Goal: Task Accomplishment & Management: Use online tool/utility

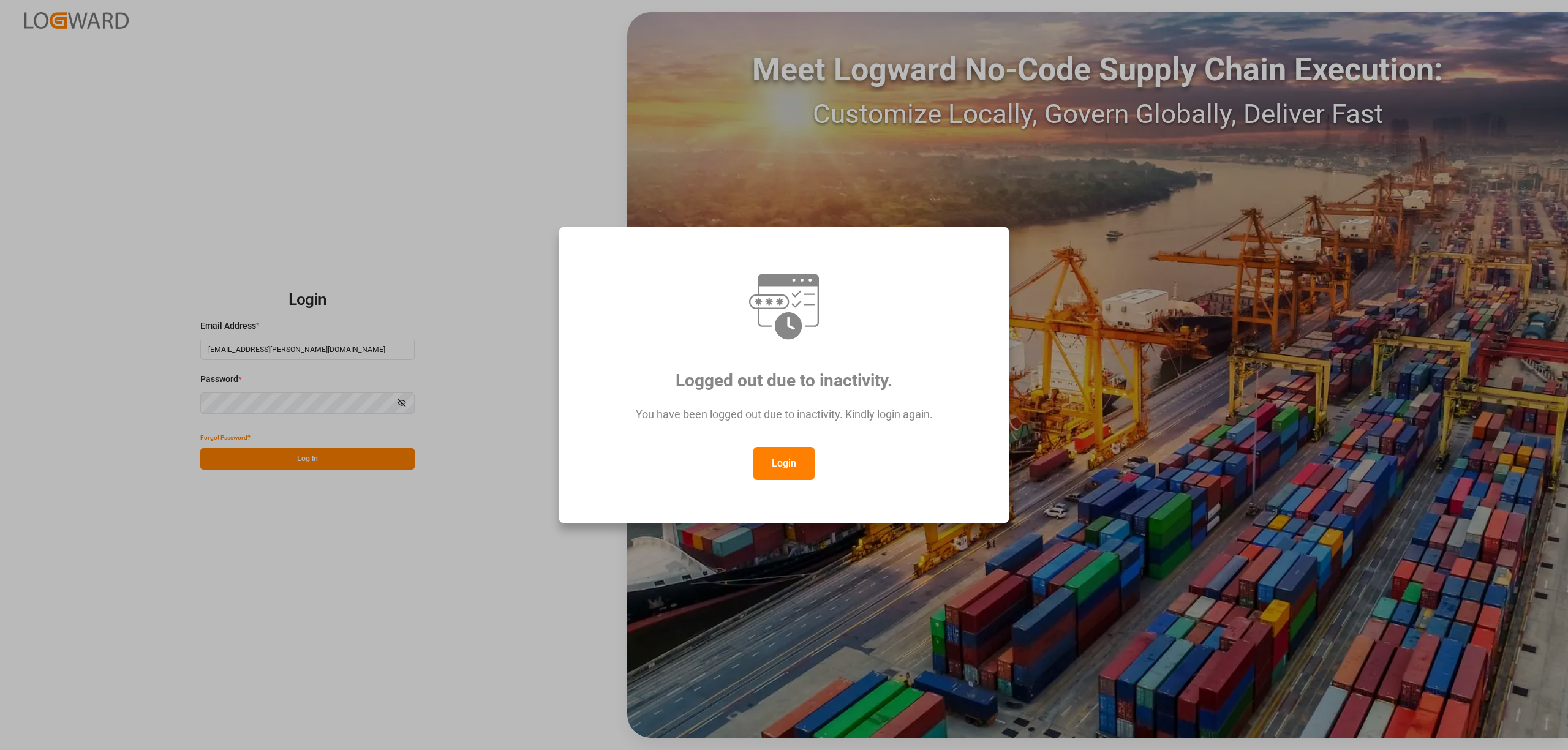
click at [795, 475] on button "Login" at bounding box center [784, 463] width 61 height 33
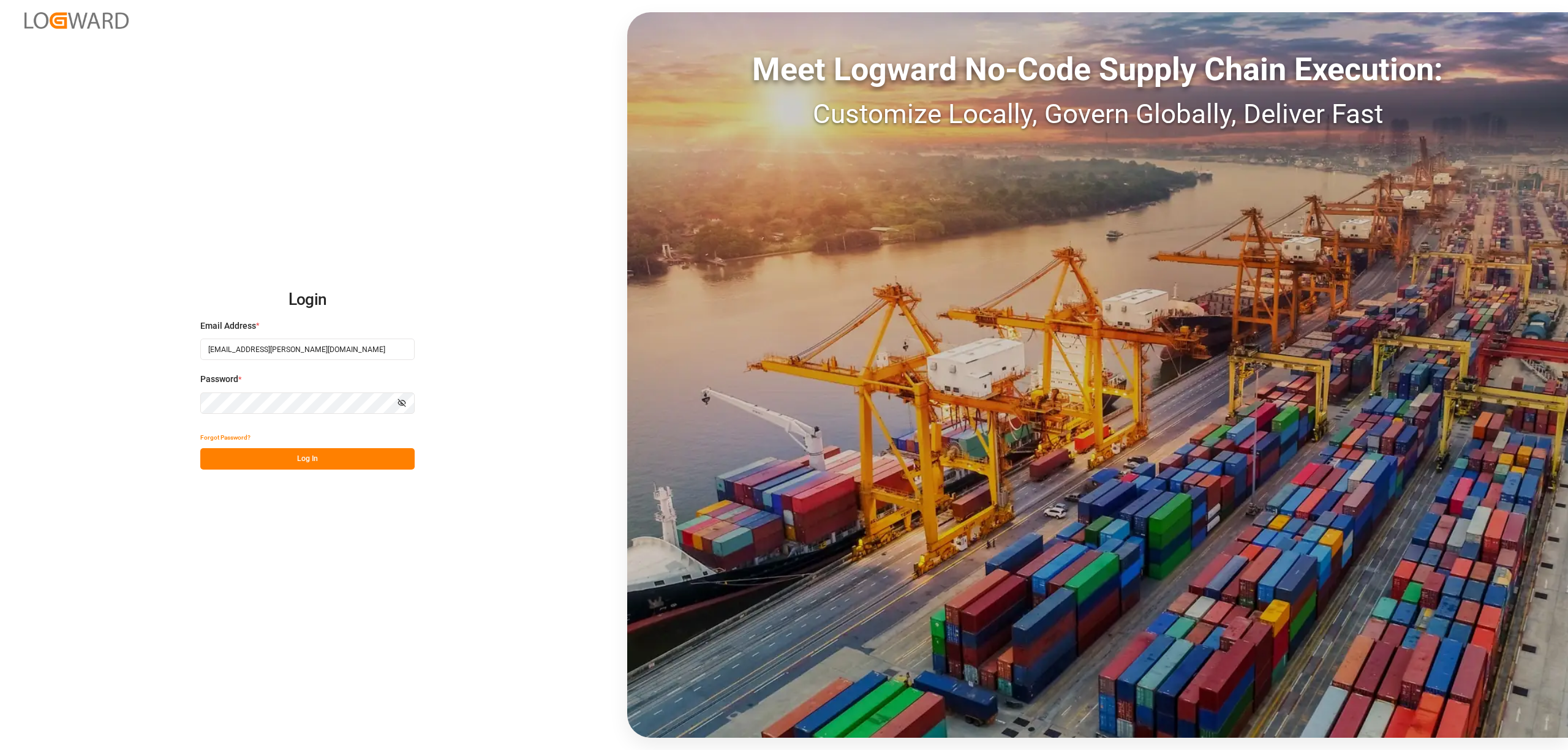
click at [308, 461] on button "Log In" at bounding box center [307, 459] width 214 height 22
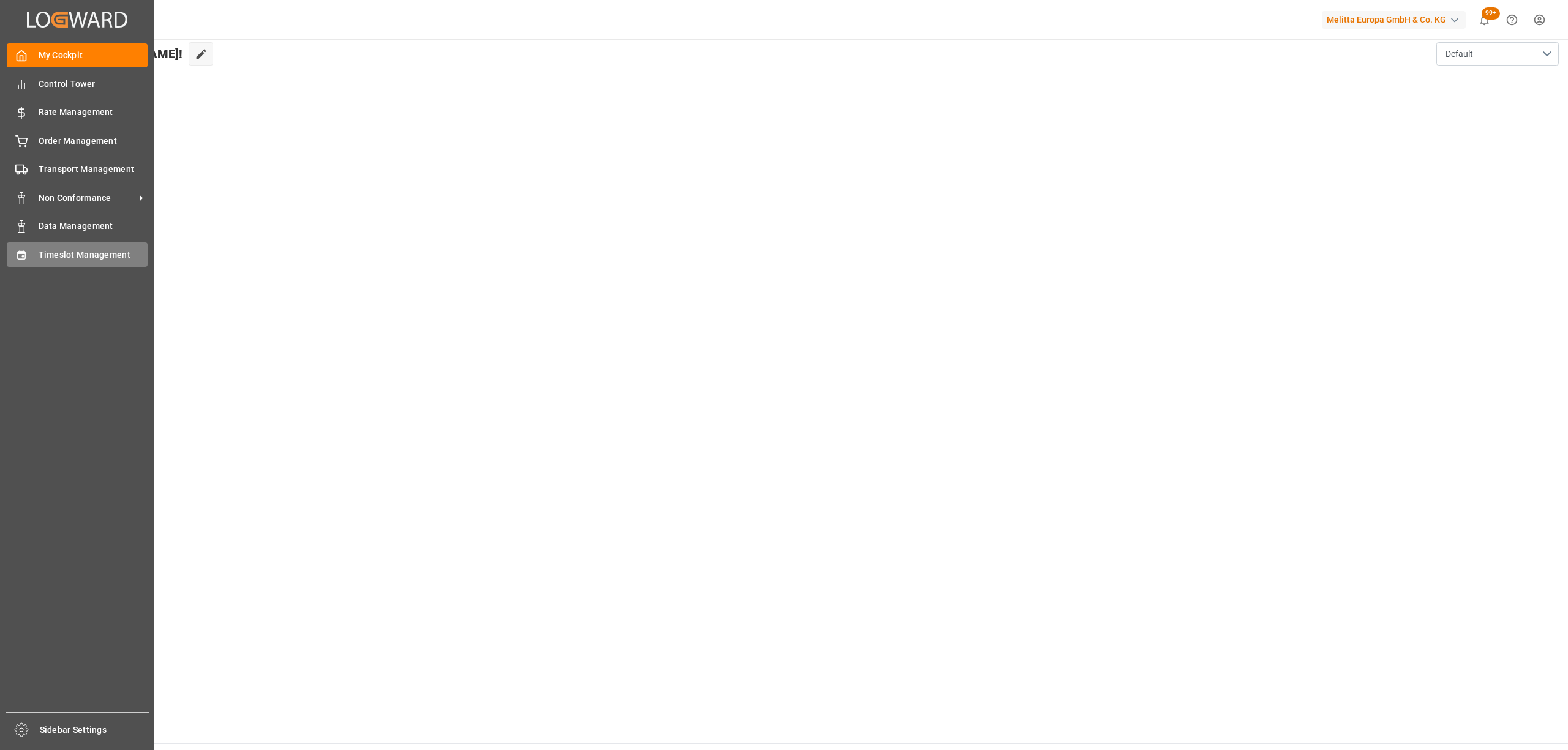
click at [7, 250] on div at bounding box center [17, 254] width 21 height 13
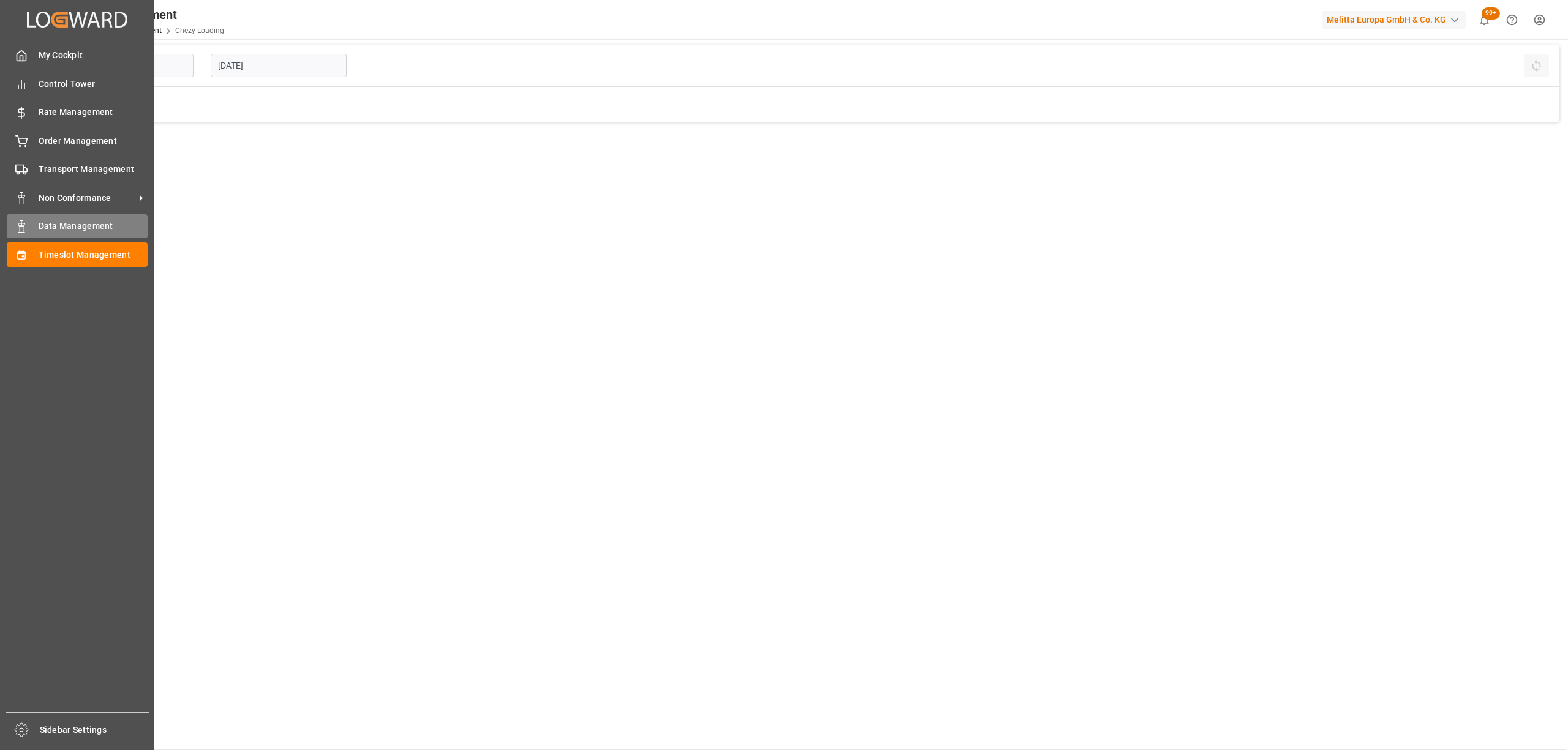
type input "Chezy Loading"
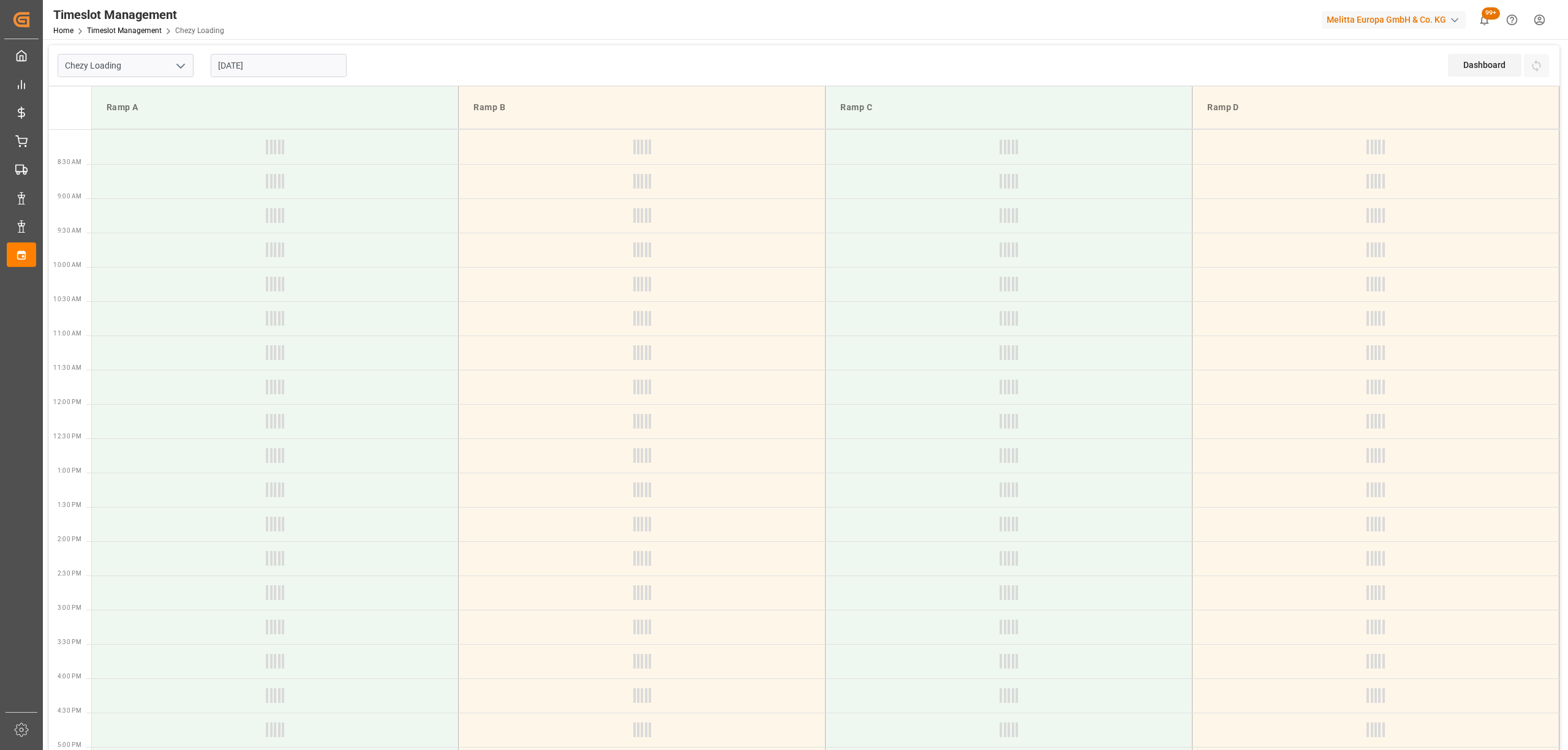
click at [281, 64] on input "[DATE]" at bounding box center [279, 66] width 136 height 23
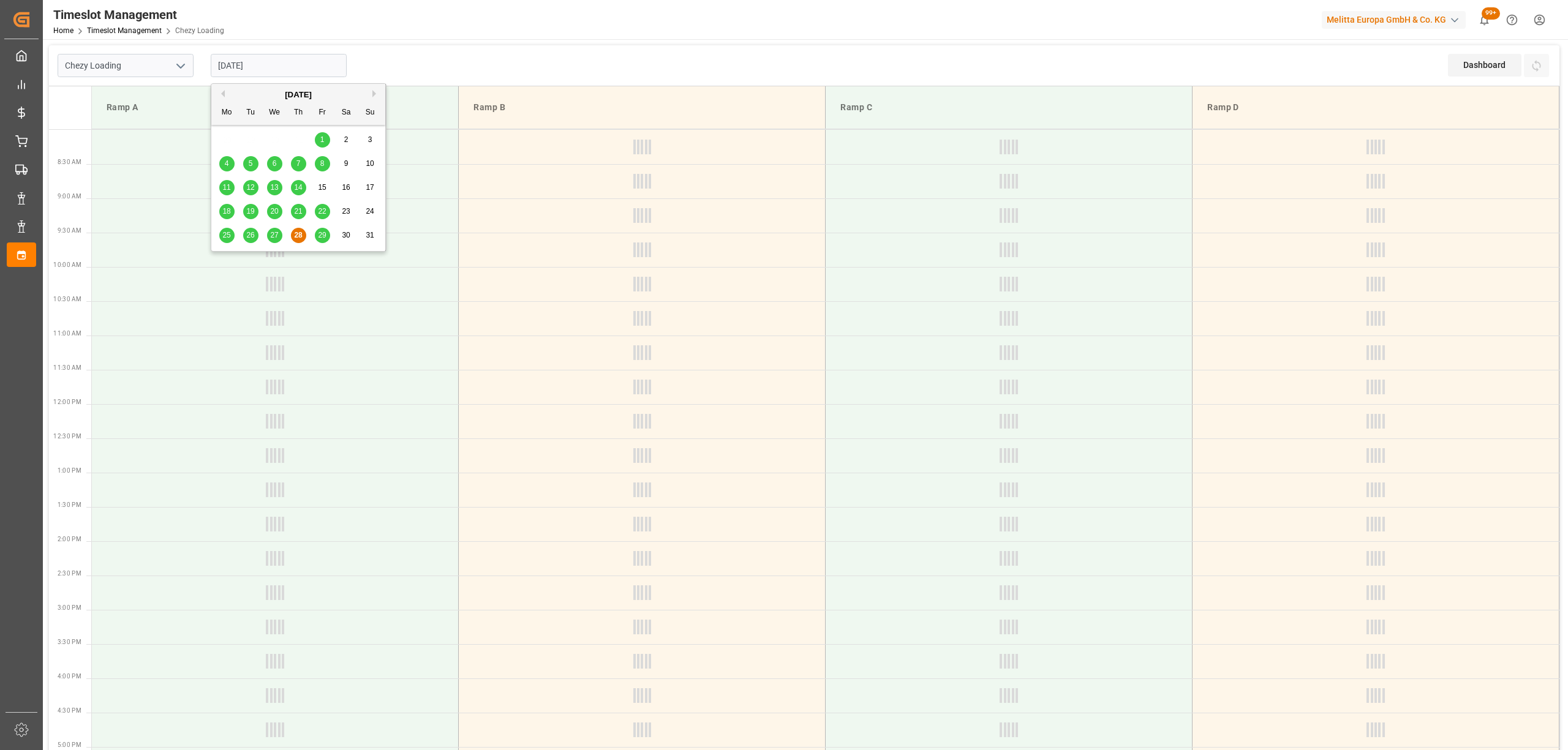
click at [322, 235] on span "29" at bounding box center [322, 235] width 8 height 9
type input "[DATE]"
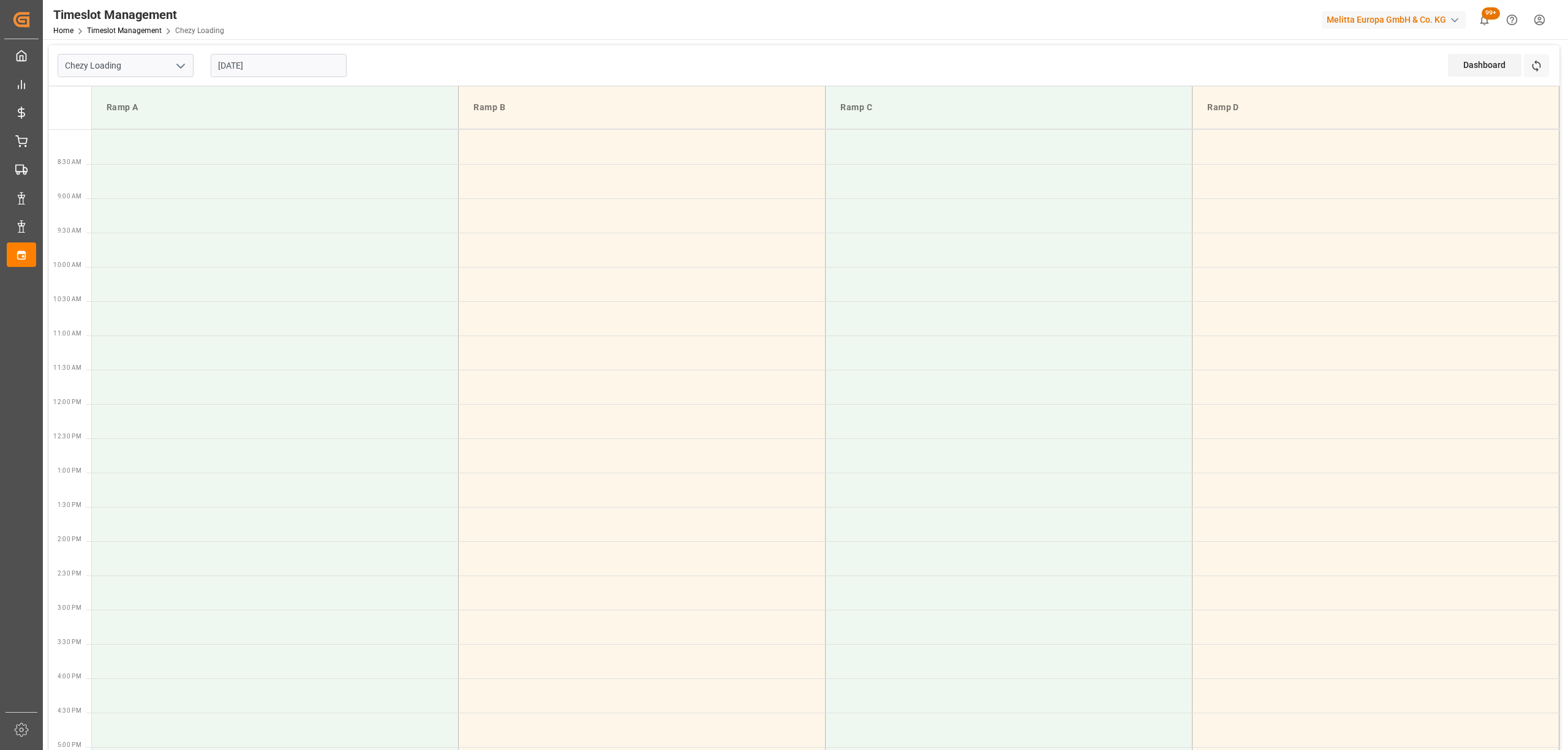
drag, startPoint x: 709, startPoint y: 45, endPoint x: 322, endPoint y: 44, distance: 387.0
click at [708, 44] on div "Chezy Loading 29-08-2025 Dashboard View Dashboard Refresh Time Slots Ramp A Ram…" at bounding box center [804, 654] width 1523 height 1230
click at [261, 55] on input "[DATE]" at bounding box center [279, 66] width 136 height 23
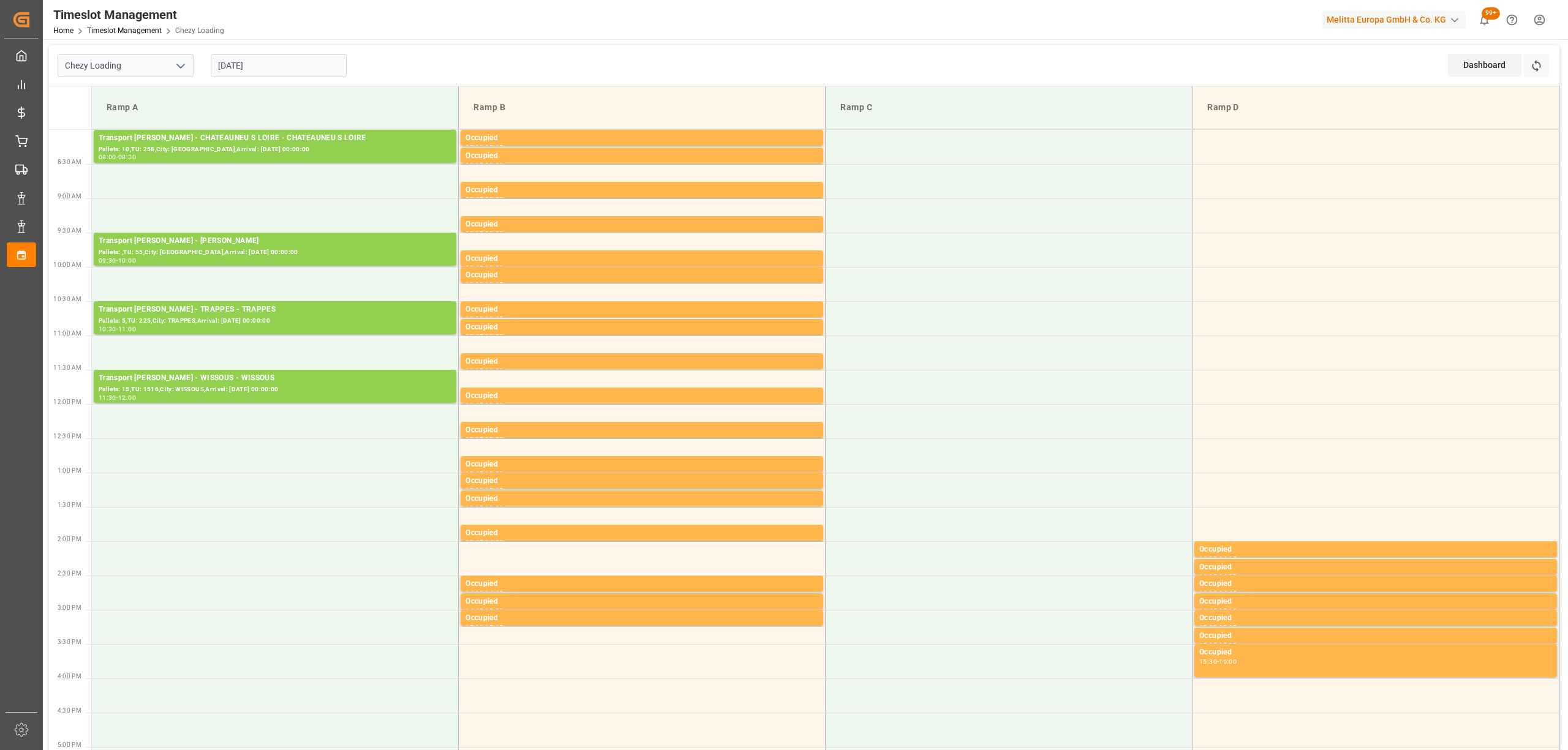
click at [587, 60] on div "Chezy Loading 29-08-2025 Dashboard View Dashboard Refresh Time Slots" at bounding box center [804, 66] width 1510 height 41
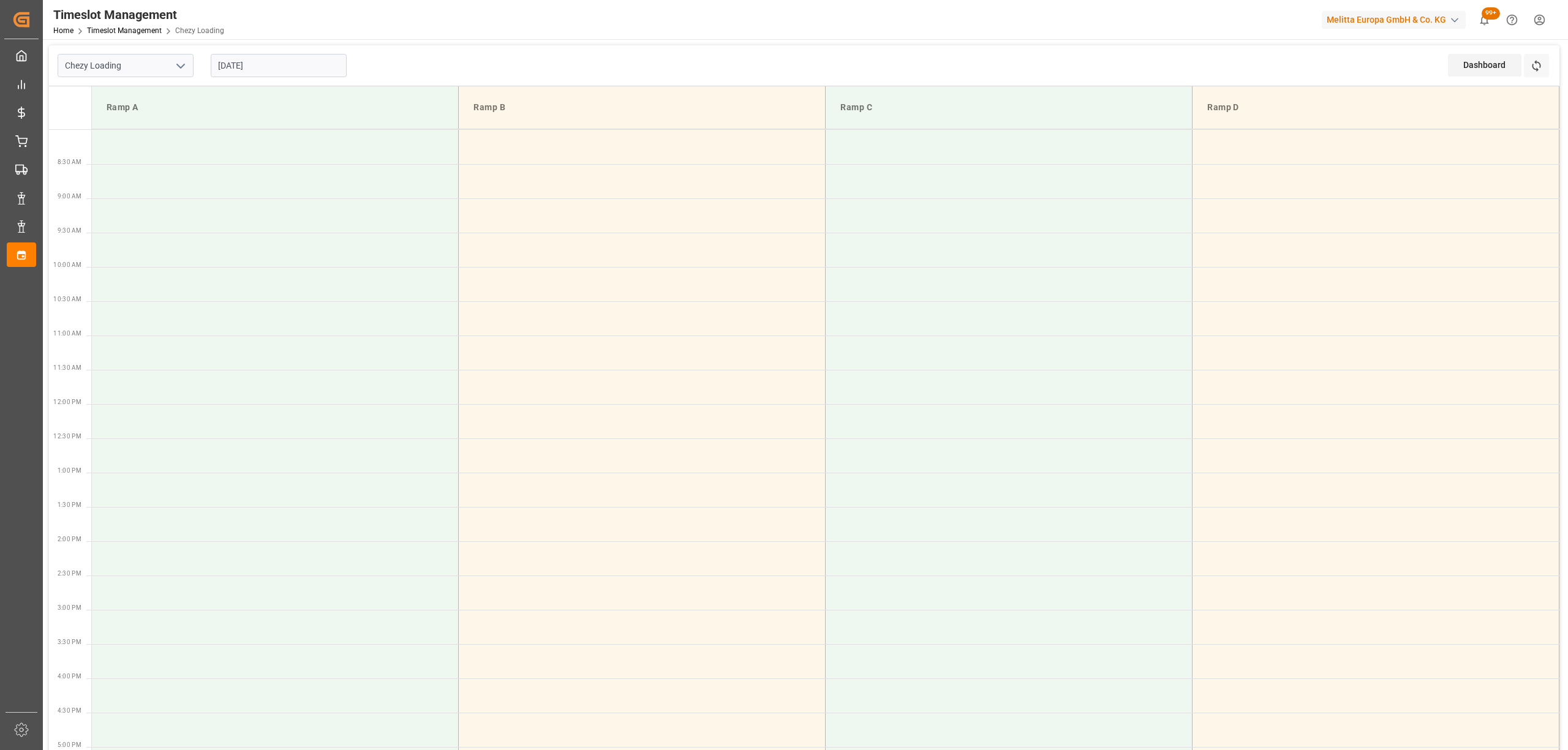
drag, startPoint x: 314, startPoint y: 79, endPoint x: 386, endPoint y: 62, distance: 74.0
click at [314, 79] on div "[DATE]" at bounding box center [279, 66] width 153 height 41
click at [279, 64] on input "[DATE]" at bounding box center [279, 66] width 136 height 23
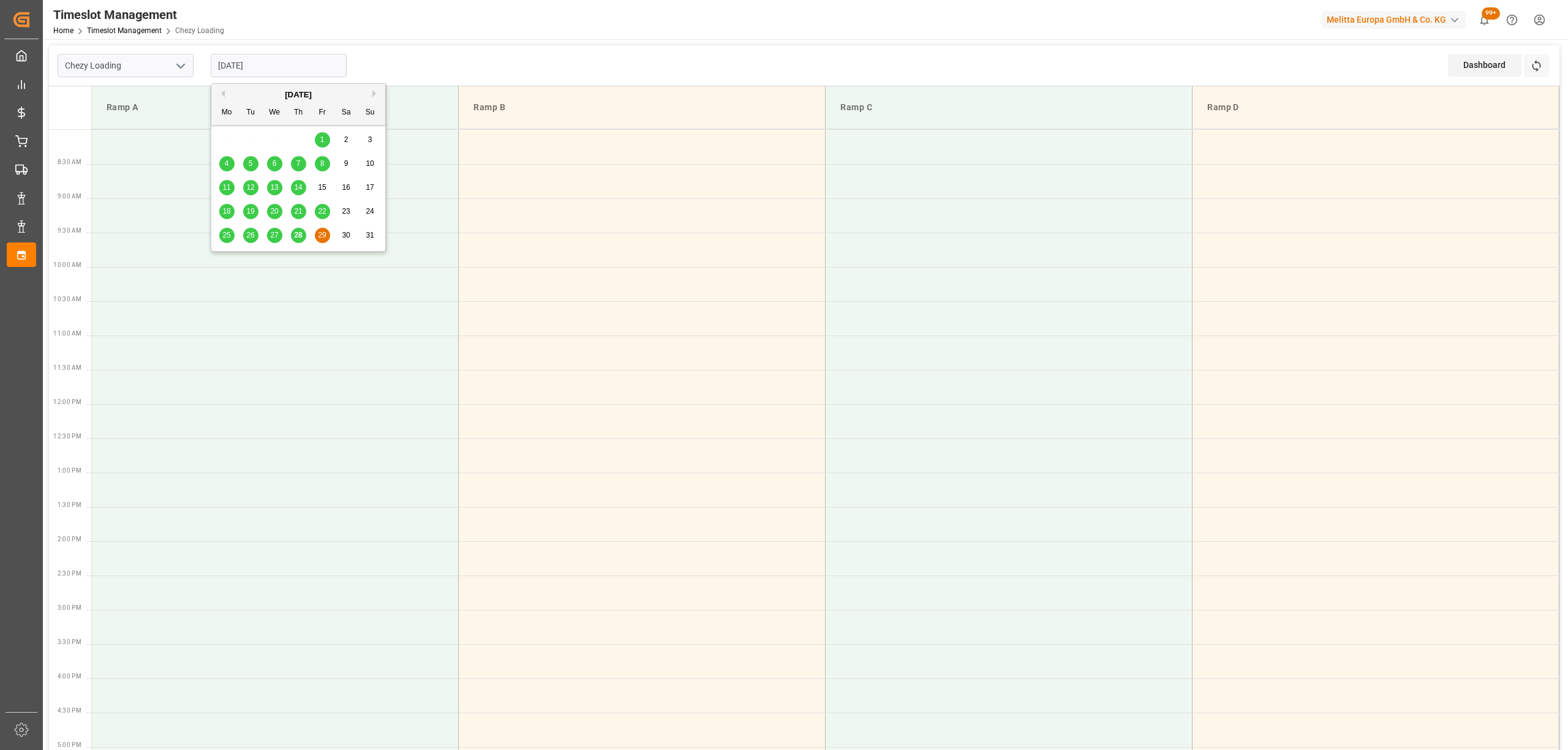
click at [322, 240] on div "29" at bounding box center [322, 236] width 16 height 15
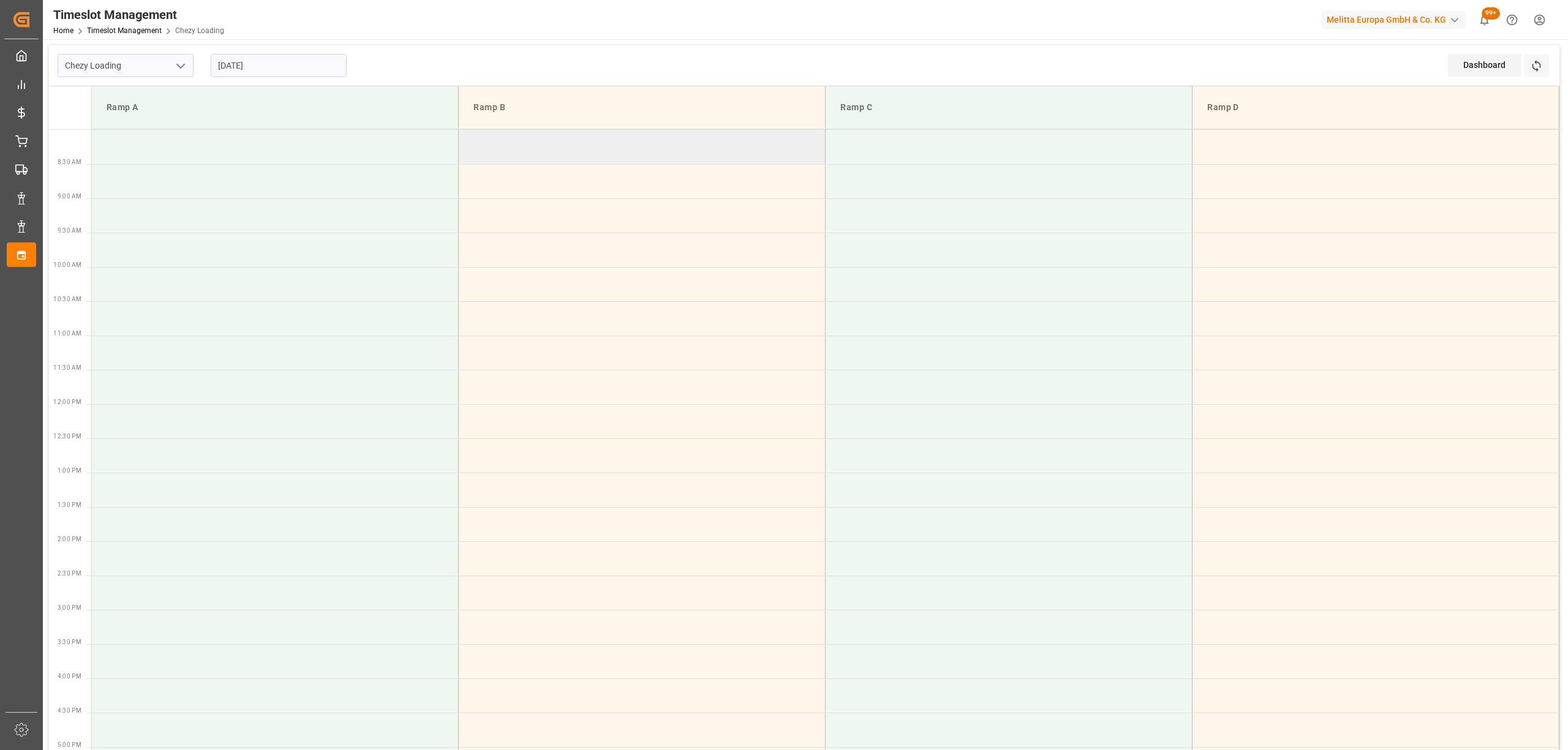
drag, startPoint x: 561, startPoint y: 148, endPoint x: 504, endPoint y: 190, distance: 70.8
click at [560, 150] on td at bounding box center [642, 147] width 367 height 35
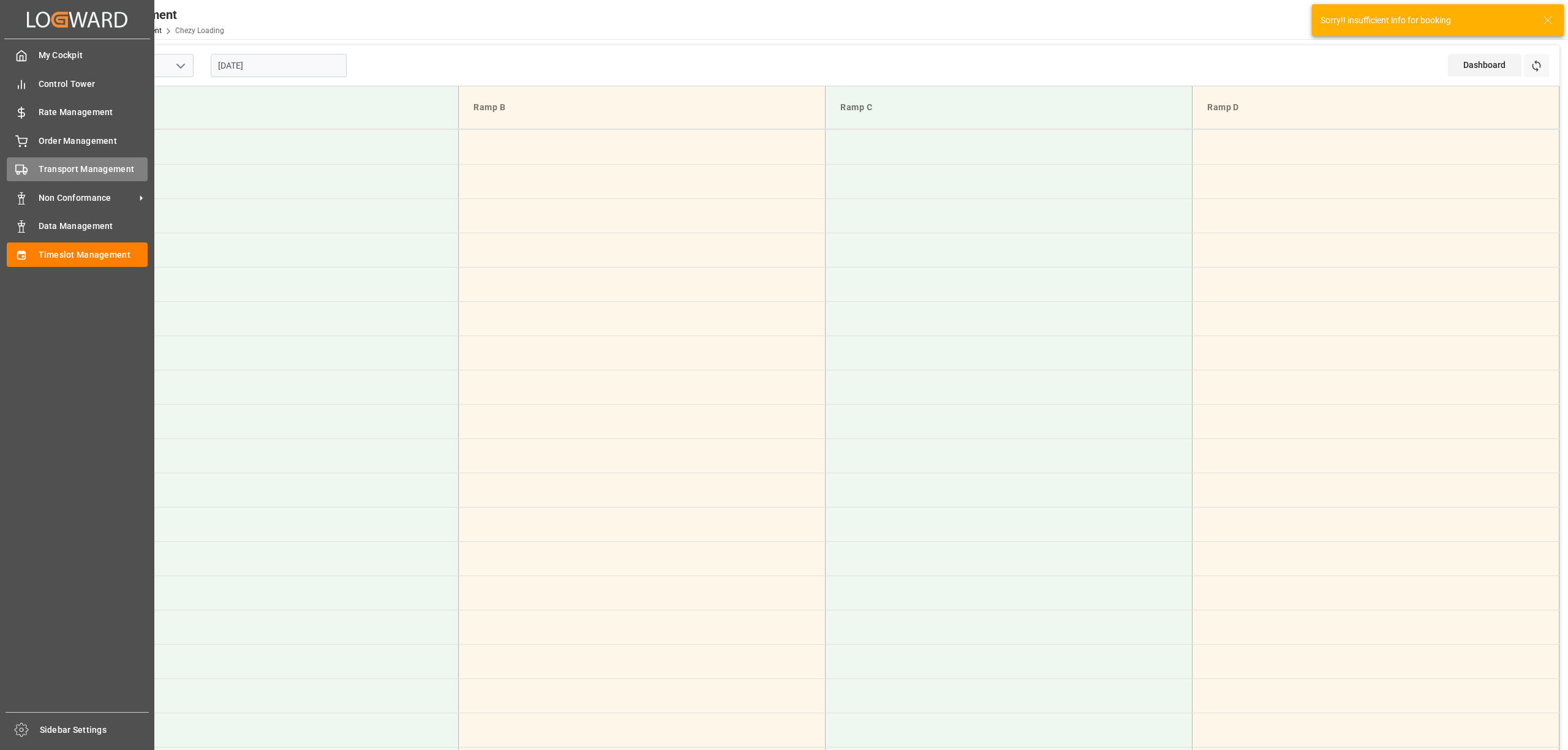
click at [8, 169] on div at bounding box center [17, 169] width 21 height 13
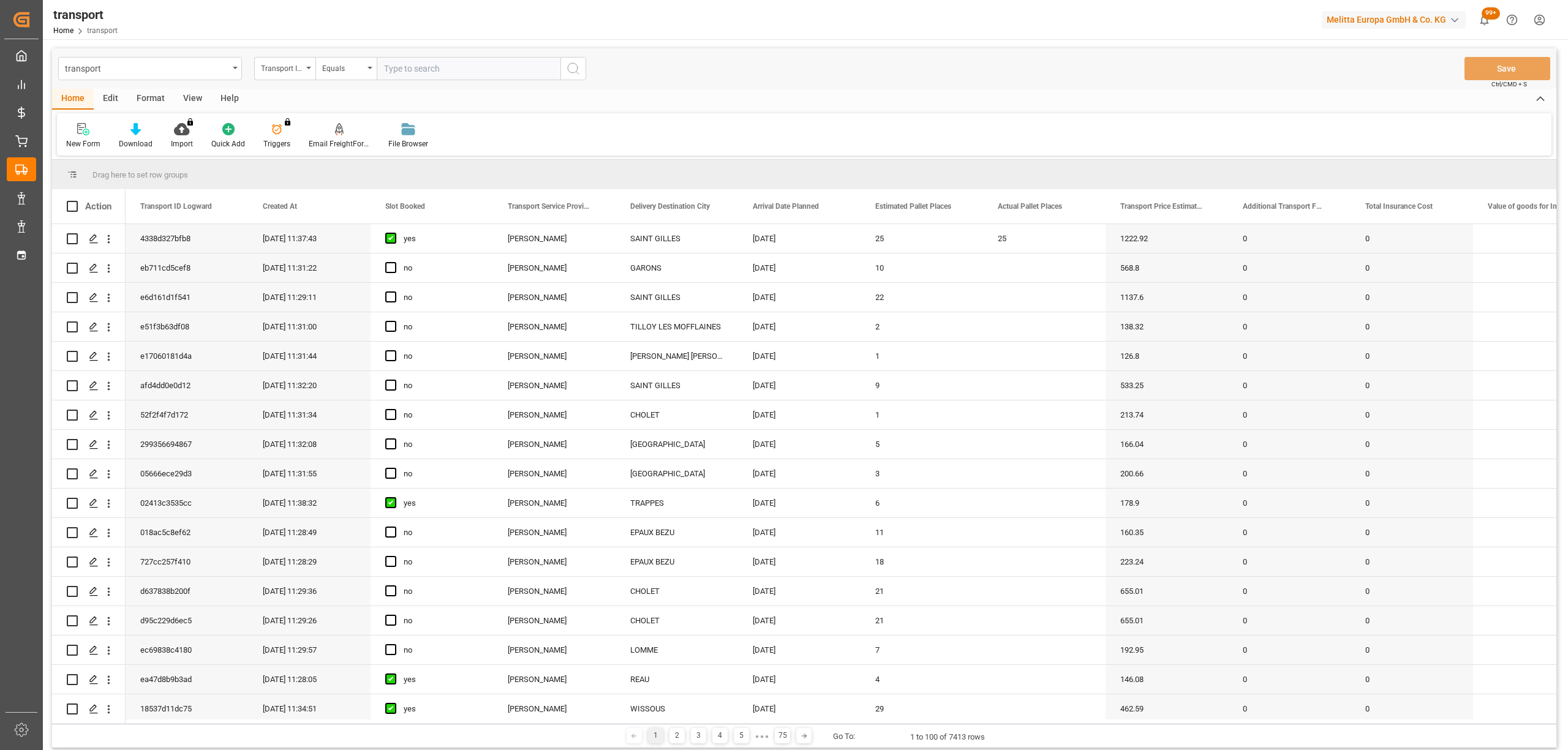
click at [887, 51] on div "transport Transport ID Logward Equals Save Ctrl/CMD + S" at bounding box center [804, 68] width 1504 height 41
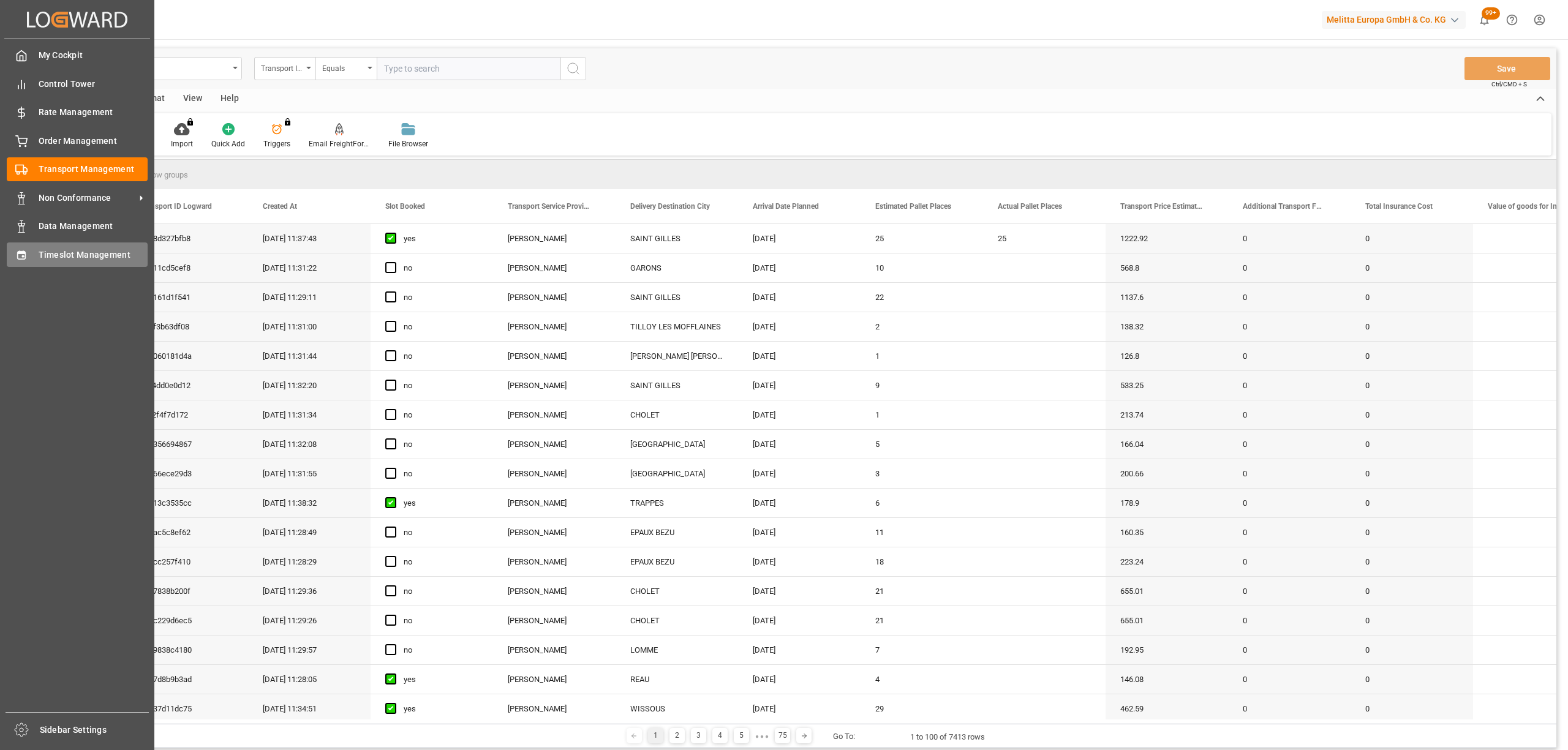
click at [17, 248] on div at bounding box center [17, 254] width 21 height 13
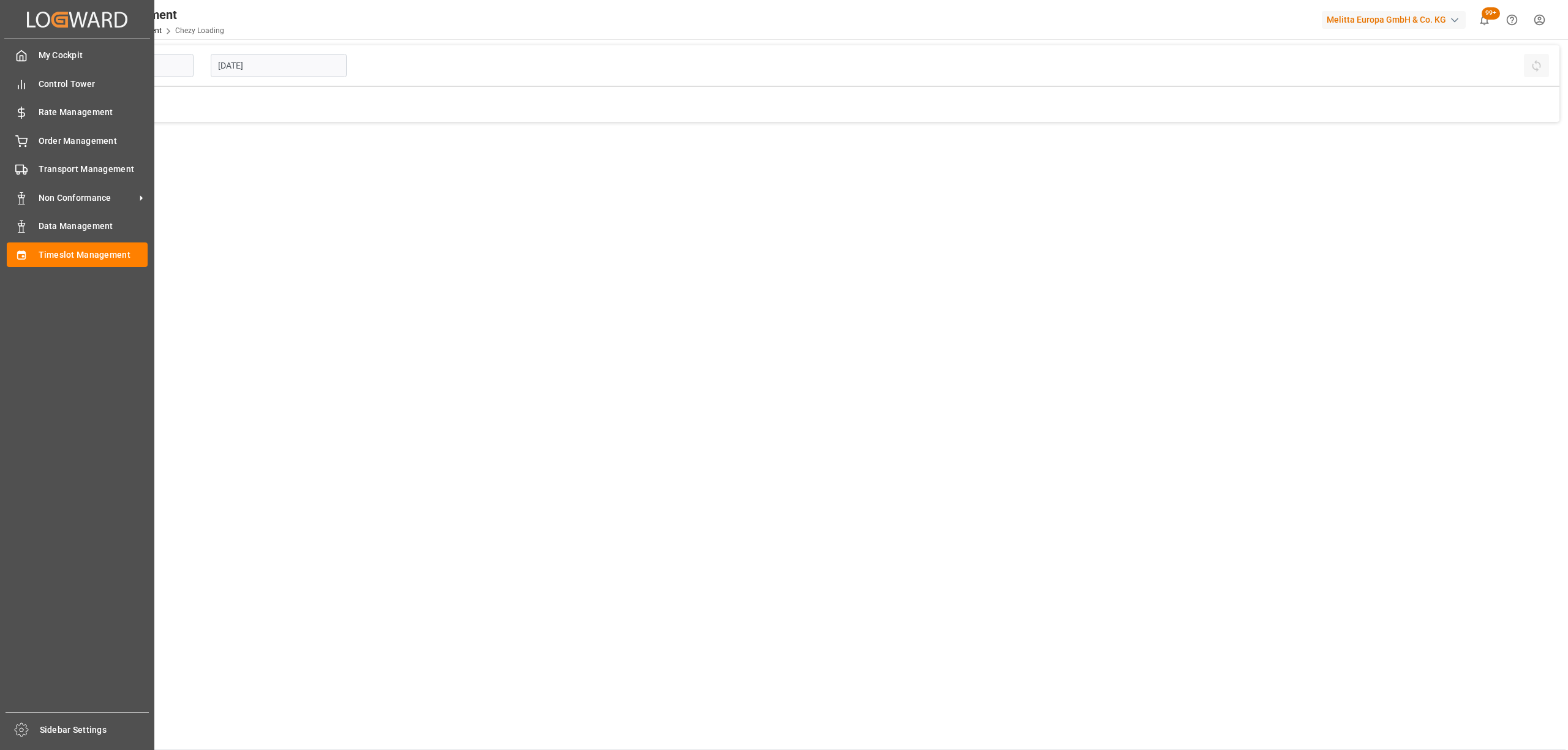
type input "Chezy Loading"
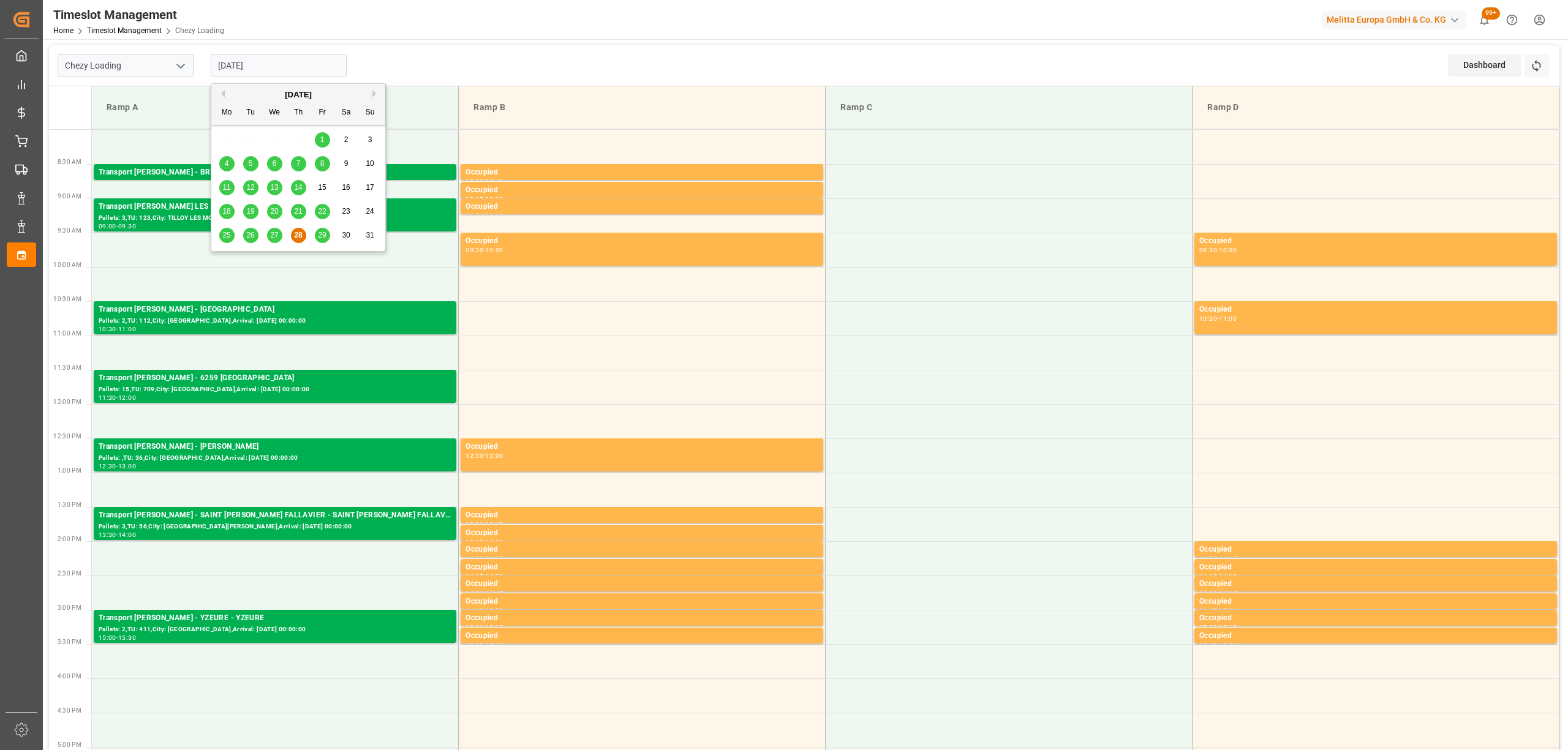
click at [292, 62] on input "[DATE]" at bounding box center [279, 66] width 136 height 23
click at [320, 236] on span "29" at bounding box center [322, 235] width 8 height 9
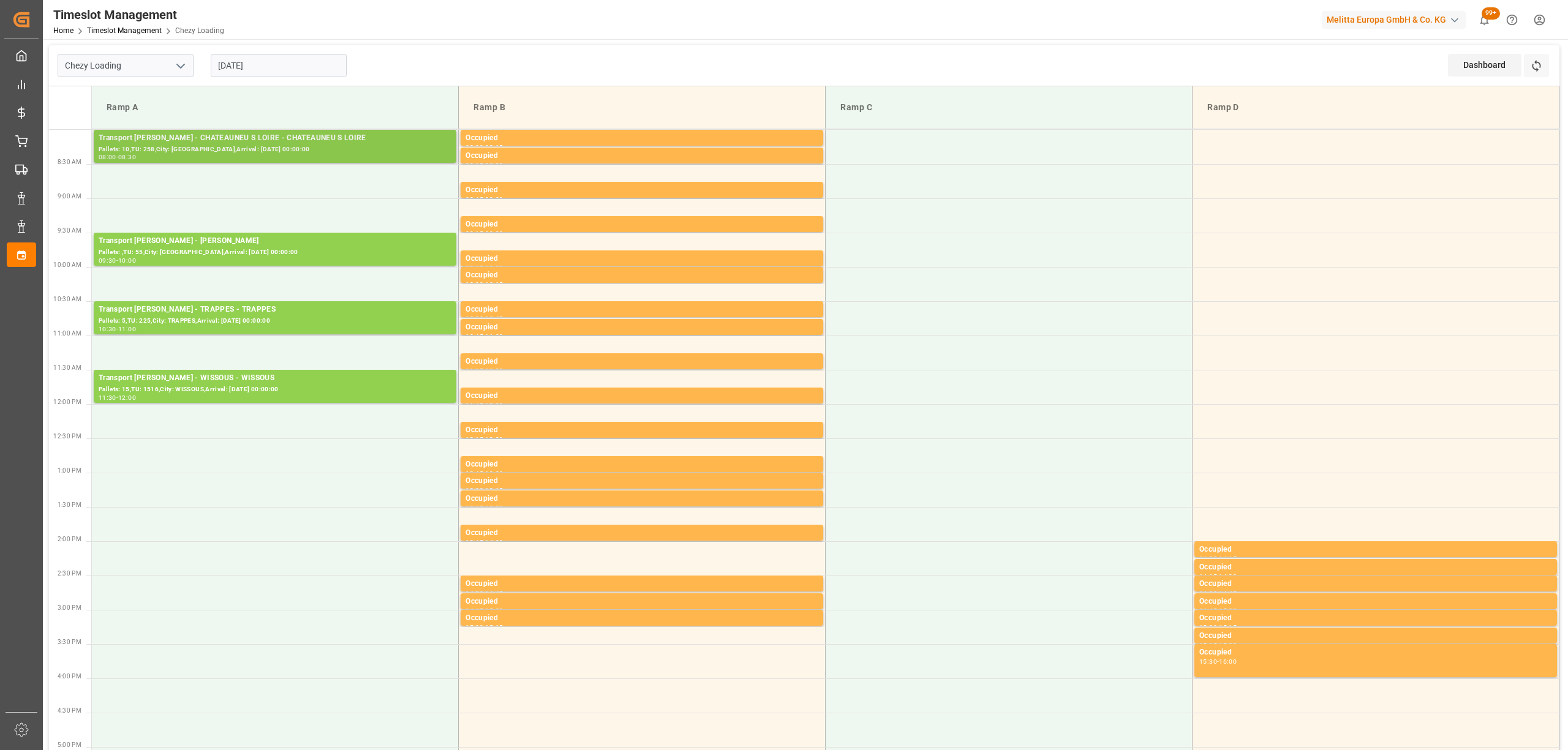
click at [155, 154] on div "Pallets: 10,TU: 258,City: CHATEAUNEU S LOIRE,Arrival: 2025-09-01 00:00:00" at bounding box center [275, 149] width 353 height 10
click at [261, 55] on input "[DATE]" at bounding box center [279, 66] width 136 height 23
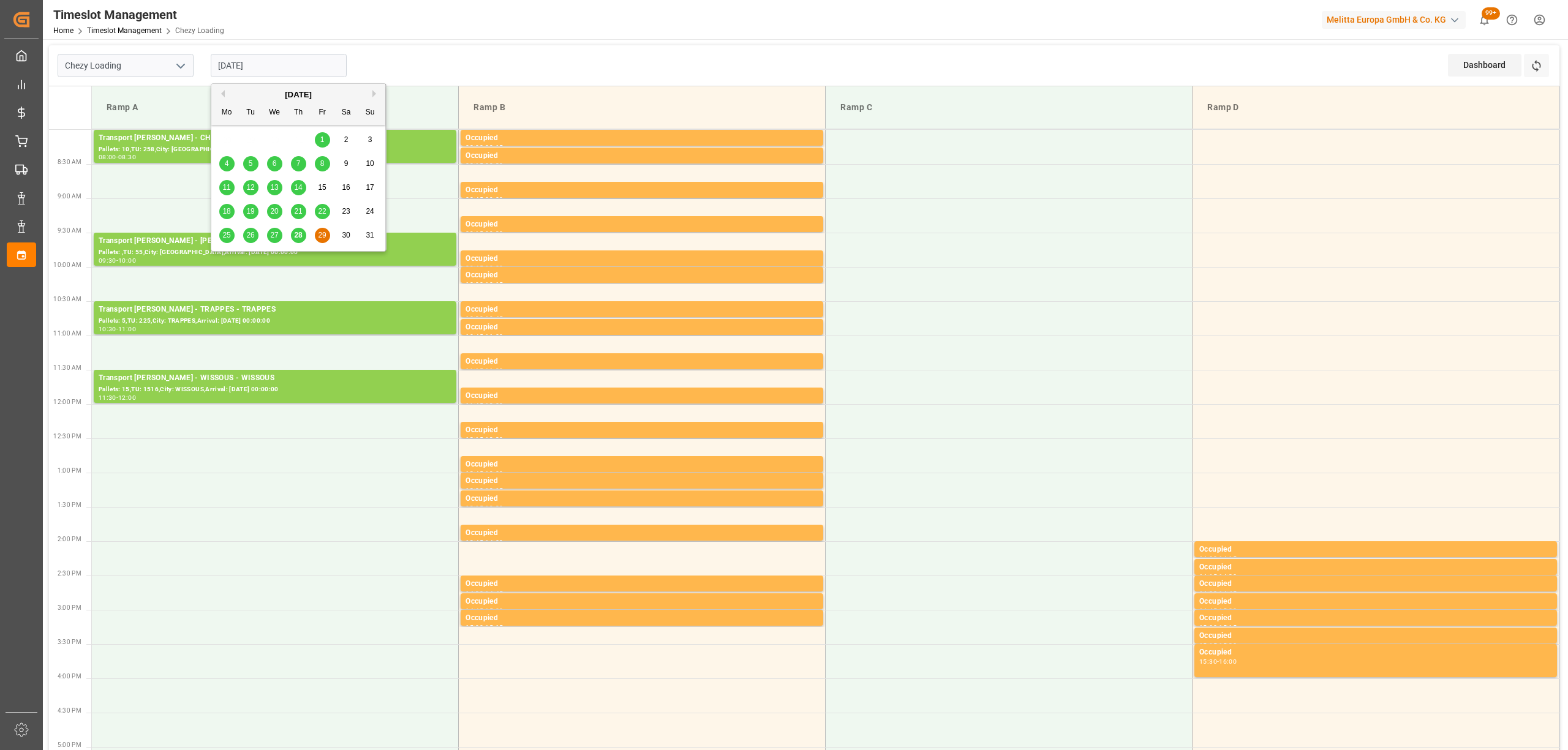
click at [295, 238] on span "28" at bounding box center [298, 235] width 8 height 9
type input "[DATE]"
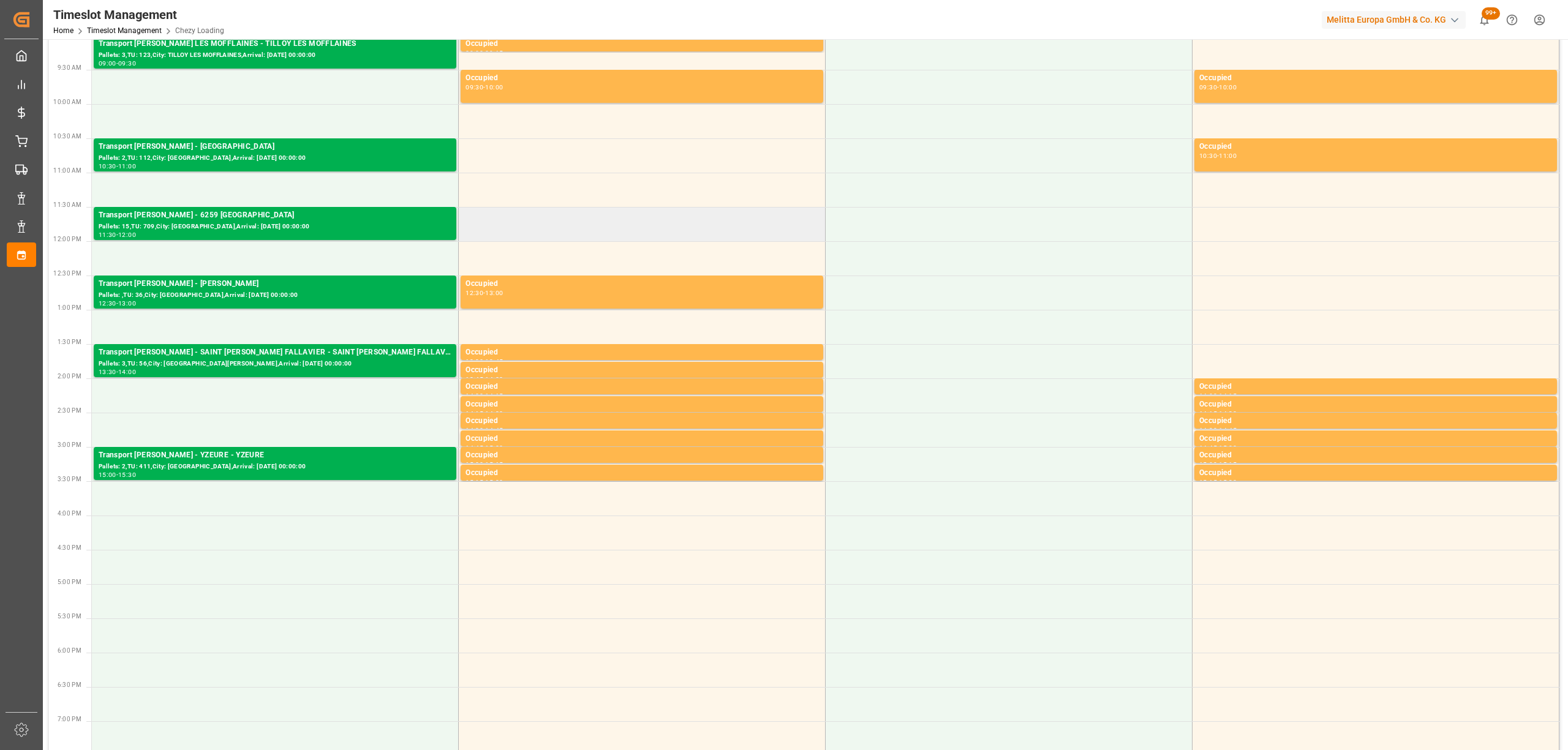
scroll to position [245, 0]
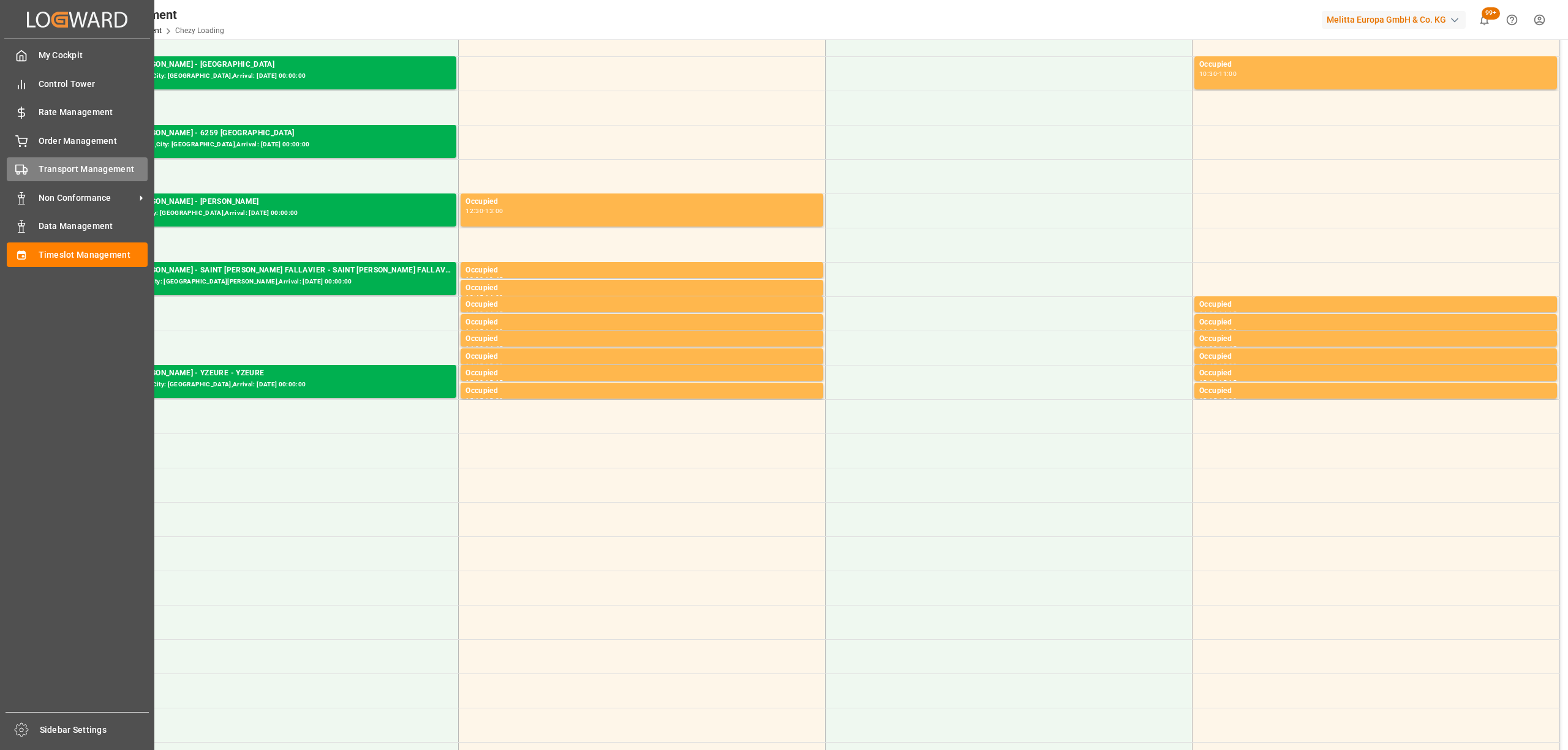
click at [37, 179] on div "Transport Management Transport Management" at bounding box center [77, 169] width 141 height 24
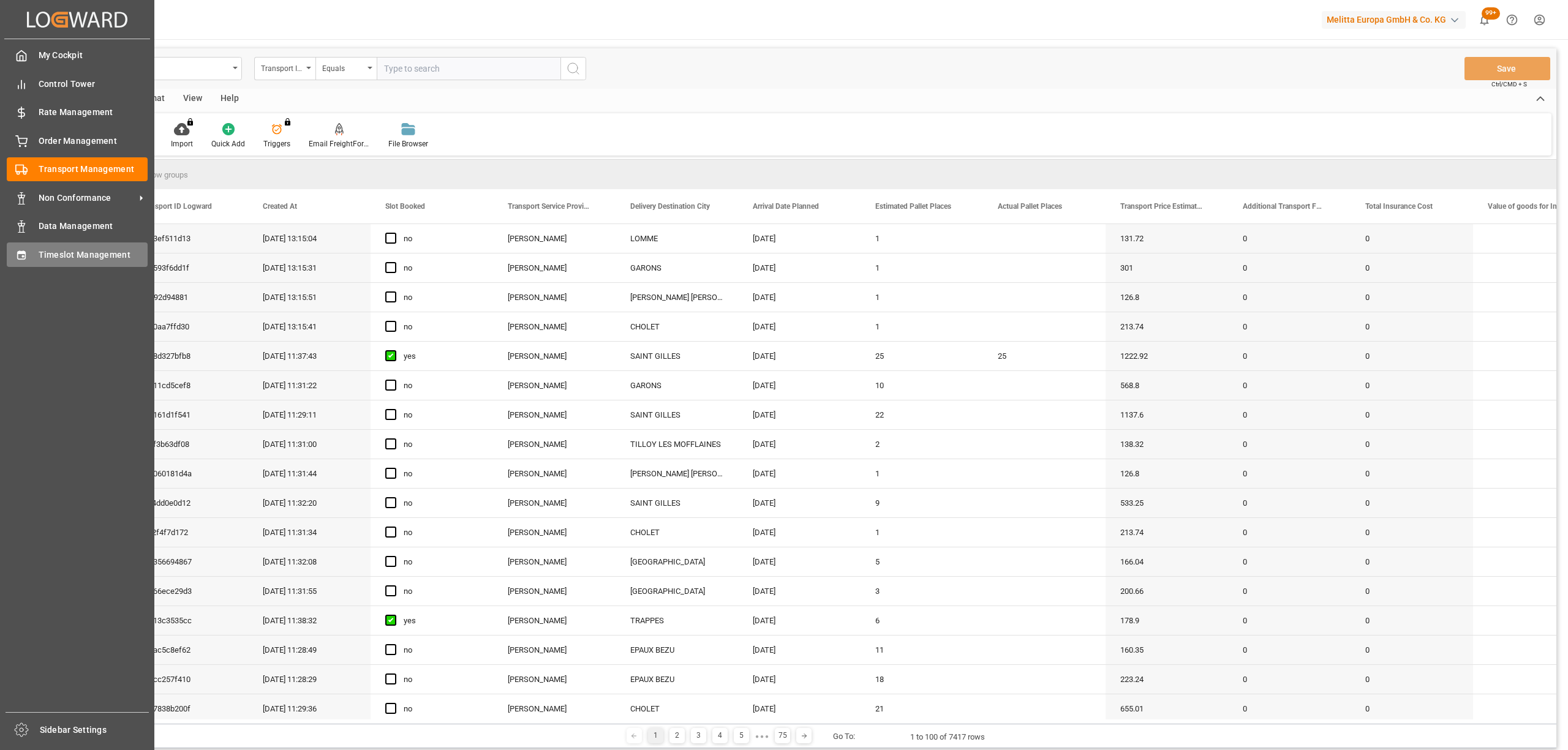
click at [73, 252] on span "Timeslot Management" at bounding box center [94, 255] width 110 height 13
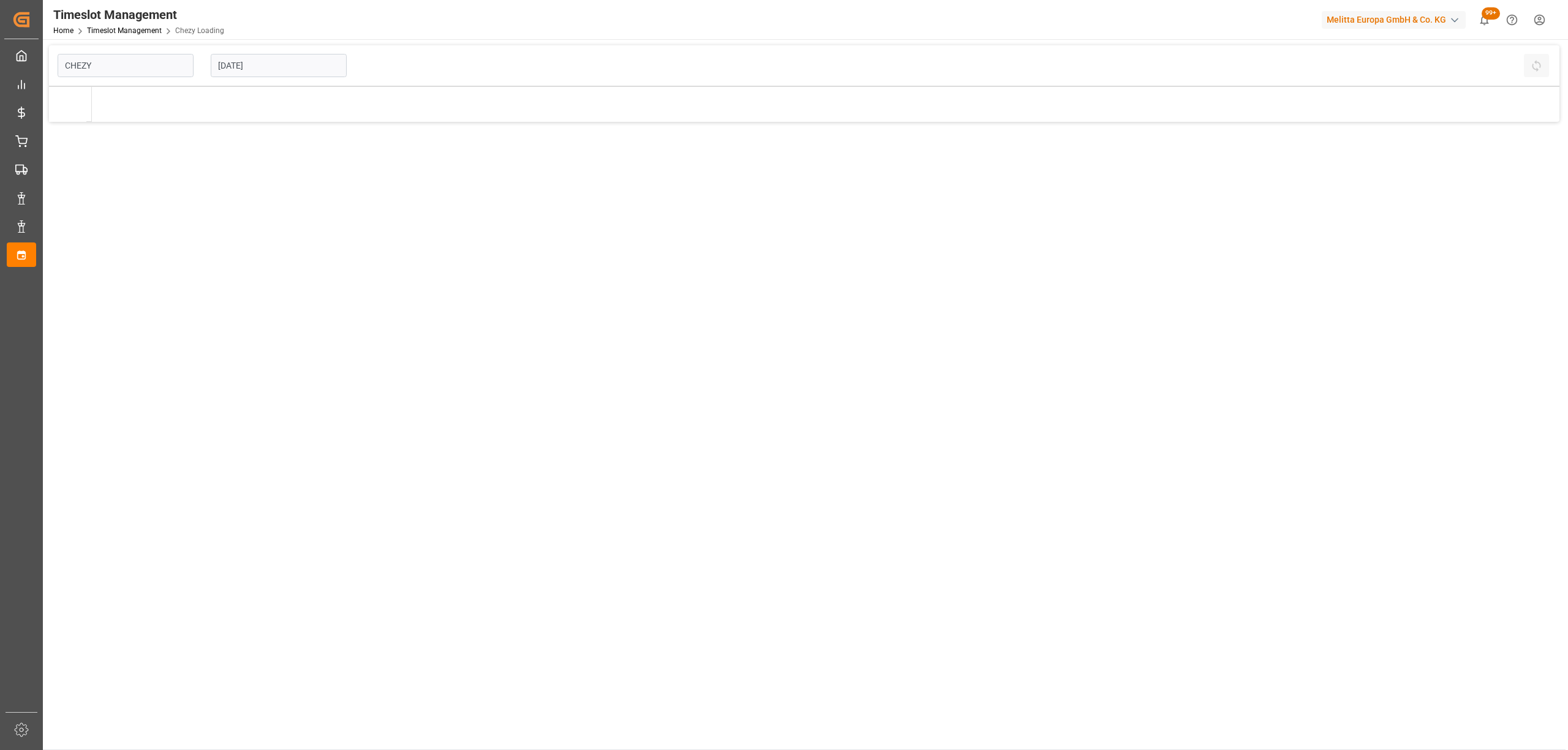
type input "Chezy Loading"
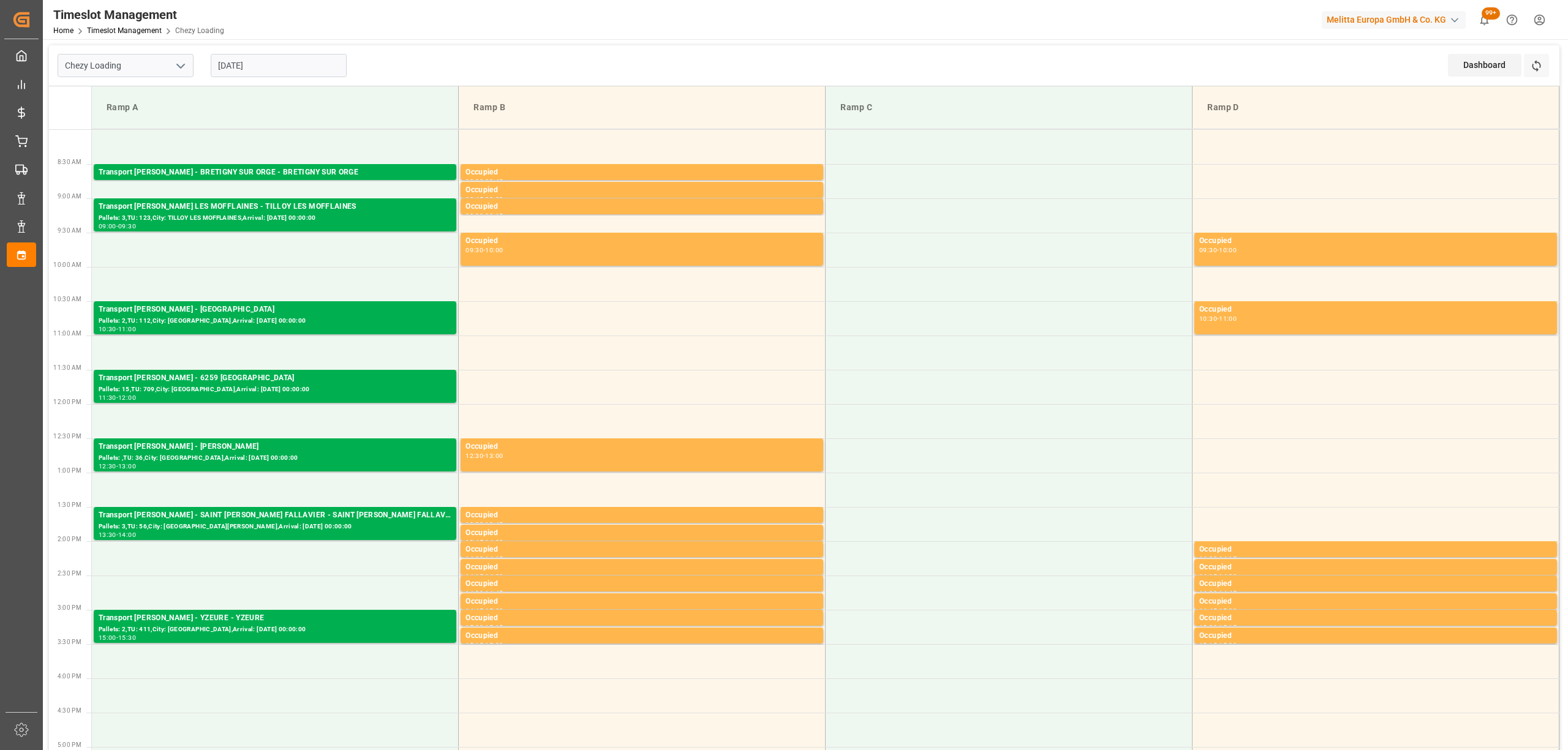
click at [278, 72] on input "[DATE]" at bounding box center [279, 66] width 136 height 23
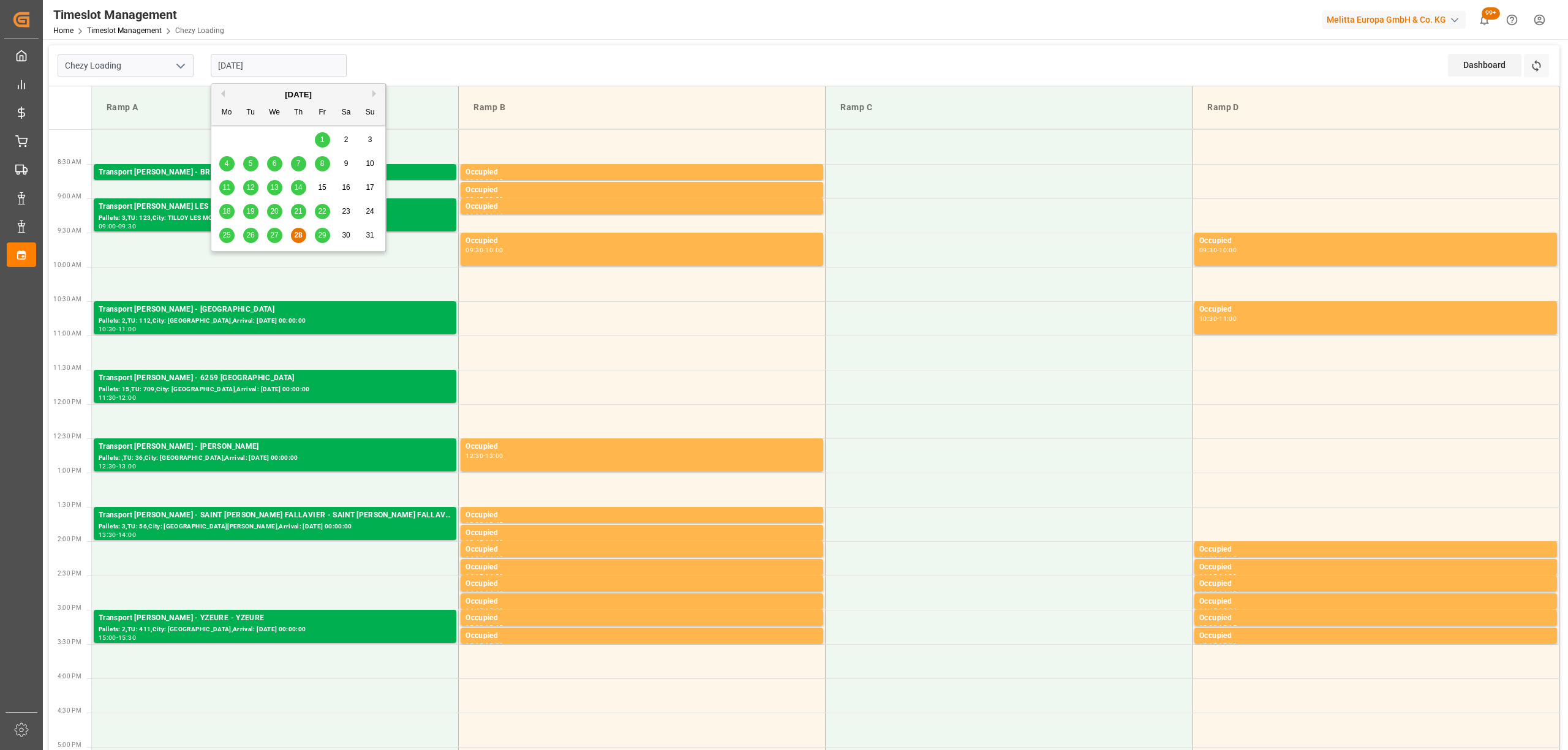
click at [321, 235] on span "29" at bounding box center [322, 235] width 8 height 9
type input "[DATE]"
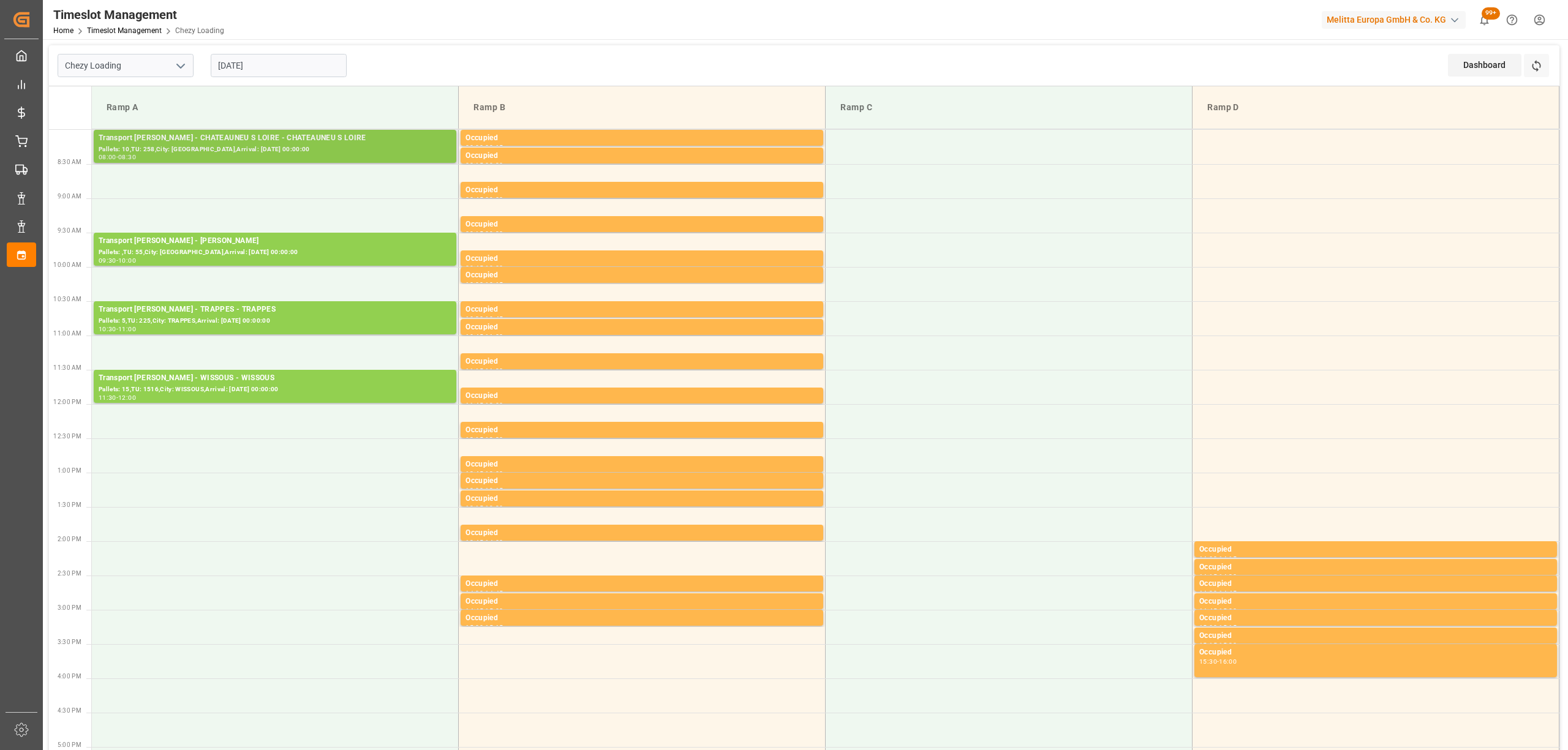
click at [292, 131] on div "Transport Delisle - CHATEAUNEU S LOIRE - CHATEAUNEU S LOIRE Pallets: 10,TU: 258…" at bounding box center [275, 146] width 363 height 33
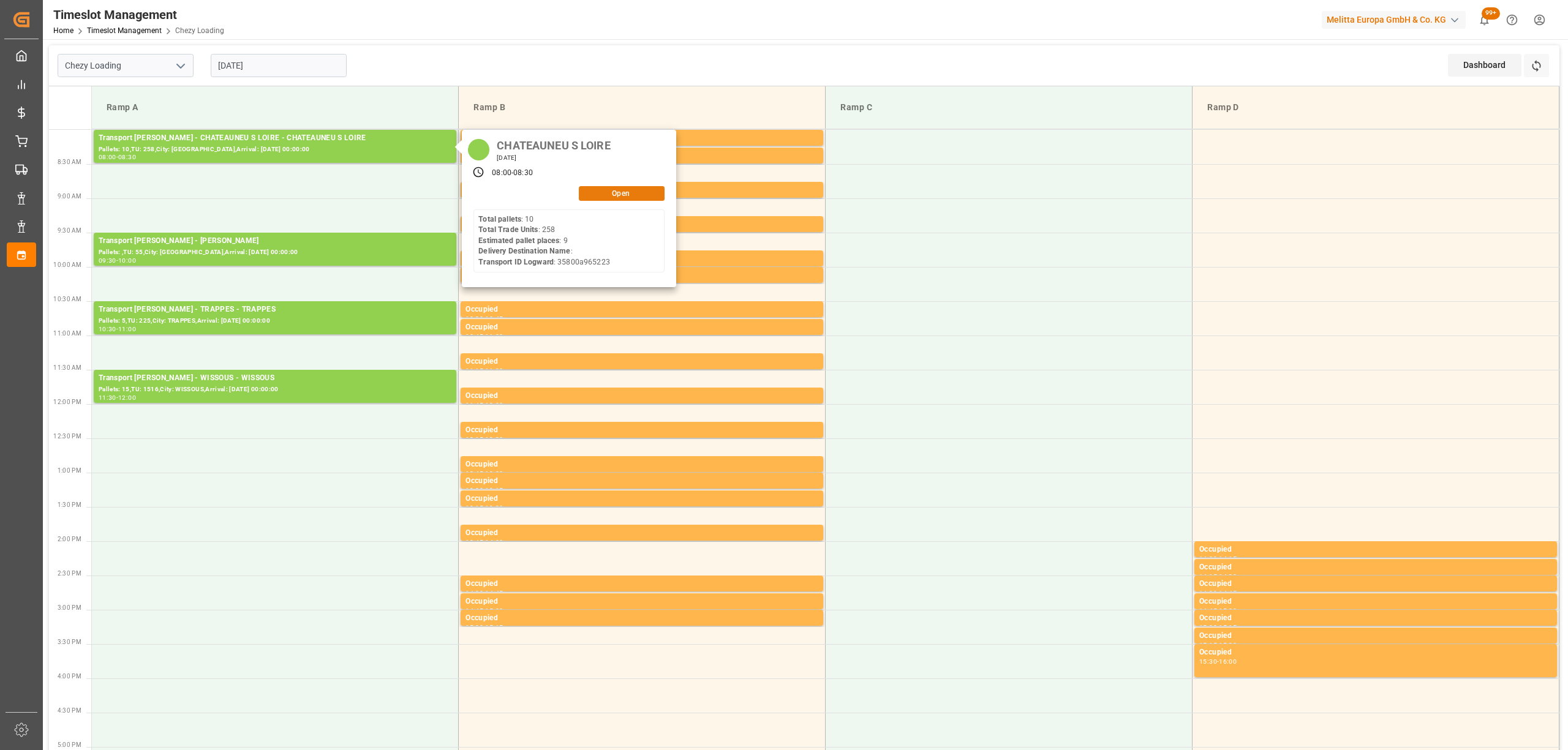
click at [604, 190] on button "Open" at bounding box center [622, 194] width 85 height 15
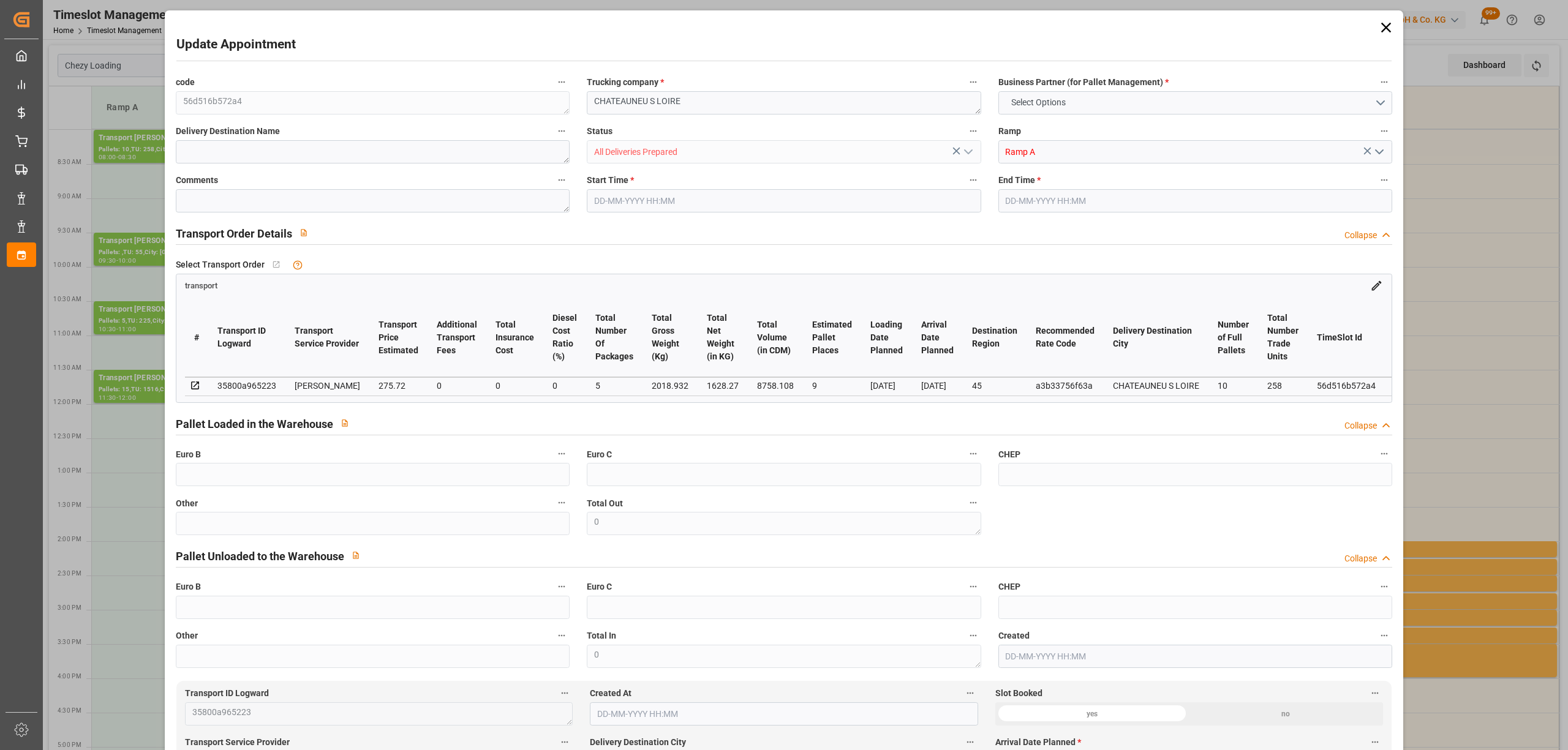
type input "9"
type input "275.72"
type input "0"
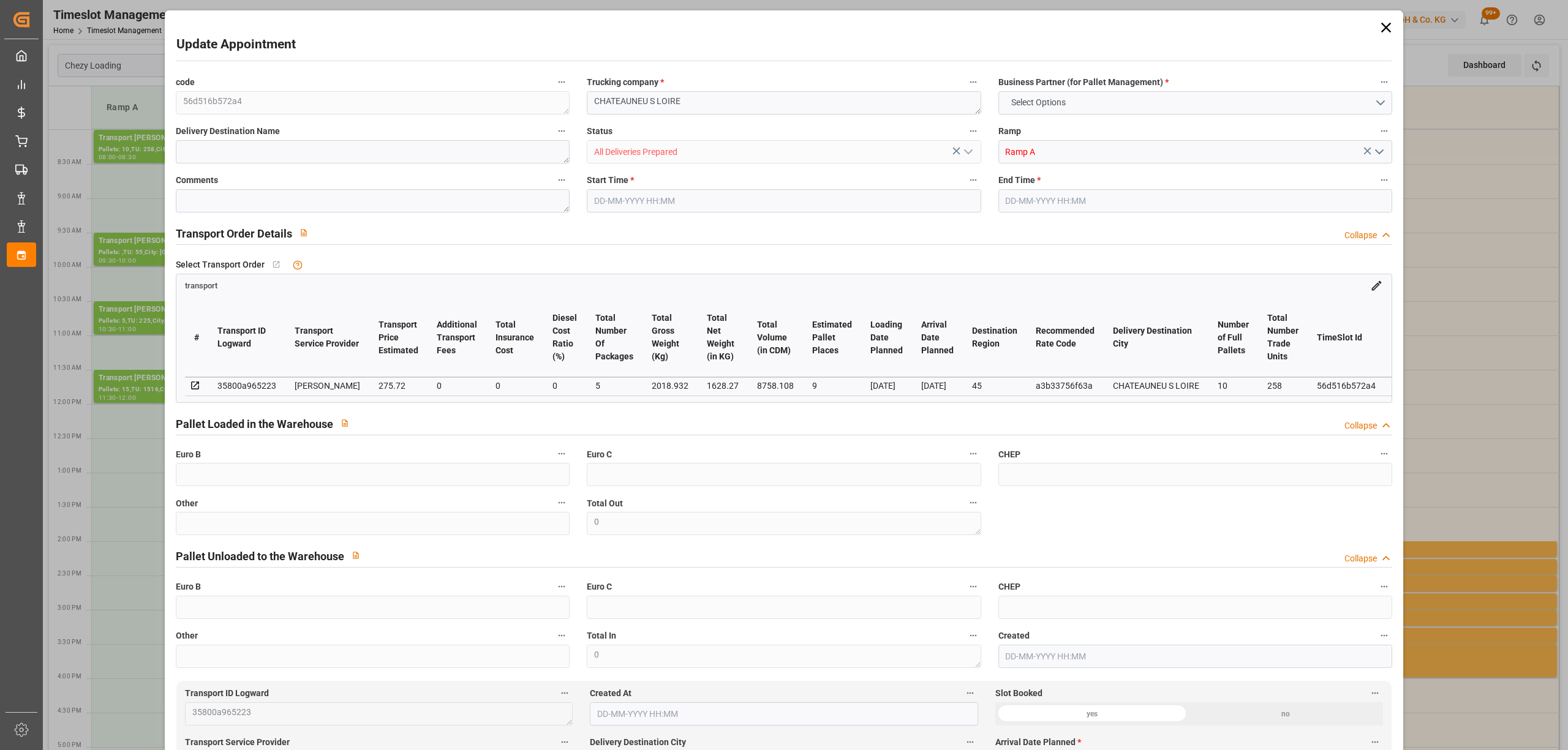
type input "264.5533"
type input "-11.1667"
type input "5"
type input "1628.27"
type input "2613.372"
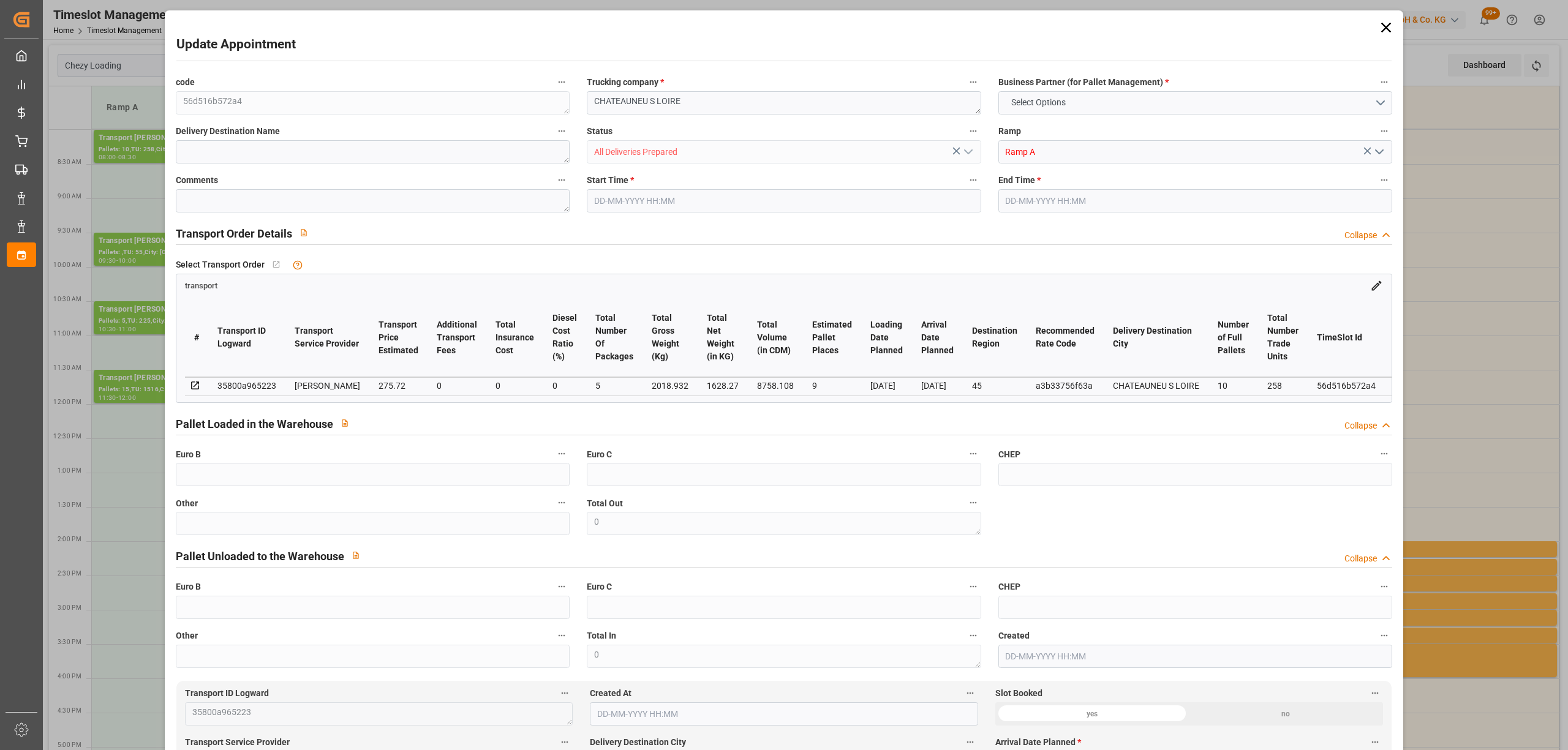
type input "8758.108"
type input "45"
type input "10"
type input "258"
type input "23"
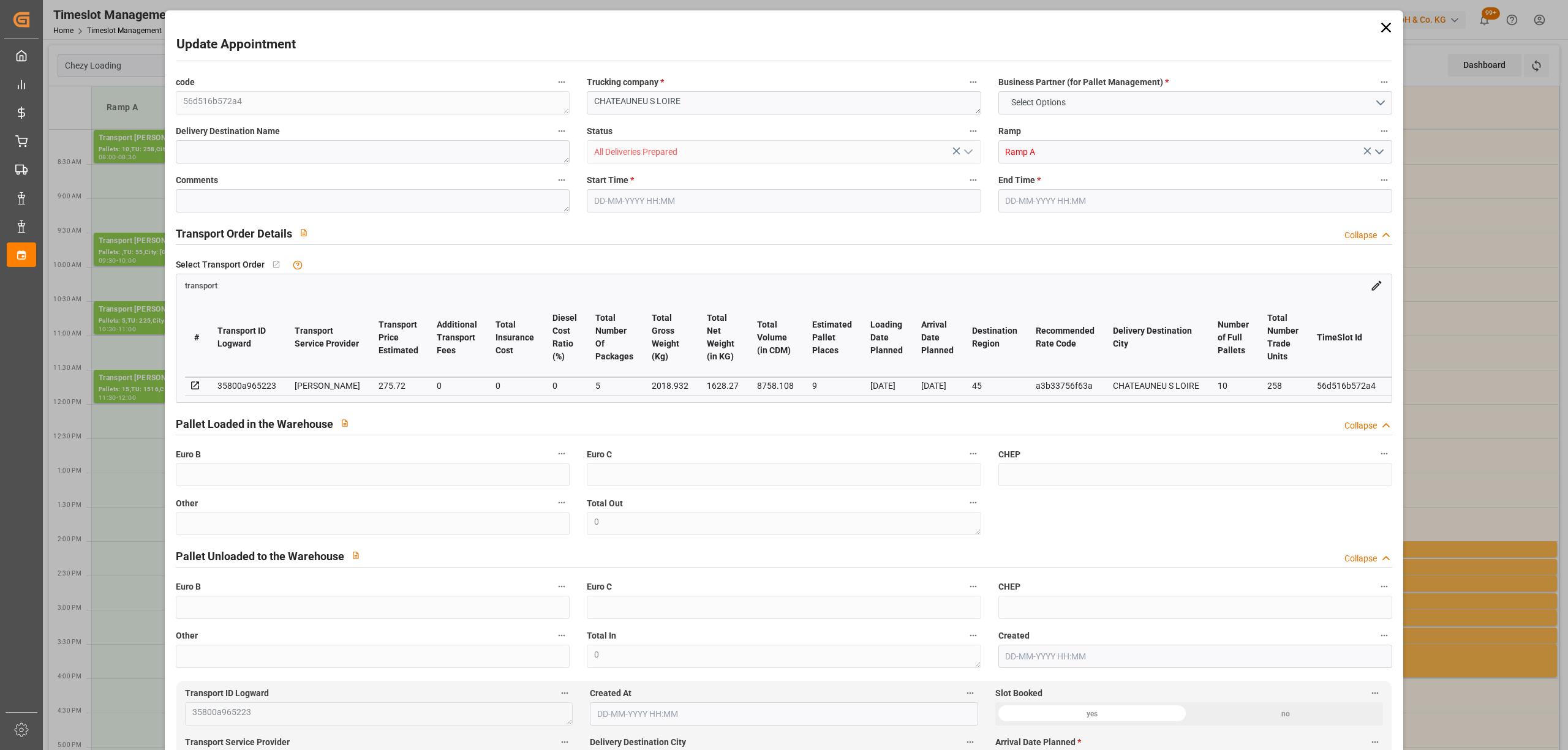
type input "101"
type input "2018.932"
type input "0"
type input "4710.8598"
type input "0"
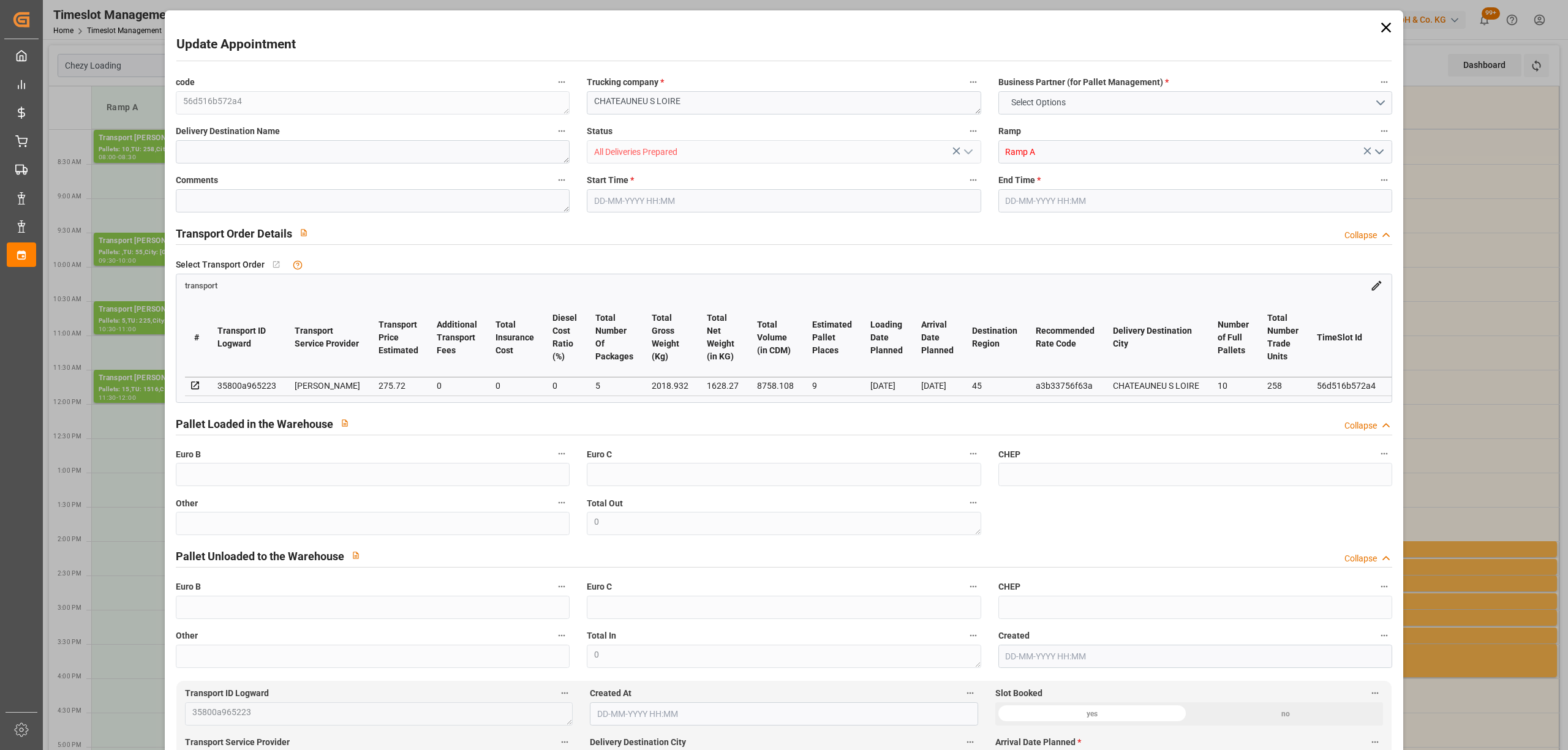
type input "0"
type input "21"
type input "35"
type input "29-08-2025 08:00"
type input "29-08-2025 08:30"
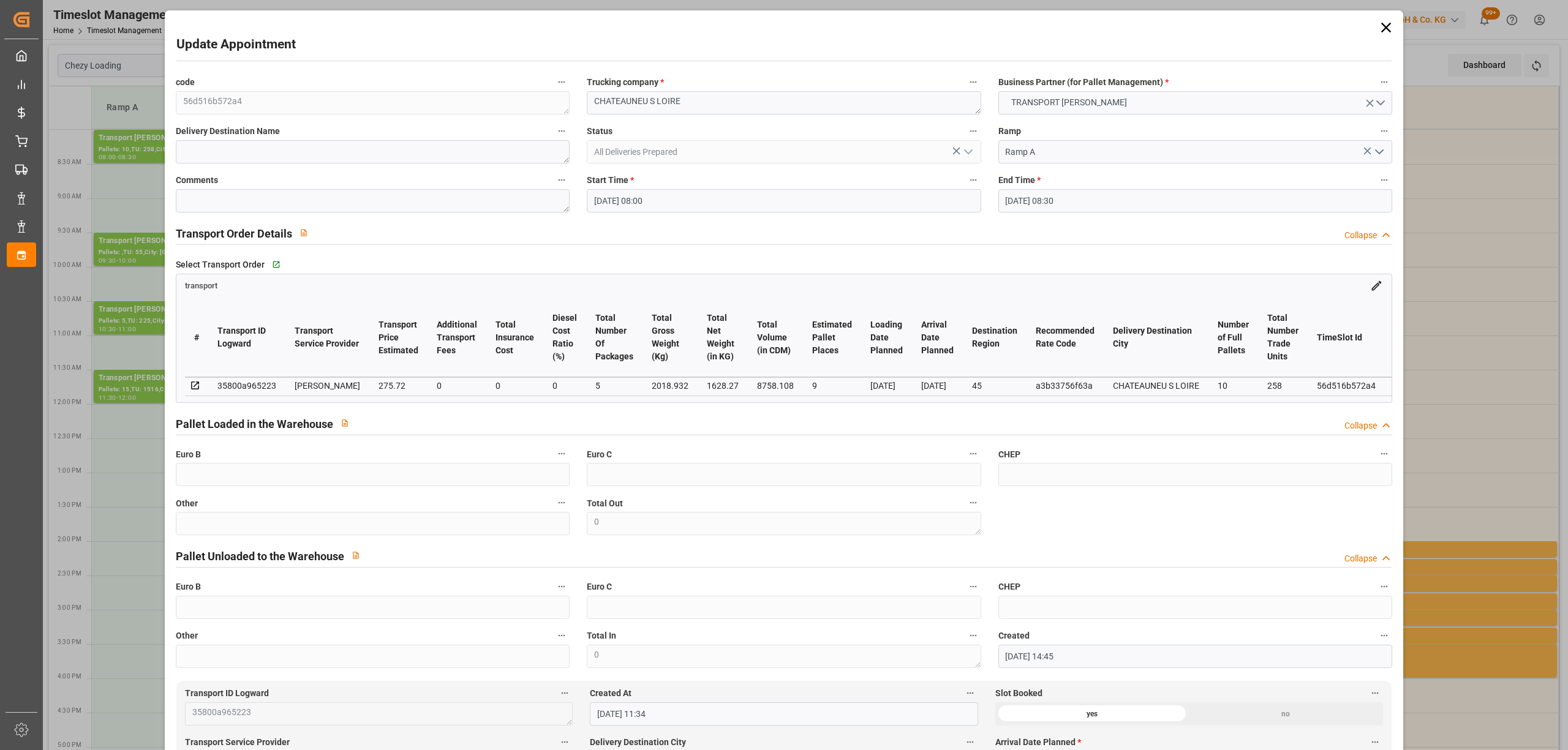
type input "27-08-2025 14:45"
type input "27-08-2025 11:34"
type input "[DATE]"
click at [669, 204] on input "29-08-2025 08:00" at bounding box center [784, 201] width 394 height 23
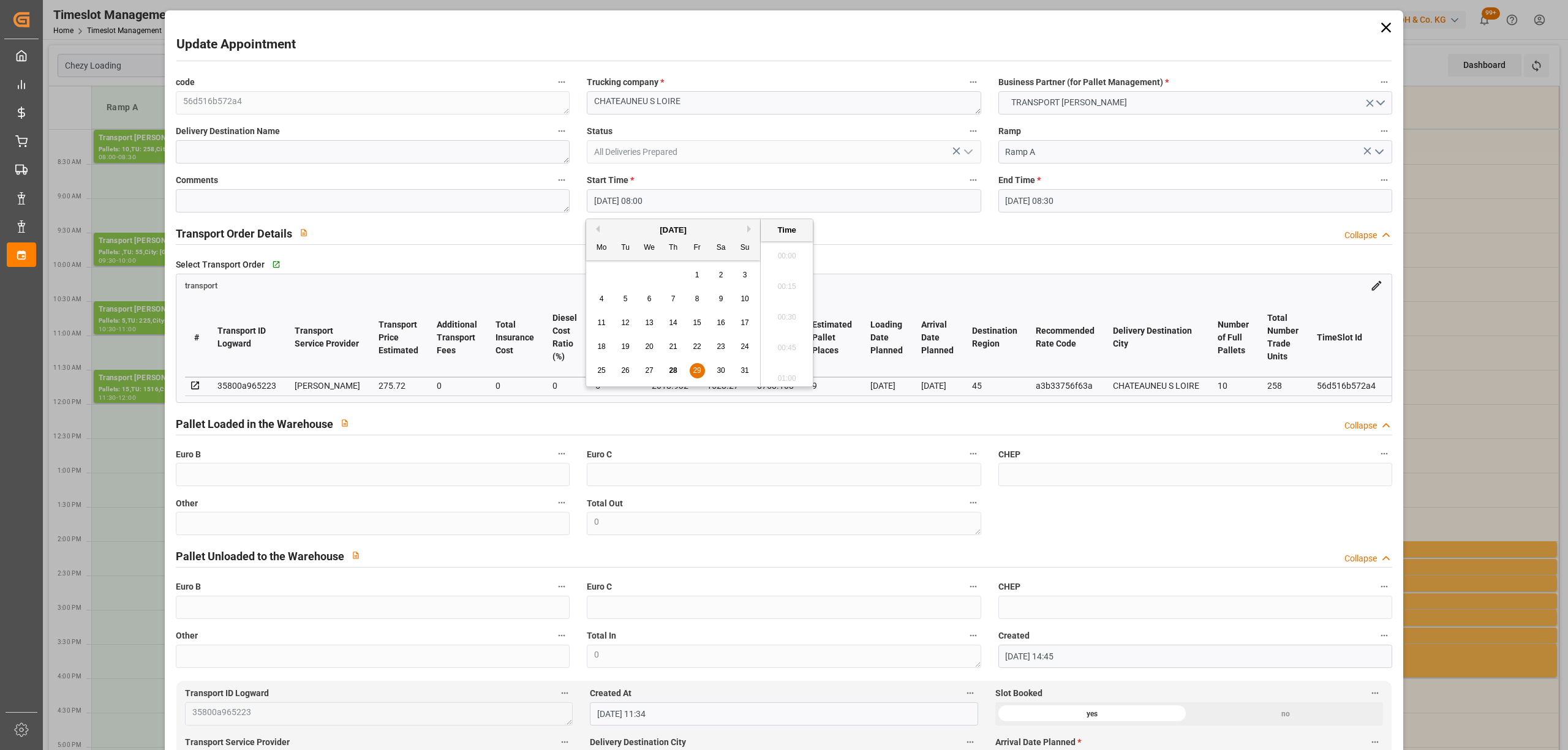
scroll to position [922, 0]
click at [677, 367] on div "28" at bounding box center [673, 371] width 16 height 15
click at [791, 311] on li "16:00" at bounding box center [786, 314] width 52 height 30
type input "28-08-2025 16:00"
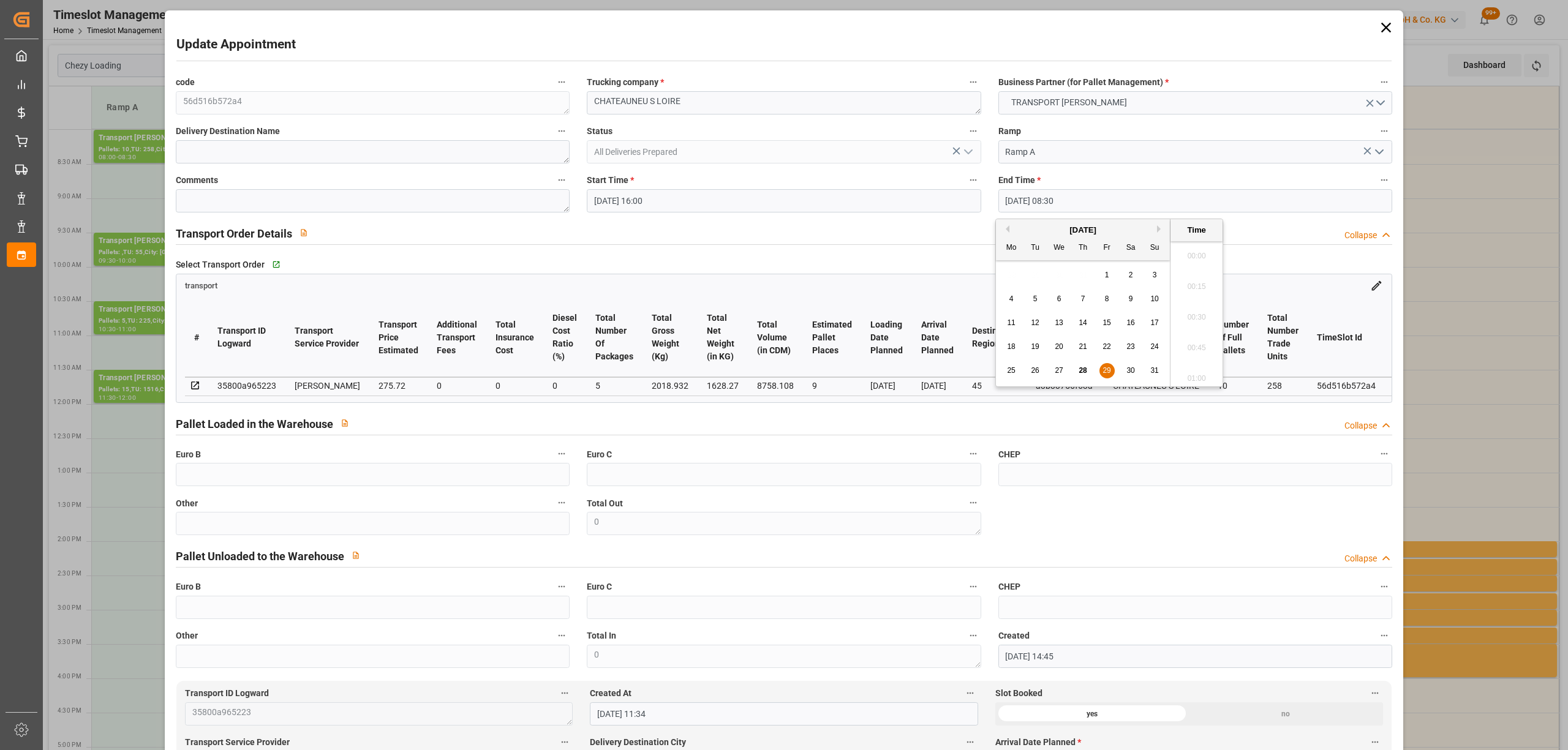
click at [1024, 200] on input "29-08-2025 08:30" at bounding box center [1195, 201] width 394 height 23
click at [1085, 363] on div "25 26 27 28 29 30 31" at bounding box center [1083, 370] width 167 height 24
click at [1083, 370] on span "28" at bounding box center [1083, 370] width 8 height 9
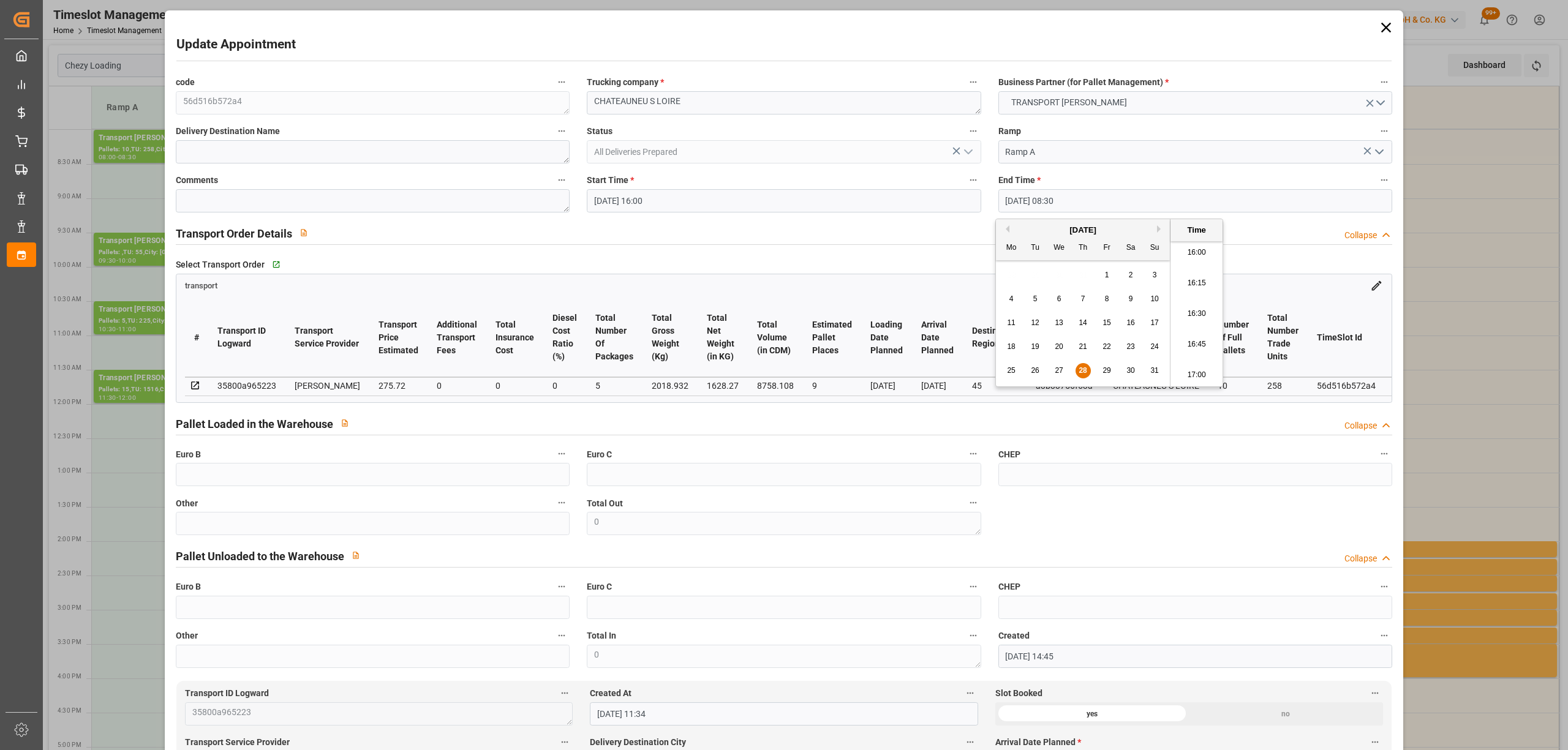
click at [1208, 312] on li "16:30" at bounding box center [1197, 314] width 52 height 30
type input "28-08-2025 16:30"
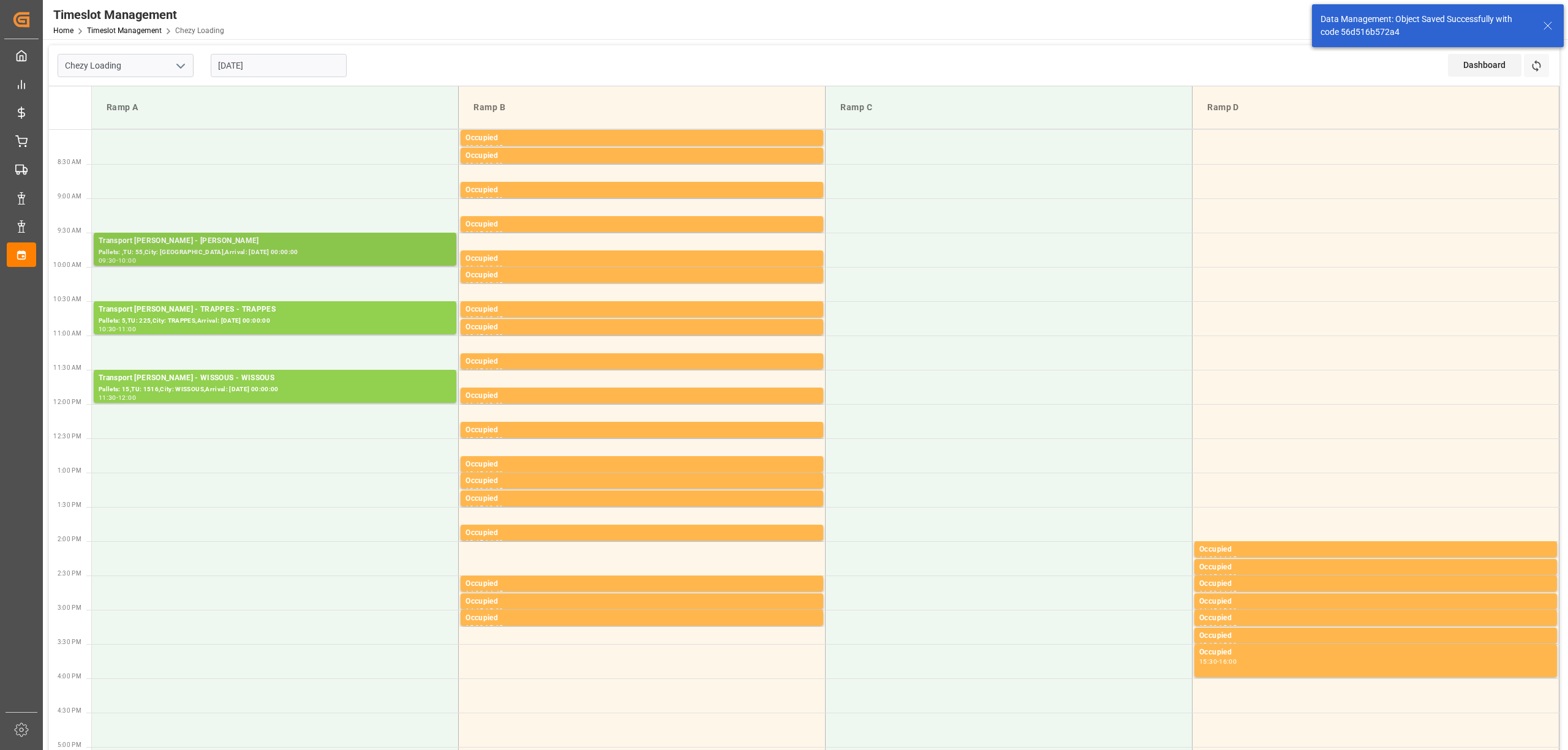
click at [247, 244] on div "Transport Delisle - REAU - REAU" at bounding box center [275, 241] width 353 height 12
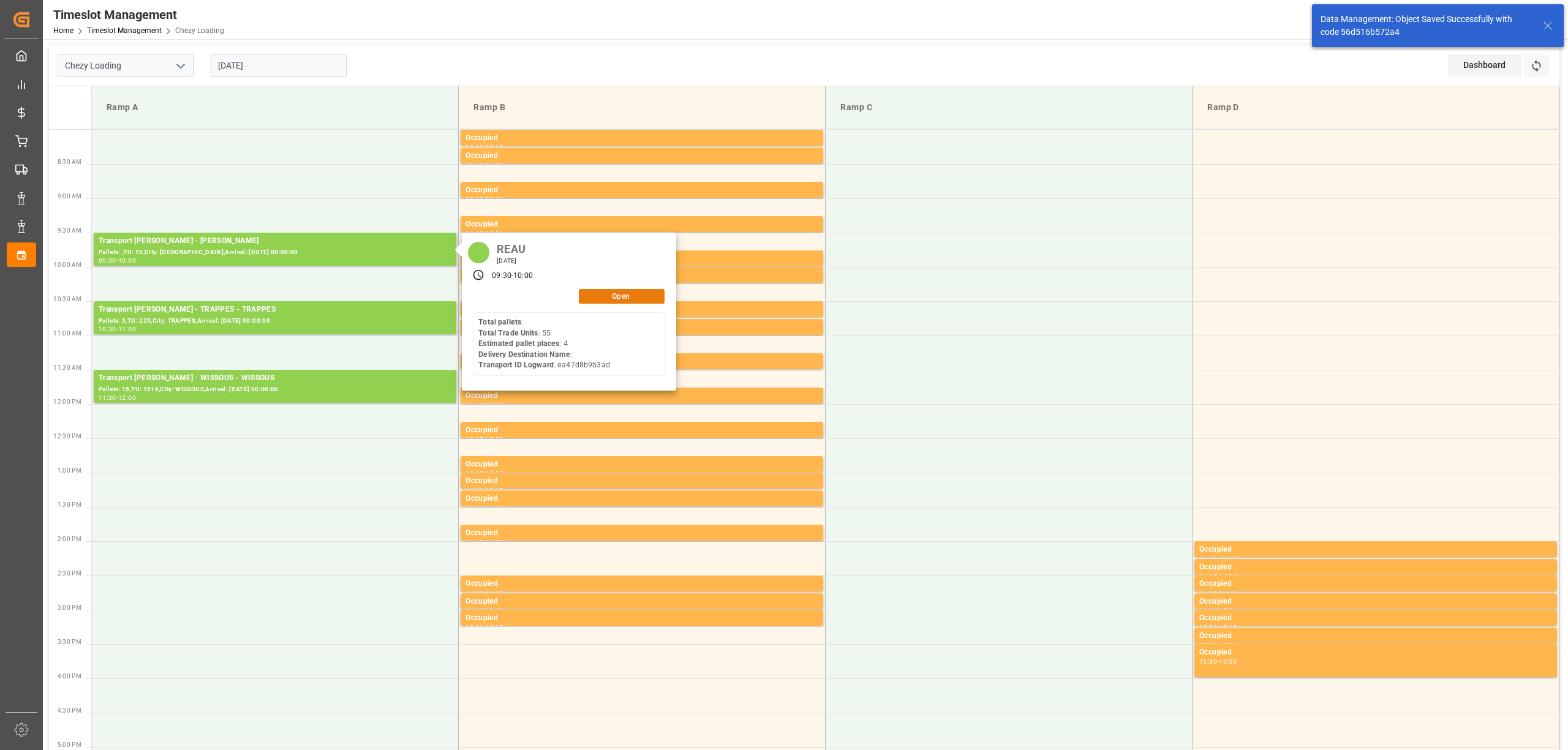
click at [624, 290] on button "Open" at bounding box center [622, 296] width 85 height 15
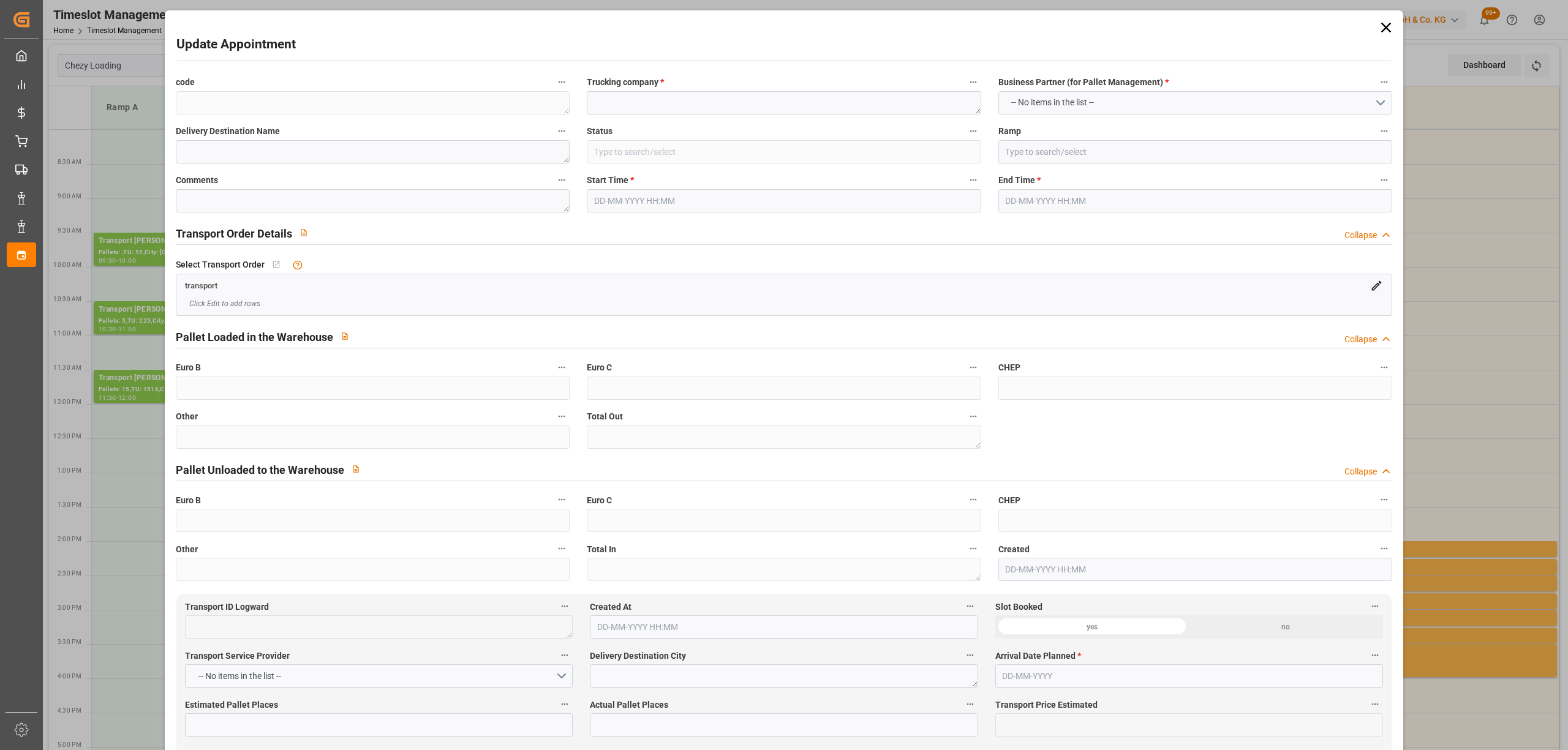
type textarea "0d707fd3f15d"
type textarea "REAU"
type input "All Deliveries Prepared"
type input "Ramp A"
type textarea "0"
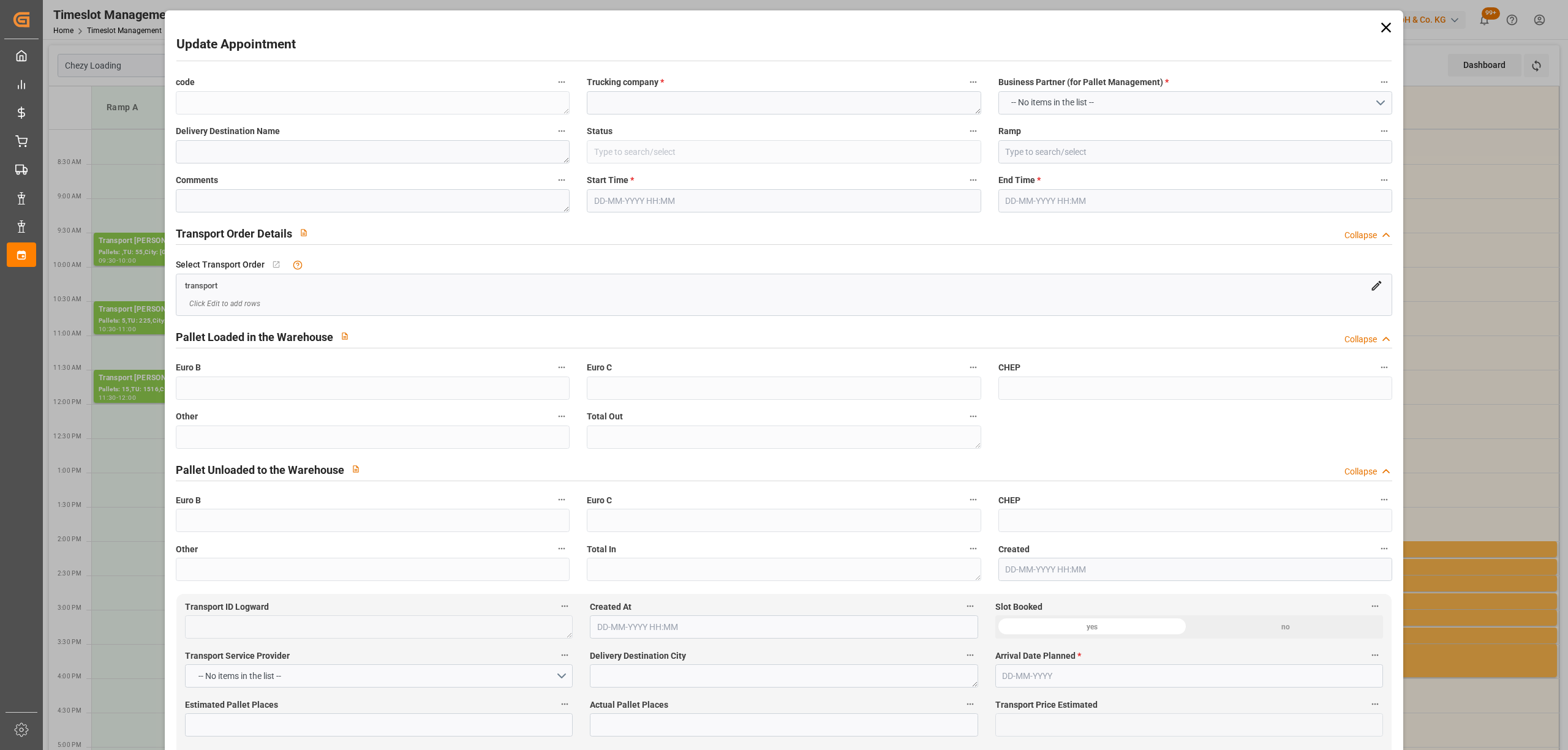
type textarea "0"
type textarea "ea47d8b9b3ad"
type textarea "REAU"
type textarea "0000722646"
type textarea "0d707fd3f15d"
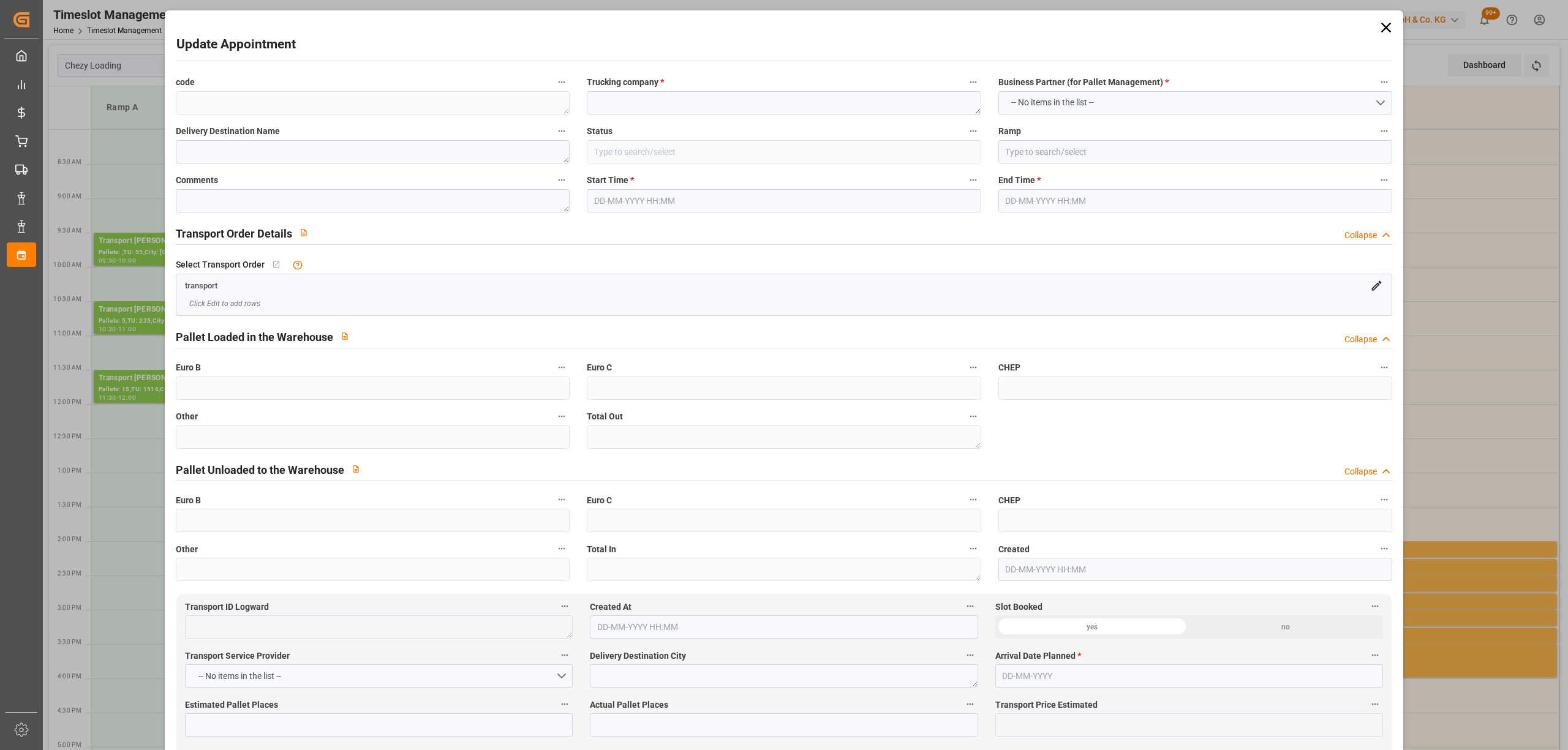
type textarea "FR-02570"
type textarea "FR"
type input "Road"
type input "FR"
type input "02570"
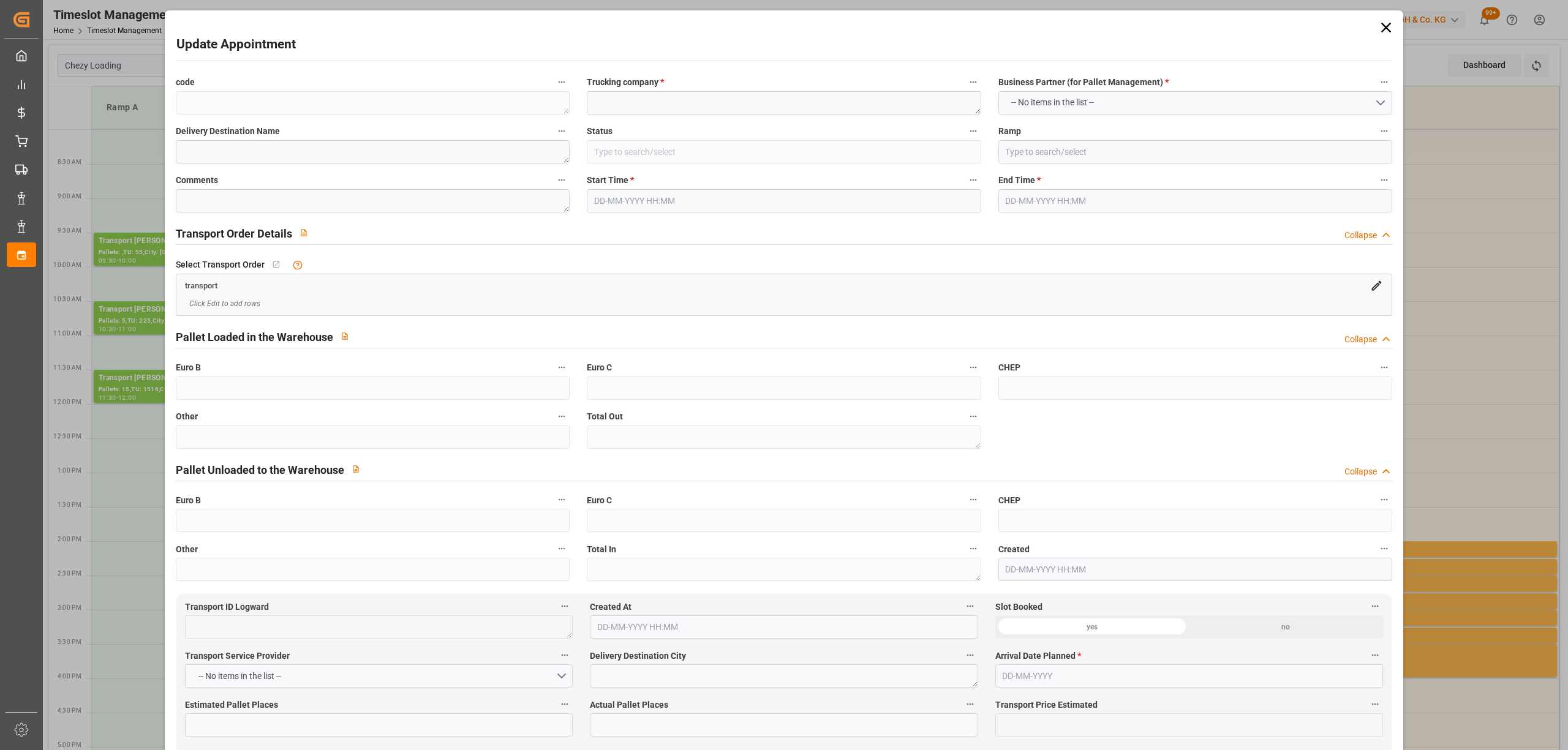
type input "FR"
type input "77550"
type input "Small Shipment"
type input "3.5-7.5 t"
type input "EURO 6"
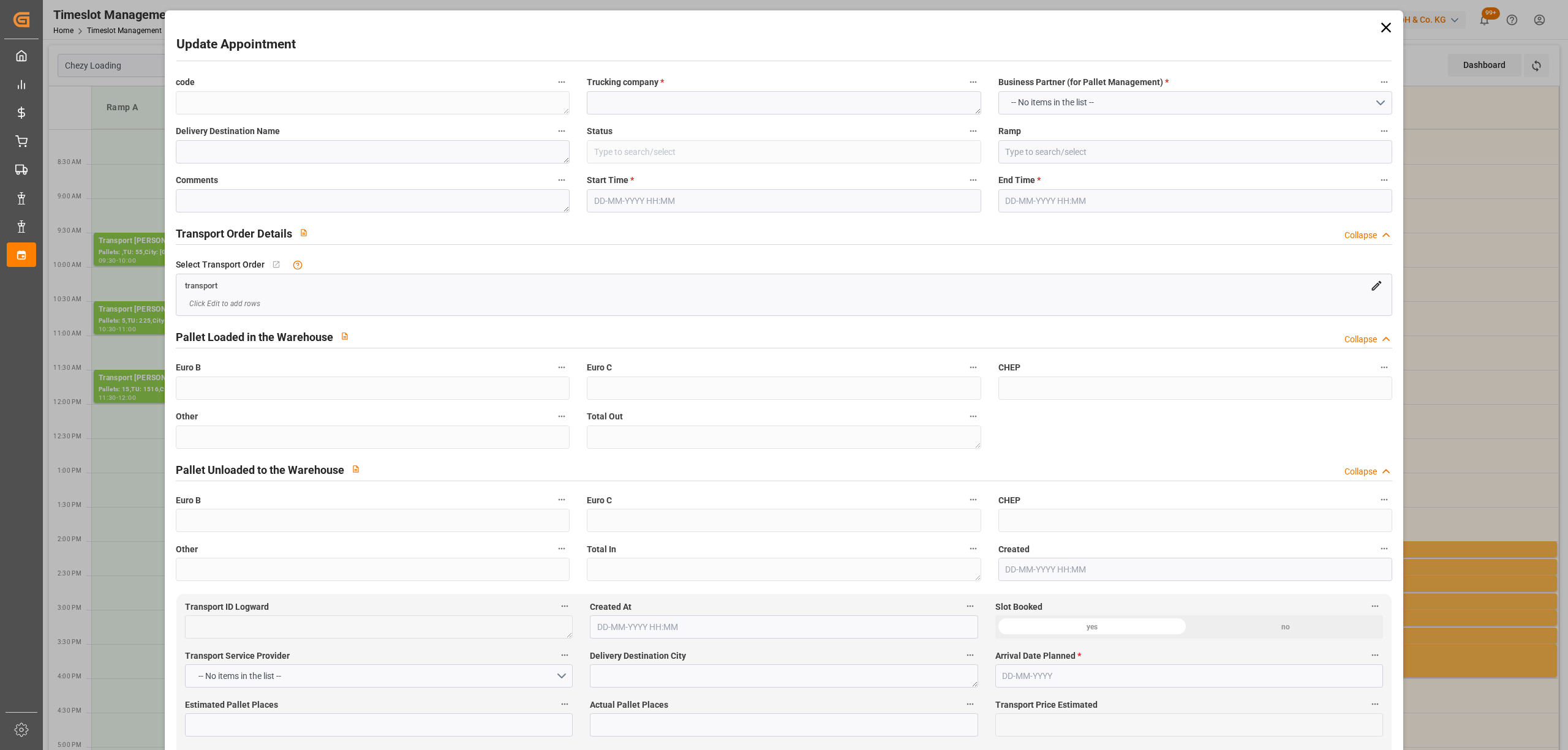
type input "Diesel"
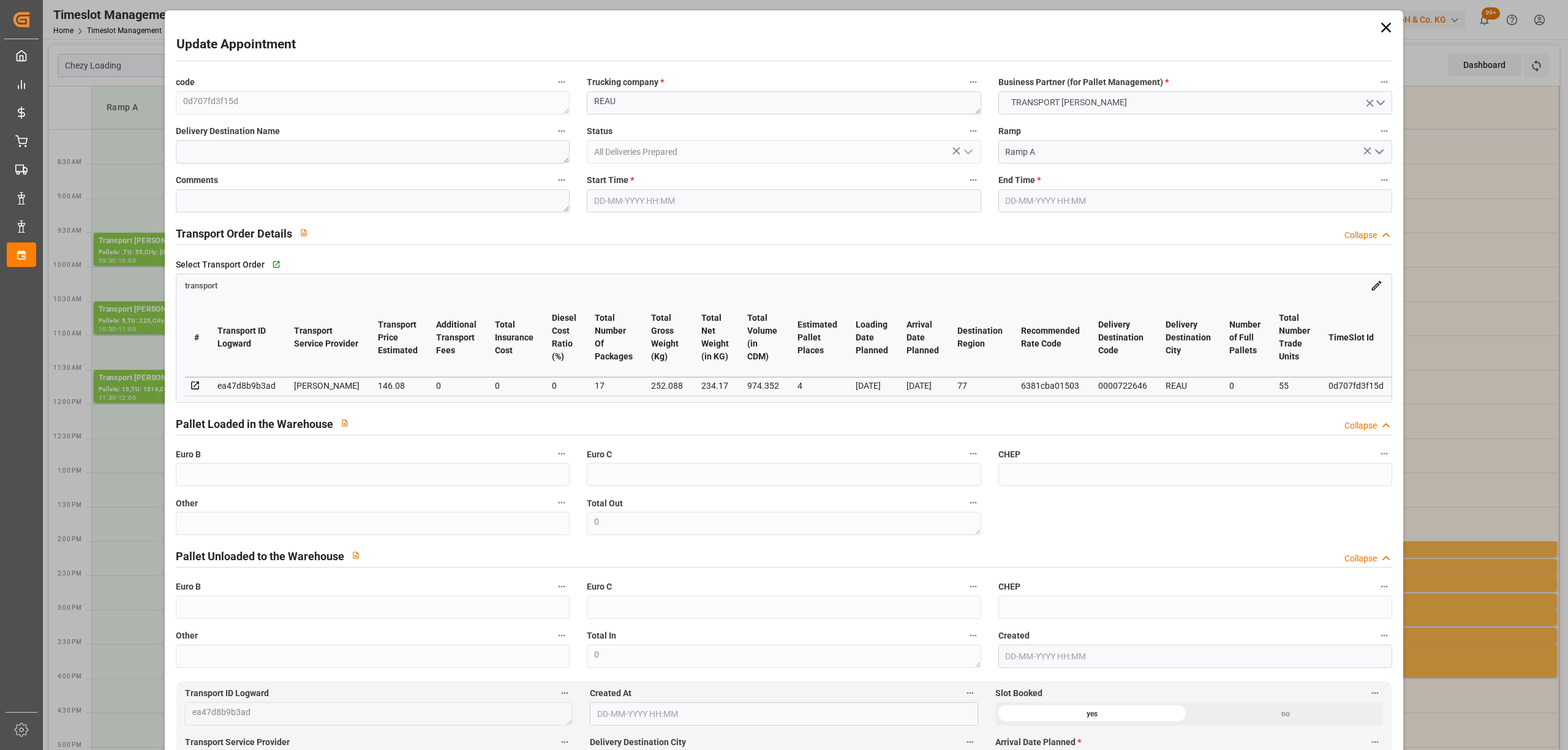
type input "4"
type input "146.08"
type input "0"
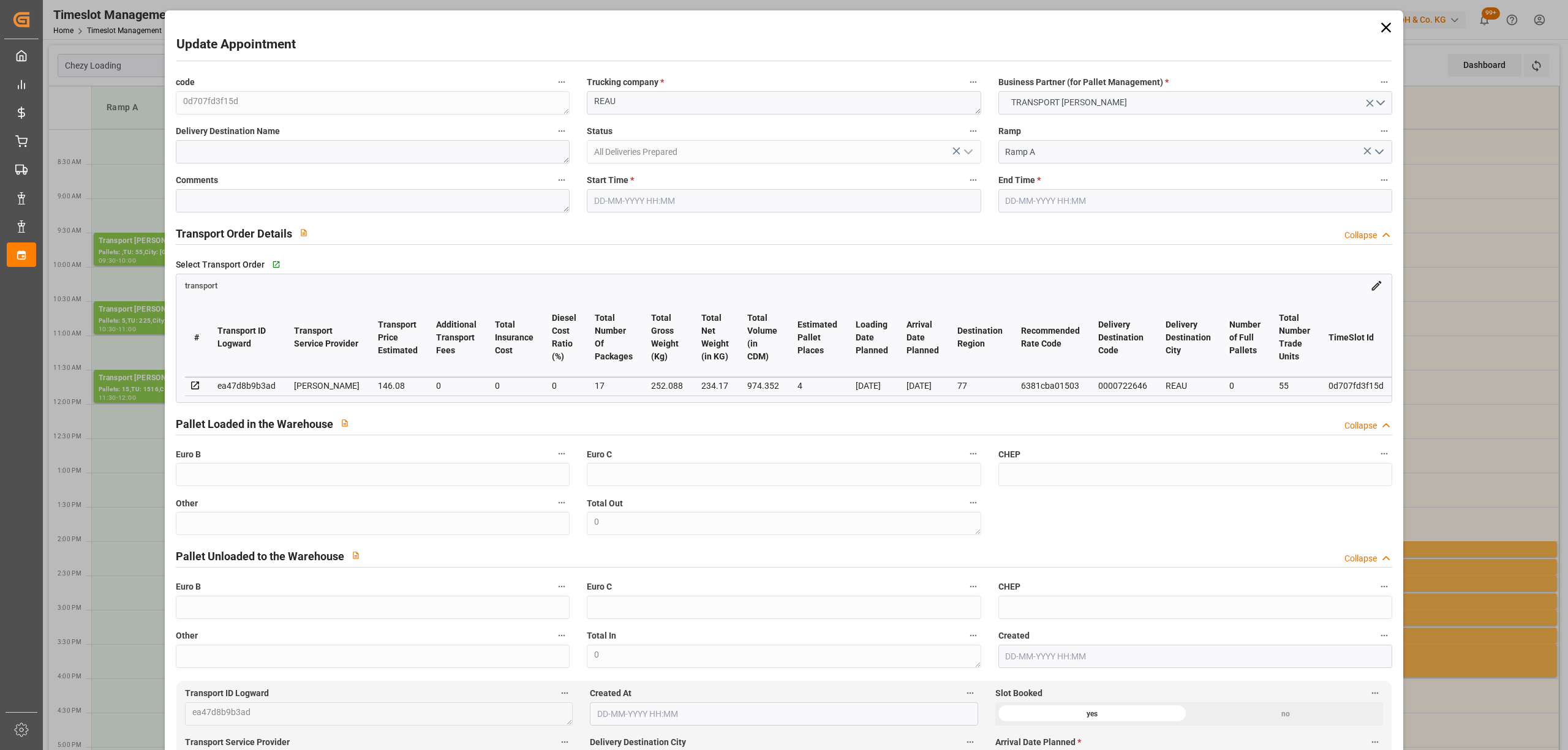
type input "140.1638"
type input "-5.9162"
type input "17"
type input "234.17"
type input "666.088"
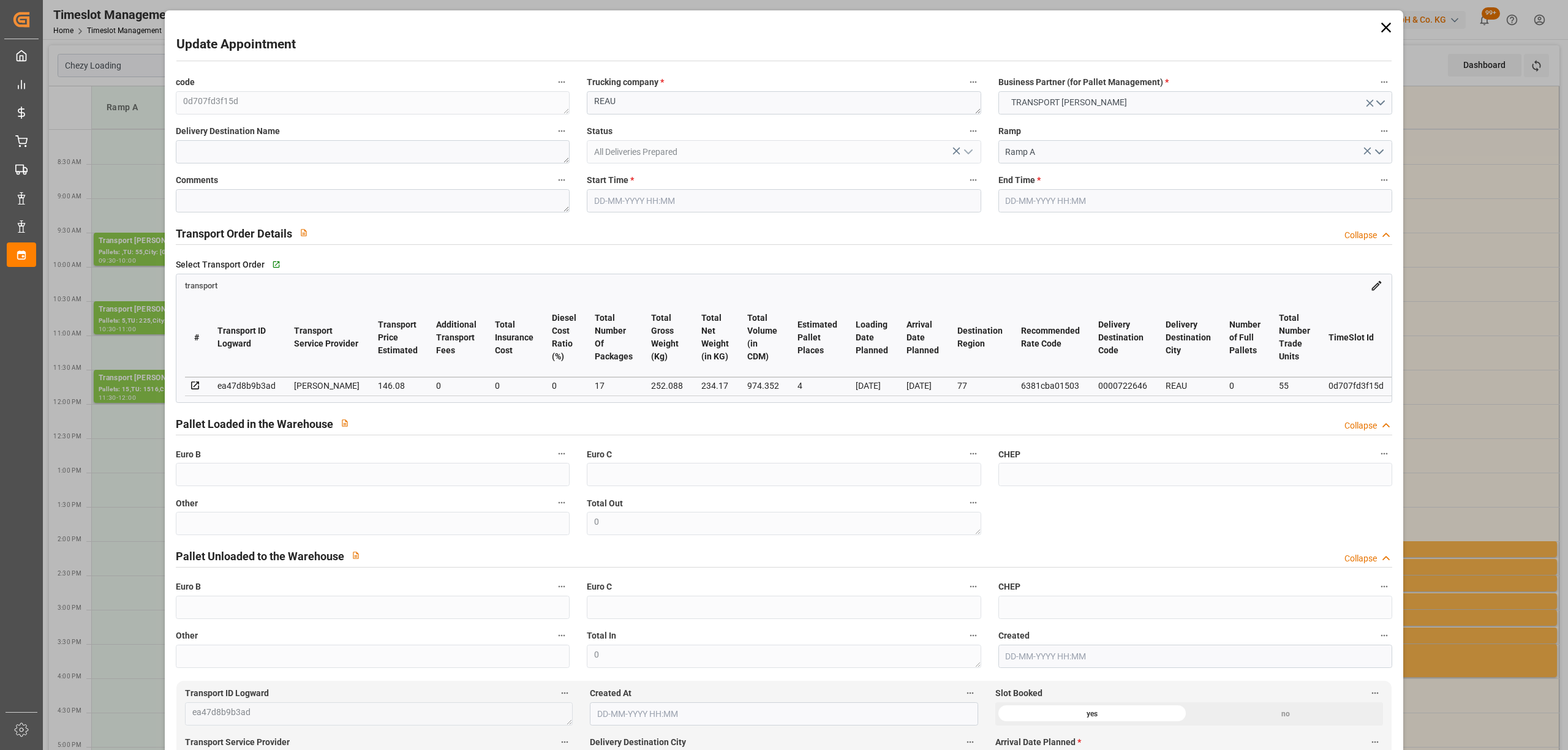
type input "974.352"
type input "77"
type input "0"
type input "55"
type input "18"
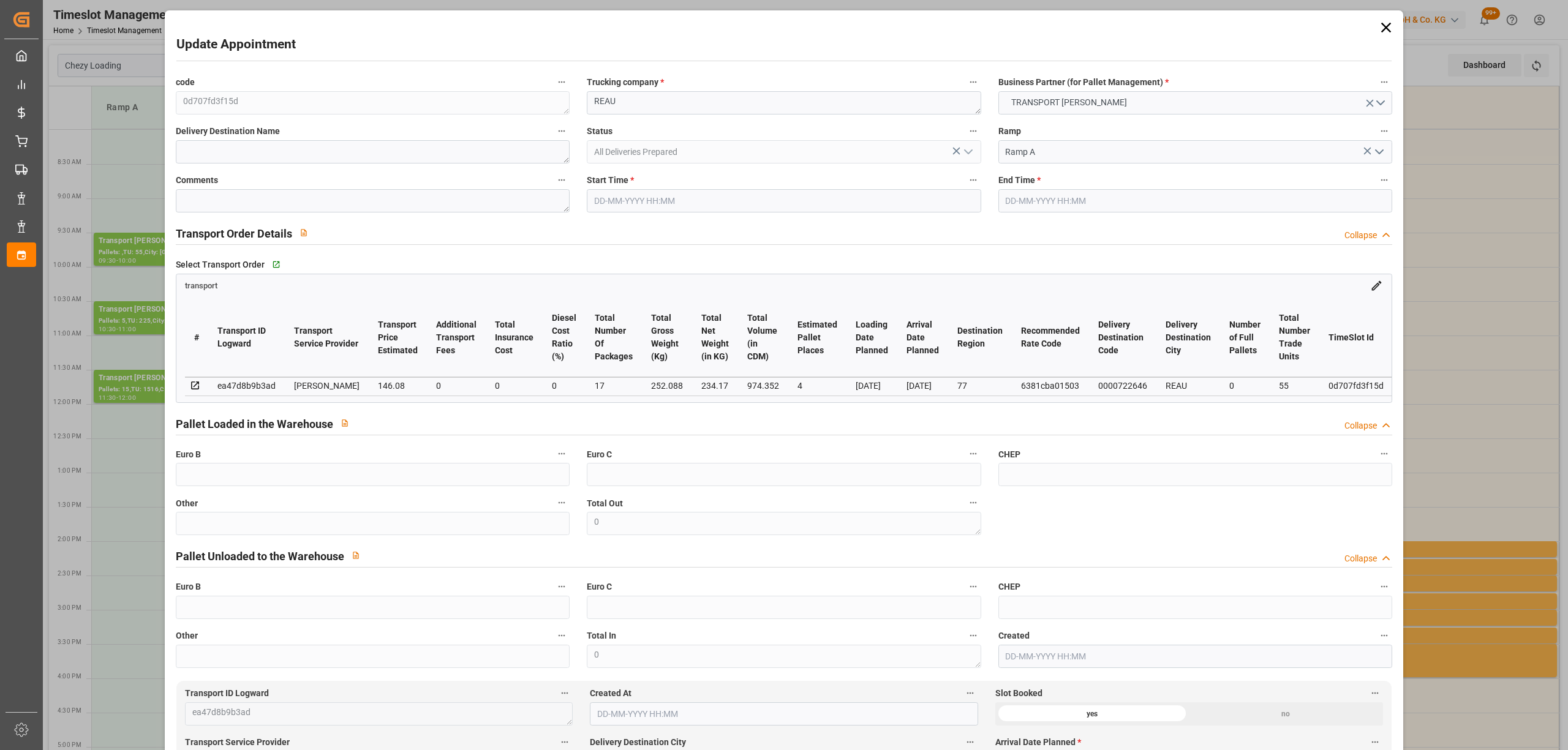
type input "101"
type input "252.088"
type input "0"
type input "4710.8598"
type input "0"
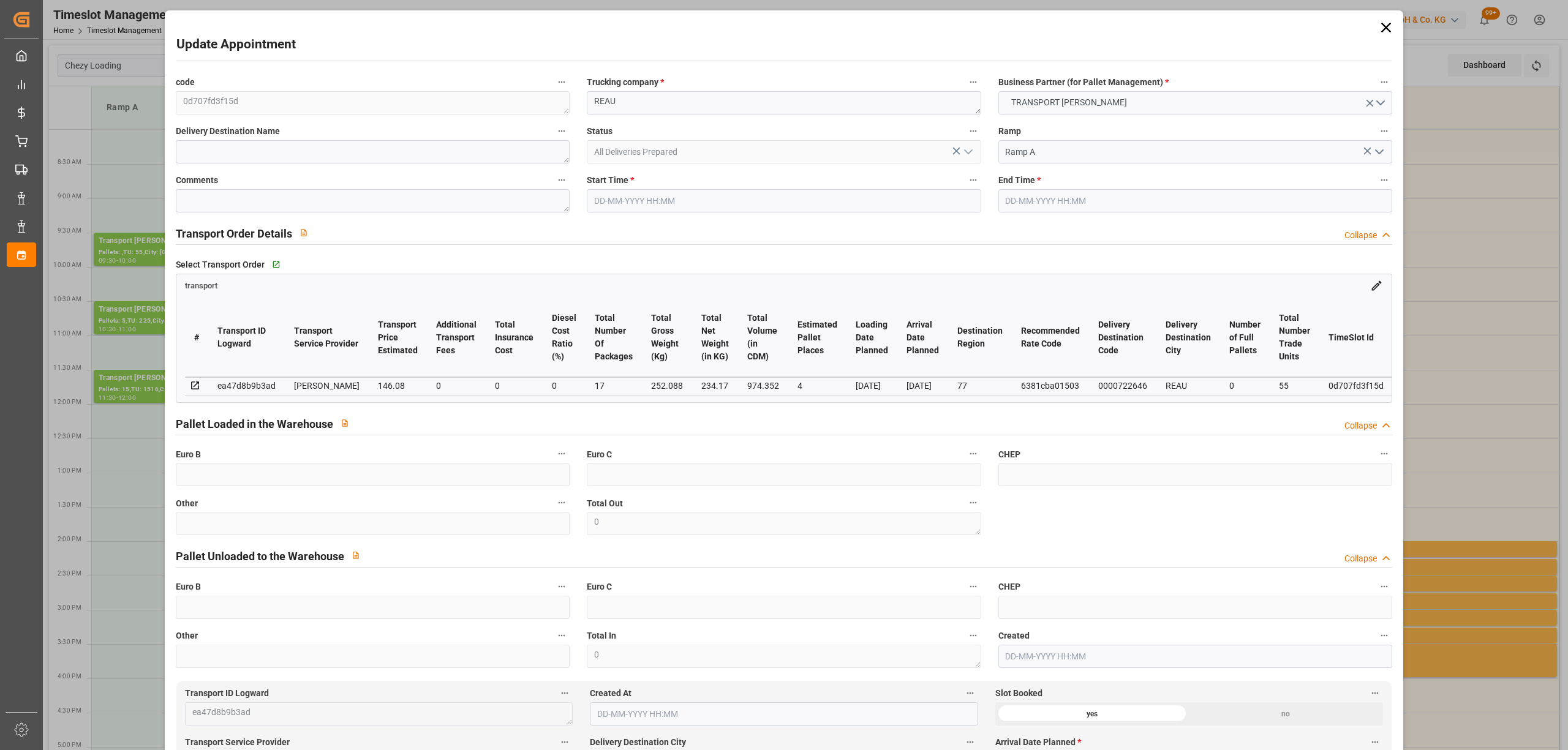
type input "0"
type input "21"
type input "35"
type input "29-08-2025 09:30"
type input "29-08-2025 10:00"
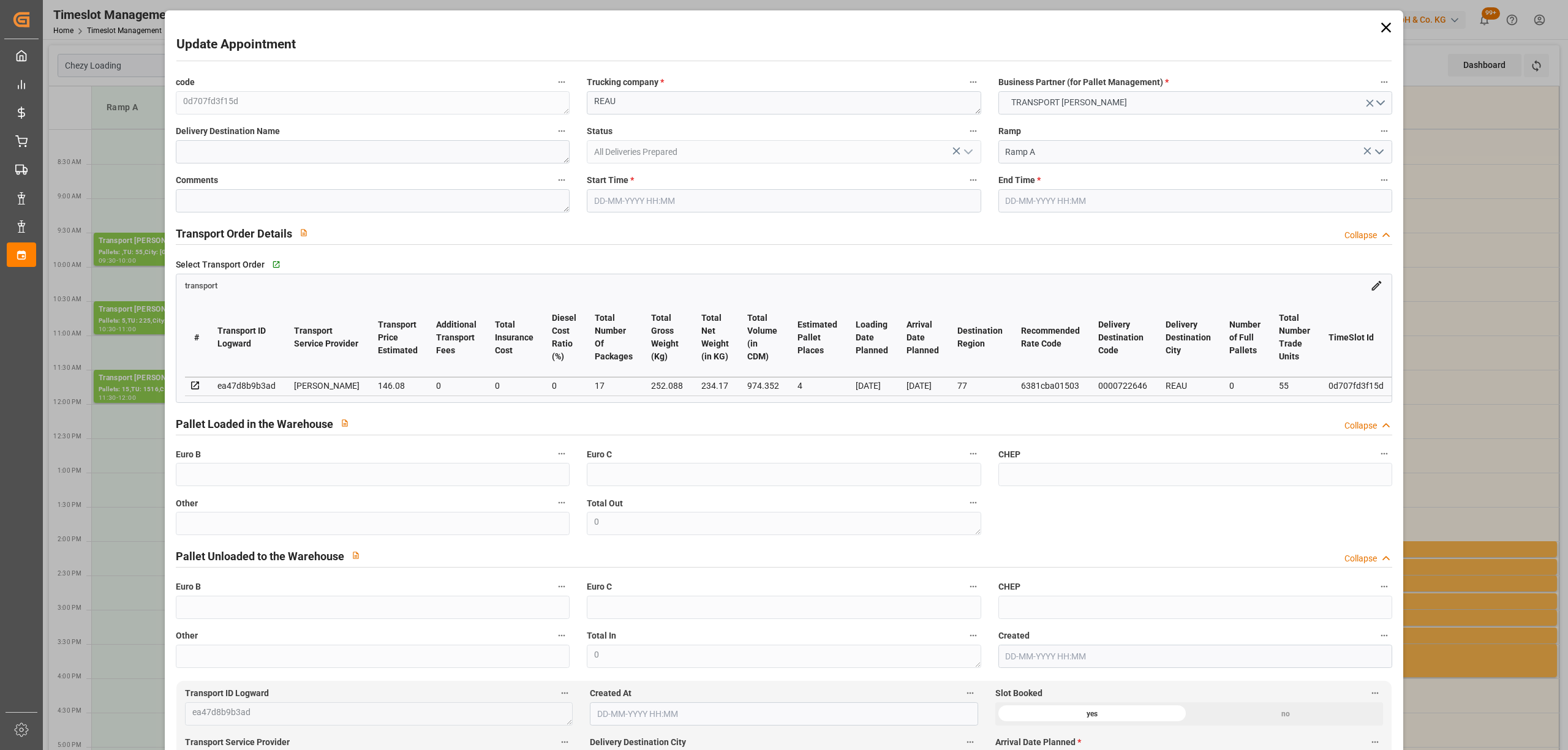
type input "26-08-2025 17:00"
type input "26-08-2025 11:28"
type input "[DATE]"
click at [603, 196] on input "29-08-2025 09:30" at bounding box center [784, 201] width 394 height 23
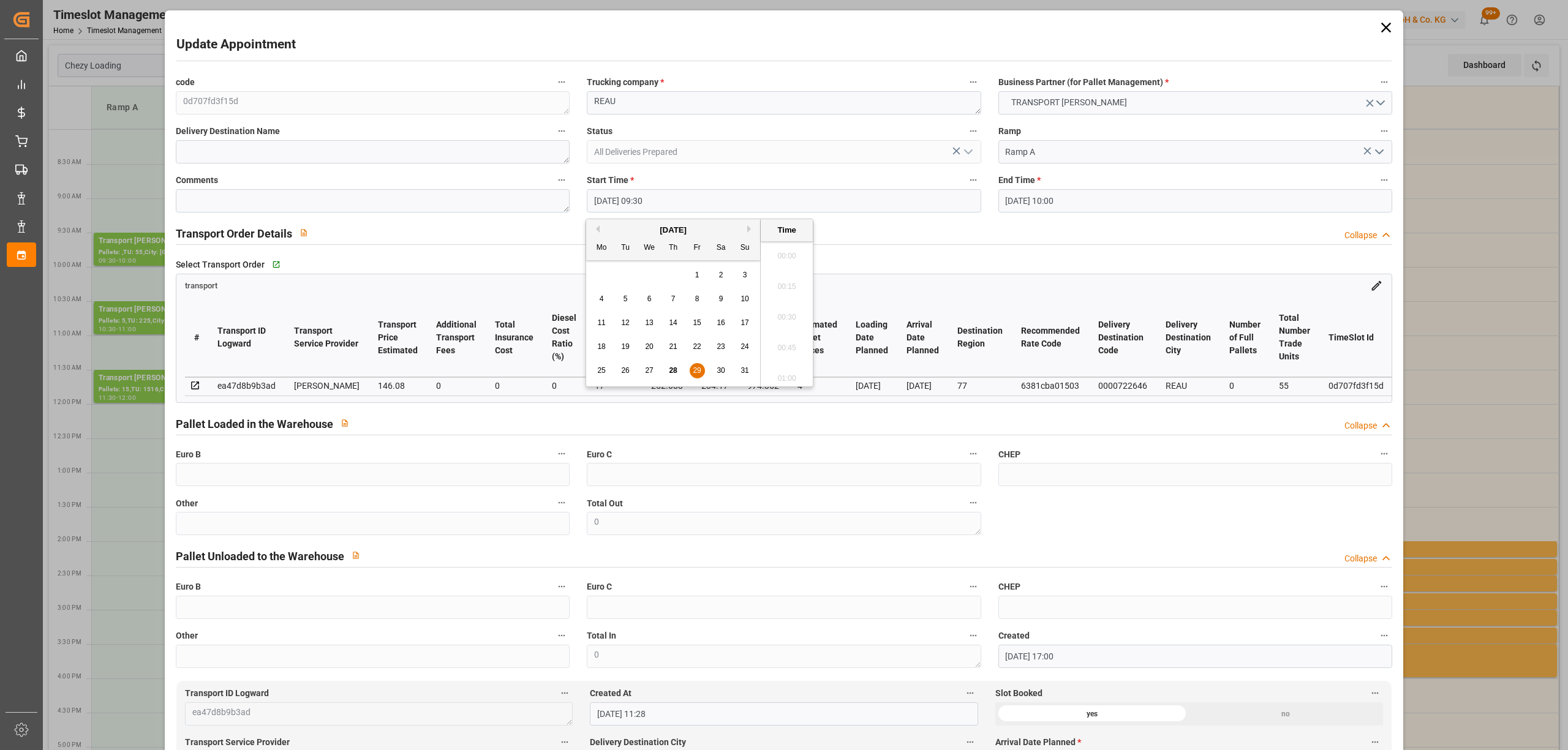
scroll to position [1106, 0]
click at [675, 365] on div "28" at bounding box center [673, 371] width 16 height 15
click at [785, 338] on li "17:00" at bounding box center [786, 334] width 52 height 30
type input "28-08-2025 17:00"
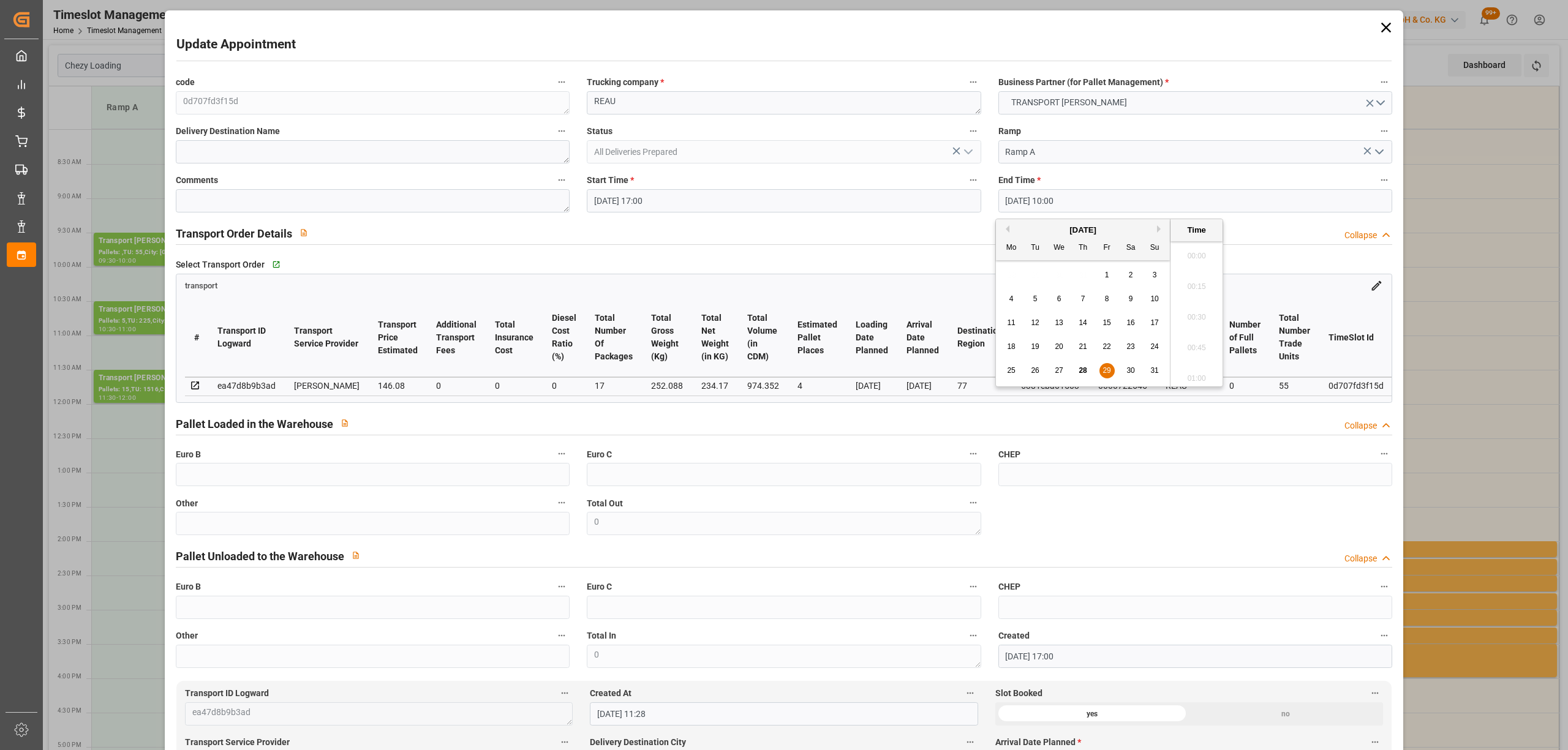
click at [1024, 203] on input "29-08-2025 10:00" at bounding box center [1195, 201] width 394 height 23
click at [1094, 371] on div "25 26 27 28 29 30 31" at bounding box center [1083, 370] width 167 height 24
drag, startPoint x: 1083, startPoint y: 366, endPoint x: 1098, endPoint y: 365, distance: 15.0
click at [1082, 367] on span "28" at bounding box center [1083, 370] width 8 height 9
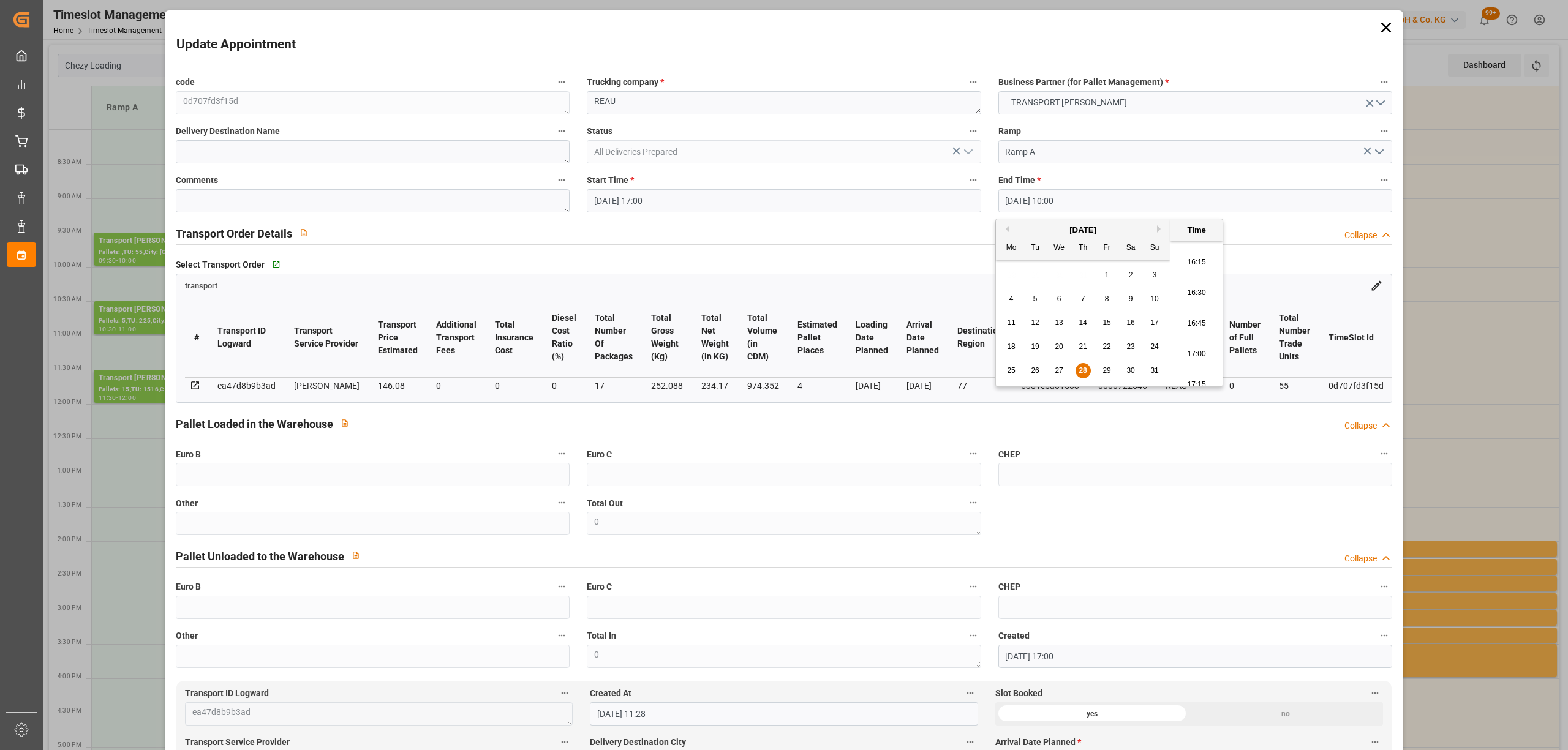
scroll to position [2064, 0]
click at [1192, 337] on li "17:30" at bounding box center [1197, 334] width 52 height 30
type input "28-08-2025 17:30"
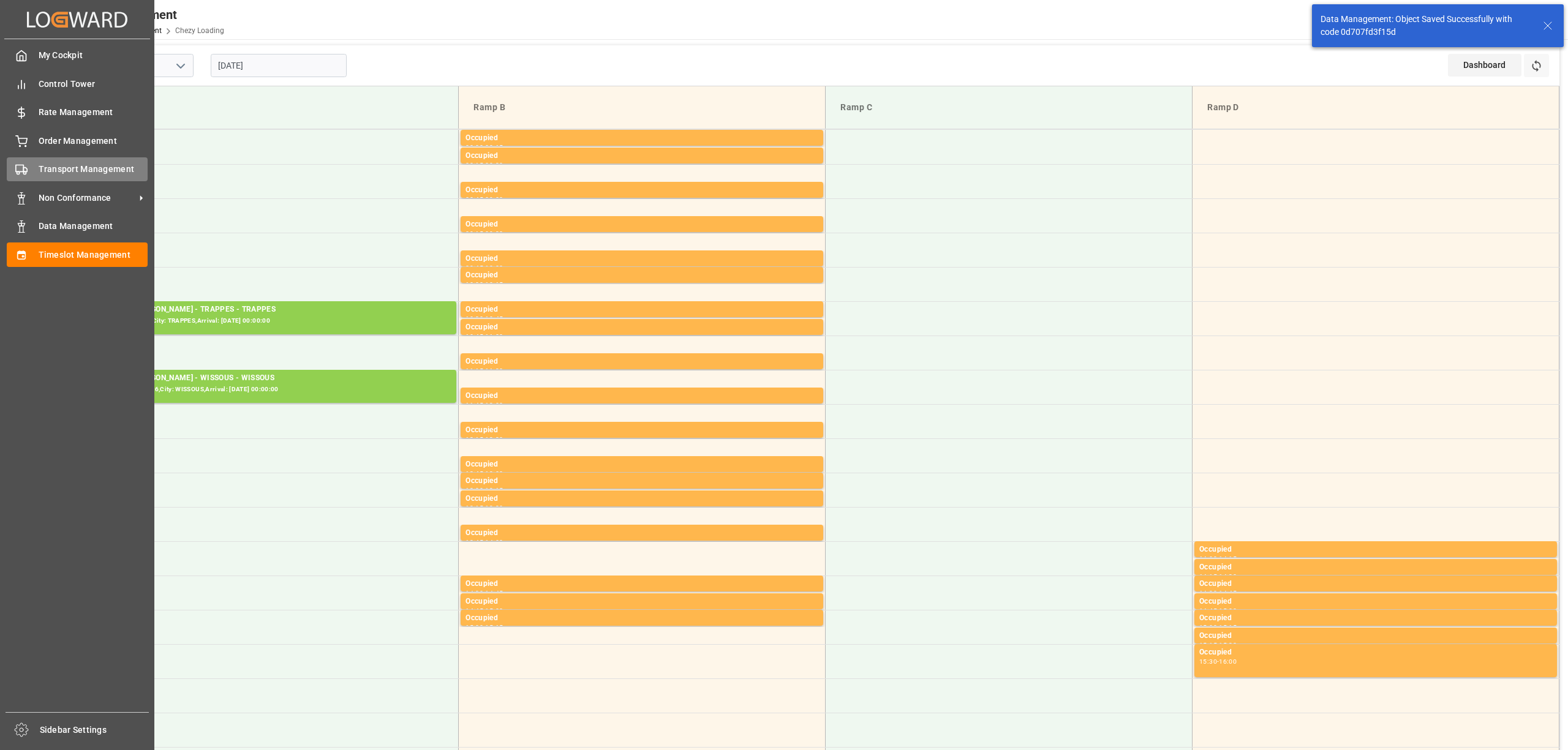
click at [35, 171] on div "Transport Management Transport Management" at bounding box center [77, 169] width 141 height 24
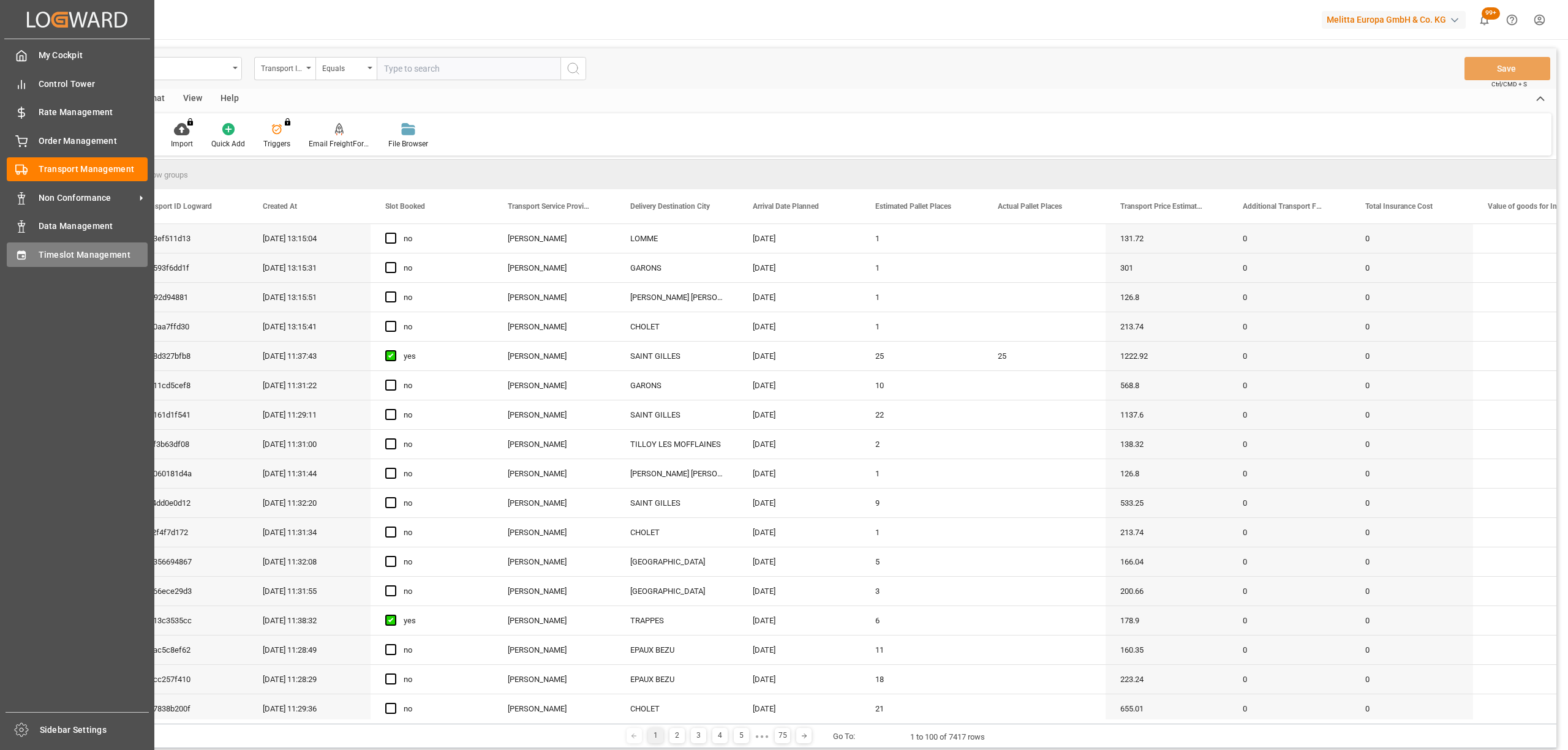
click at [16, 253] on icon at bounding box center [22, 255] width 12 height 12
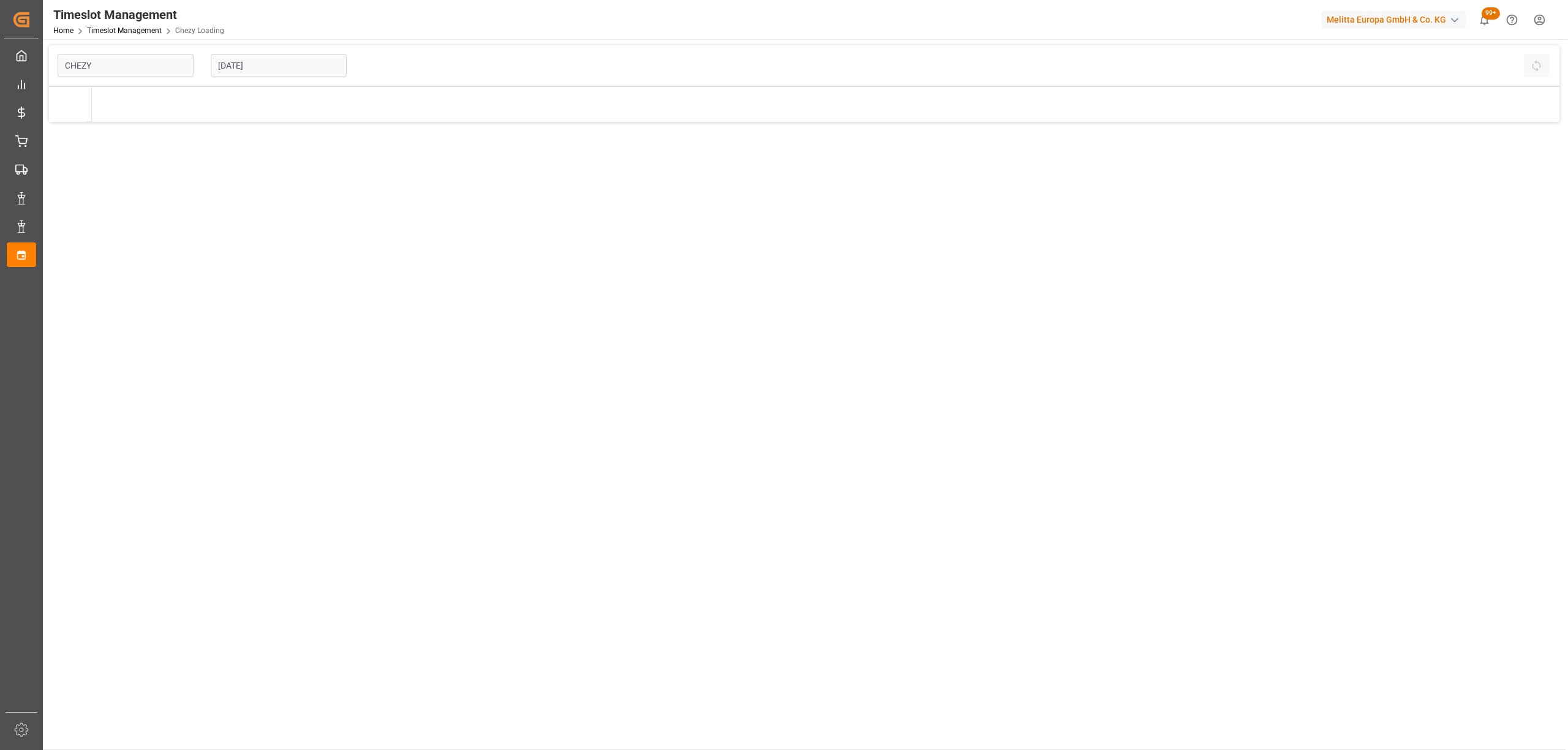
type input "Chezy Loading"
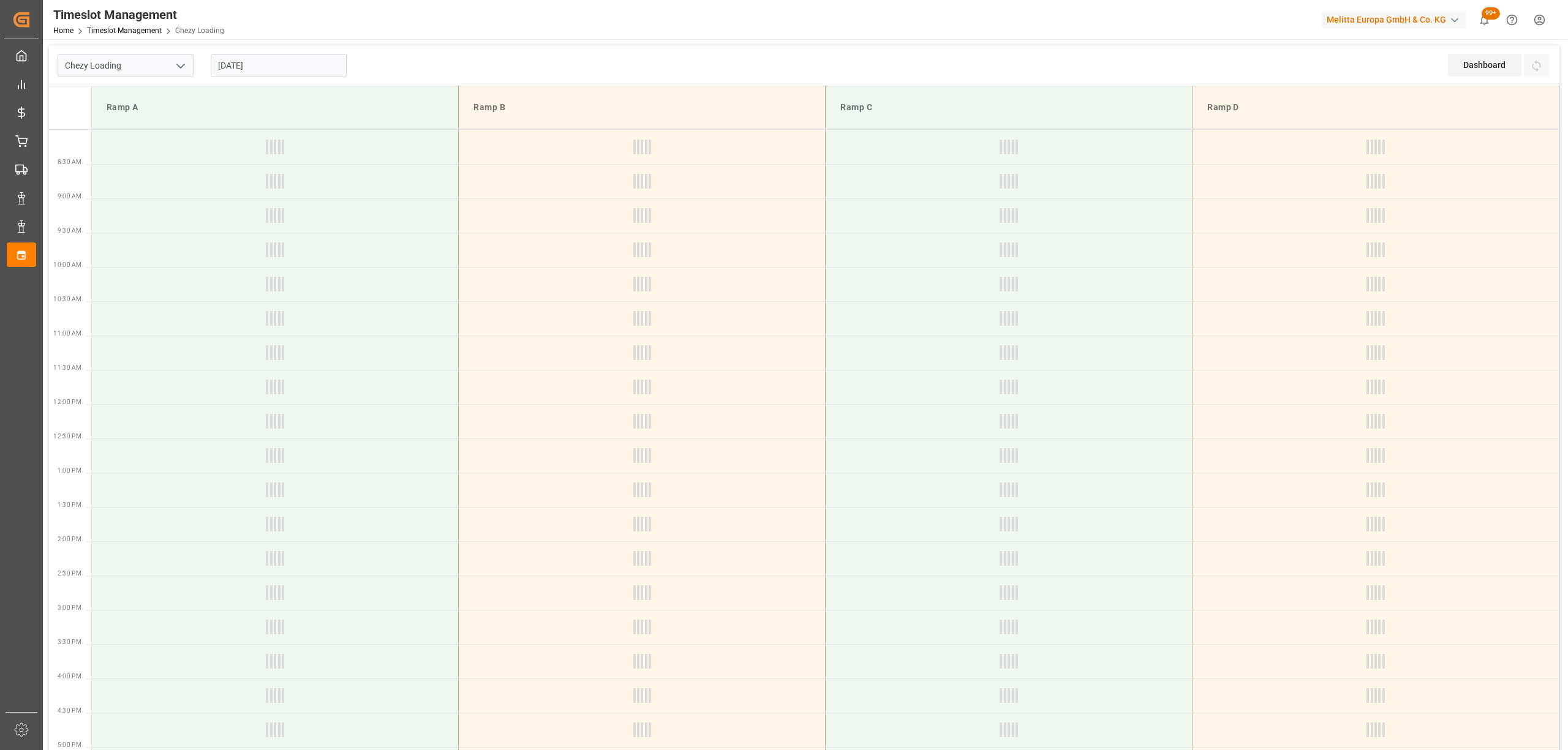
click at [260, 70] on input "[DATE]" at bounding box center [279, 66] width 136 height 23
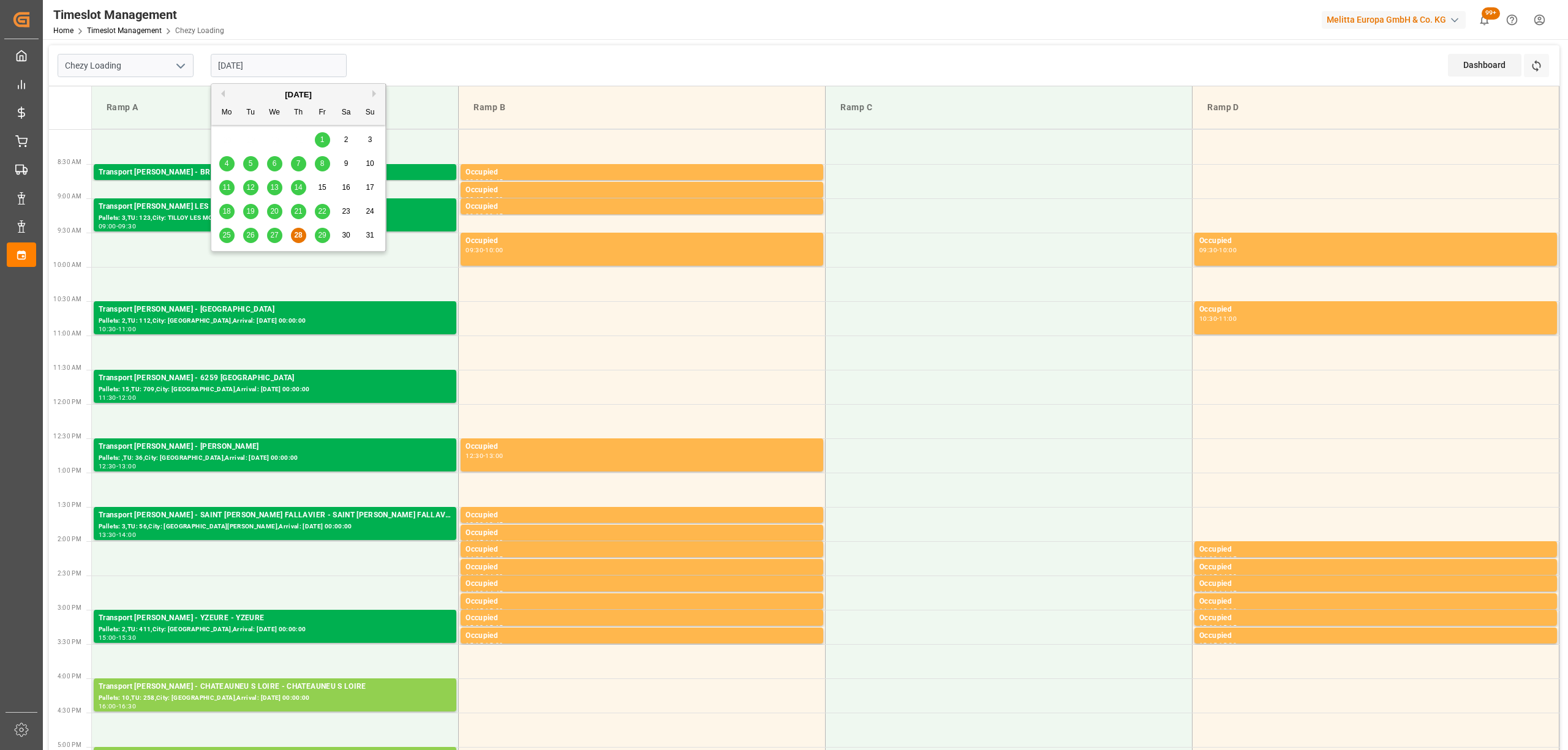
click at [318, 233] on span "29" at bounding box center [322, 235] width 8 height 9
type input "[DATE]"
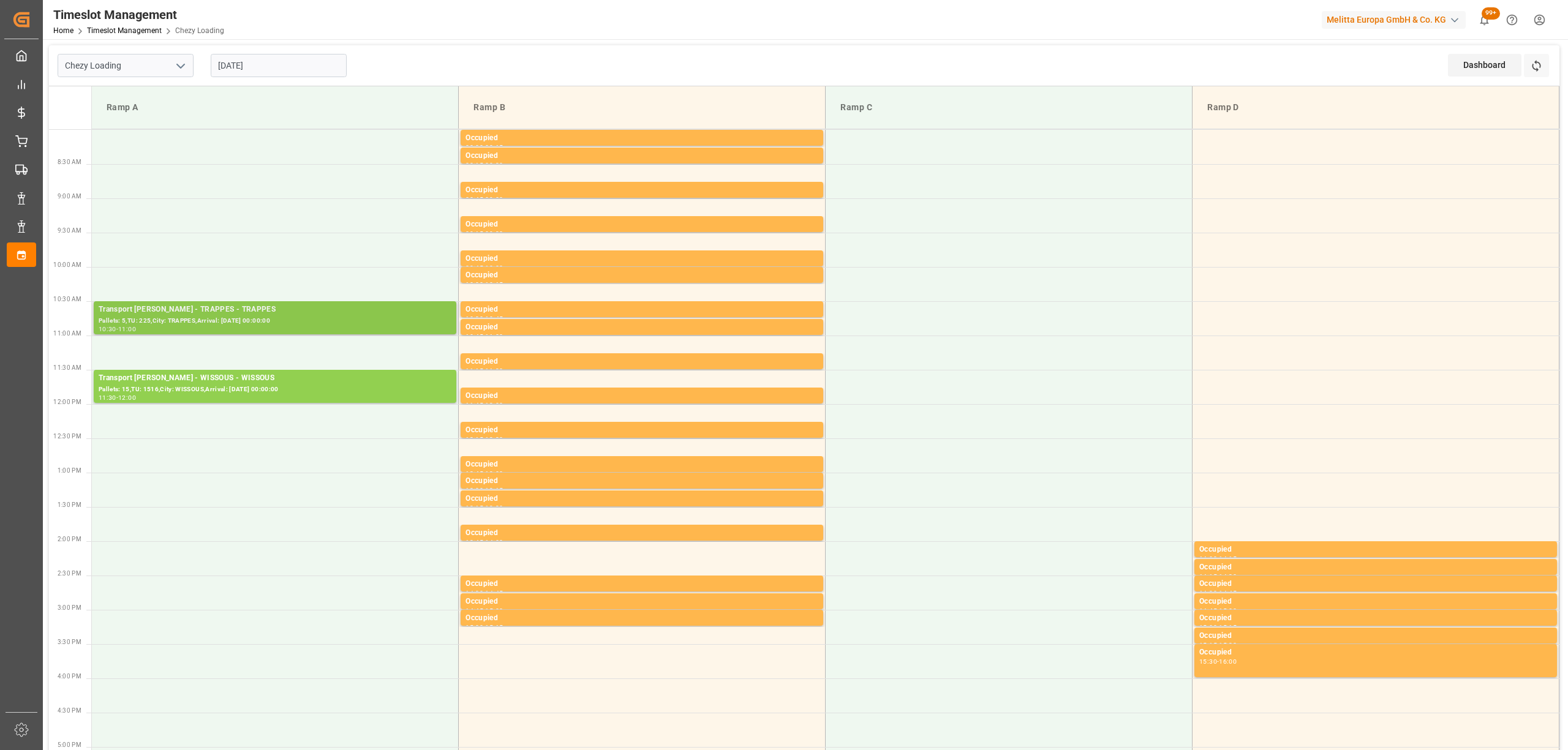
click at [279, 312] on div "Transport Delisle - TRAPPES - TRAPPES" at bounding box center [275, 310] width 353 height 12
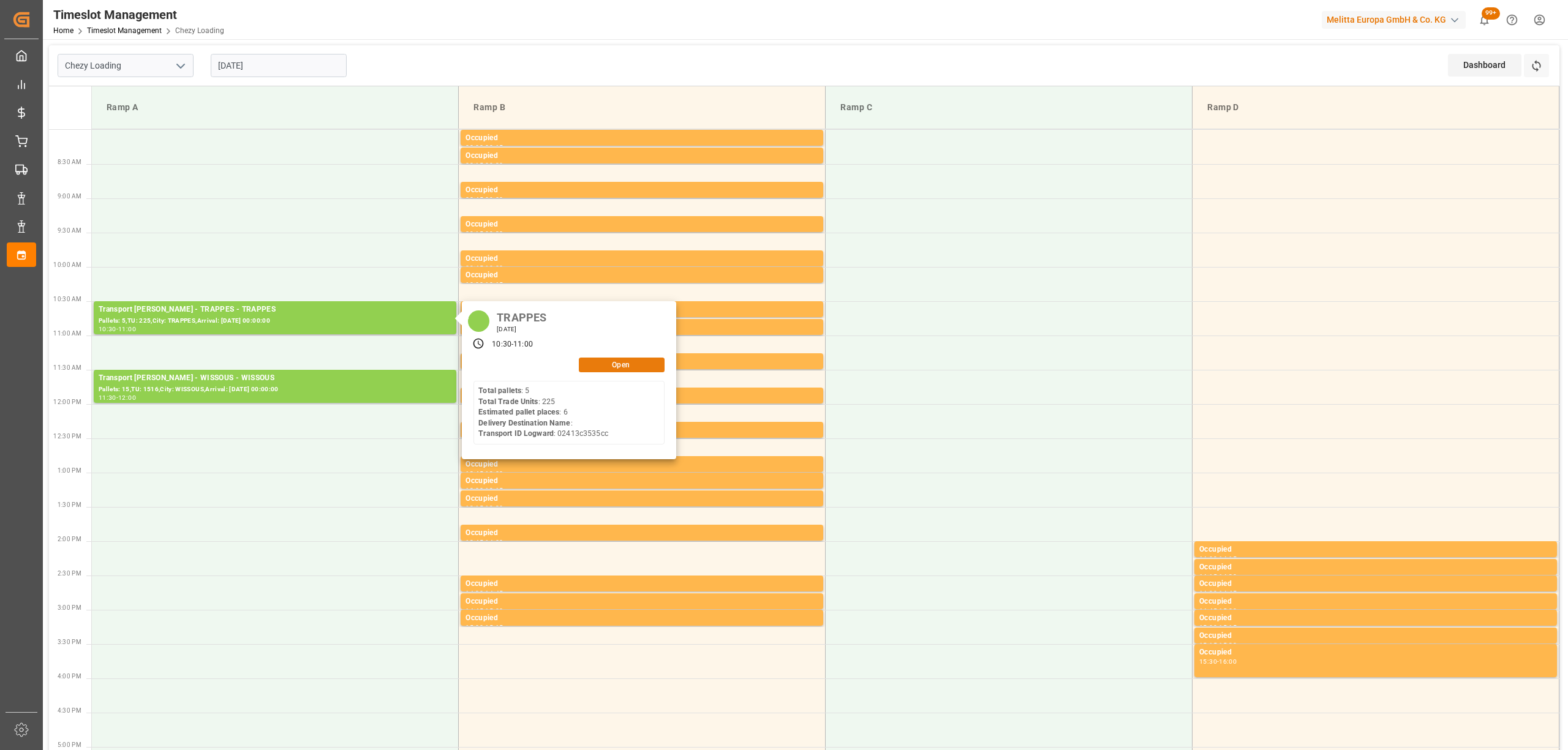
click at [628, 364] on button "Open" at bounding box center [622, 365] width 85 height 15
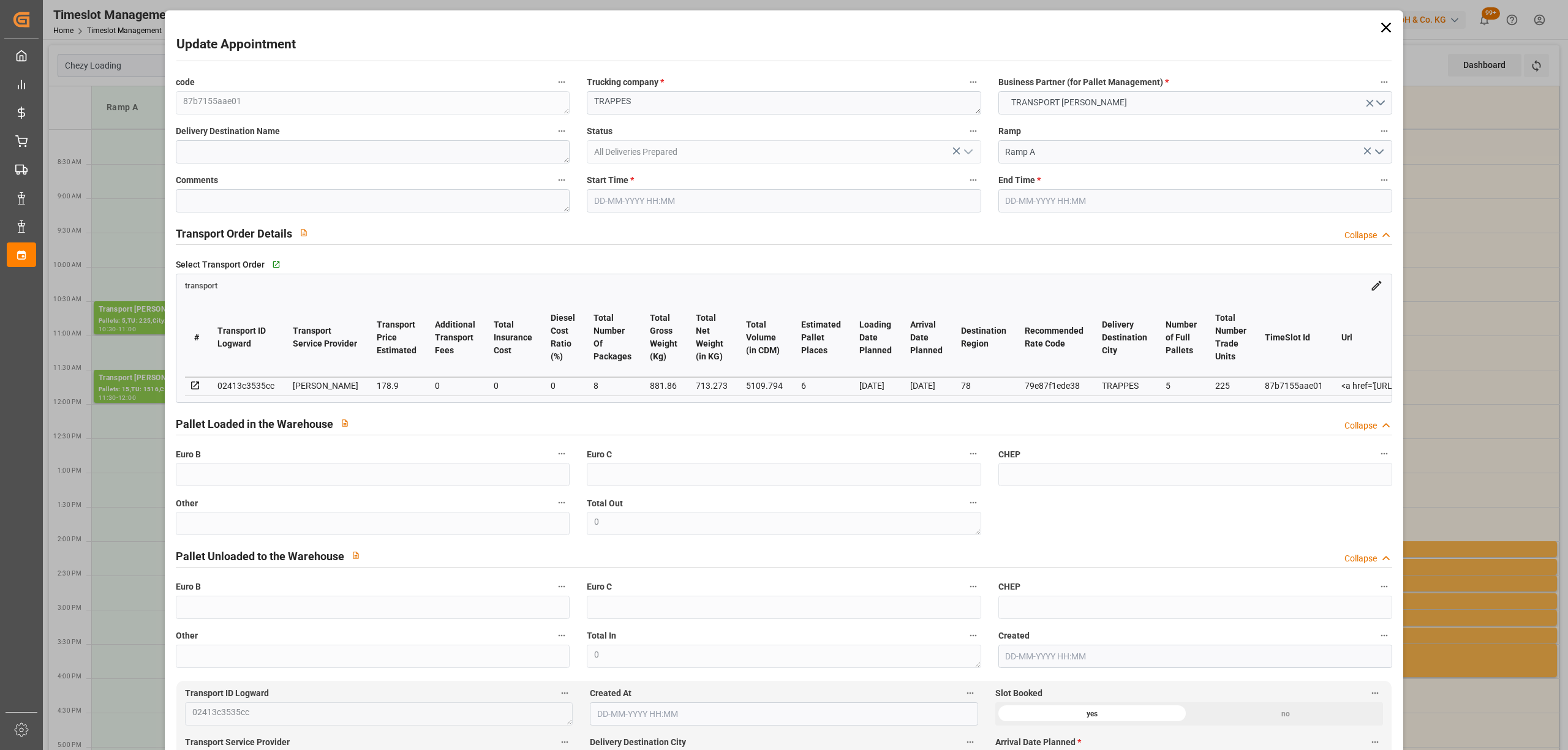
type input "6"
type input "178.9"
type input "0"
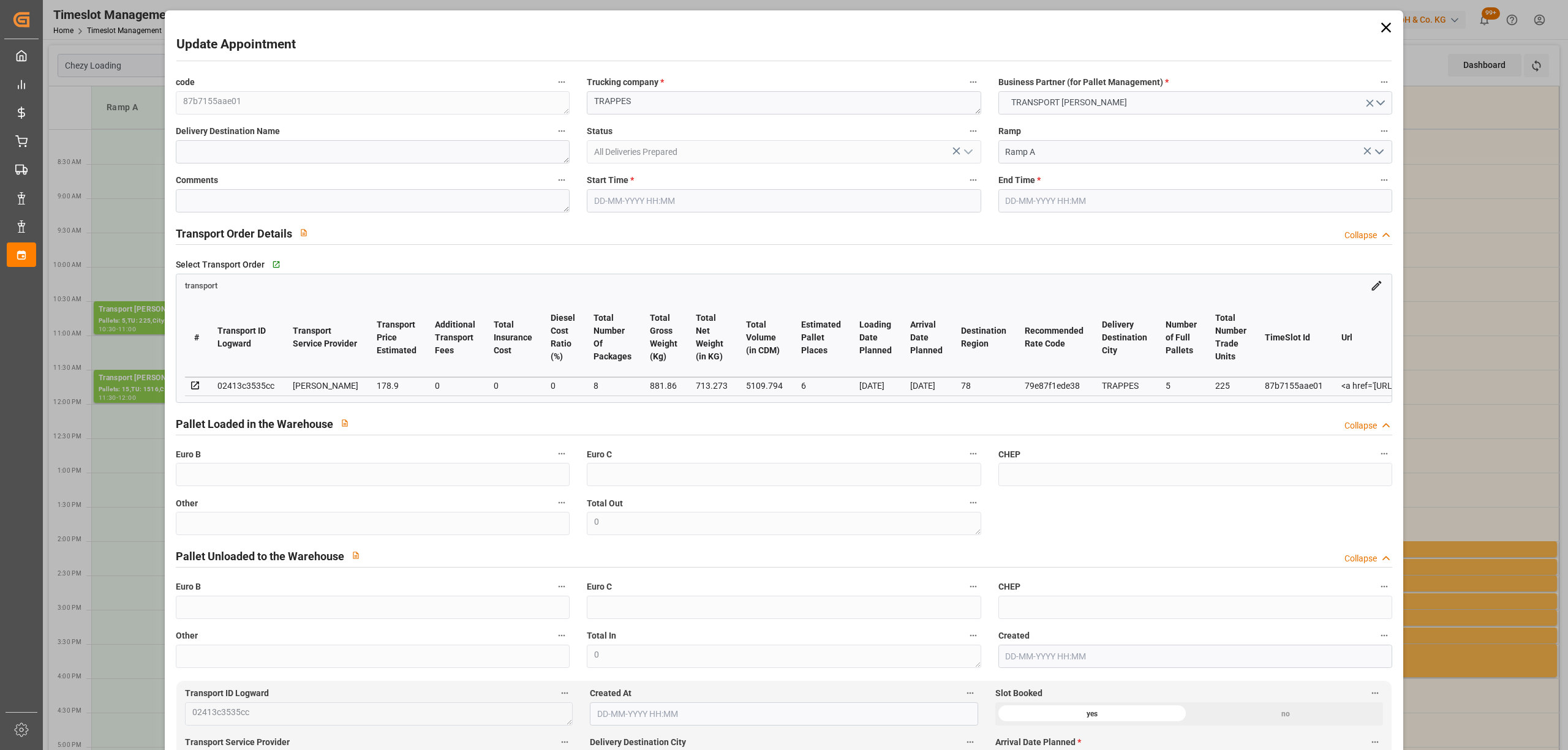
type input "171.6545"
type input "-7.2455"
type input "8"
type input "713.273"
type input "1322.996"
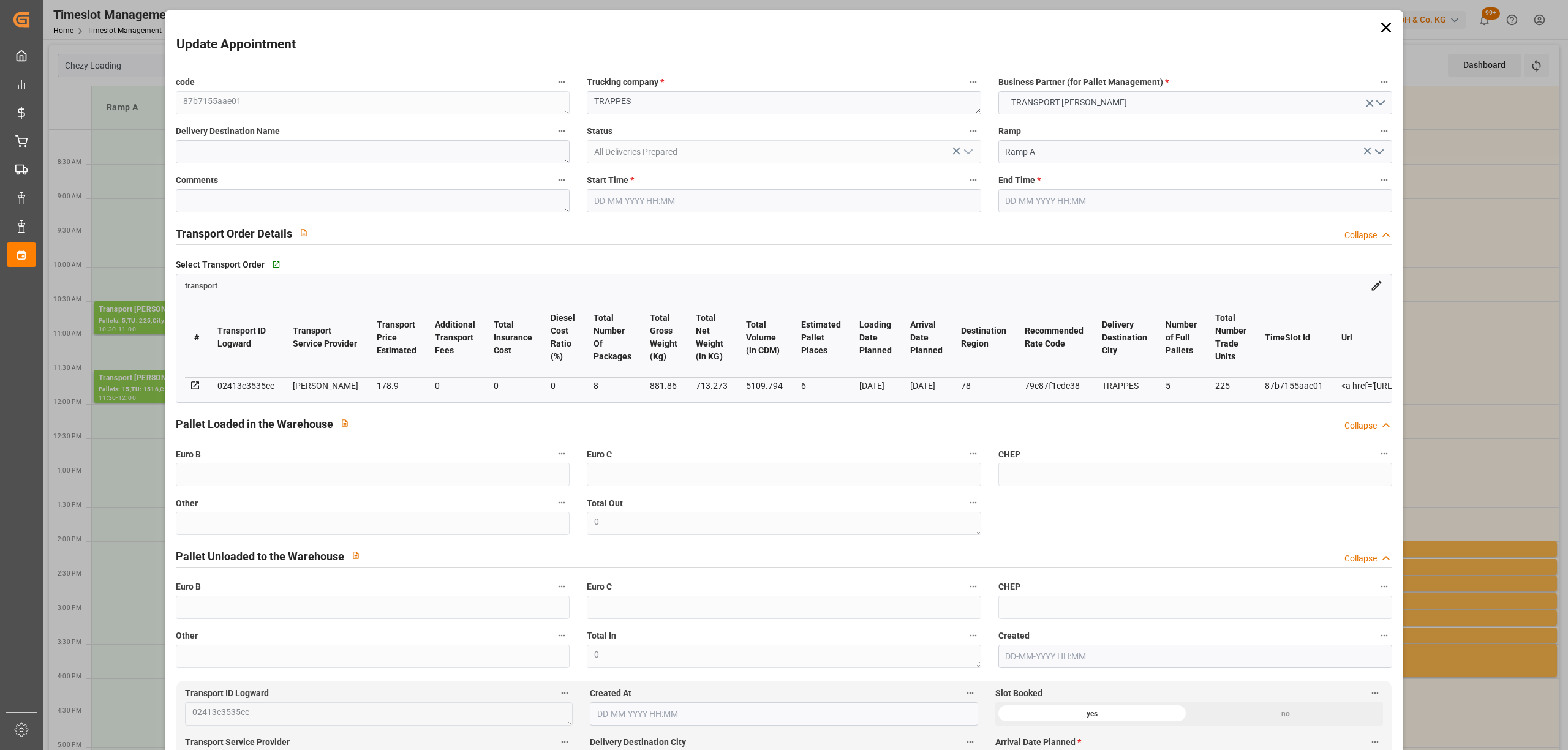
type input "5109.794"
type input "78"
type input "5"
type input "225"
type input "18"
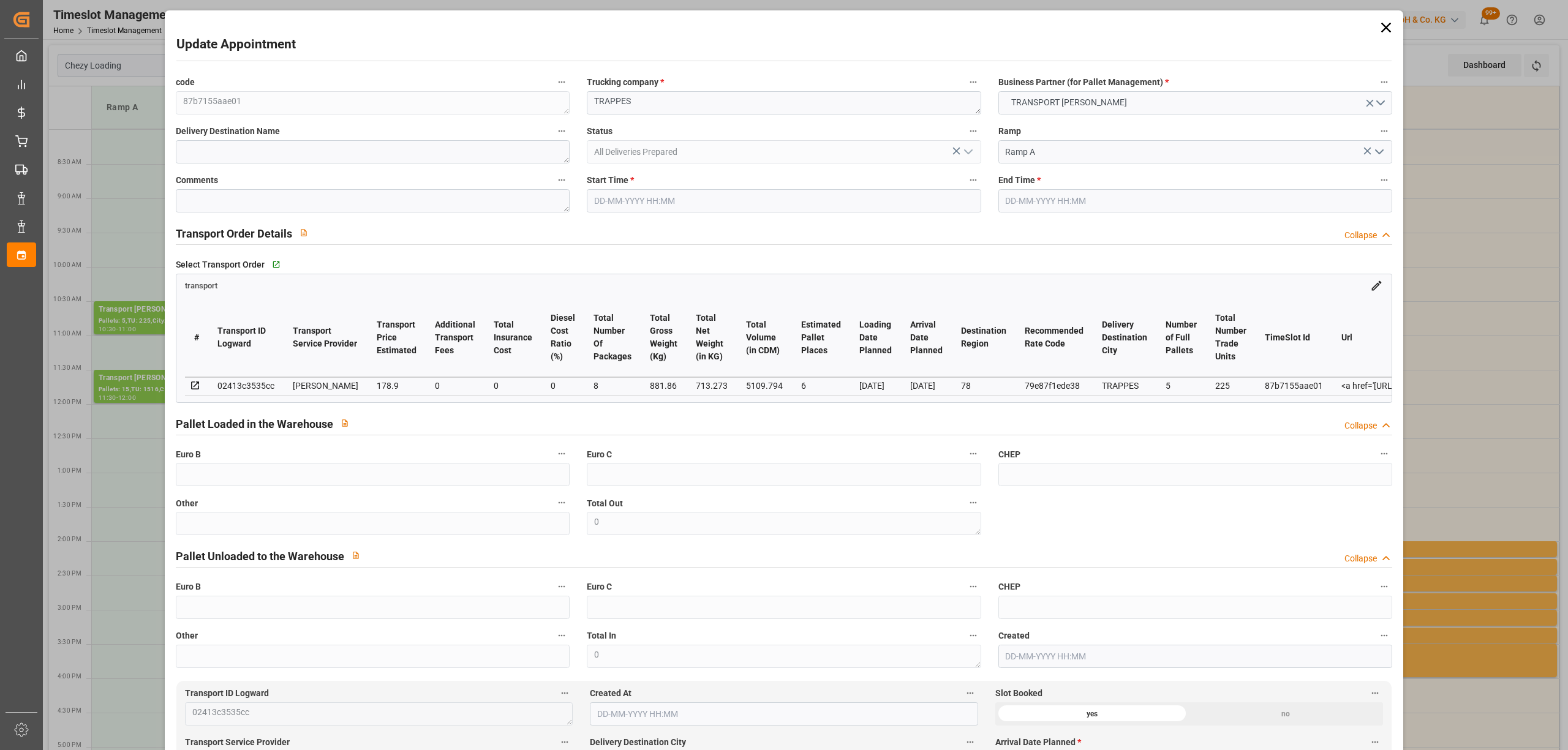
type input "101"
type input "881.86"
type input "0"
type input "4710.8598"
type input "0"
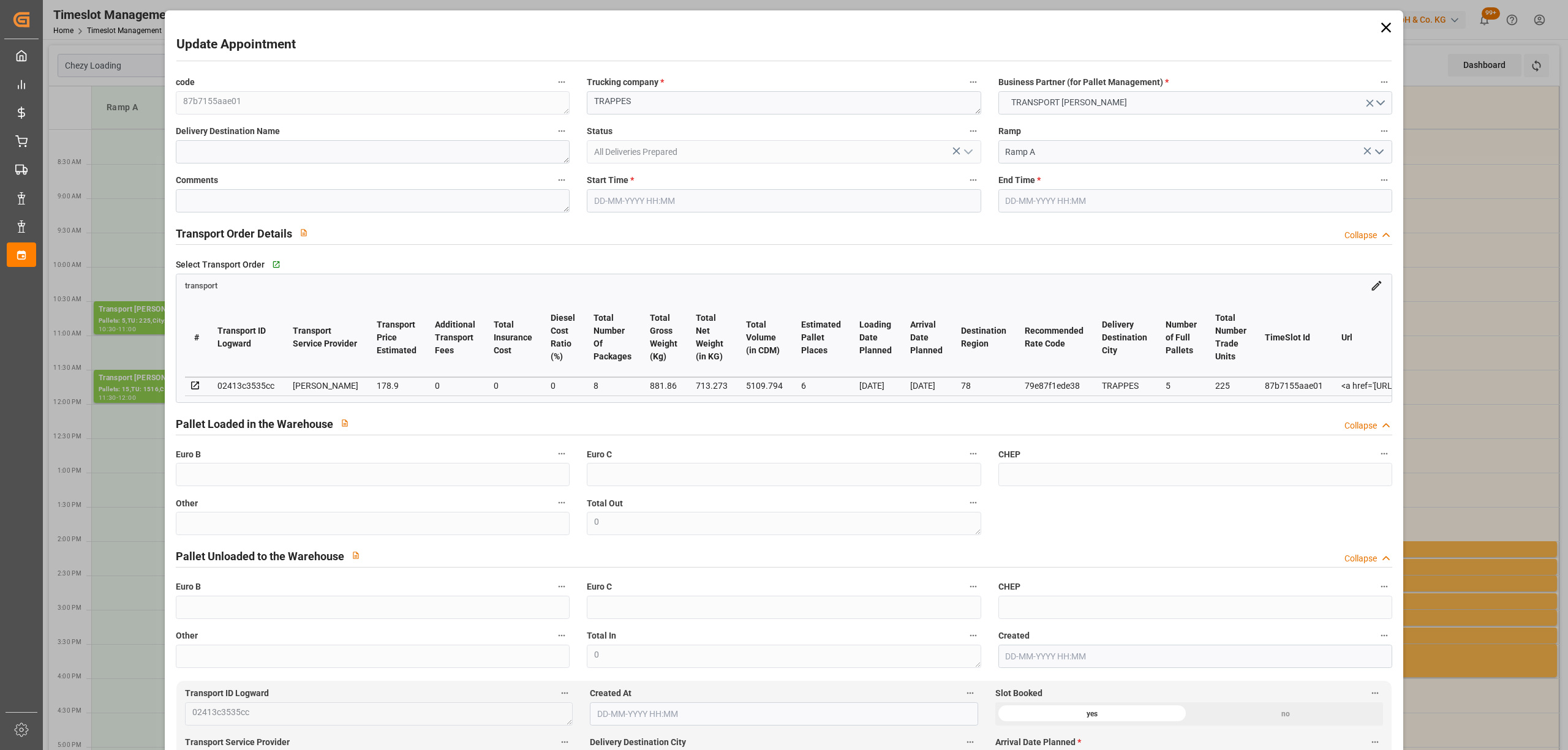
type input "0"
type input "21"
type input "35"
type input "29-08-2025 10:30"
type input "29-08-2025 11:00"
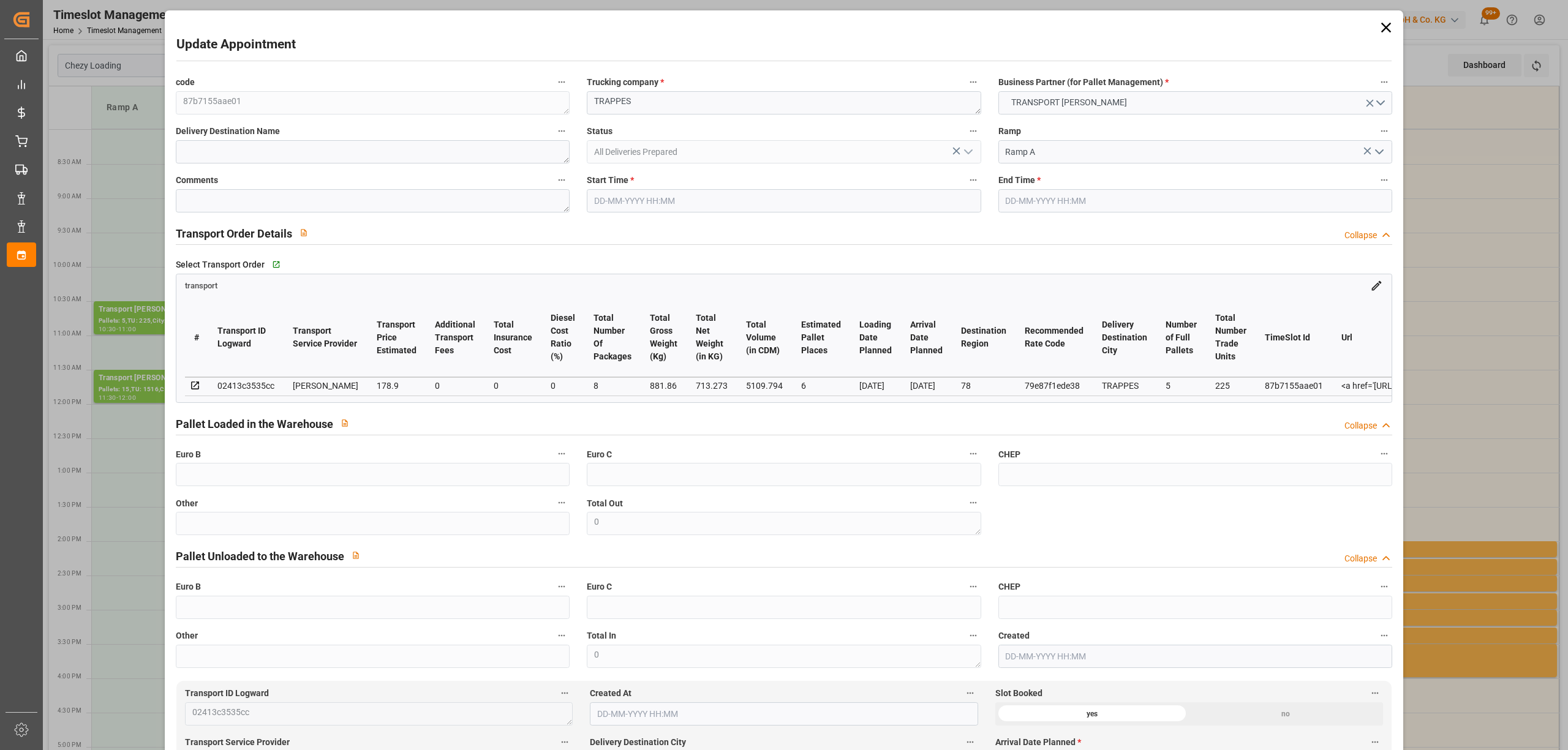
type input "25-08-2025 13:52"
type input "25-08-2025 11:38"
type input "[DATE]"
click at [675, 203] on input "29-08-2025 10:30" at bounding box center [784, 201] width 394 height 23
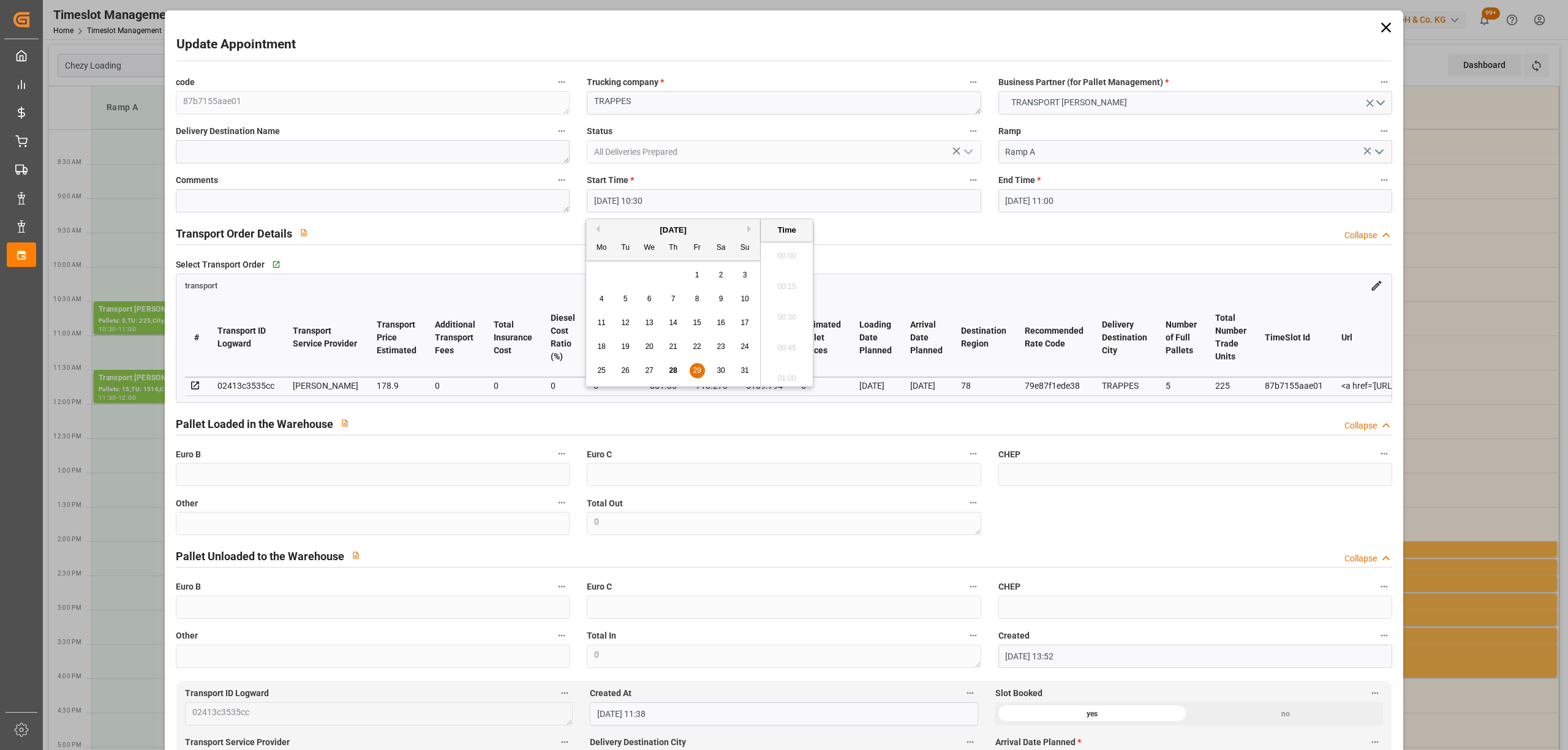
scroll to position [1228, 0]
click at [675, 372] on span "28" at bounding box center [673, 370] width 8 height 9
click at [784, 333] on li "18:00" at bounding box center [786, 334] width 52 height 30
type input "28-08-2025 18:00"
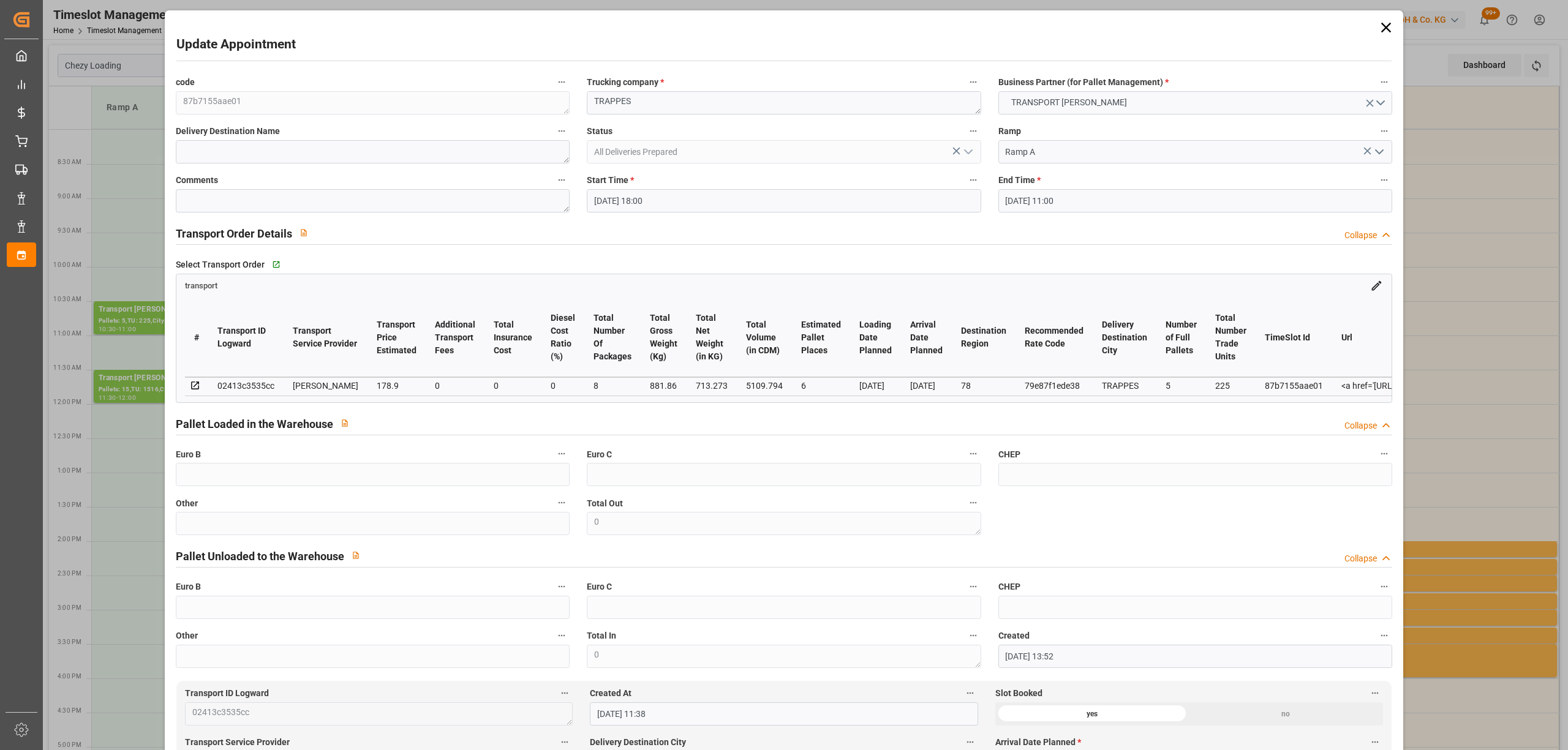
click at [1024, 191] on input "29-08-2025 11:00" at bounding box center [1195, 201] width 394 height 23
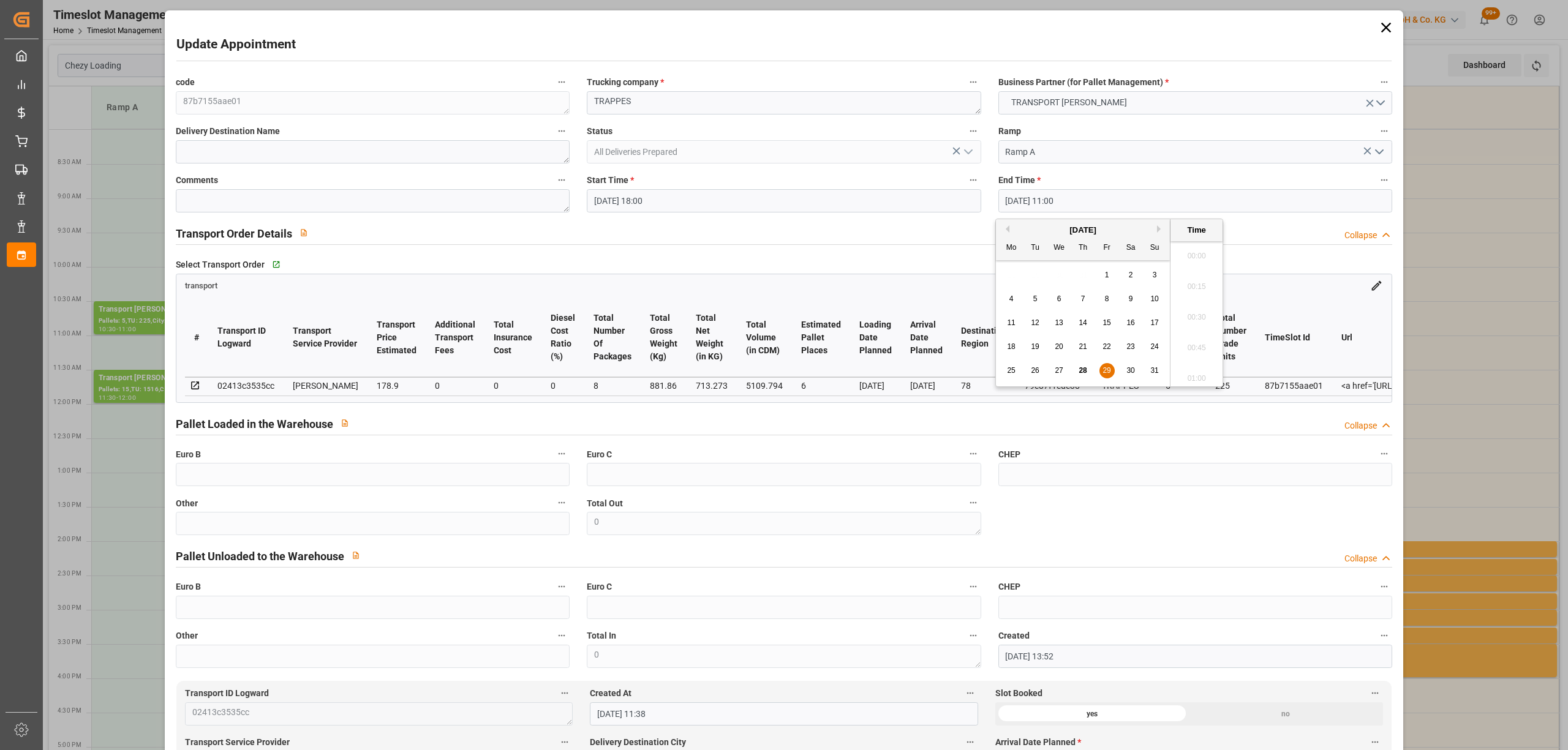
scroll to position [1289, 0]
click at [1079, 366] on span "28" at bounding box center [1083, 370] width 8 height 9
click at [1197, 335] on li "18:30" at bounding box center [1197, 334] width 52 height 30
type input "28-08-2025 18:30"
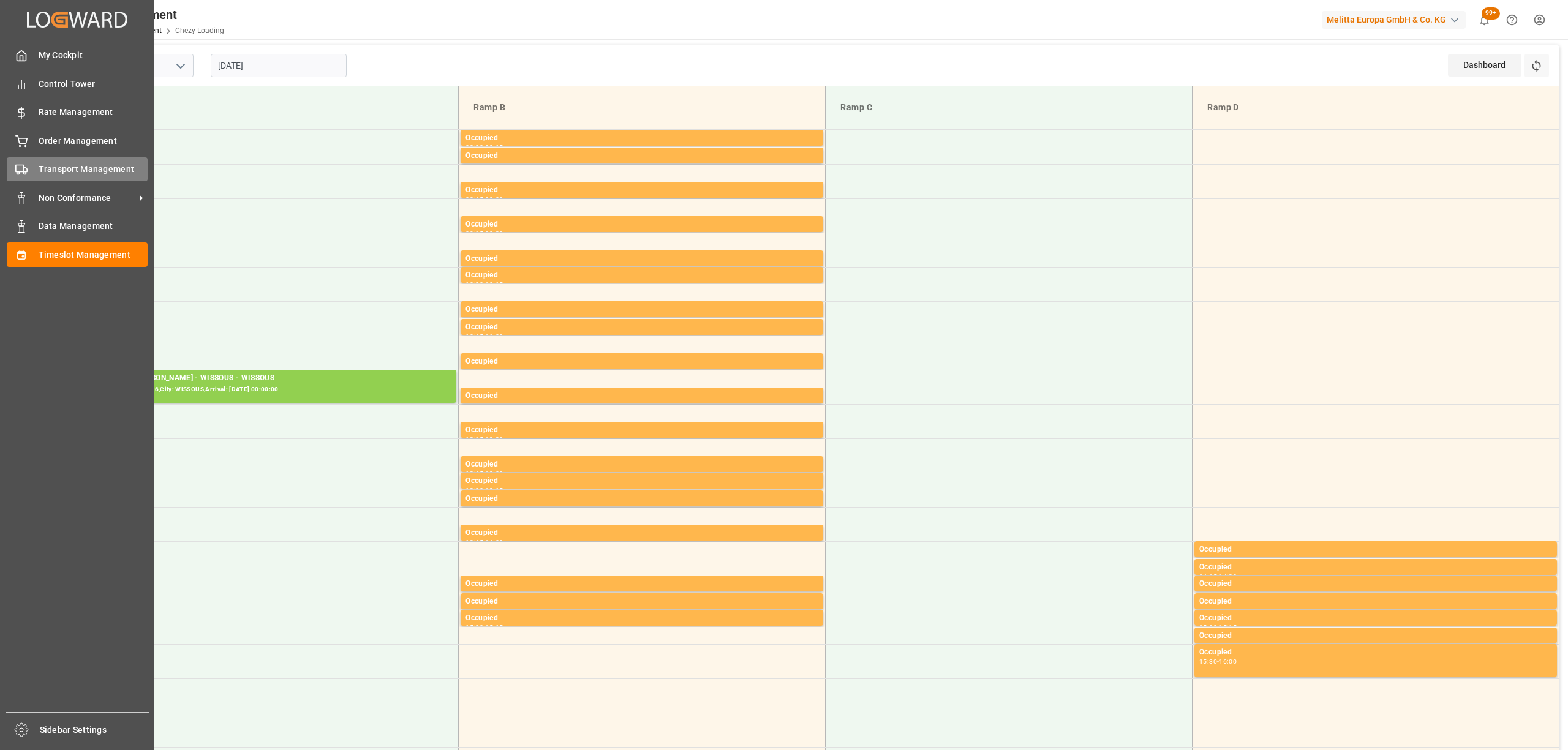
click at [24, 168] on icon at bounding box center [22, 169] width 12 height 12
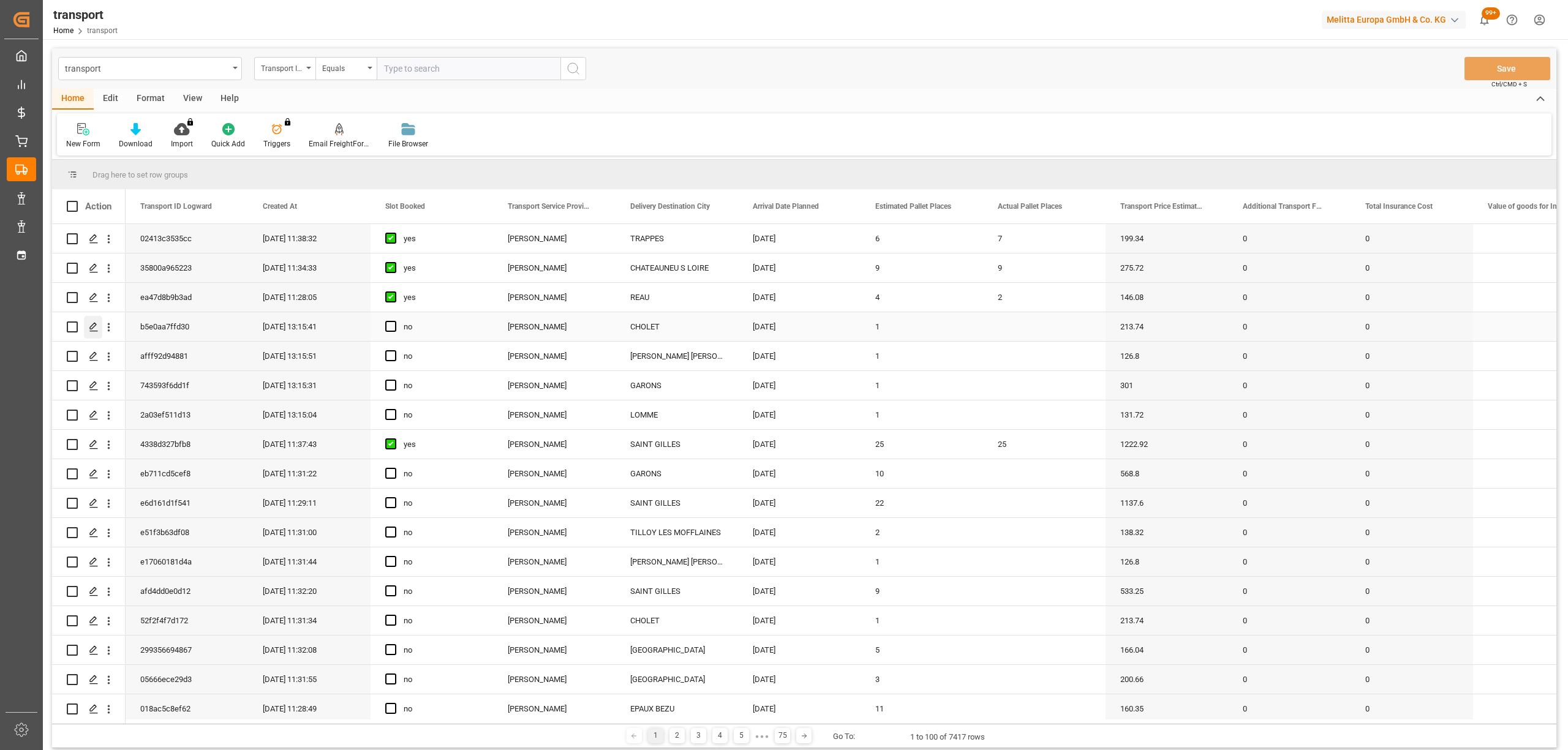
click at [89, 327] on icon "Press SPACE to select this row." at bounding box center [94, 327] width 9 height 9
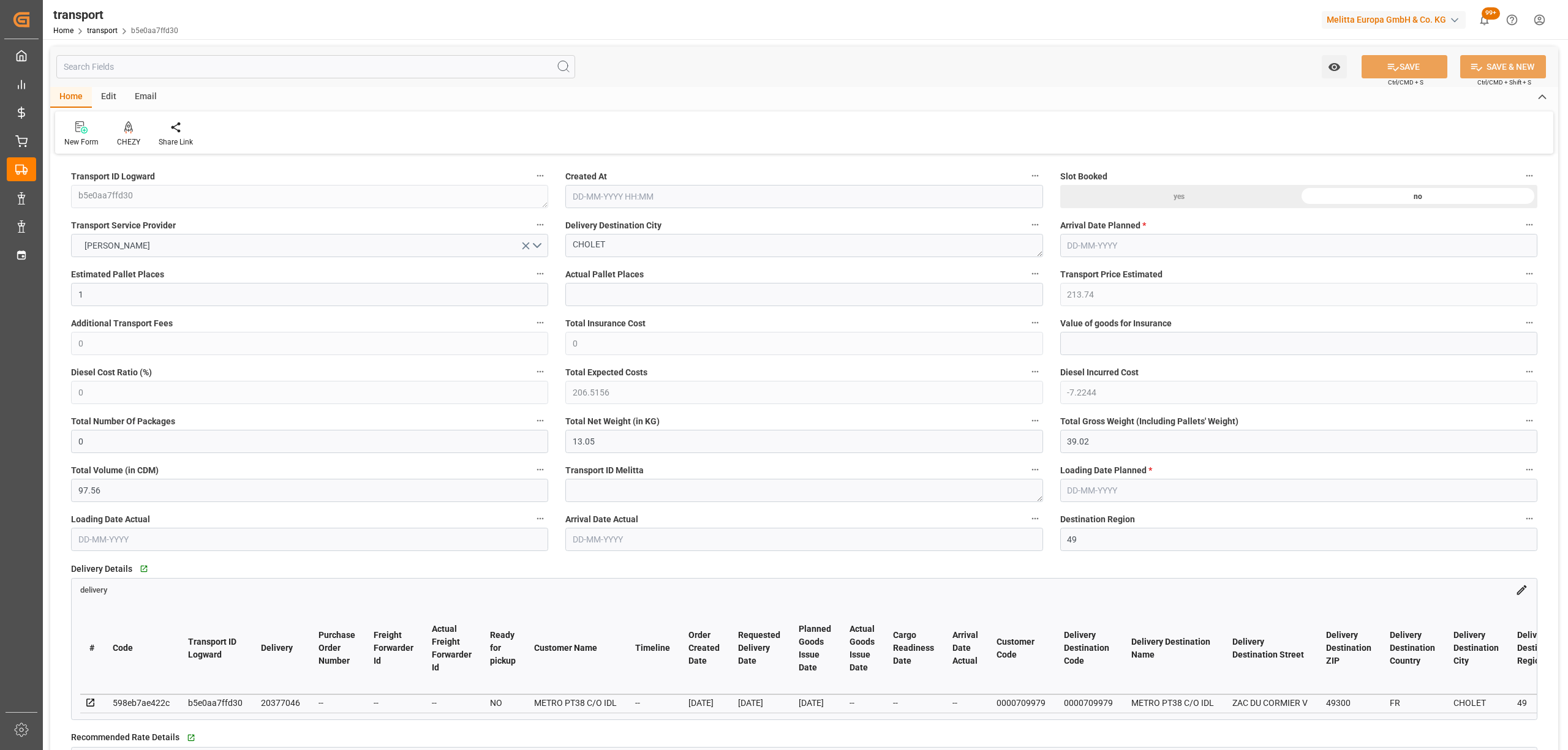
type input "28-08-2025 13:15"
type input "[DATE]"
drag, startPoint x: 662, startPoint y: 241, endPoint x: 534, endPoint y: 238, distance: 128.0
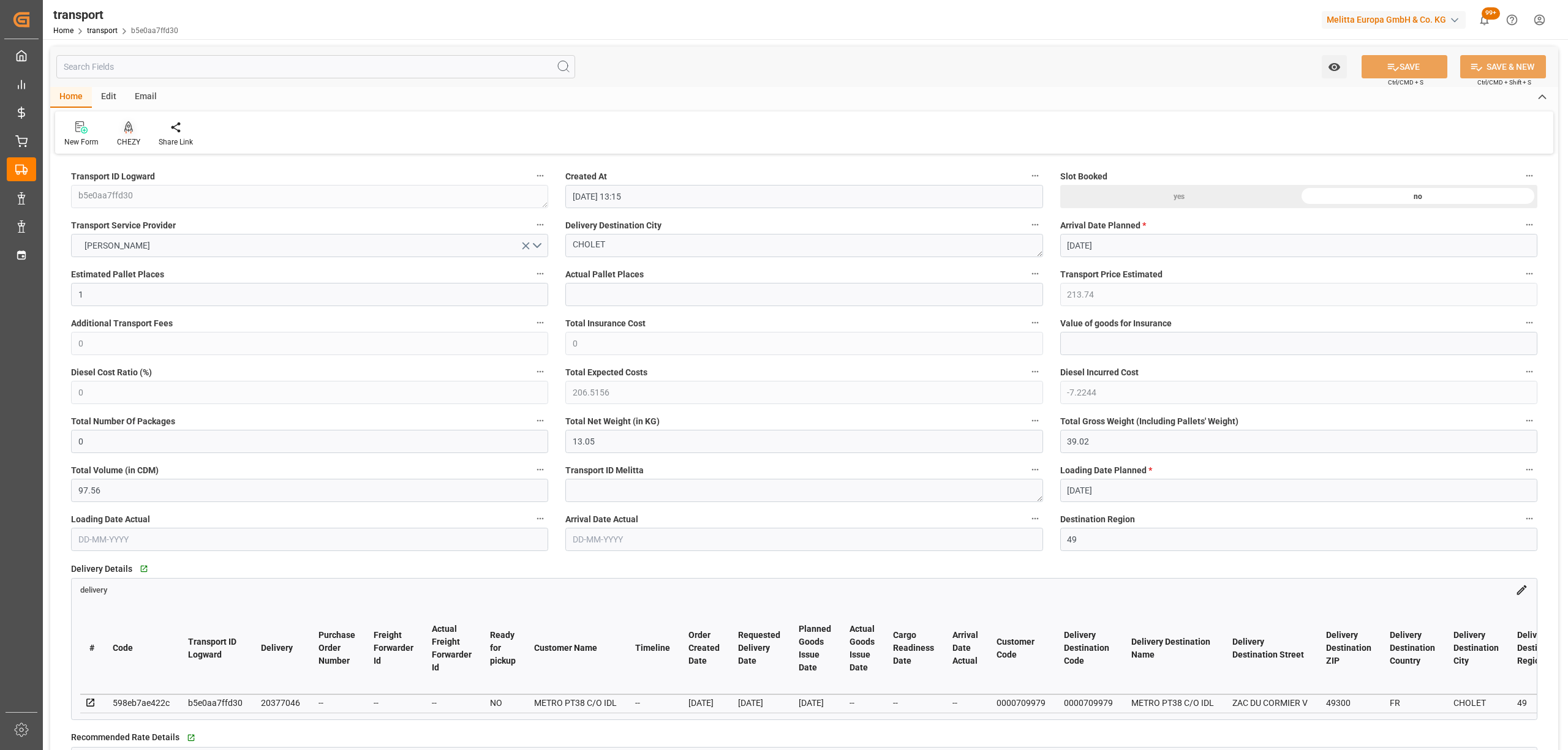
click at [125, 142] on div "CHEZY" at bounding box center [129, 142] width 23 height 11
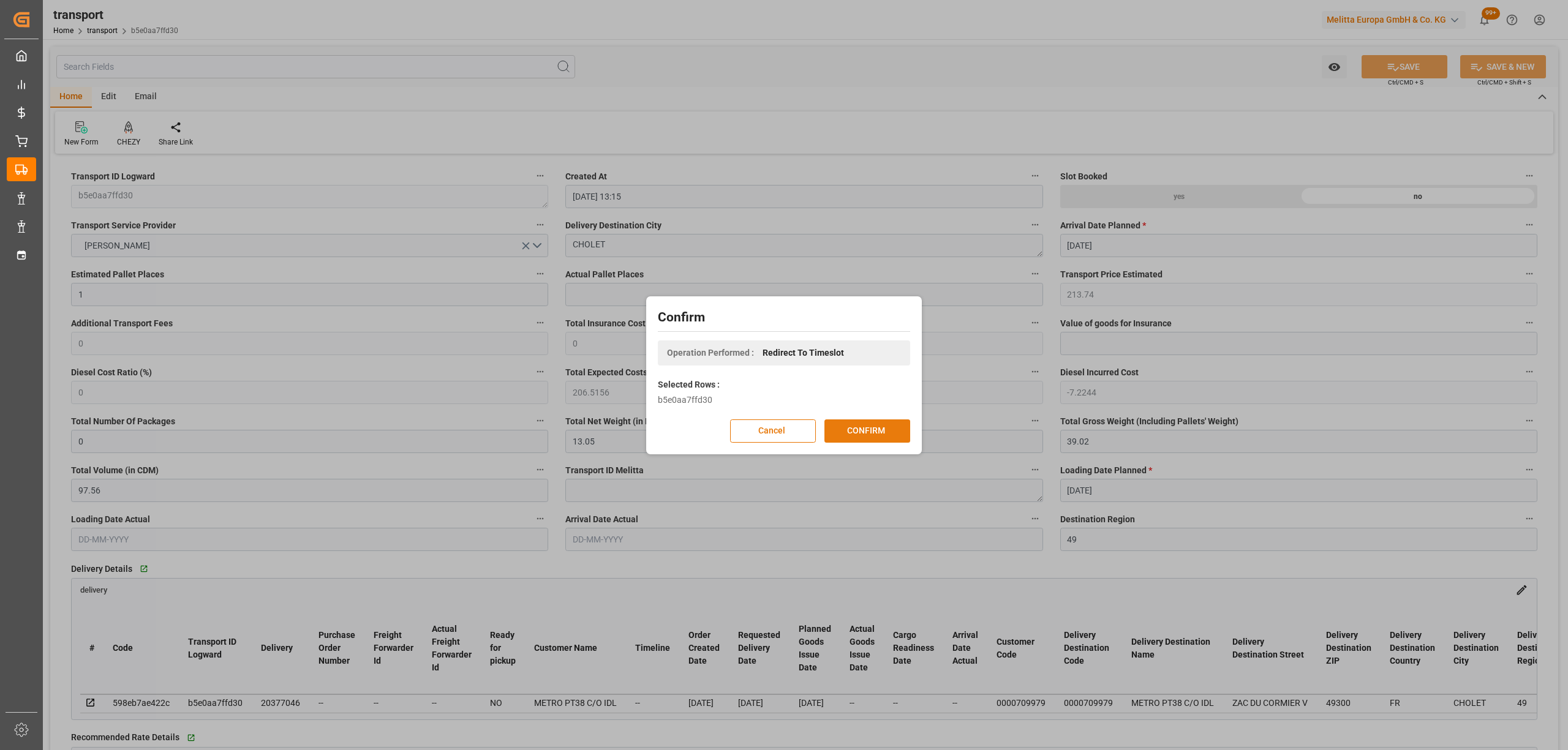
click at [848, 428] on button "CONFIRM" at bounding box center [867, 431] width 85 height 23
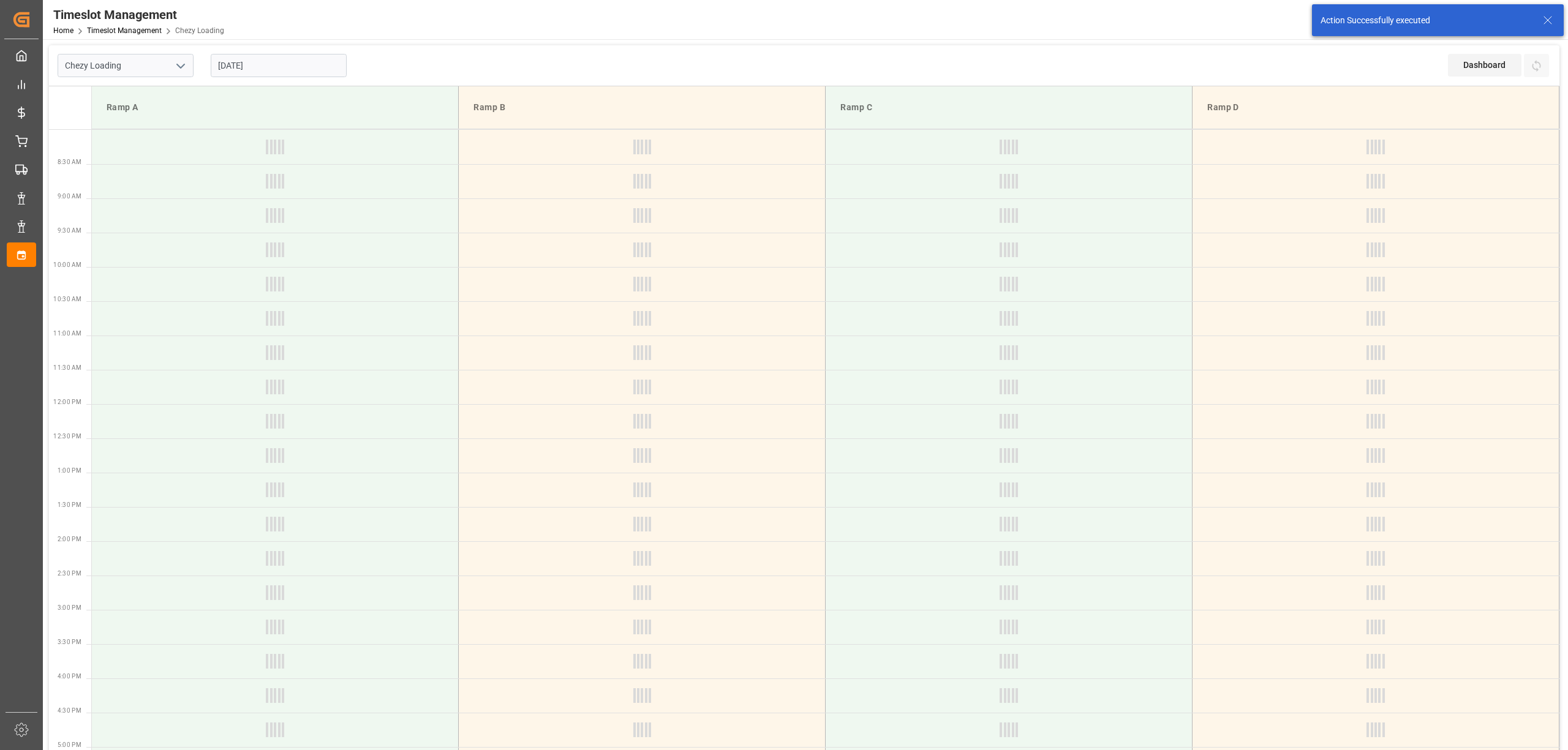
click at [278, 71] on input "[DATE]" at bounding box center [279, 66] width 136 height 23
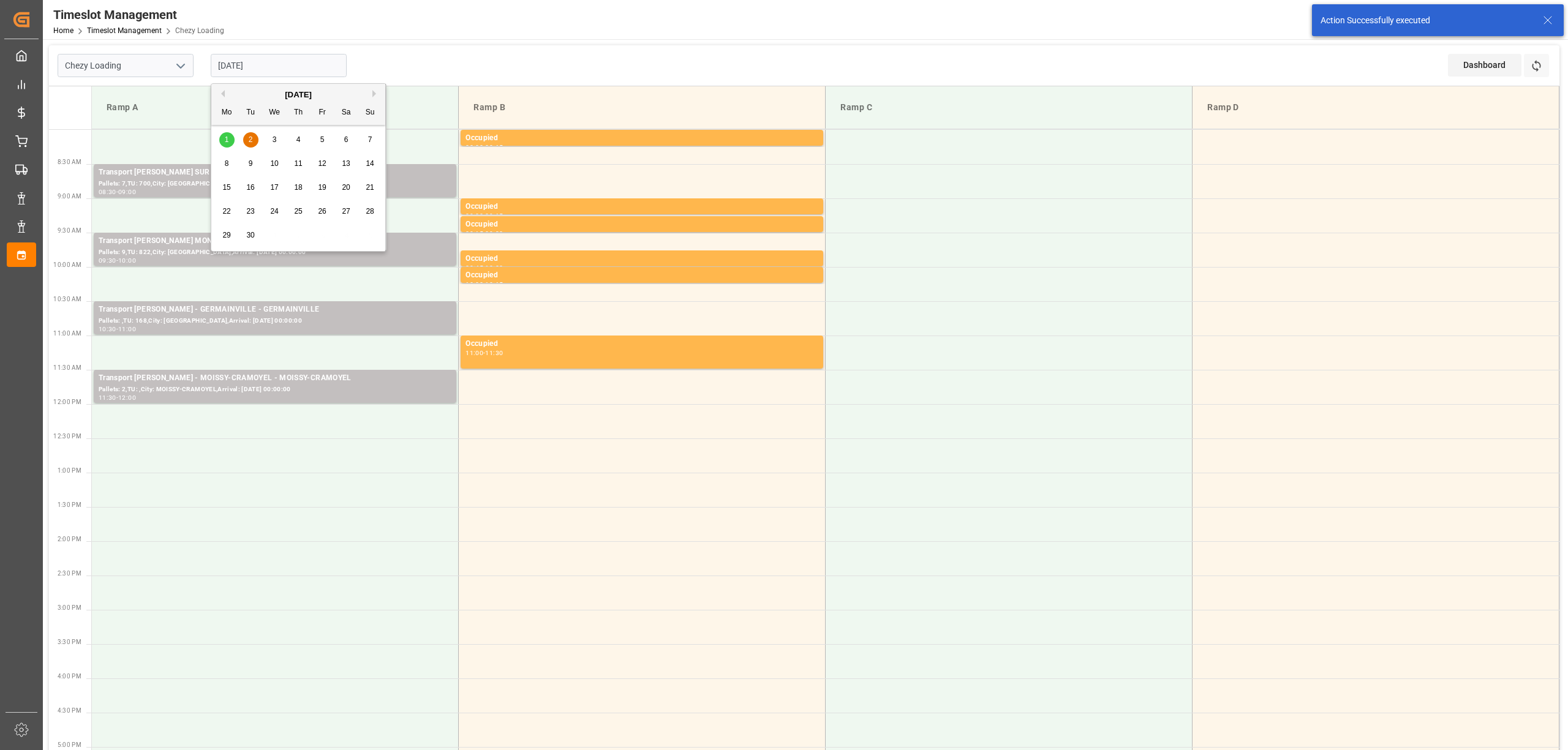
click at [225, 138] on span "1" at bounding box center [227, 140] width 4 height 9
type input "[DATE]"
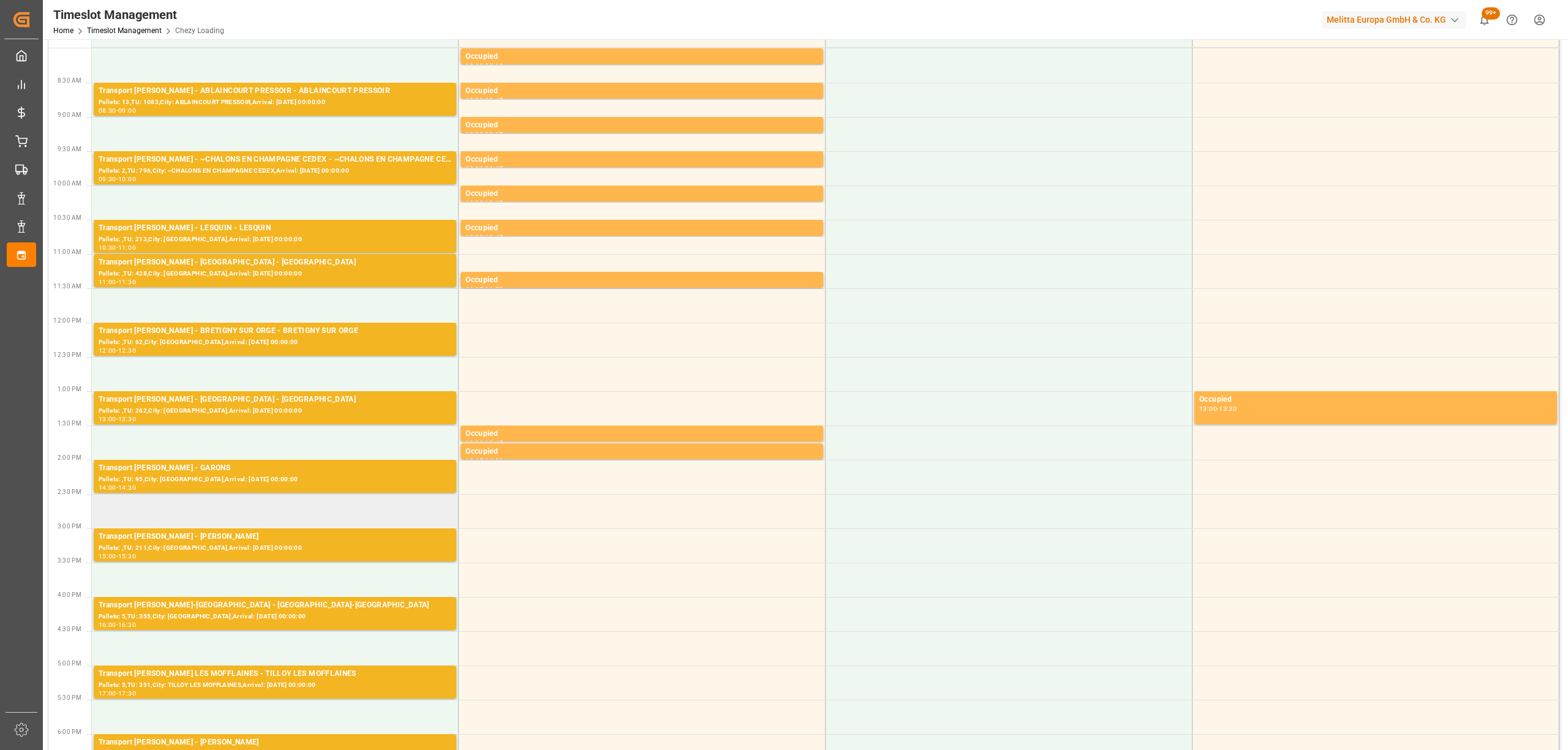
scroll to position [327, 0]
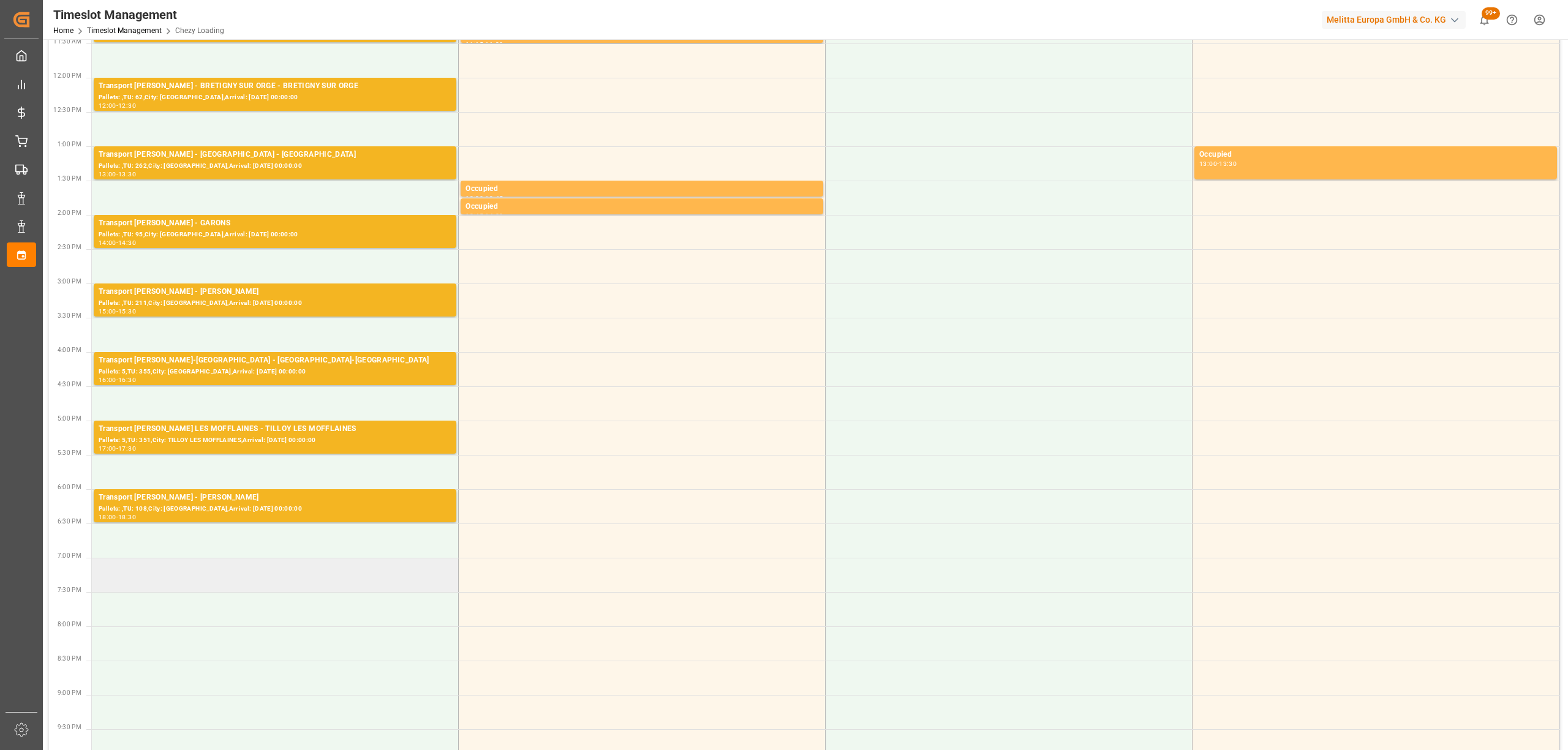
click at [203, 572] on td at bounding box center [275, 575] width 367 height 35
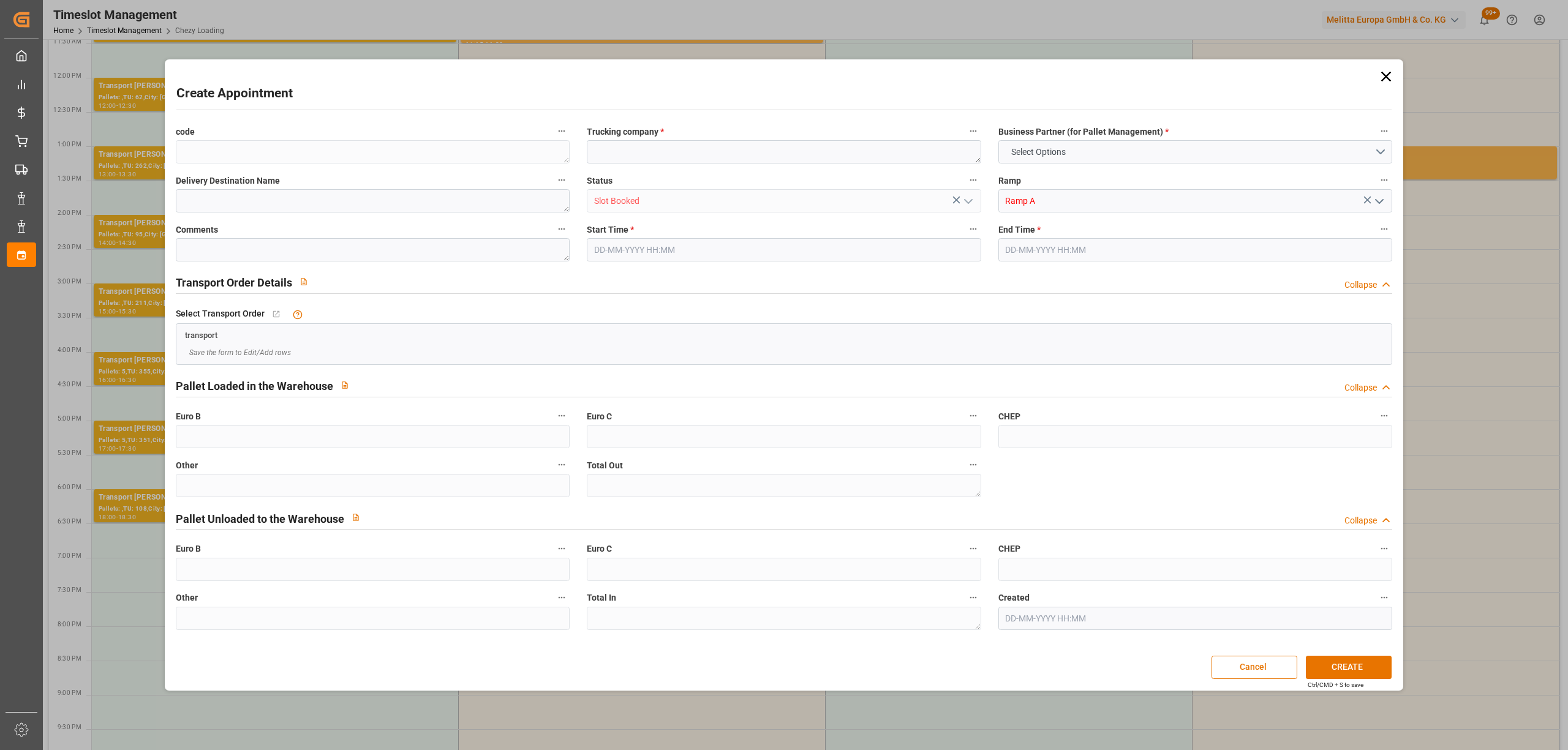
type input "0"
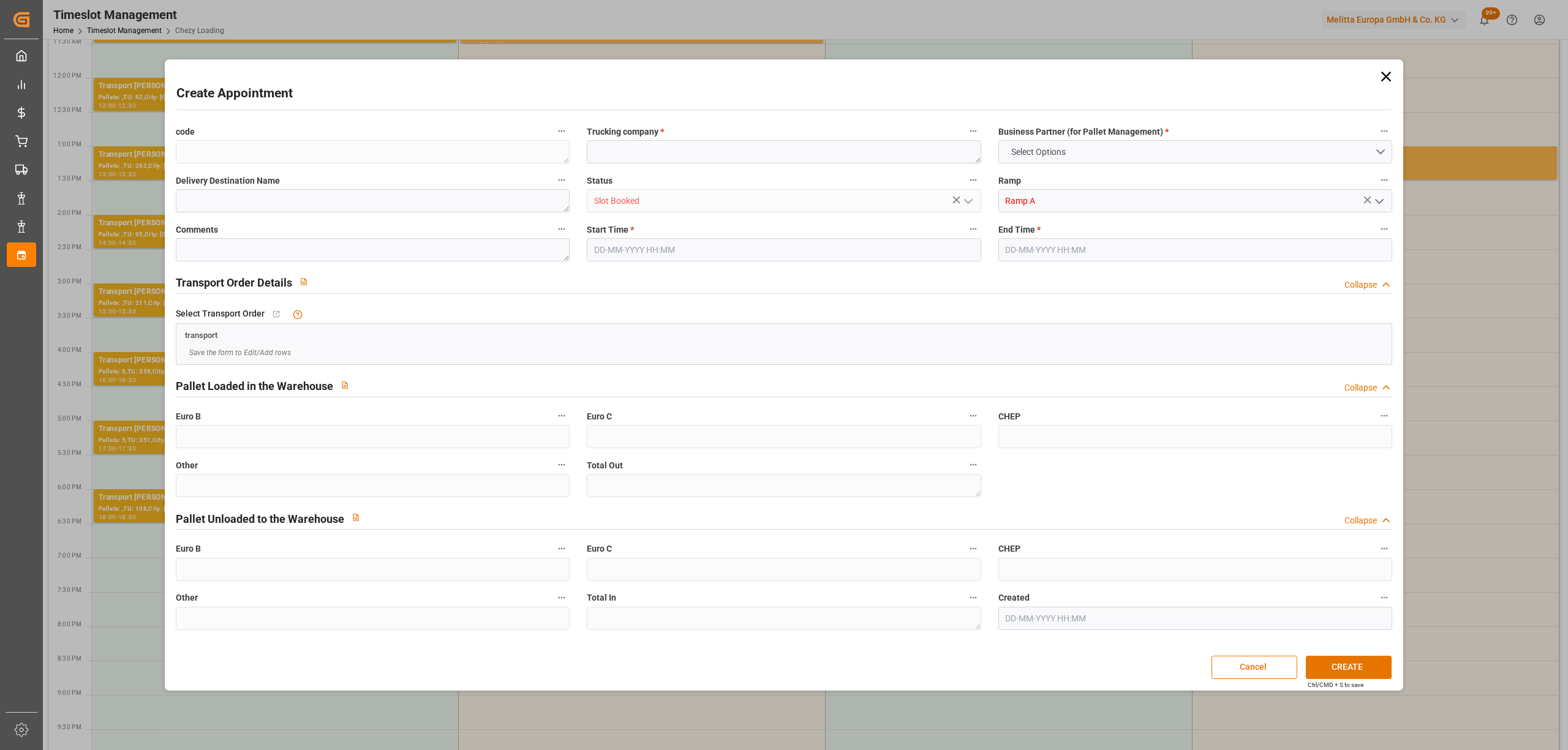
type input "0"
type input "01-09-2025 19:00"
type input "01-09-2025 19:15"
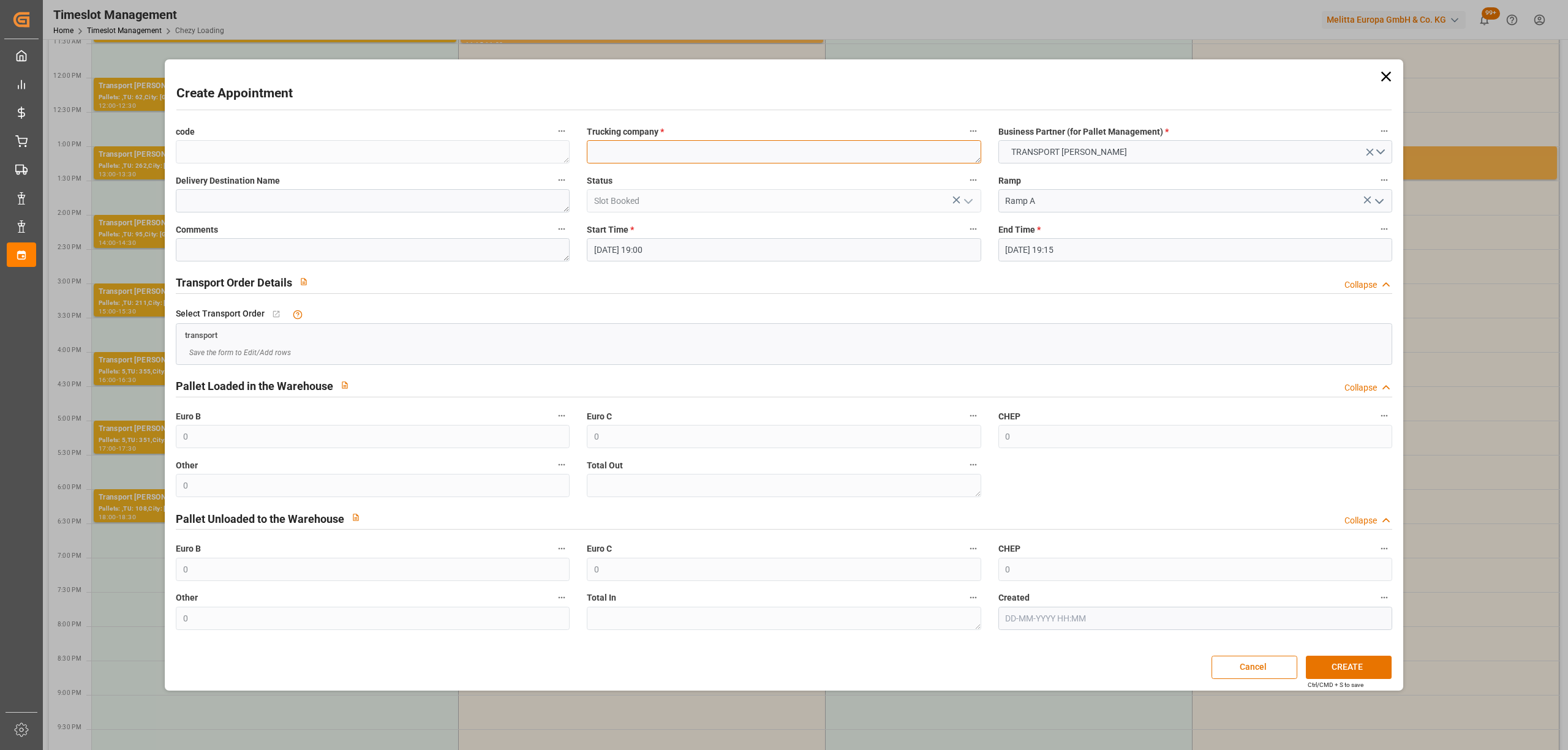
paste textarea "CHOLET"
type textarea "CHOLET"
click at [1098, 243] on input "01-09-2025 19:15" at bounding box center [1195, 249] width 394 height 23
click at [1015, 320] on span "1" at bounding box center [1014, 324] width 4 height 9
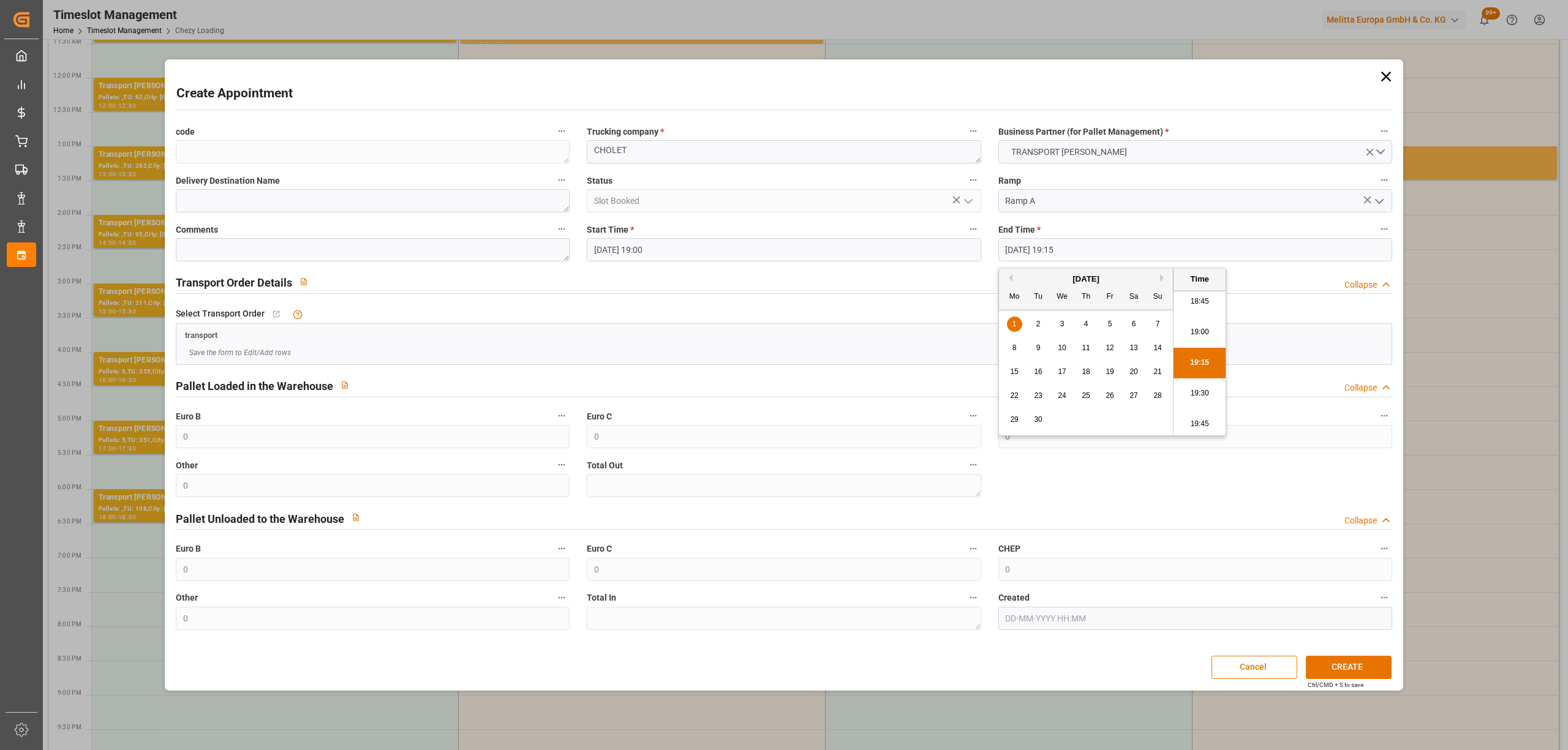
click at [1177, 390] on li "19:30" at bounding box center [1199, 393] width 52 height 30
type input "01-09-2025 19:30"
click at [1361, 677] on button "CREATE" at bounding box center [1348, 667] width 85 height 23
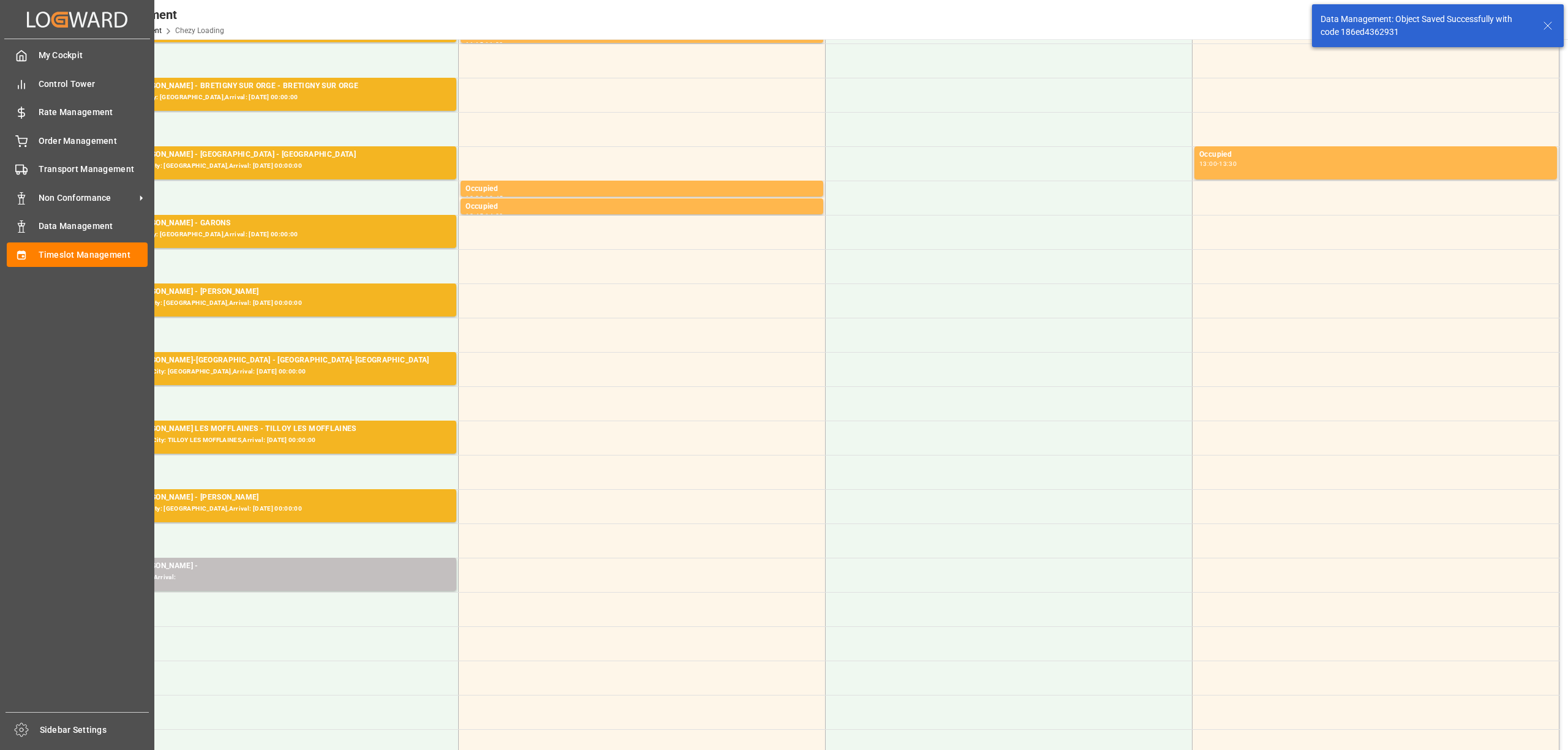
click at [50, 181] on div "My Cockpit My Cockpit Control Tower Control Tower Rate Management Rate Manageme…" at bounding box center [77, 375] width 146 height 673
click at [49, 167] on span "Transport Management" at bounding box center [94, 169] width 110 height 13
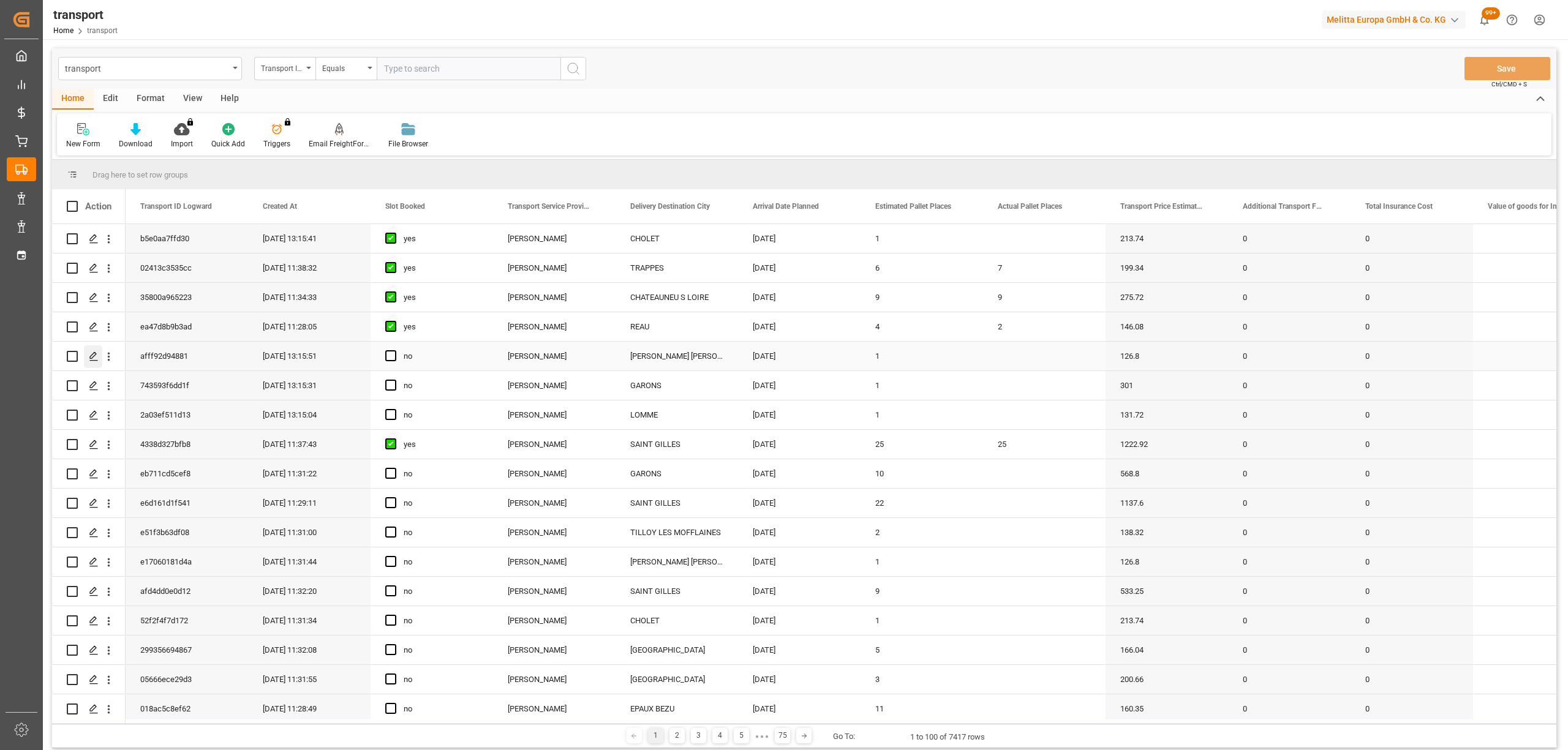
click at [88, 360] on div "Press SPACE to select this row." at bounding box center [93, 356] width 18 height 22
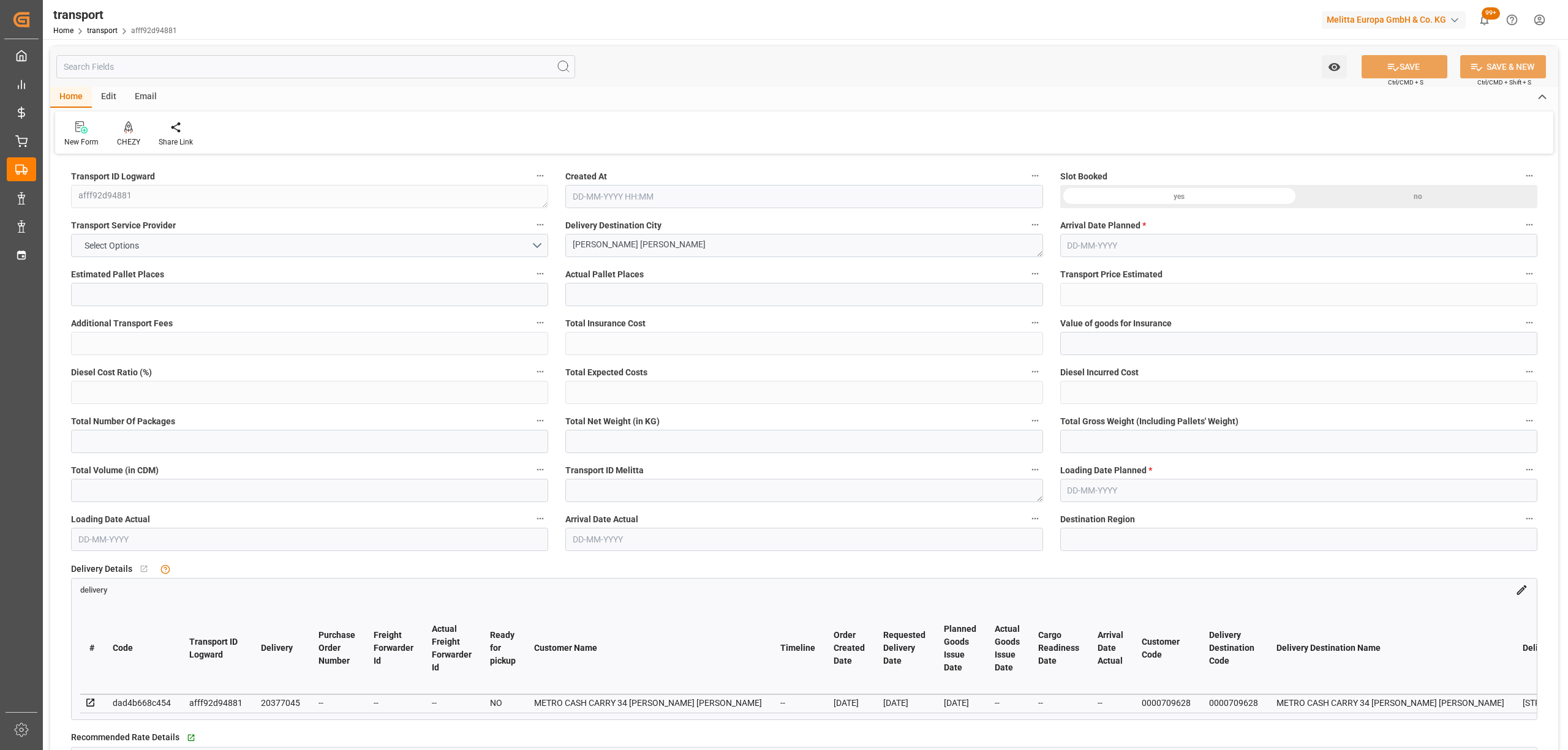
type input "1"
type input "126.8"
type input "0"
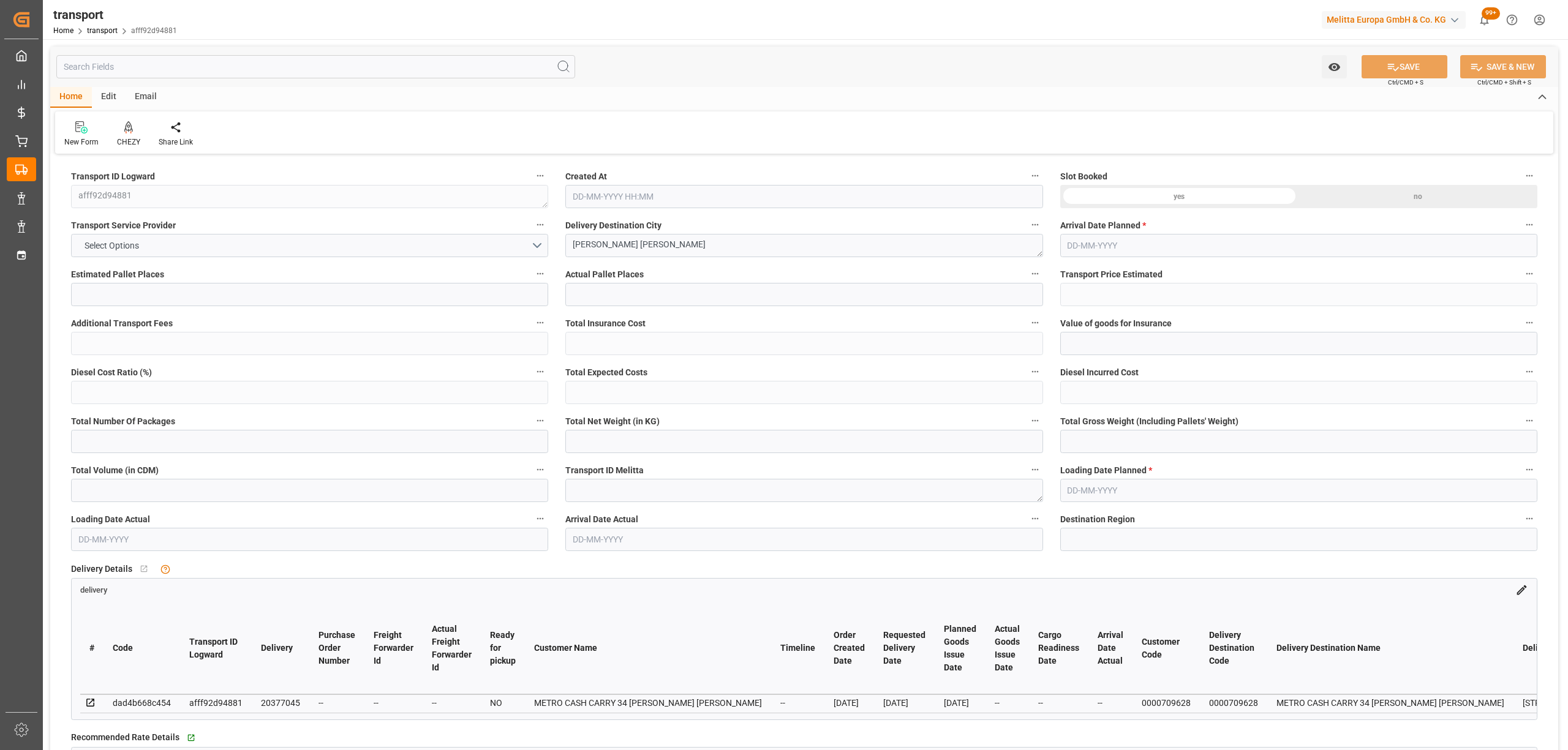
type input "122.5142"
type input "-4.2858"
type input "0"
type input "43.065"
type input "75.866"
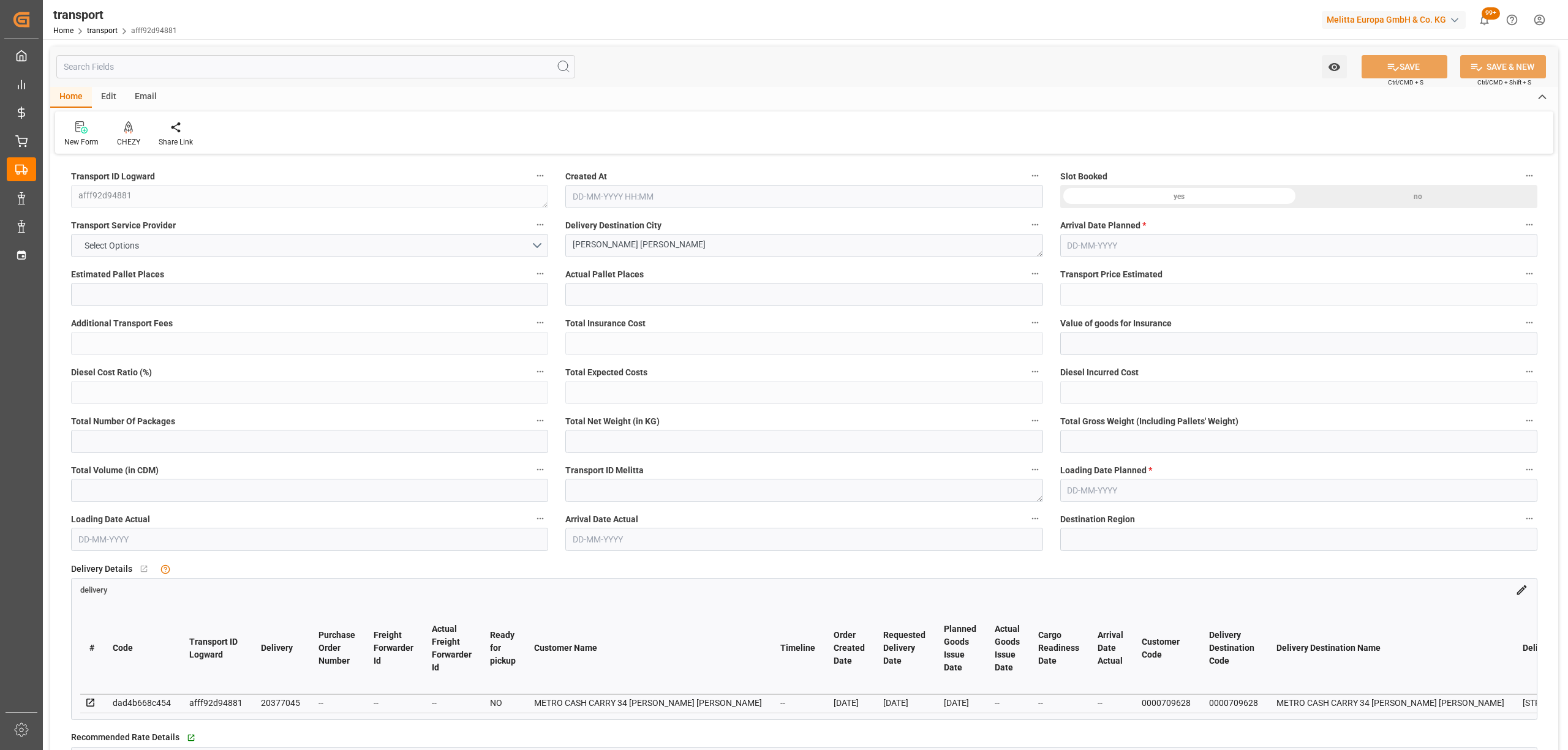
type input "321.948"
type input "77"
type input "0"
type input "33"
type input "1"
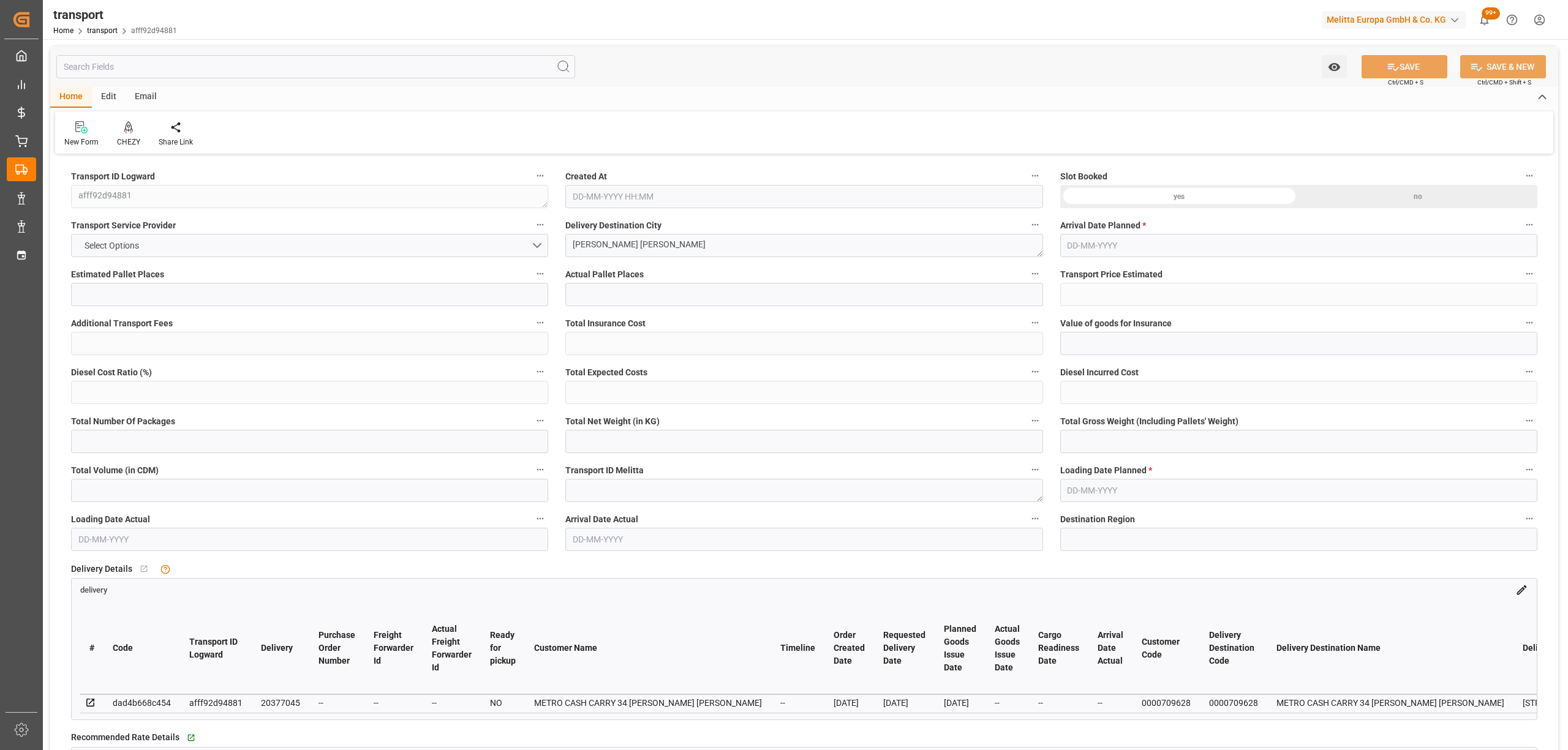
type input "101"
type input "52.866"
type input "0"
type input "4710.8598"
type input "0"
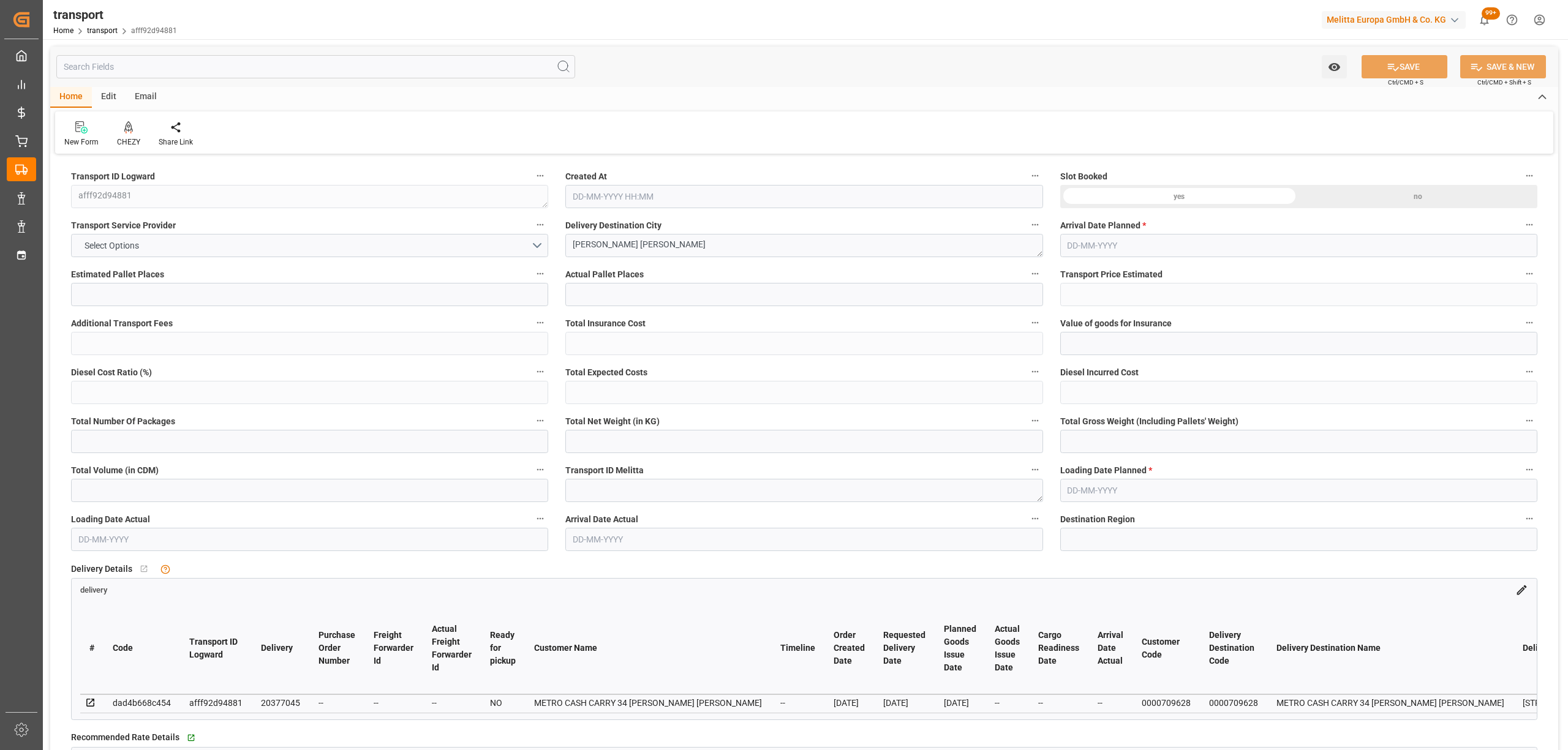
type input "0"
type input "21"
type input "35"
type input "28-08-2025 13:15"
type input "[DATE]"
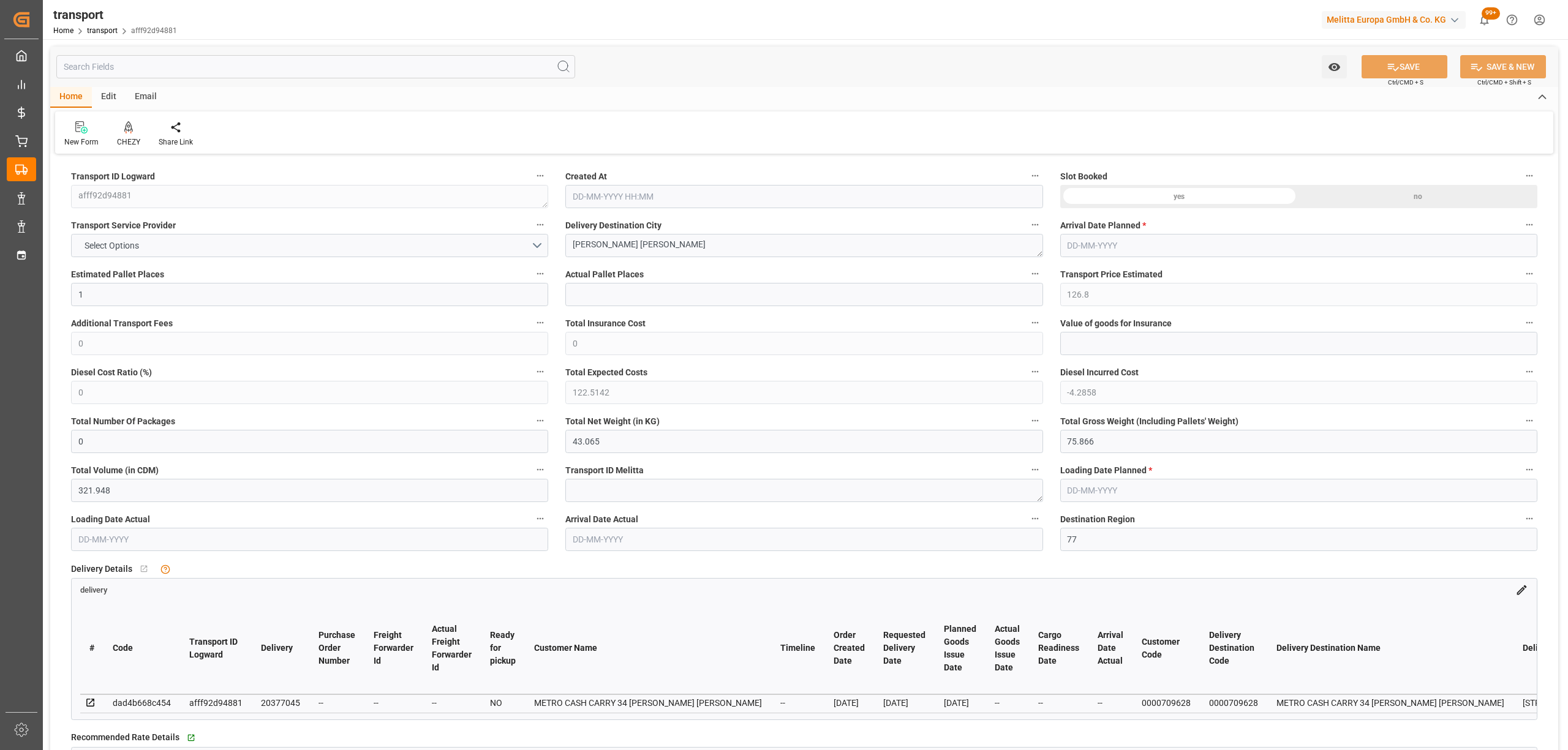
type input "[DATE]"
drag, startPoint x: 643, startPoint y: 238, endPoint x: 498, endPoint y: 244, distance: 145.1
drag, startPoint x: 606, startPoint y: 257, endPoint x: 606, endPoint y: 247, distance: 10.0
drag, startPoint x: 606, startPoint y: 247, endPoint x: 540, endPoint y: 243, distance: 66.1
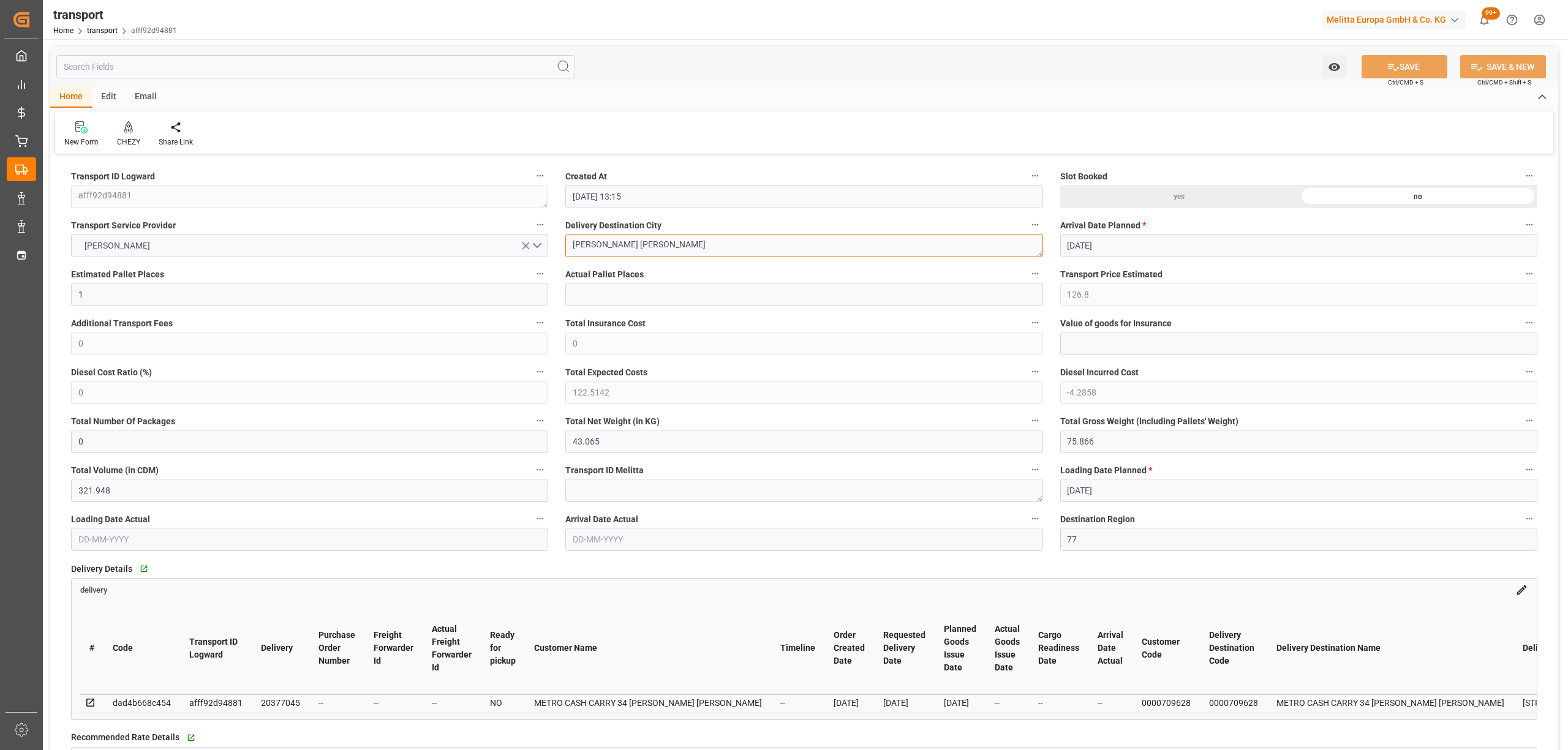
click at [118, 135] on div "CHEZY" at bounding box center [128, 134] width 41 height 27
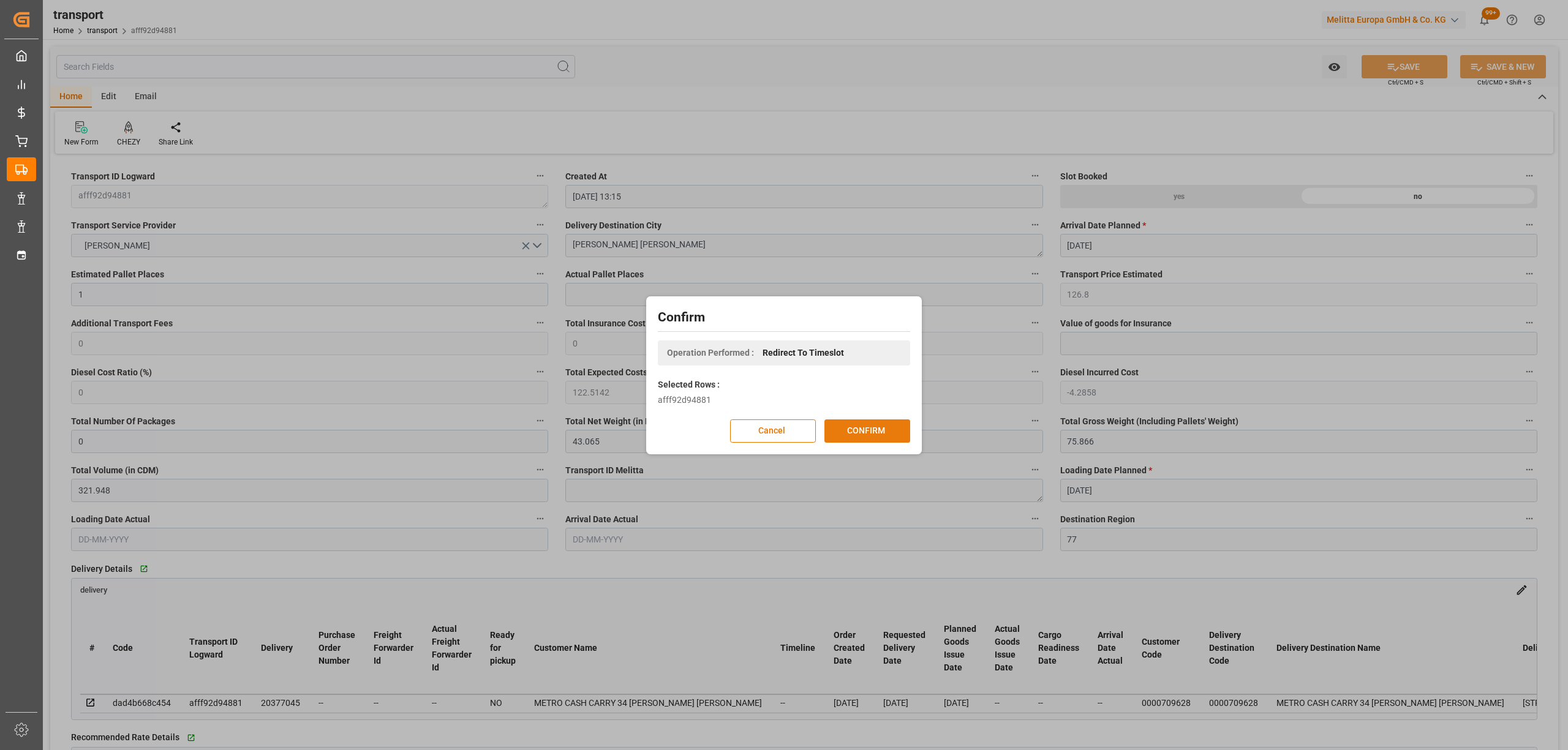
click at [859, 428] on button "CONFIRM" at bounding box center [867, 431] width 85 height 23
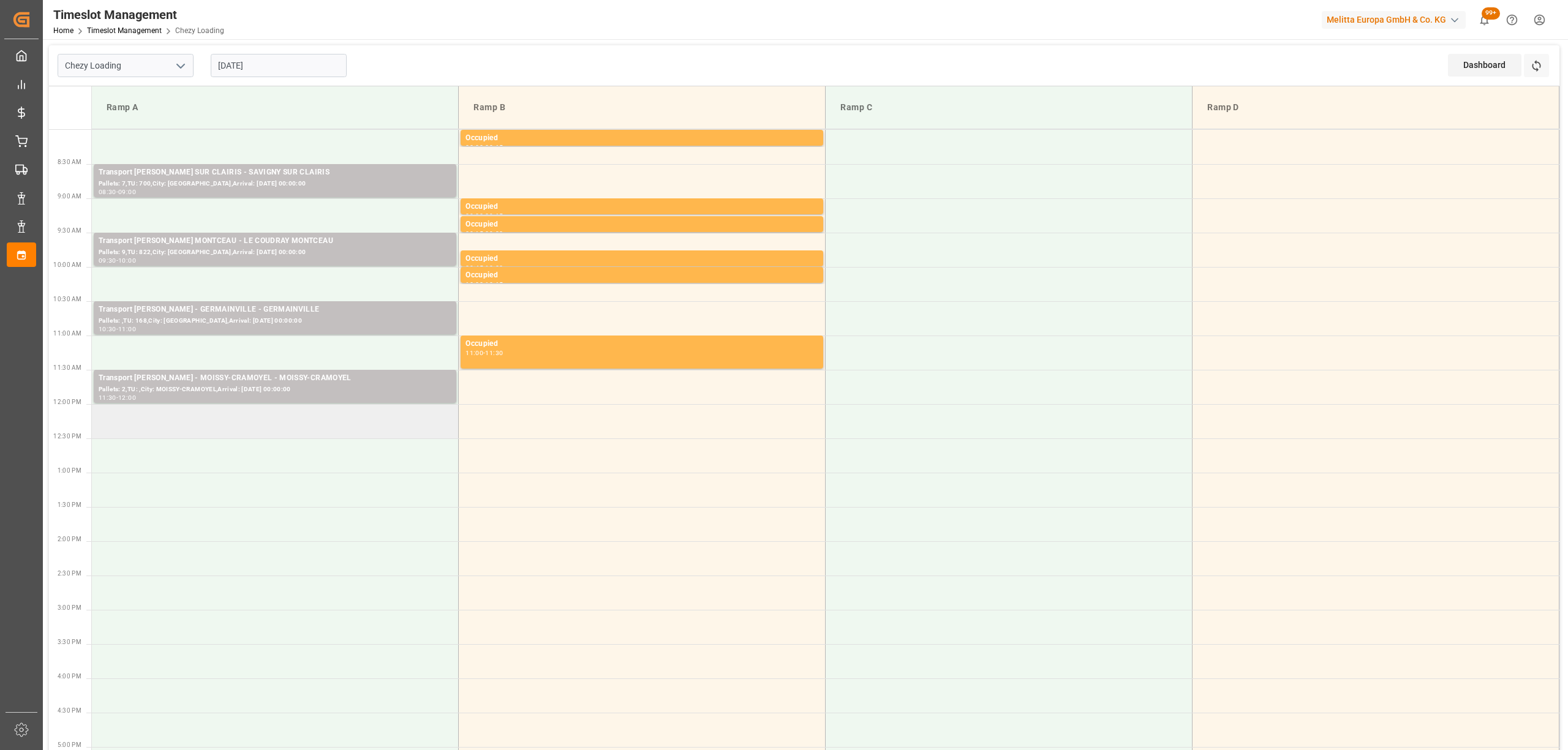
click at [241, 416] on td at bounding box center [275, 421] width 367 height 35
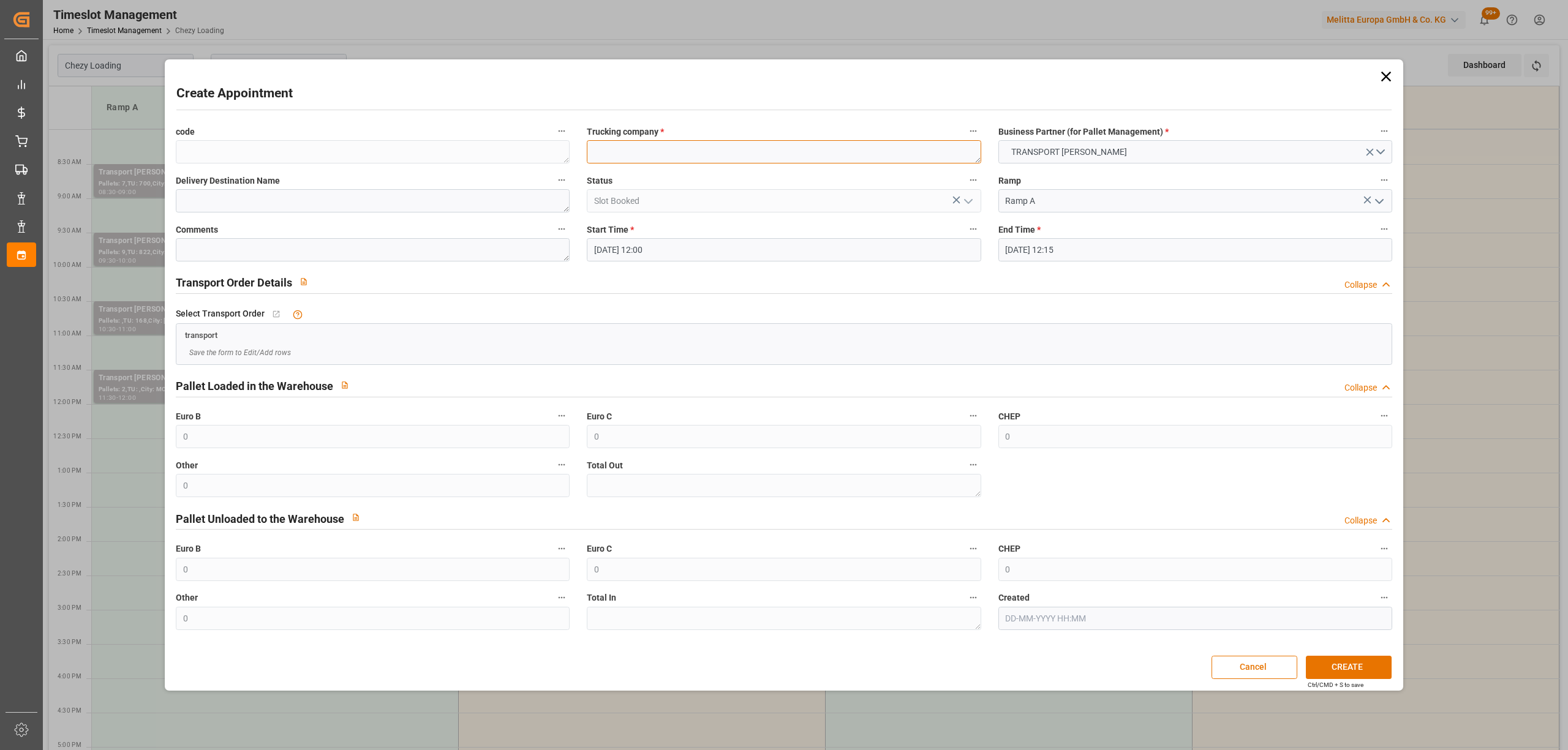
click at [643, 157] on textarea at bounding box center [784, 152] width 394 height 23
paste textarea "[PERSON_NAME] [PERSON_NAME]"
type textarea "[PERSON_NAME] [PERSON_NAME]"
click at [1039, 253] on input "02-09-2025 12:15" at bounding box center [1195, 249] width 394 height 23
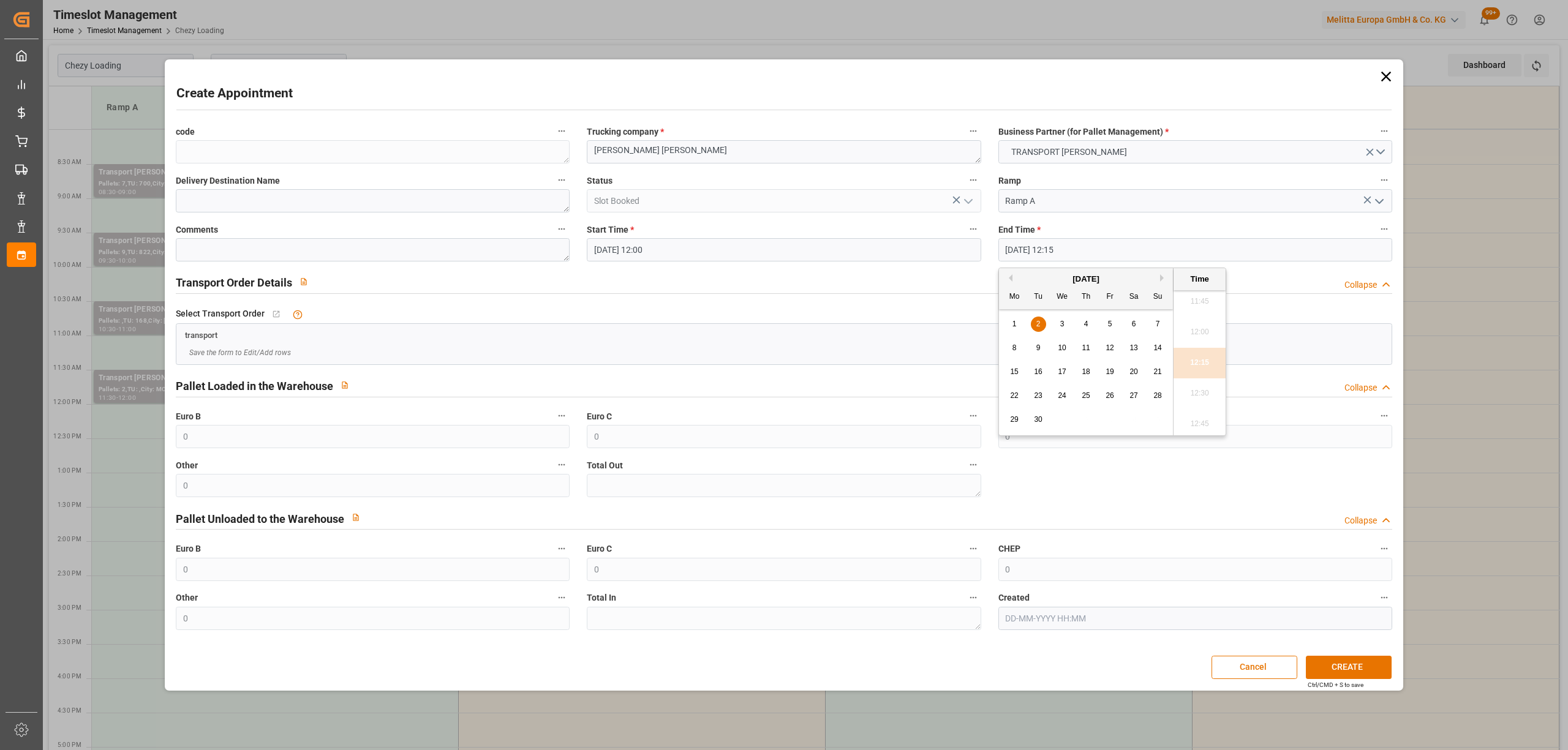
click at [1043, 325] on div "2" at bounding box center [1039, 325] width 16 height 15
click at [1201, 392] on li "12:30" at bounding box center [1199, 393] width 52 height 30
type input "02-09-2025 12:30"
click at [1331, 671] on button "CREATE" at bounding box center [1348, 667] width 85 height 23
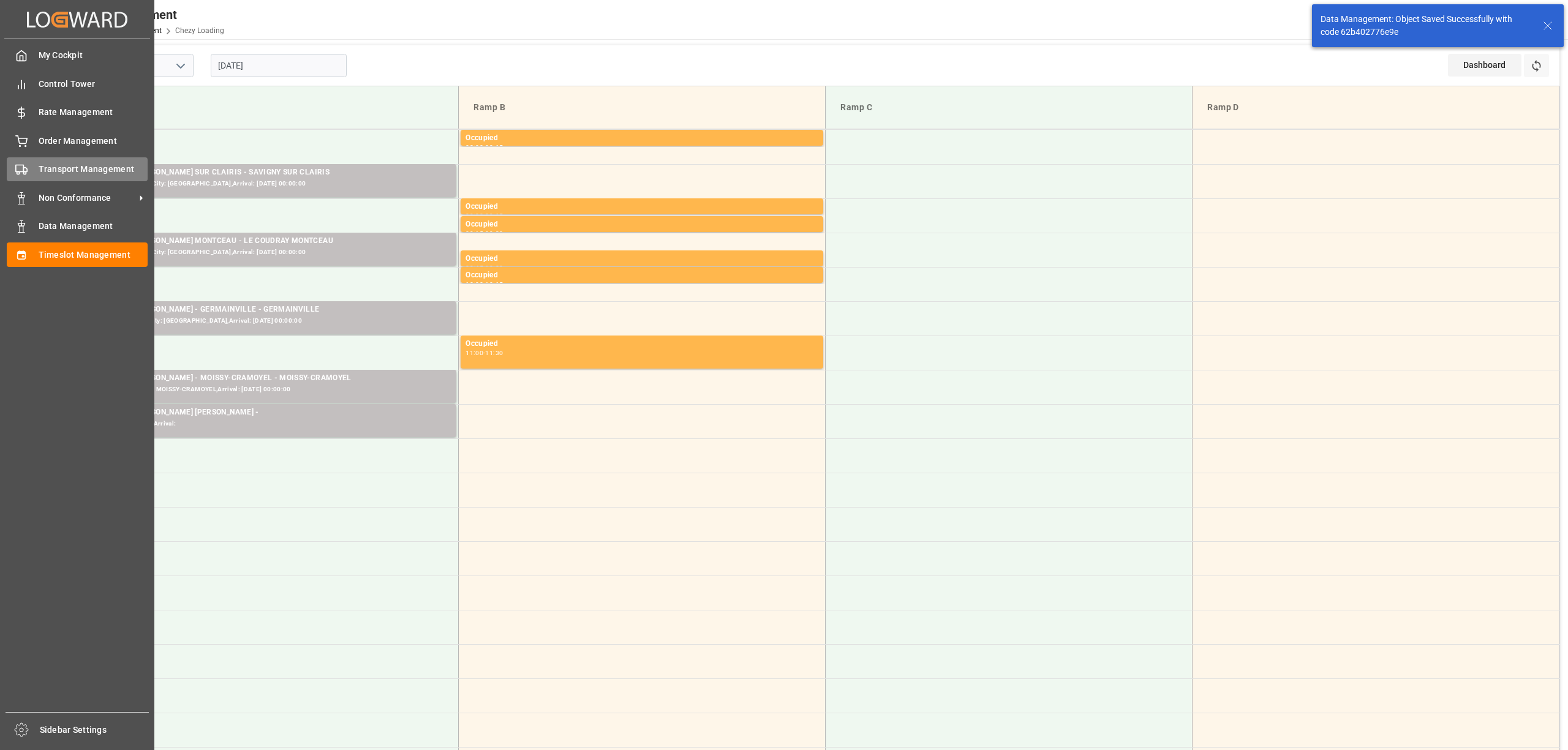
click at [35, 160] on div "Transport Management Transport Management" at bounding box center [77, 169] width 141 height 24
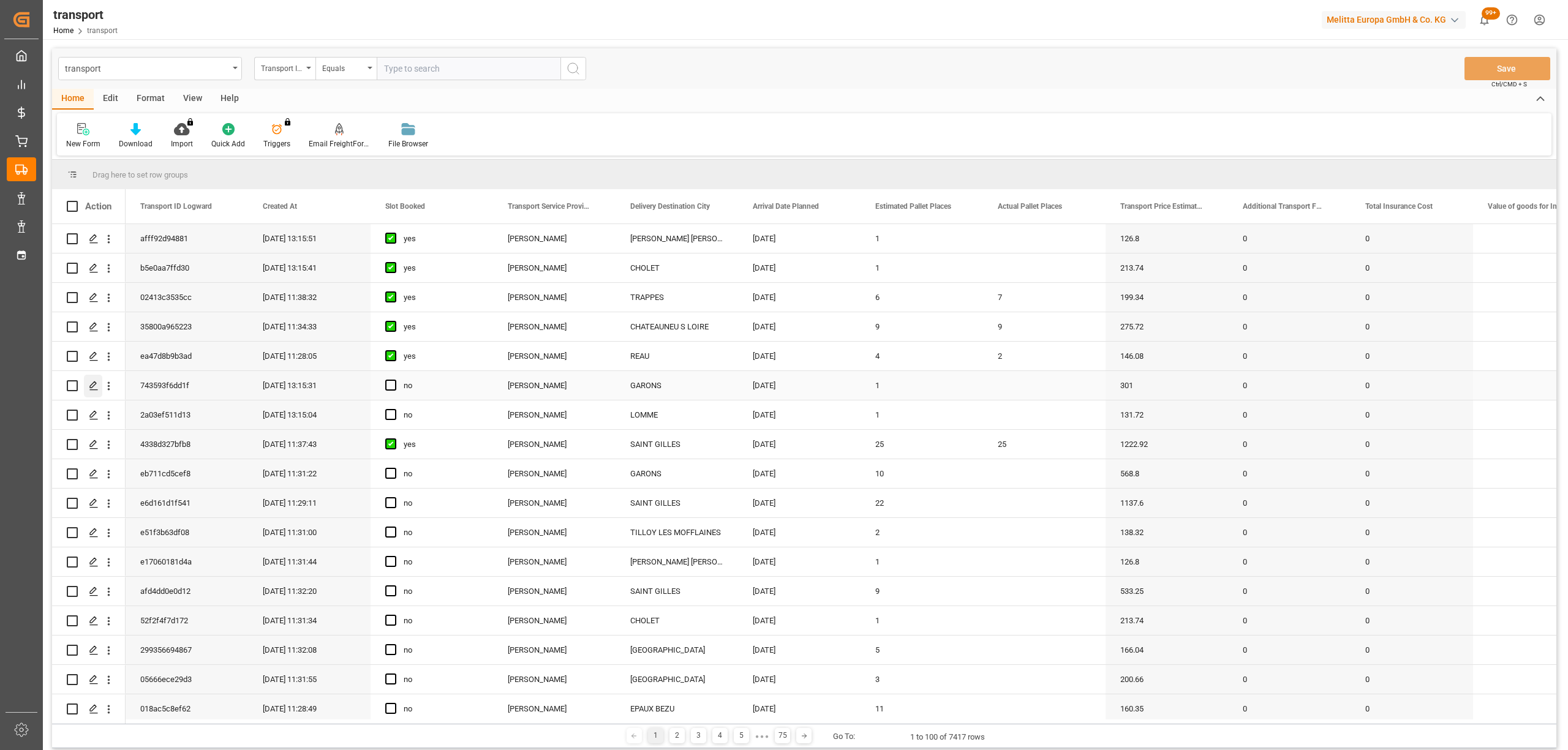
click at [97, 377] on div "Press SPACE to select this row." at bounding box center [93, 386] width 18 height 22
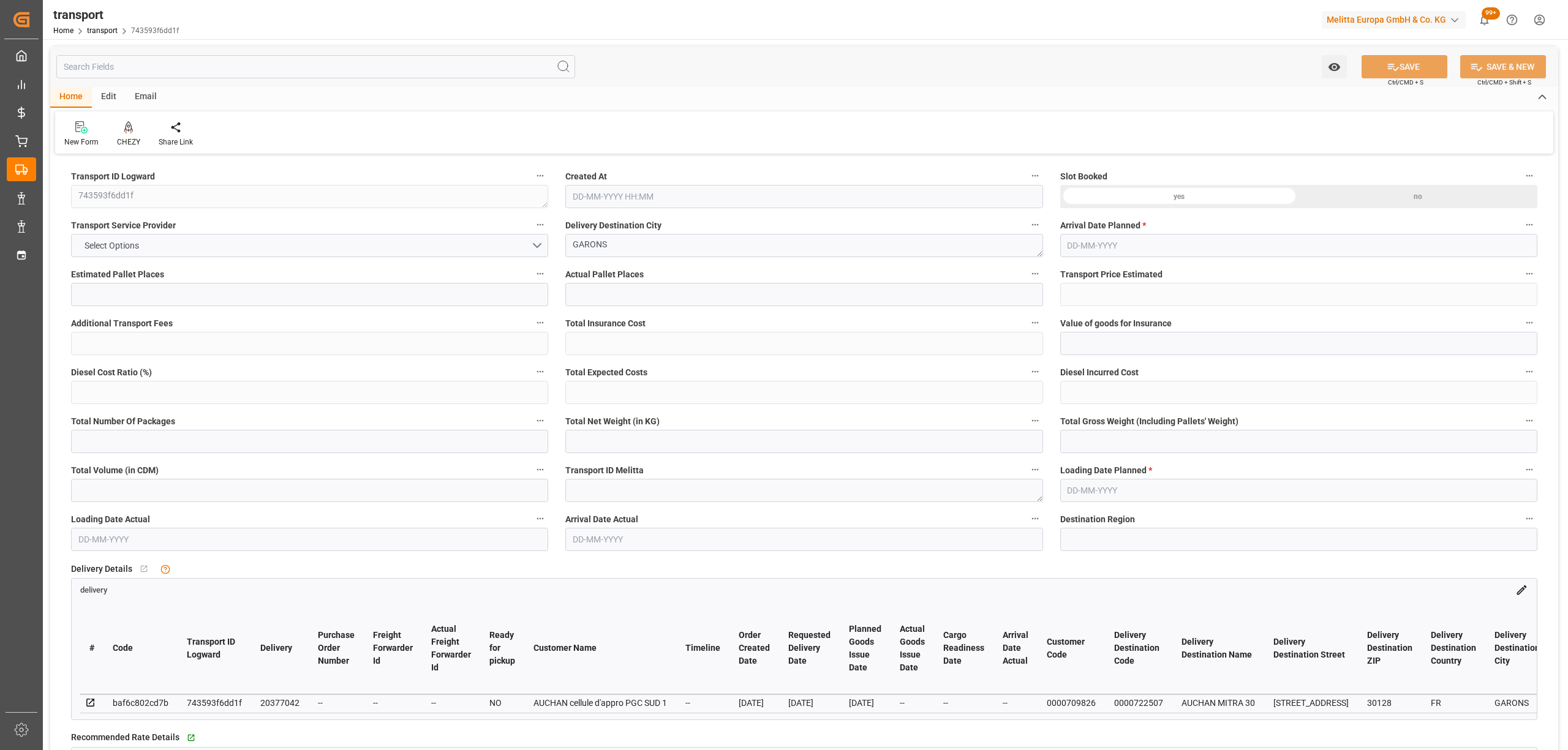
type input "1"
type input "301"
type input "0"
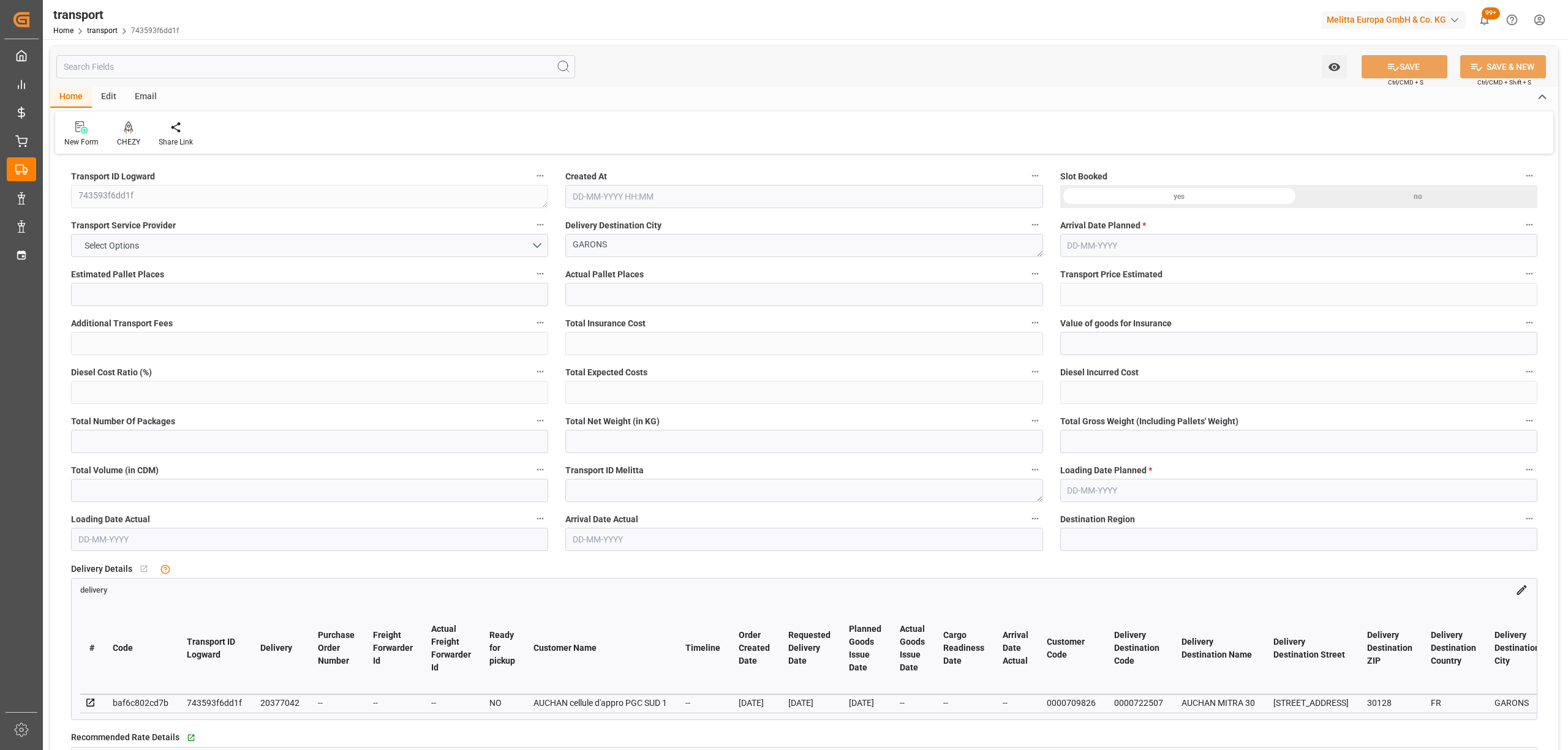
type input "290.8262"
type input "-10.1738"
type input "0"
type input "33.93"
type input "64.652"
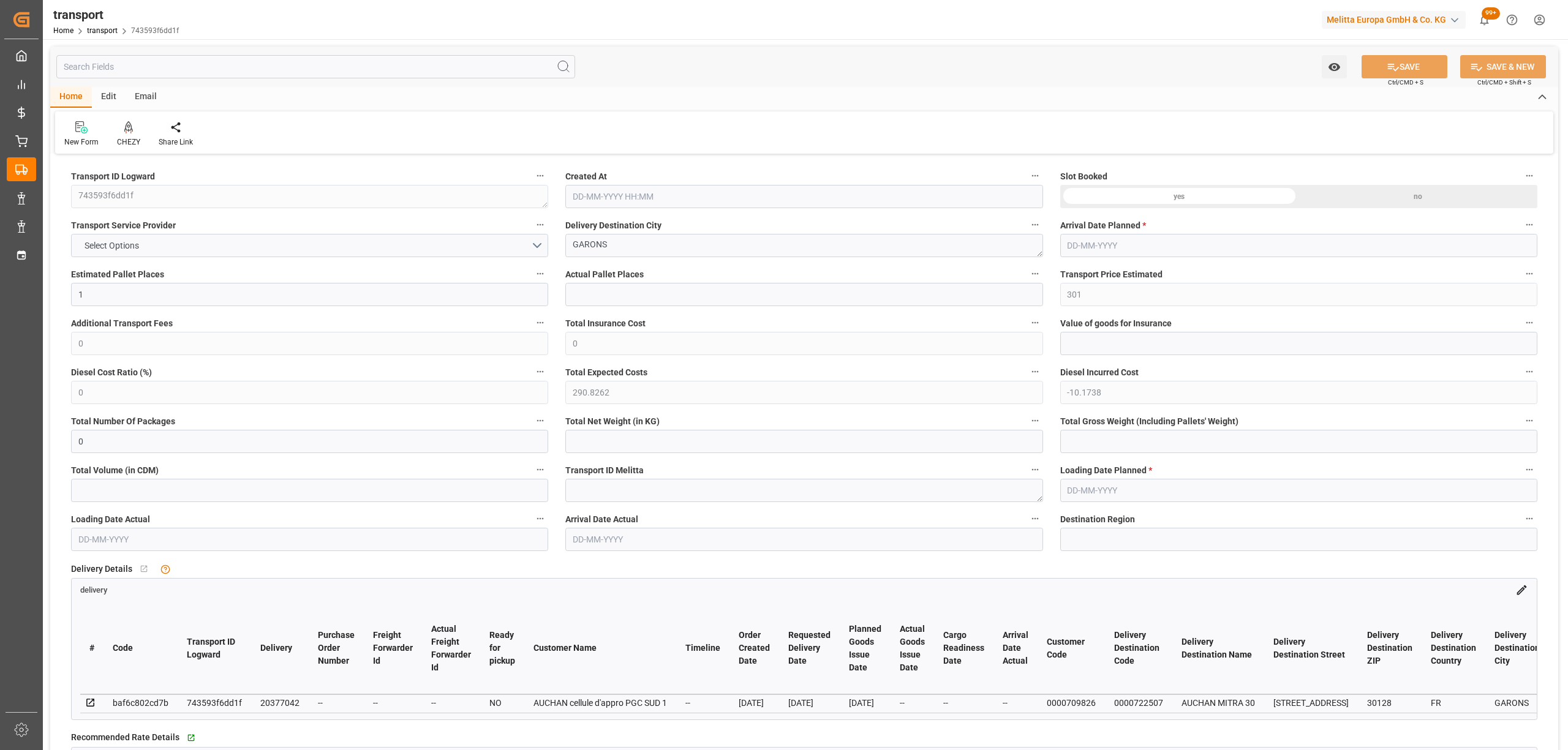
type input "253.656"
type input "30"
type input "0"
type input "26"
type input "1"
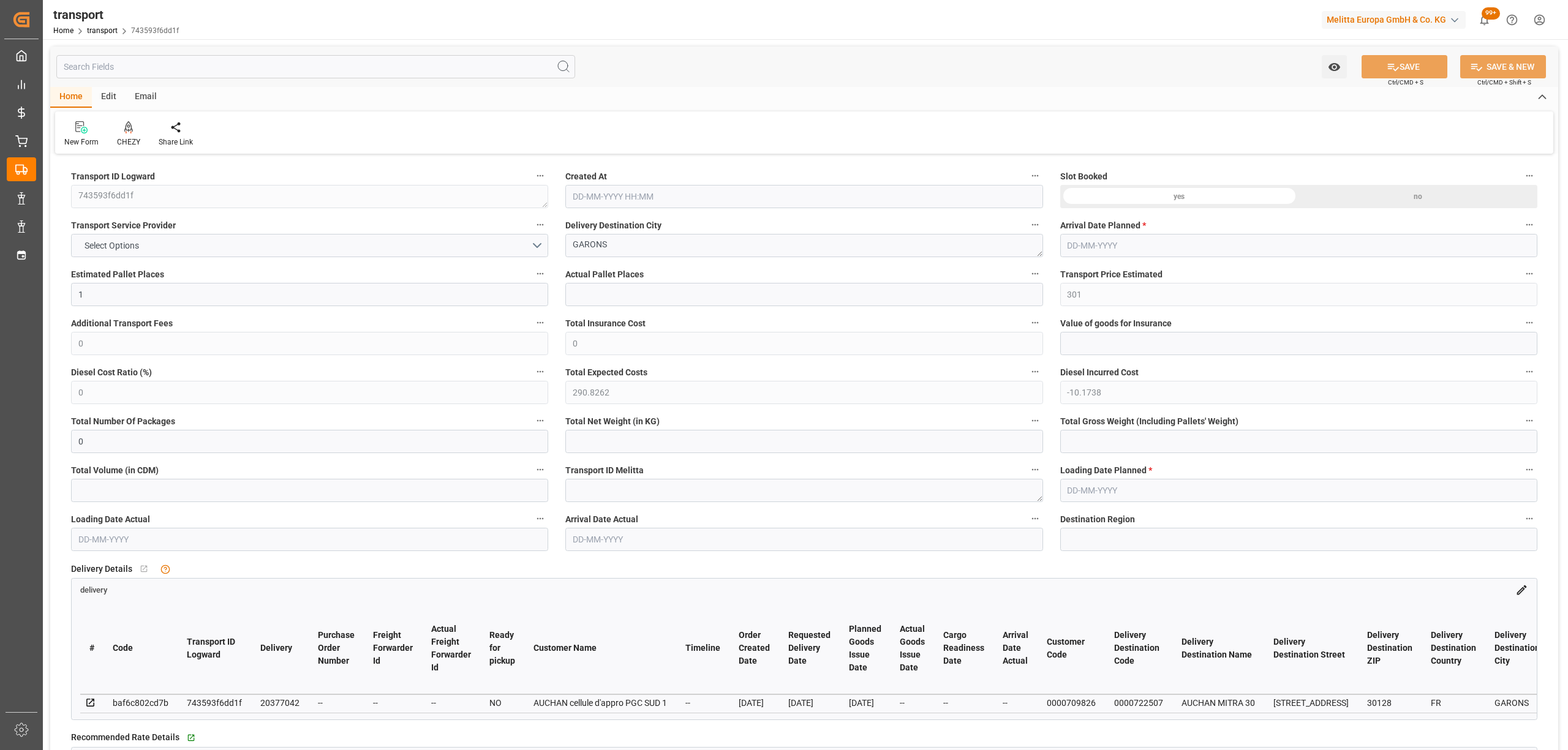
type input "101"
type input "41.652"
type input "0"
type input "4710.8598"
type input "0"
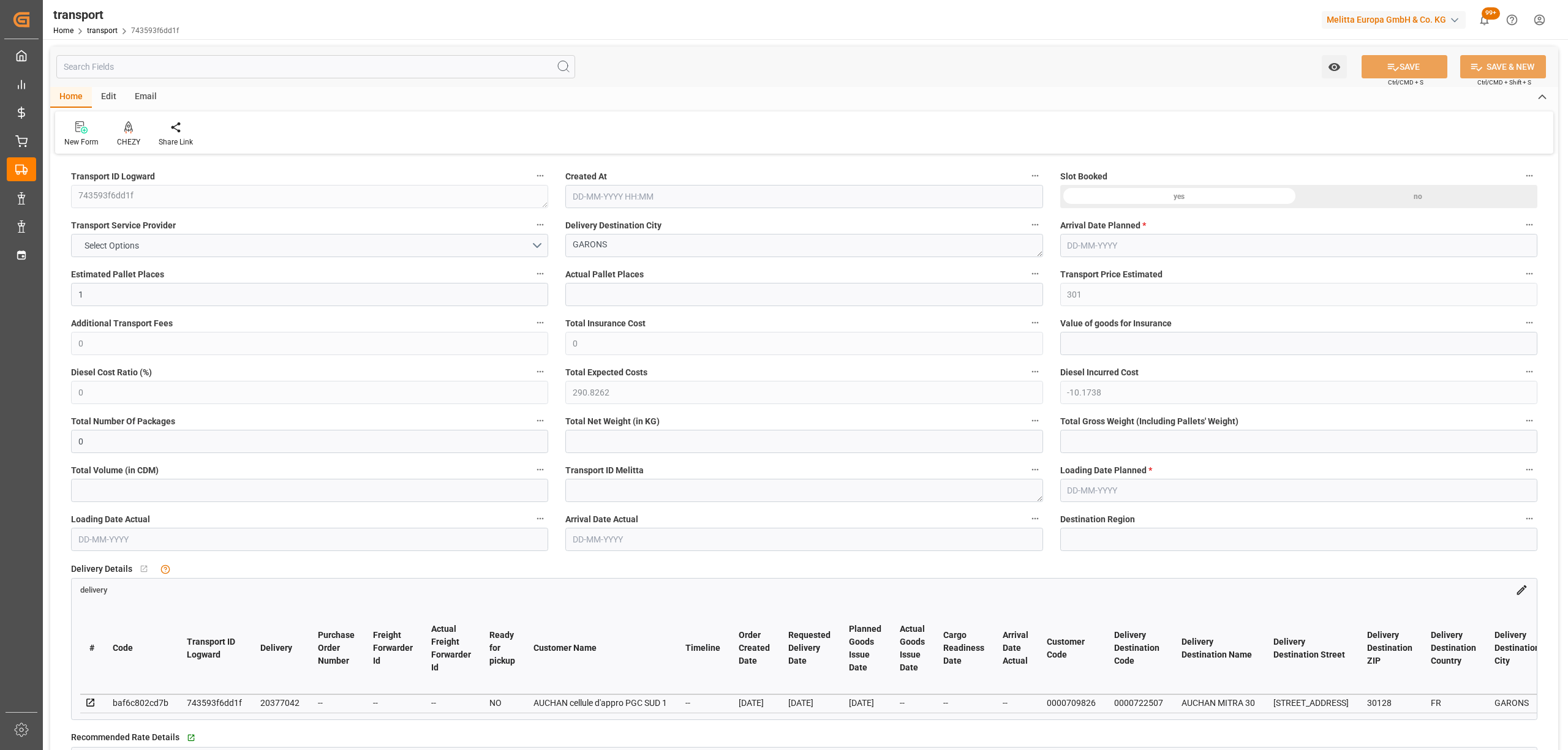
type input "0"
type input "21"
type input "35"
type input "28-08-2025 13:15"
type input "[DATE]"
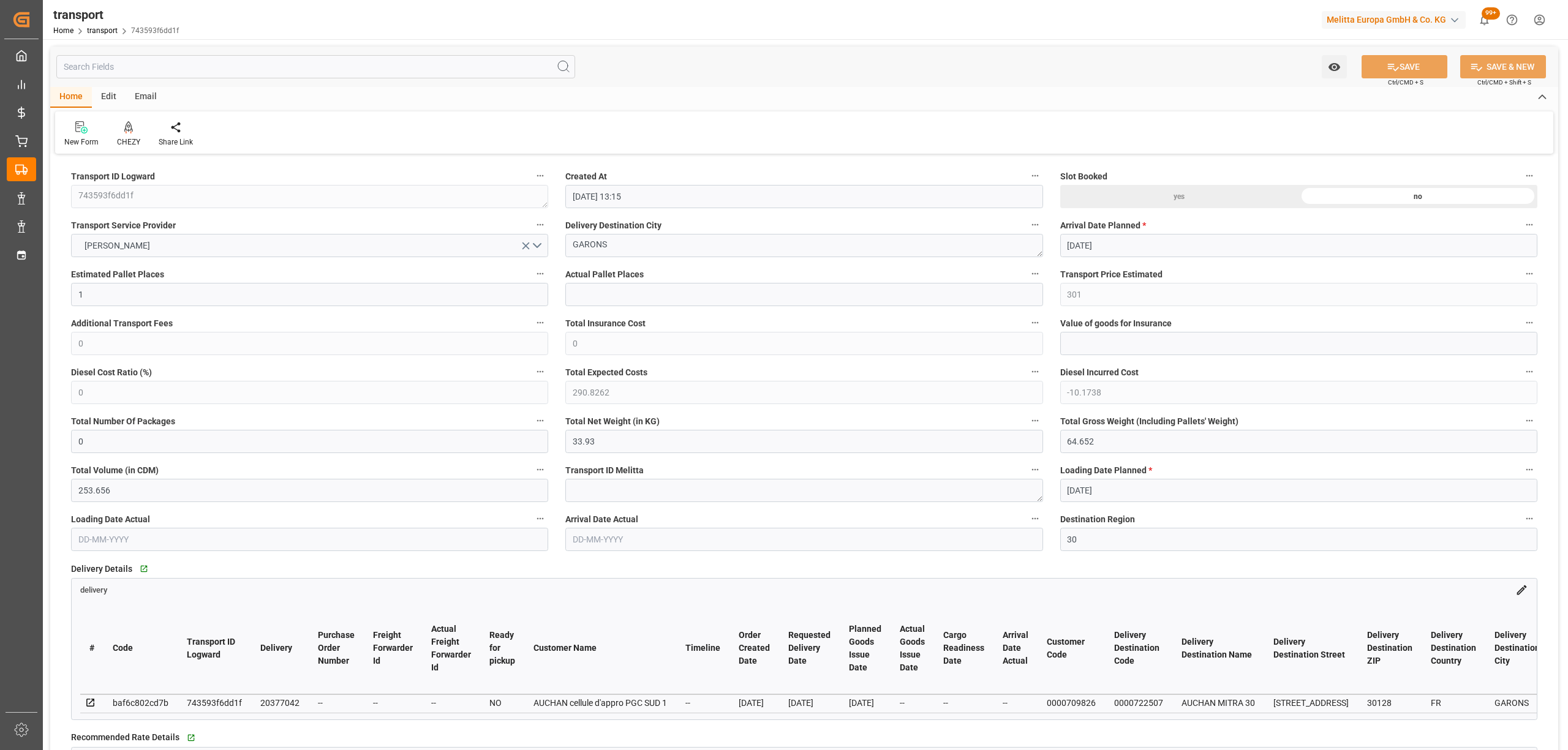
type input "[DATE]"
drag, startPoint x: 627, startPoint y: 243, endPoint x: 540, endPoint y: 236, distance: 87.3
click at [117, 148] on div "New Form CHEZY Share Link" at bounding box center [804, 132] width 1498 height 42
click at [121, 138] on div "CHEZY" at bounding box center [129, 142] width 23 height 11
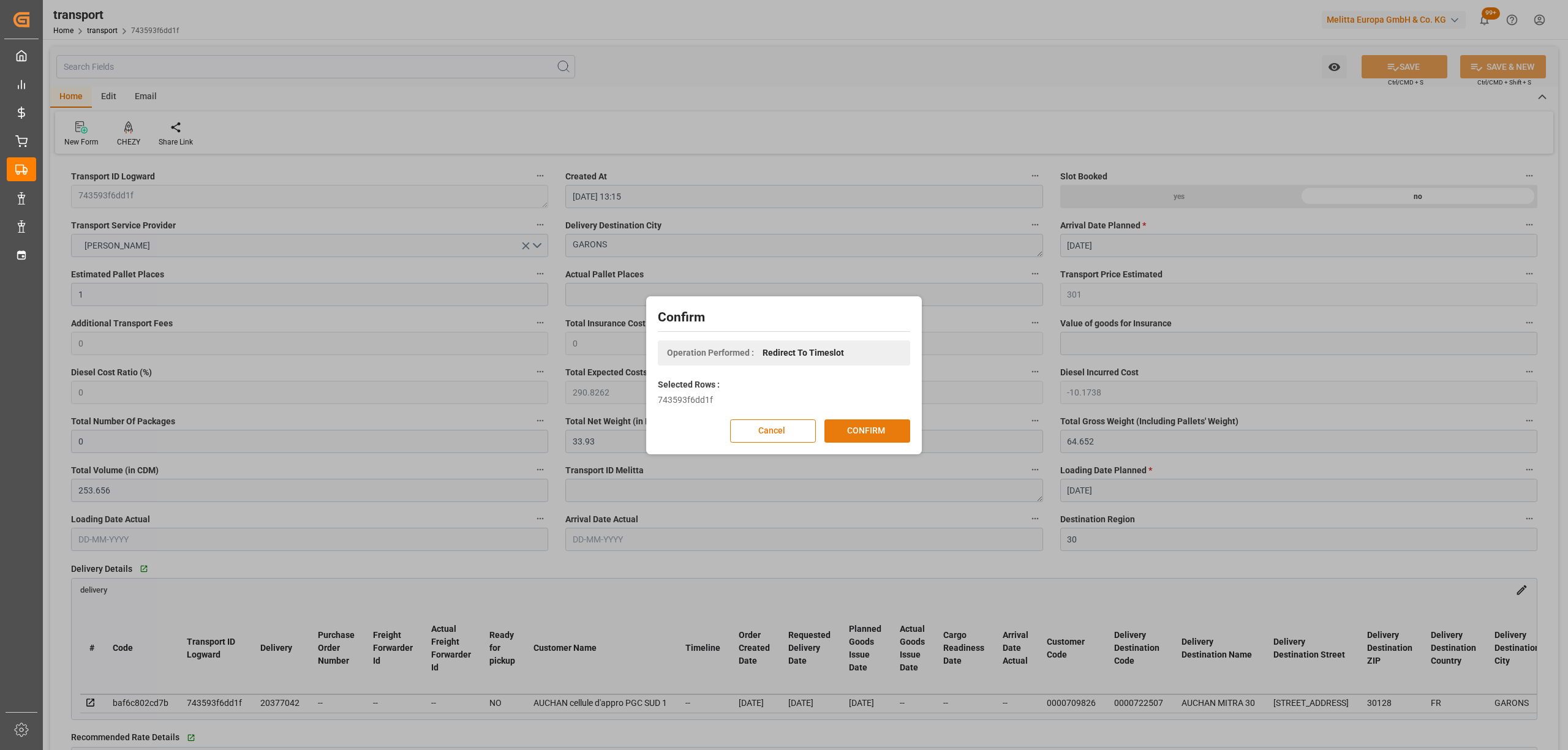
click at [853, 426] on button "CONFIRM" at bounding box center [867, 431] width 85 height 23
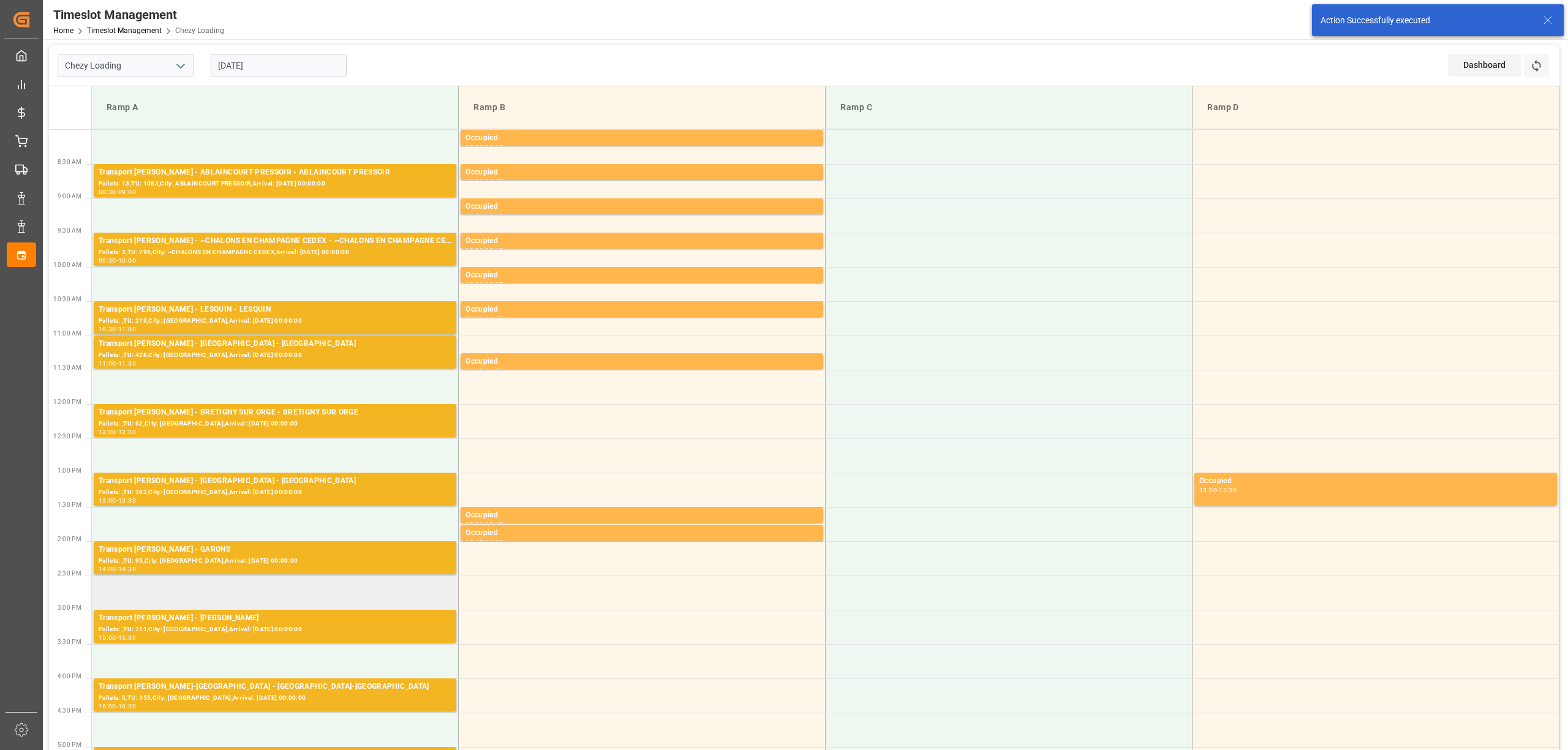
click at [224, 585] on td at bounding box center [275, 592] width 367 height 35
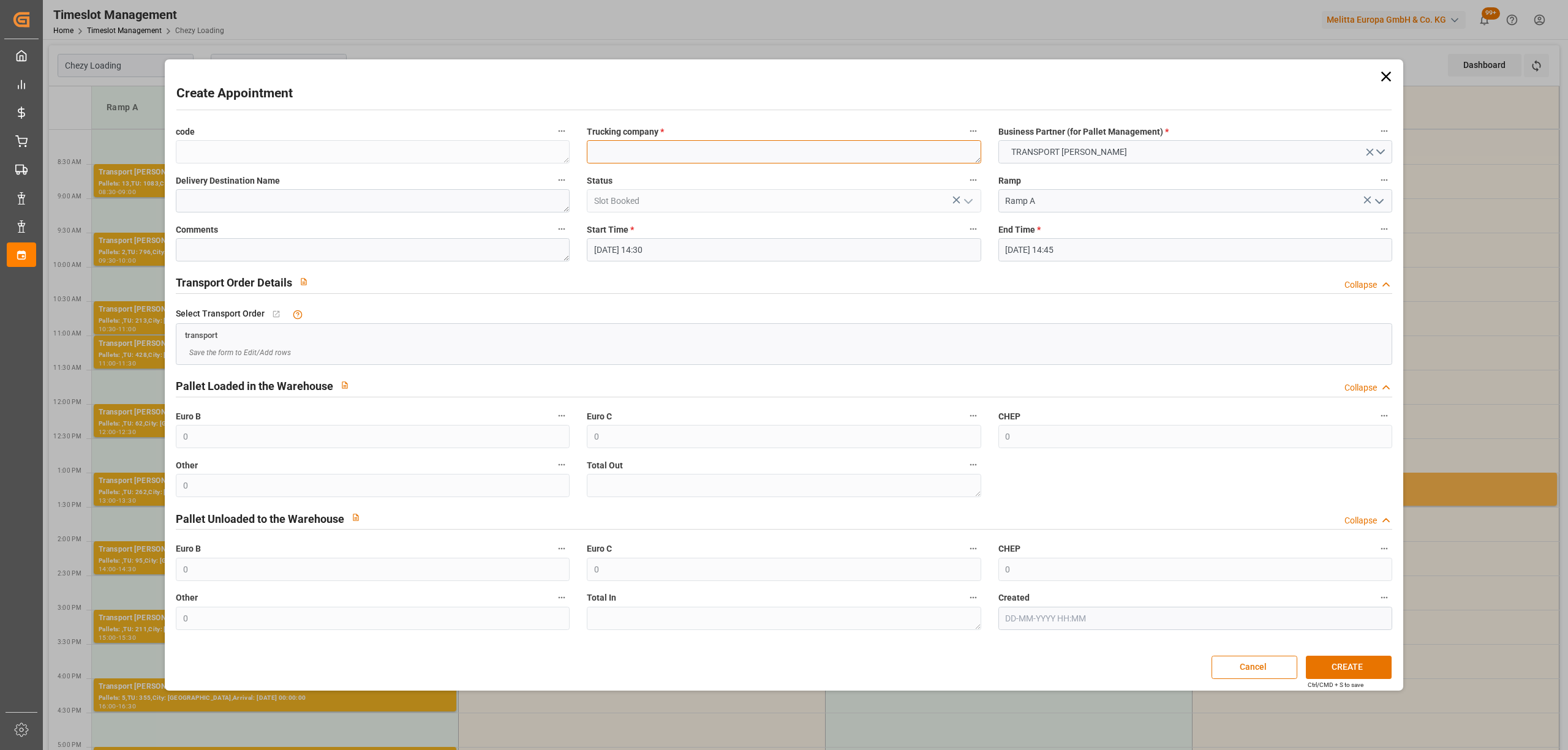
paste textarea "GARONS"
type textarea "GARONS"
click at [1076, 255] on input "01-09-2025 14:45" at bounding box center [1195, 249] width 394 height 23
click at [1013, 329] on div "1" at bounding box center [1014, 325] width 16 height 15
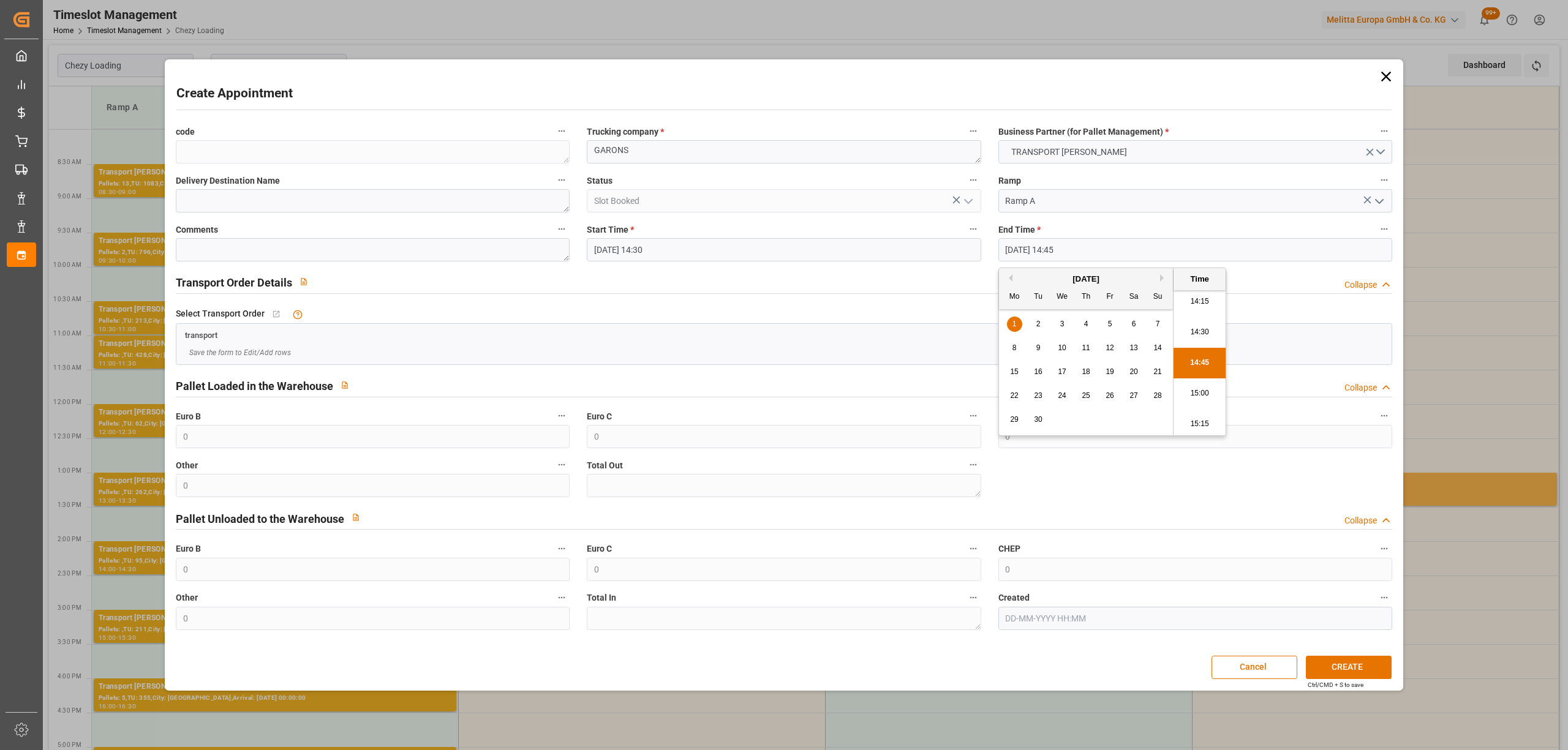
click at [1186, 386] on li "15:00" at bounding box center [1199, 393] width 52 height 30
type input "01-09-2025 15:00"
click at [1360, 671] on button "CREATE" at bounding box center [1348, 667] width 85 height 23
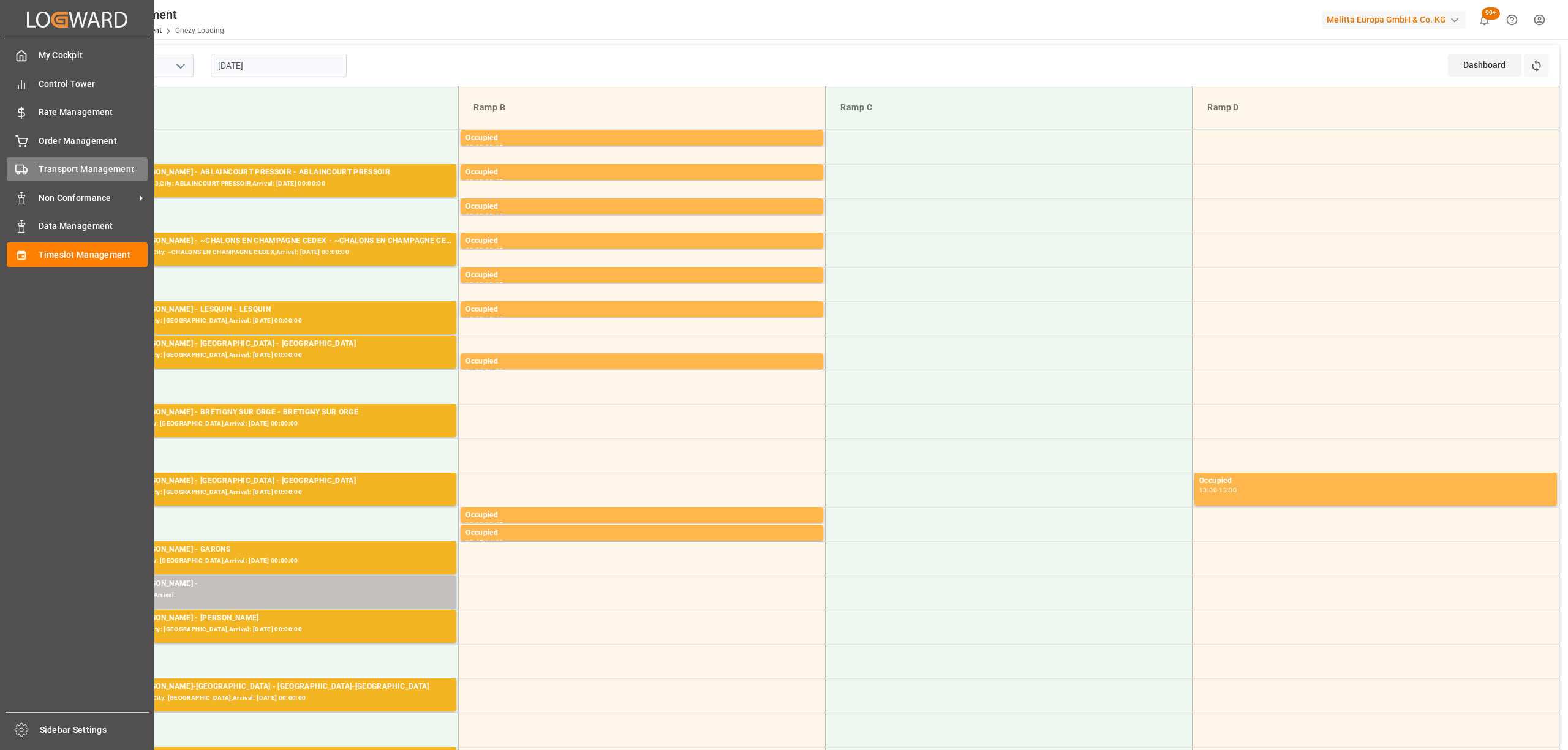
click at [37, 167] on div "Transport Management Transport Management" at bounding box center [77, 169] width 141 height 24
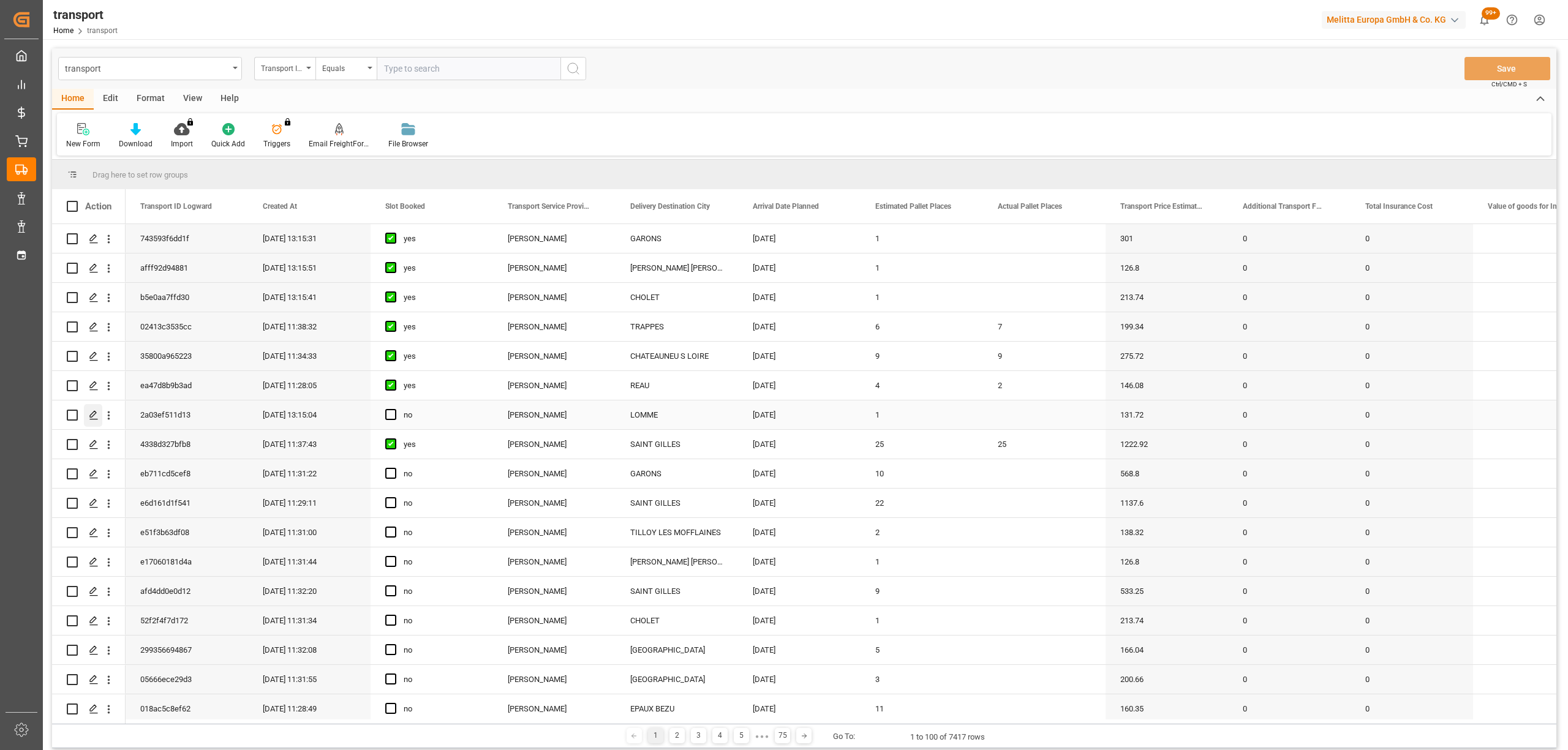
click at [99, 417] on div "Press SPACE to select this row." at bounding box center [93, 415] width 18 height 22
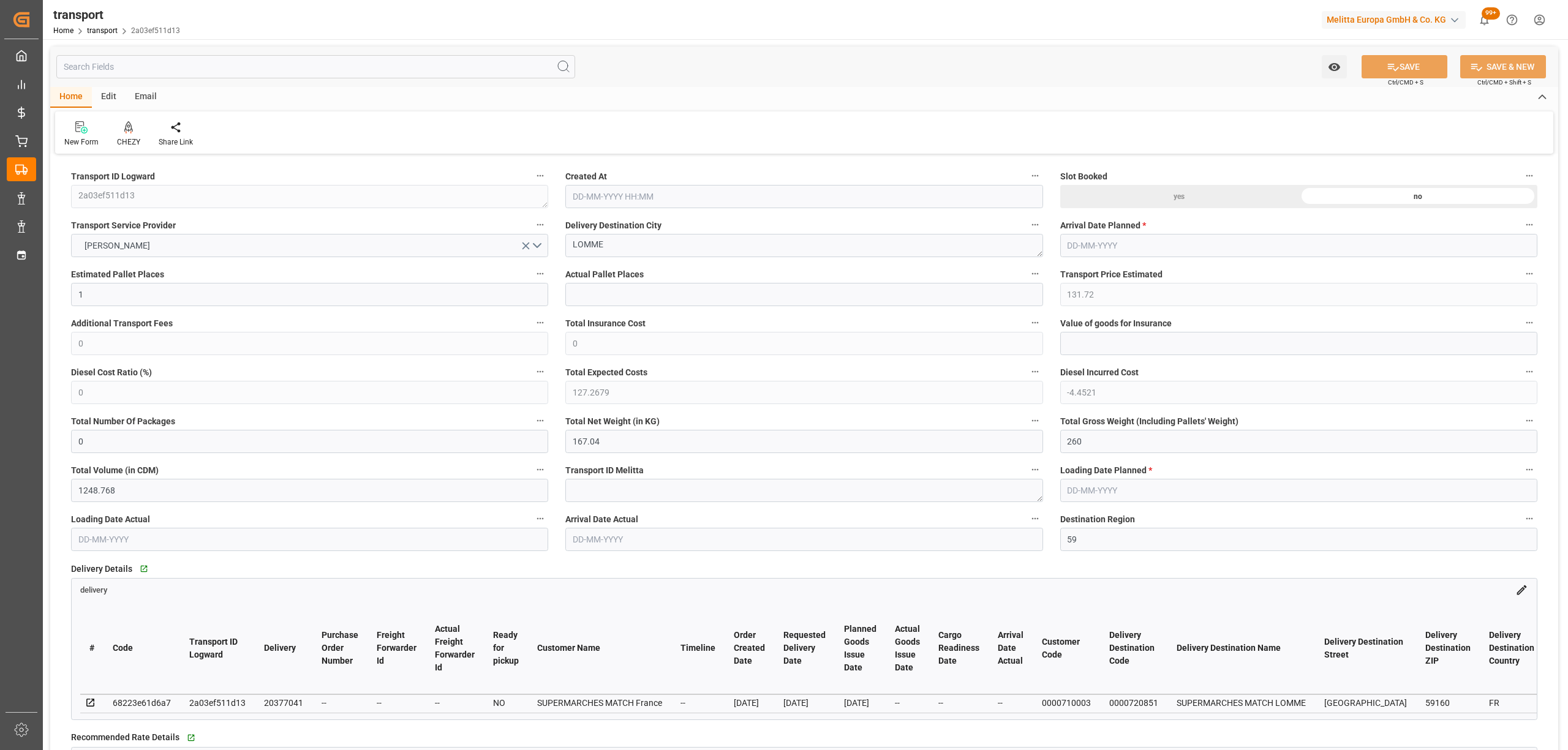
type input "[DATE] 13:15"
type input "[DATE]"
drag, startPoint x: 536, startPoint y: 252, endPoint x: 595, endPoint y: 252, distance: 59.0
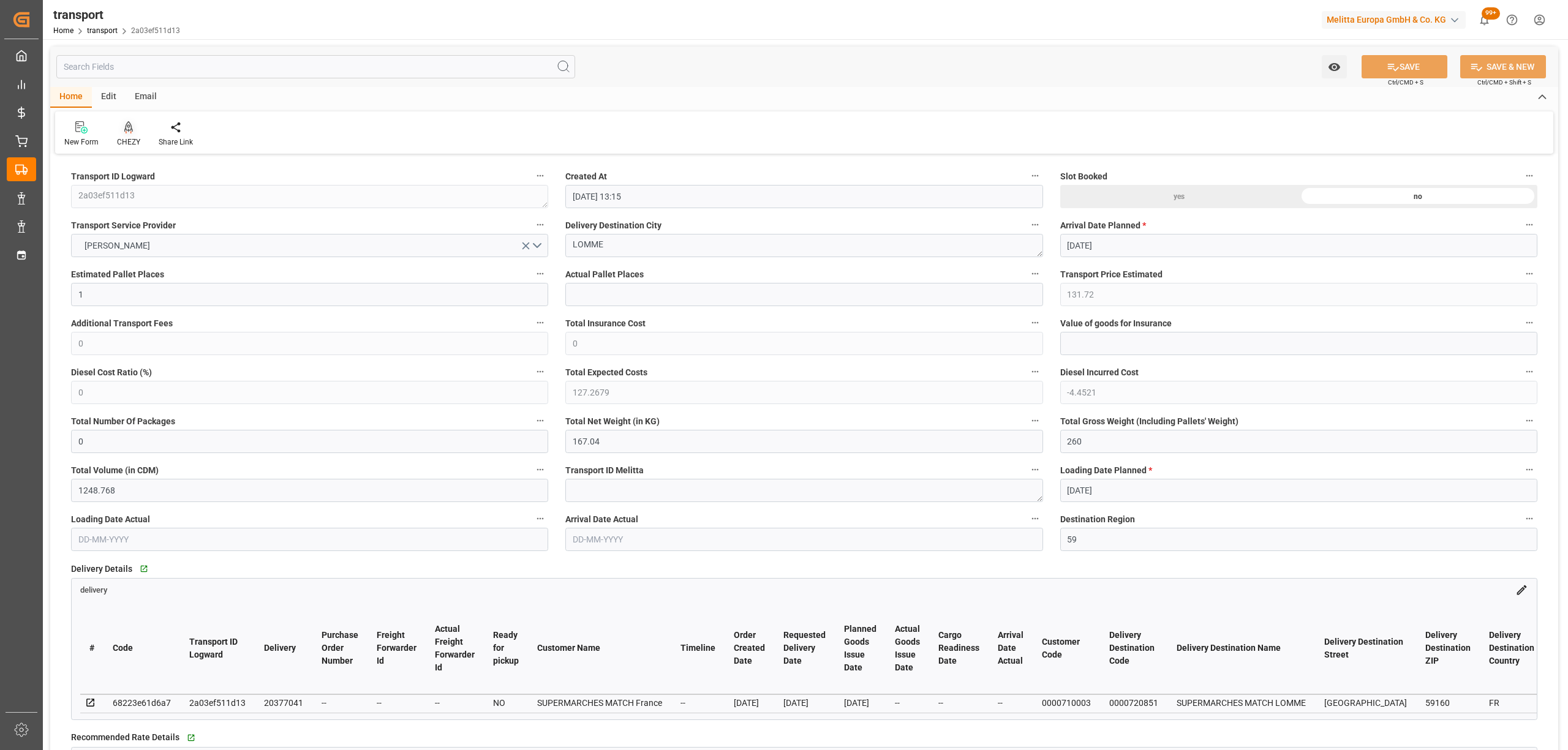
click at [131, 144] on div "CHEZY" at bounding box center [129, 142] width 23 height 11
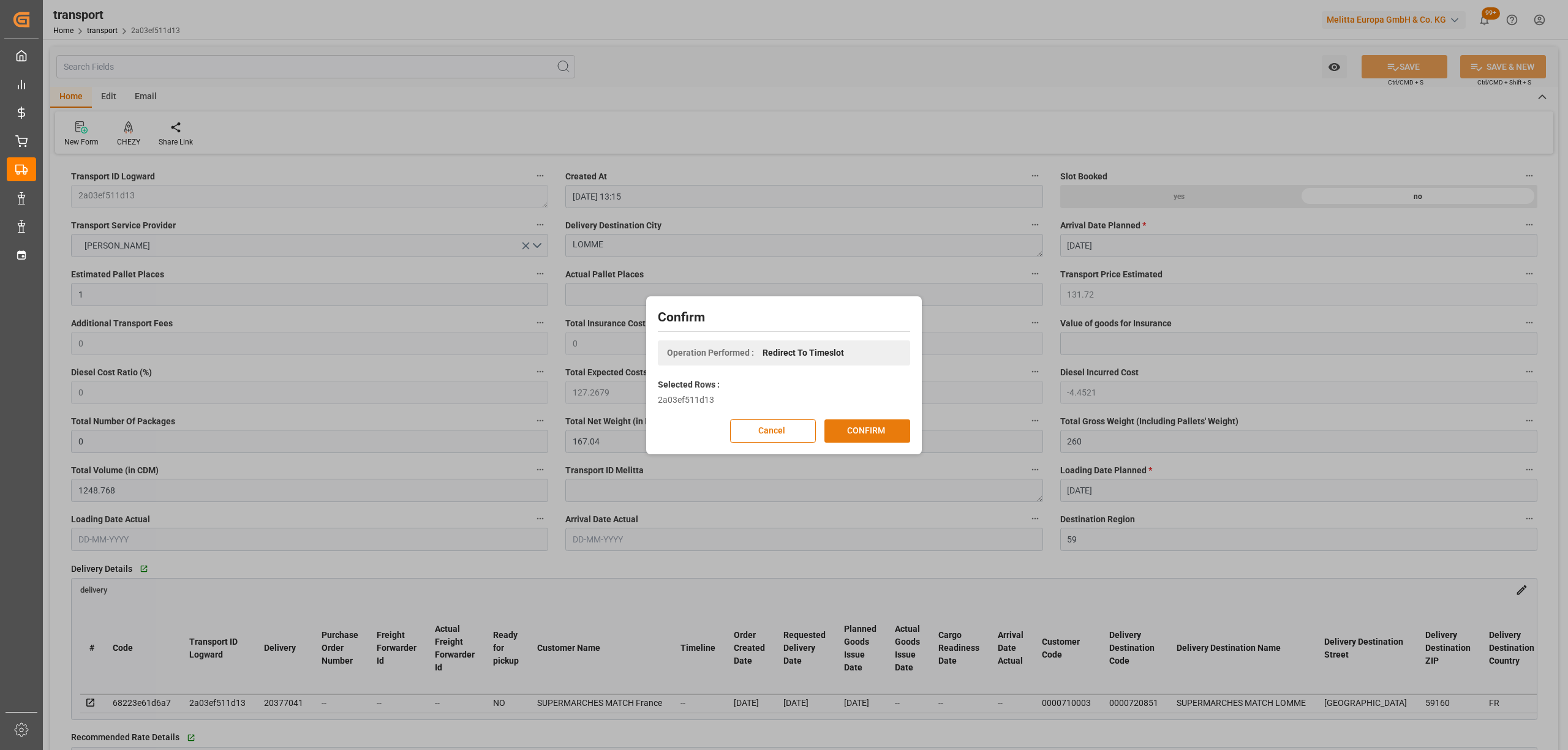
click at [866, 430] on button "CONFIRM" at bounding box center [867, 431] width 85 height 23
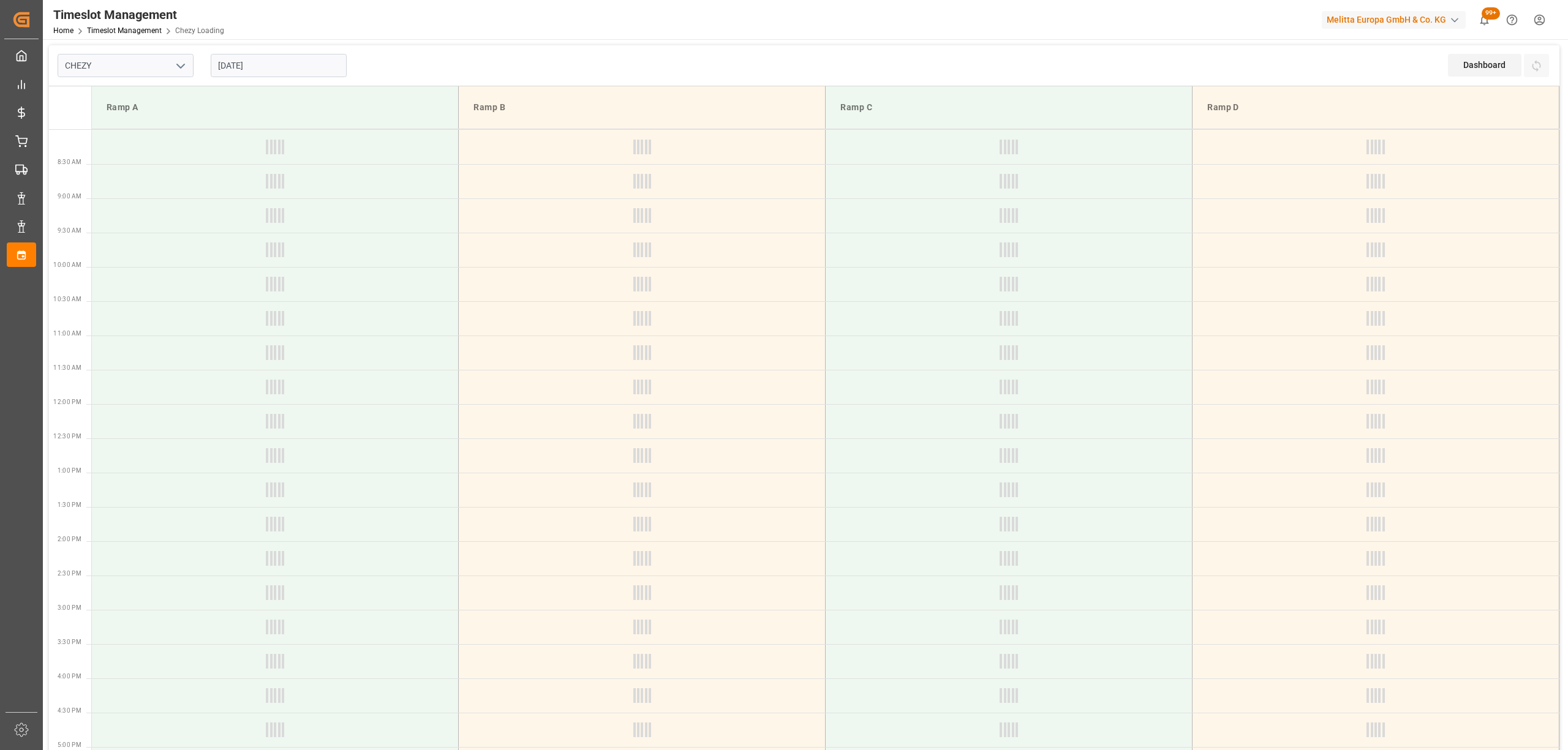
type input "Chezy Loading"
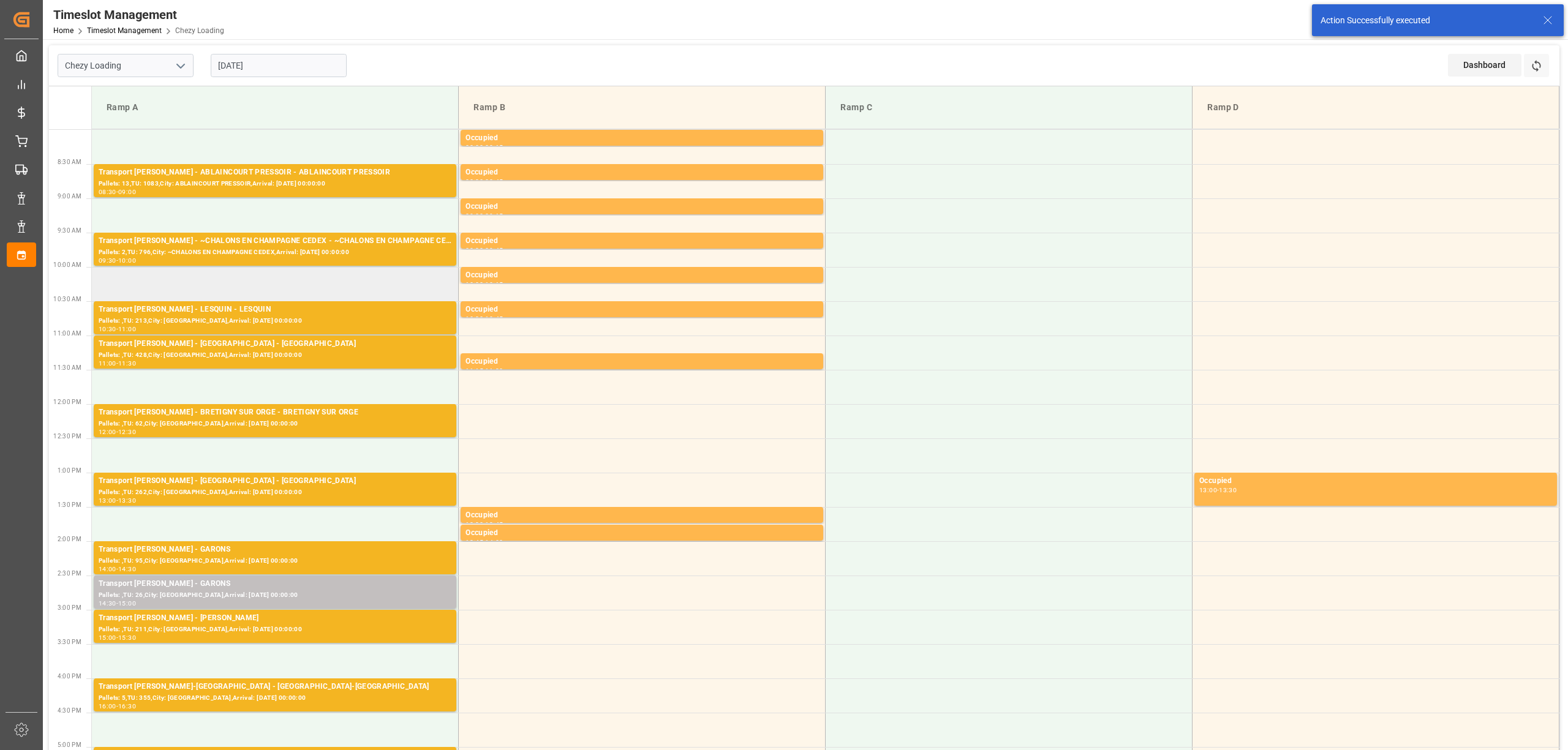
click at [221, 290] on td at bounding box center [275, 284] width 367 height 35
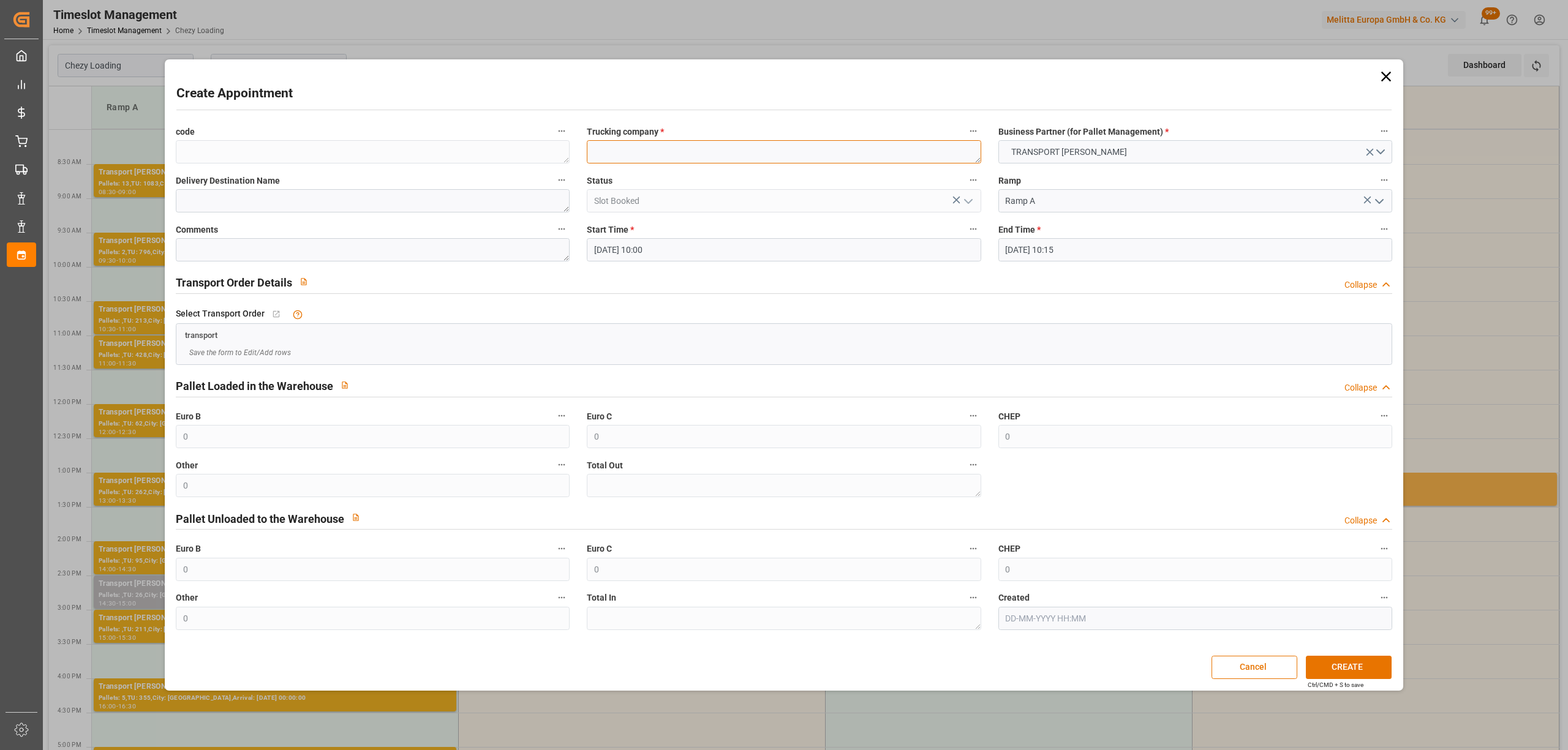
paste textarea "LOMME"
type textarea "LOMME"
click at [1020, 257] on input "[DATE] 10:15" at bounding box center [1195, 249] width 394 height 23
click at [1016, 324] on span "1" at bounding box center [1014, 324] width 4 height 9
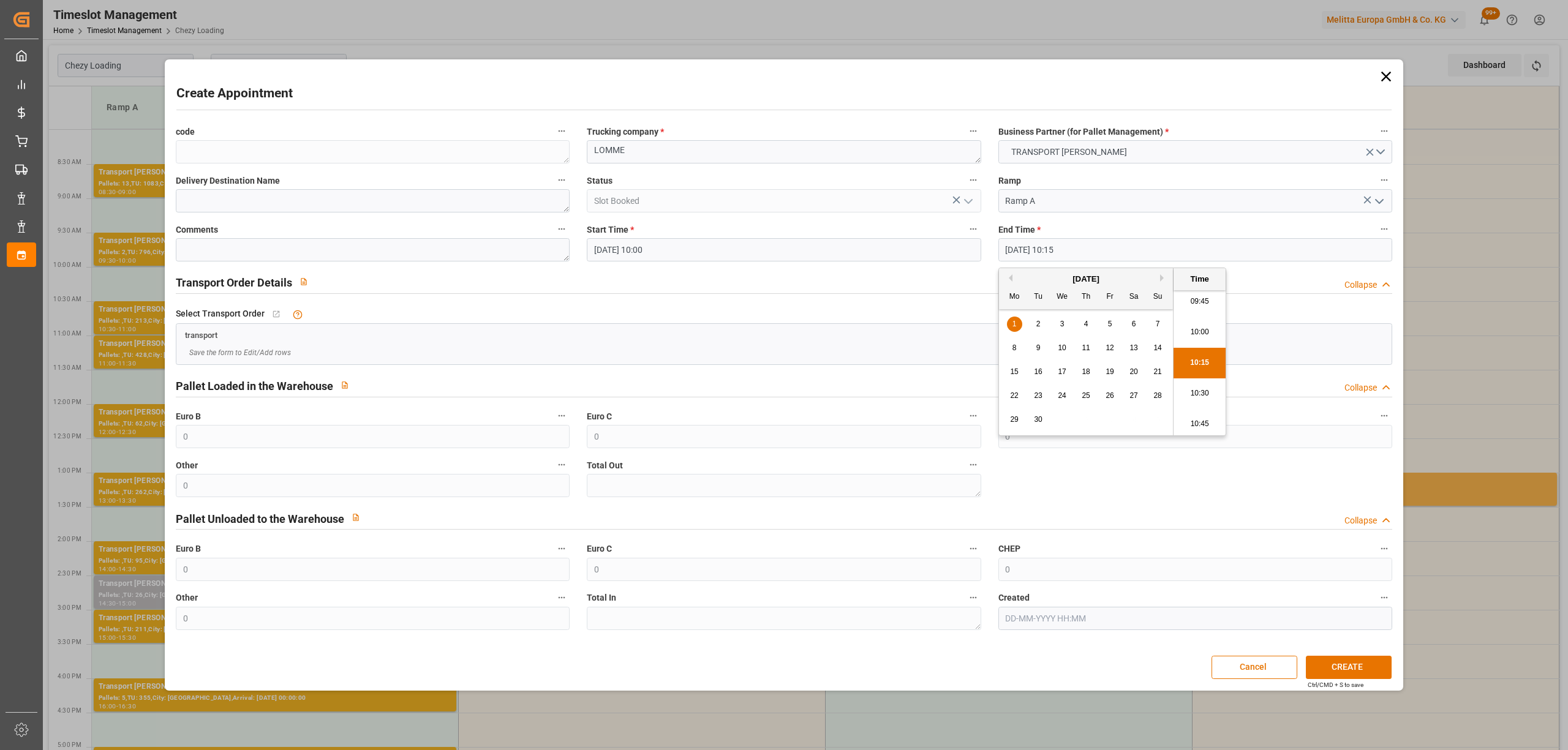
click at [1218, 390] on li "10:30" at bounding box center [1199, 393] width 52 height 30
type input "[DATE] 10:30"
click at [1343, 669] on button "CREATE" at bounding box center [1348, 667] width 85 height 23
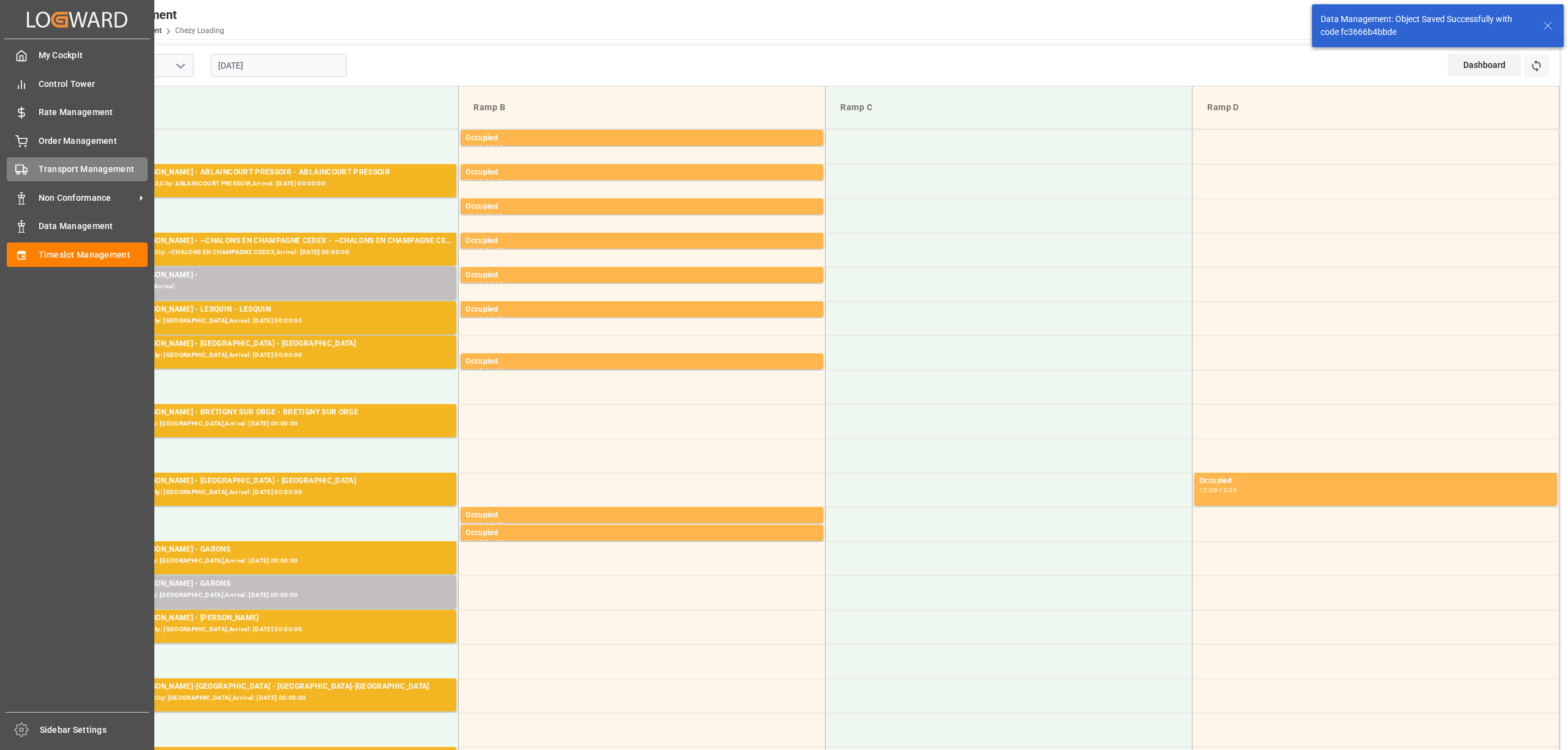
click at [18, 173] on icon at bounding box center [22, 169] width 12 height 12
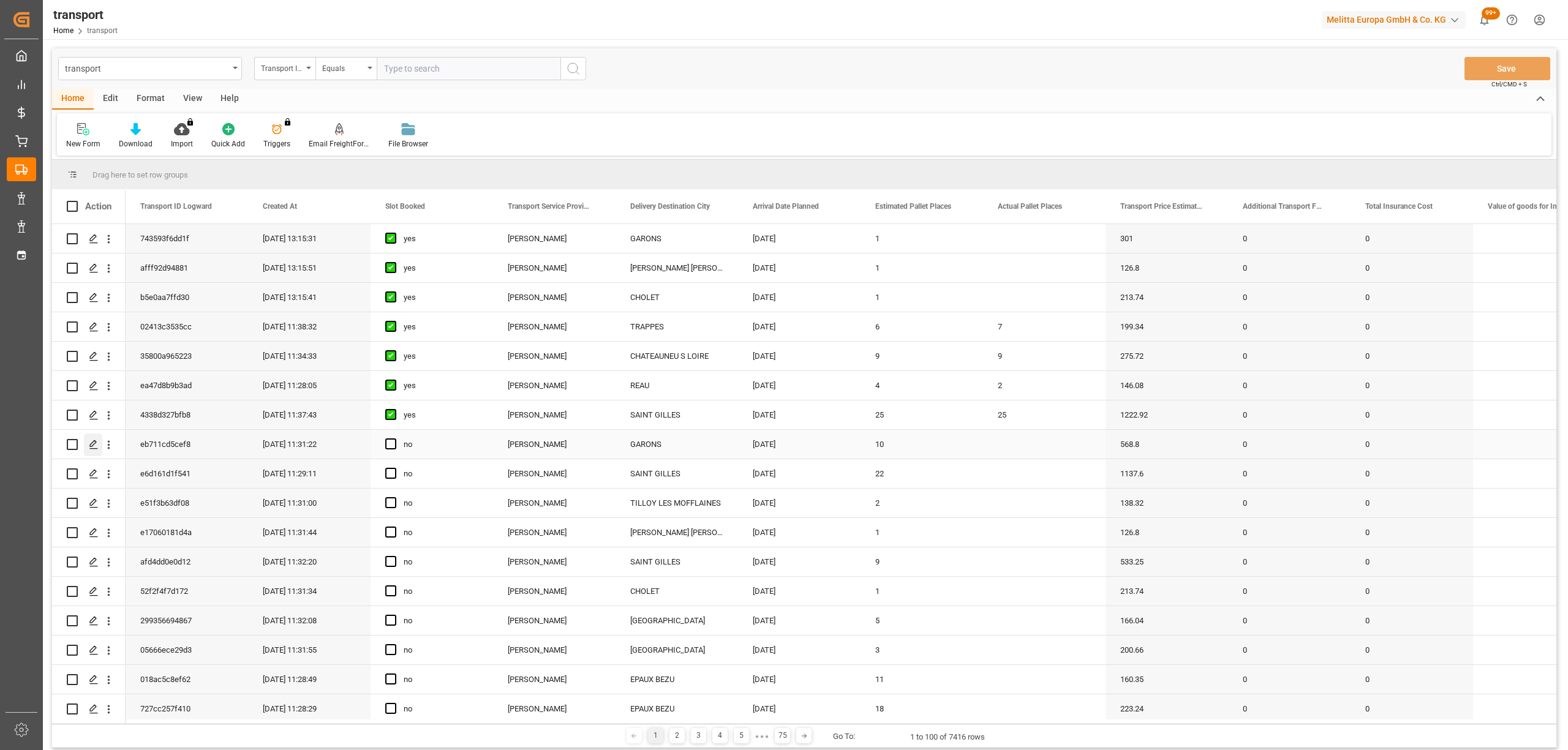
click at [86, 446] on div "Press SPACE to select this row." at bounding box center [93, 444] width 18 height 22
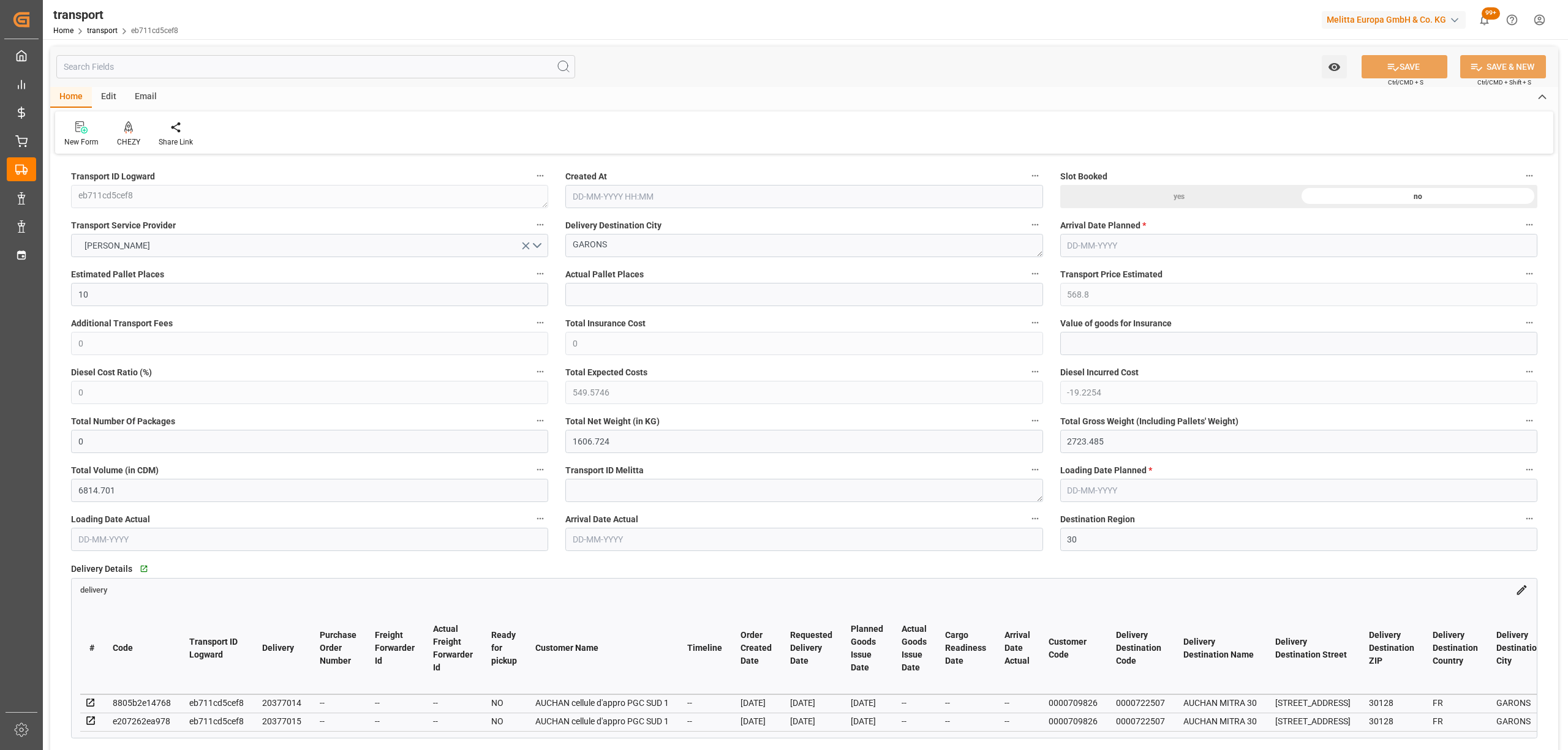
type input "[DATE] 11:31"
type input "[DATE]"
drag, startPoint x: 564, startPoint y: 245, endPoint x: 557, endPoint y: 245, distance: 7.0
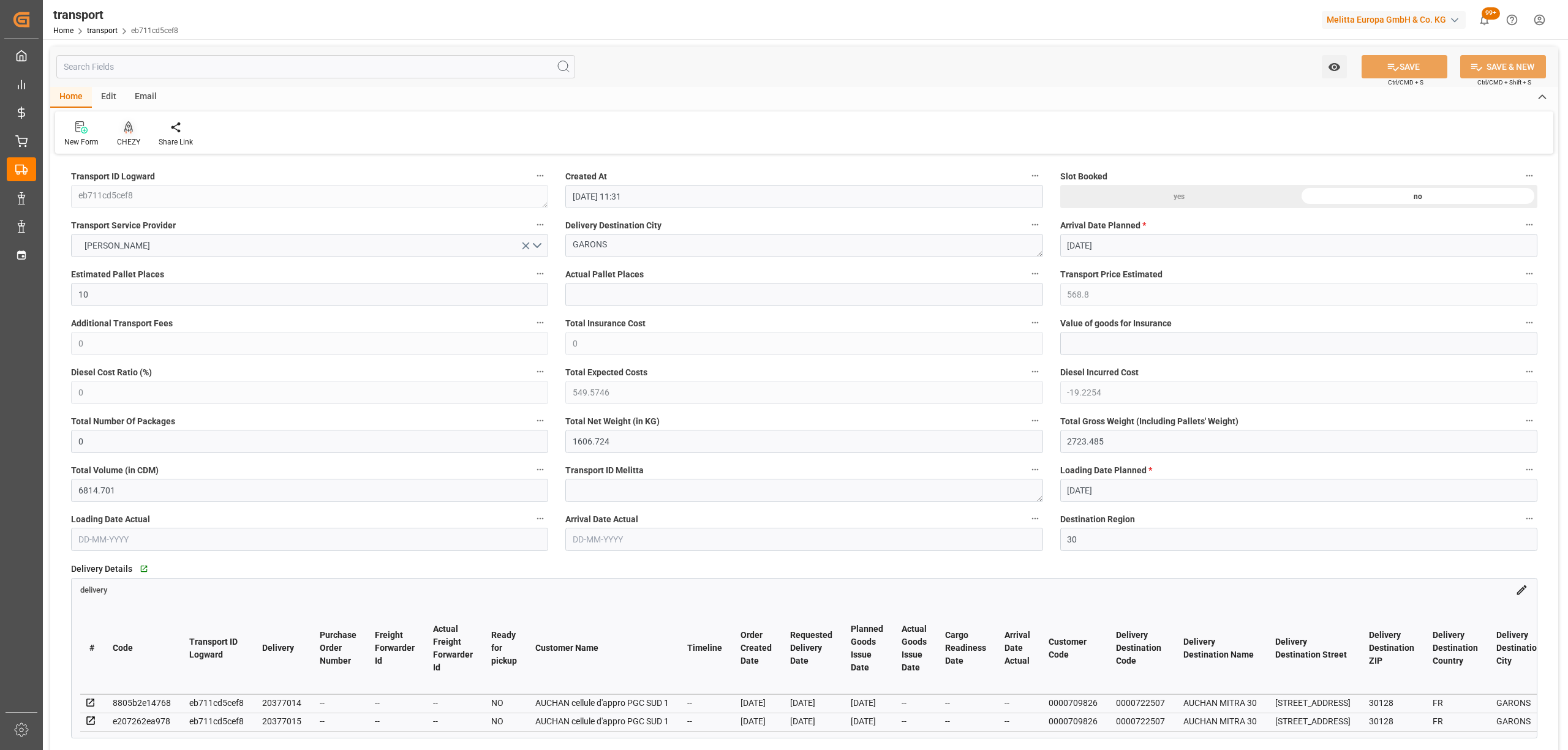
click at [145, 130] on div "CHEZY" at bounding box center [128, 134] width 41 height 27
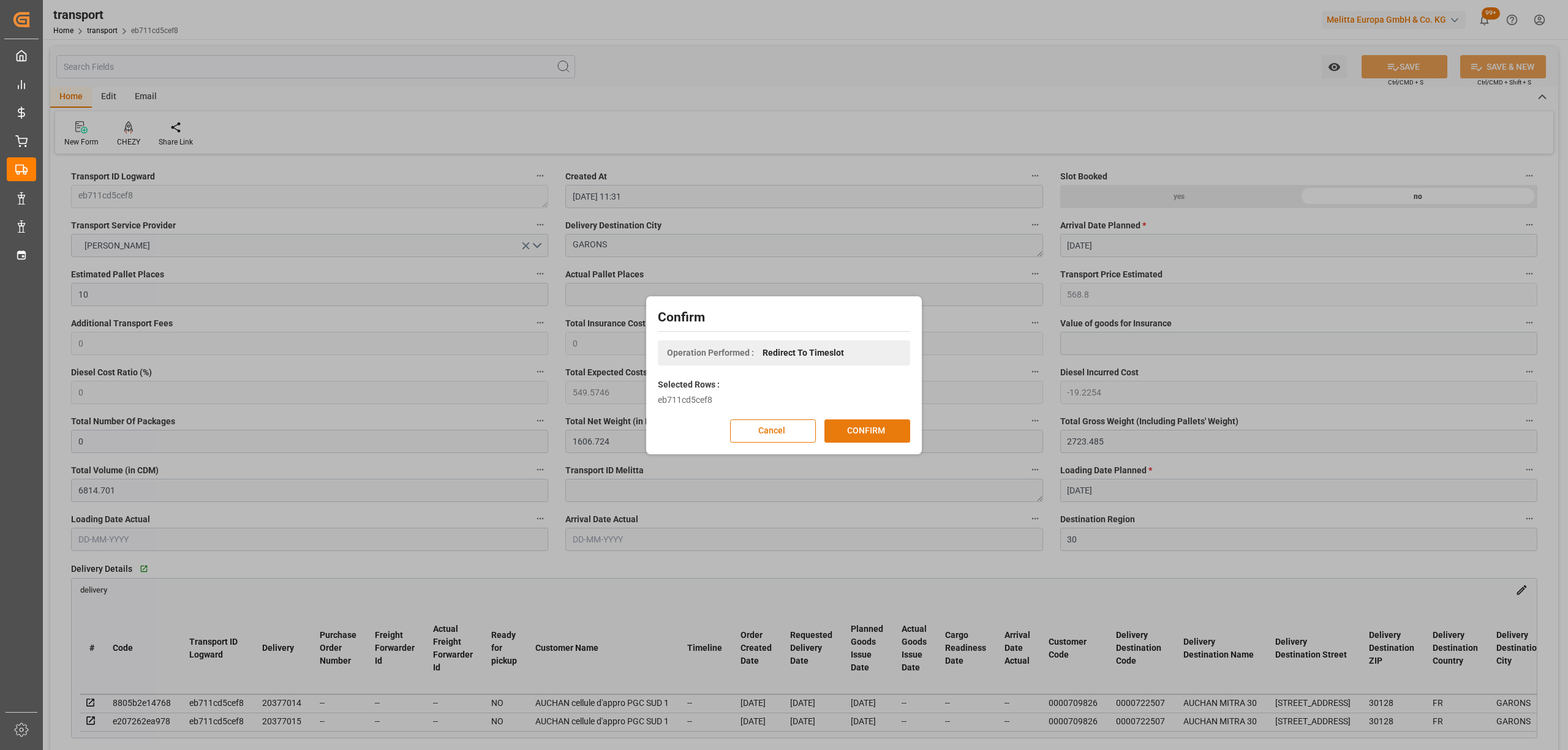
click at [858, 432] on button "CONFIRM" at bounding box center [867, 431] width 85 height 23
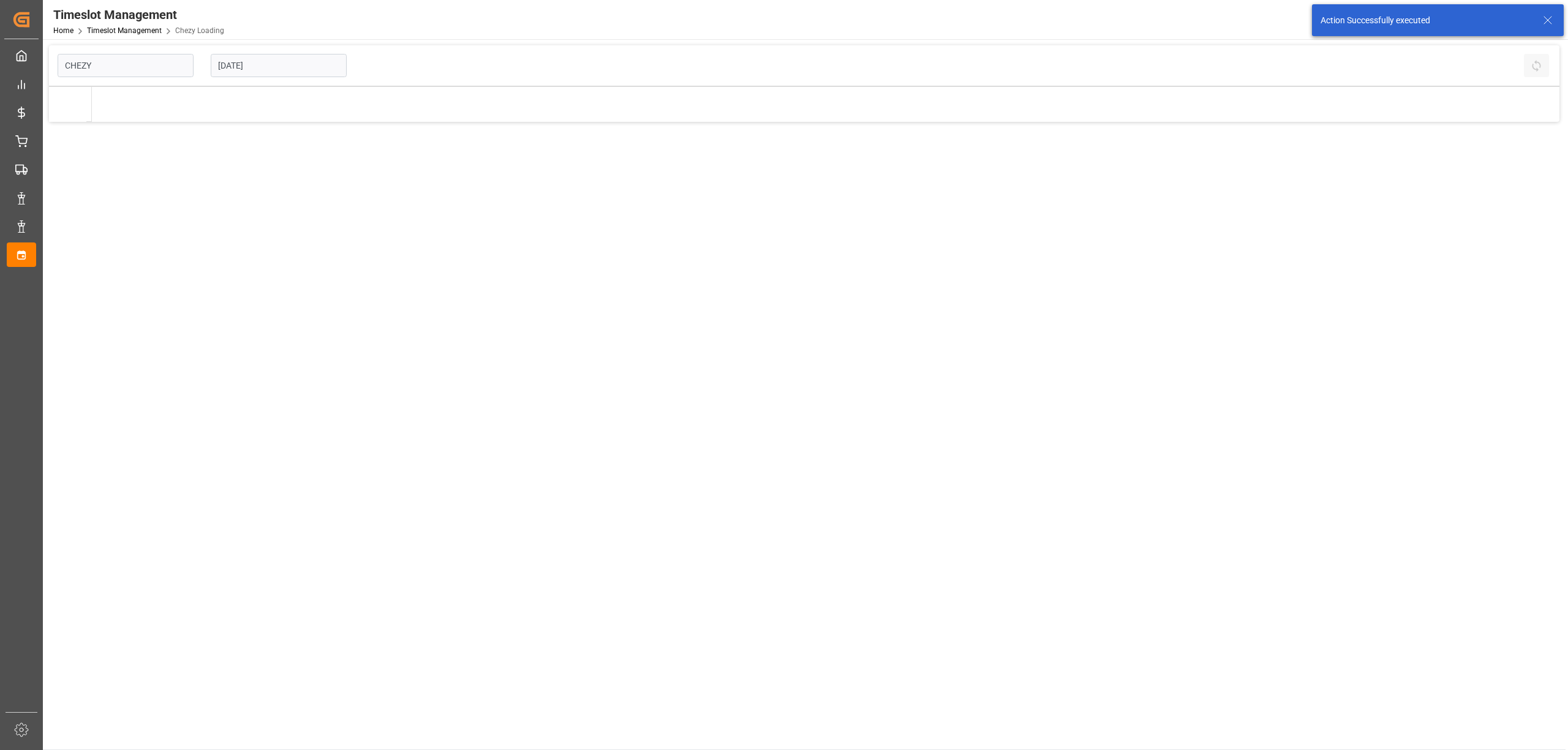
type input "Chezy Loading"
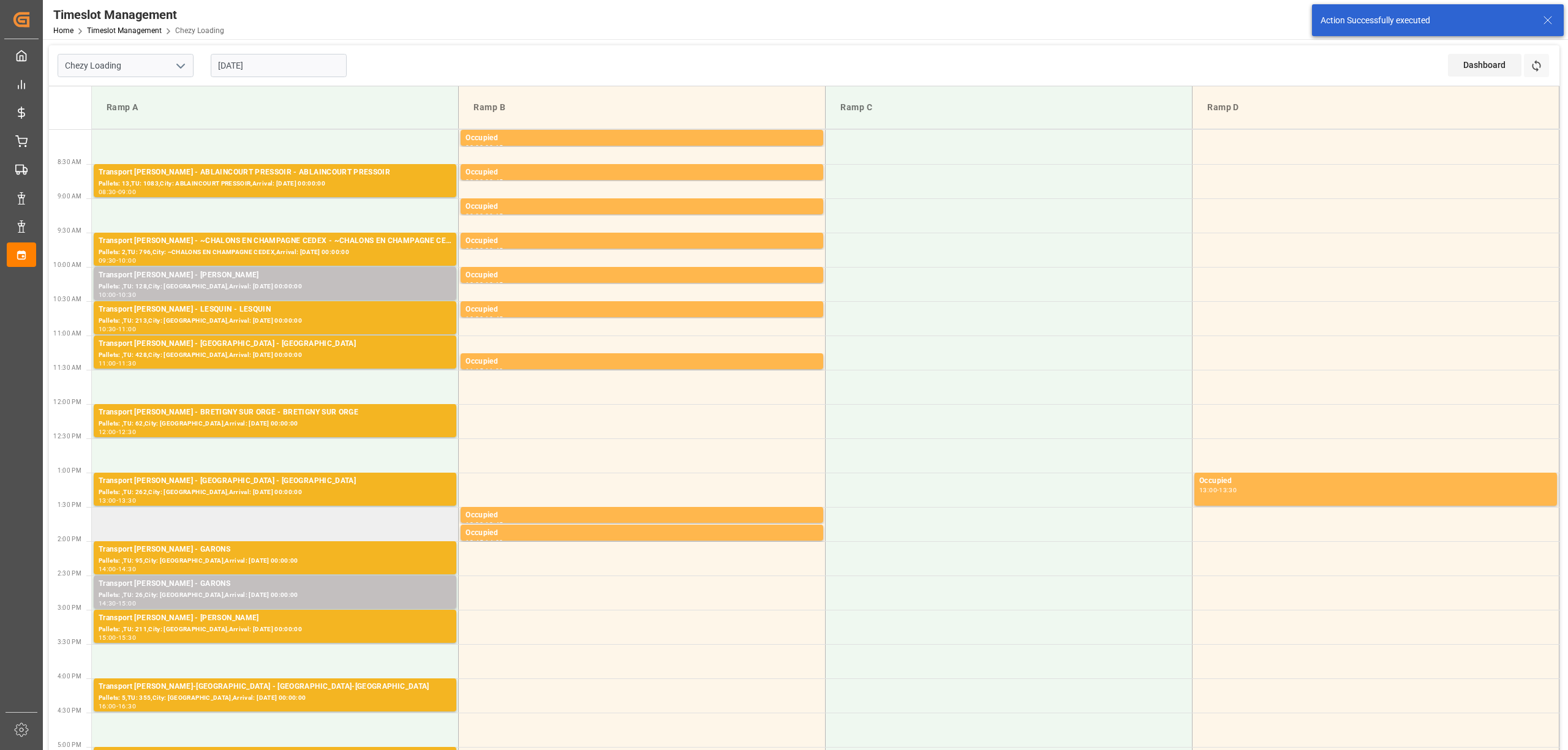
click at [293, 531] on td at bounding box center [275, 524] width 367 height 35
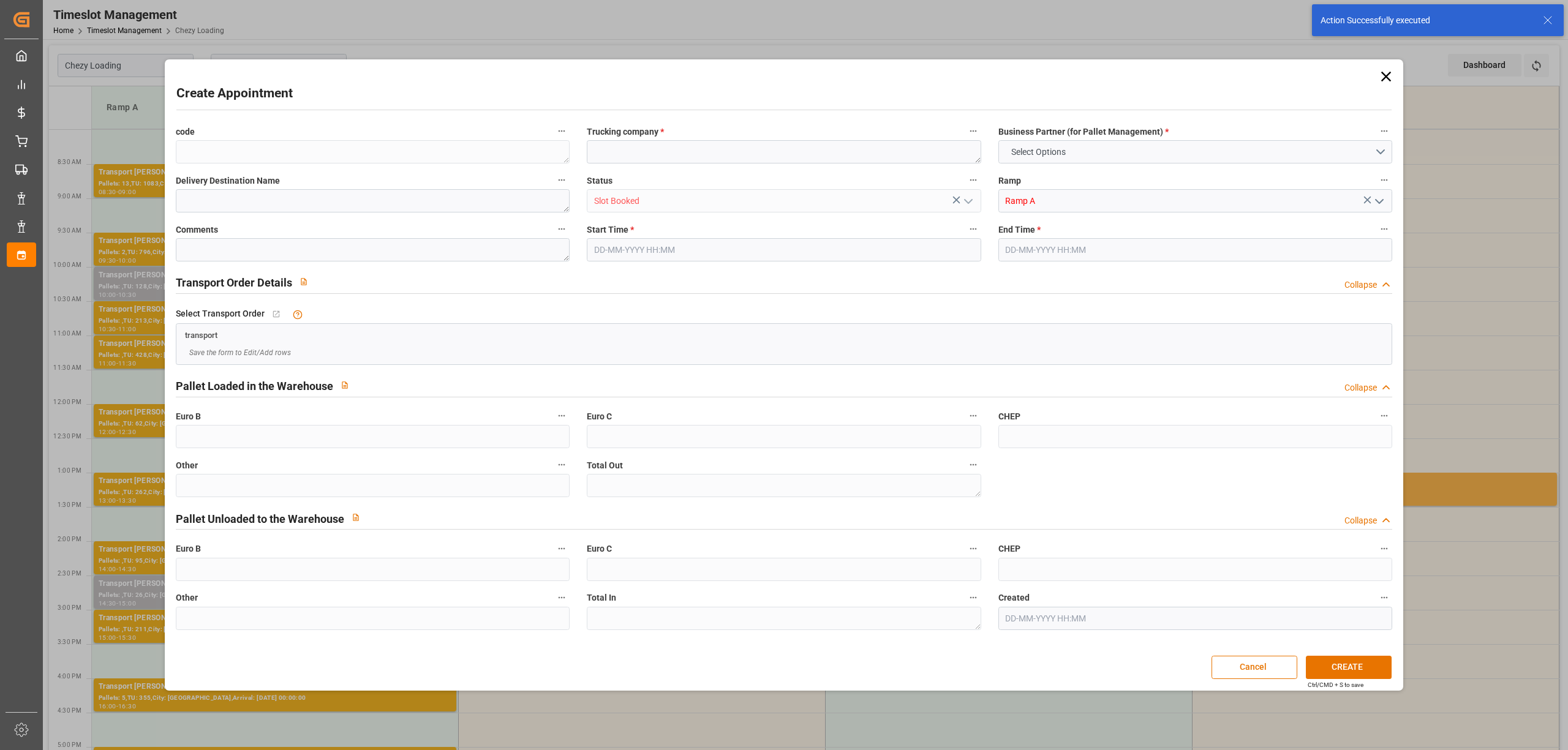
type input "0"
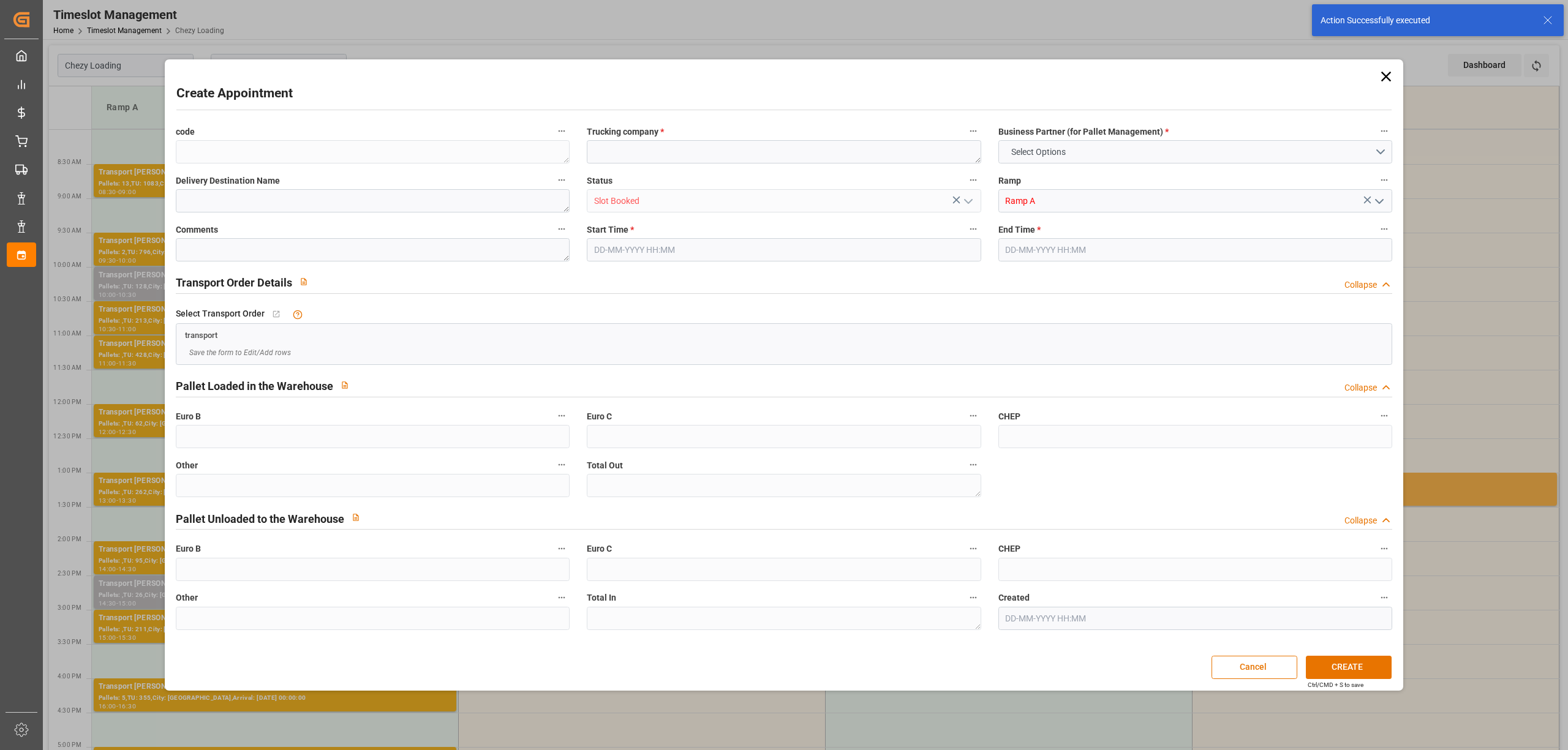
type input "0"
type input "[DATE] 13:30"
type input "[DATE] 14:00"
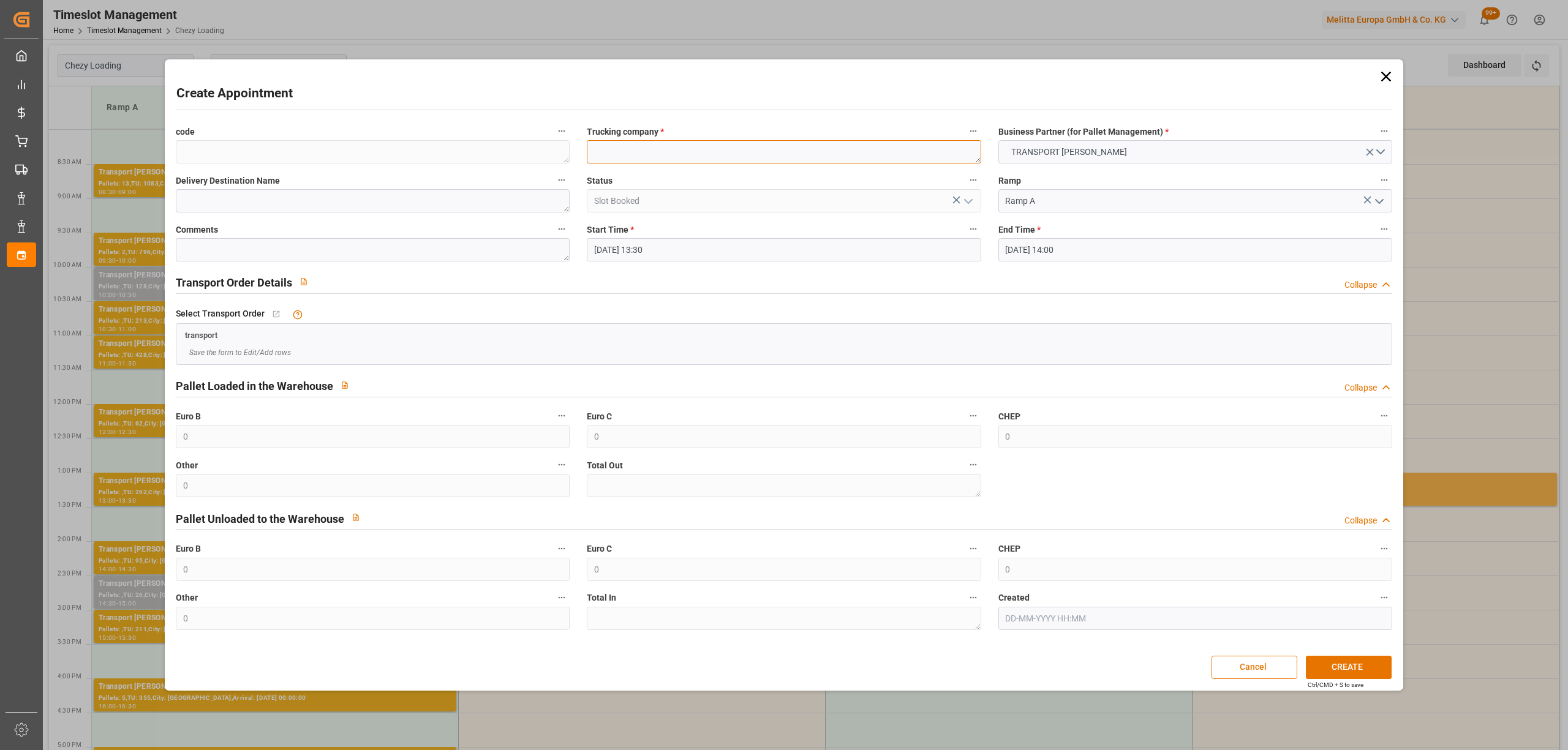
click at [664, 152] on textarea at bounding box center [784, 152] width 394 height 23
paste textarea "GARONS"
type textarea "GARONS"
click at [1037, 238] on input "01-09-2025 14:00" at bounding box center [1195, 249] width 394 height 23
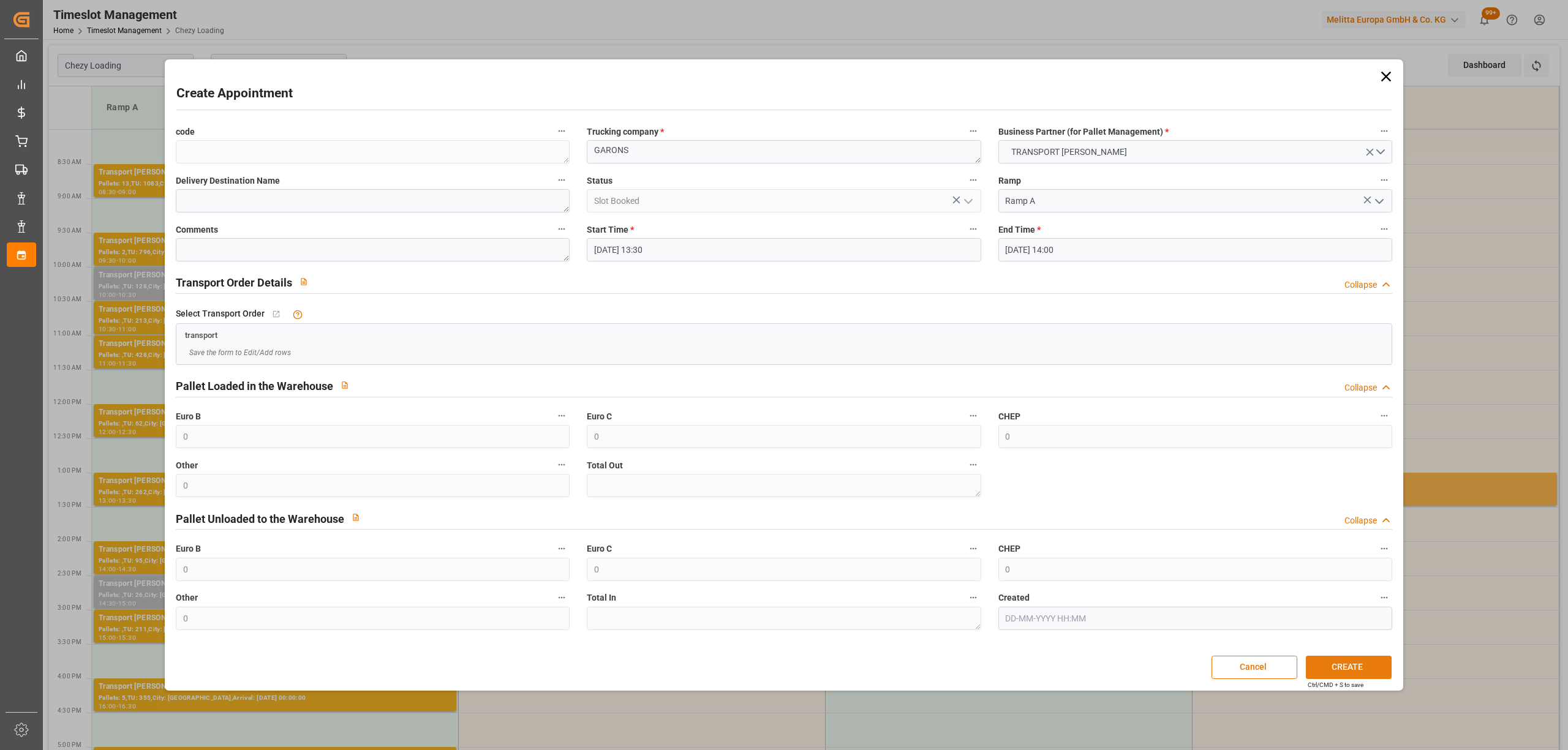
click at [1336, 675] on button "CREATE" at bounding box center [1348, 667] width 85 height 23
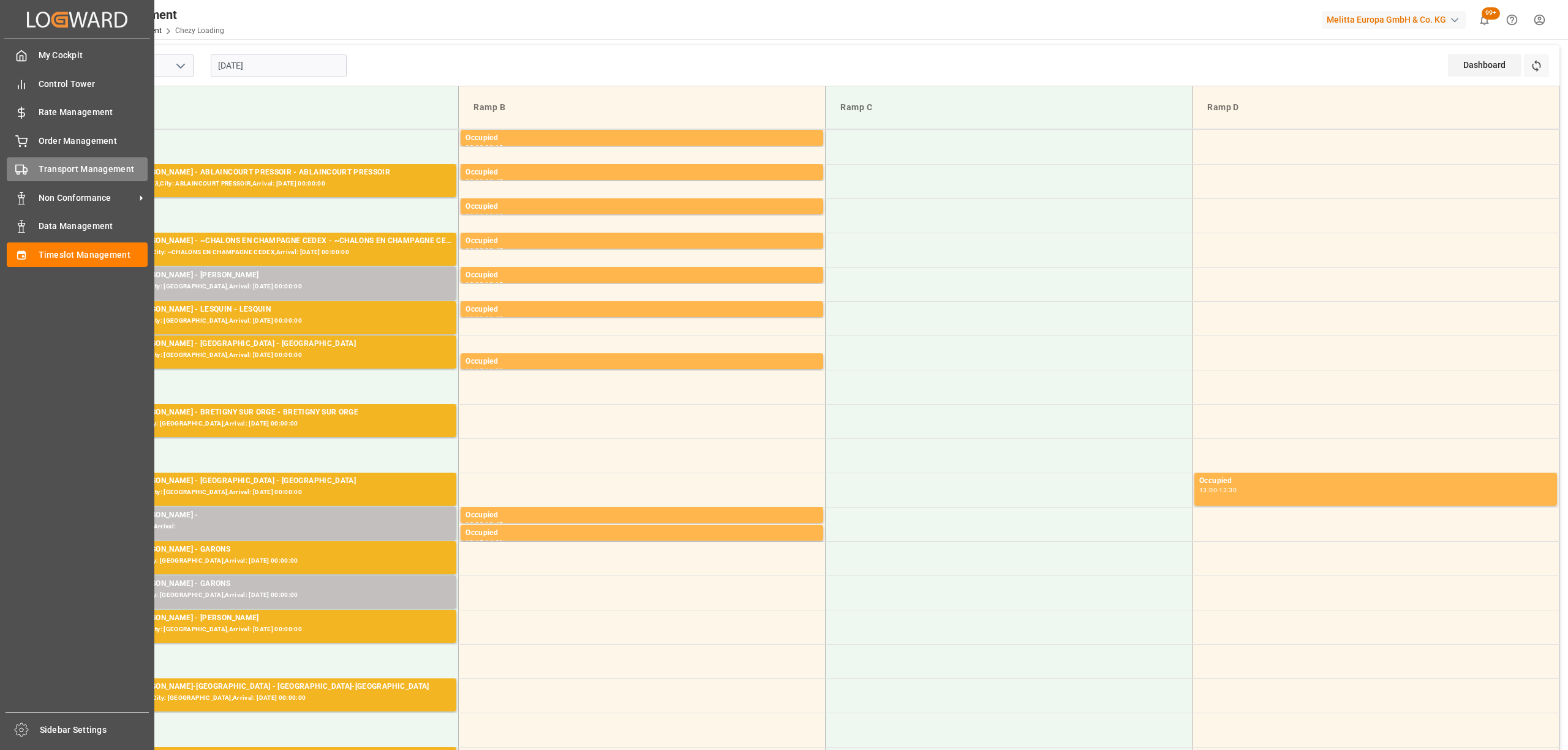
click at [35, 177] on div "Transport Management Transport Management" at bounding box center [77, 169] width 141 height 24
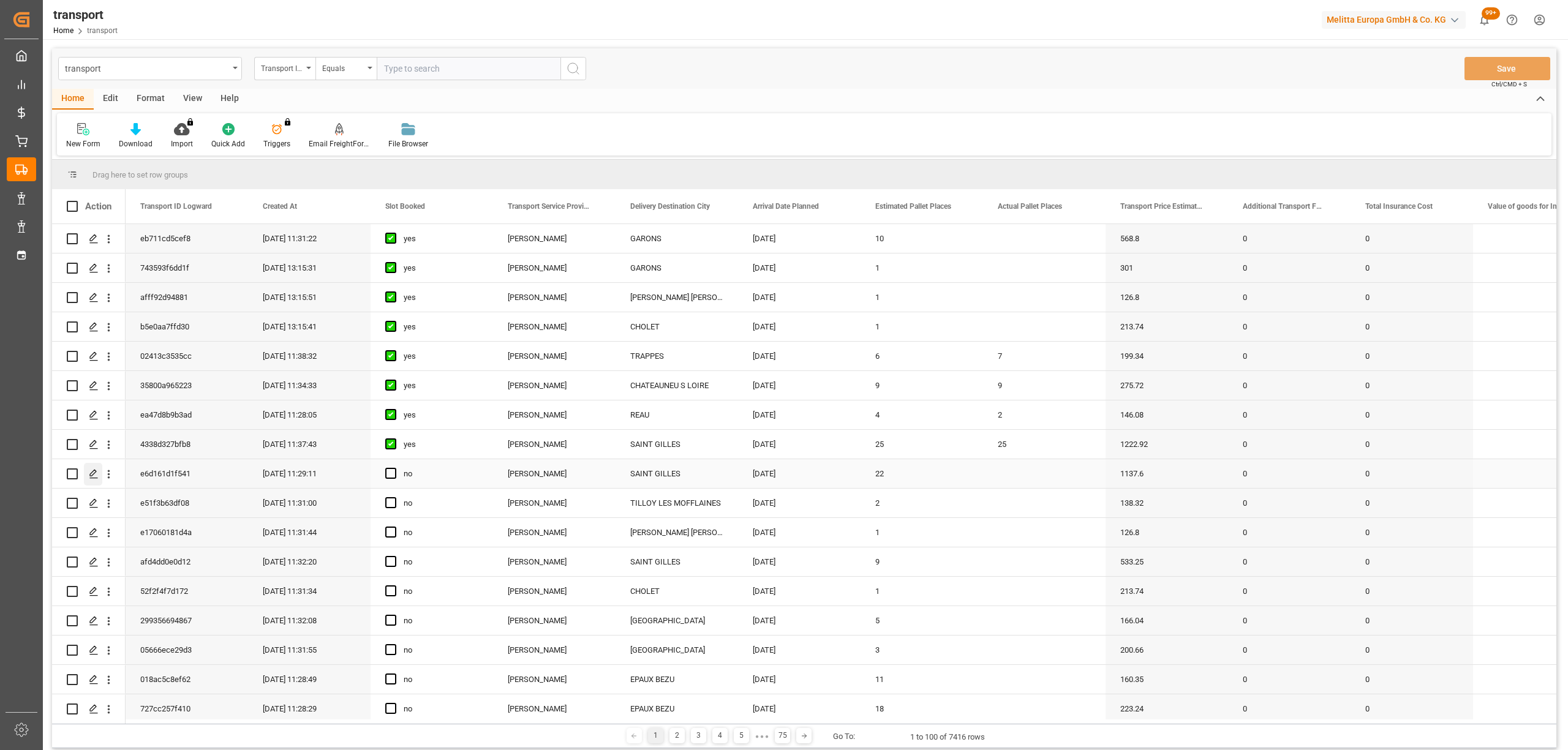
click at [96, 472] on polygon "Press SPACE to select this row." at bounding box center [93, 473] width 6 height 6
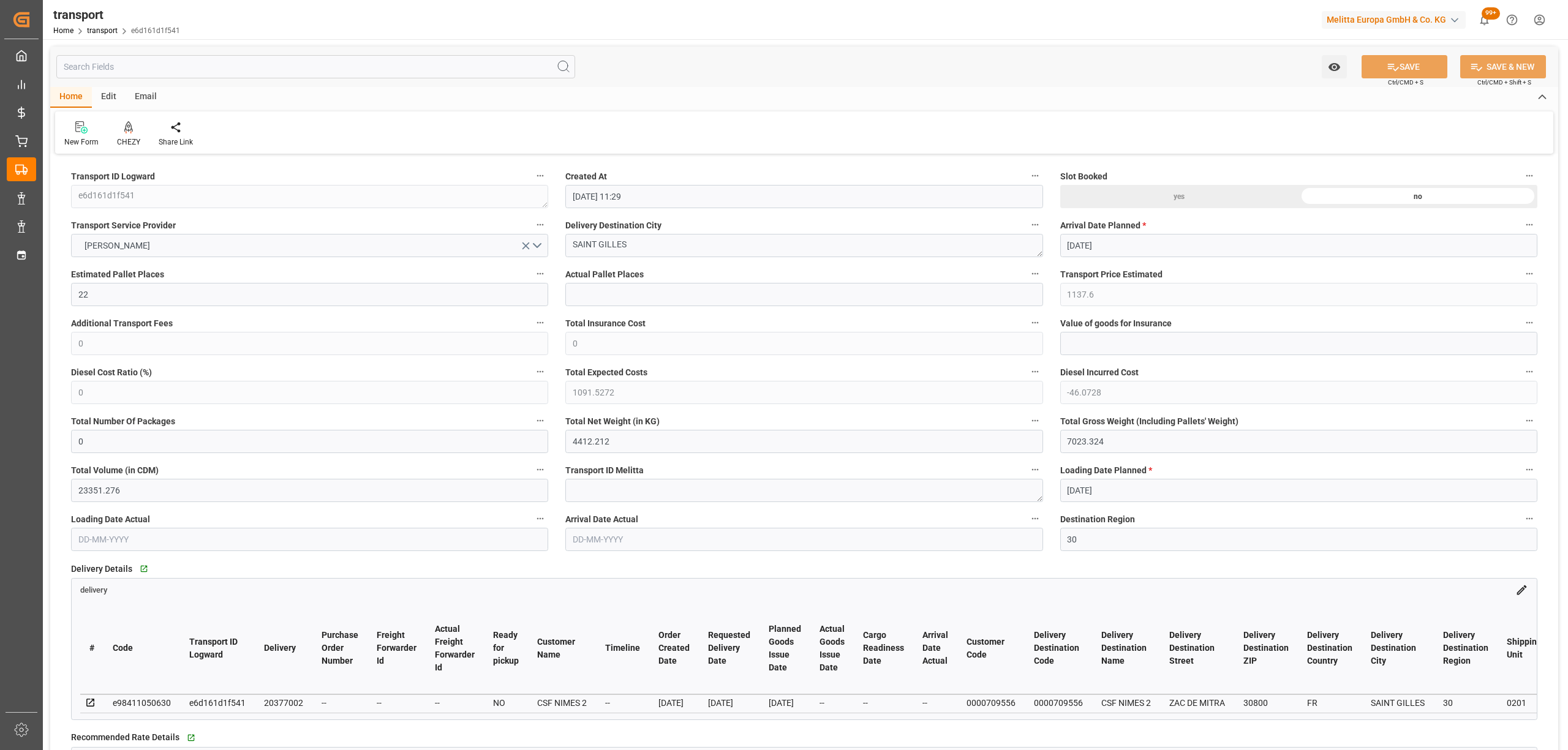
type input "28-08-2025 11:29"
type input "[DATE]"
drag, startPoint x: 670, startPoint y: 238, endPoint x: 454, endPoint y: 241, distance: 216.0
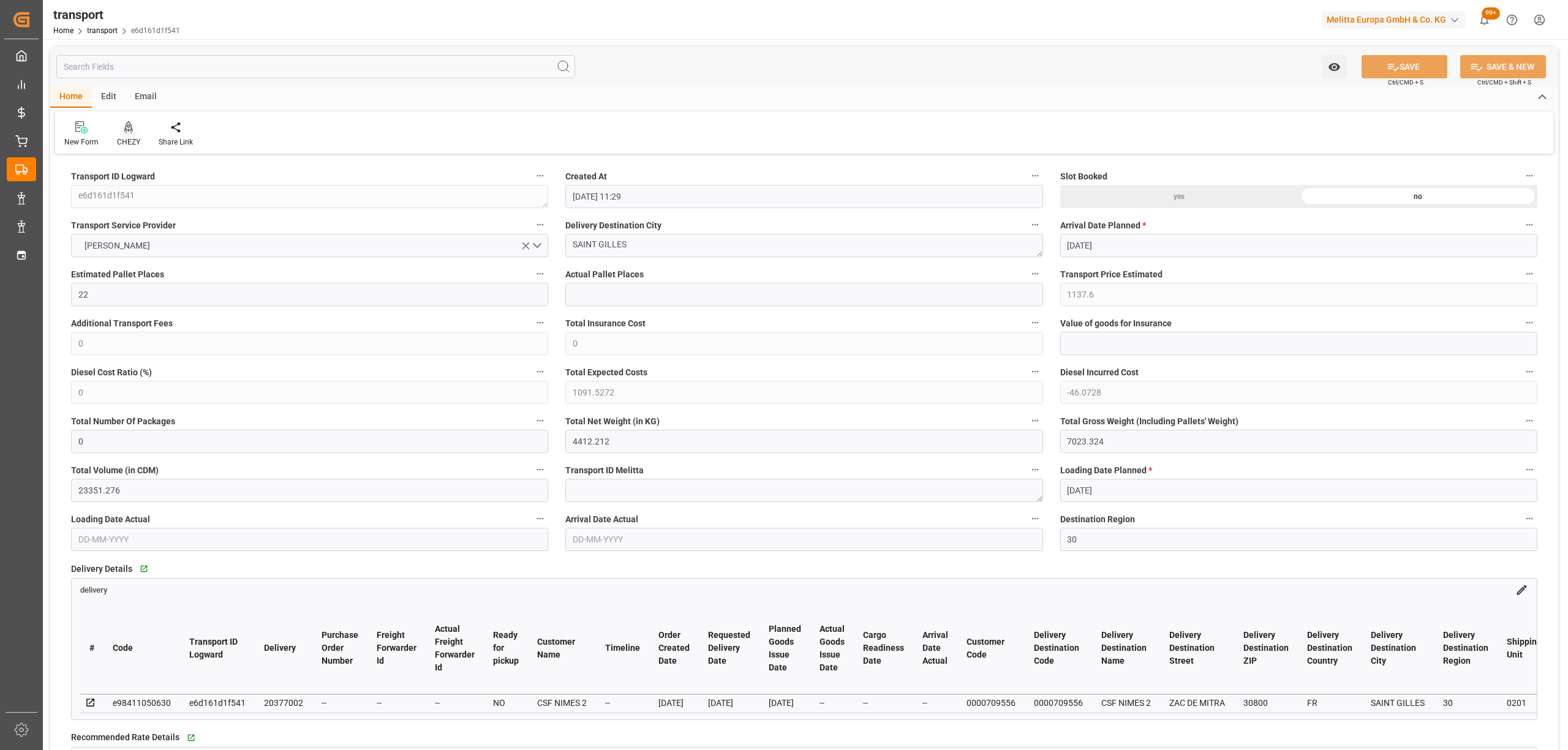
click at [117, 132] on div at bounding box center [129, 127] width 23 height 13
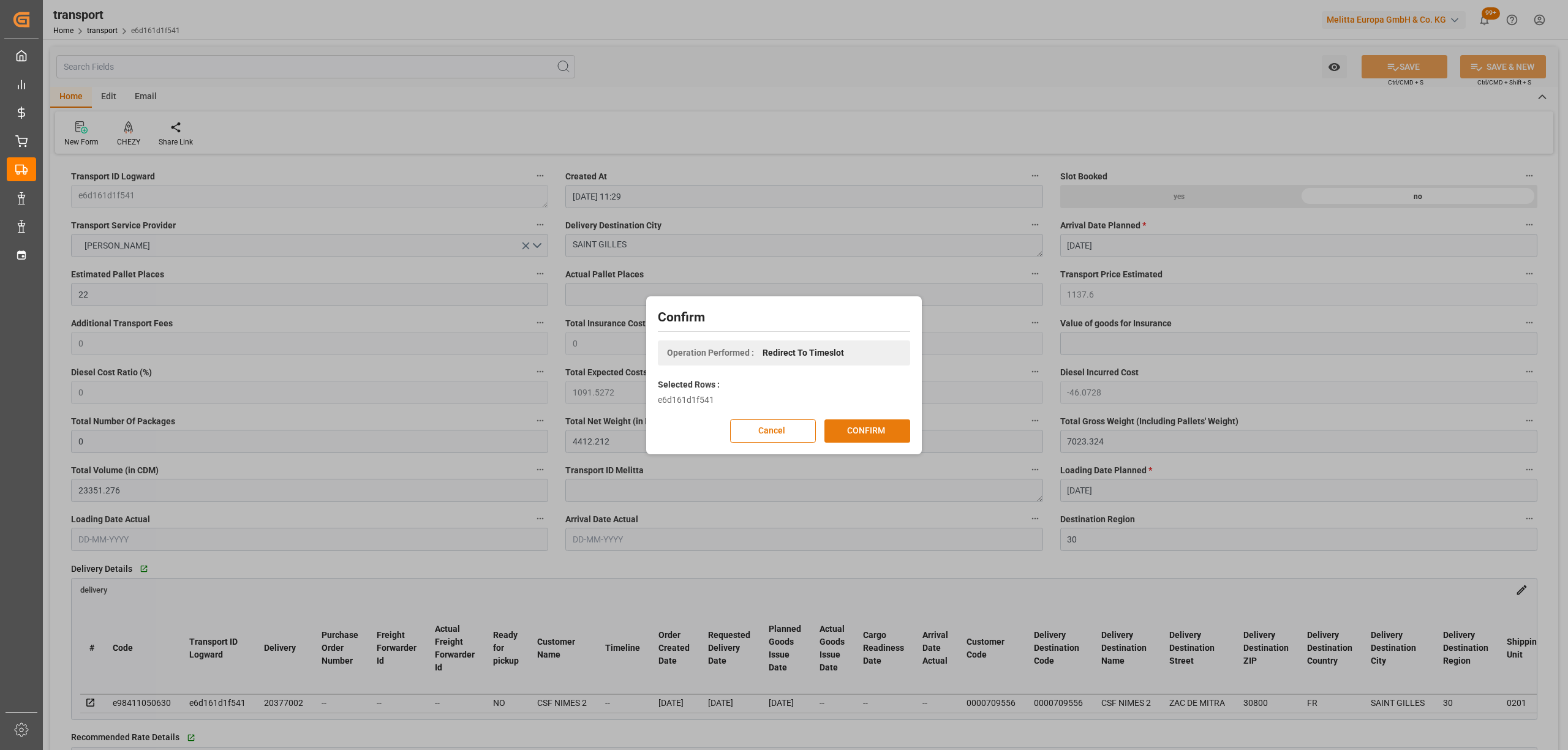
click at [873, 421] on button "CONFIRM" at bounding box center [867, 431] width 85 height 23
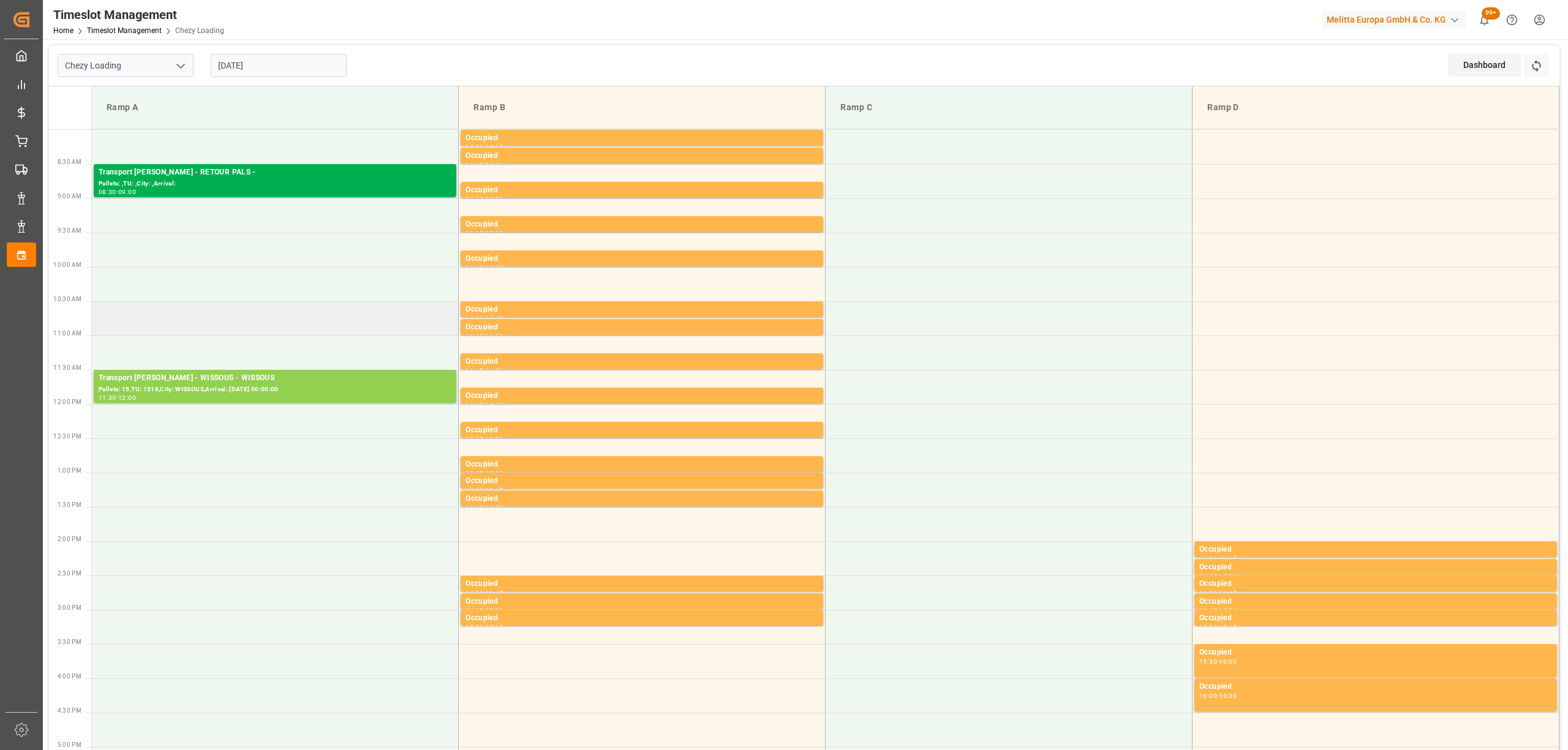
click at [207, 325] on td at bounding box center [275, 318] width 367 height 35
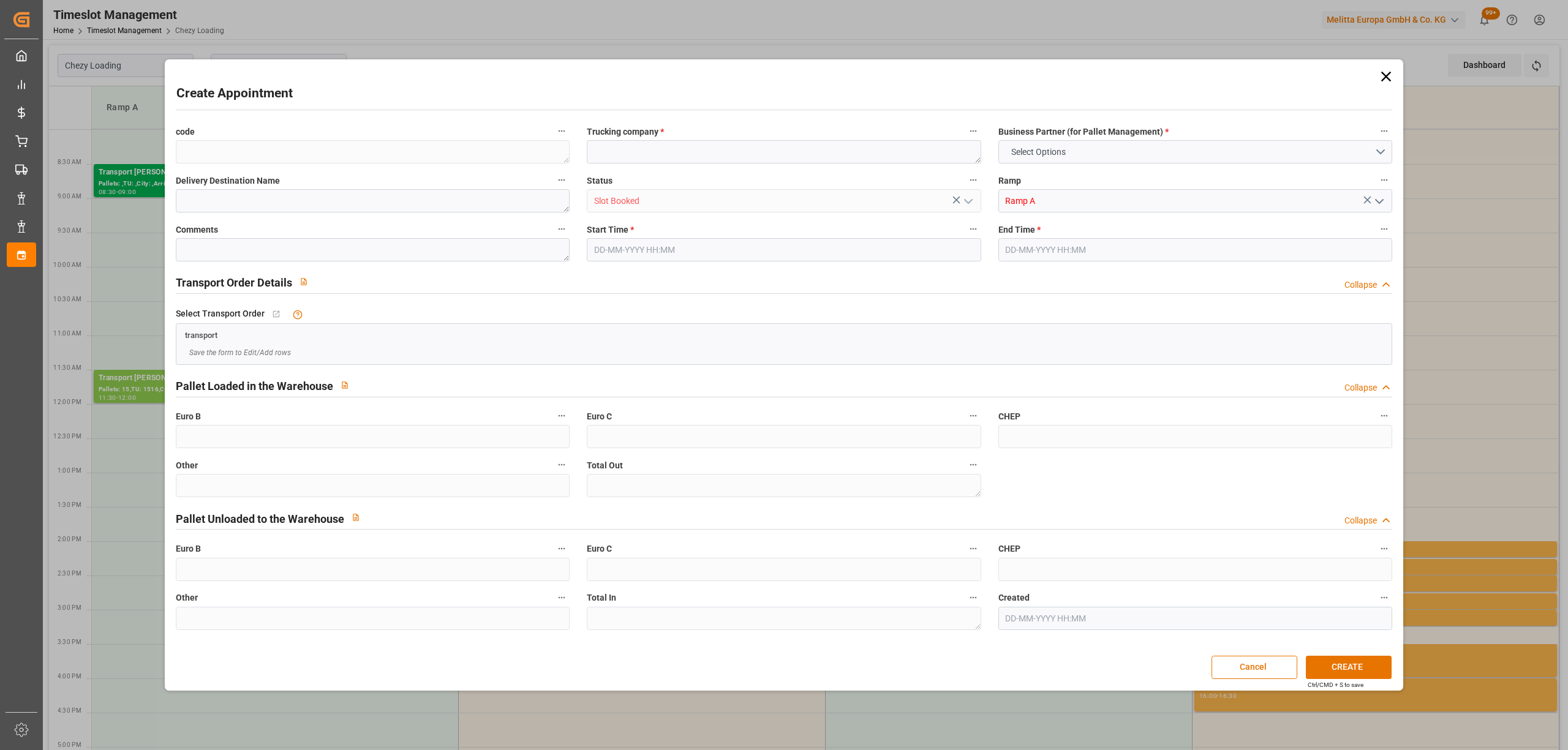
type input "0"
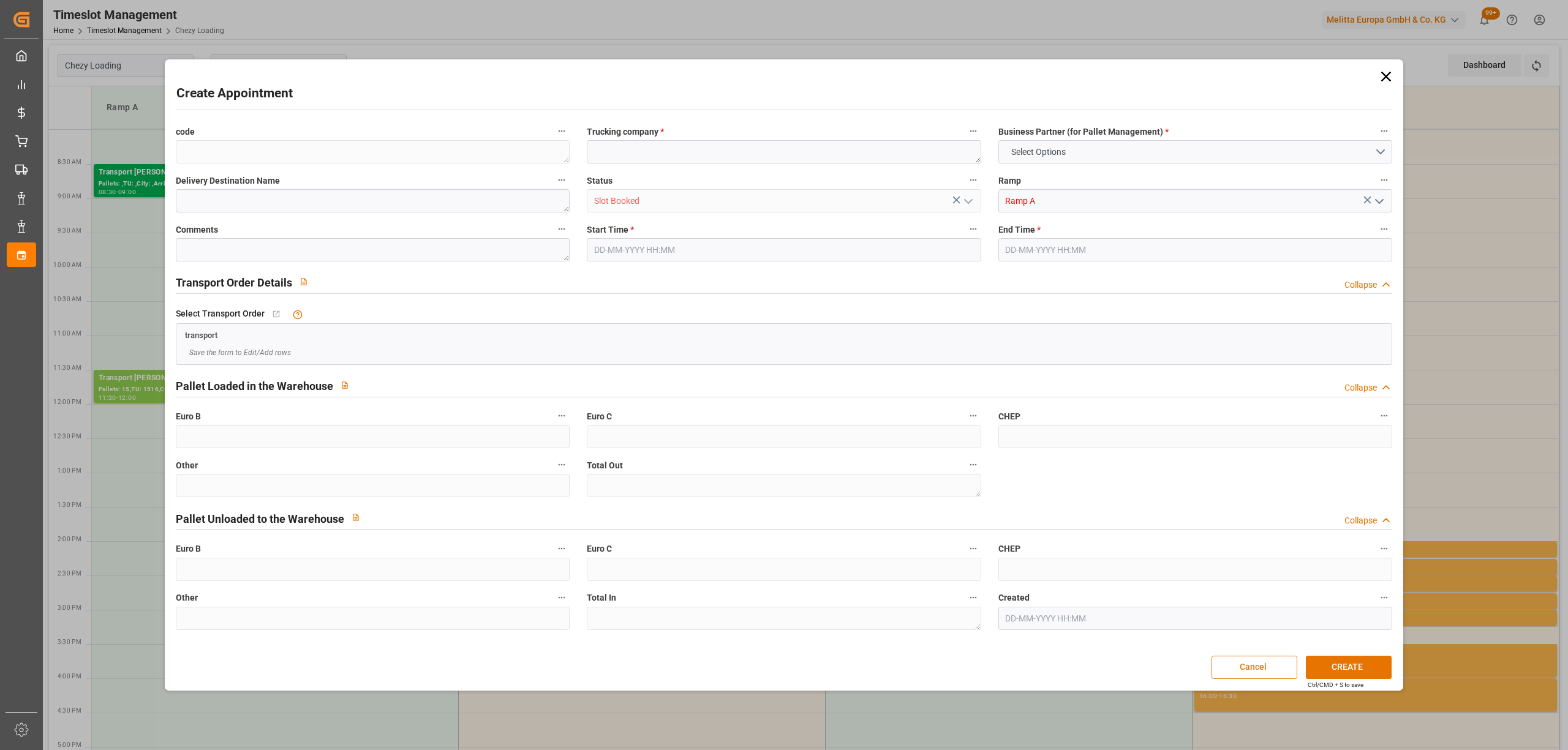
type input "0"
type input "29-08-2025 10:30"
type input "29-08-2025 11:30"
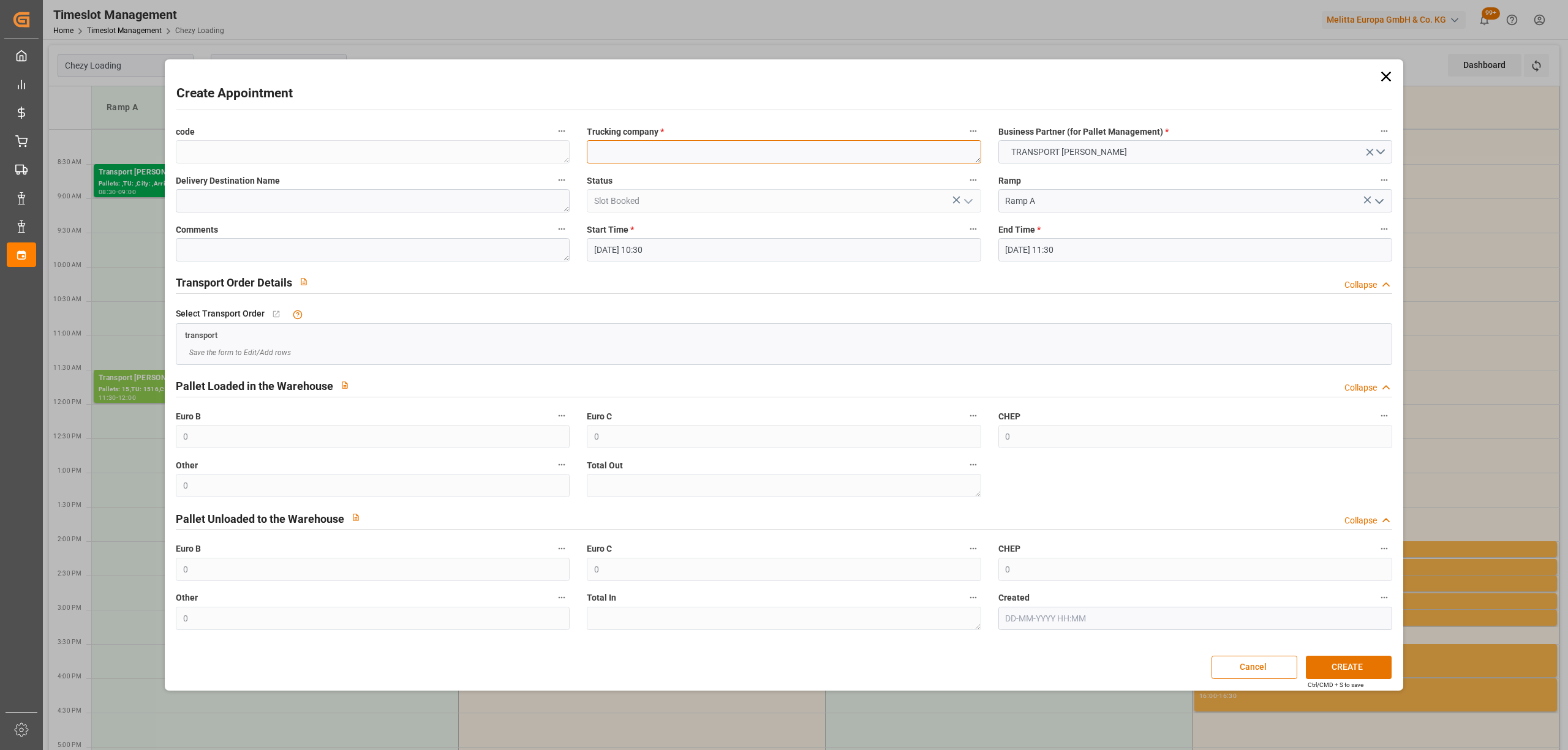
paste textarea "SAINT GILLES"
type textarea "SAINT GILLES"
click at [1086, 257] on input "29-08-2025 11:30" at bounding box center [1195, 249] width 394 height 23
click at [1108, 417] on span "29" at bounding box center [1110, 419] width 8 height 9
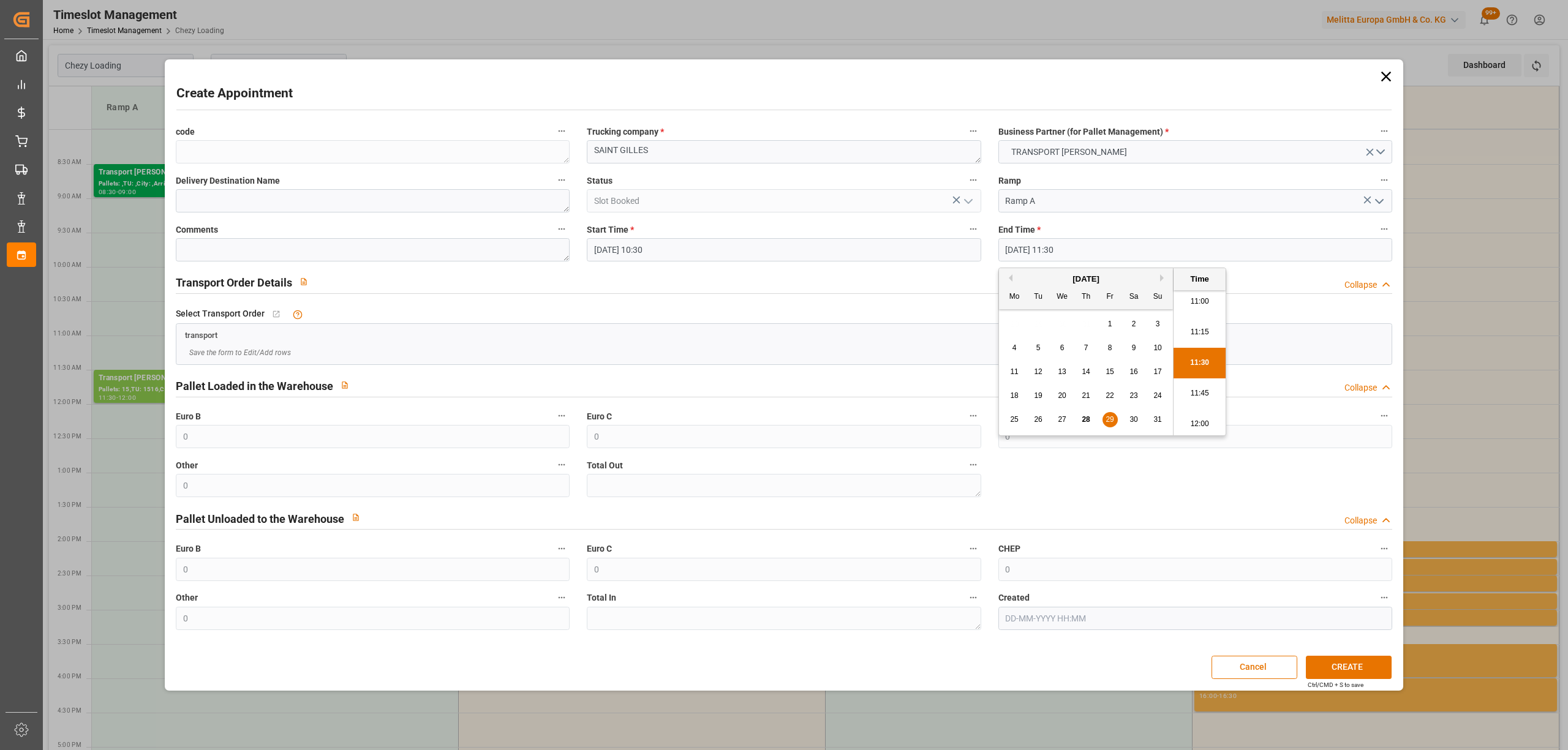
click at [1196, 327] on li "11:15" at bounding box center [1199, 332] width 52 height 30
click at [1088, 241] on input "29-08-2025 11:15" at bounding box center [1195, 249] width 394 height 23
click at [1179, 325] on li "11:00" at bounding box center [1199, 332] width 52 height 30
type input "29-08-2025 11:00"
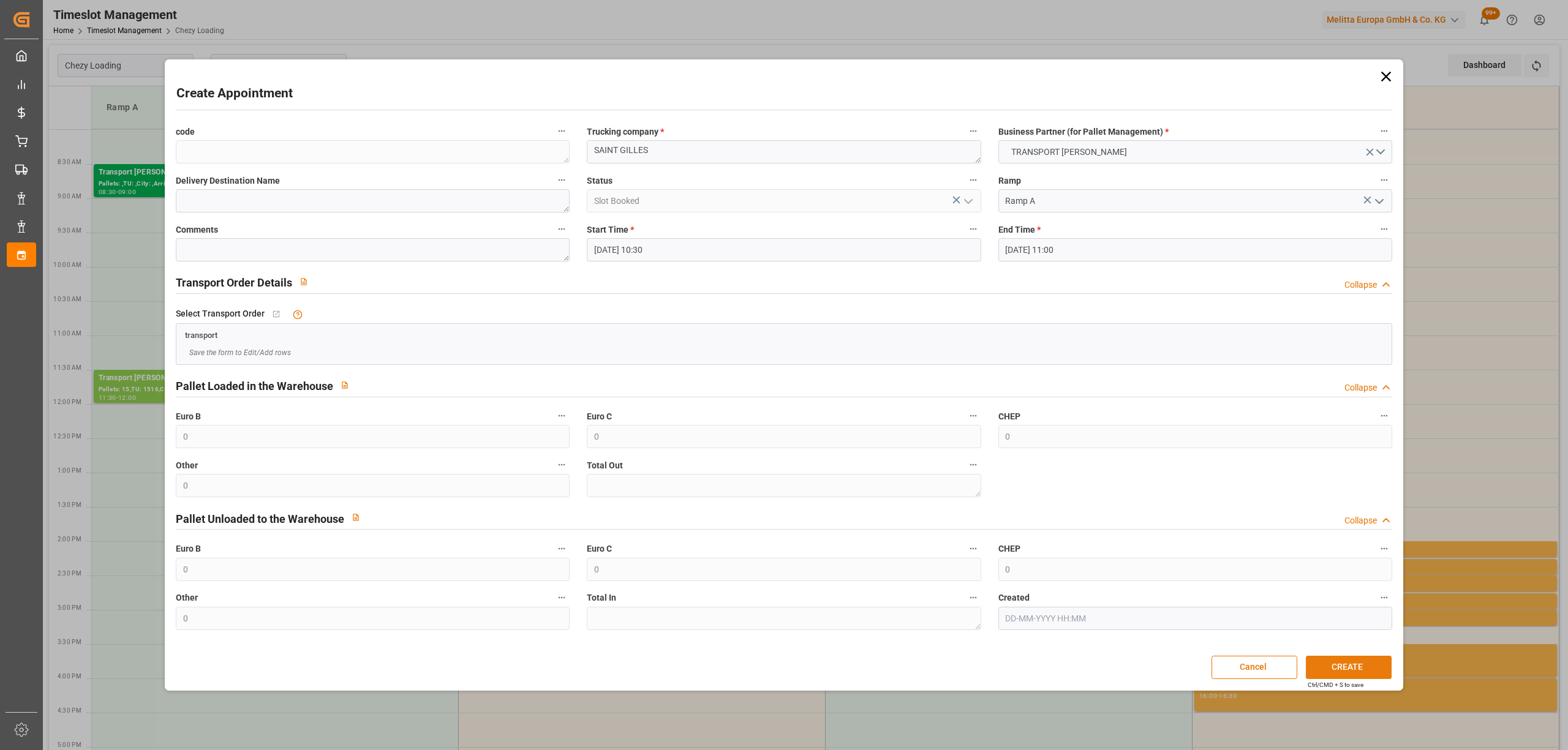
click at [1354, 665] on button "CREATE" at bounding box center [1348, 667] width 85 height 23
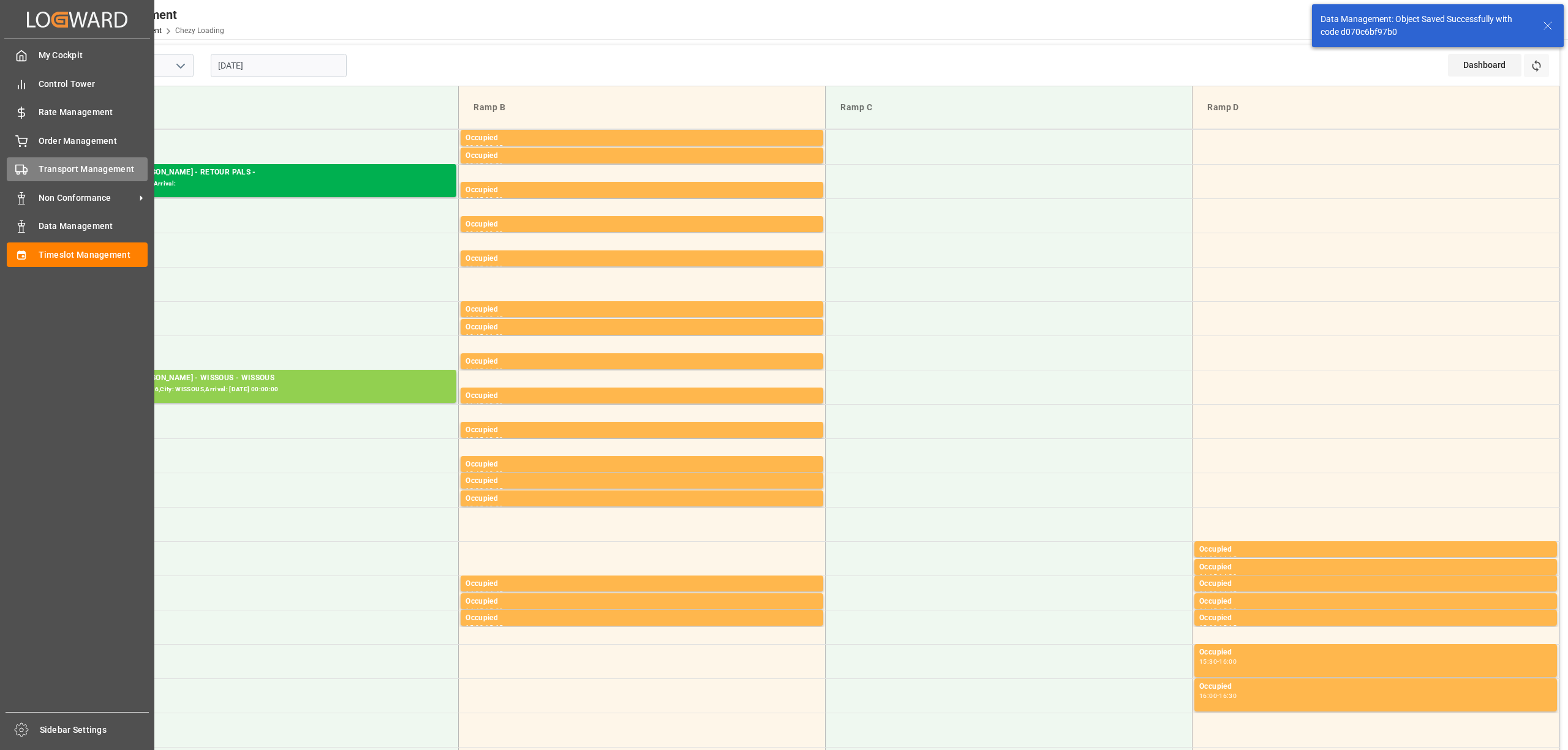
click at [66, 174] on span "Transport Management" at bounding box center [94, 169] width 110 height 13
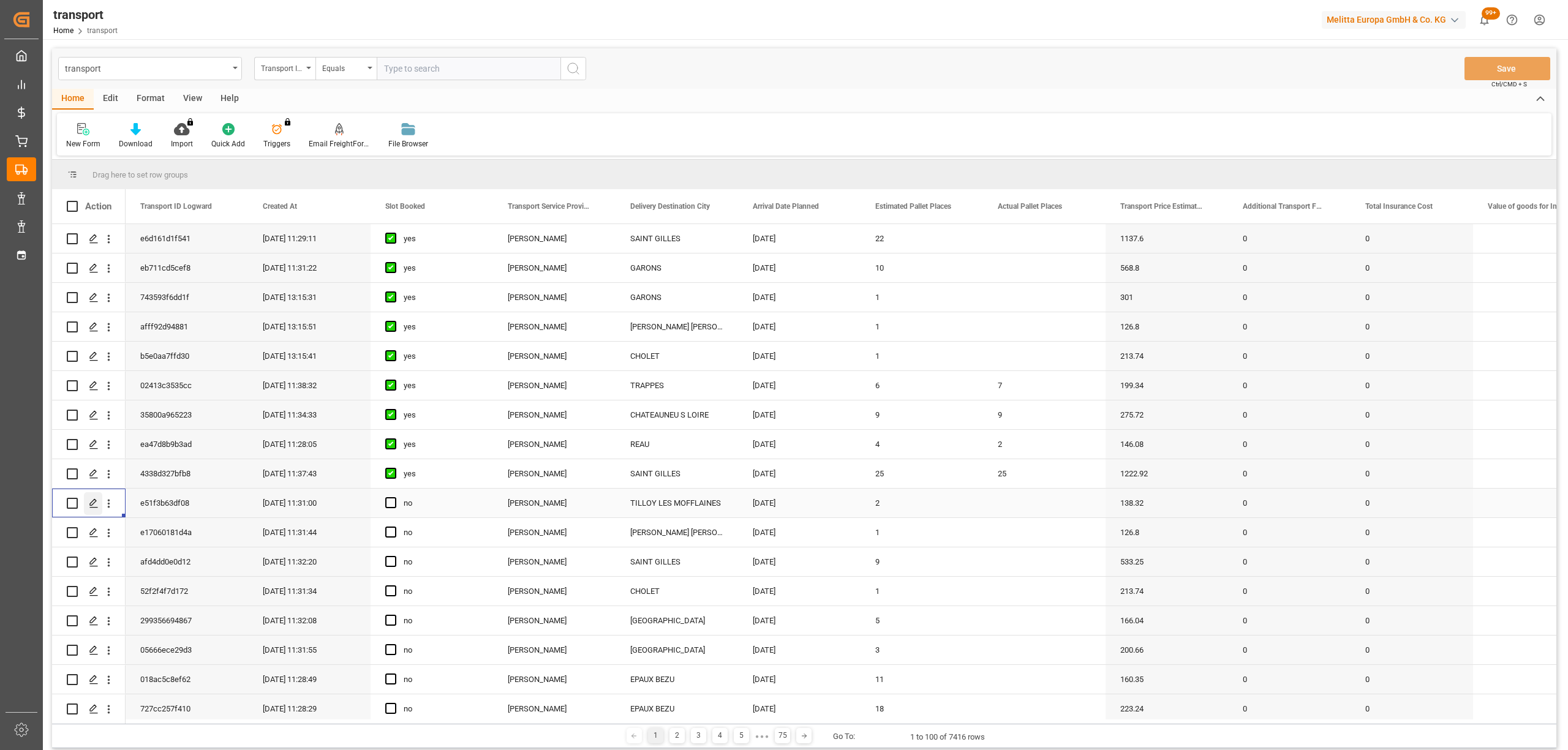
click at [89, 501] on icon "Press SPACE to select this row." at bounding box center [94, 503] width 9 height 9
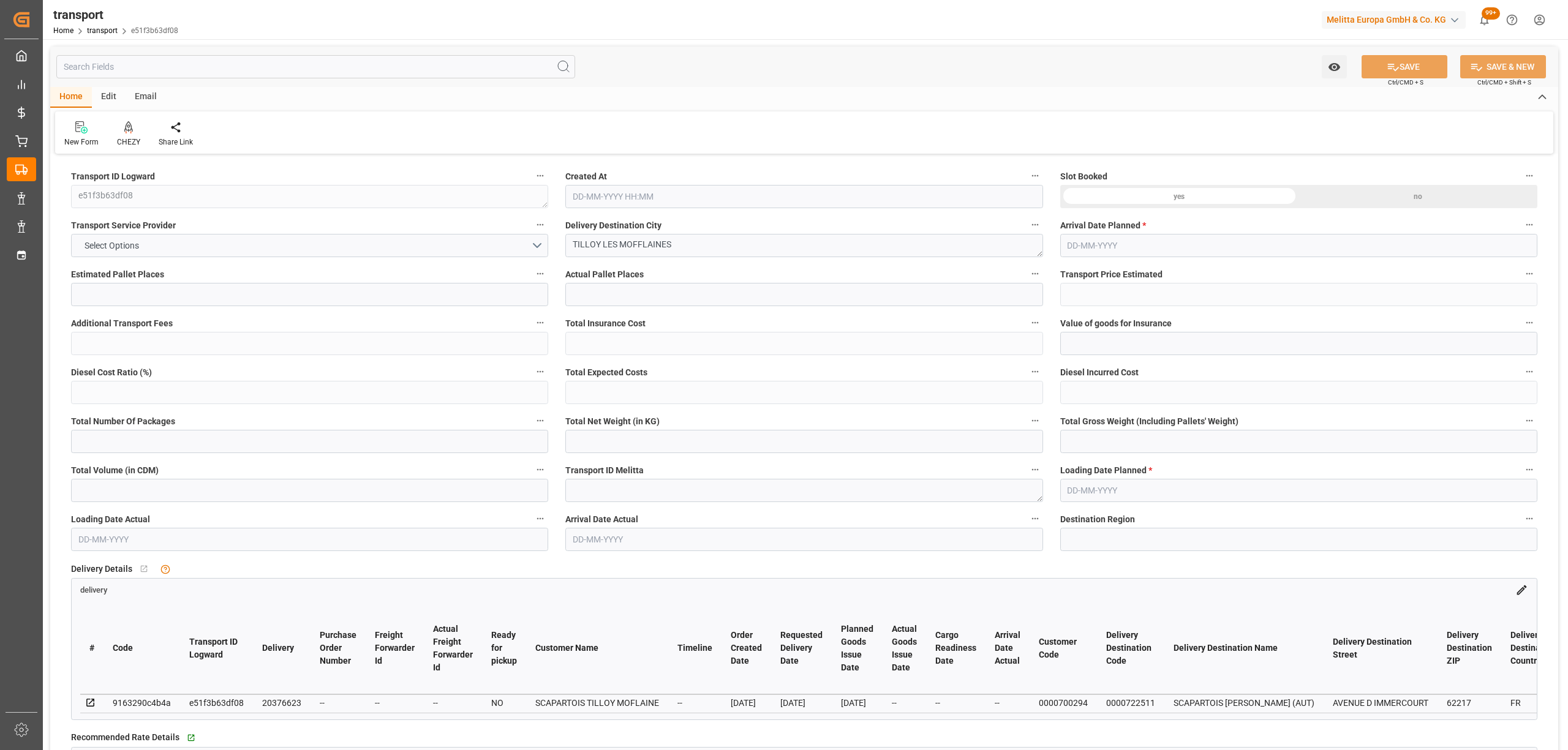
type input "2"
type input "138.32"
type input "0"
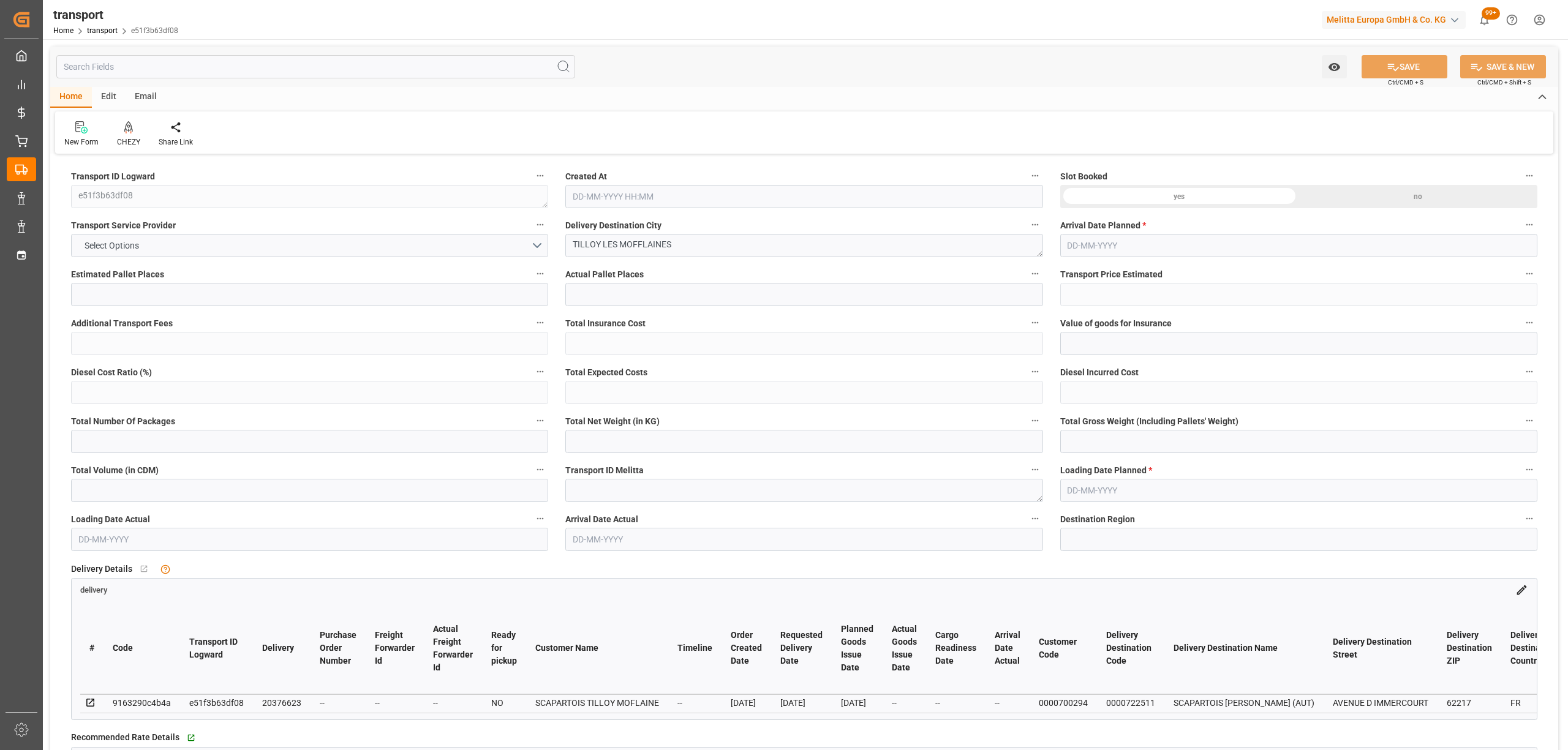
type input "133.6448"
type input "-4.6752"
type input "0"
type input "191.34"
type input "352.06"
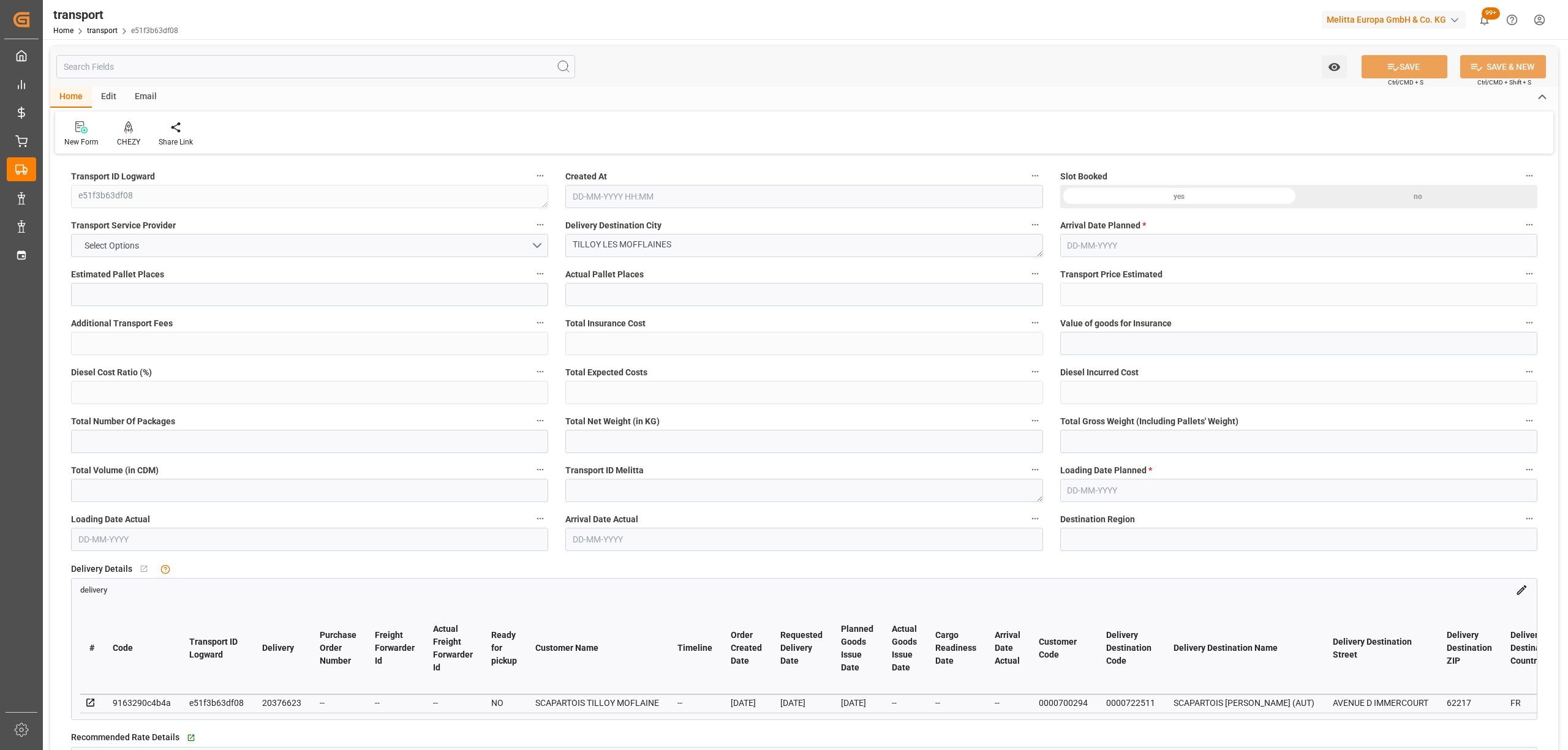
type input "1031.6"
type input "62"
type input "0"
type input "67"
type input "3"
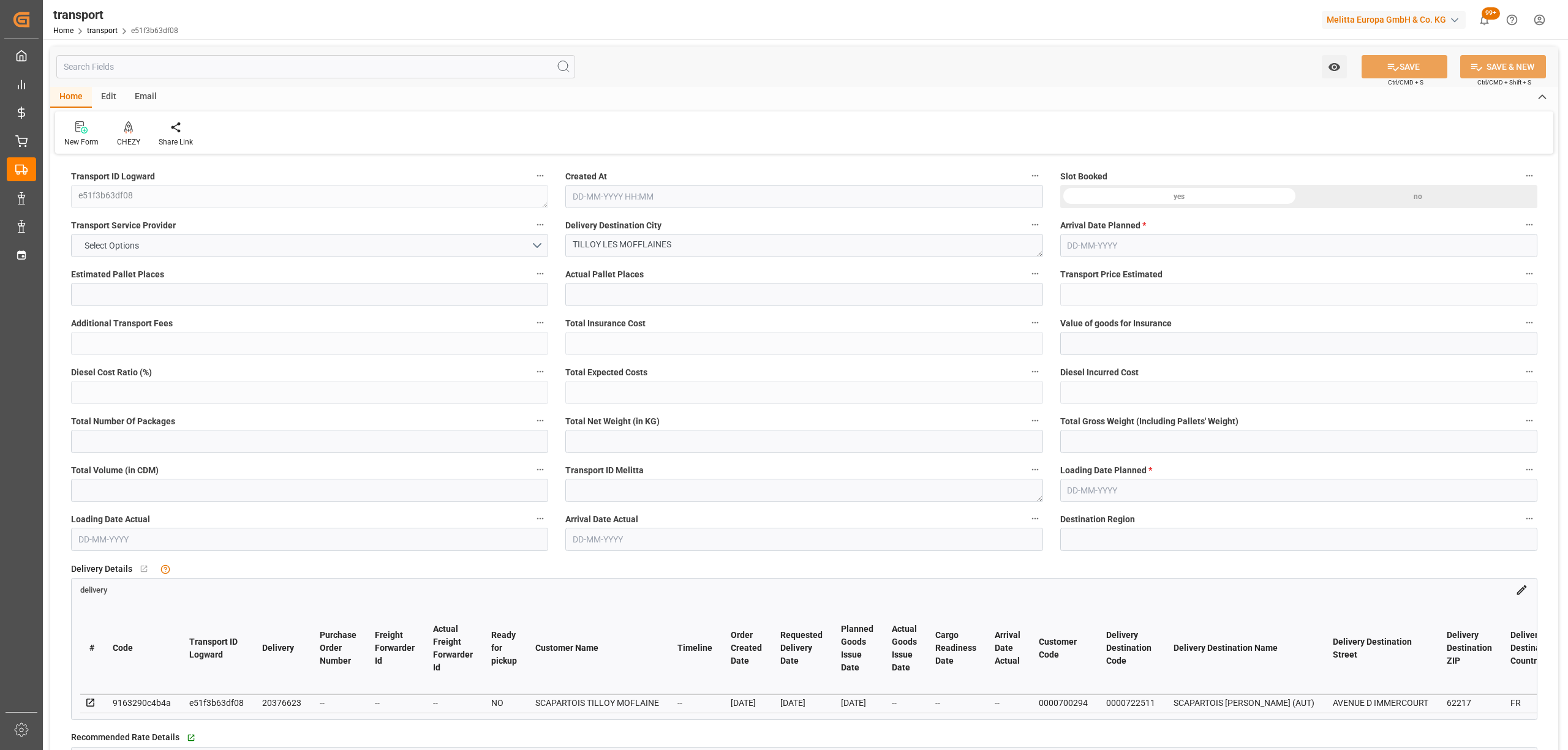
type input "101"
type input "283.06"
type input "0"
type input "4710.8598"
type input "0"
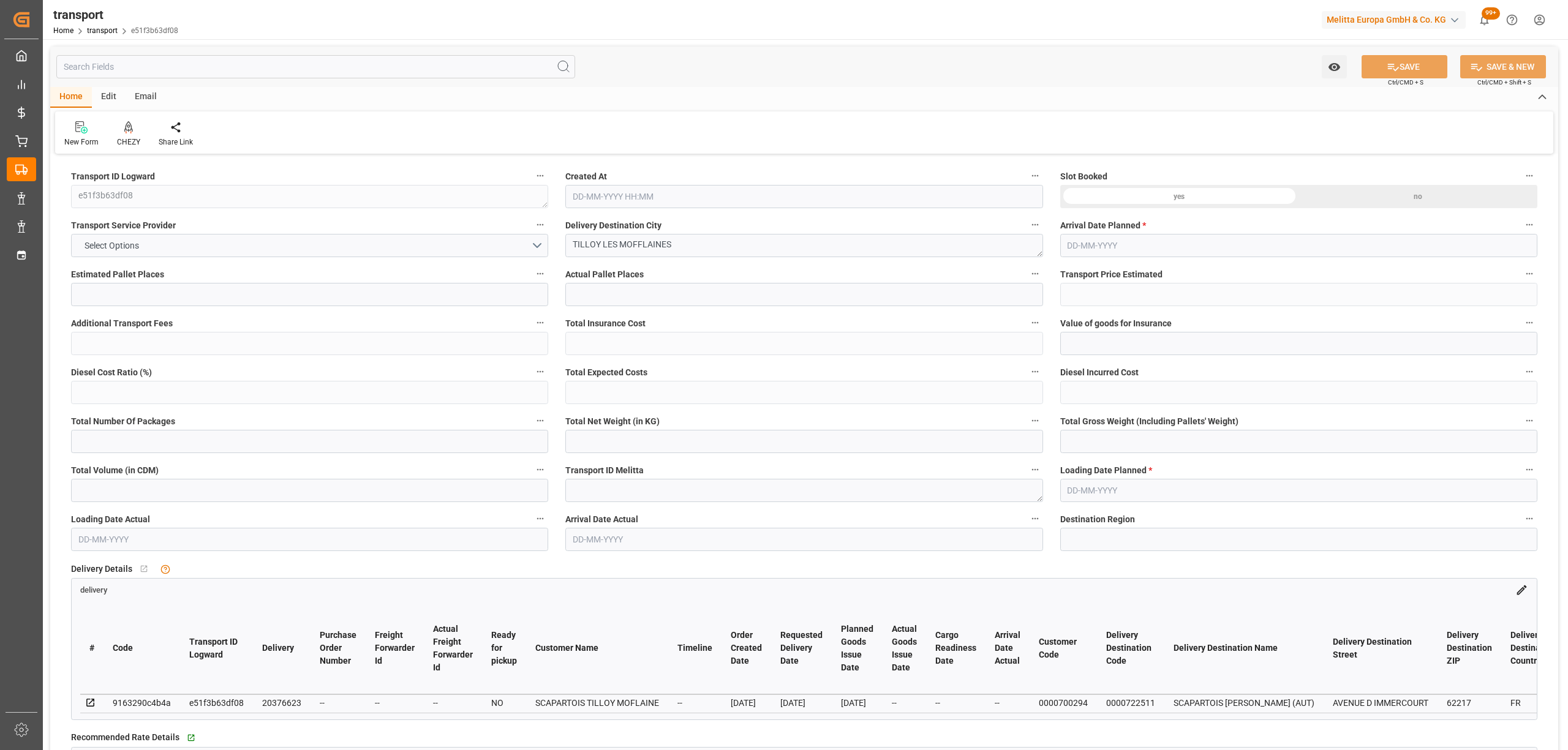
type input "0"
type input "21"
type input "35"
type input "28-08-2025 11:31"
type input "[DATE]"
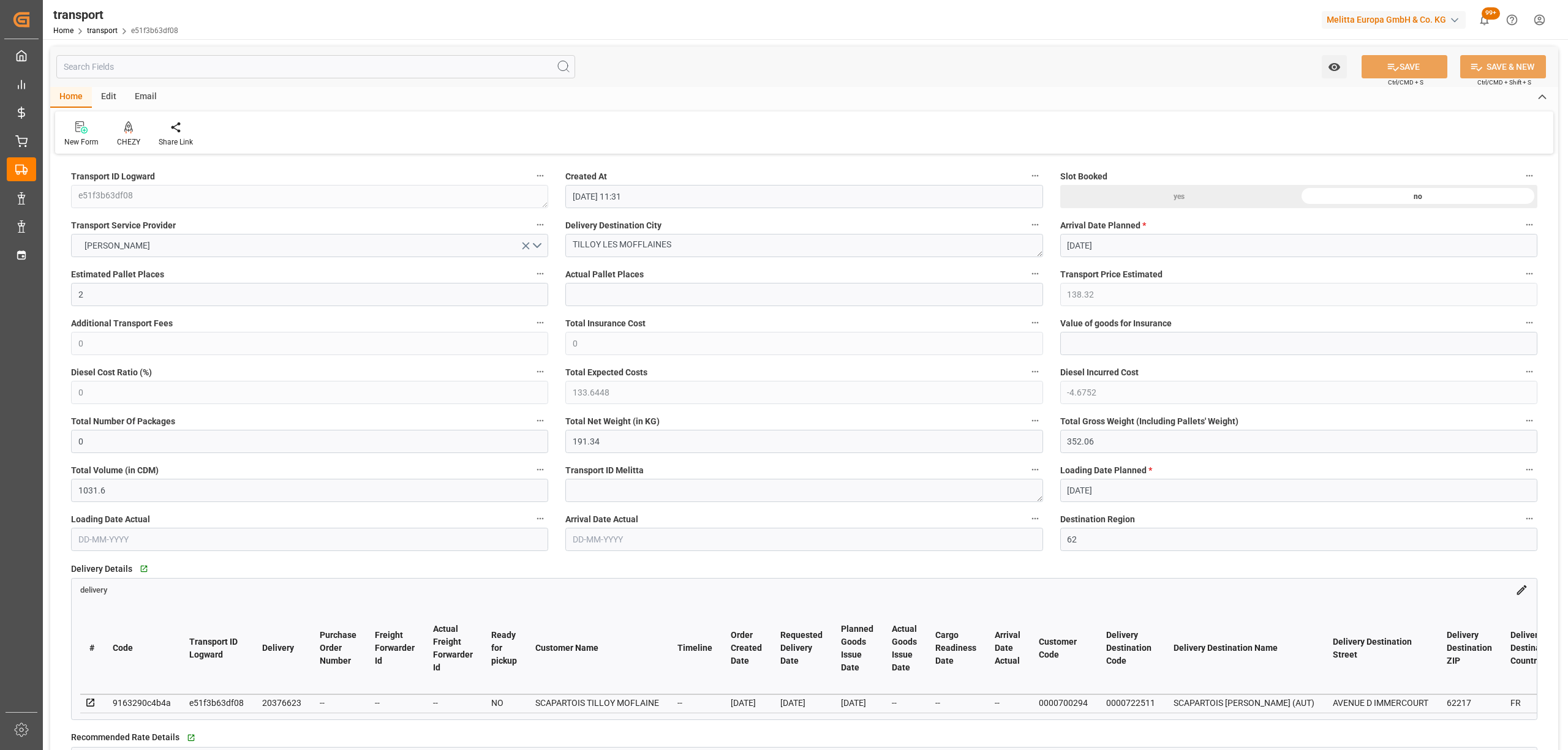
type input "[DATE]"
drag, startPoint x: 696, startPoint y: 250, endPoint x: 483, endPoint y: 241, distance: 213.2
click at [123, 136] on div "CHEZY" at bounding box center [128, 134] width 41 height 27
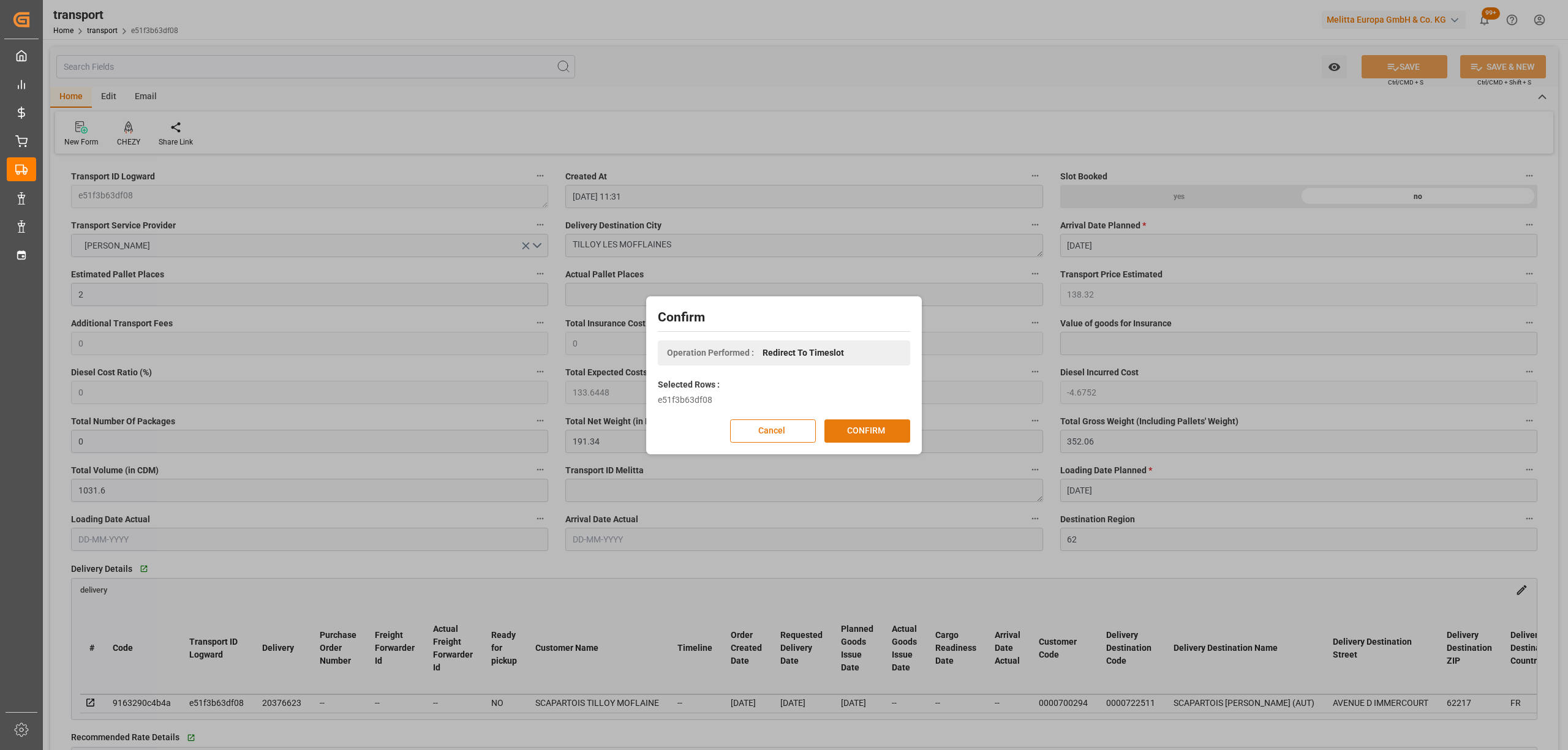
click at [867, 431] on button "CONFIRM" at bounding box center [867, 431] width 85 height 23
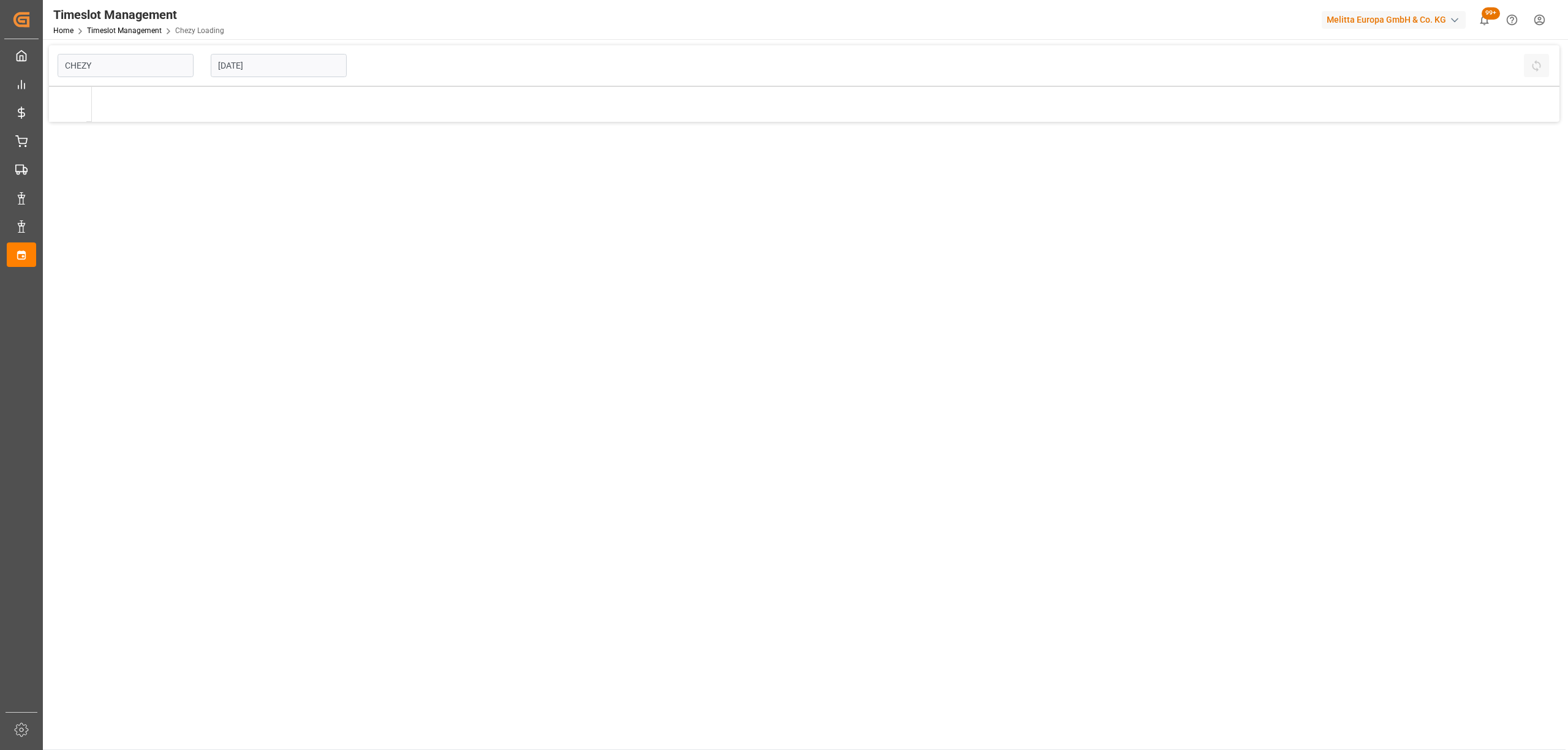
type input "Chezy Loading"
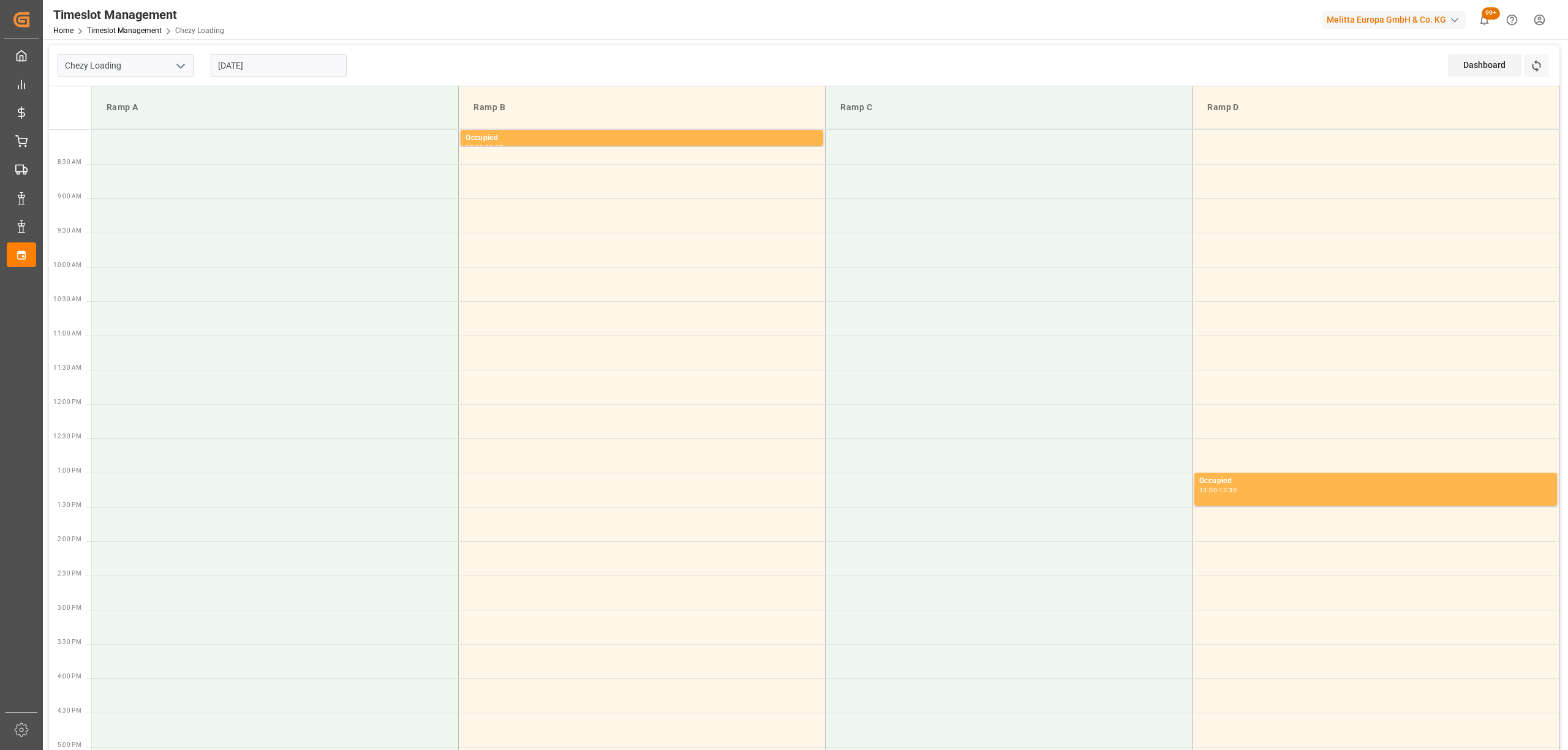
click at [316, 73] on input "[DATE]" at bounding box center [279, 66] width 136 height 23
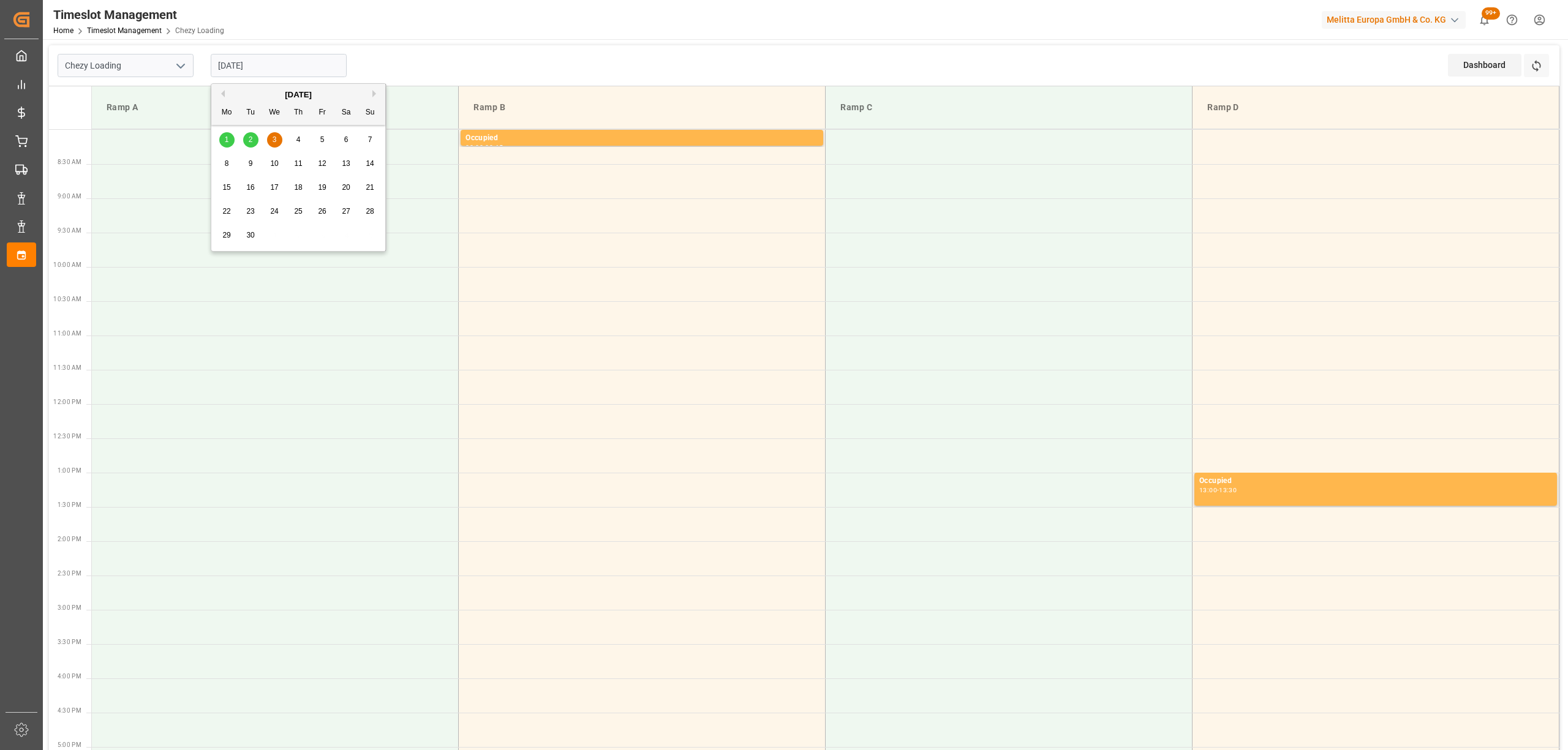
click at [255, 144] on div "2" at bounding box center [251, 140] width 16 height 15
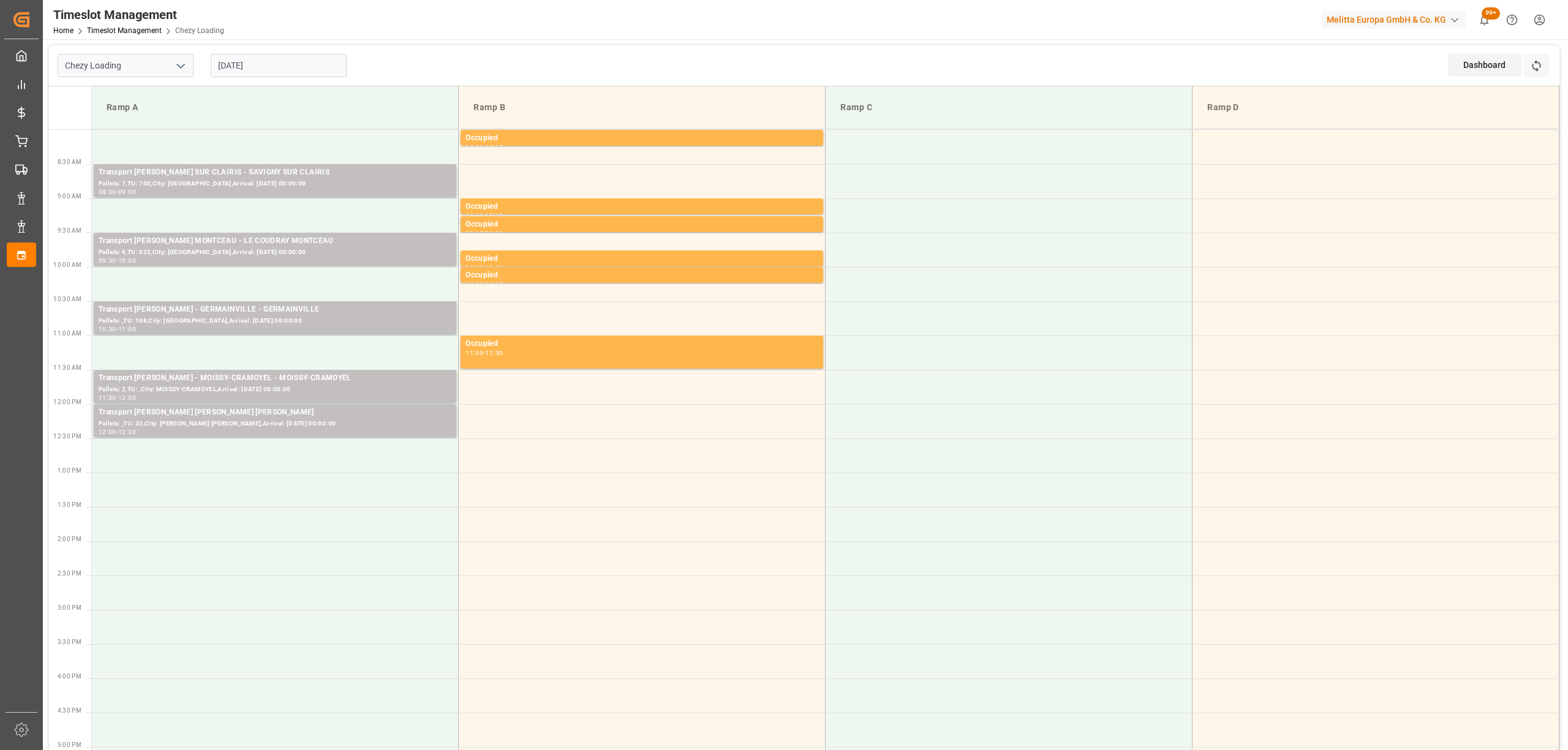
click at [262, 68] on input "[DATE]" at bounding box center [279, 66] width 136 height 23
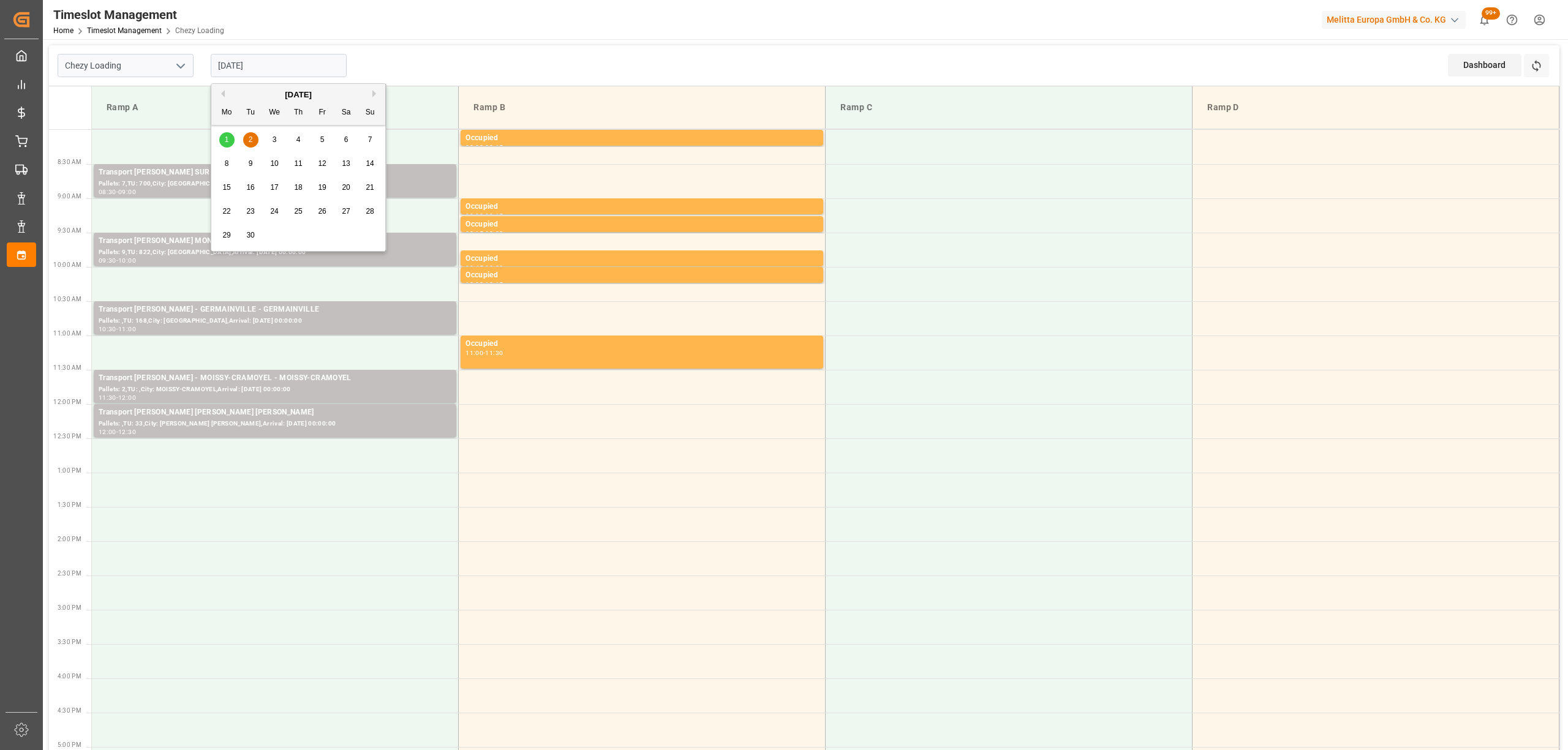
click at [216, 138] on div "1 2 3 4 5 6 7" at bounding box center [298, 140] width 167 height 24
click at [224, 138] on div "1" at bounding box center [226, 140] width 16 height 15
type input "[DATE]"
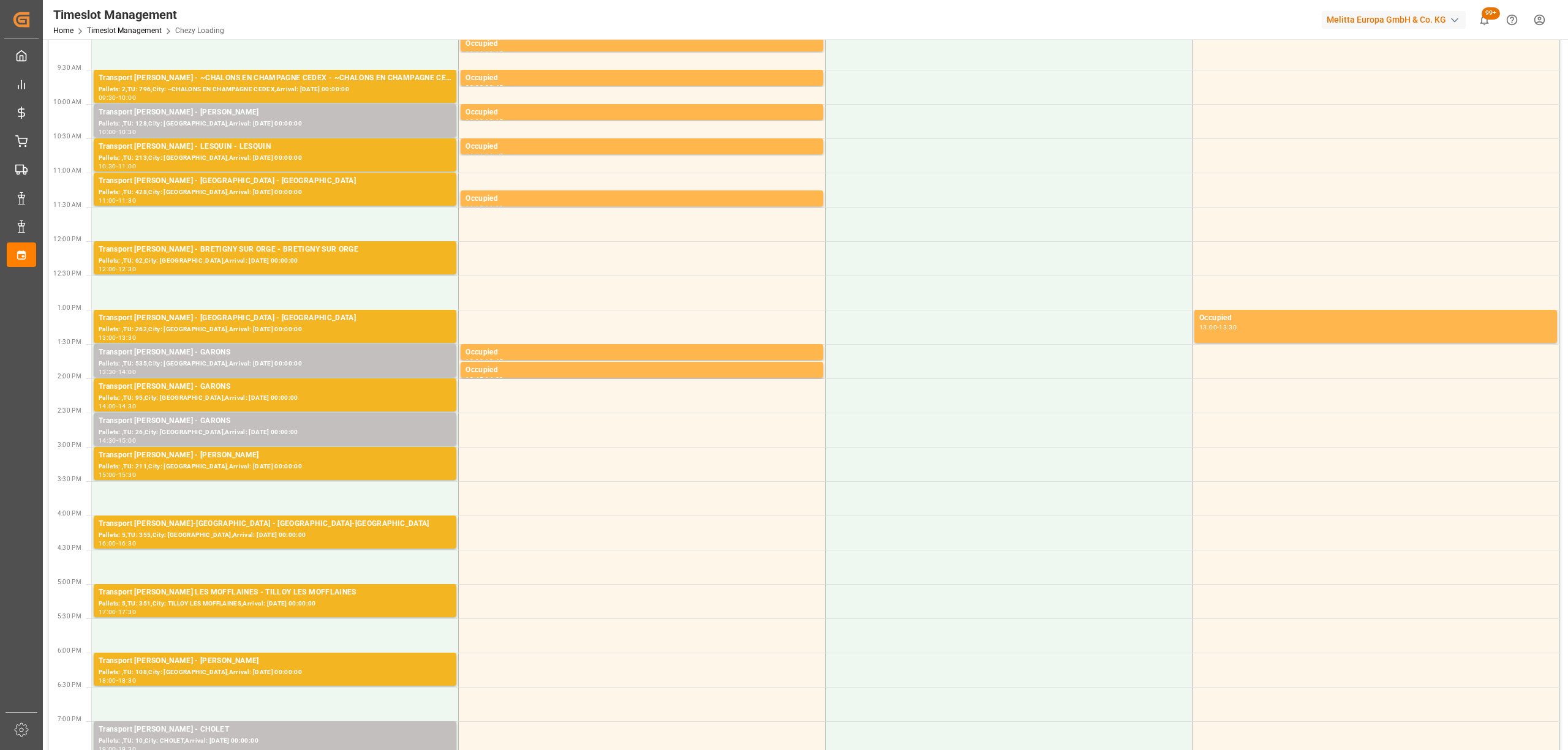
scroll to position [327, 0]
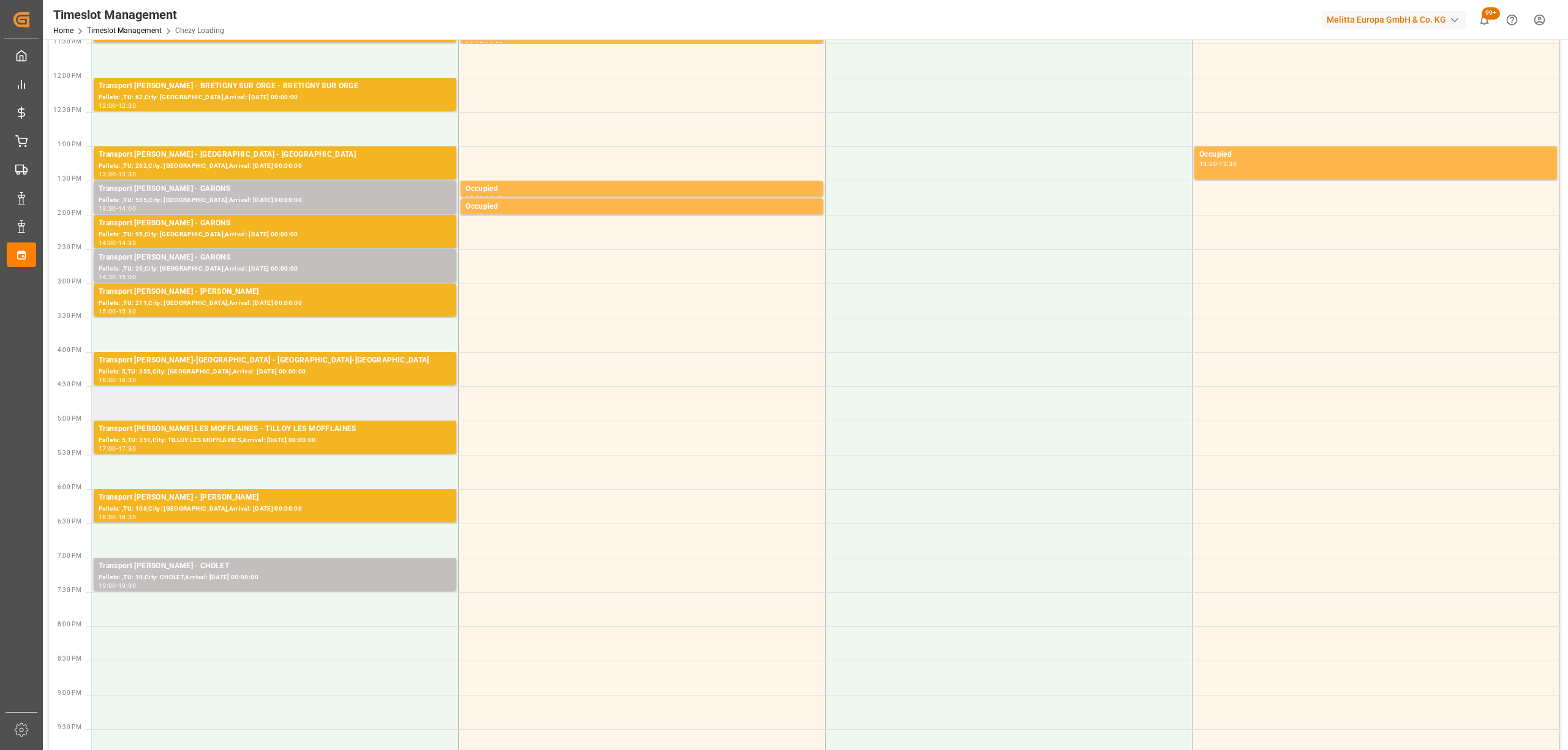
click at [245, 400] on td at bounding box center [275, 403] width 367 height 35
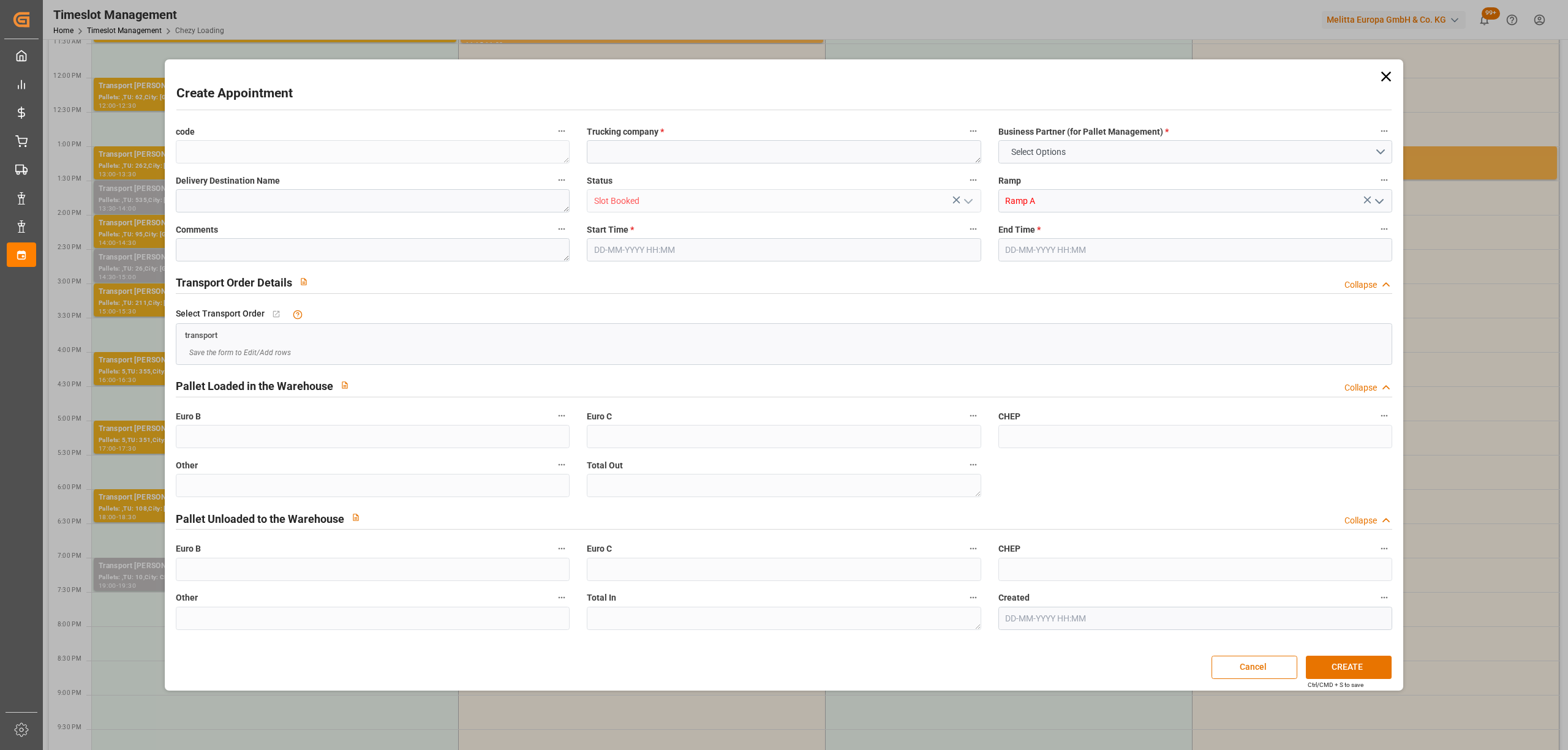
type input "0"
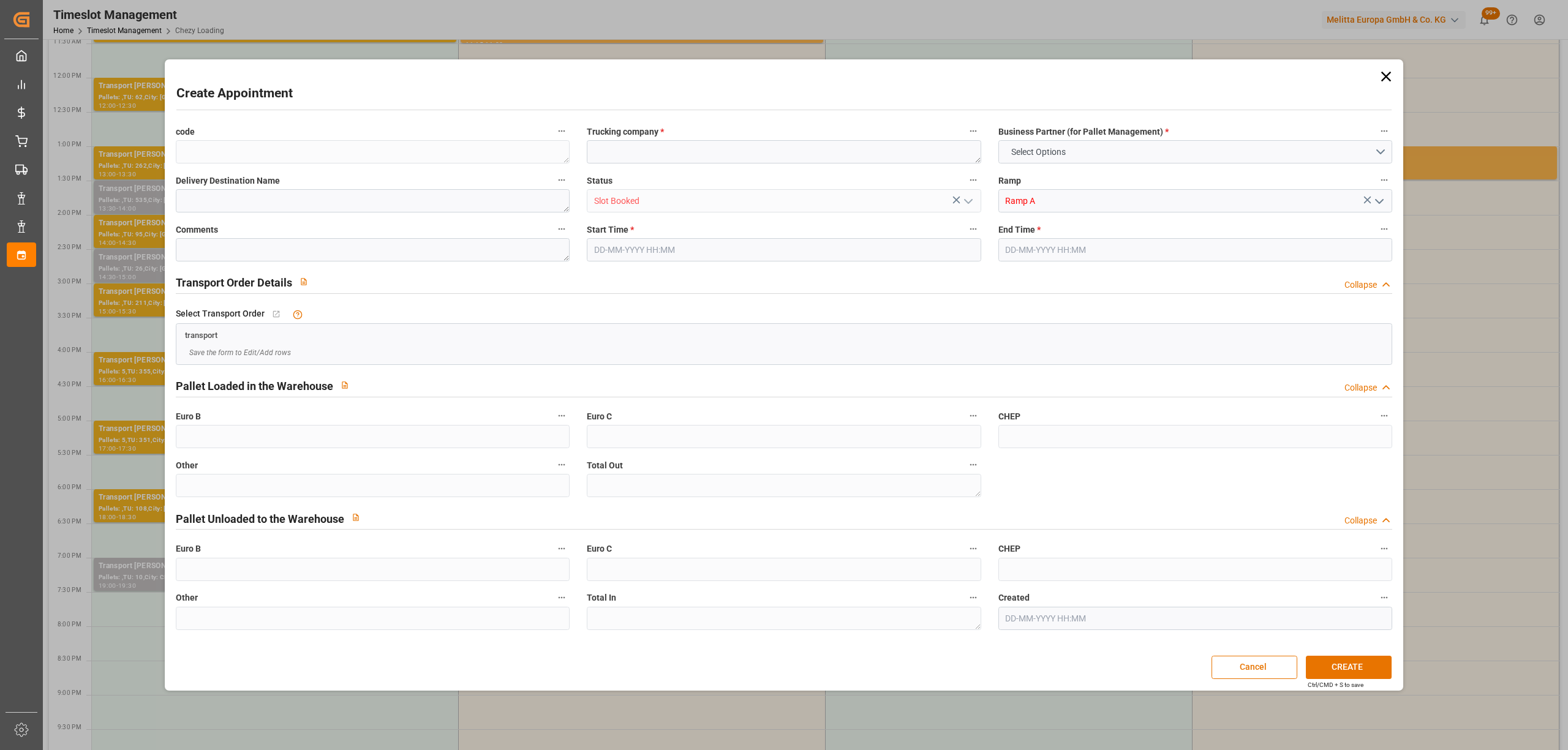
type input "0"
type input "01-09-2025 16:30"
type input "01-09-2025 16:45"
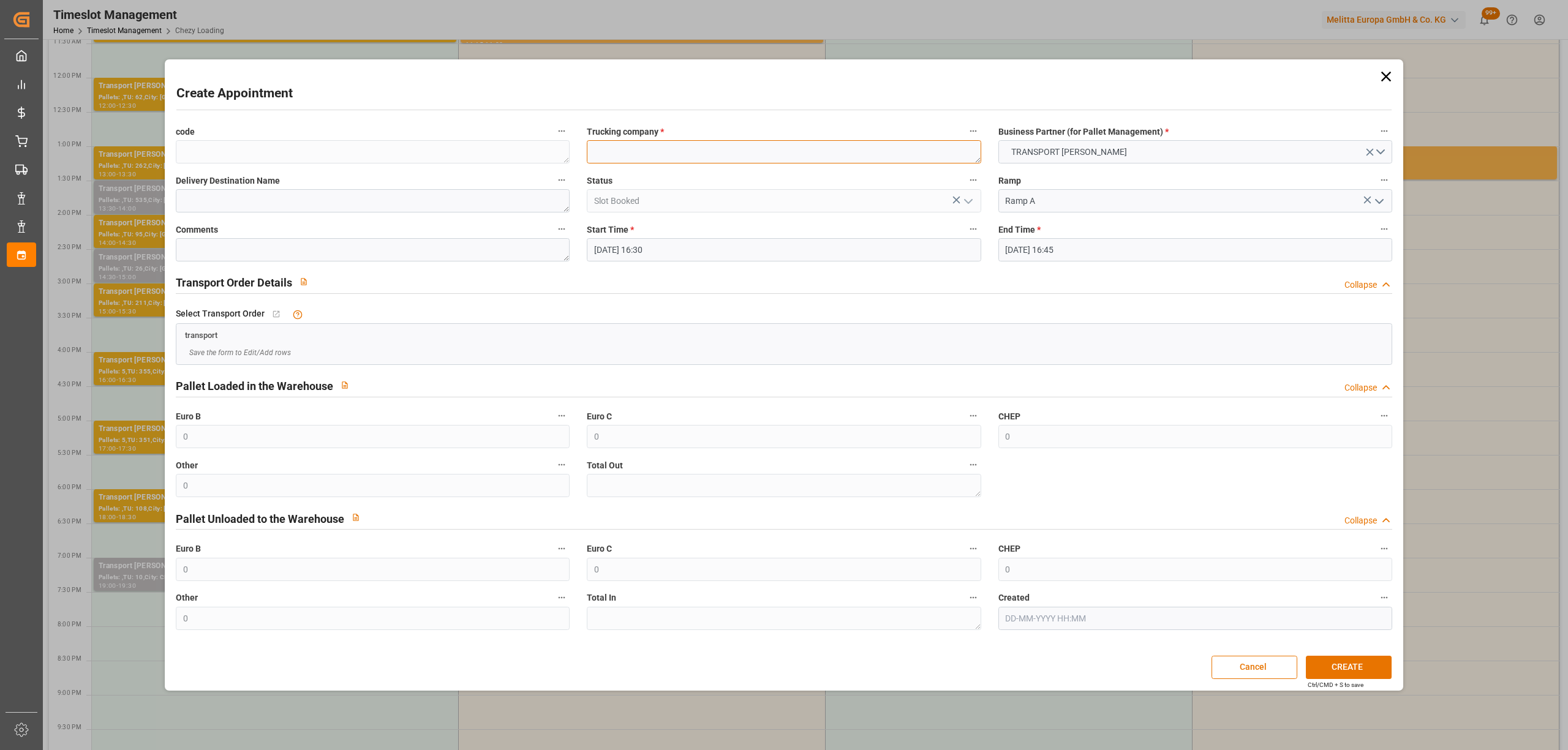
paste textarea "TILLOY LES MOFFLAINES"
type textarea "TILLOY LES MOFFLAINES"
drag, startPoint x: 1047, startPoint y: 238, endPoint x: 1055, endPoint y: 250, distance: 14.4
click at [1051, 241] on input "01-09-2025 16:45" at bounding box center [1195, 249] width 394 height 23
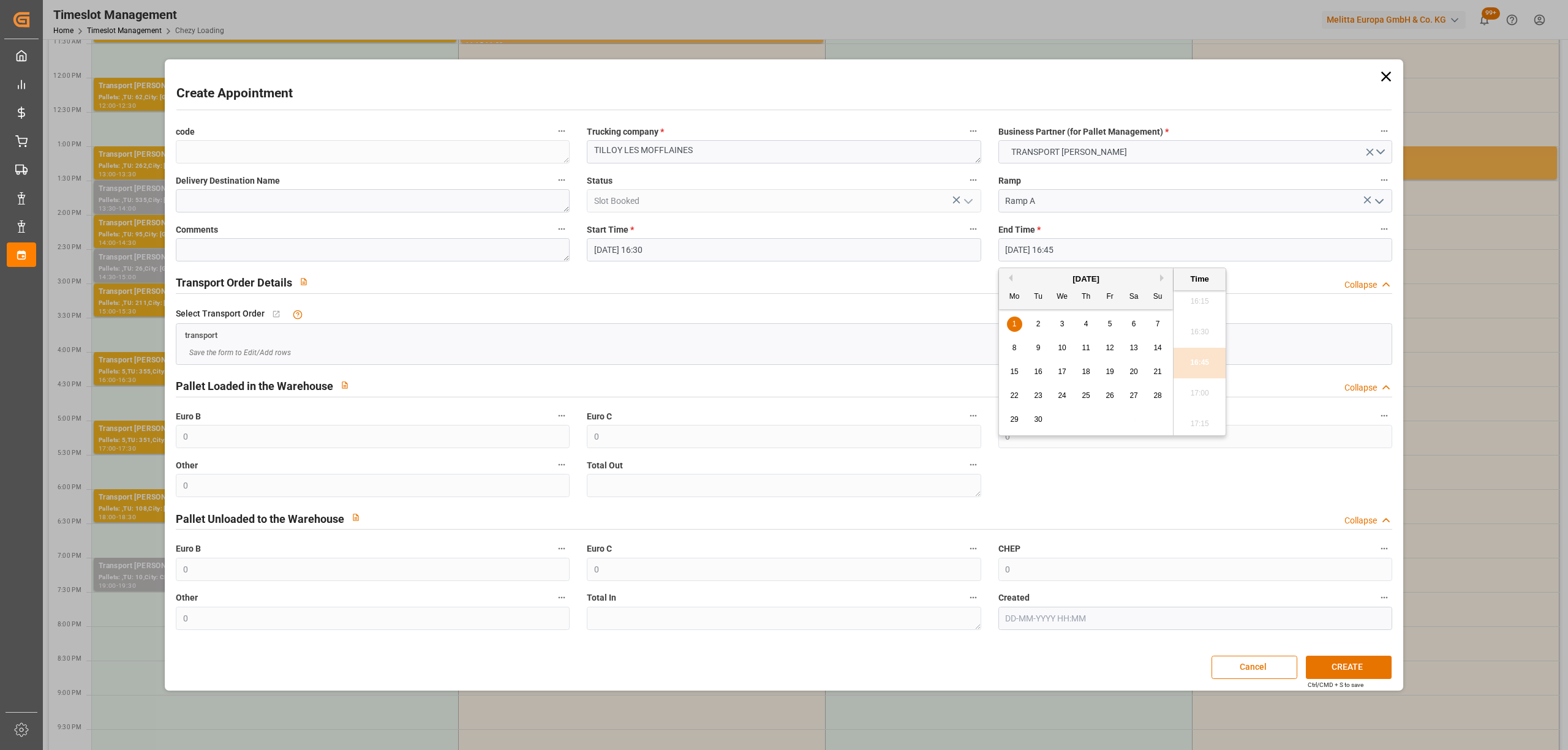
click at [1017, 321] on div "1" at bounding box center [1014, 325] width 16 height 15
click at [1192, 392] on li "17:00" at bounding box center [1199, 393] width 52 height 30
type input "01-09-2025 17:00"
click at [1350, 671] on button "CREATE" at bounding box center [1348, 667] width 85 height 23
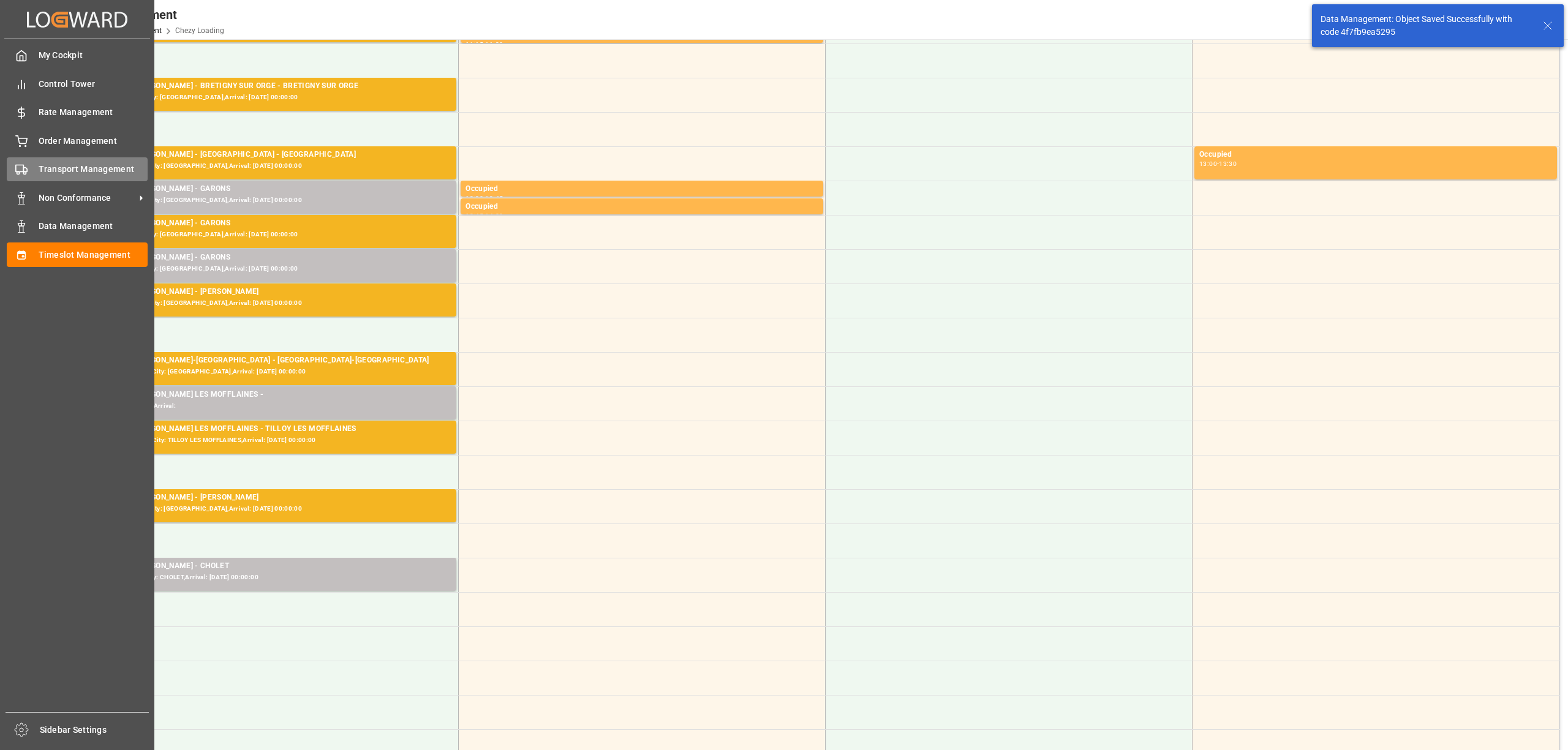
click at [33, 173] on div "Transport Management Transport Management" at bounding box center [77, 169] width 141 height 24
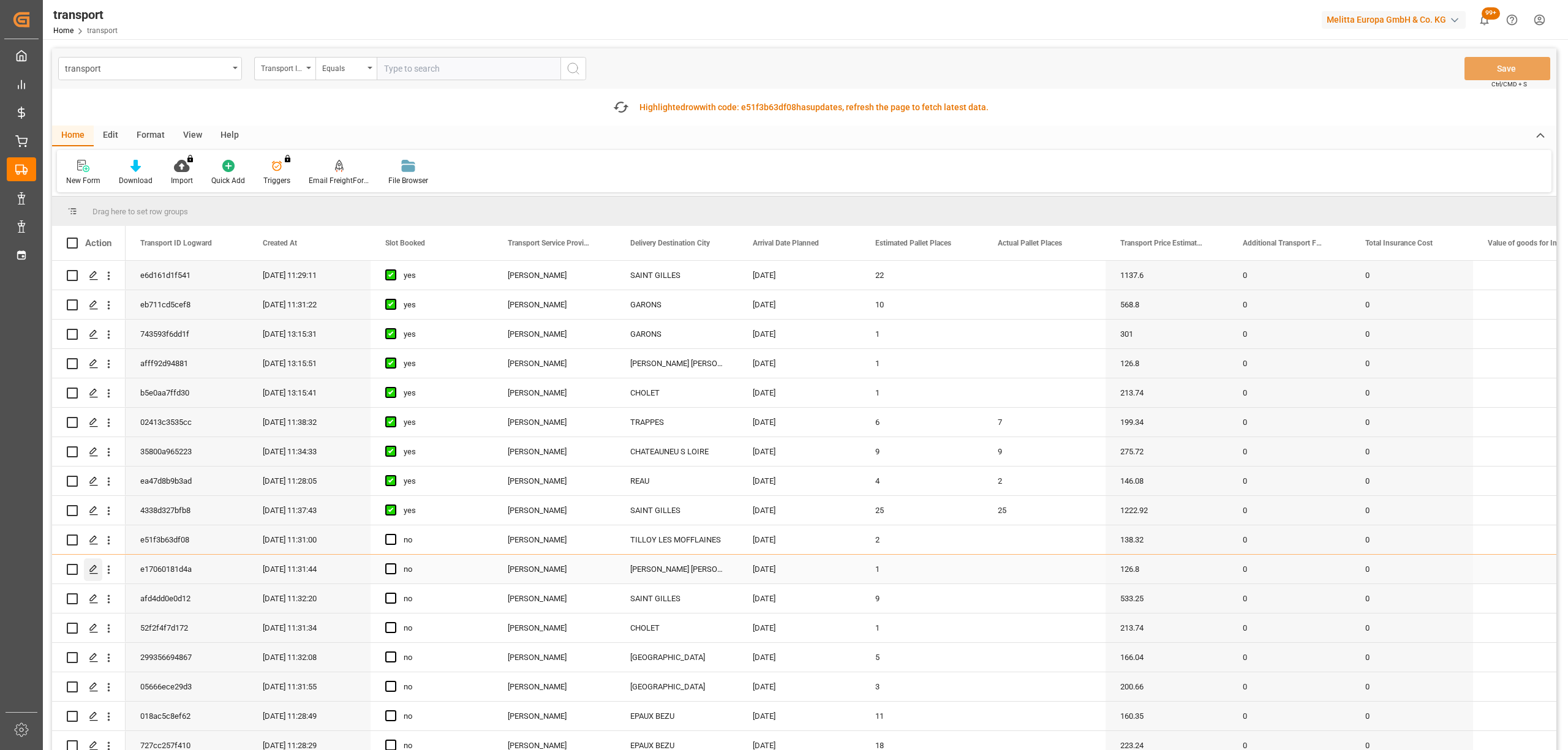
click at [94, 568] on polygon "Press SPACE to select this row." at bounding box center [93, 568] width 6 height 6
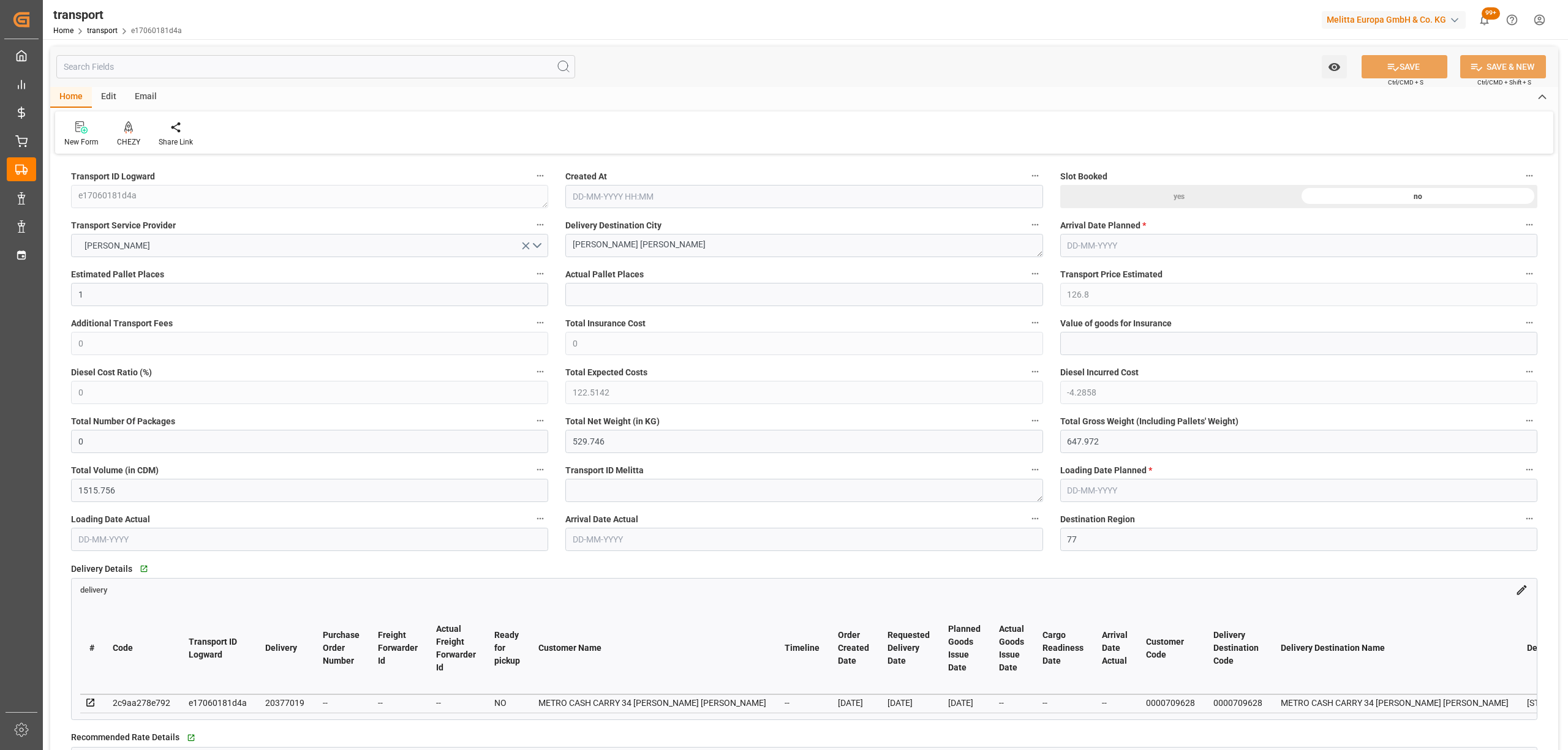
type input "1"
type input "126.8"
type input "0"
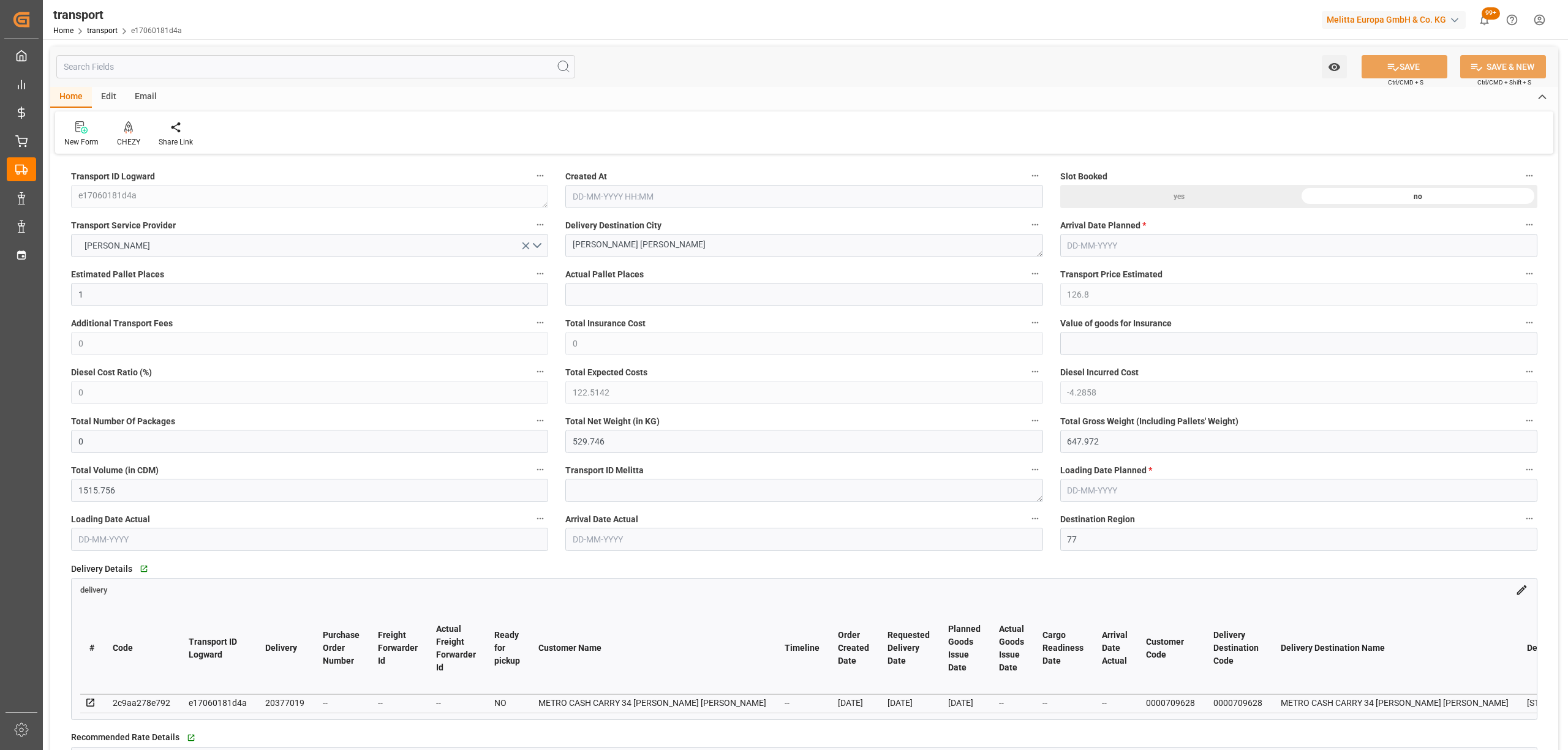
type input "122.5142"
type input "-4.2858"
type input "0"
type input "529.746"
type input "647.972"
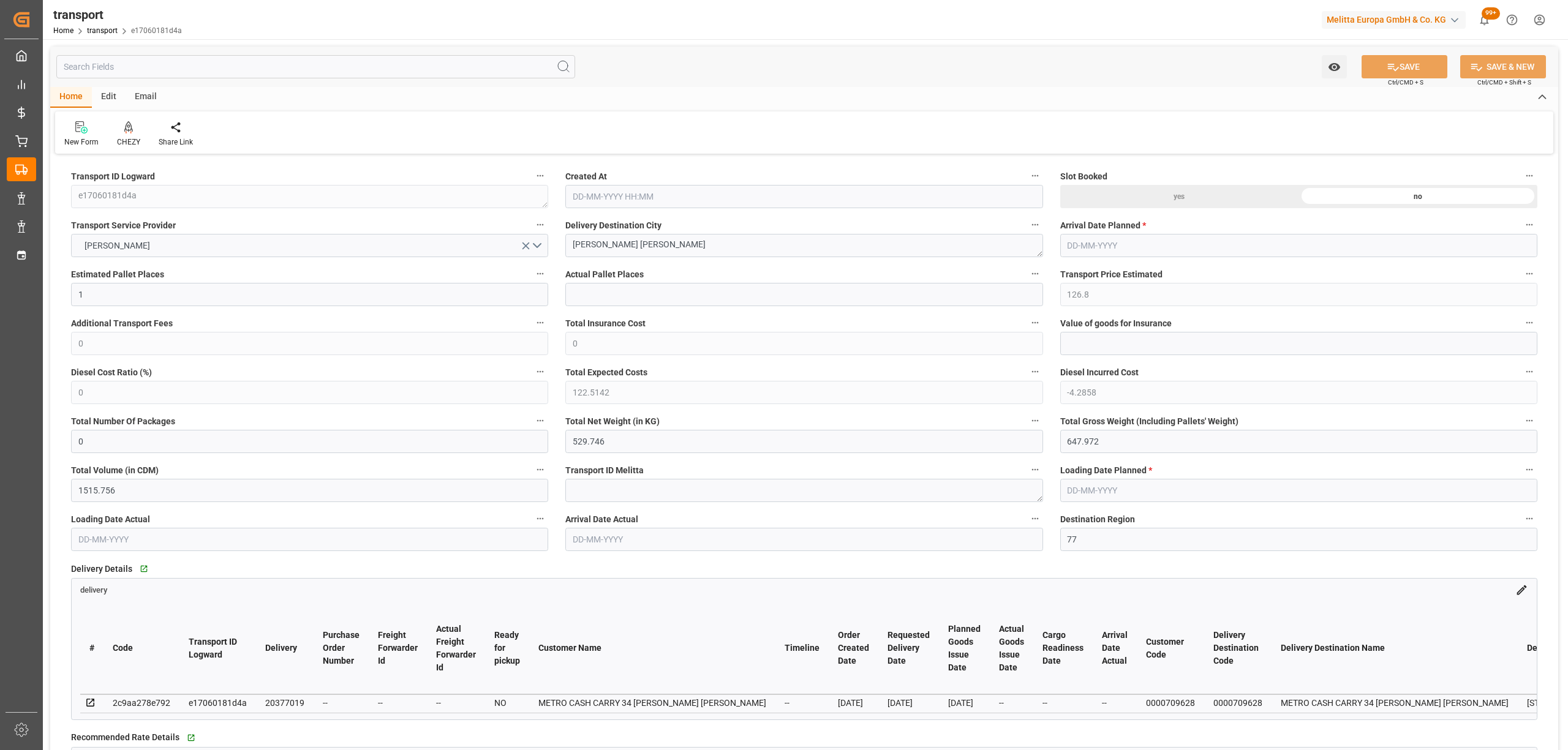
type input "1515.756"
type input "77"
type input "0"
type input "71"
type input "1"
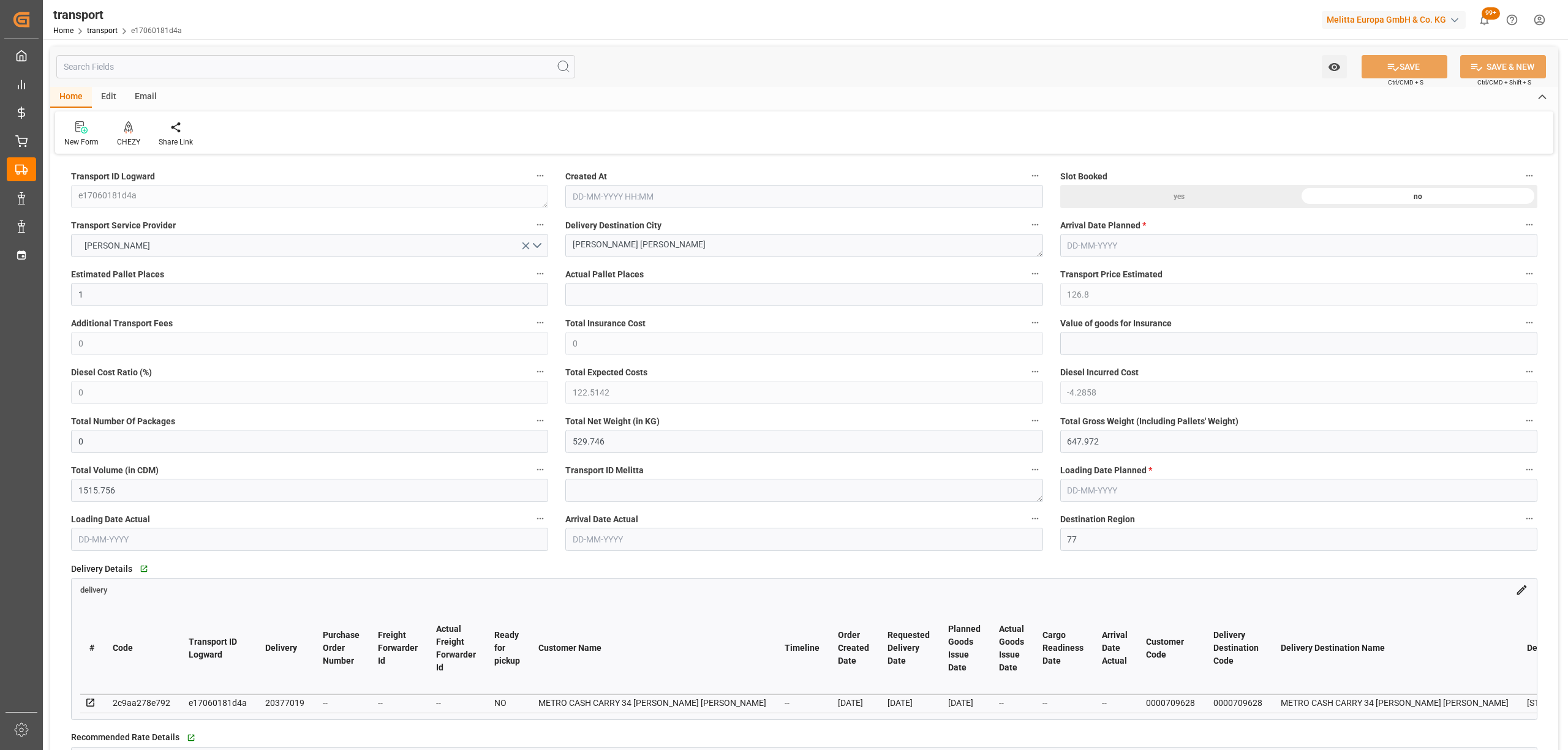
type input "101"
type input "624.972"
type input "0"
type input "4710.8598"
type input "0"
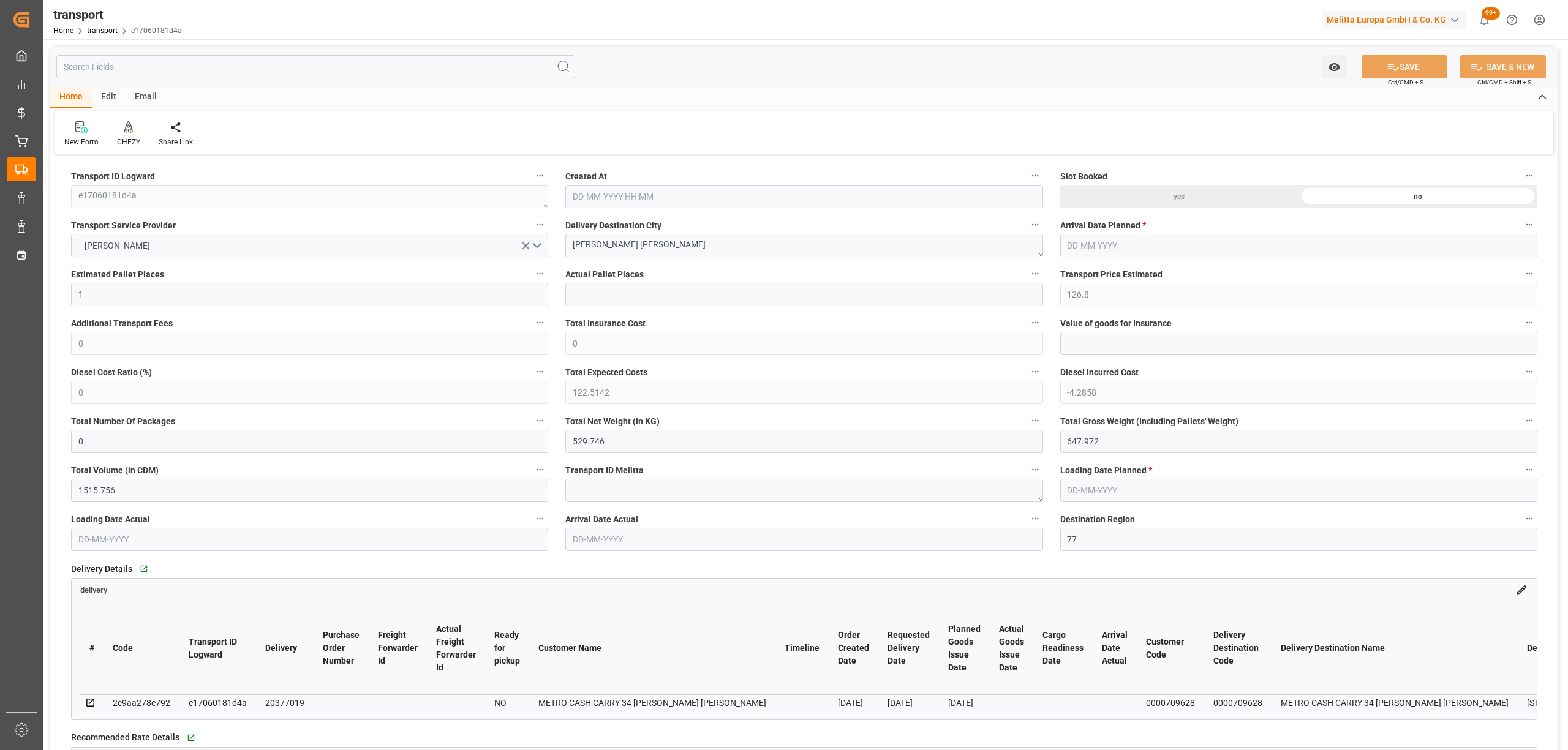
type input "0"
type input "21"
type input "35"
type input "[DATE] 11:31"
type input "[DATE]"
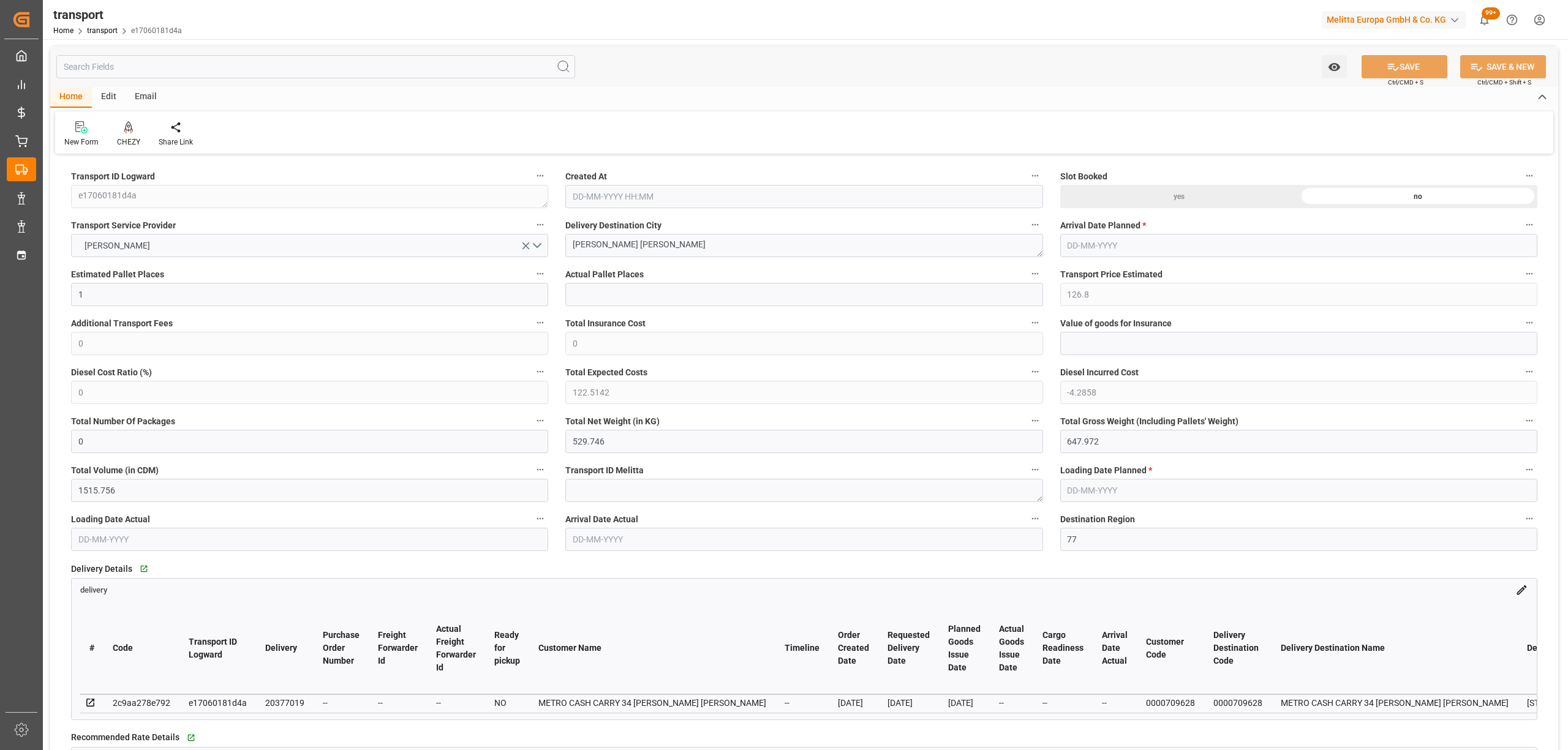
type input "[DATE]"
drag, startPoint x: 650, startPoint y: 247, endPoint x: 519, endPoint y: 233, distance: 131.7
click at [117, 133] on div "CHEZY" at bounding box center [128, 134] width 41 height 27
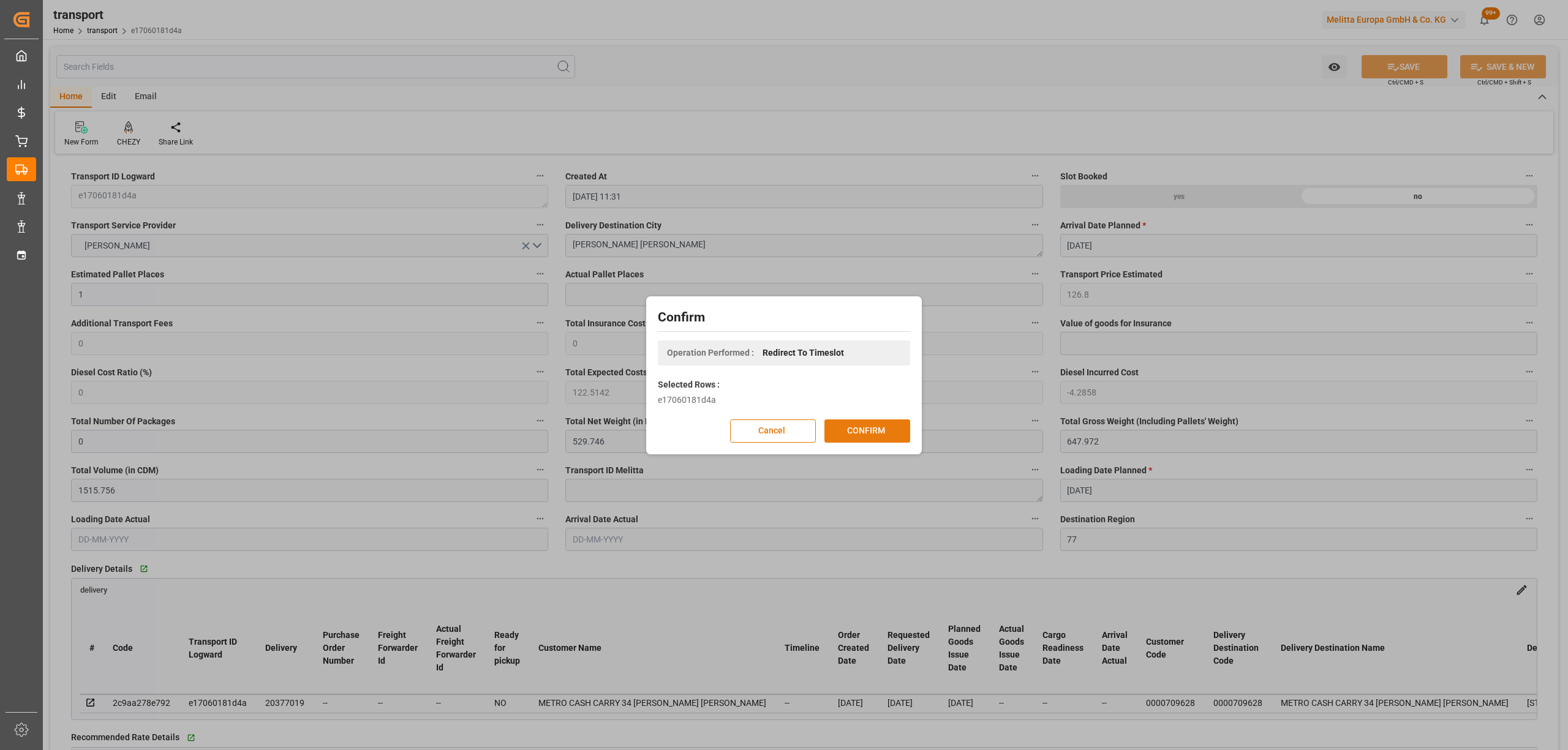
click at [885, 430] on button "CONFIRM" at bounding box center [867, 431] width 85 height 23
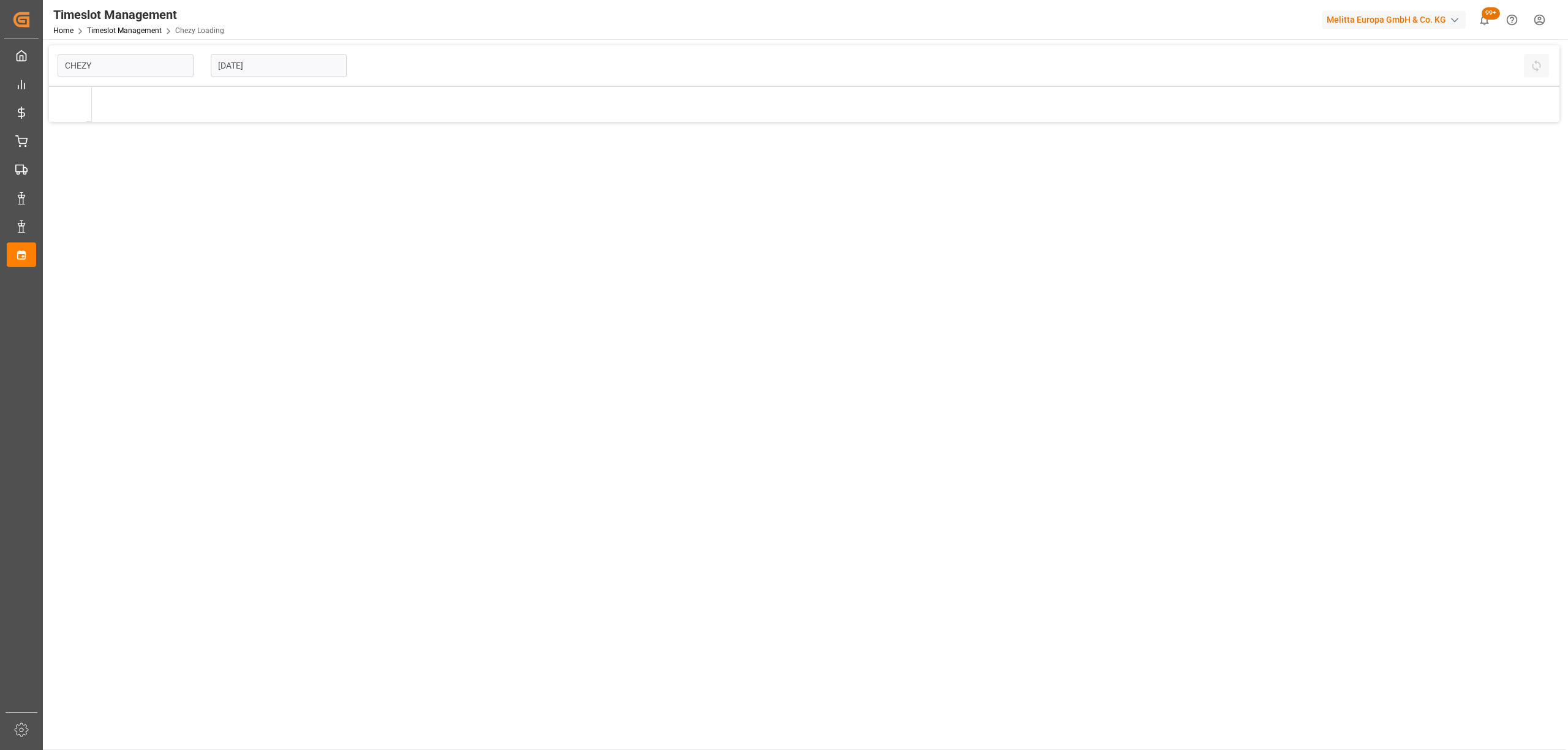
type input "Chezy Loading"
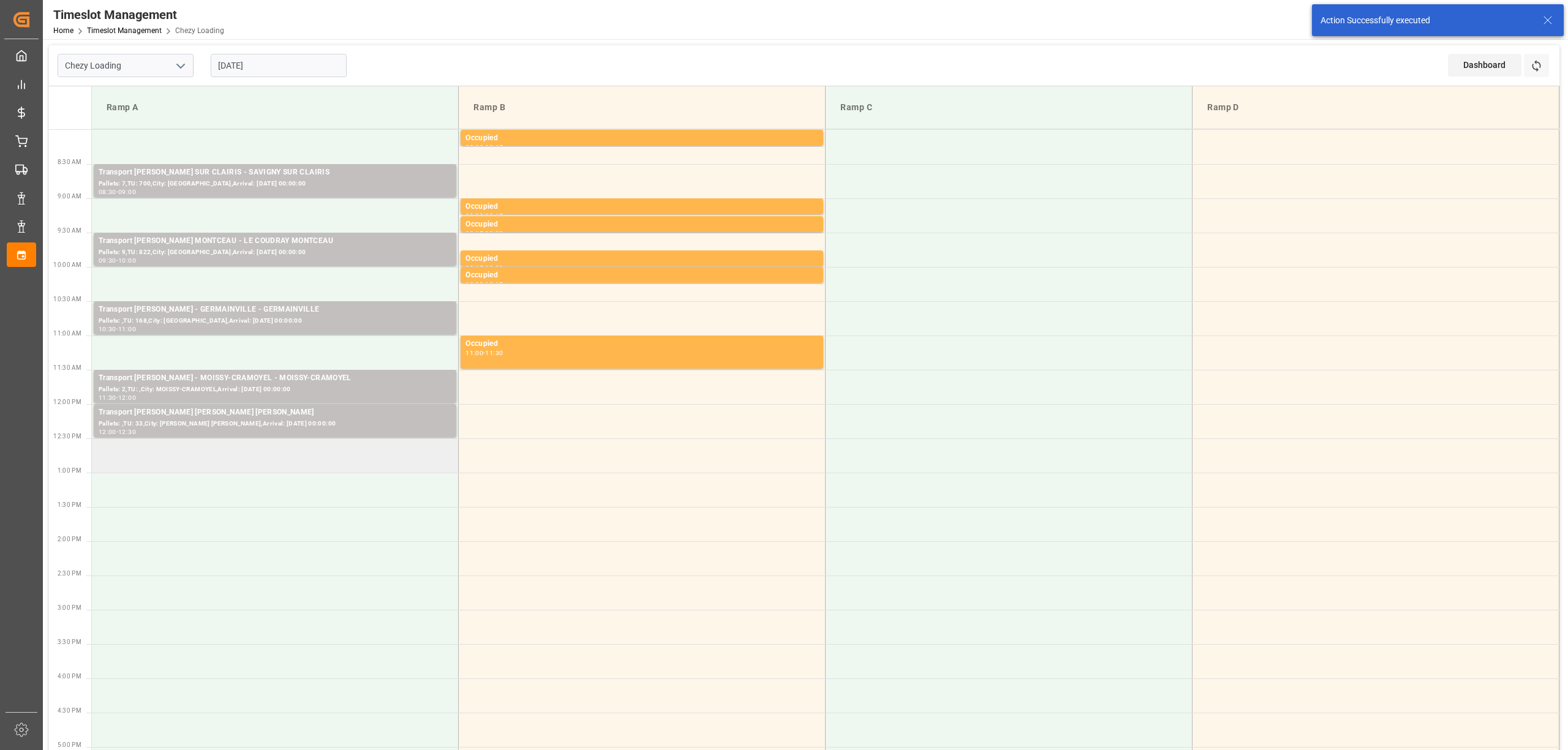
click at [285, 468] on td at bounding box center [275, 455] width 367 height 35
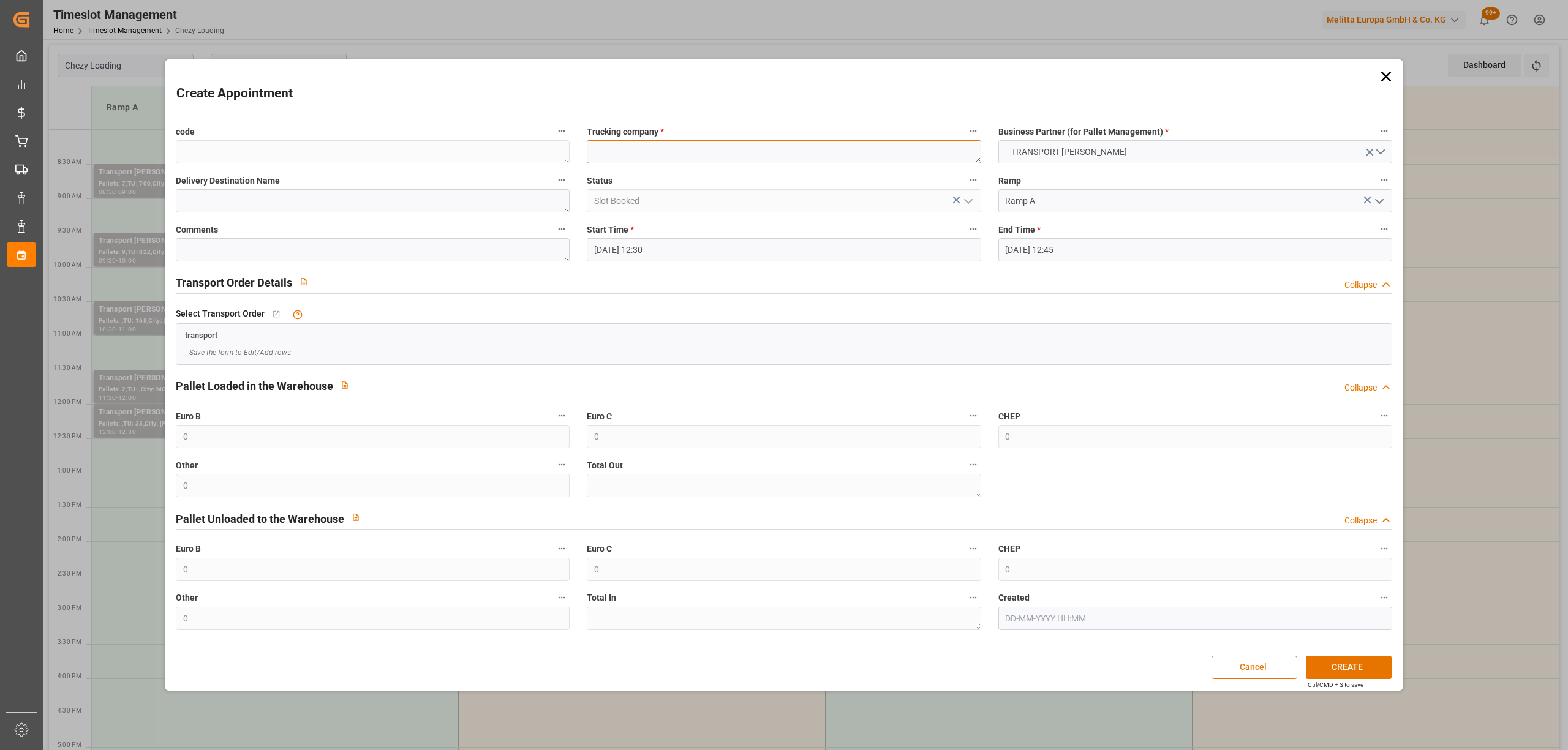
paste textarea "[PERSON_NAME] [PERSON_NAME]"
type textarea "[PERSON_NAME] [PERSON_NAME]"
drag, startPoint x: 1110, startPoint y: 250, endPoint x: 1106, endPoint y: 255, distance: 6.4
click at [1110, 250] on input "[DATE] 12:45" at bounding box center [1195, 249] width 394 height 23
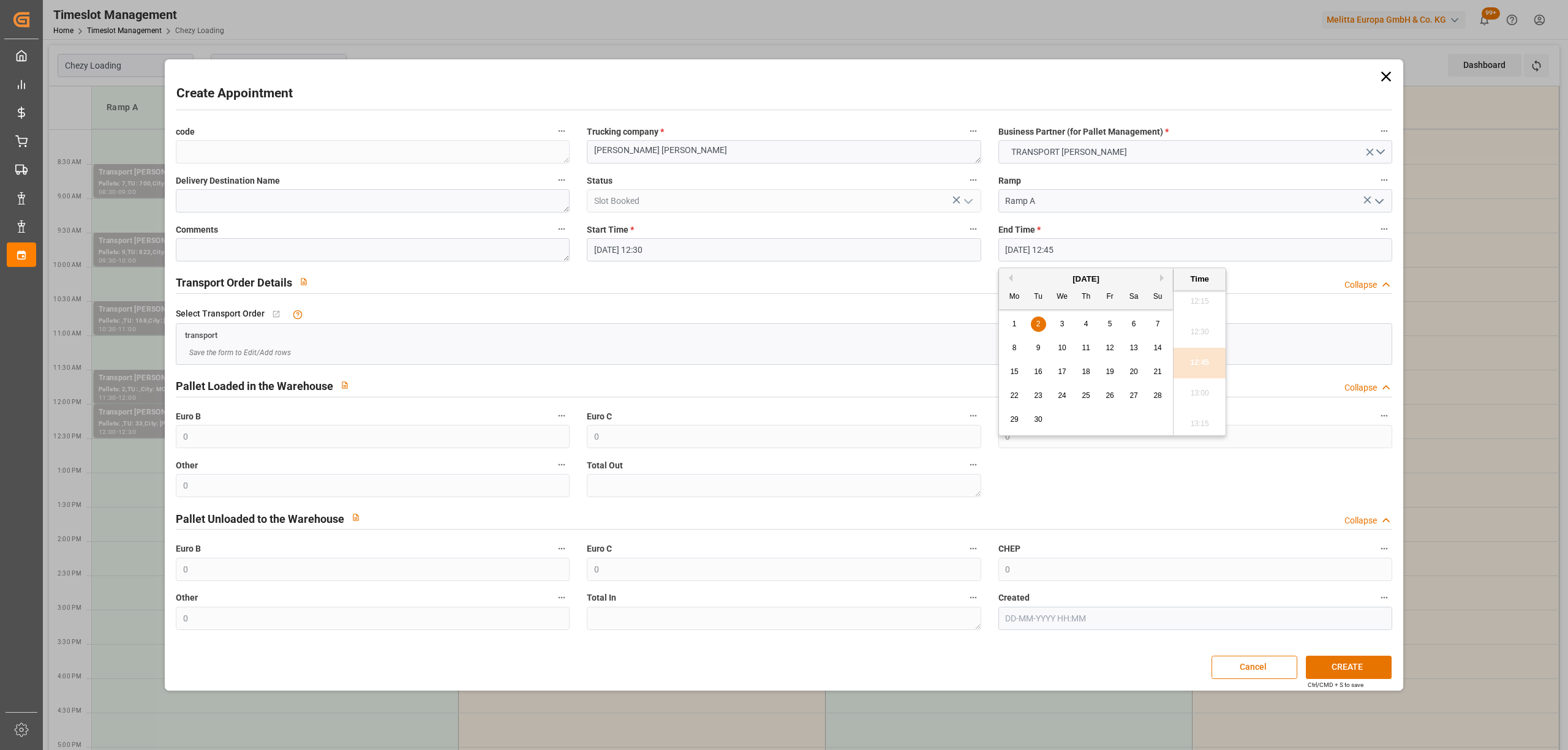
click at [1034, 322] on div "2" at bounding box center [1039, 325] width 16 height 15
click at [1188, 387] on li "13:00" at bounding box center [1199, 393] width 52 height 30
type input "[DATE] 13:00"
click at [1365, 667] on button "CREATE" at bounding box center [1348, 667] width 85 height 23
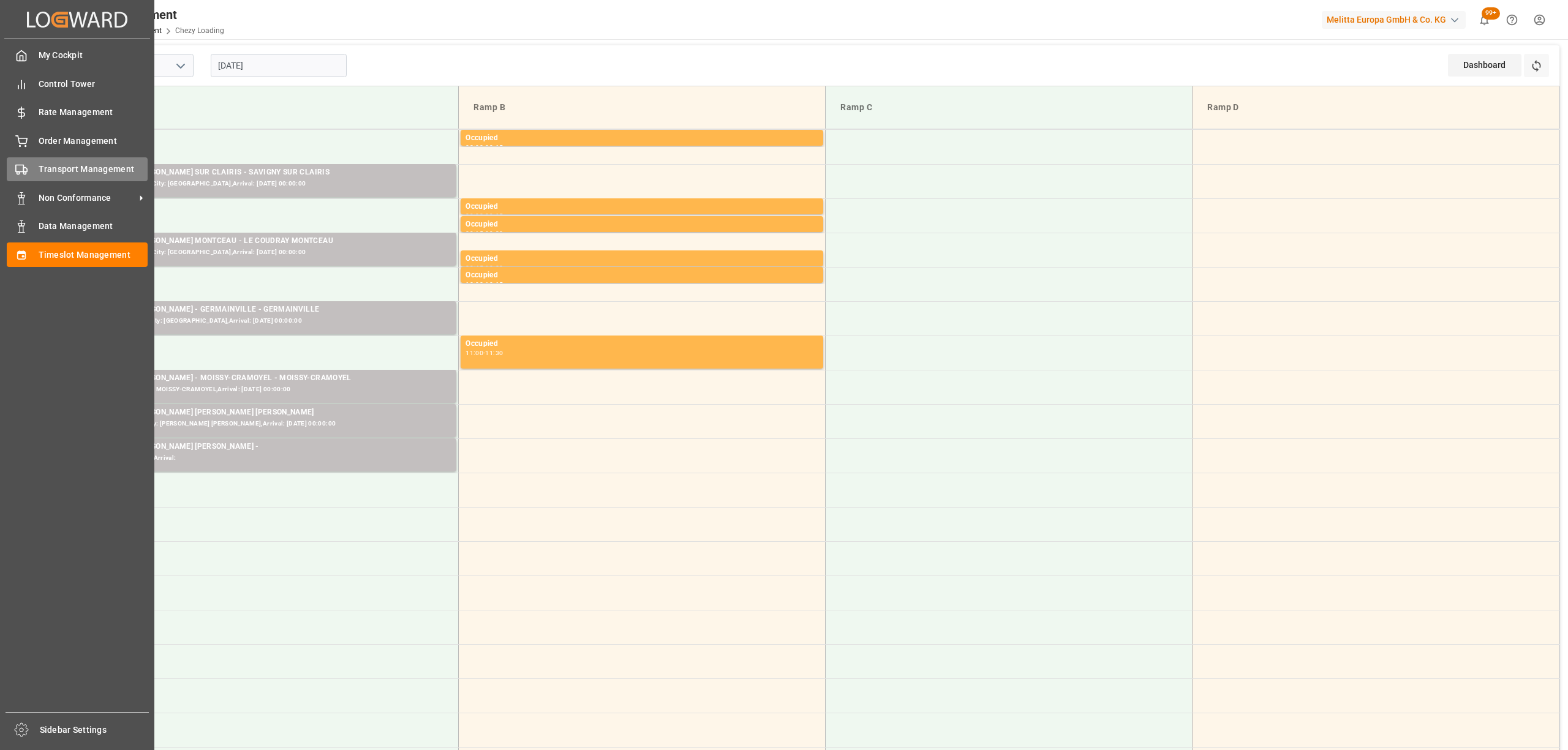
click at [22, 168] on icon at bounding box center [22, 169] width 12 height 12
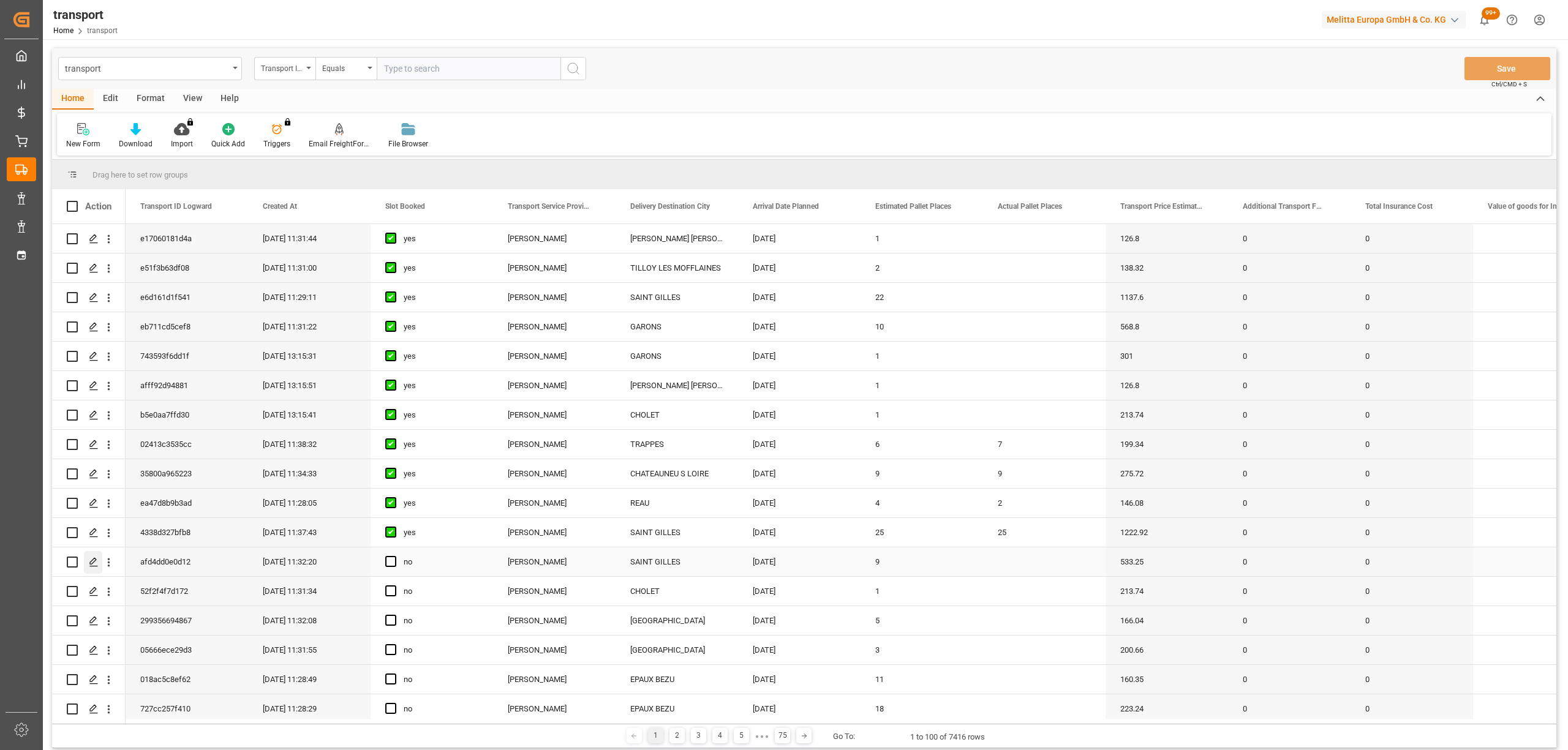
click at [96, 555] on div "Press SPACE to select this row." at bounding box center [93, 562] width 18 height 22
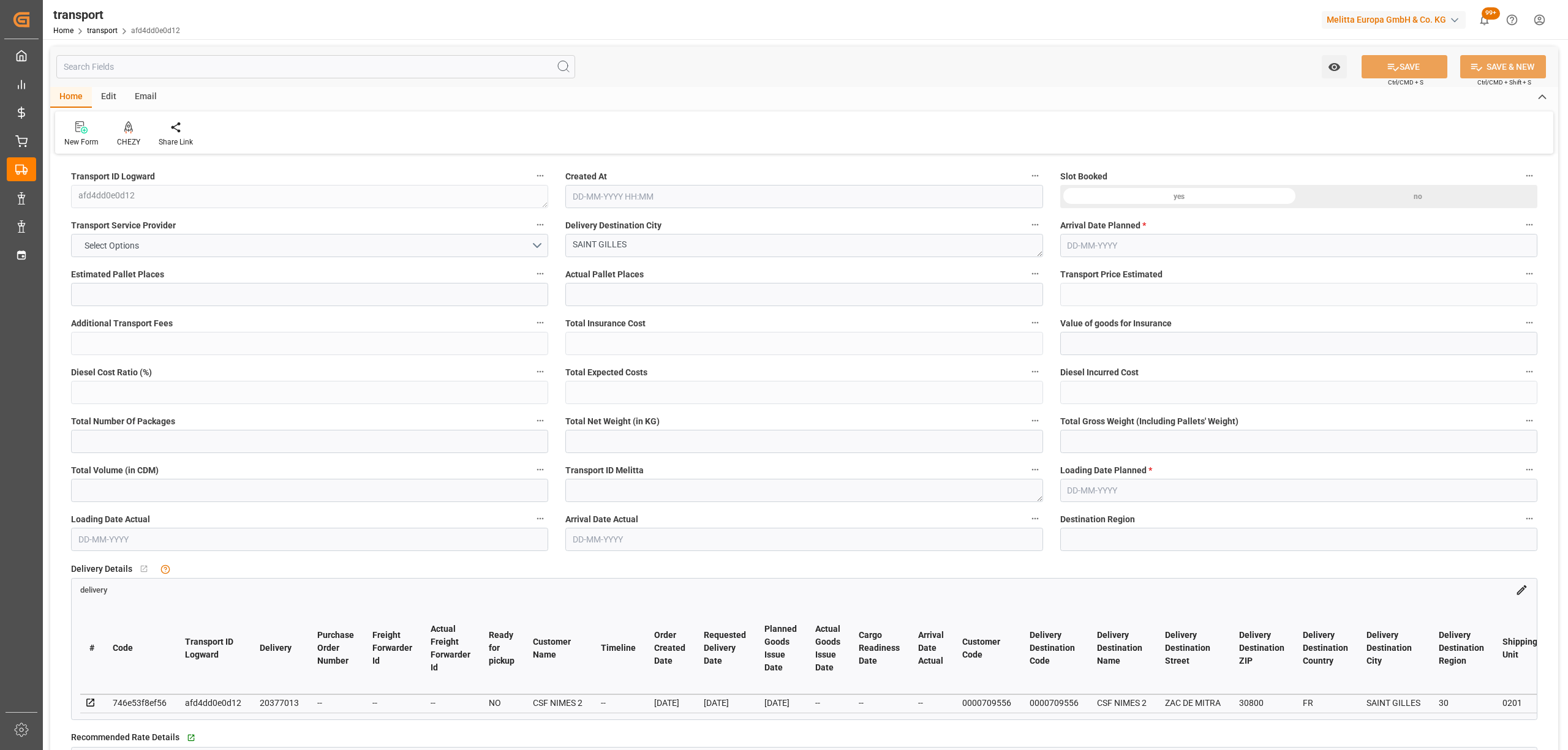
type input "9"
type input "533.25"
type input "0"
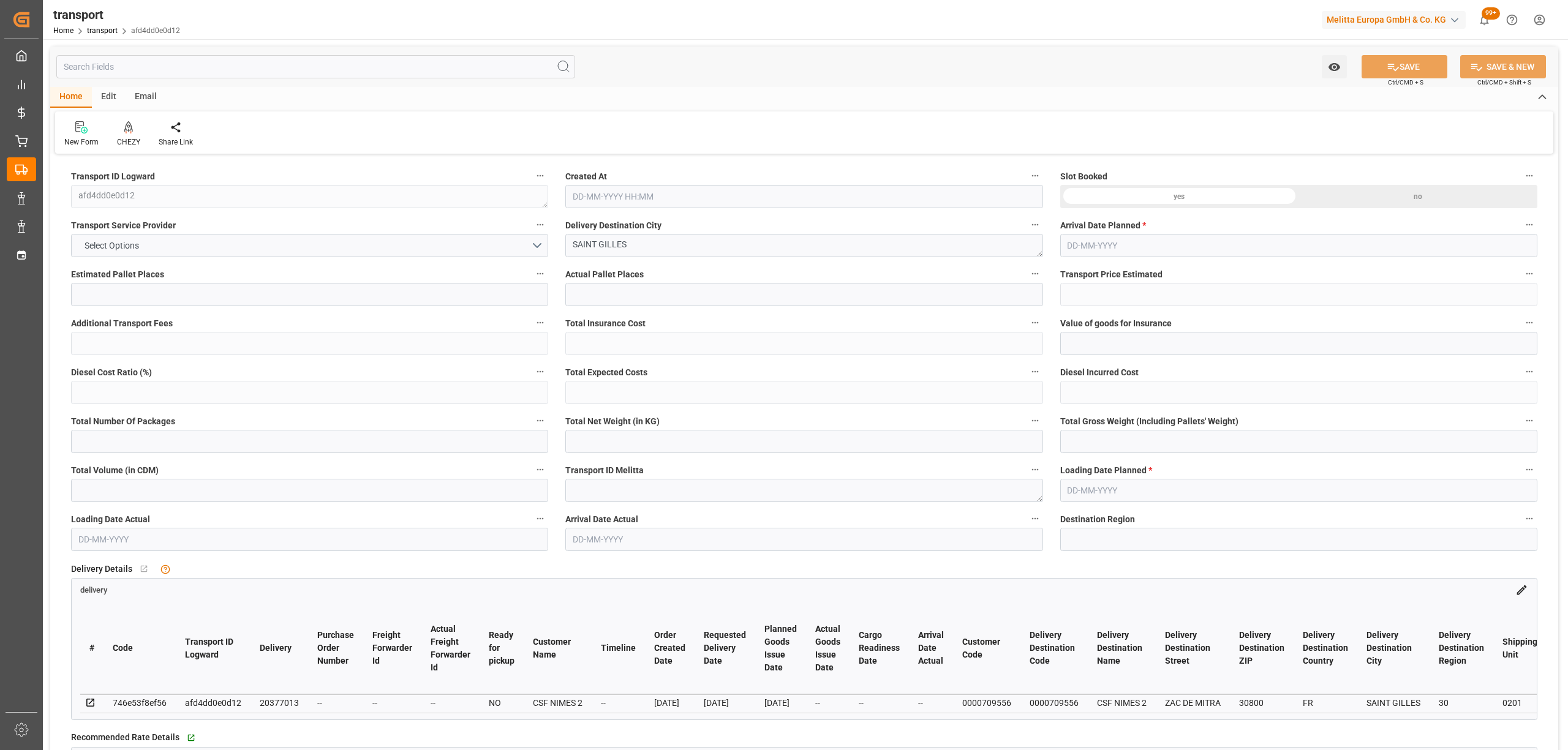
type input "515.2262"
type input "-18.0238"
type input "0"
type input "3116.652"
type input "3850.878"
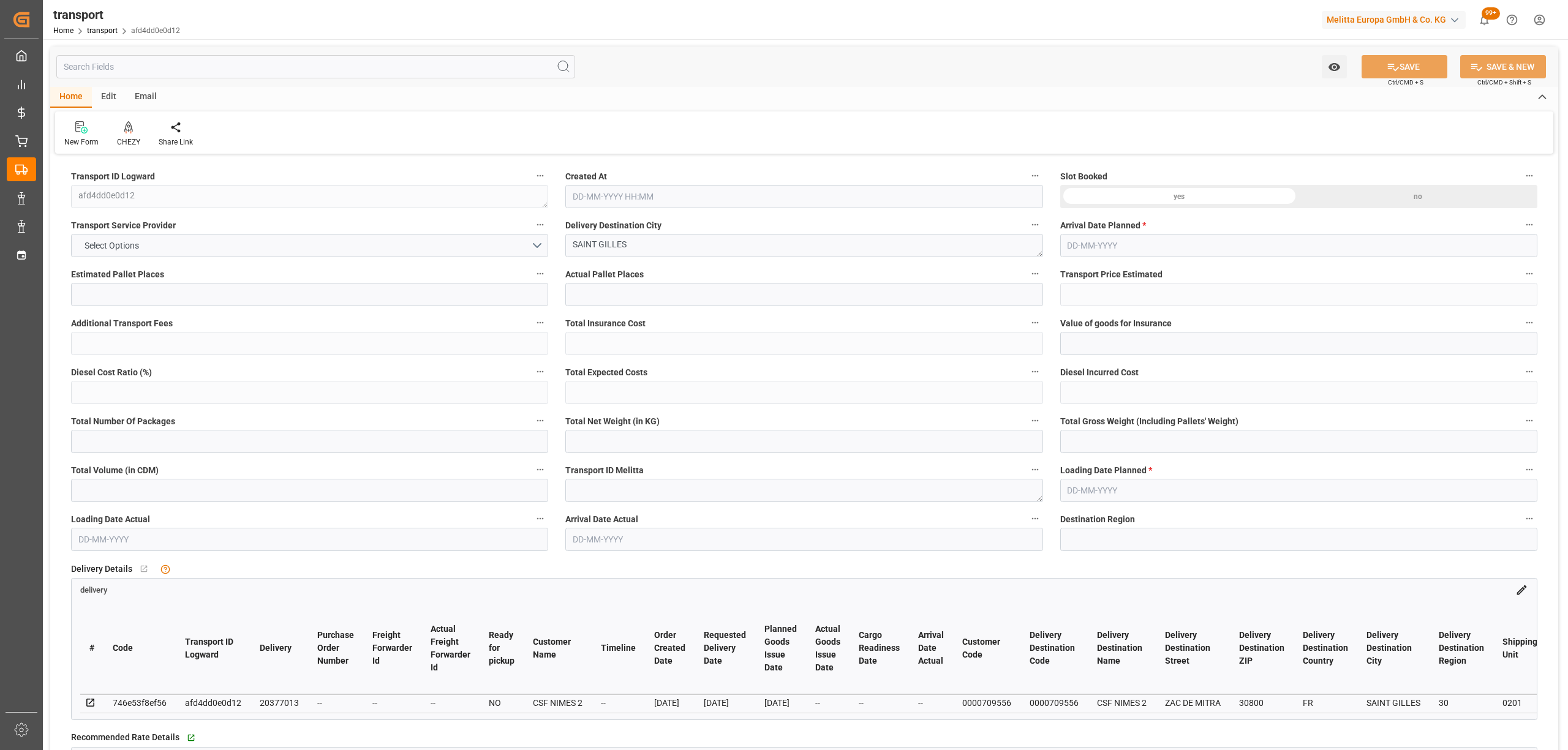
type input "9545.3"
type input "30"
type input "7"
type input "242"
type input "12"
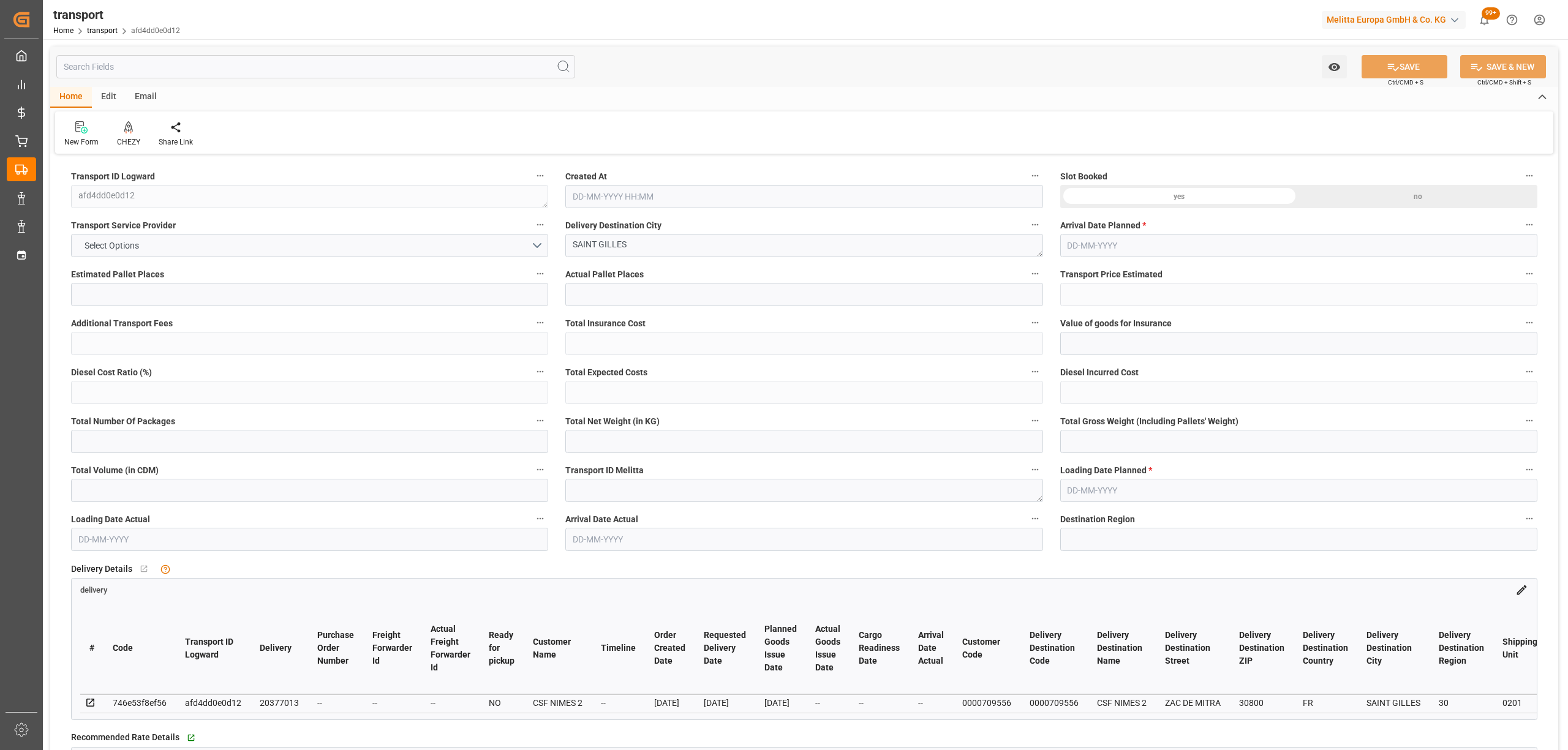
type input "101"
type input "3387.017"
type input "0"
type input "4710.8598"
type input "0"
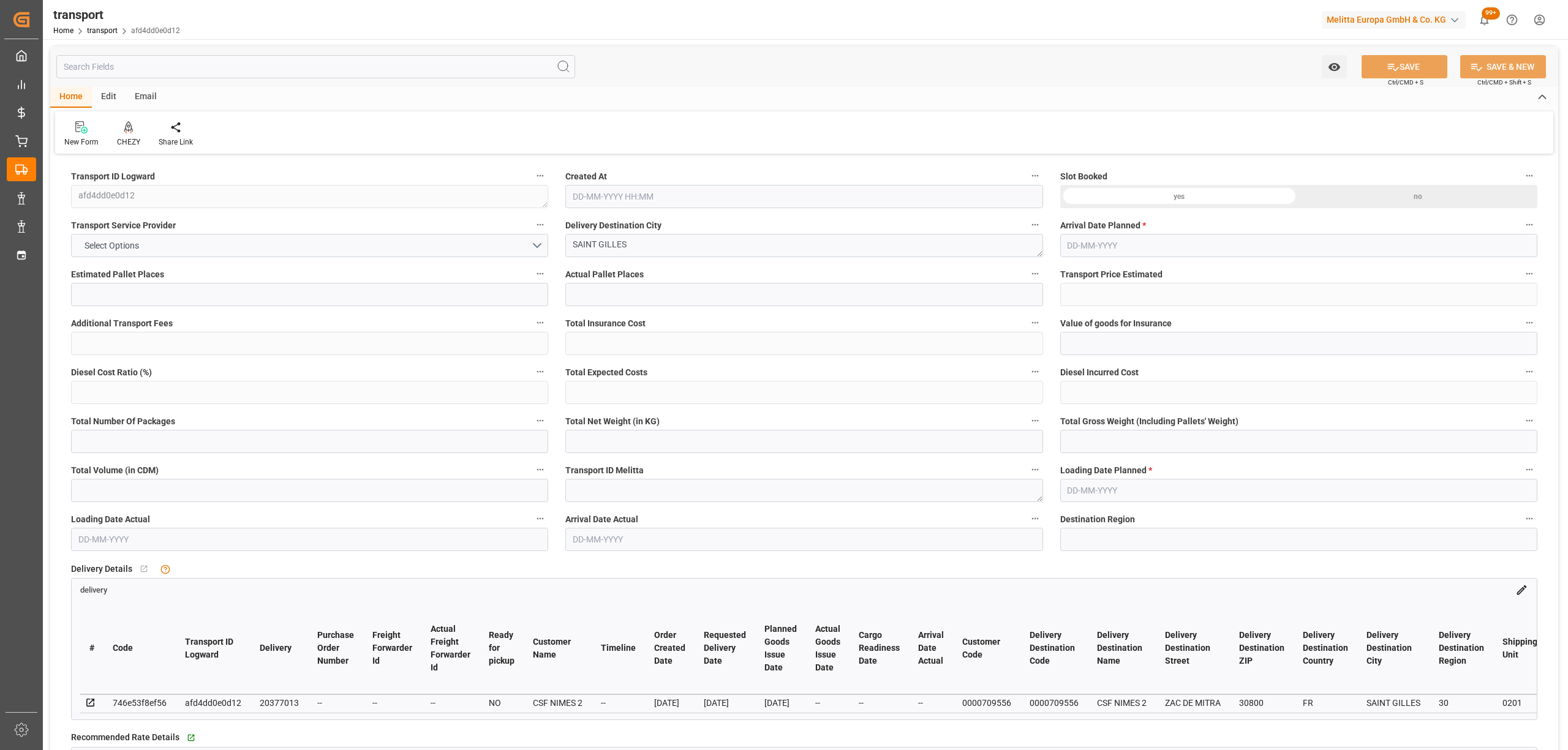
type input "0"
type input "21"
type input "35"
type input "[DATE] 11:32"
type input "[DATE]"
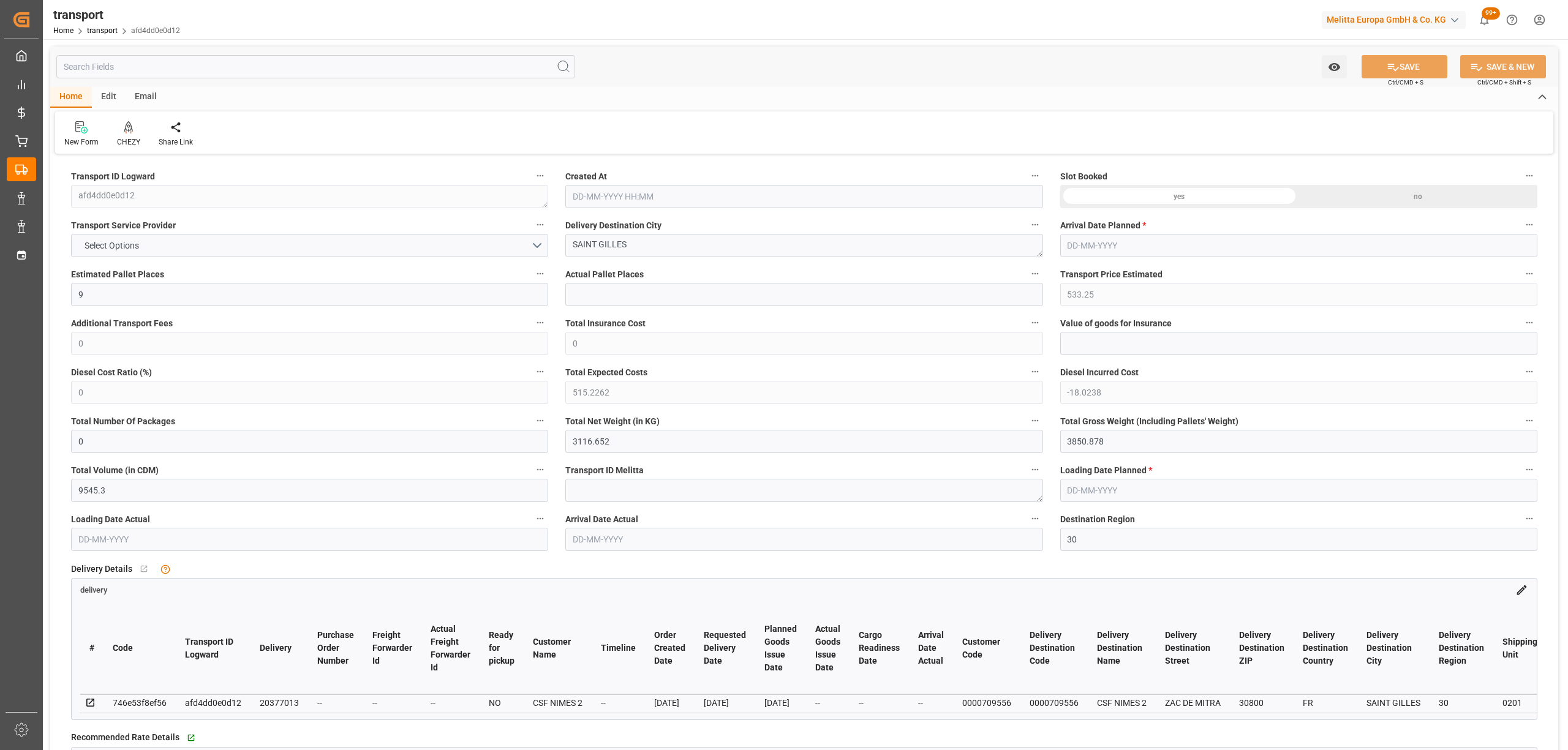
type input "[DATE]"
drag, startPoint x: 668, startPoint y: 258, endPoint x: 528, endPoint y: 255, distance: 140.0
drag, startPoint x: 630, startPoint y: 241, endPoint x: 502, endPoint y: 240, distance: 128.0
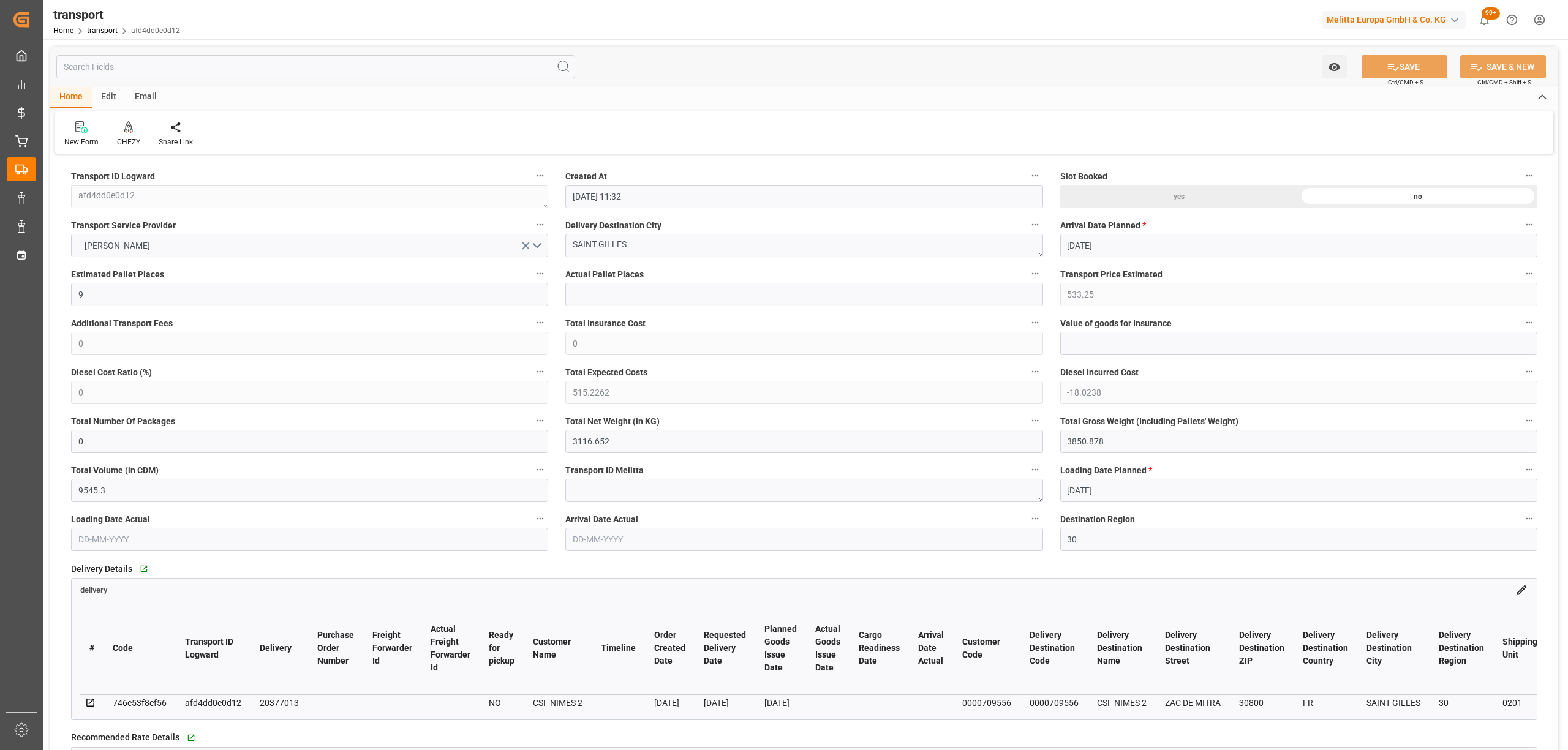
click at [123, 148] on div "New Form CHEZY Share Link" at bounding box center [804, 132] width 1498 height 42
click at [135, 138] on div "CHEZY" at bounding box center [129, 142] width 23 height 11
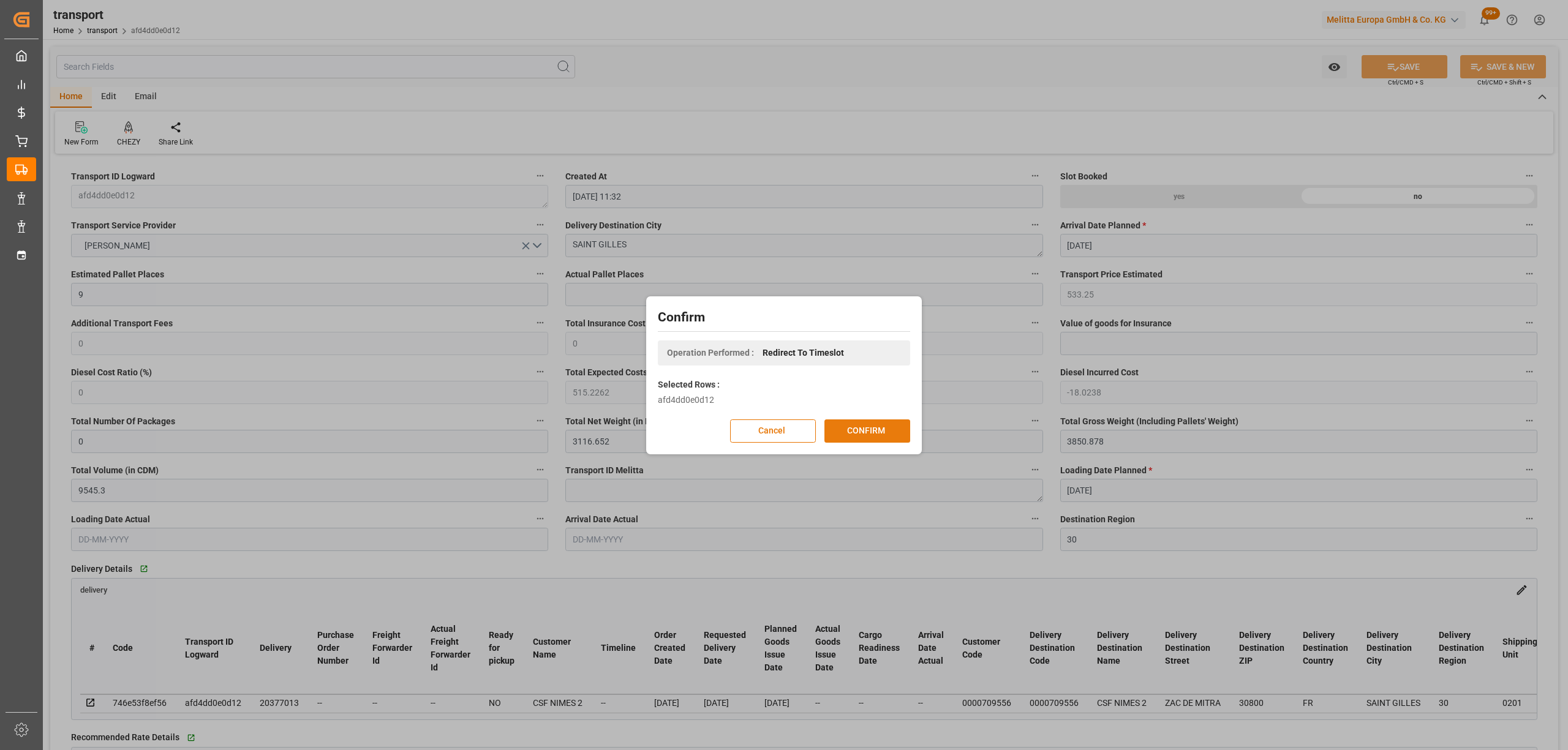
click at [847, 425] on button "CONFIRM" at bounding box center [867, 431] width 85 height 23
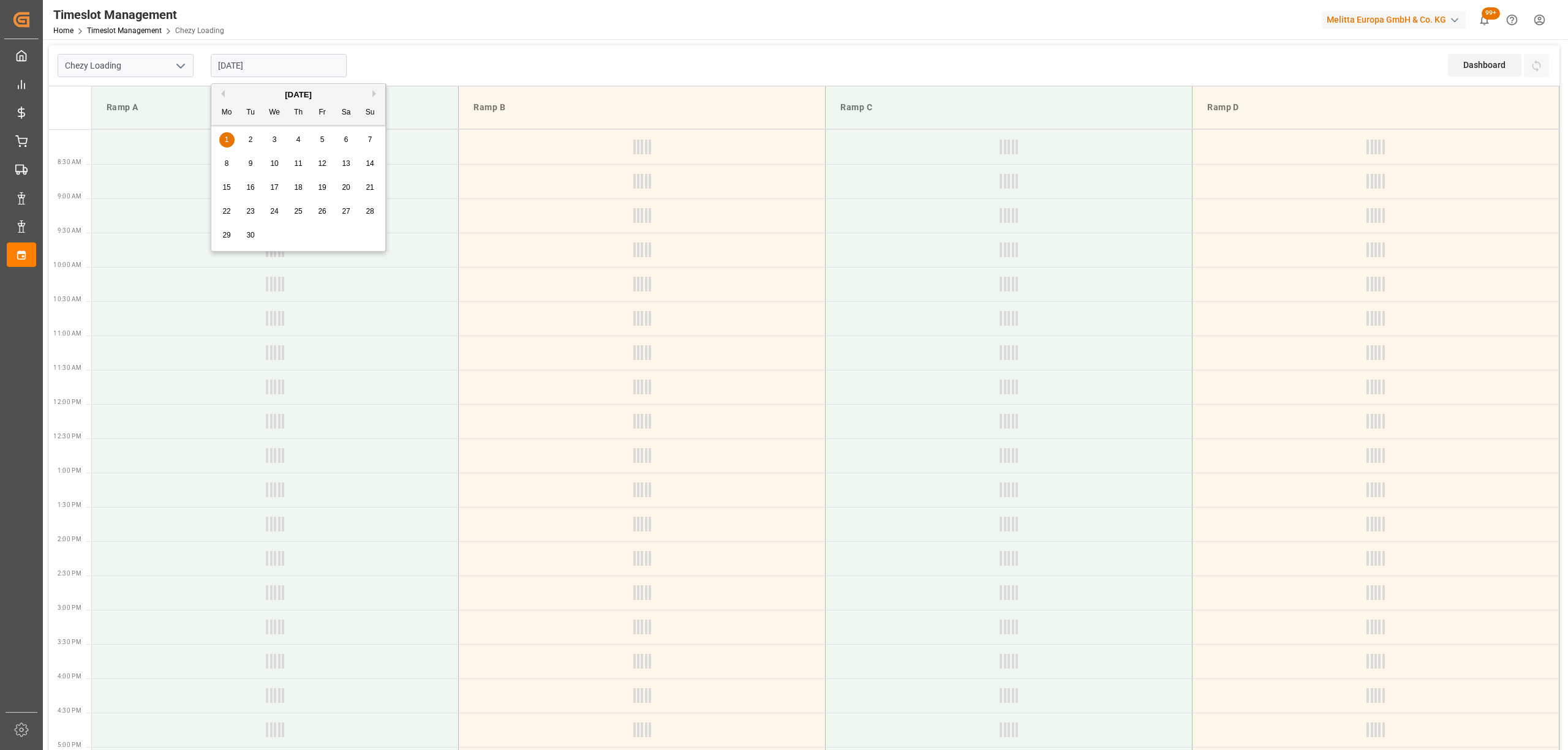
click at [283, 61] on input "[DATE]" at bounding box center [279, 66] width 136 height 23
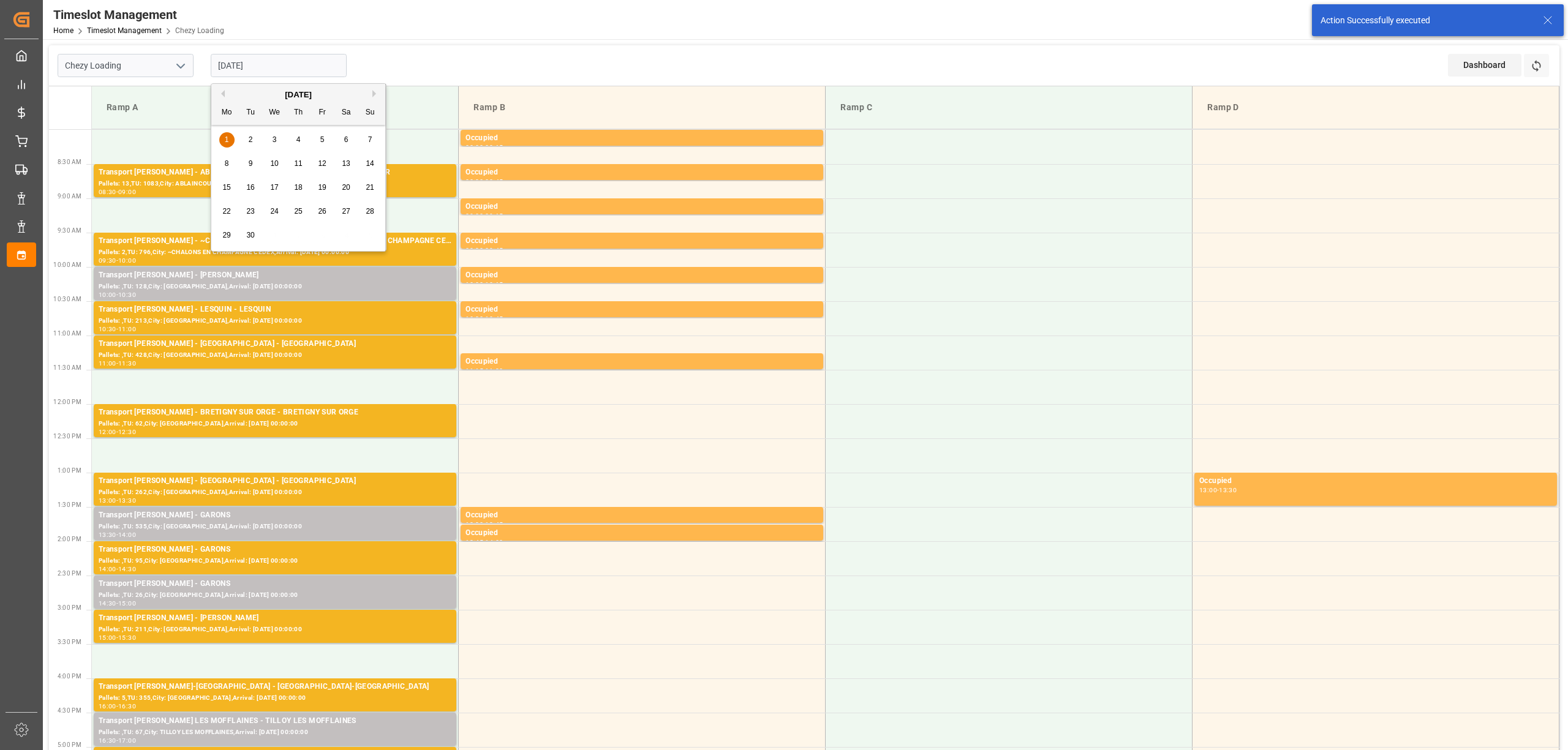
click at [249, 136] on span "2" at bounding box center [251, 140] width 4 height 9
type input "[DATE]"
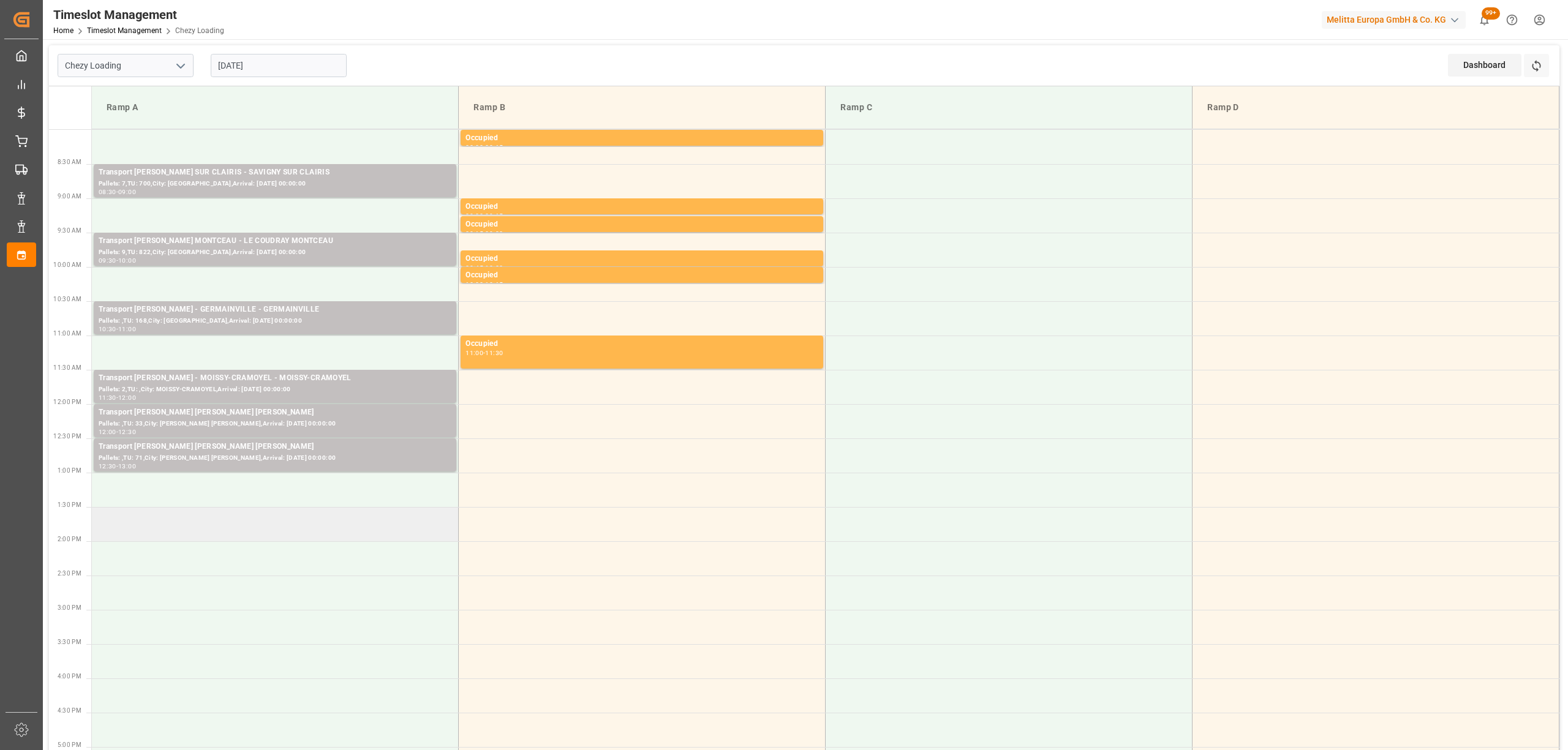
click at [225, 536] on td at bounding box center [275, 524] width 367 height 35
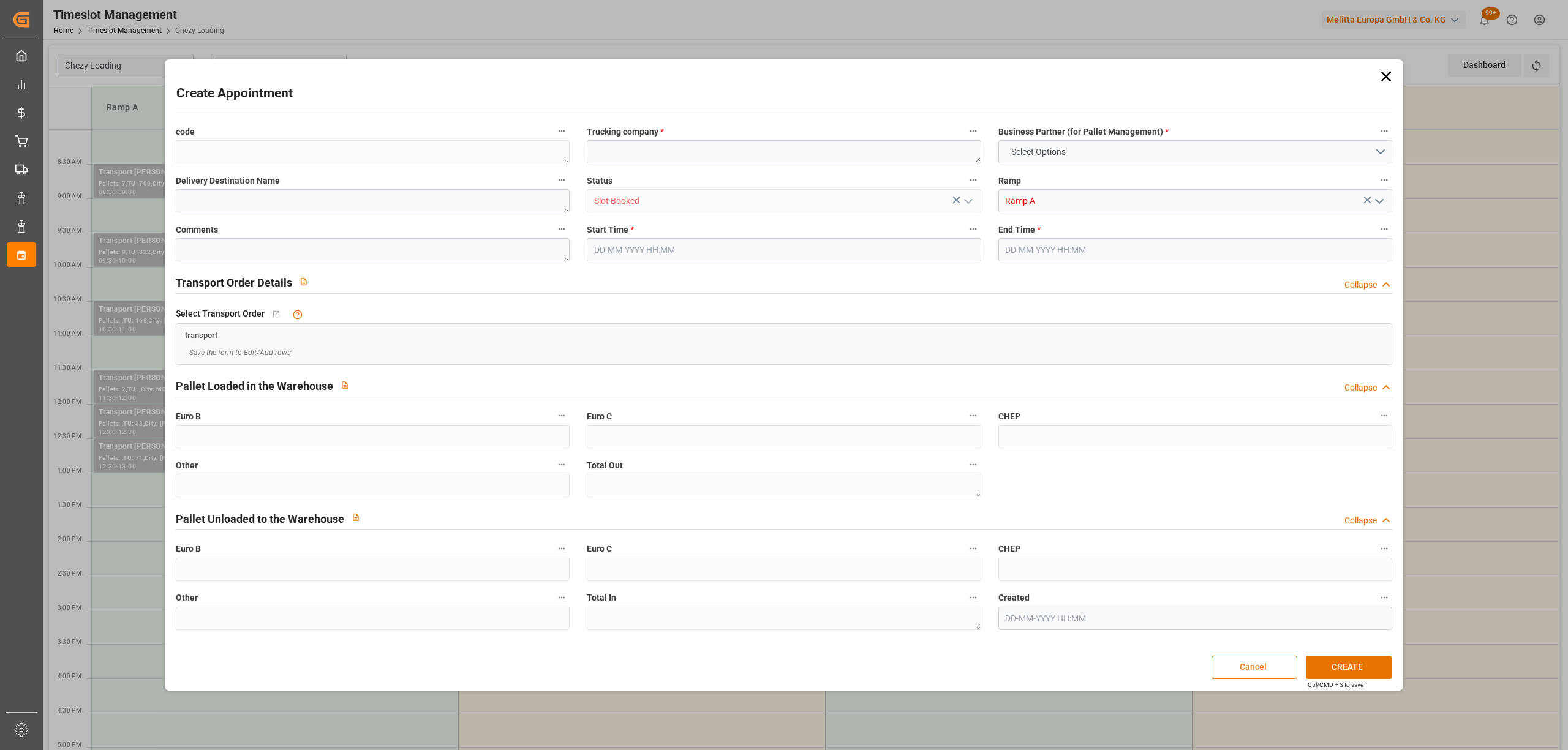
type input "0"
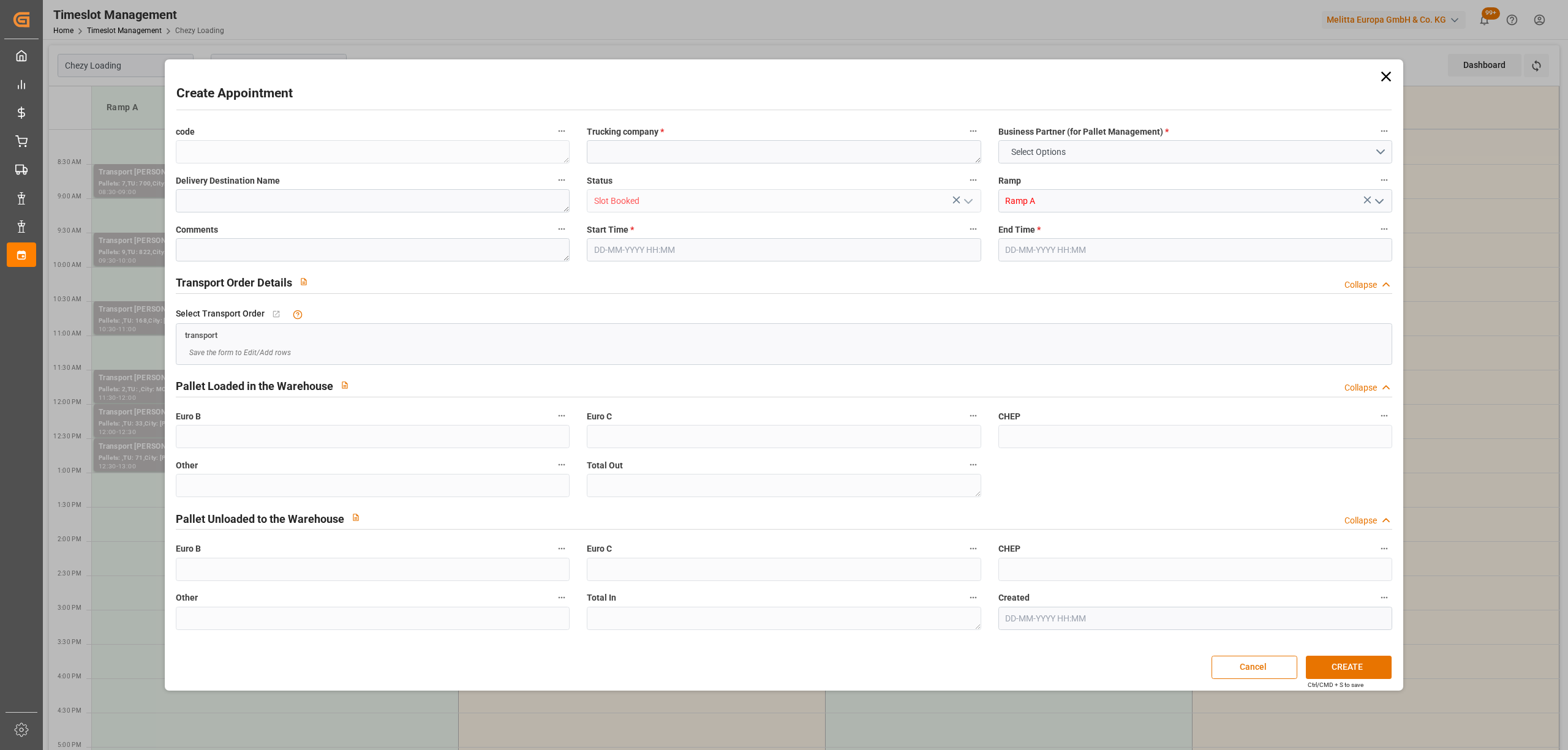
type input "0"
type input "[DATE] 13:30"
type input "[DATE] 14:00"
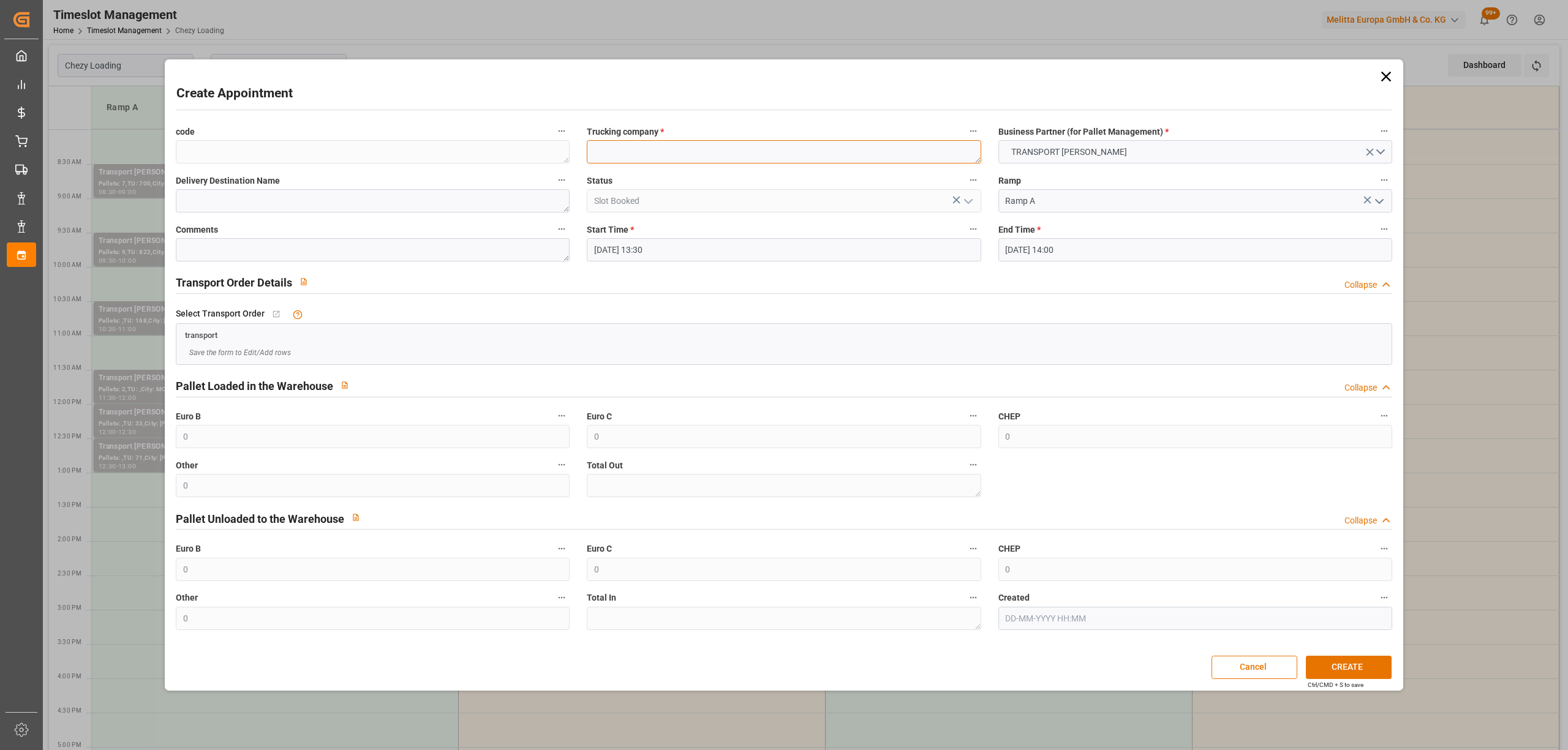
click at [644, 148] on textarea at bounding box center [784, 152] width 394 height 23
paste textarea "SAINT GILLES"
type textarea "SAINT GILLES"
click at [1343, 659] on button "CREATE" at bounding box center [1348, 667] width 85 height 23
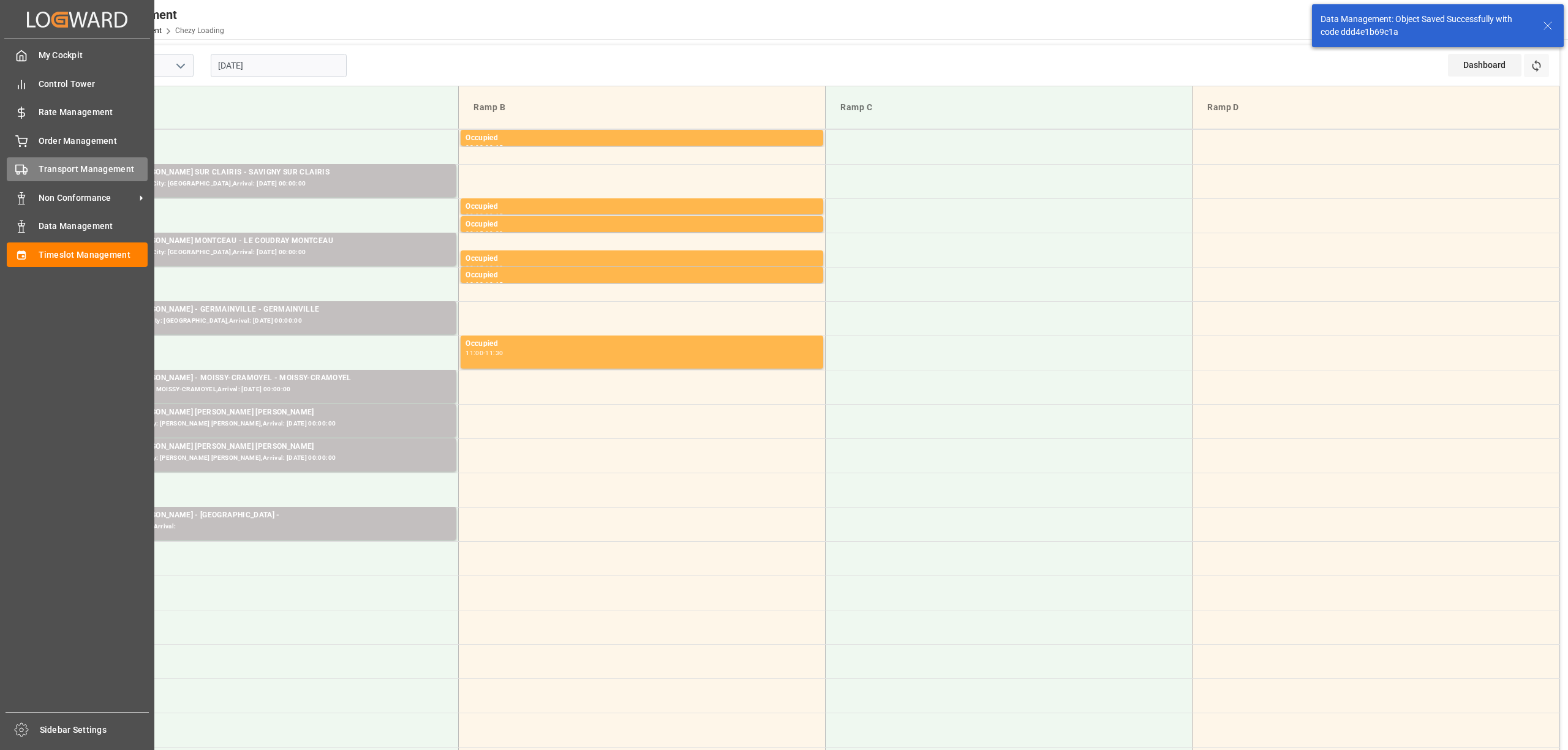
click at [28, 165] on div "Transport Management Transport Management" at bounding box center [77, 169] width 141 height 24
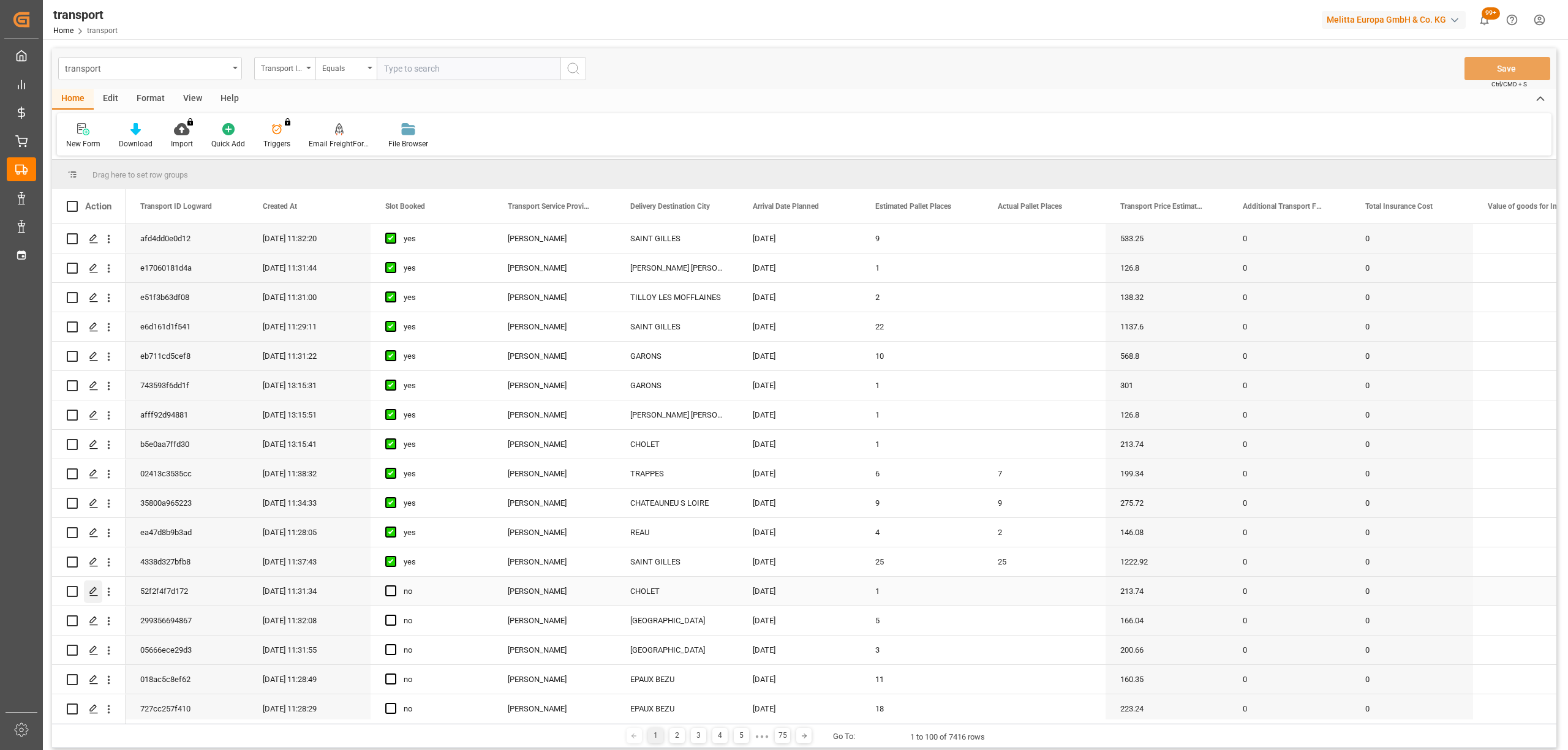
click at [93, 591] on polygon "Press SPACE to select this row." at bounding box center [93, 590] width 6 height 6
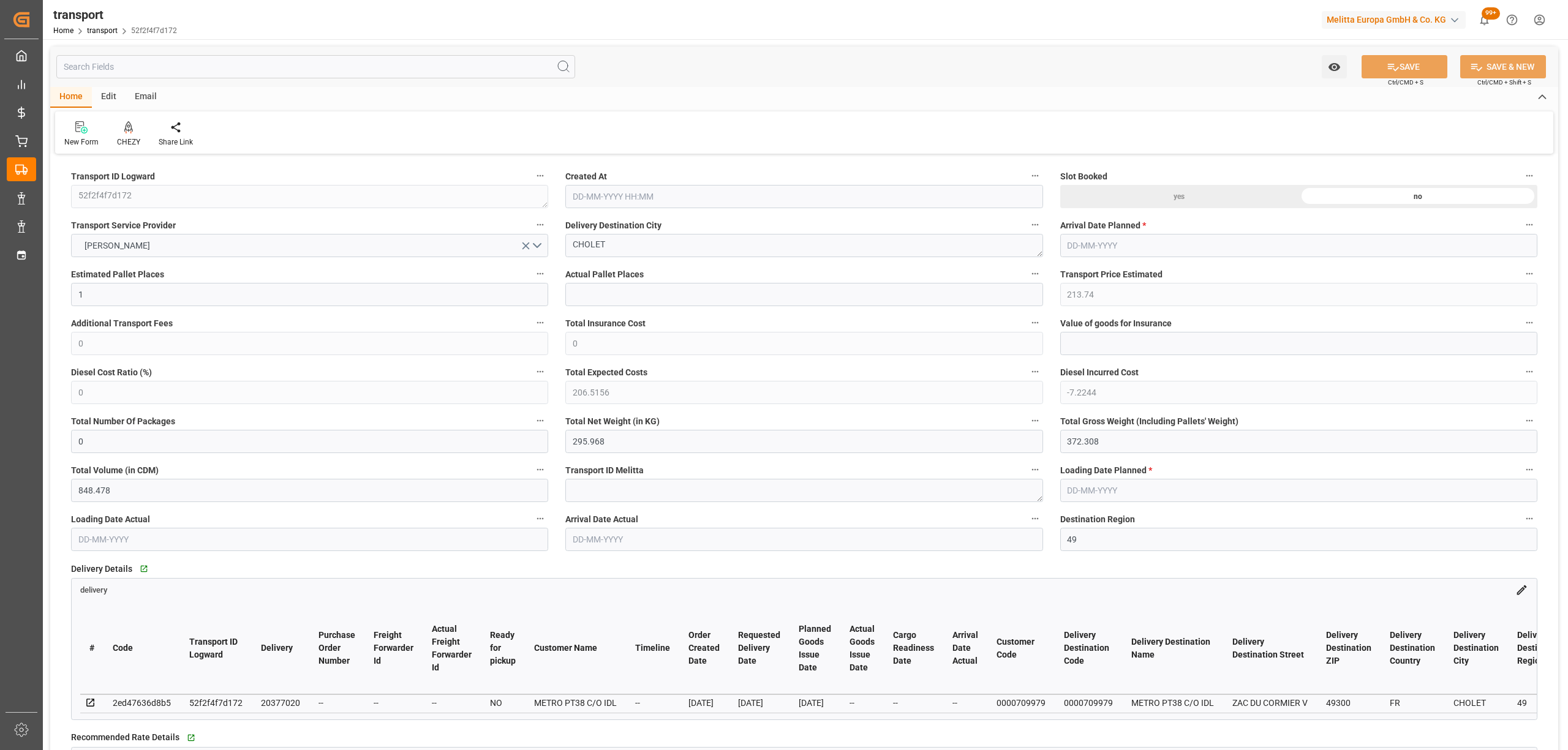
type input "1"
type input "213.74"
type input "0"
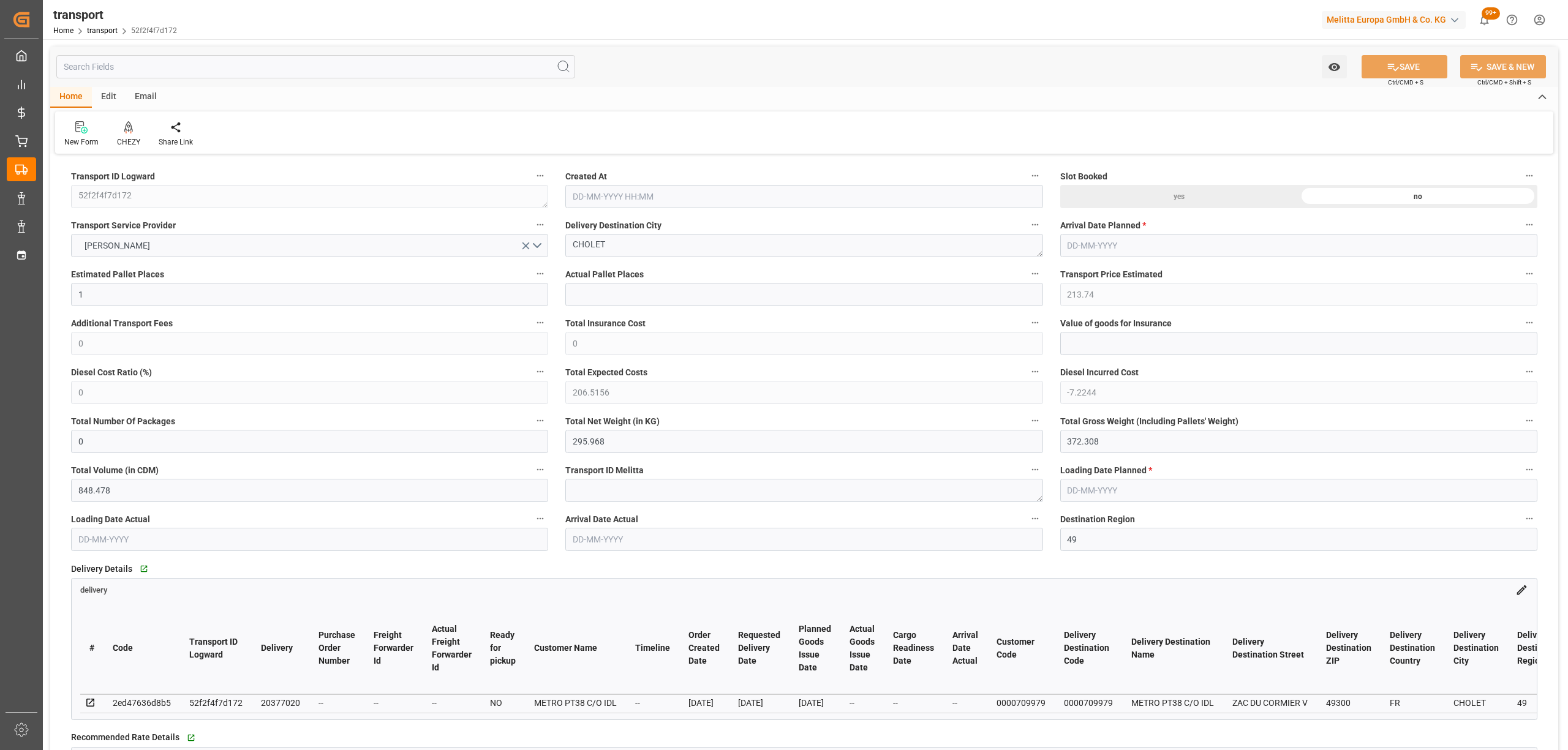
type input "206.5156"
type input "-7.2244"
type input "0"
type input "295.968"
type input "372.308"
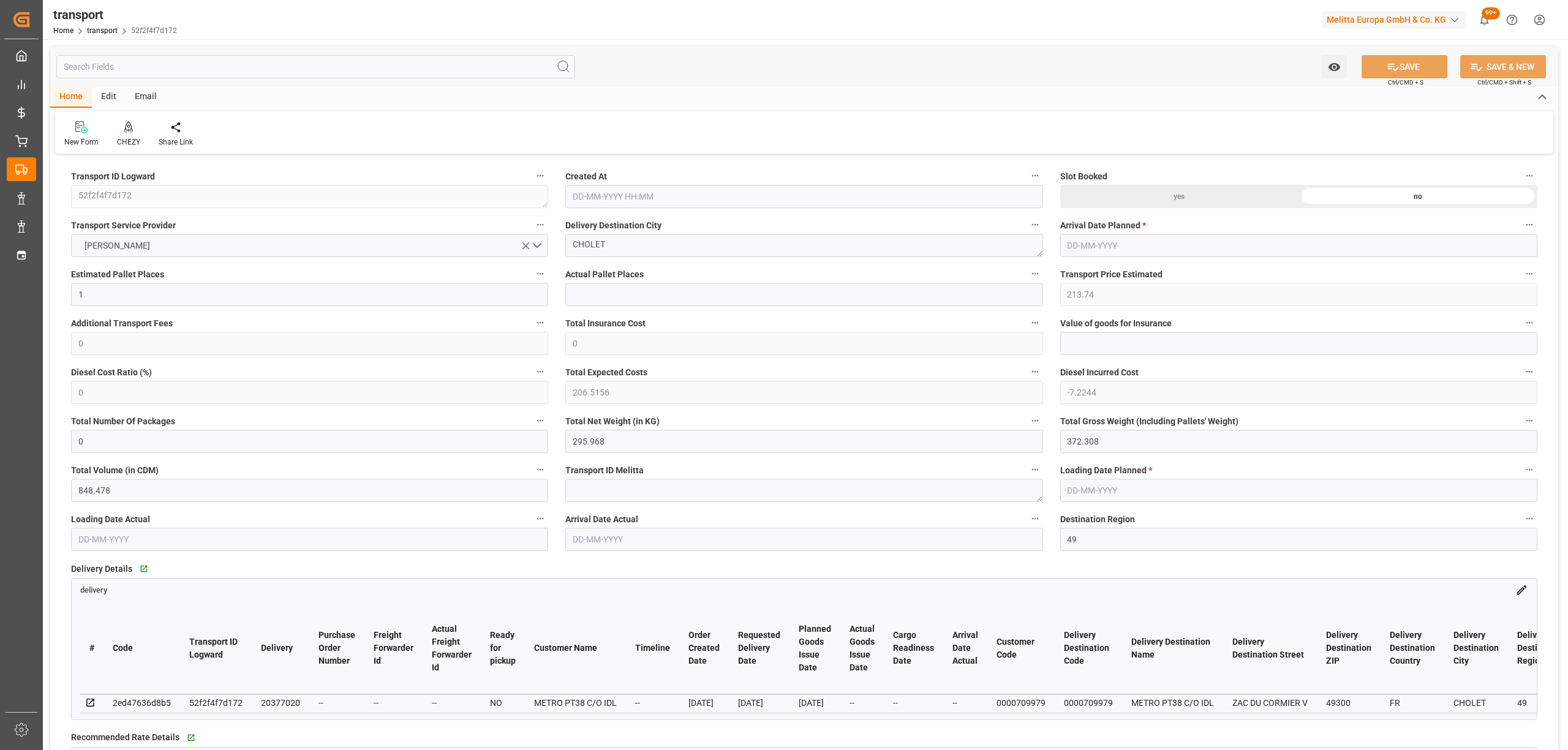
type input "848.478"
type input "49"
type input "0"
type input "39"
type input "1"
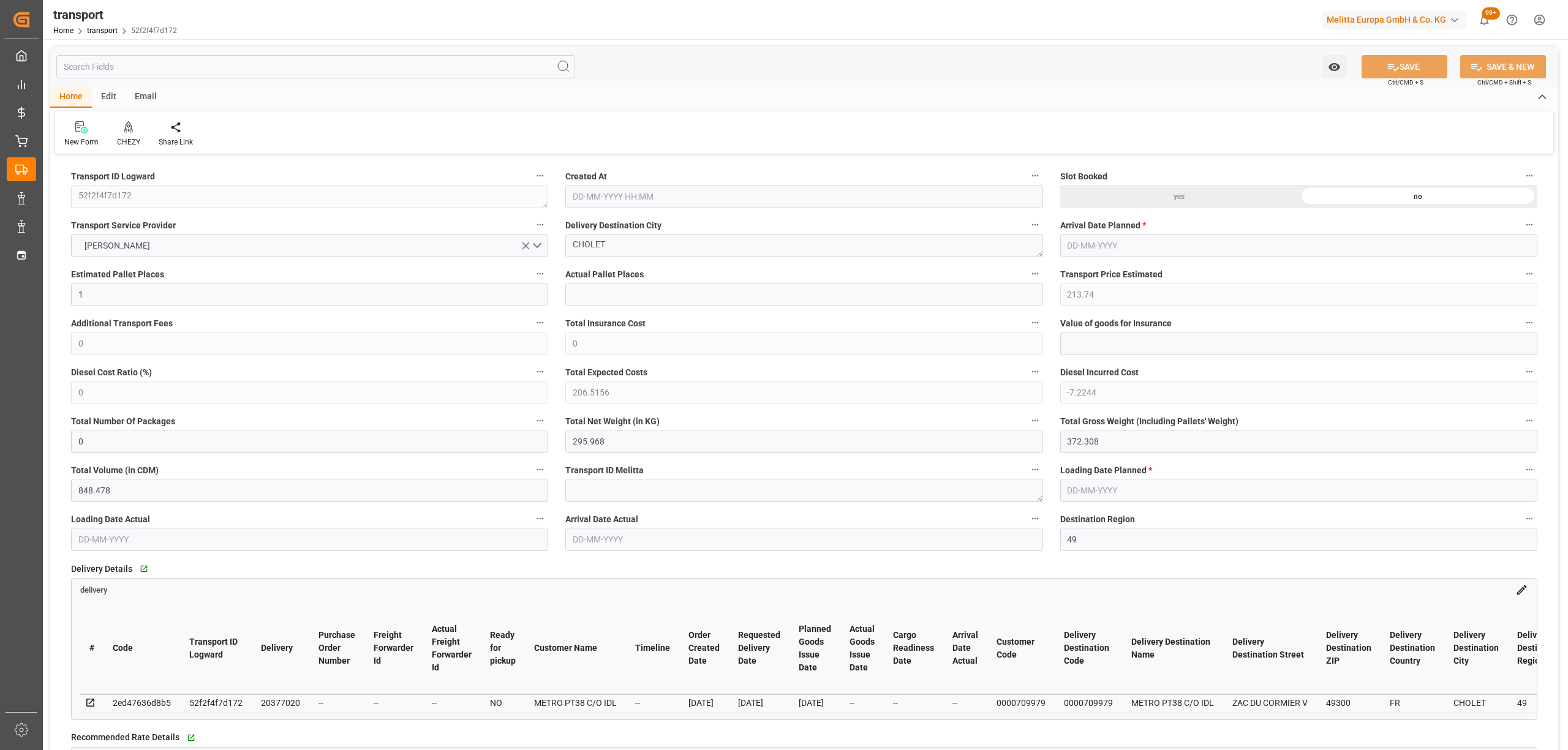
type input "101"
type input "349.308"
type input "0"
type input "4710.8598"
type input "0"
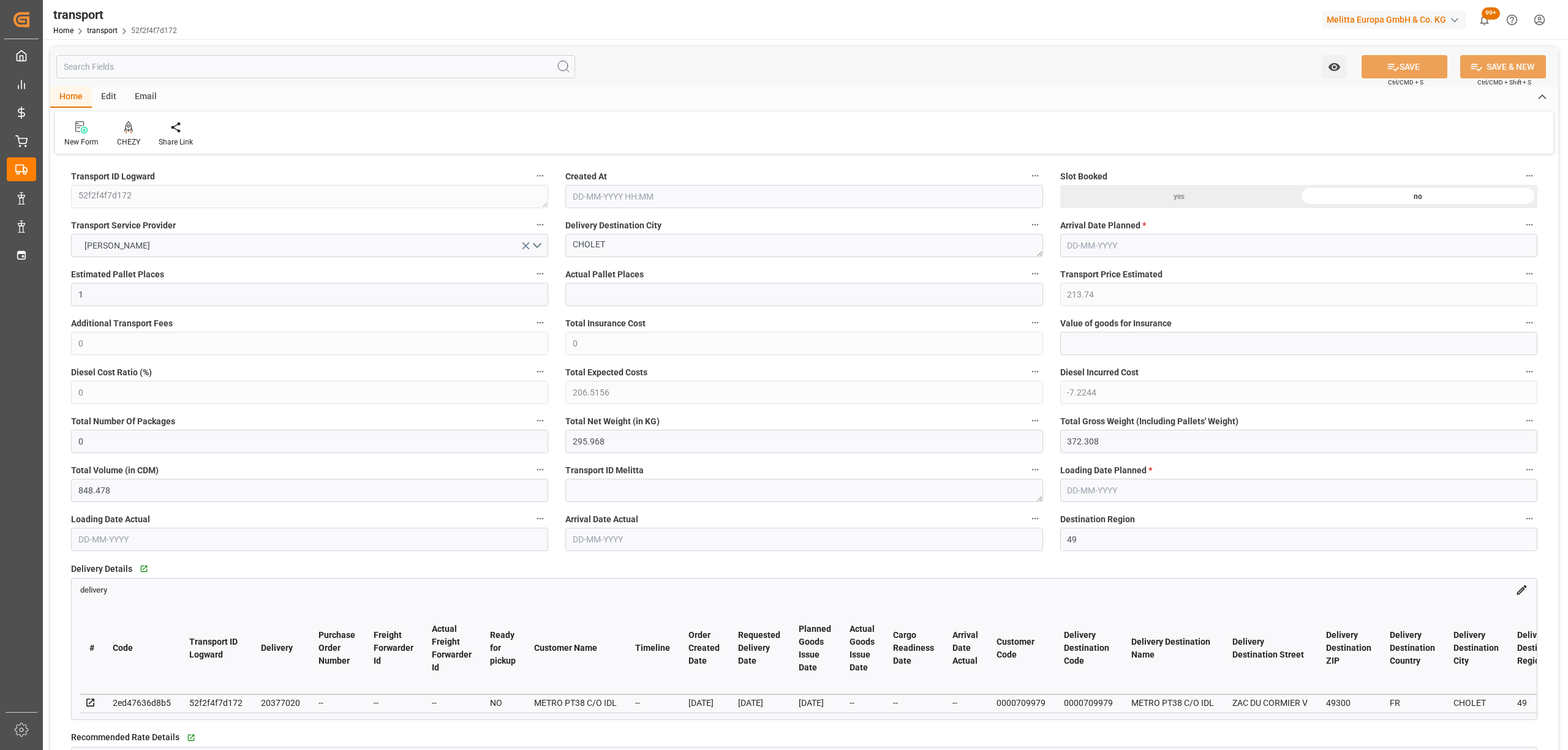
type input "0"
type input "21"
type input "35"
type input "[DATE] 11:31"
type input "[DATE]"
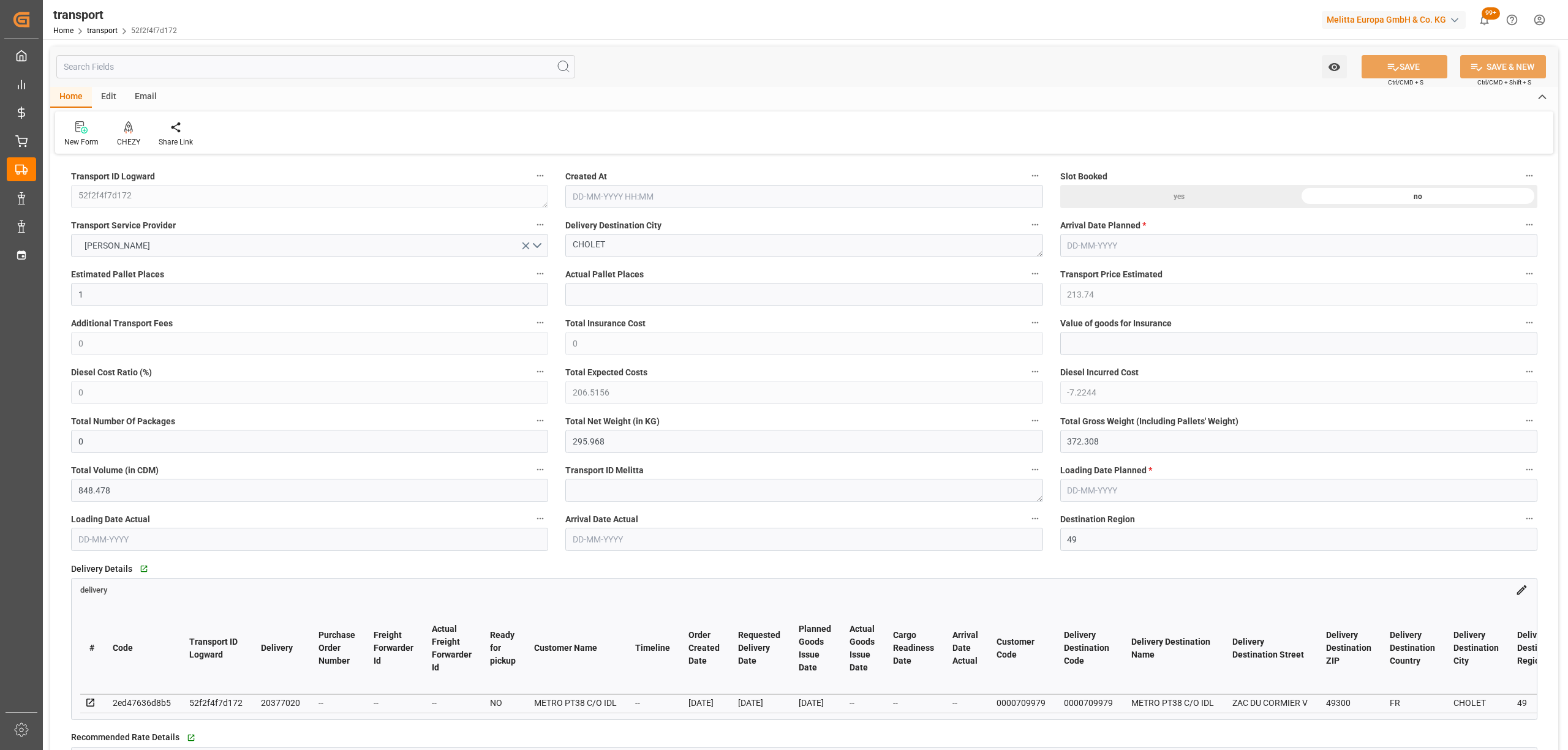
type input "[DATE]"
drag, startPoint x: 597, startPoint y: 243, endPoint x: 586, endPoint y: 241, distance: 11.2
click at [586, 241] on textarea "CHOLET" at bounding box center [804, 245] width 477 height 23
click at [631, 244] on textarea "CHOLET" at bounding box center [804, 245] width 477 height 23
drag, startPoint x: 603, startPoint y: 243, endPoint x: 537, endPoint y: 243, distance: 66.0
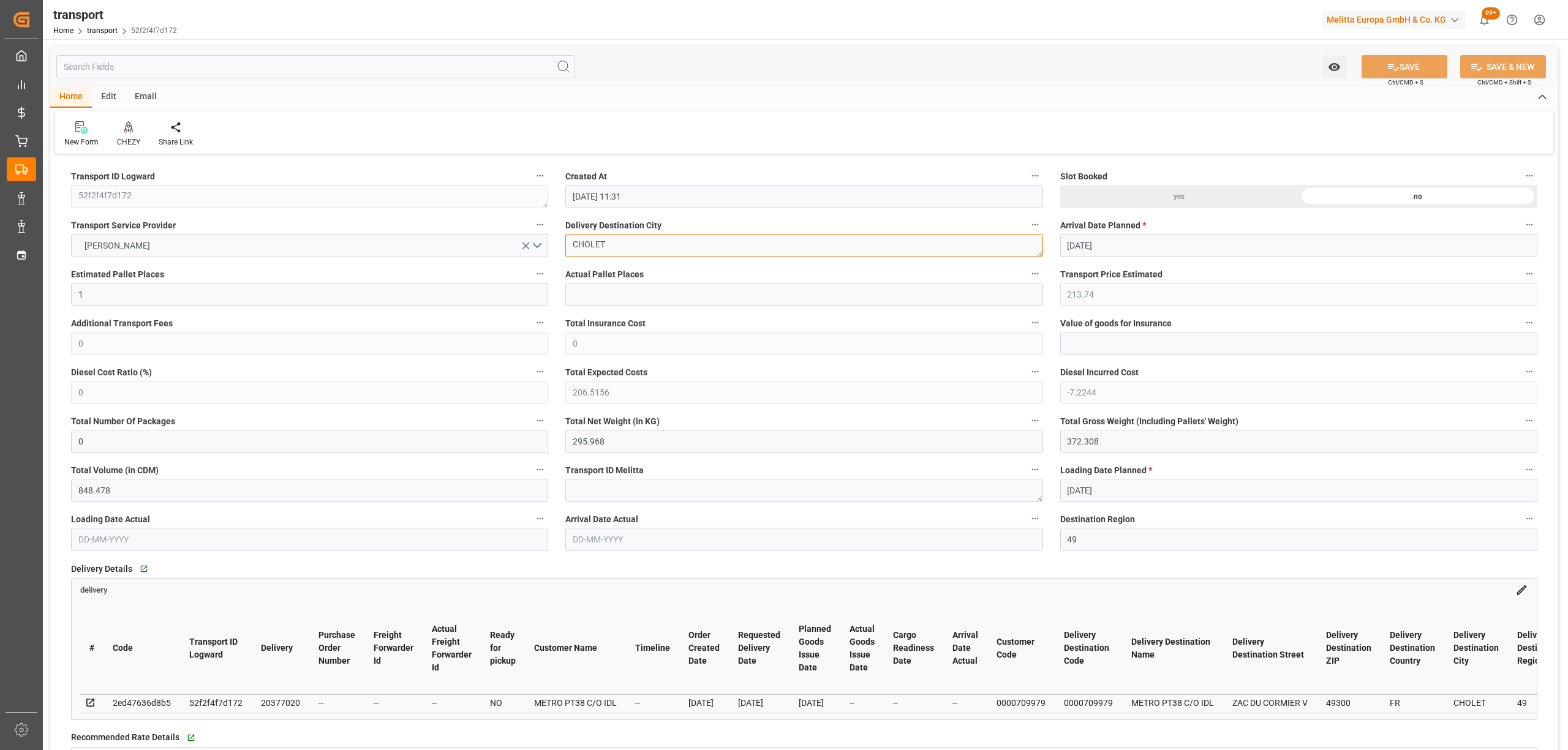
click at [145, 138] on div "CHEZY" at bounding box center [128, 134] width 41 height 27
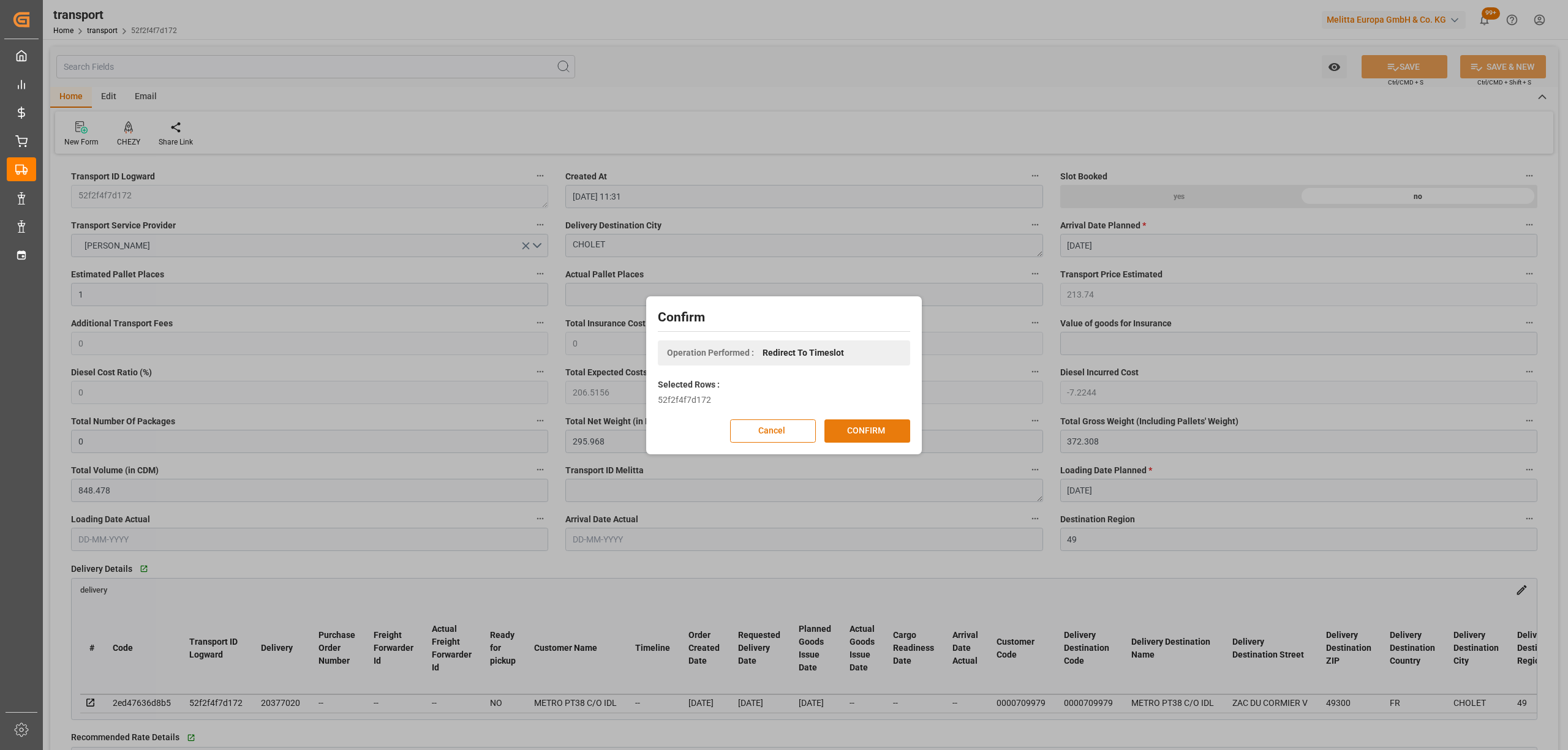
click at [872, 439] on button "CONFIRM" at bounding box center [867, 431] width 85 height 23
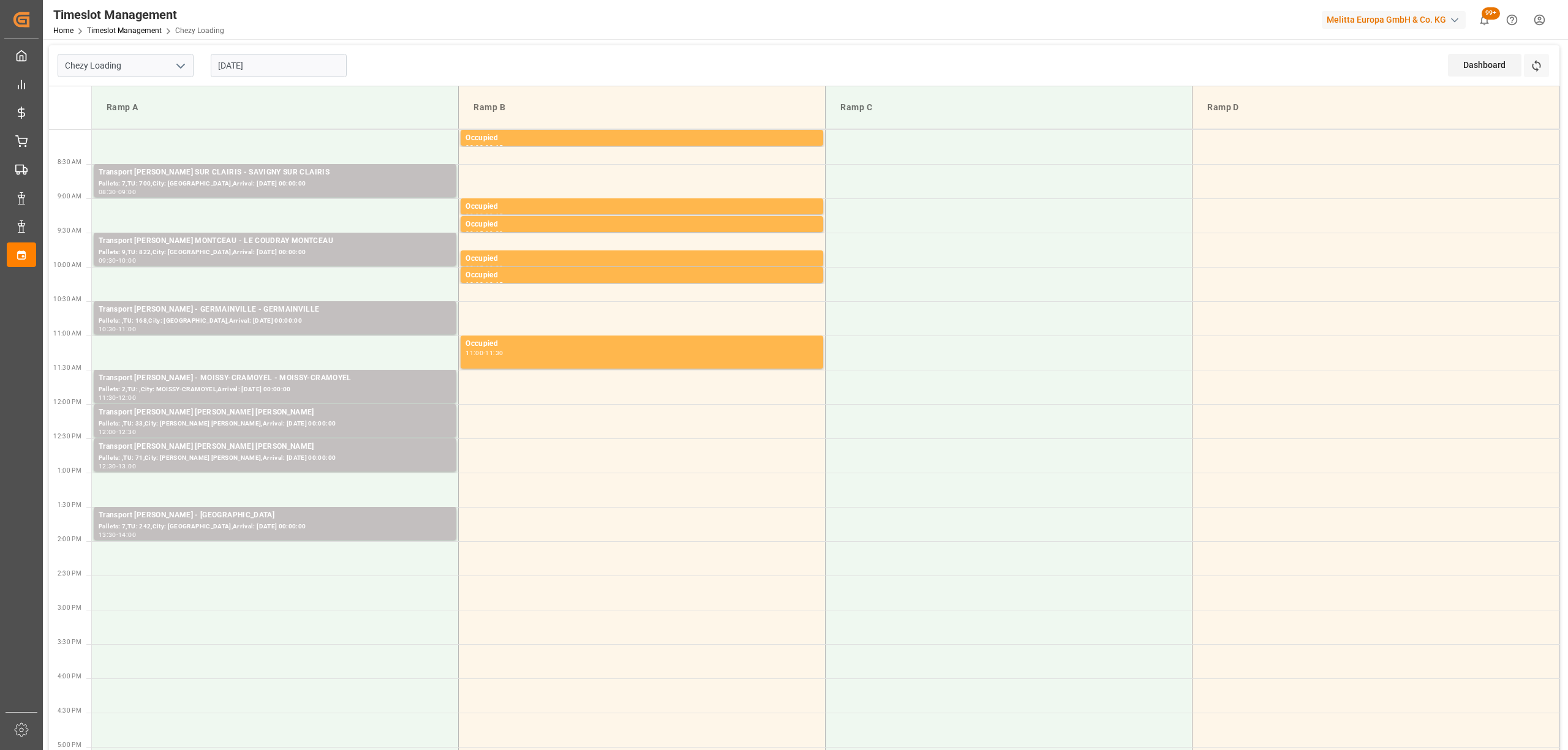
drag, startPoint x: 302, startPoint y: 51, endPoint x: 306, endPoint y: 66, distance: 15.5
click at [304, 51] on div "[DATE]" at bounding box center [279, 66] width 153 height 41
click at [306, 68] on input "[DATE]" at bounding box center [279, 66] width 136 height 23
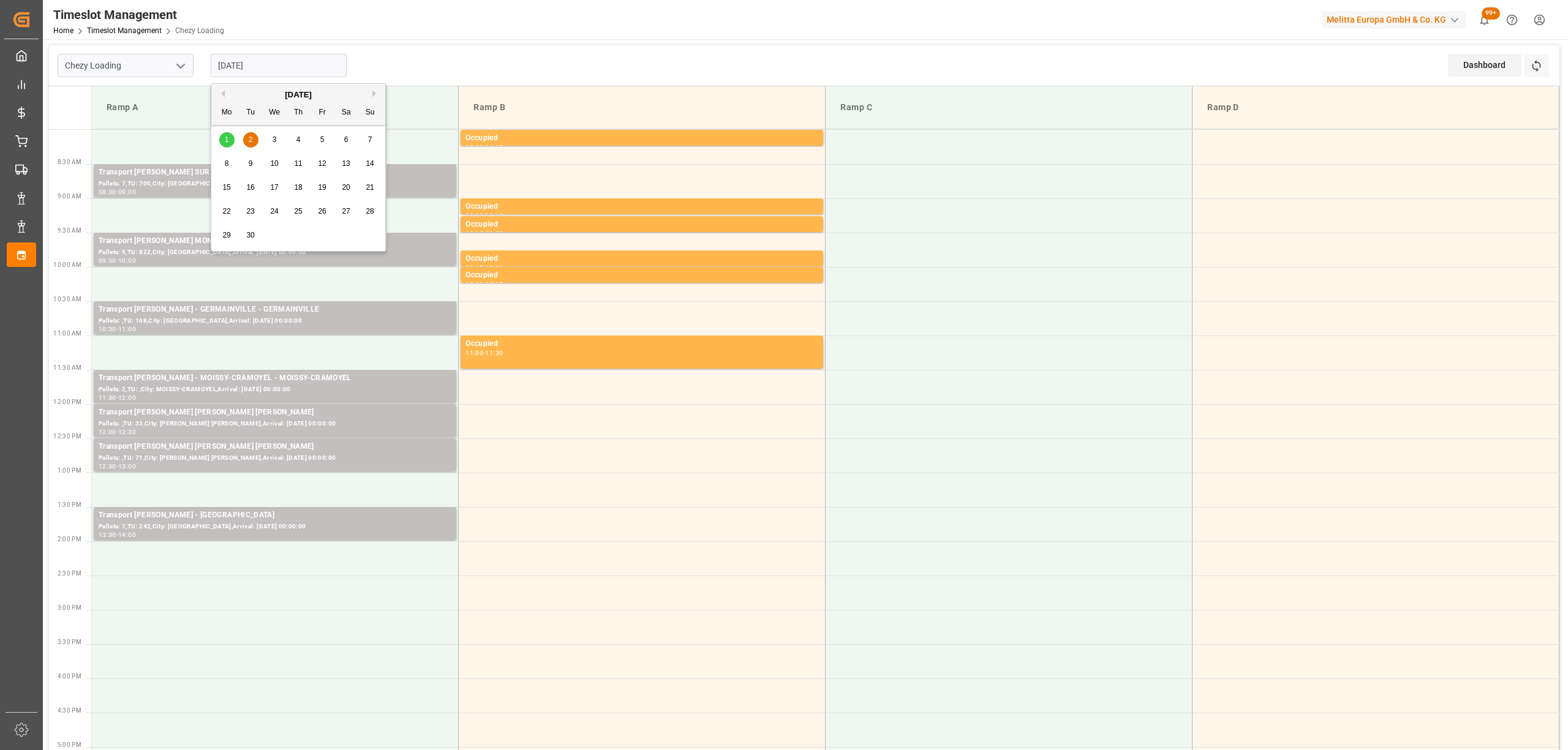
click at [224, 141] on div "1" at bounding box center [226, 140] width 16 height 15
type input "[DATE]"
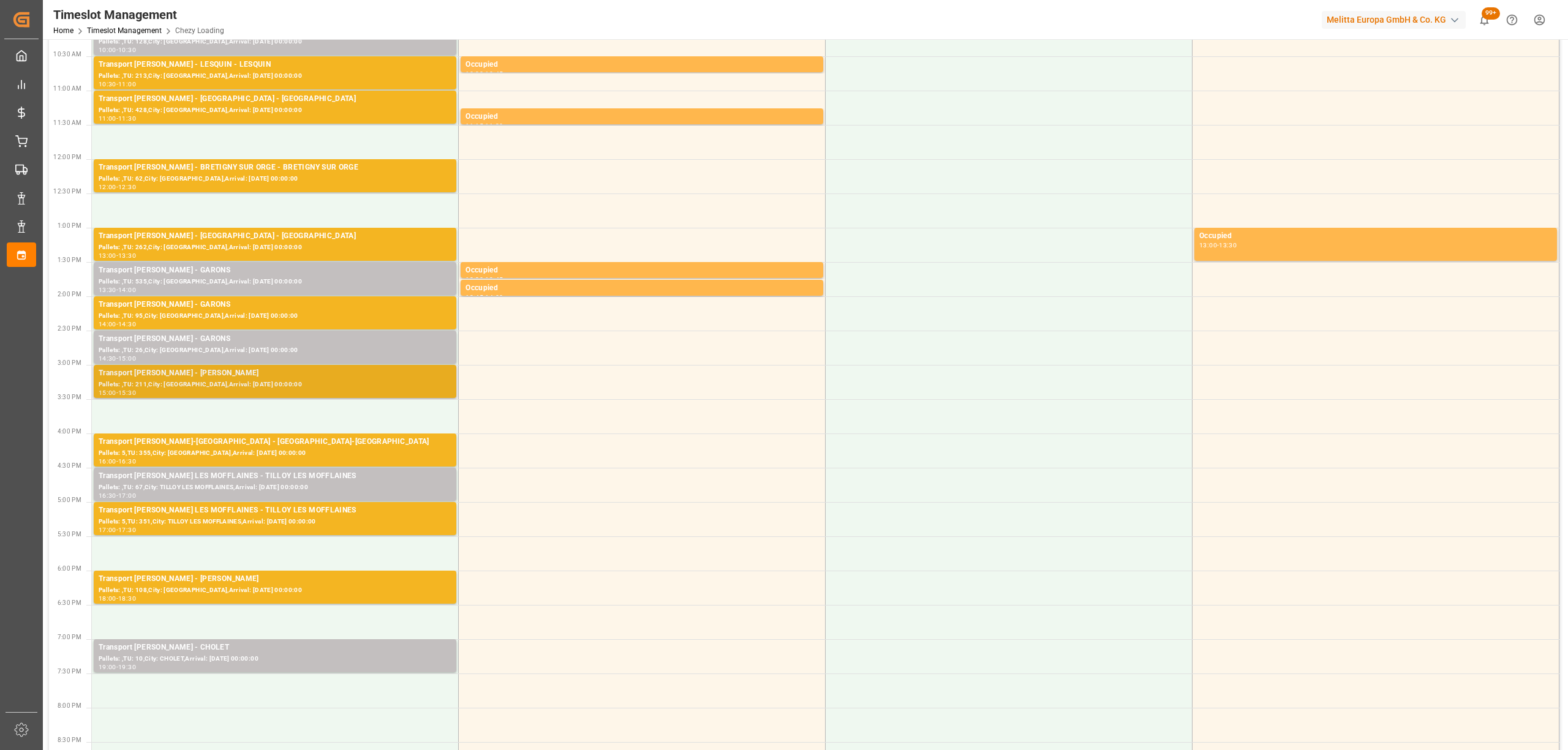
scroll to position [327, 0]
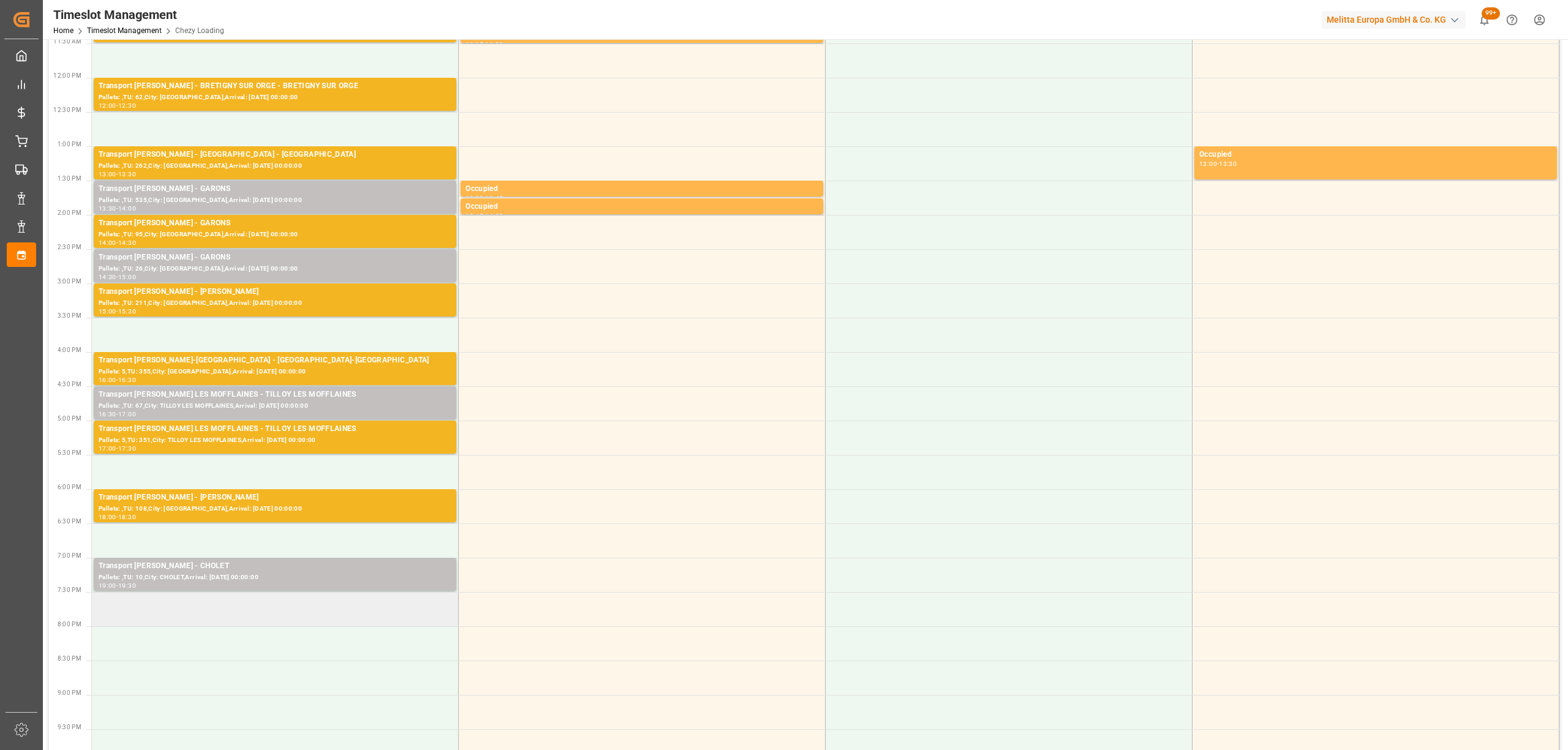
click at [270, 606] on td at bounding box center [275, 609] width 367 height 35
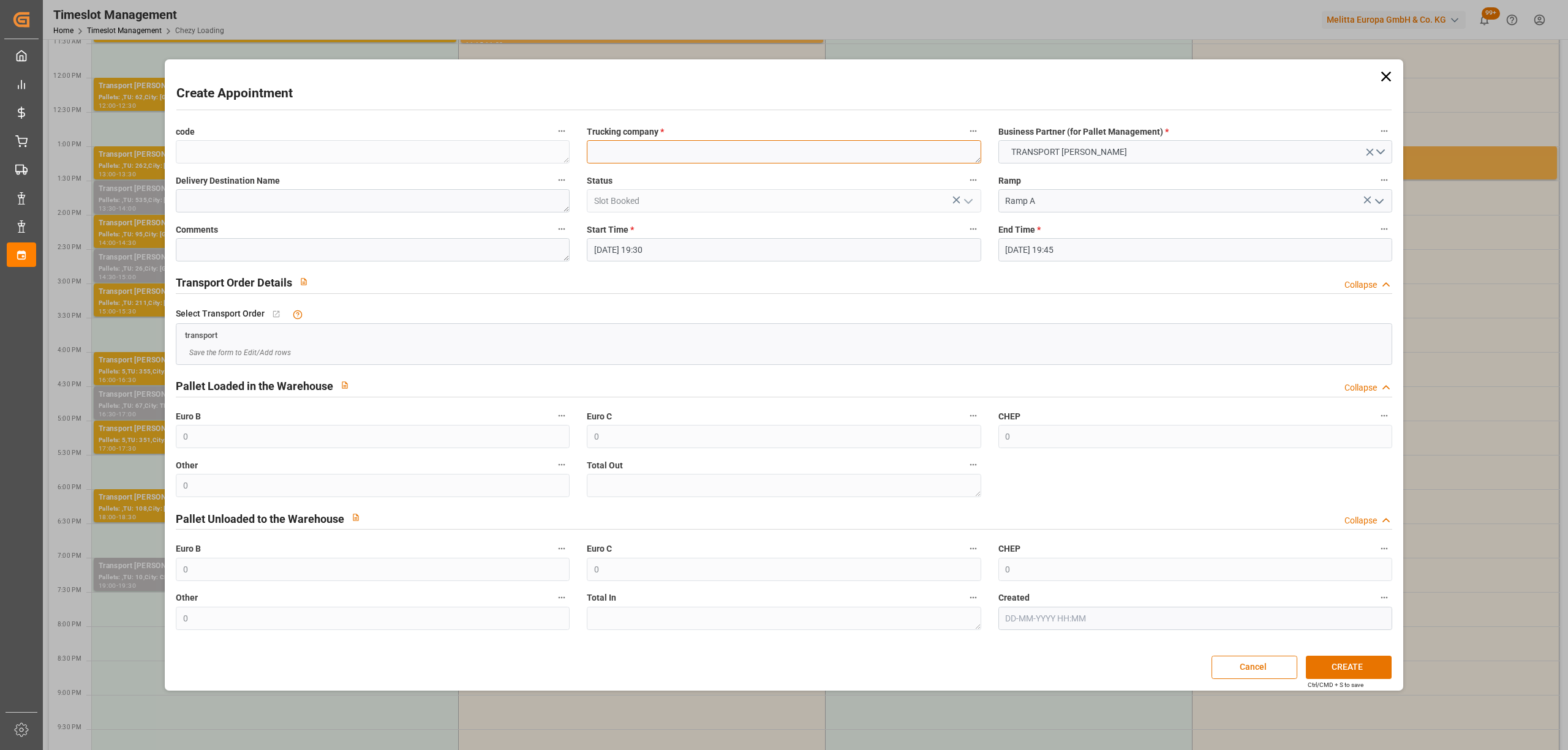
paste textarea "CHOLET"
type textarea "CHOLET"
click at [1115, 247] on input "01-09-2025 19:45" at bounding box center [1195, 249] width 394 height 23
click at [1010, 321] on div "1" at bounding box center [1014, 325] width 16 height 15
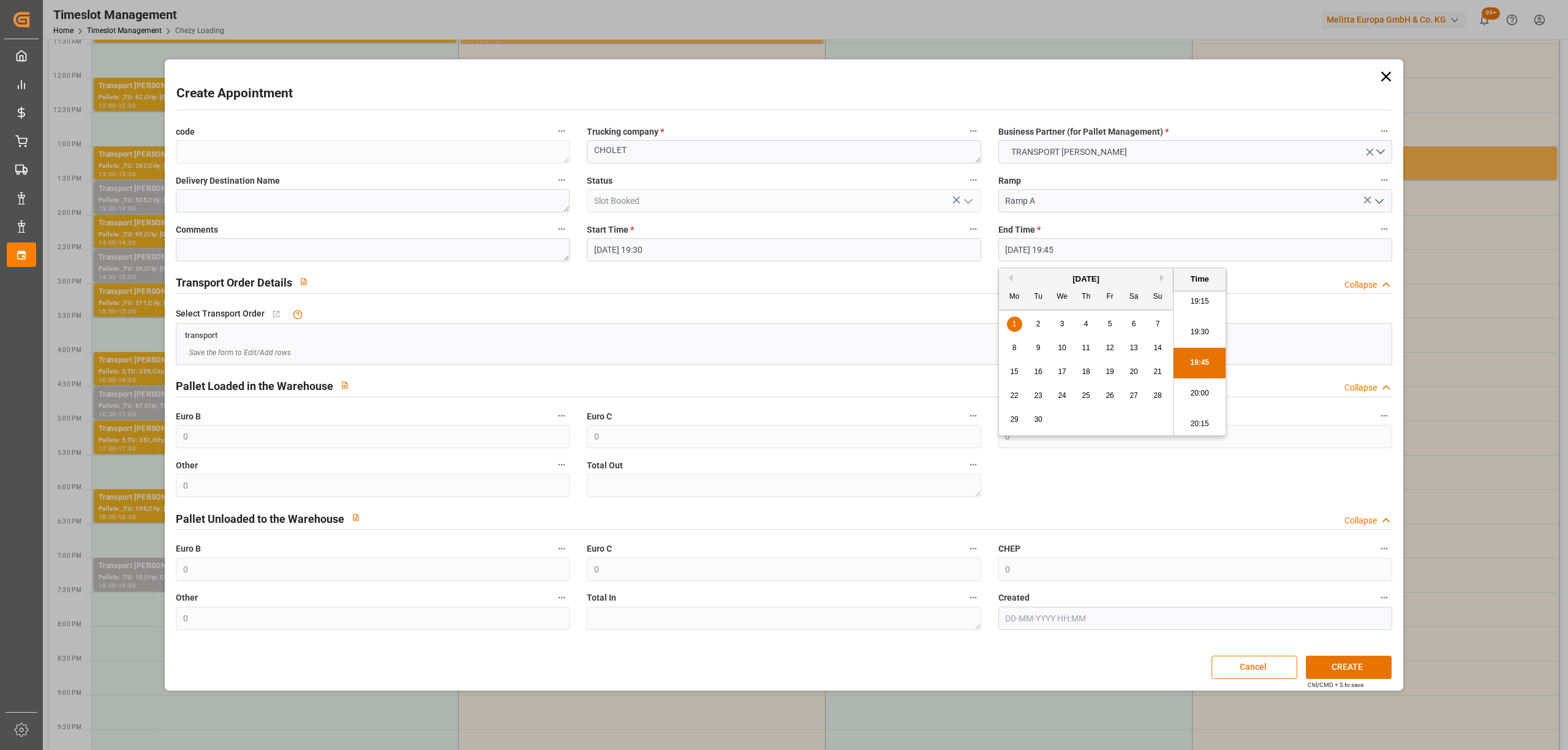
click at [1201, 388] on li "20:00" at bounding box center [1199, 393] width 52 height 30
type input "01-09-2025 20:00"
click at [1341, 667] on button "CREATE" at bounding box center [1348, 667] width 85 height 23
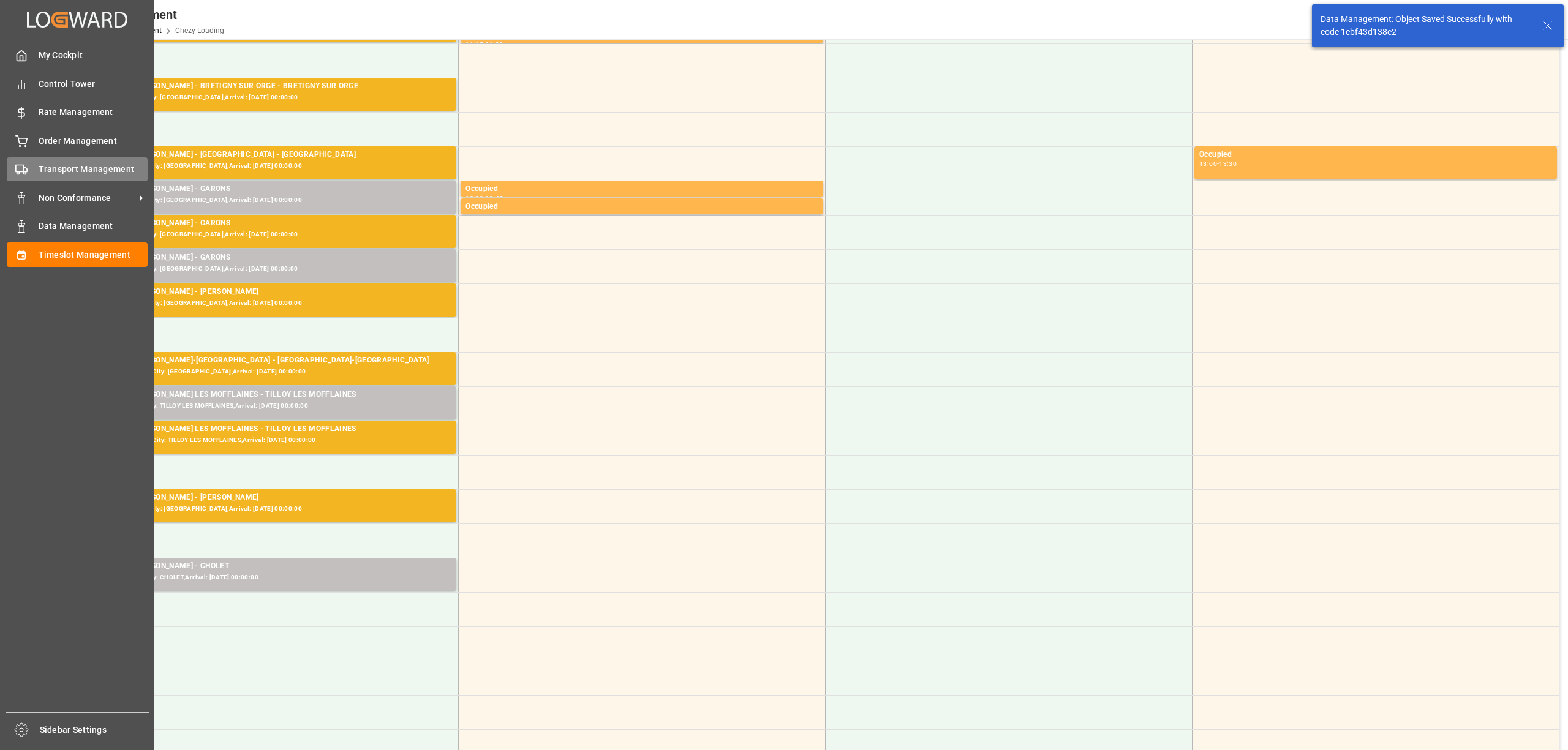
click at [35, 175] on div "Transport Management Transport Management" at bounding box center [77, 169] width 141 height 24
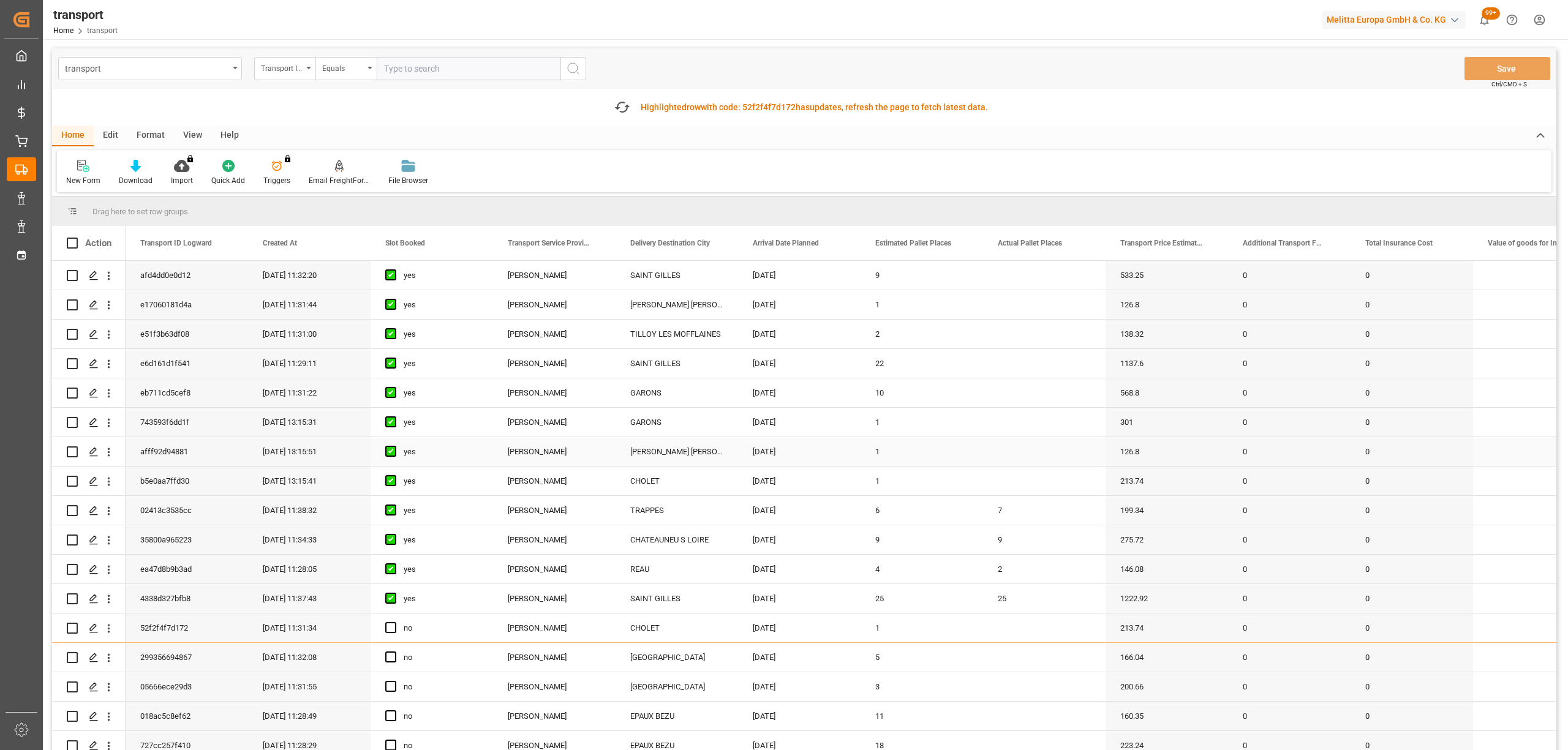
scroll to position [163, 0]
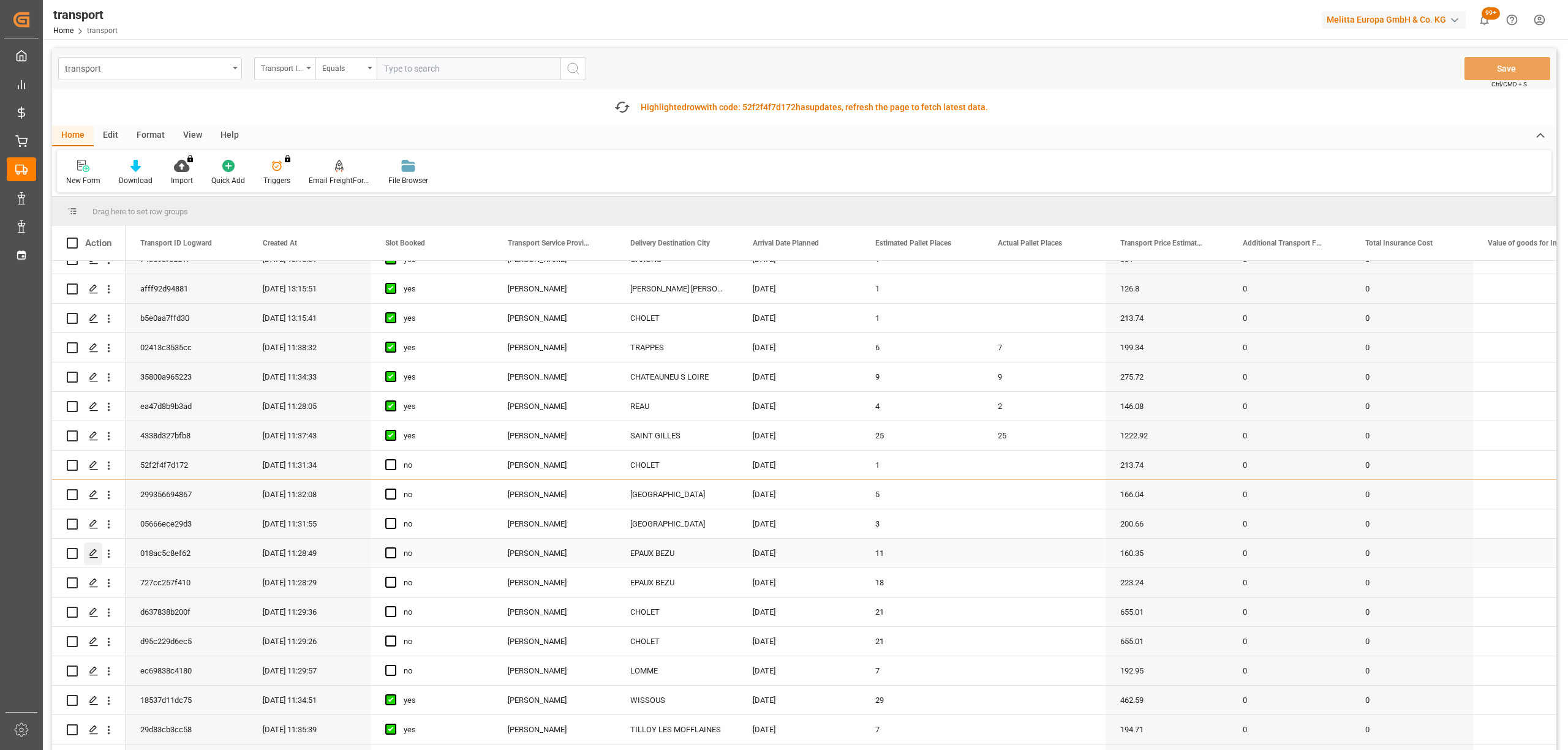
click at [92, 554] on polygon "Press SPACE to select this row." at bounding box center [93, 552] width 6 height 6
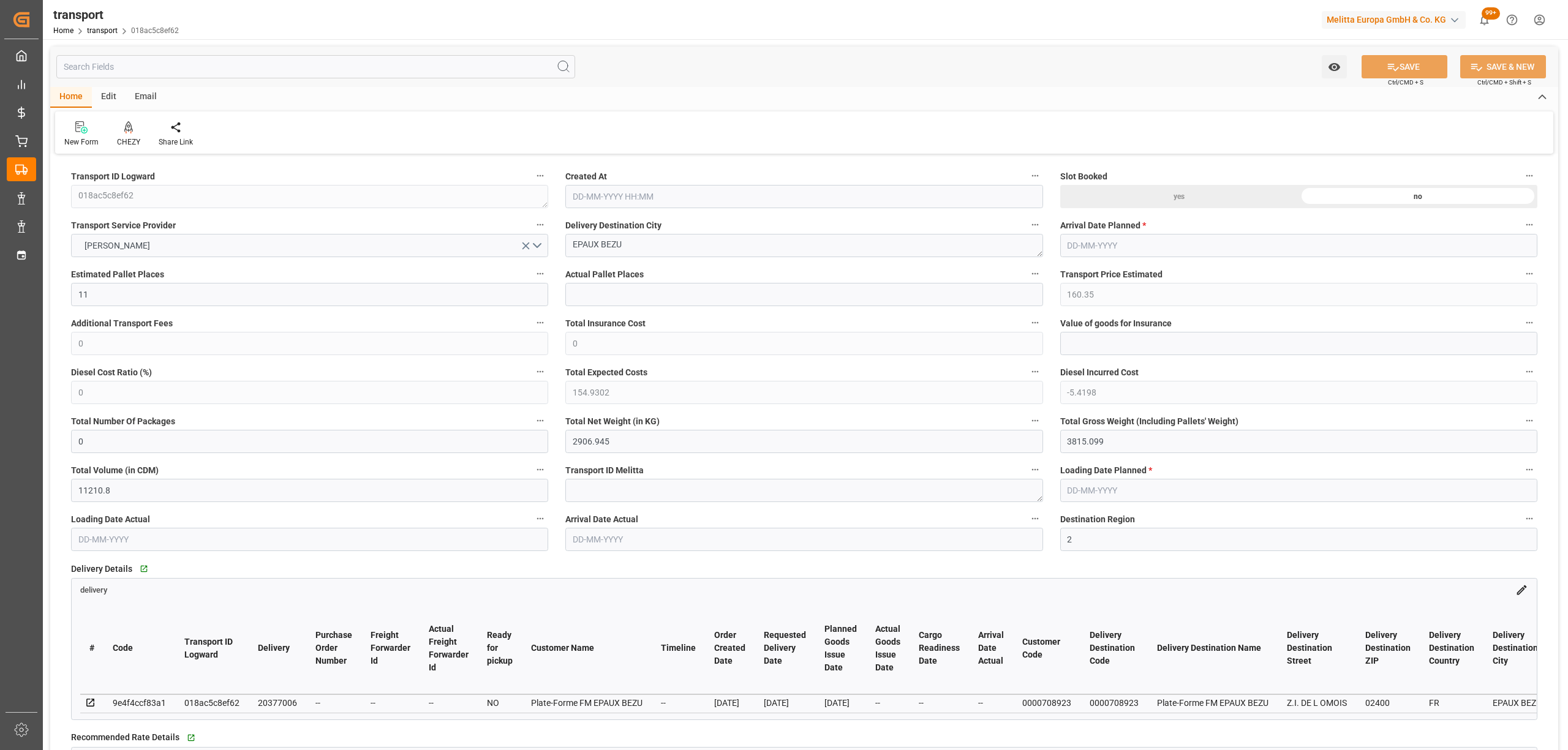
type input "11"
type input "160.35"
type input "0"
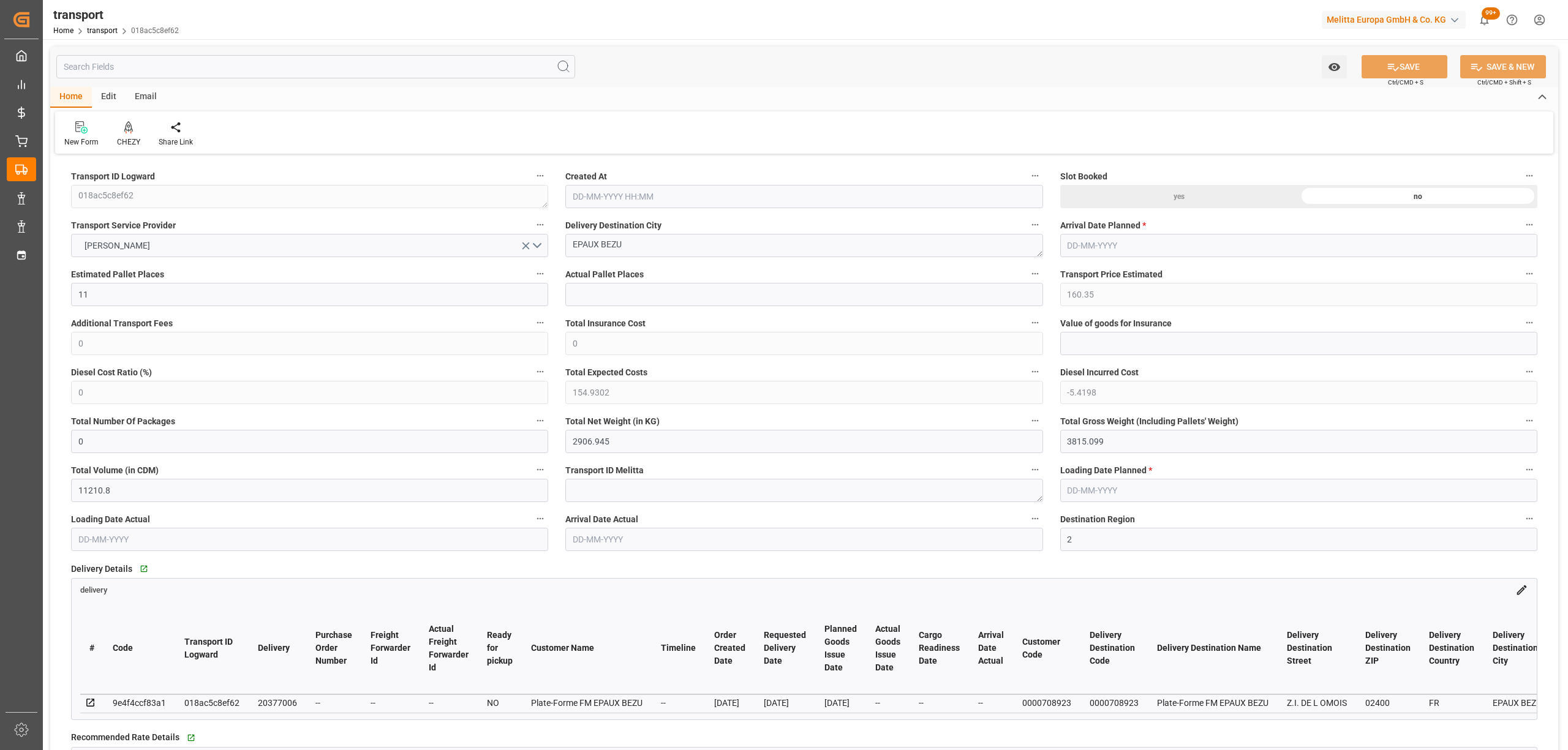
type input "154.9302"
type input "-5.4198"
type input "0"
type input "2906.945"
type input "3815.099"
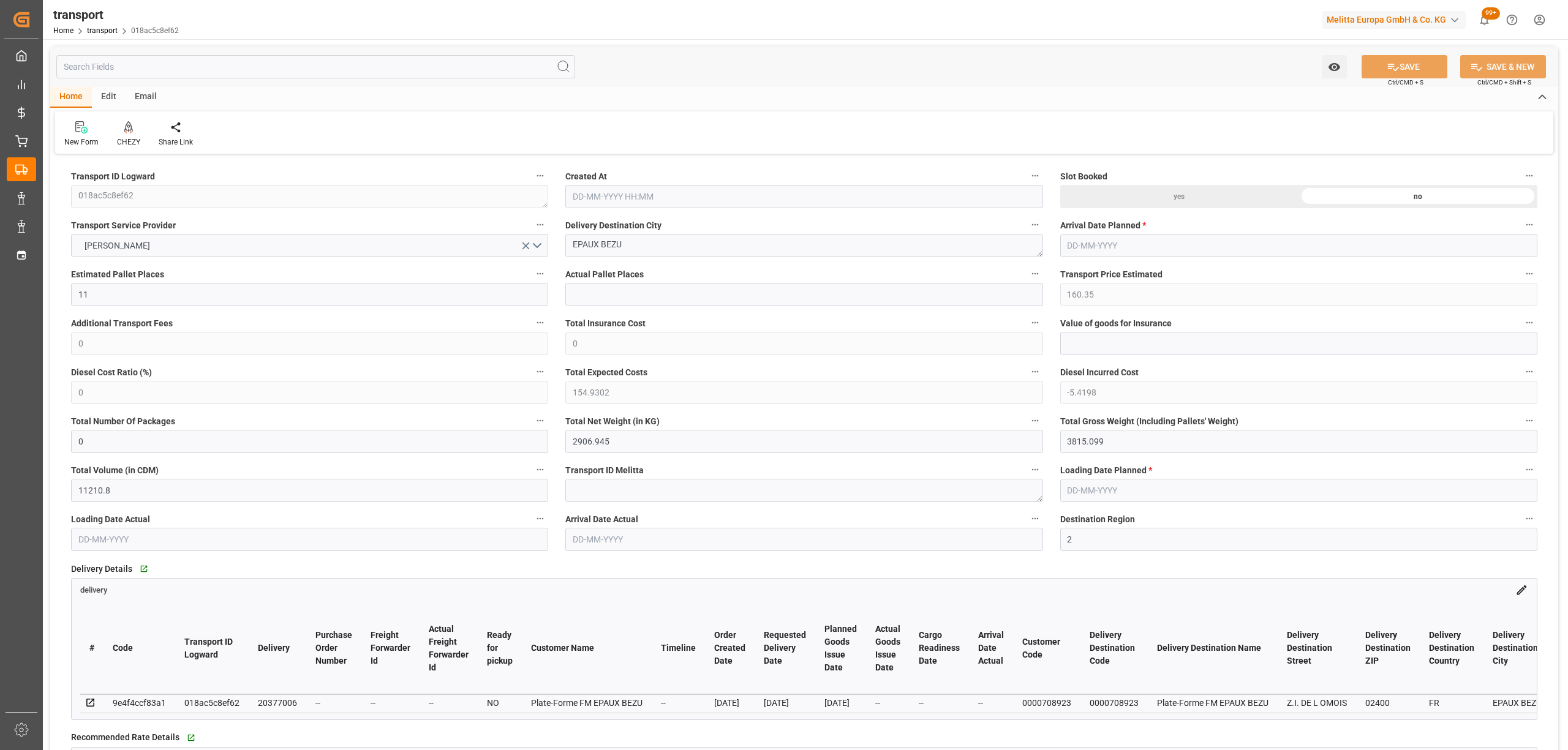
type input "11210.8"
type input "2"
type input "8"
type input "309"
type input "17"
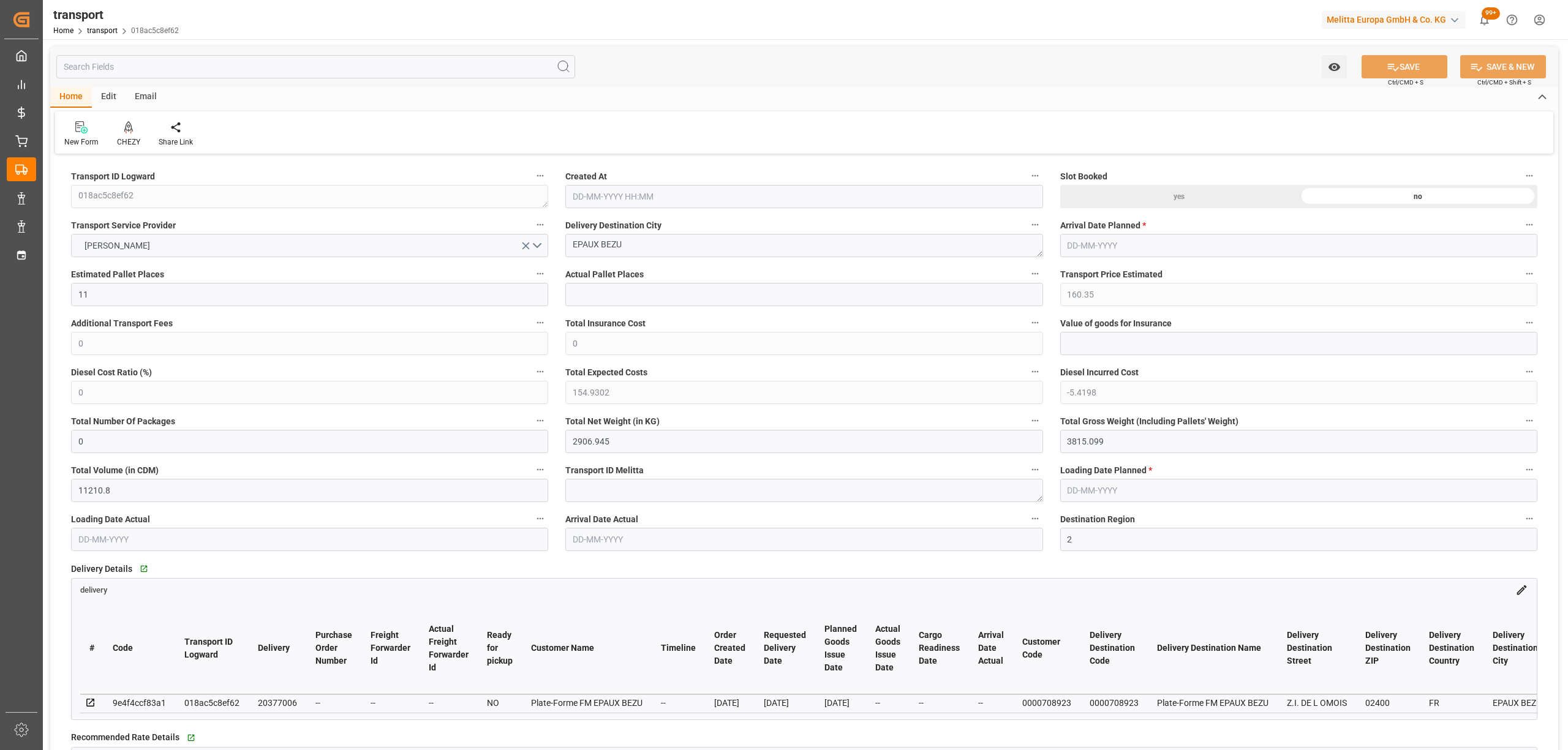
type input "101"
type input "3235.422"
type input "0"
type input "4710.8598"
type input "0"
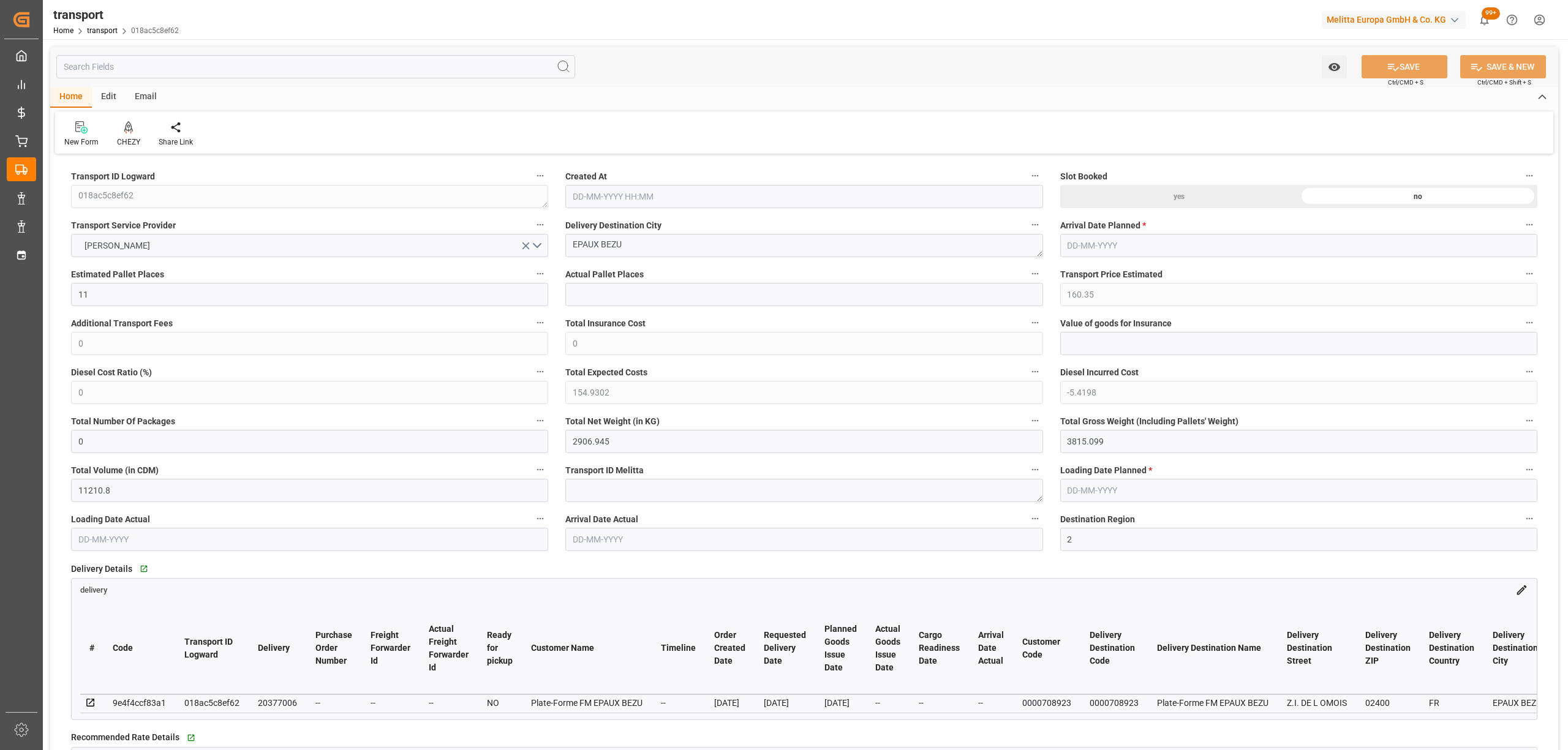
type input "0"
type input "21"
type input "35"
type input "[DATE] 11:28"
type input "[DATE]"
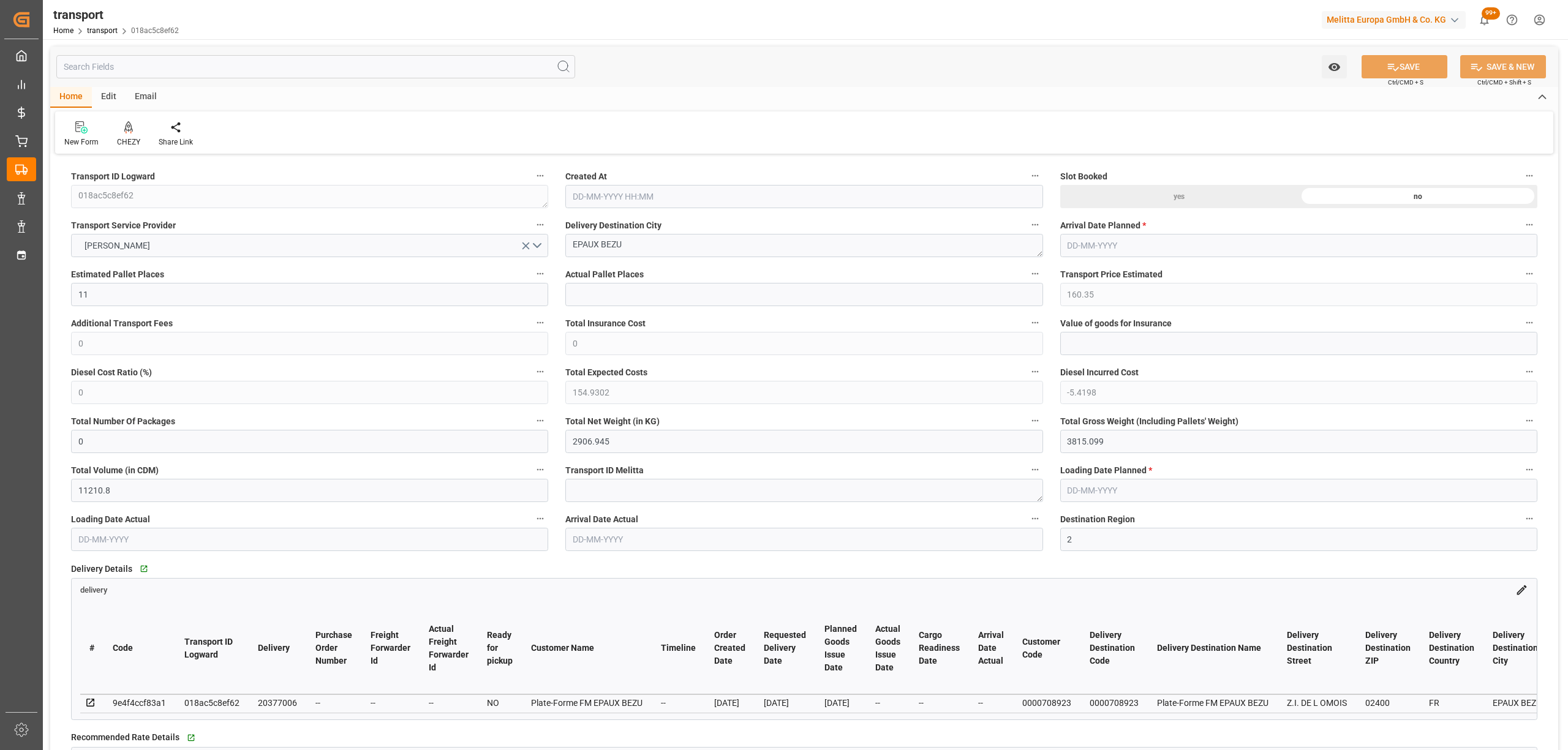
type input "[DATE]"
drag, startPoint x: 724, startPoint y: 244, endPoint x: 448, endPoint y: 252, distance: 276.1
click at [117, 126] on div at bounding box center [129, 127] width 23 height 13
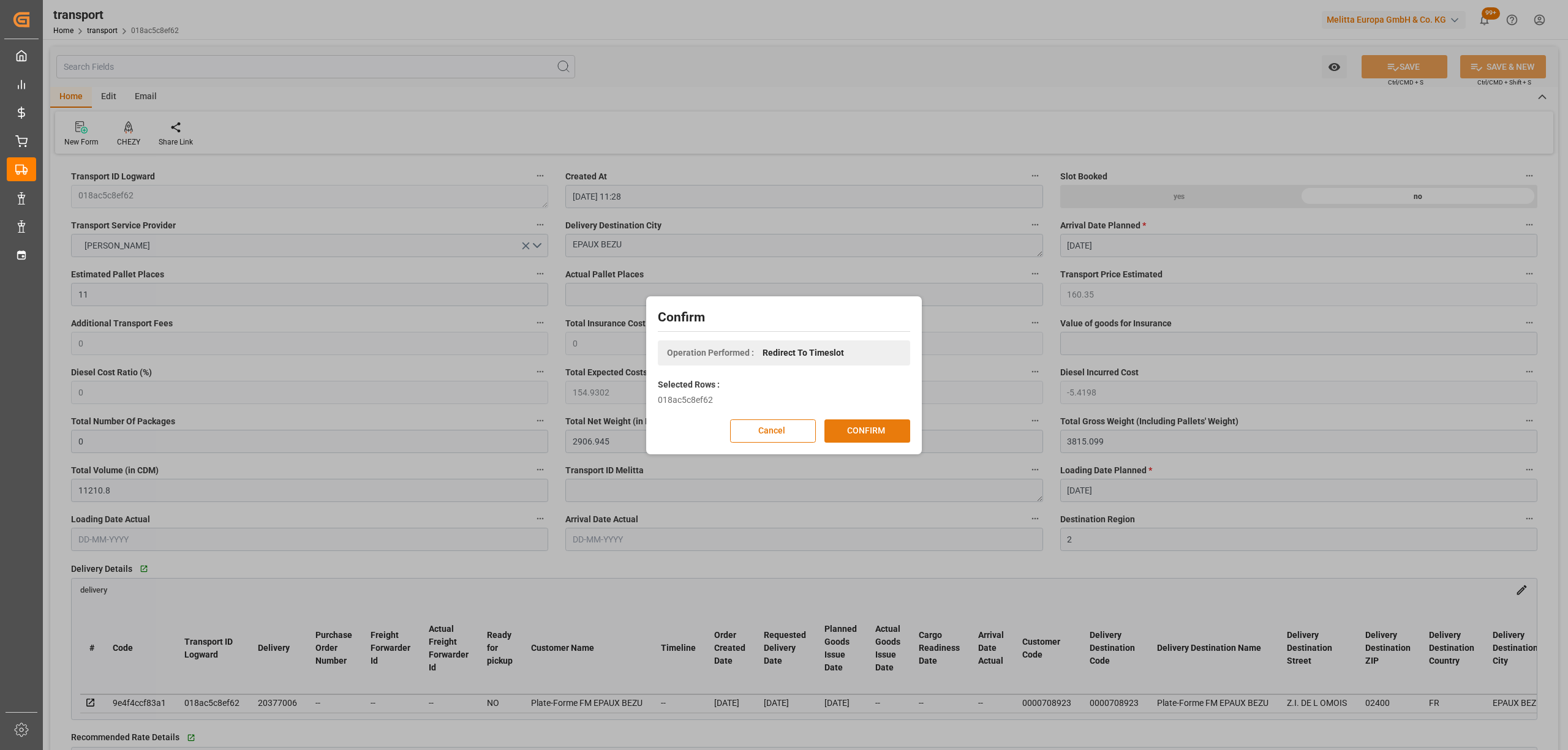
click at [856, 425] on button "CONFIRM" at bounding box center [867, 431] width 85 height 23
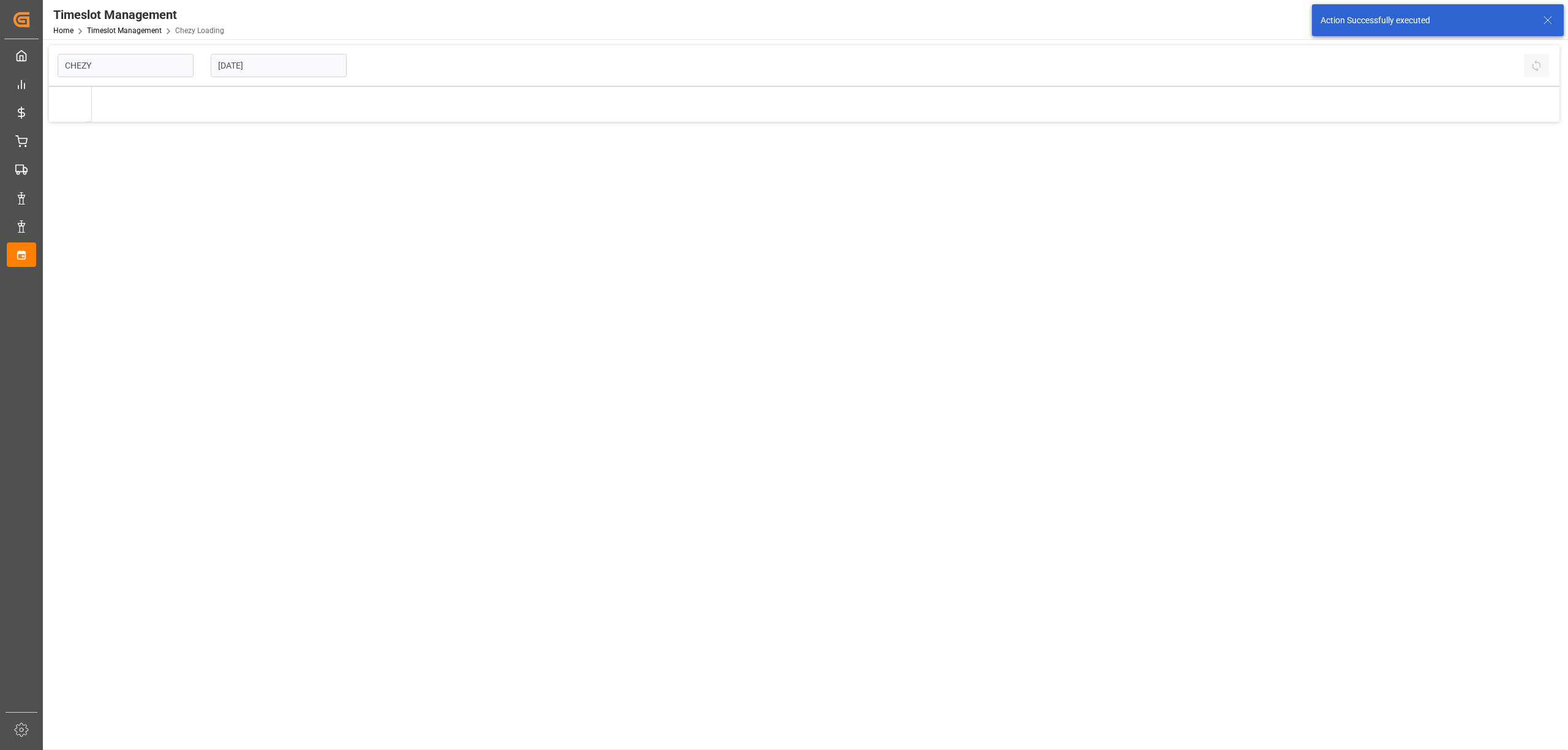
type input "Chezy Loading"
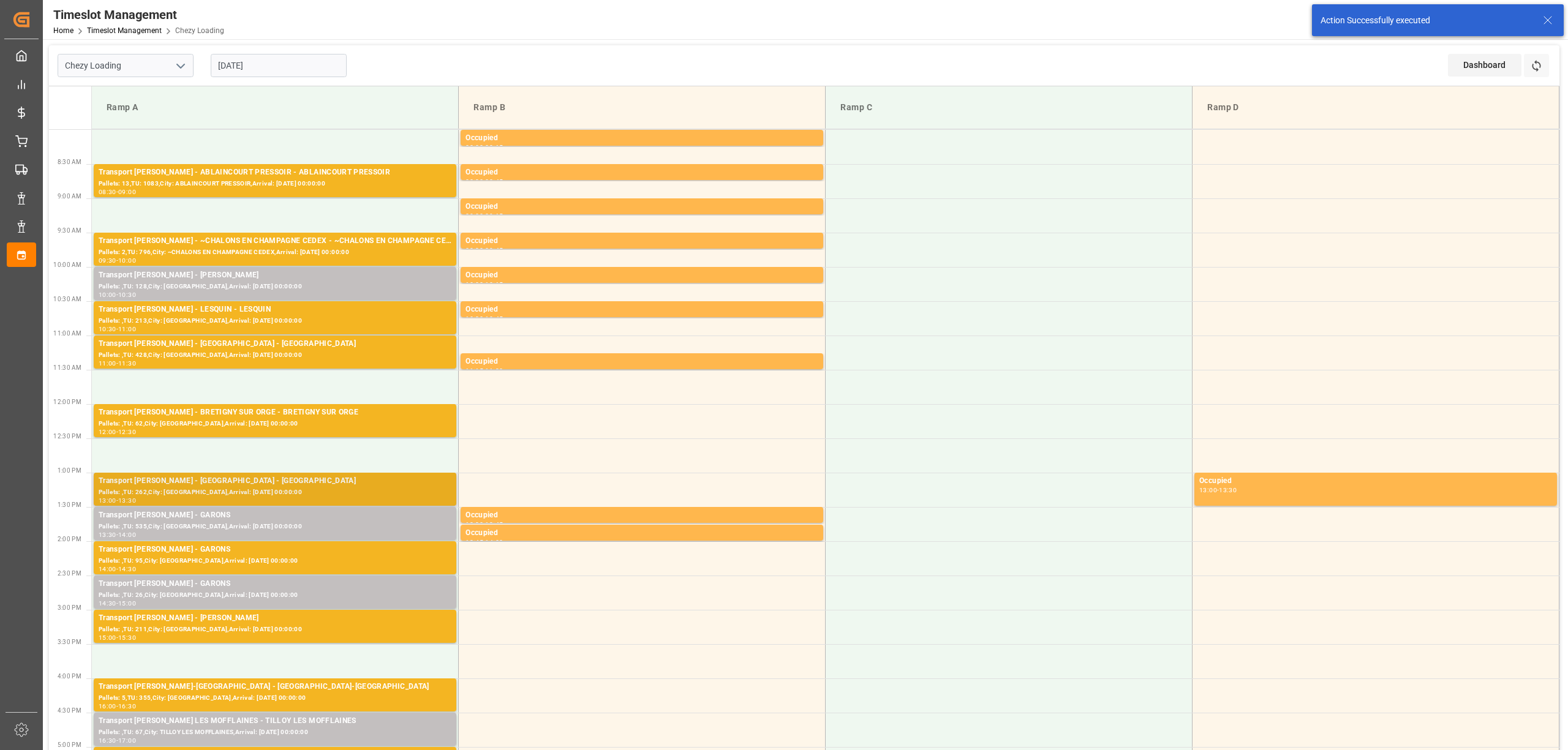
scroll to position [408, 0]
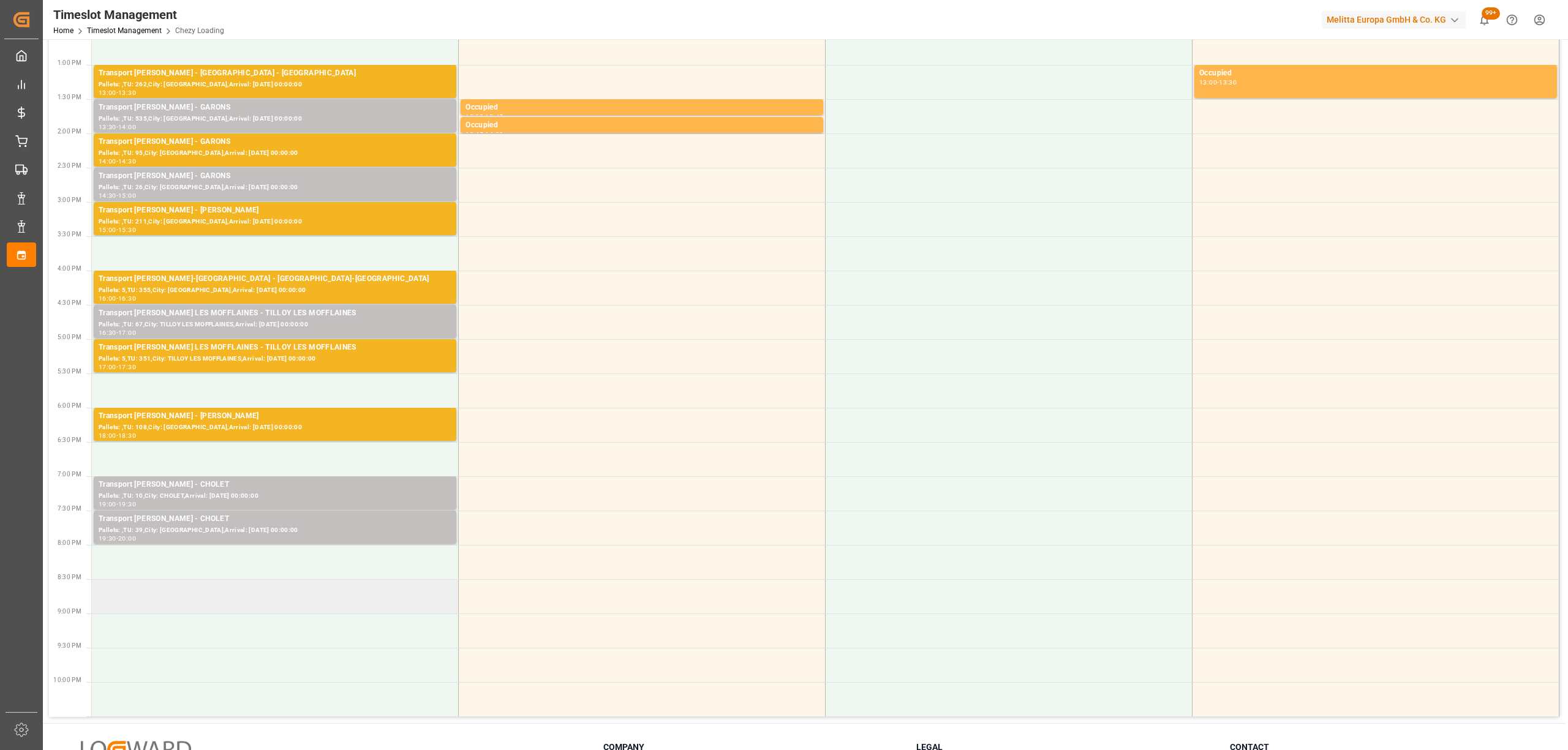
click at [204, 581] on td at bounding box center [275, 596] width 367 height 35
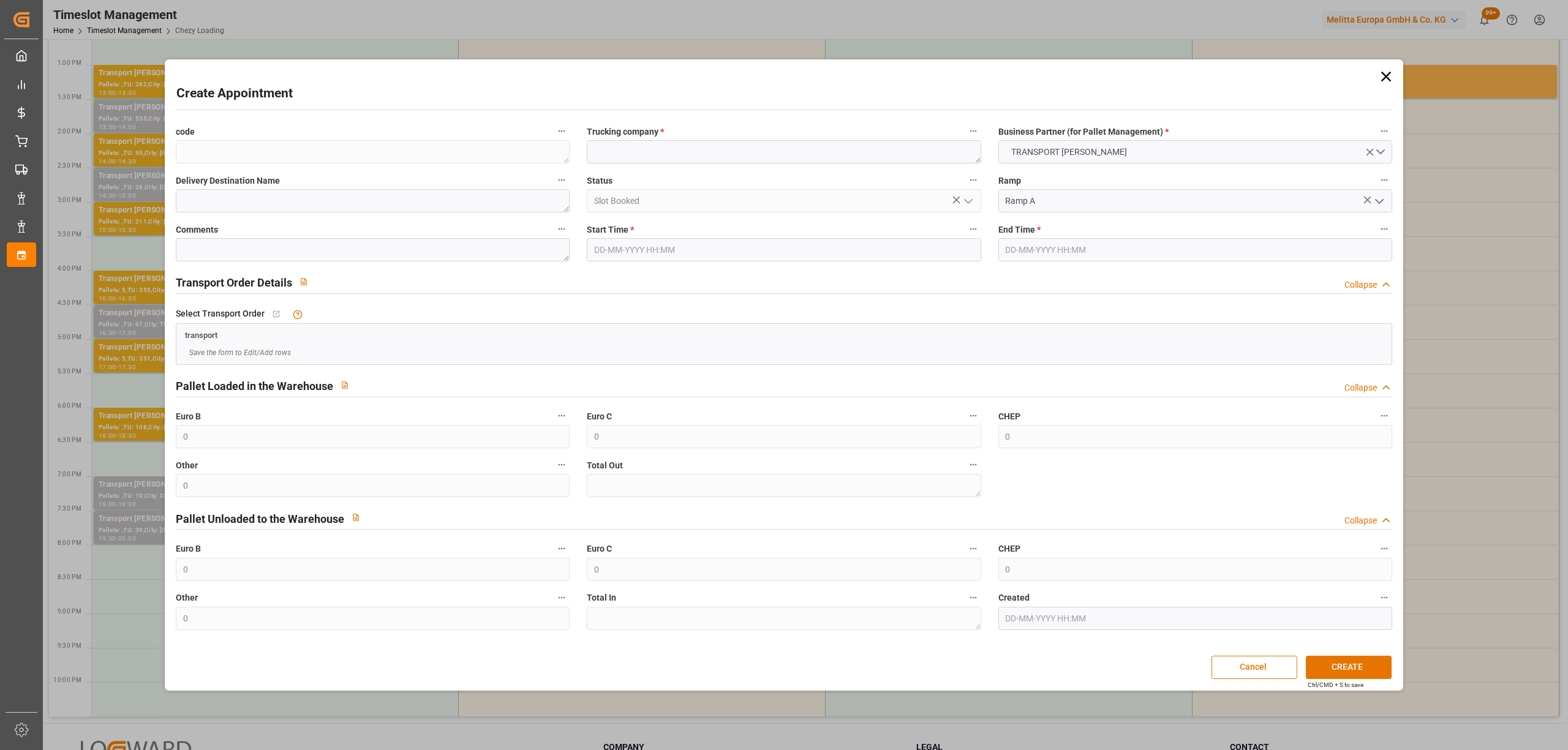
type input "[DATE] 20:30"
type input "[DATE] 21:00"
paste textarea "EPAUX BEZU"
type textarea "EPAUX BEZU"
click at [1050, 247] on input "[DATE] 21:00" at bounding box center [1195, 249] width 394 height 23
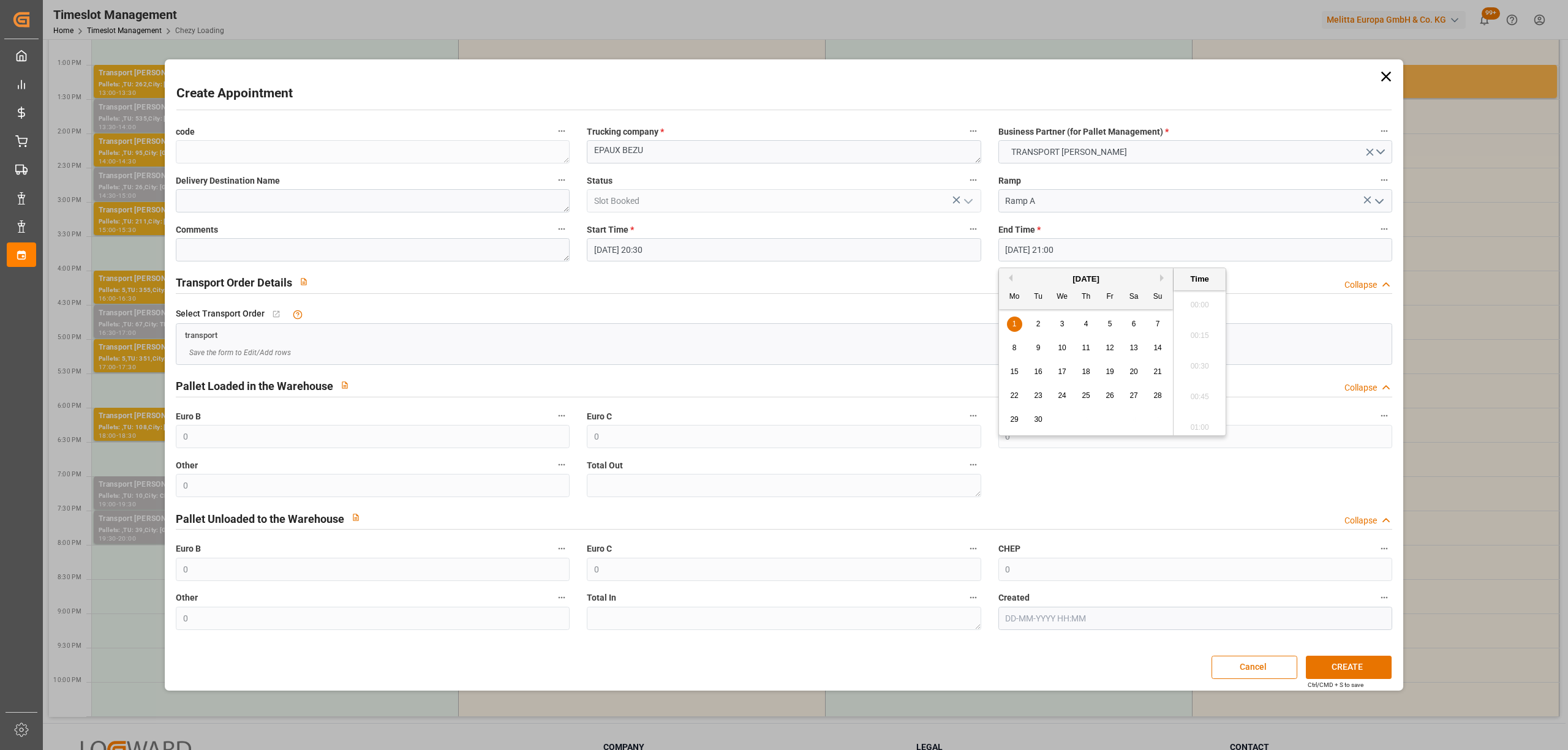
scroll to position [2514, 0]
click at [1350, 680] on div "Ctrl/CMD + S to save" at bounding box center [1335, 685] width 56 height 9
click at [1362, 665] on button "CREATE" at bounding box center [1348, 667] width 85 height 23
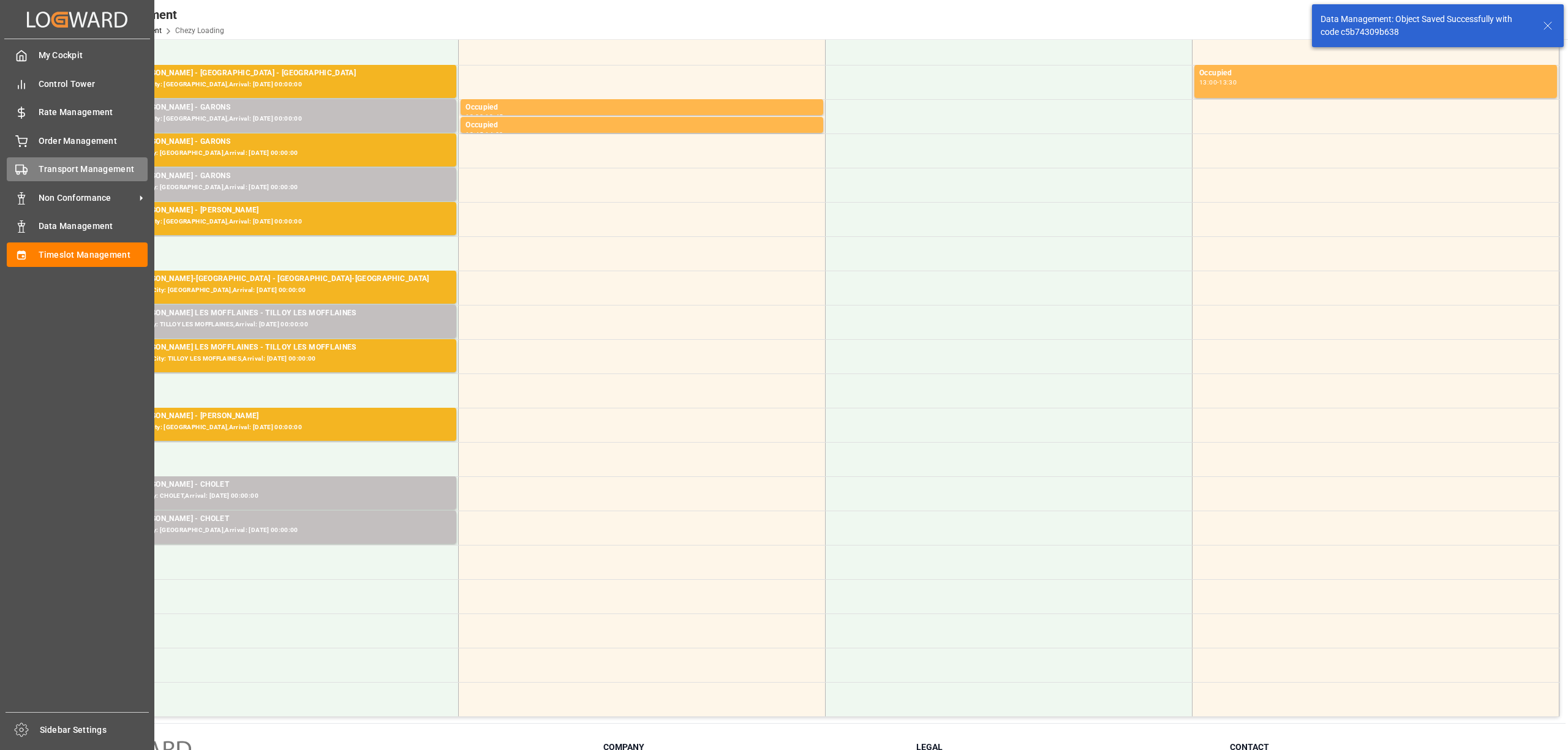
click at [7, 176] on div "Transport Management Transport Management" at bounding box center [77, 169] width 141 height 24
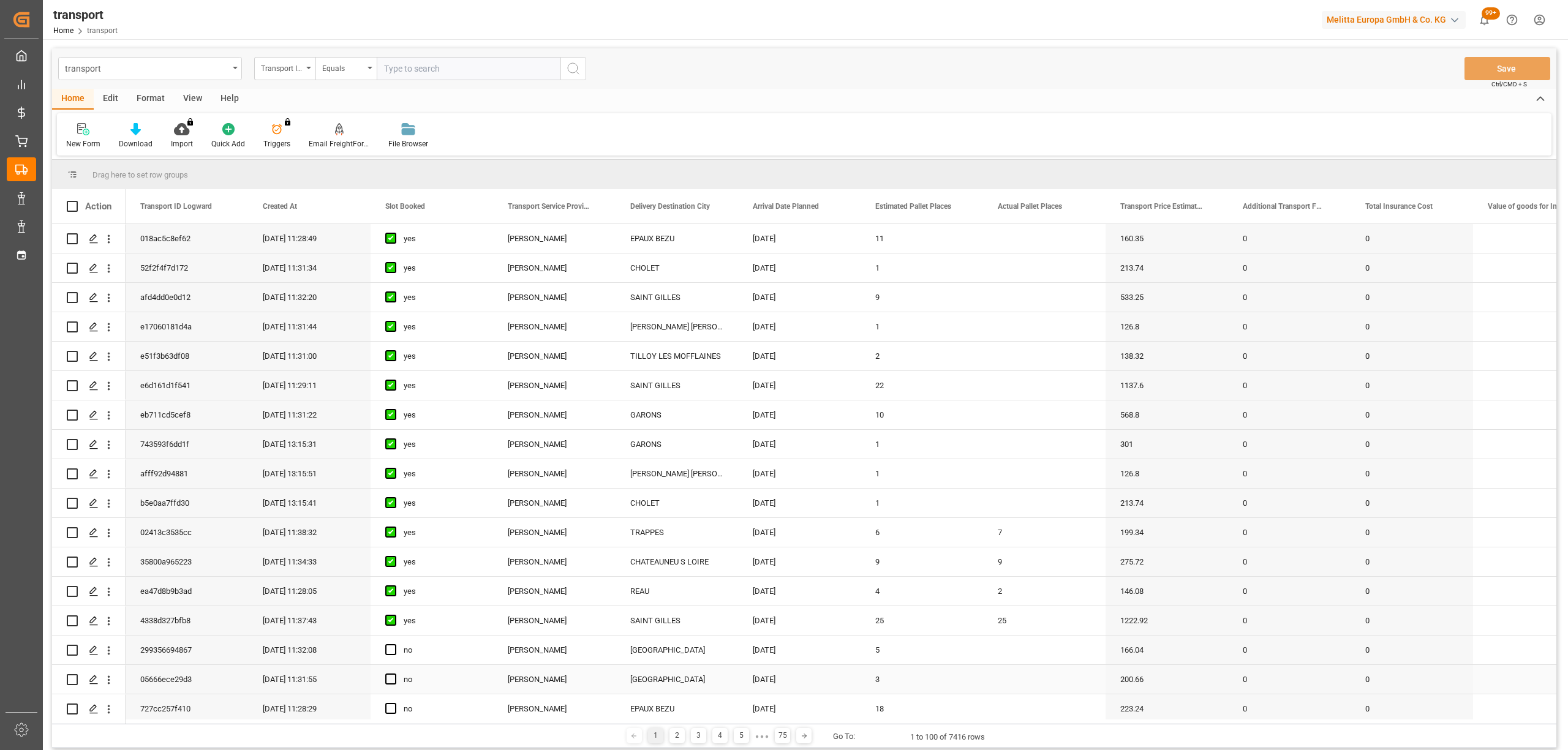
scroll to position [163, 0]
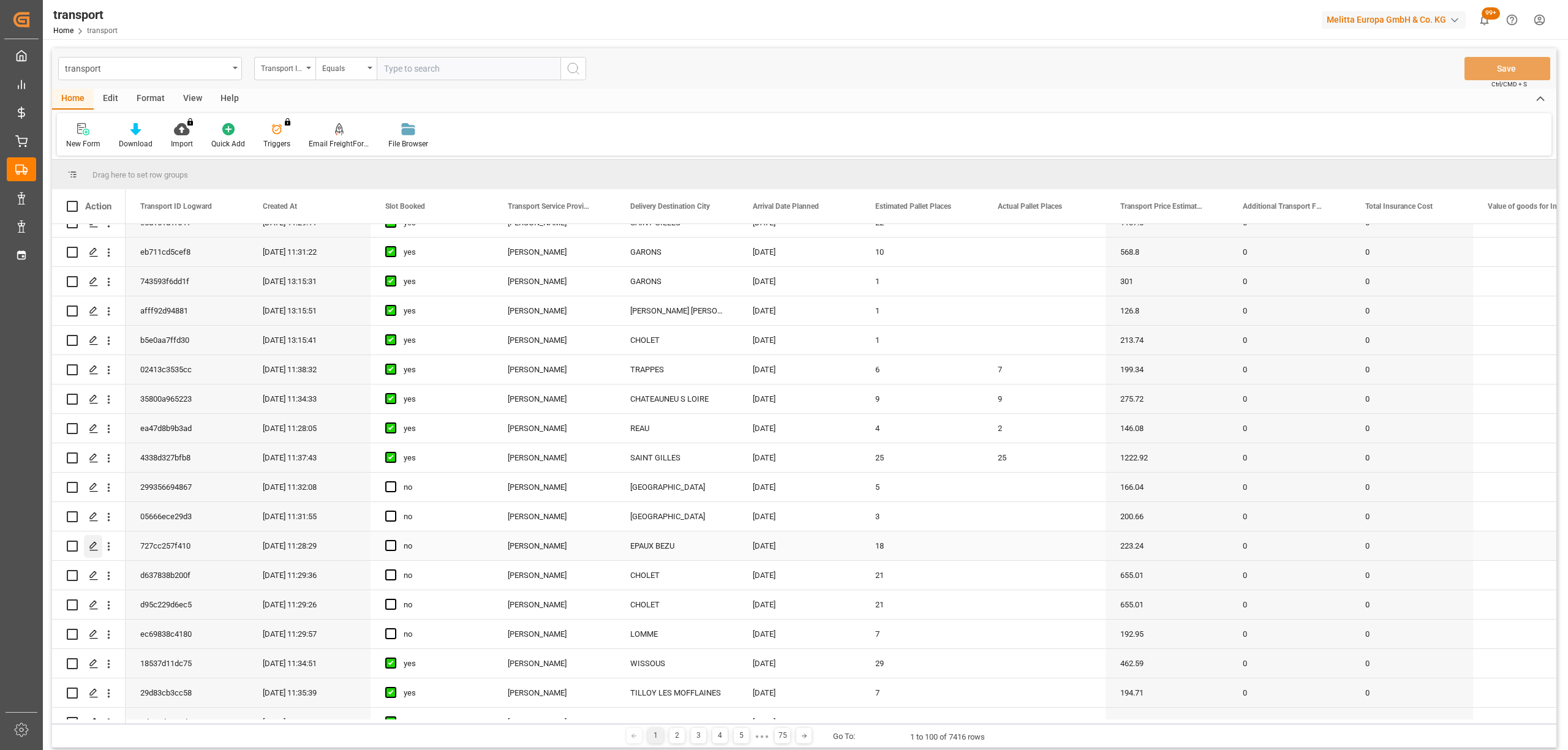
click at [93, 547] on polygon "Press SPACE to select this row." at bounding box center [93, 545] width 6 height 6
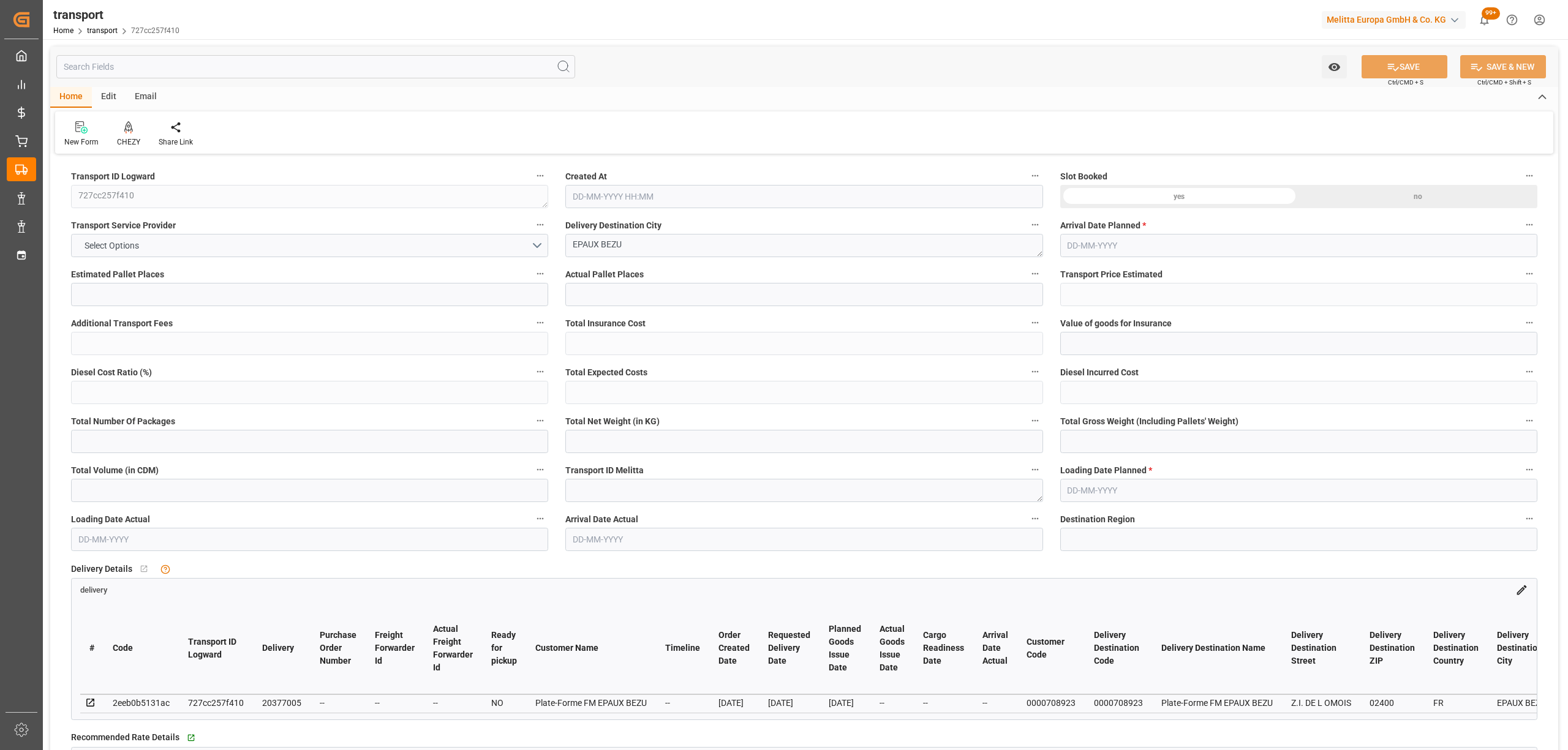
type input "18"
type input "223.24"
type input "0"
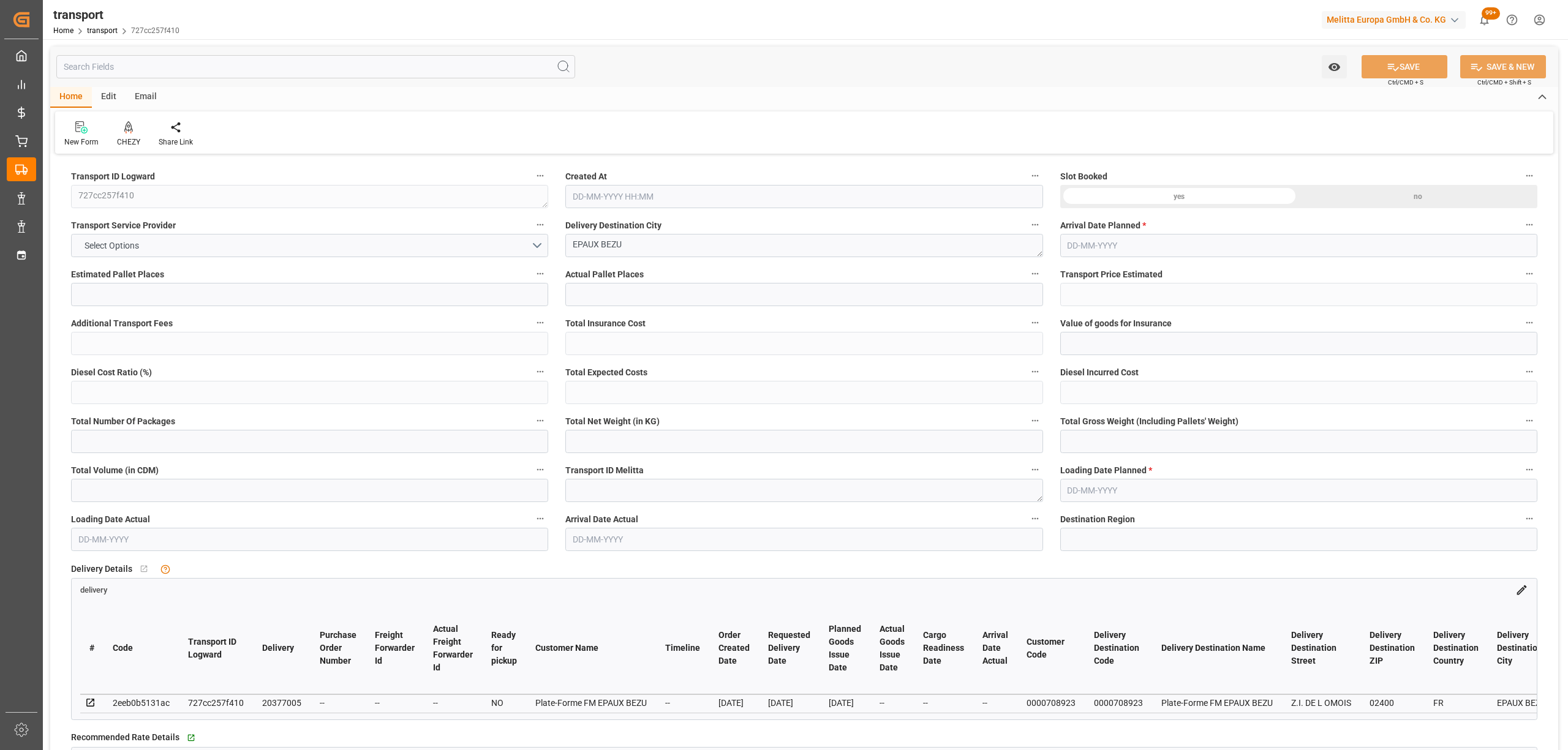
type input "215.6945"
type input "-7.5455"
type input "0"
type input "4959.018"
type input "6766.796"
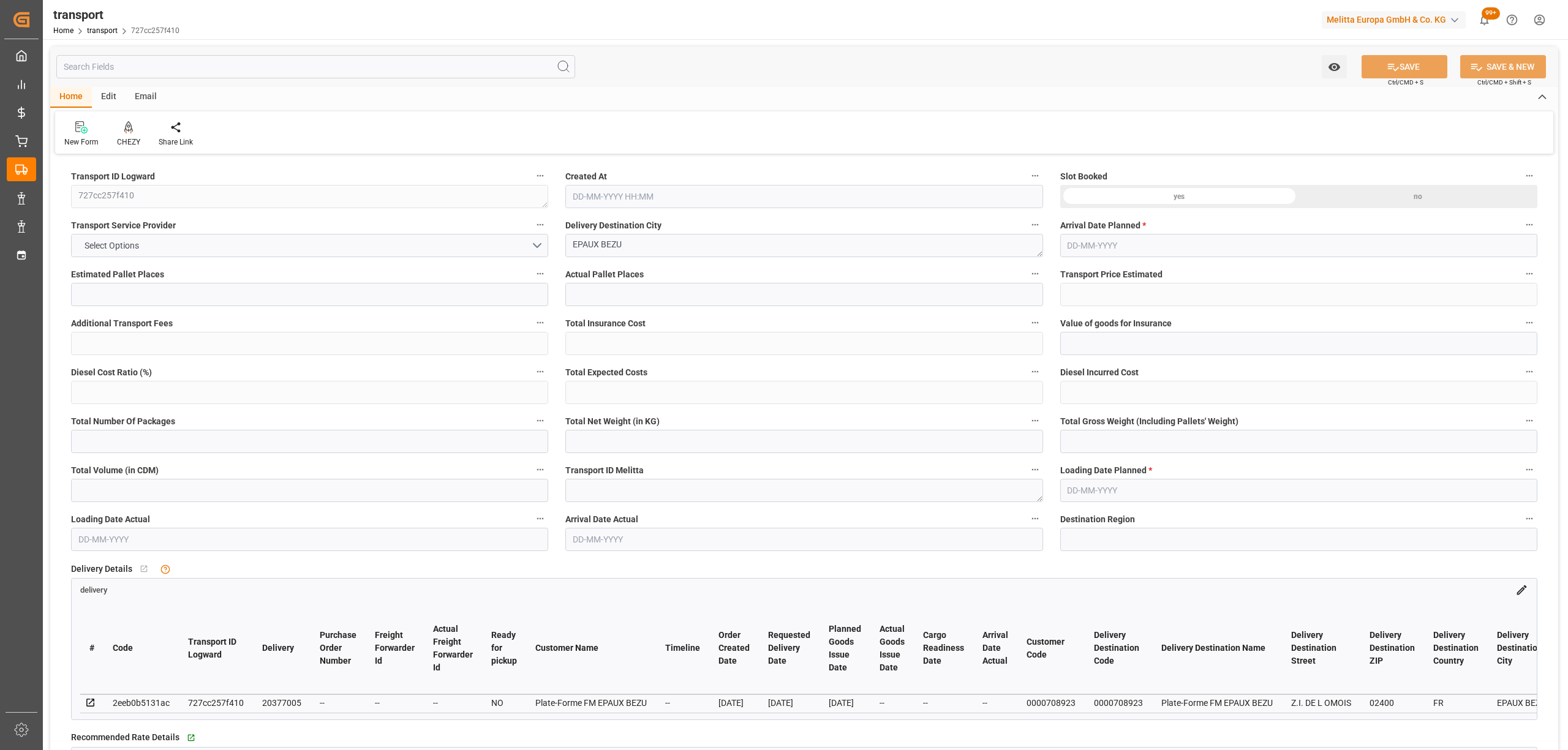
type input "18460.224"
type input "2"
type input "7"
type input "793"
type input "20"
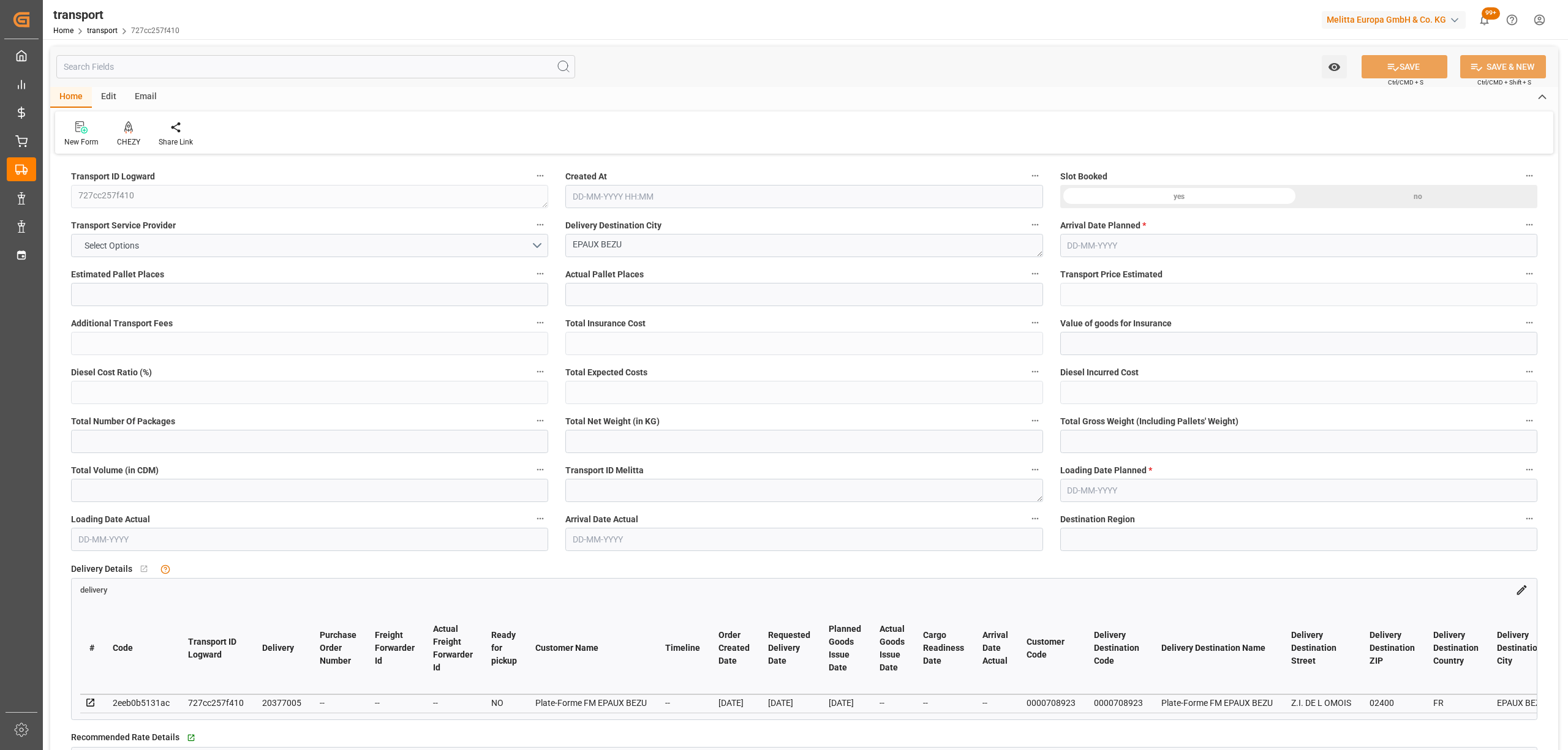
type input "101"
type input "5996.076"
type input "0"
type input "4710.8598"
type input "0"
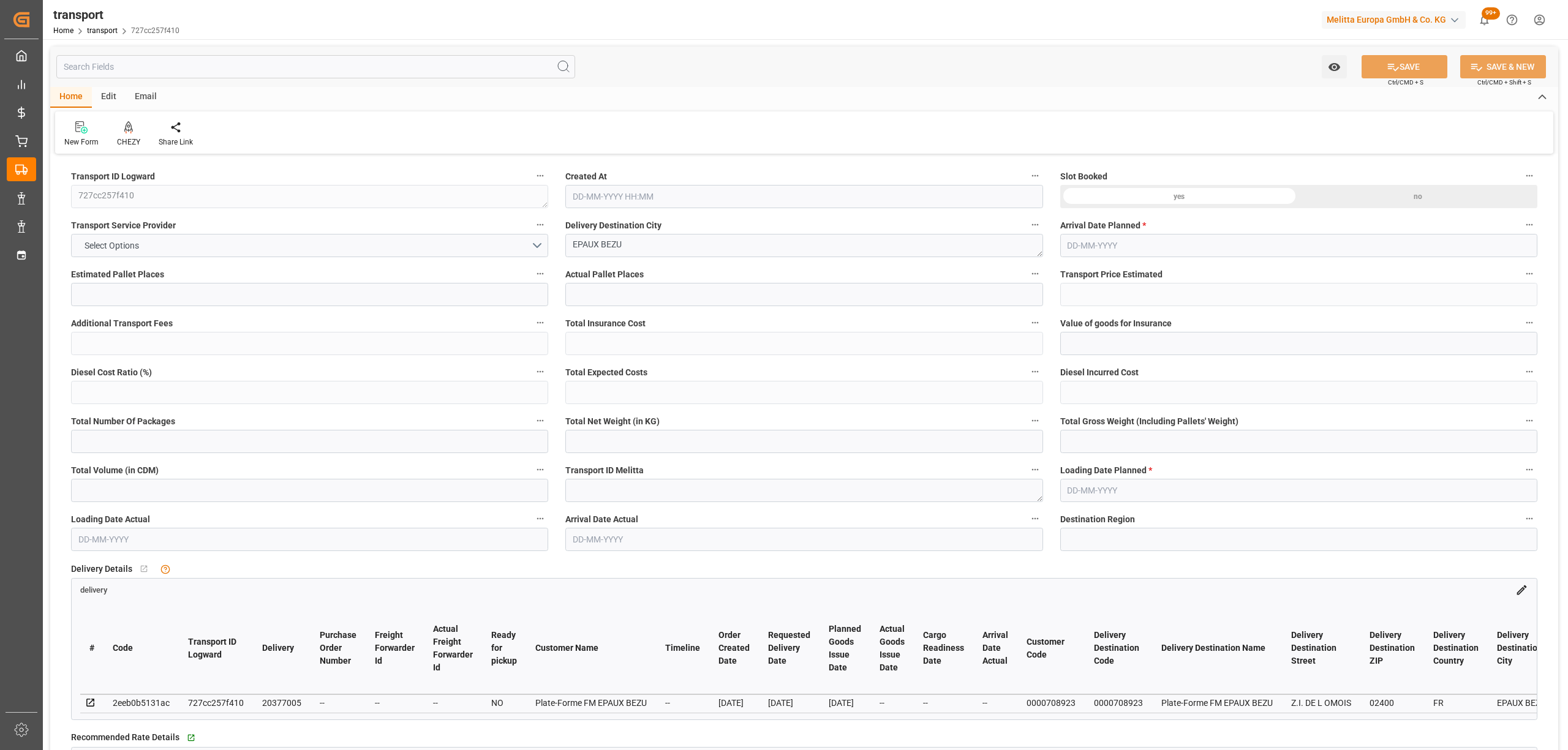
type input "0"
type input "21"
type input "35"
type input "[DATE] 11:28"
type input "[DATE]"
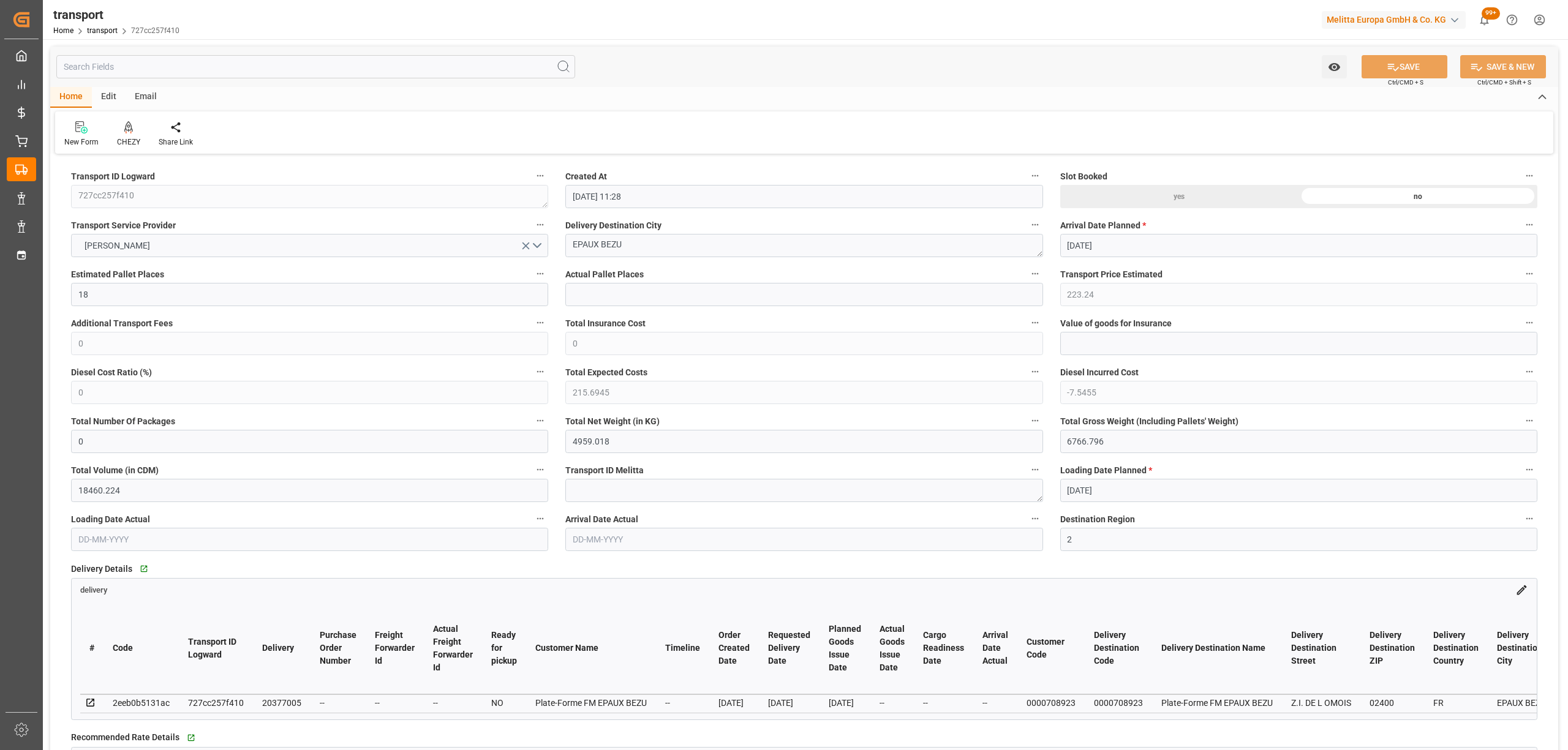
type input "[DATE]"
drag, startPoint x: 542, startPoint y: 245, endPoint x: 472, endPoint y: 245, distance: 70.0
click at [118, 132] on div at bounding box center [129, 127] width 23 height 13
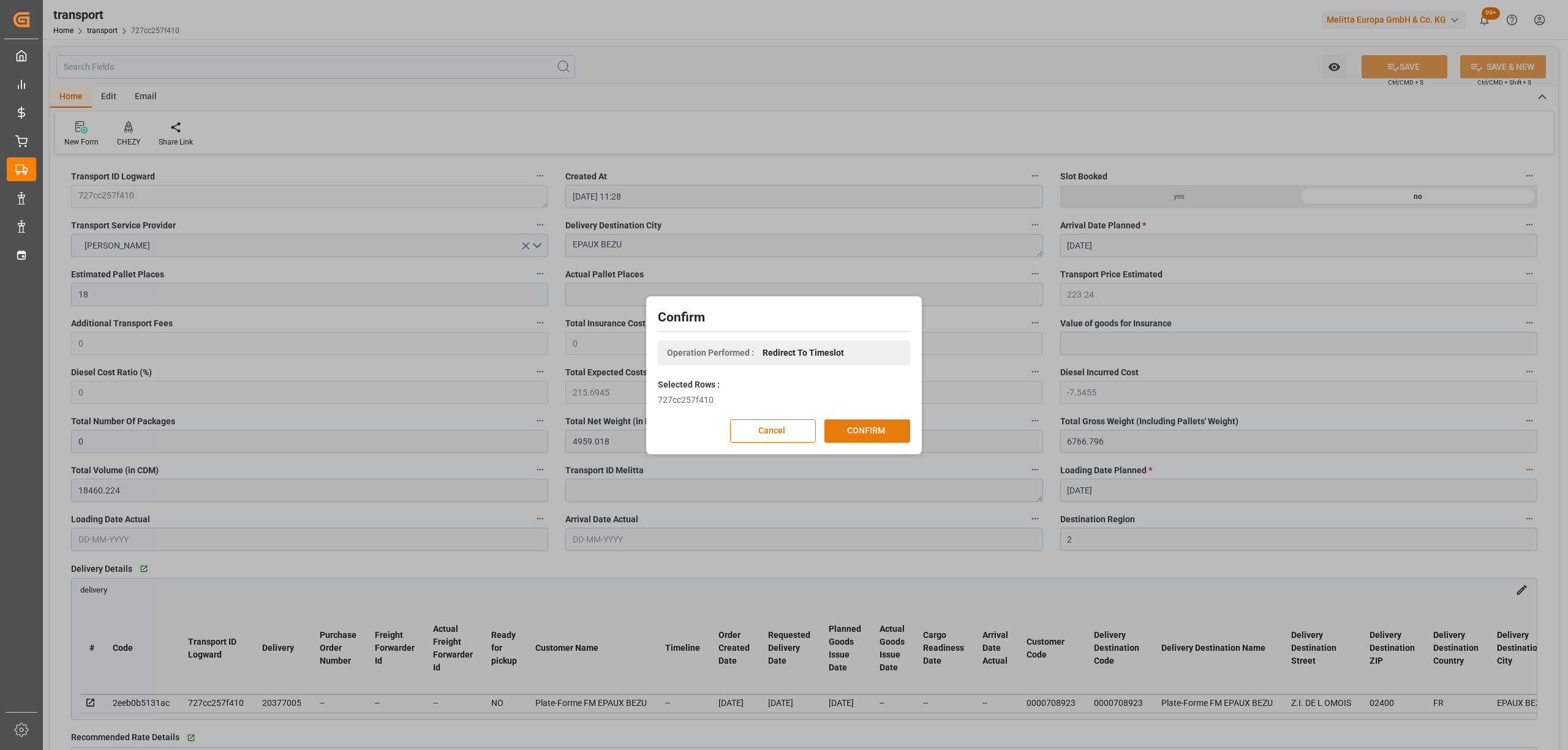
click at [898, 434] on button "CONFIRM" at bounding box center [867, 431] width 85 height 23
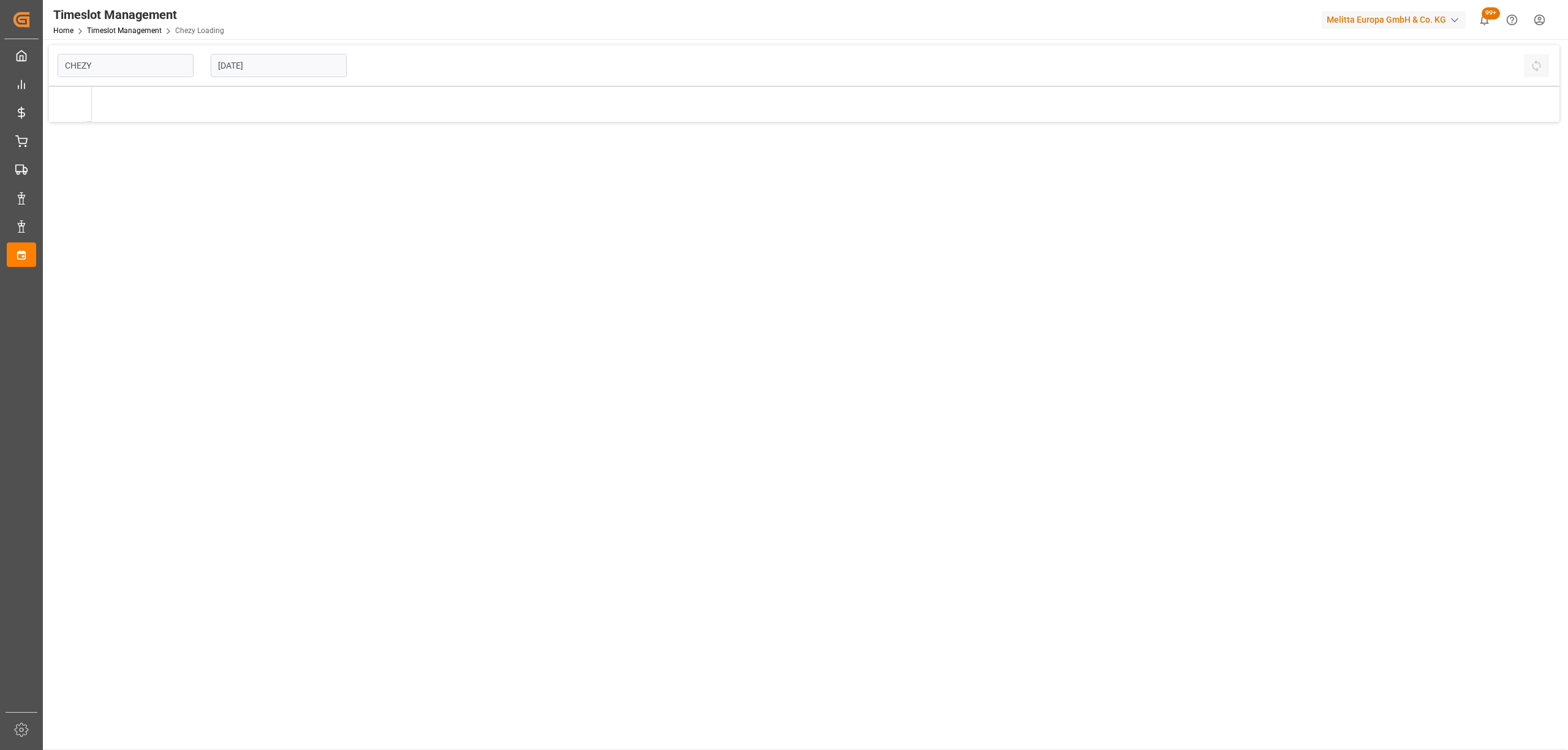
type input "Chezy Loading"
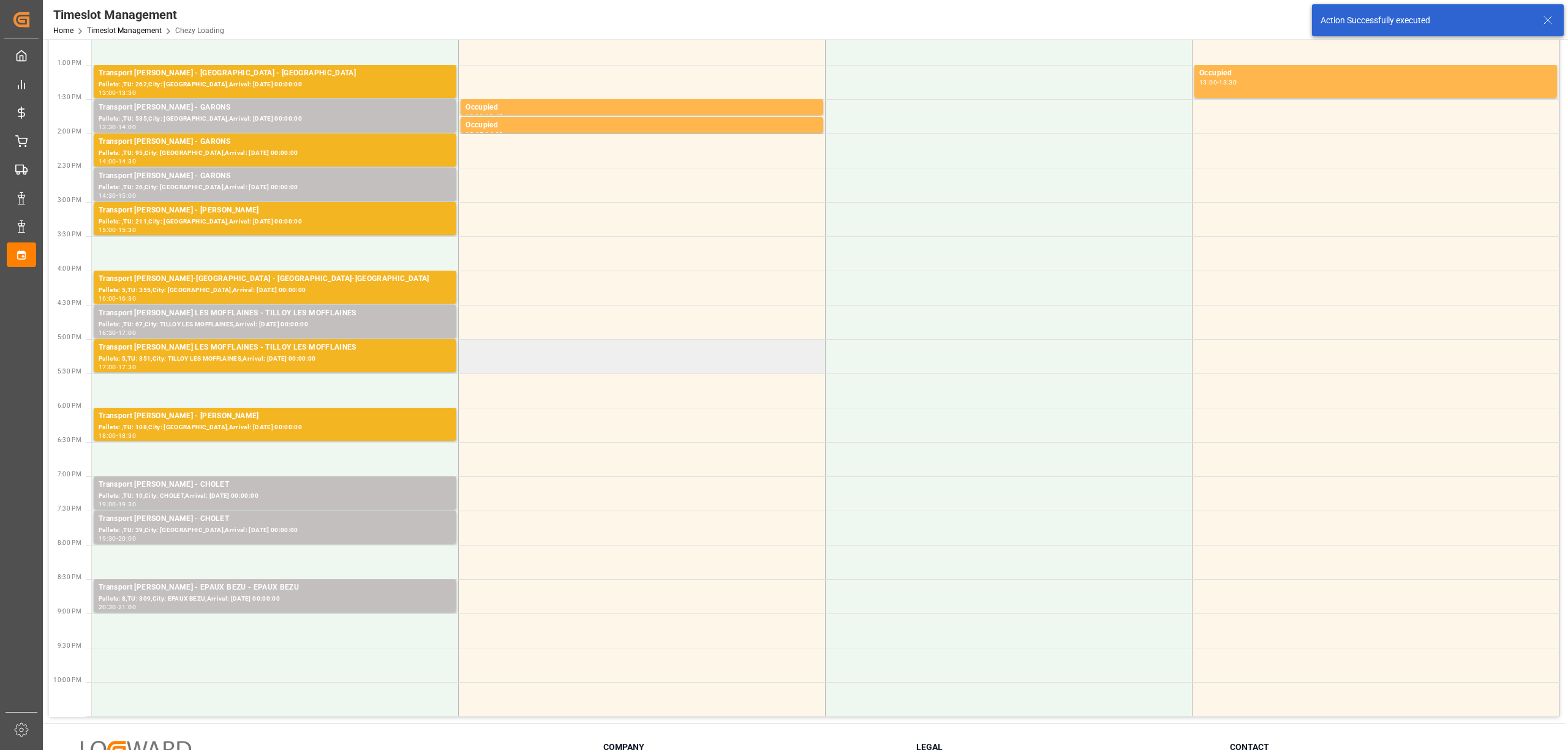
scroll to position [490, 0]
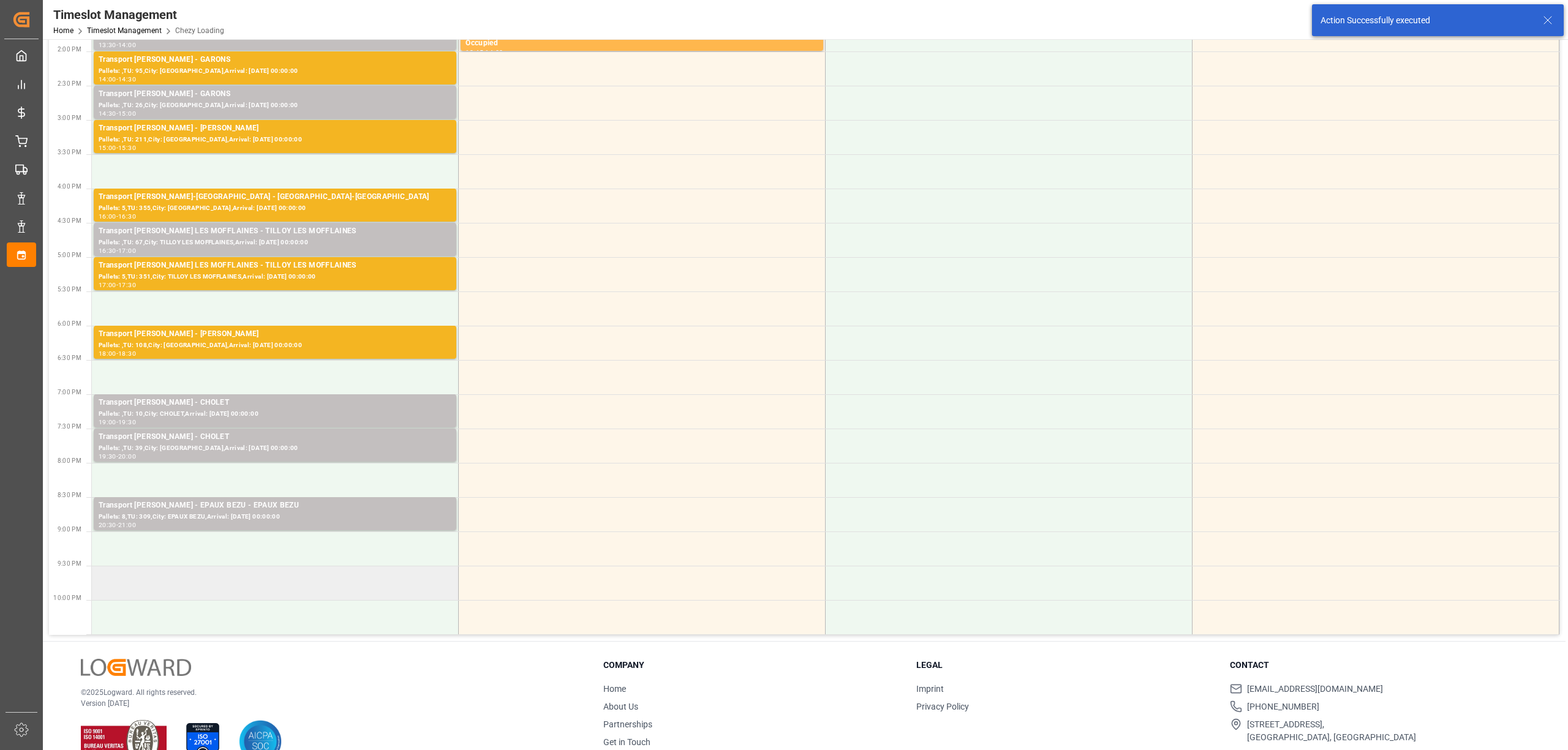
click at [251, 581] on td at bounding box center [275, 583] width 367 height 35
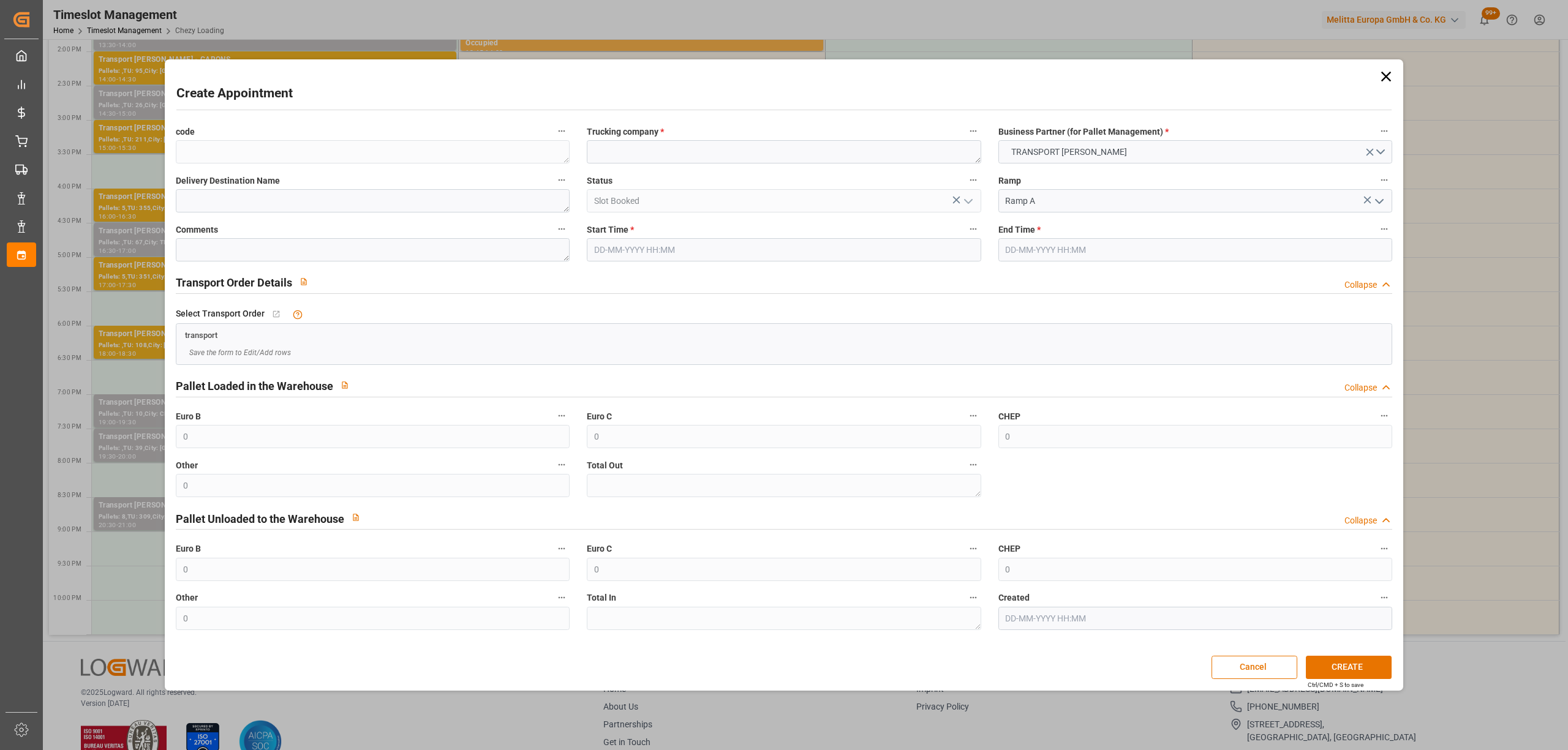
type input "[DATE] 21:30"
type input "[DATE] 22:30"
paste textarea "EPAUX BEZU"
type textarea "EPAUX BEZU"
click at [1072, 241] on input "[DATE] 22:30" at bounding box center [1195, 249] width 394 height 23
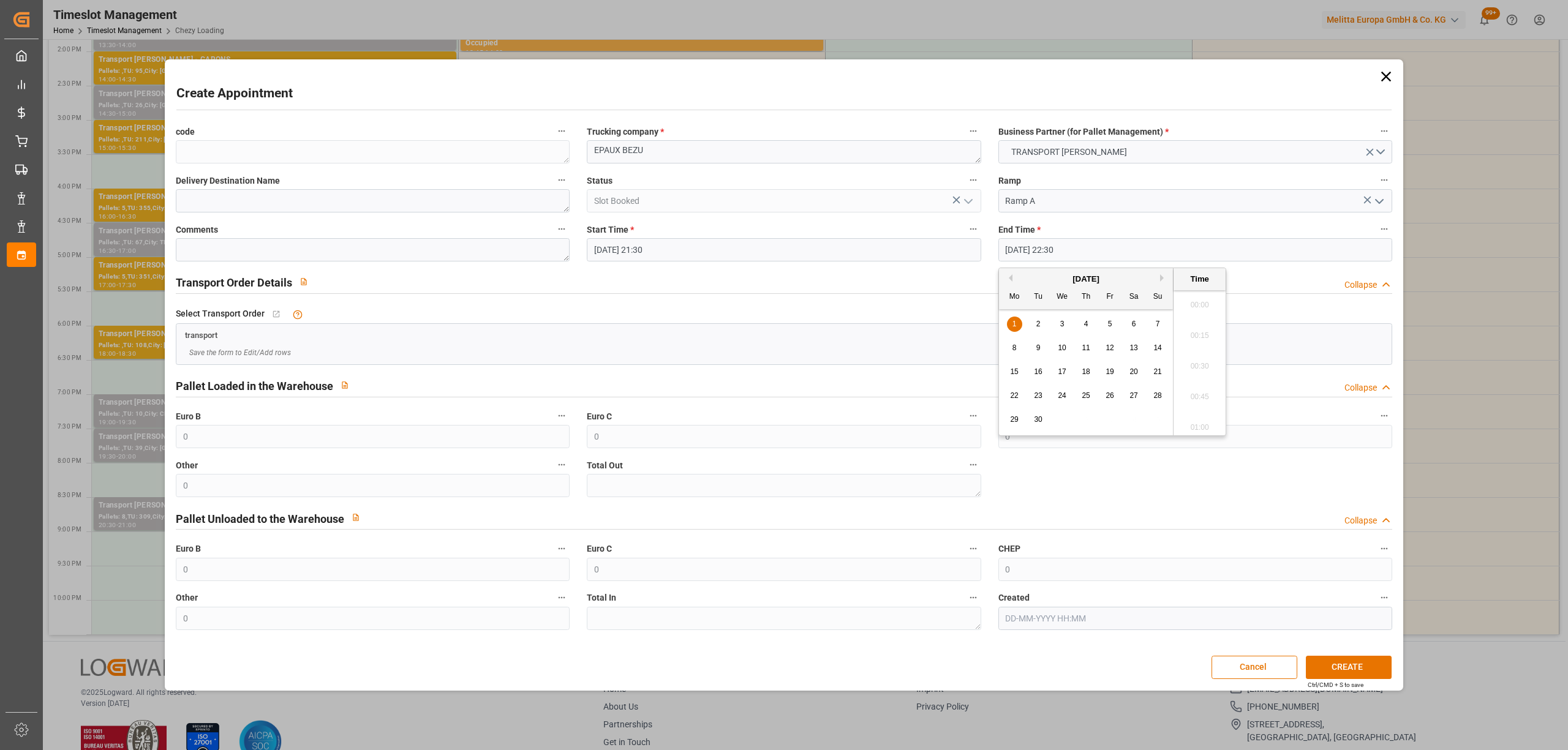
scroll to position [2697, 0]
click at [1018, 323] on div "1" at bounding box center [1014, 325] width 16 height 15
click at [1201, 306] on li "22:00" at bounding box center [1199, 301] width 52 height 30
type input "01-09-2025 22:00"
click at [1346, 667] on button "CREATE" at bounding box center [1348, 667] width 85 height 23
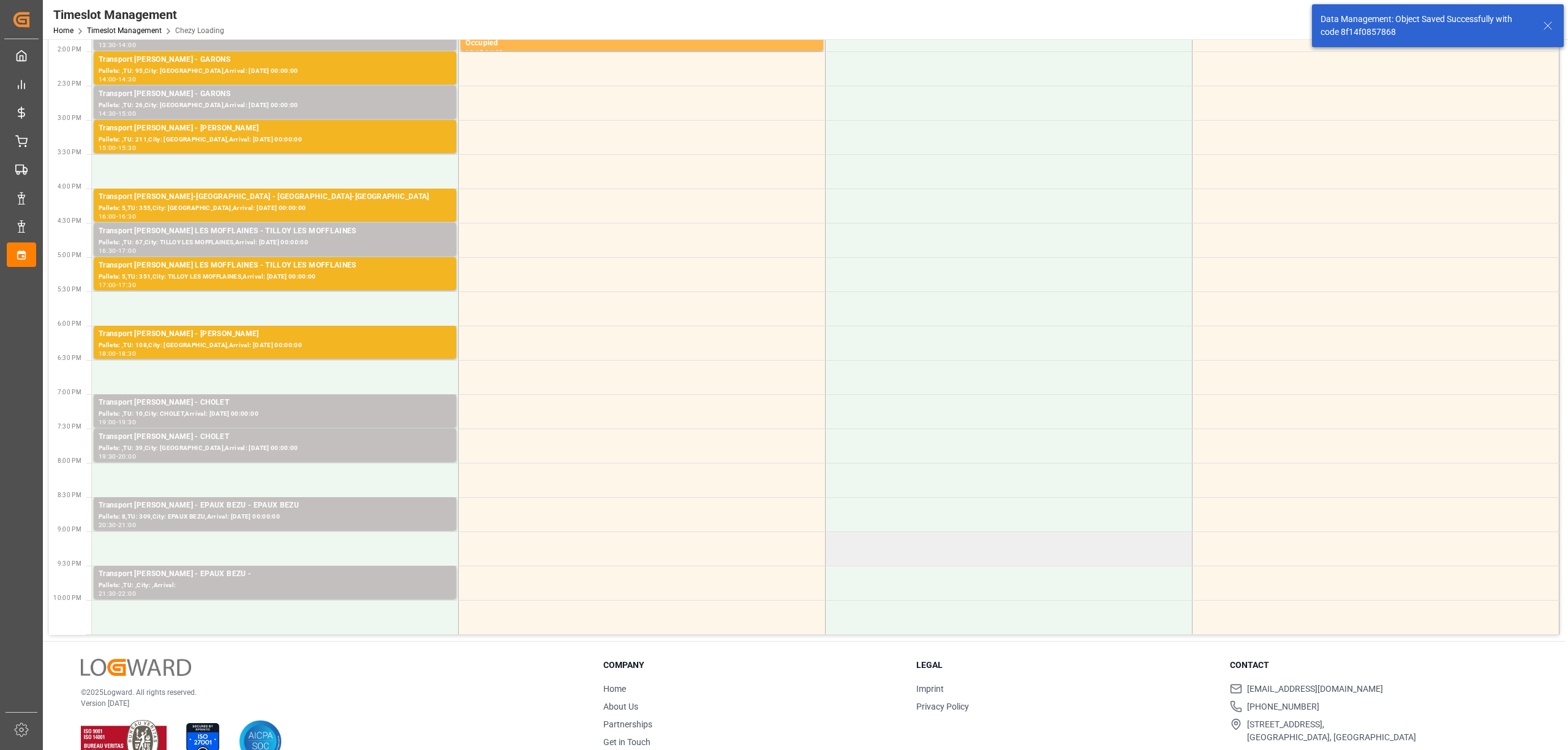
scroll to position [408, 0]
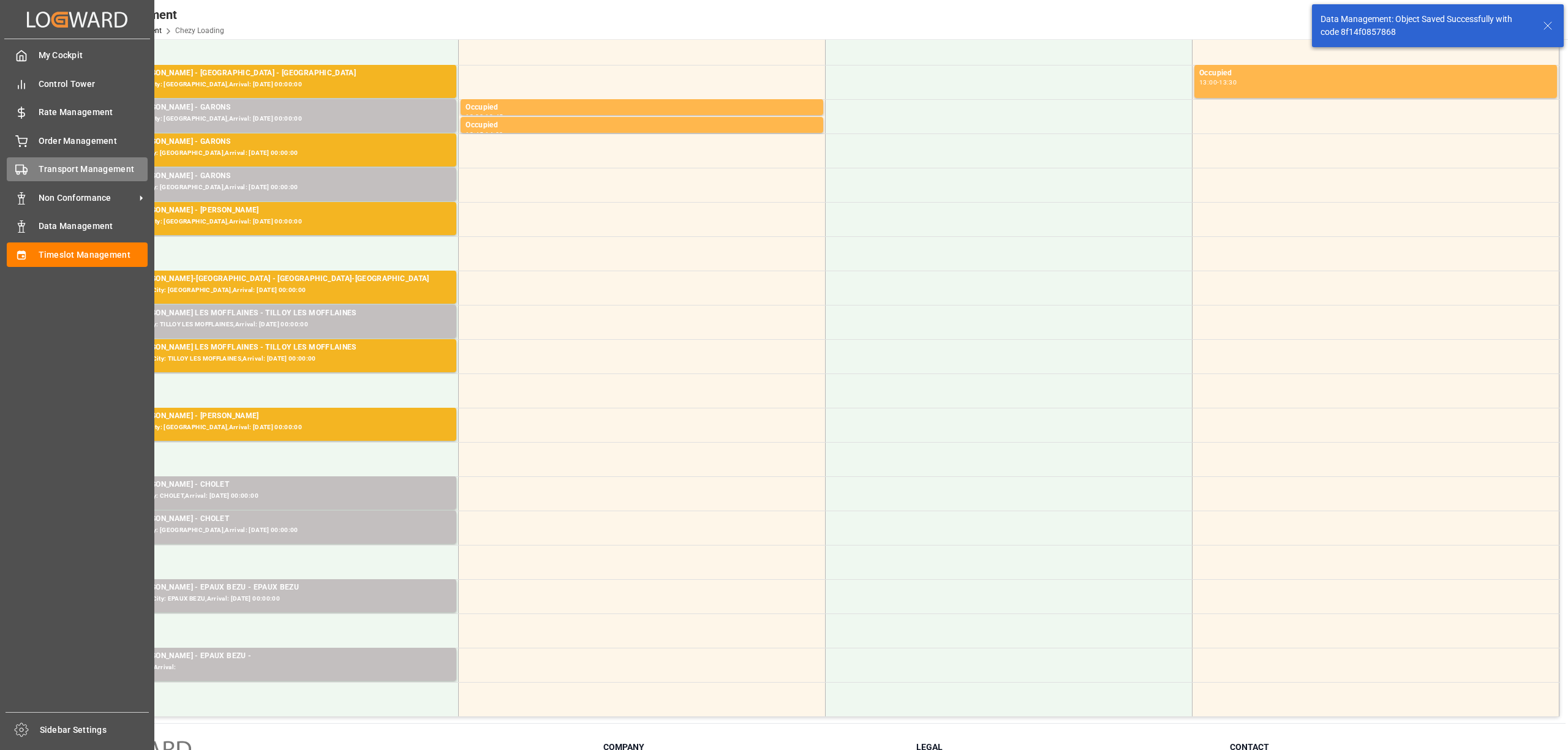
click at [31, 165] on div "Transport Management Transport Management" at bounding box center [77, 169] width 141 height 24
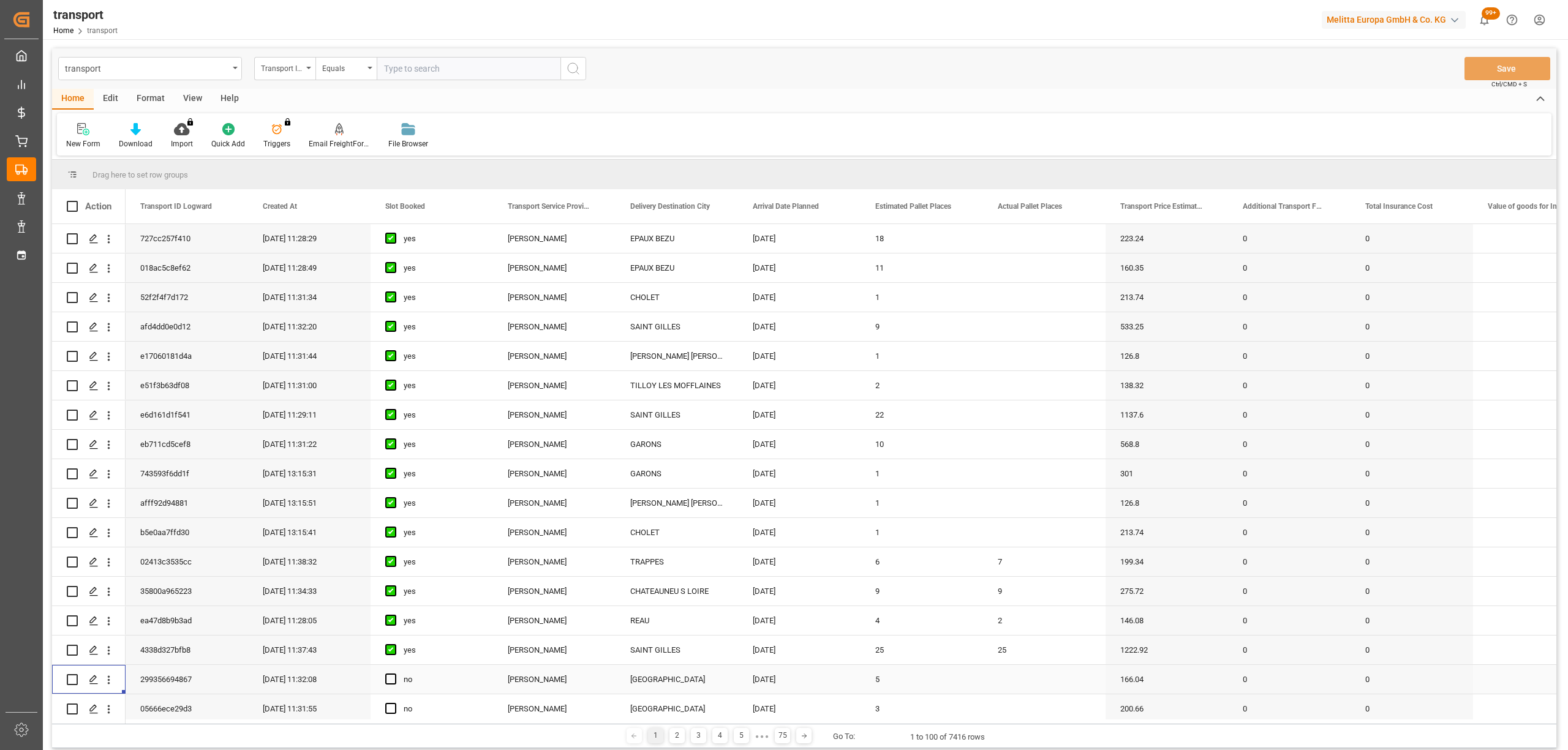
click at [82, 672] on div "Press SPACE to select this row." at bounding box center [88, 679] width 44 height 28
click at [93, 672] on div "Press SPACE to select this row." at bounding box center [93, 680] width 18 height 22
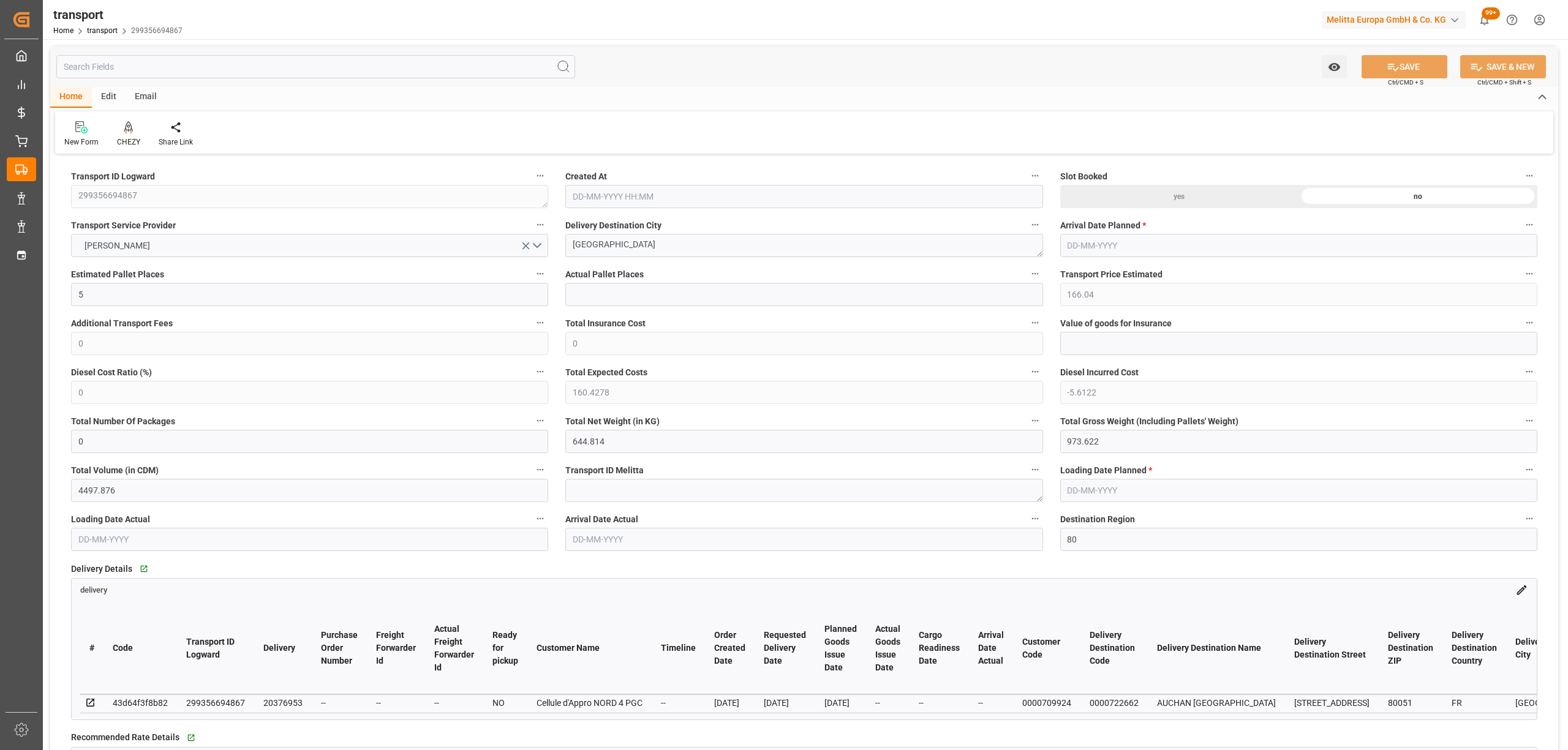
type input "5"
type input "166.04"
type input "0"
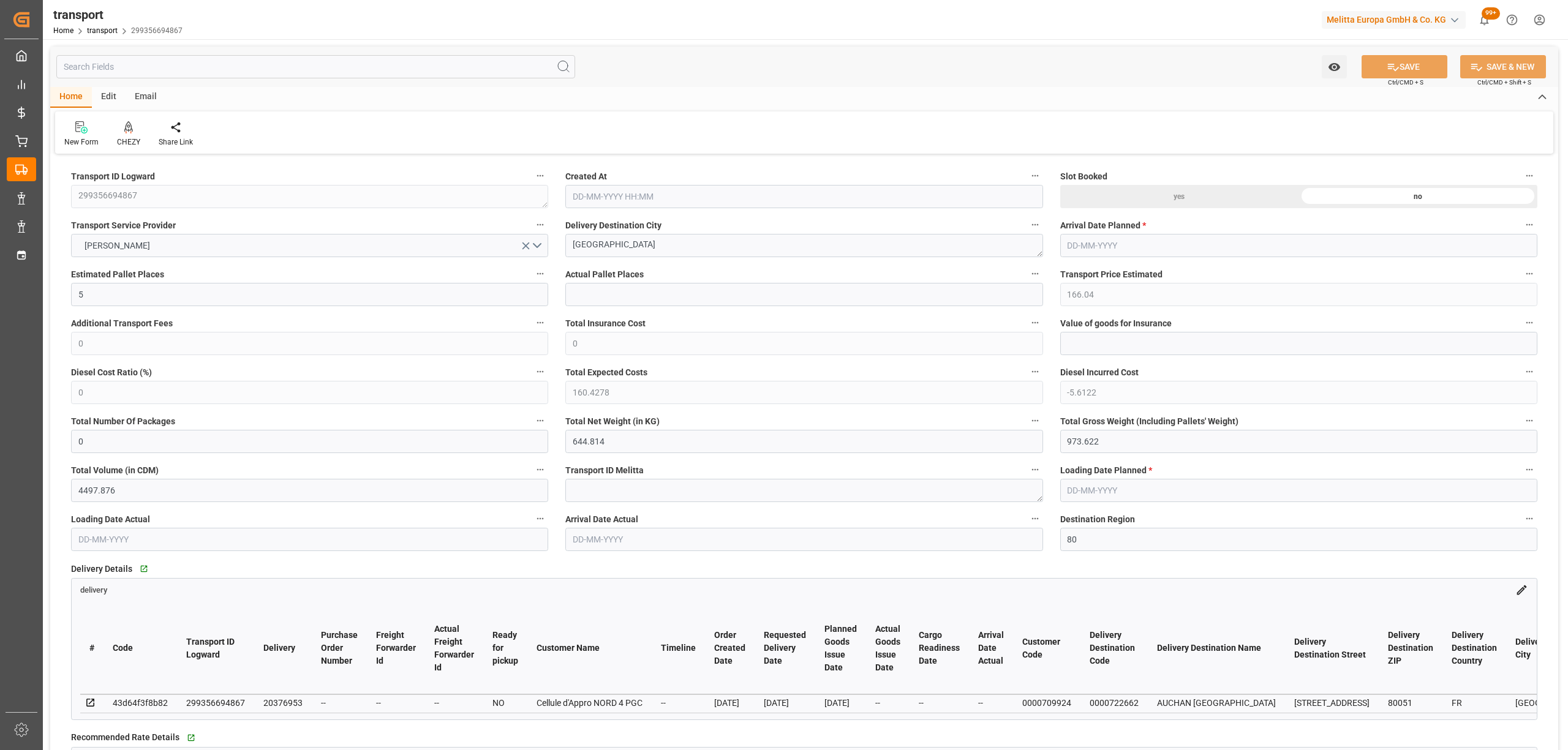
type input "160.4278"
type input "-5.6122"
type input "0"
type input "644.814"
type input "973.622"
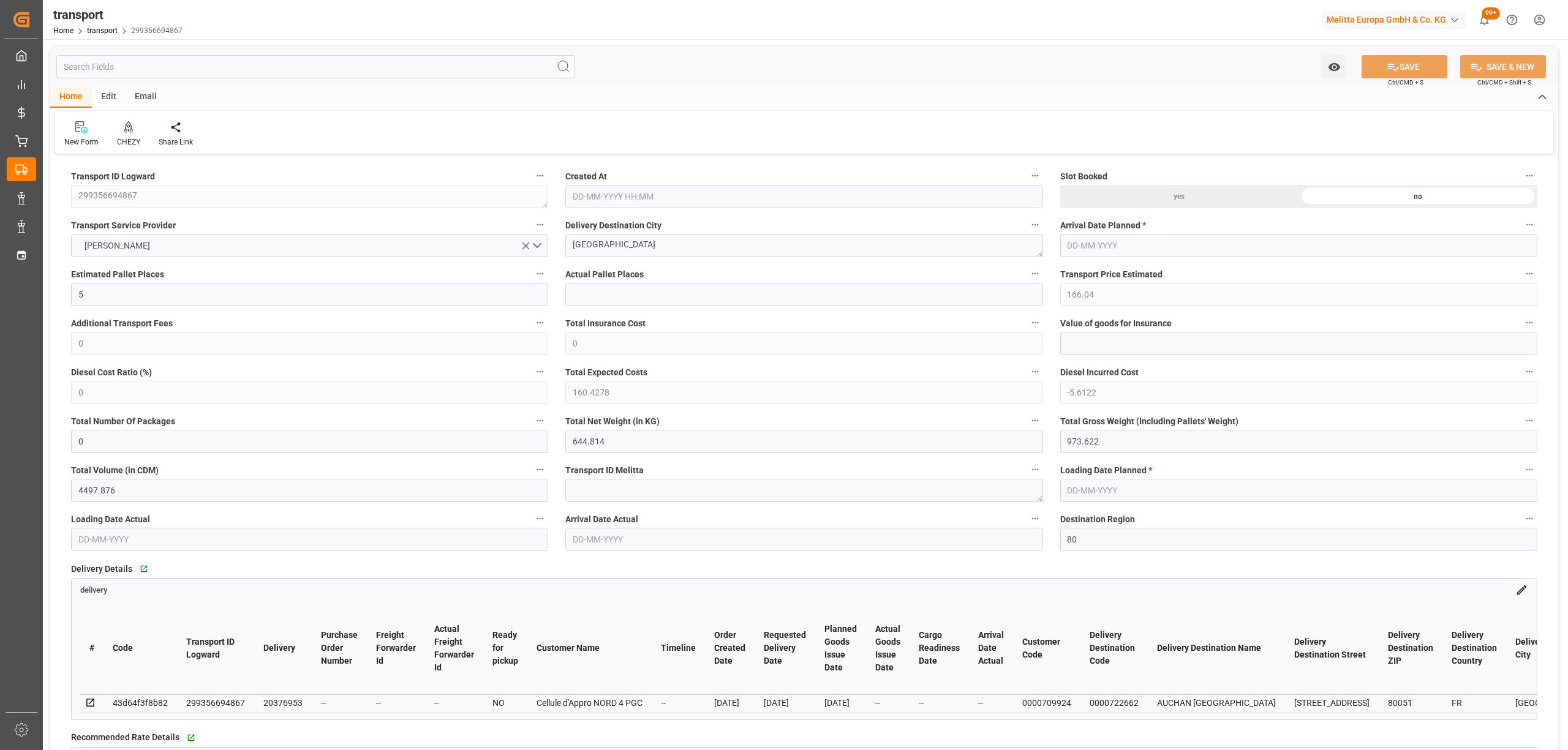
type input "4497.876"
type input "80"
type input "2"
type input "331"
type input "9"
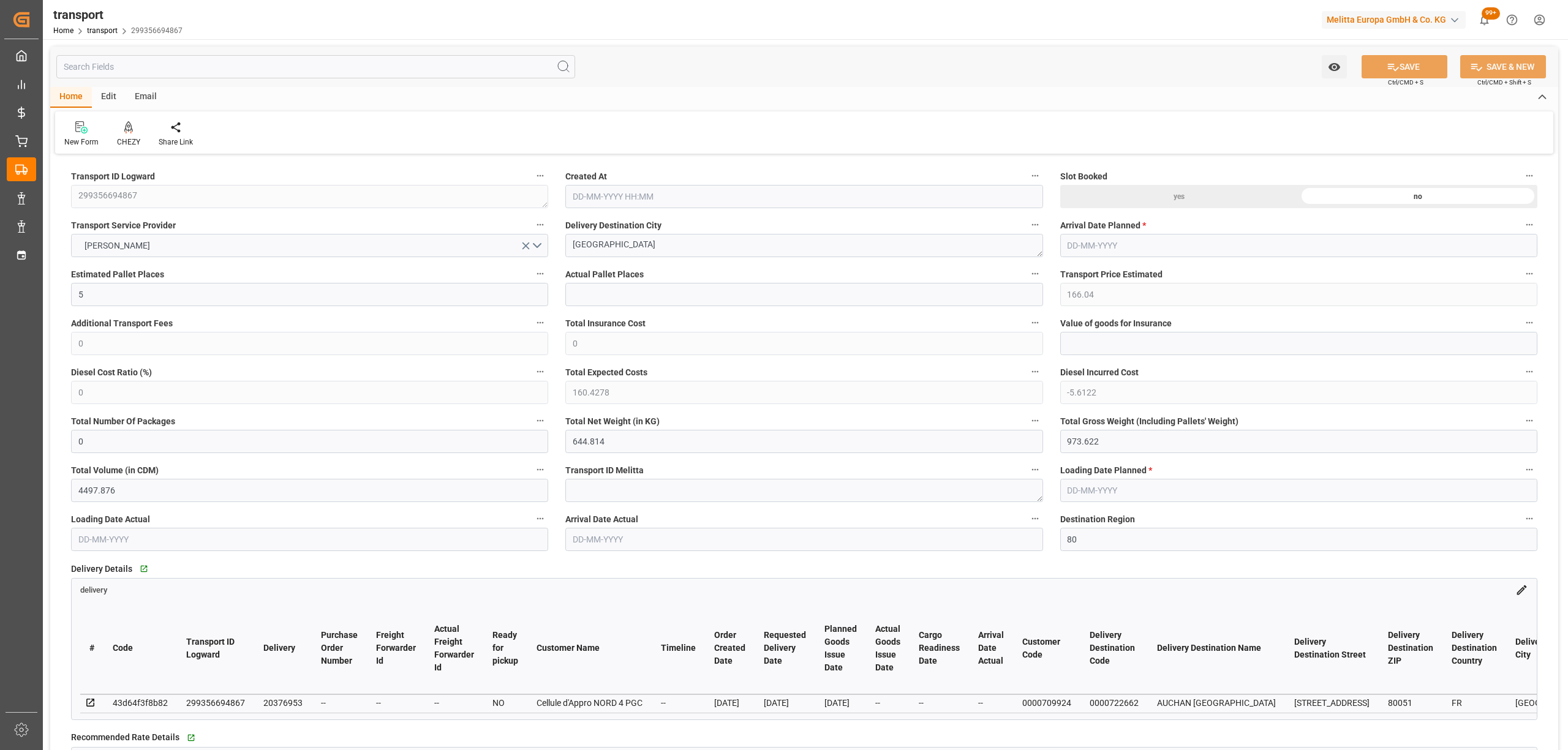
type input "101"
type input "781.137"
type input "0"
type input "4710.8598"
type input "0"
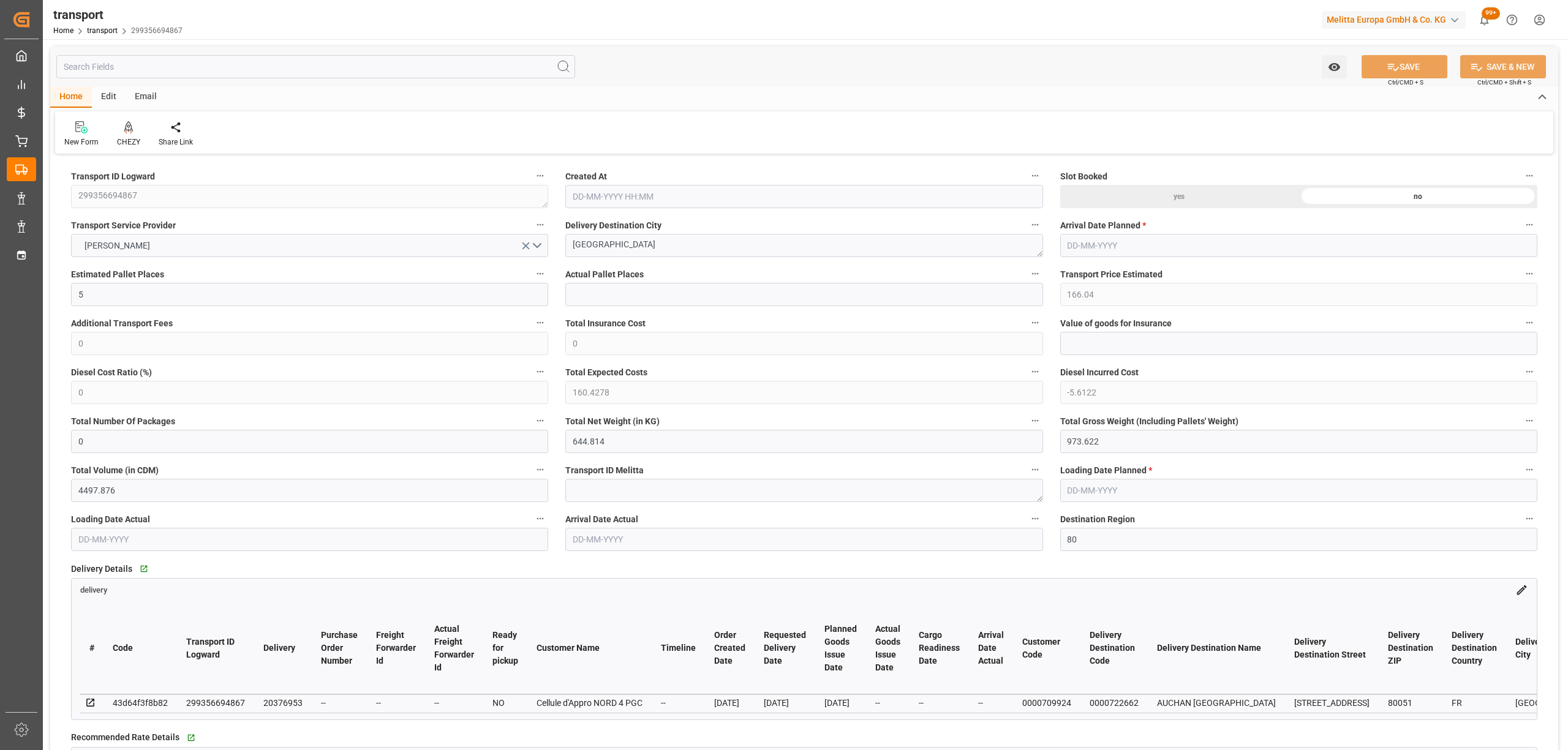
type input "0"
type input "21"
type input "35"
type input "28-08-2025 11:32"
type input "[DATE]"
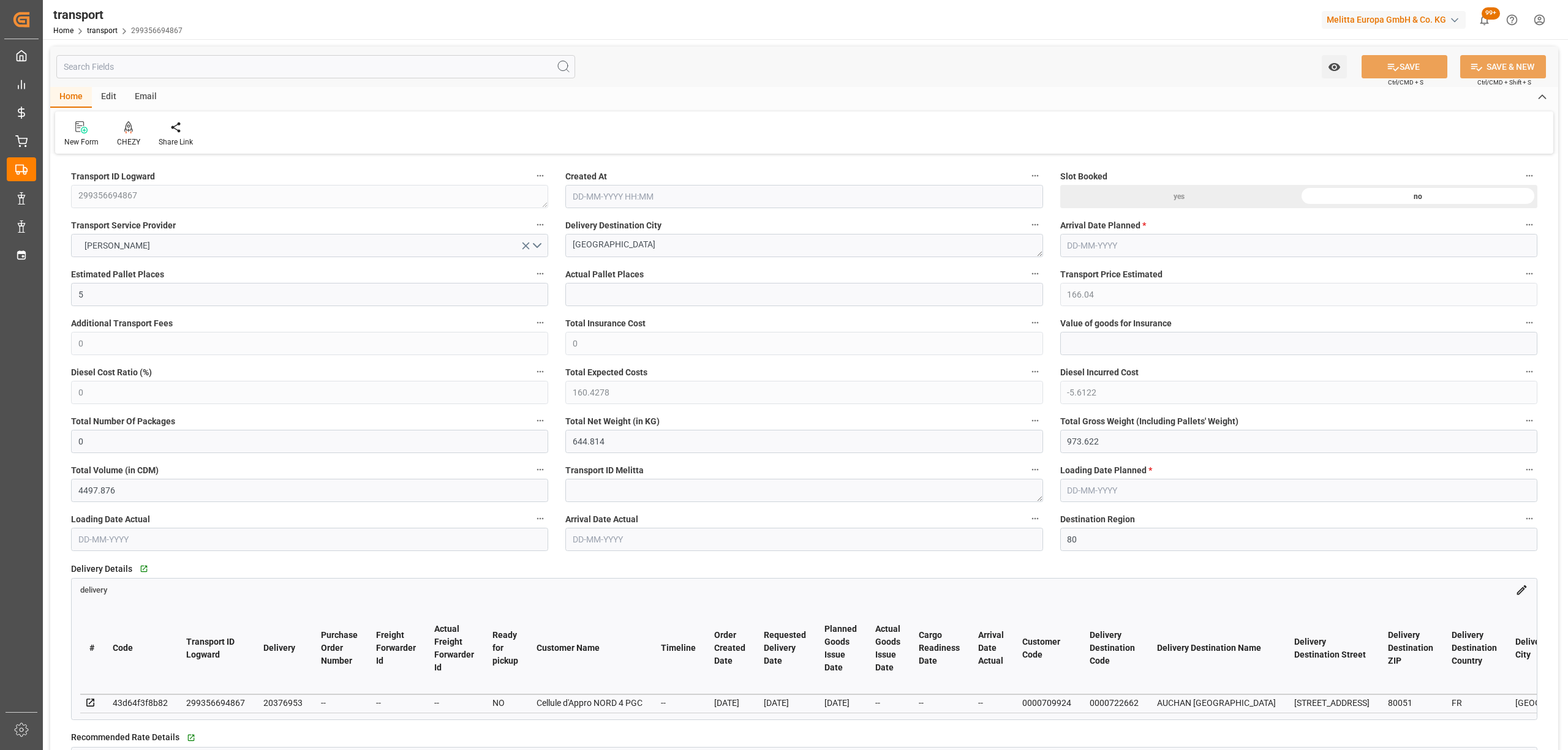
type input "[DATE]"
drag, startPoint x: 644, startPoint y: 251, endPoint x: 468, endPoint y: 235, distance: 176.7
click at [130, 129] on icon at bounding box center [128, 126] width 9 height 10
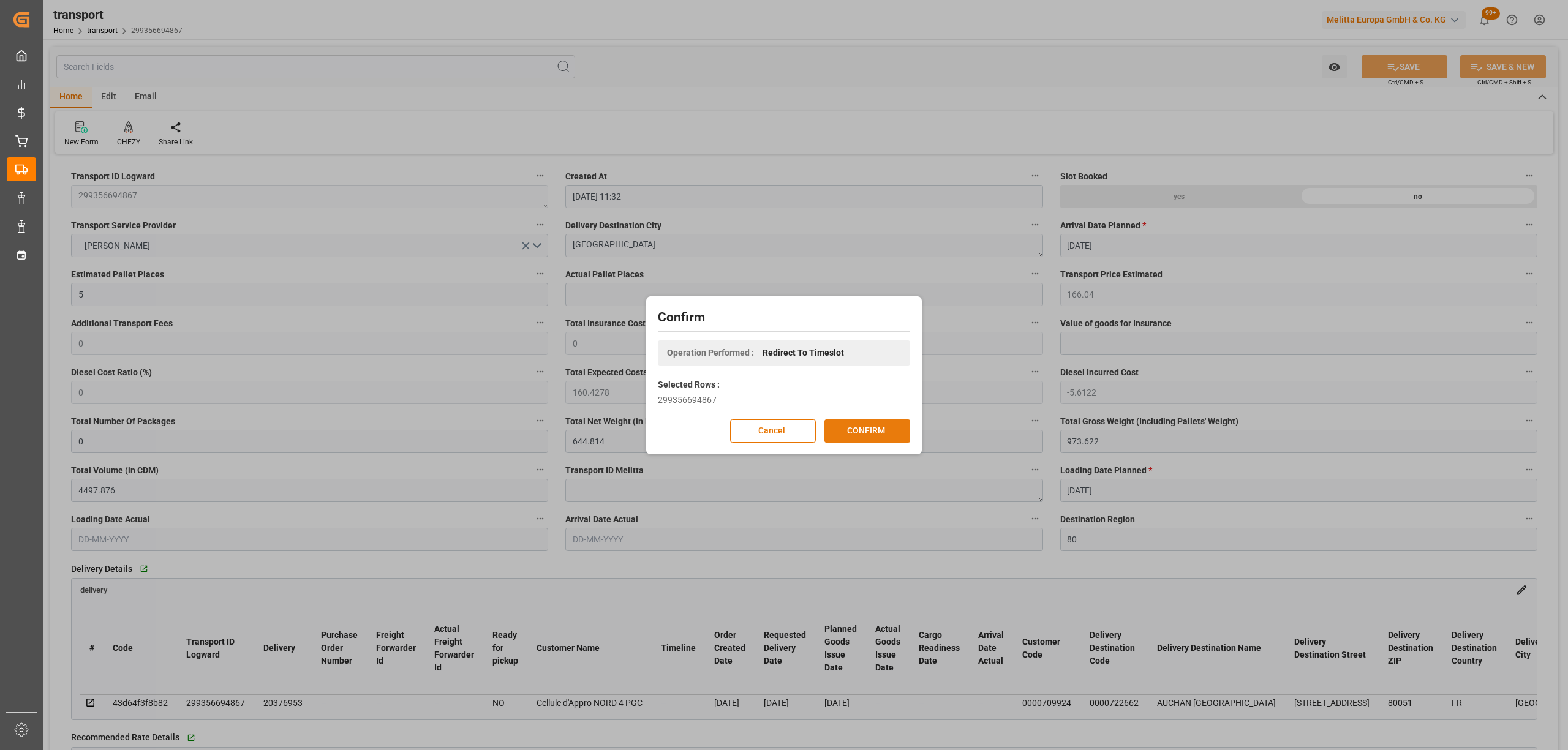
click at [860, 428] on button "CONFIRM" at bounding box center [867, 431] width 85 height 23
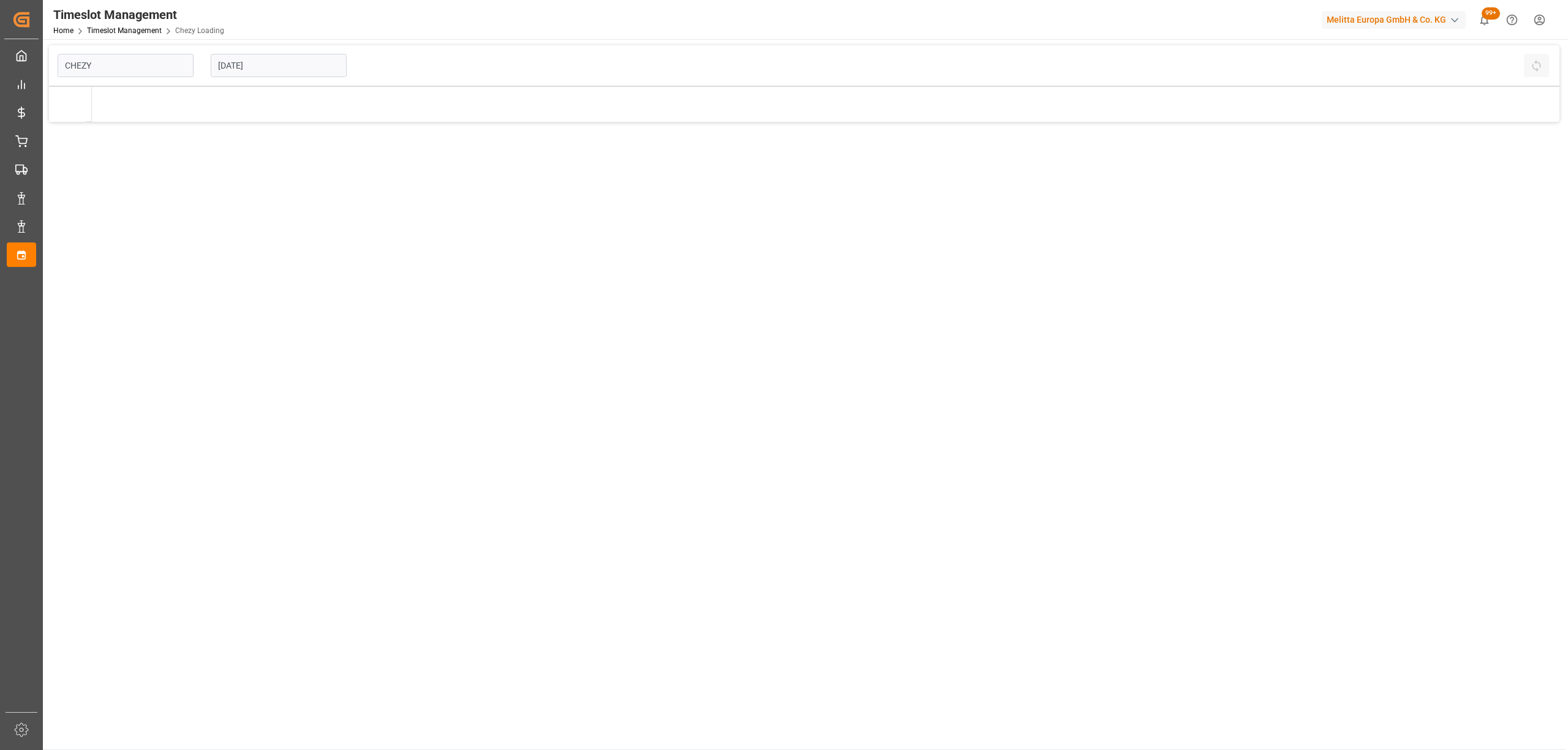
type input "Chezy Loading"
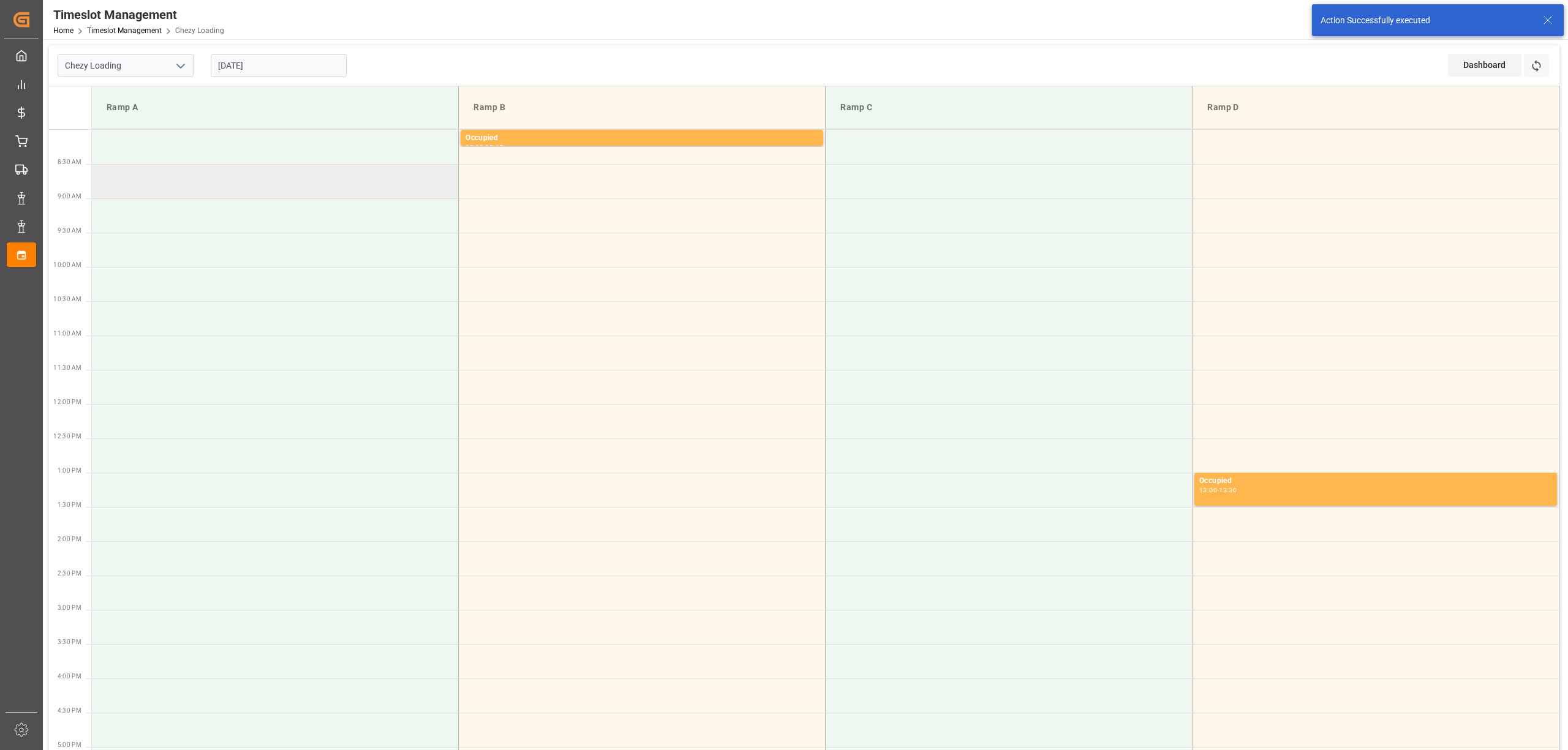
click at [233, 186] on td at bounding box center [275, 181] width 367 height 35
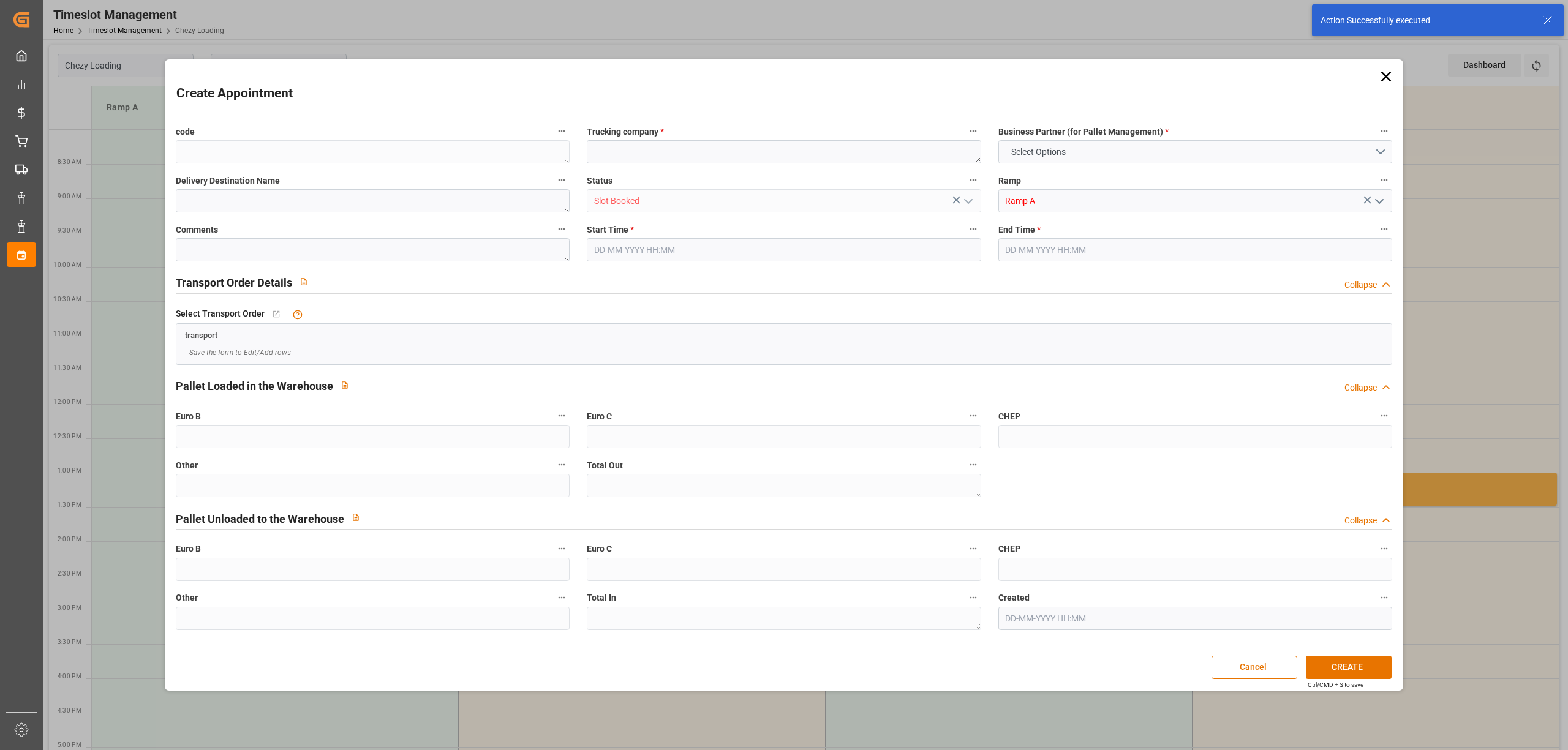
type input "0"
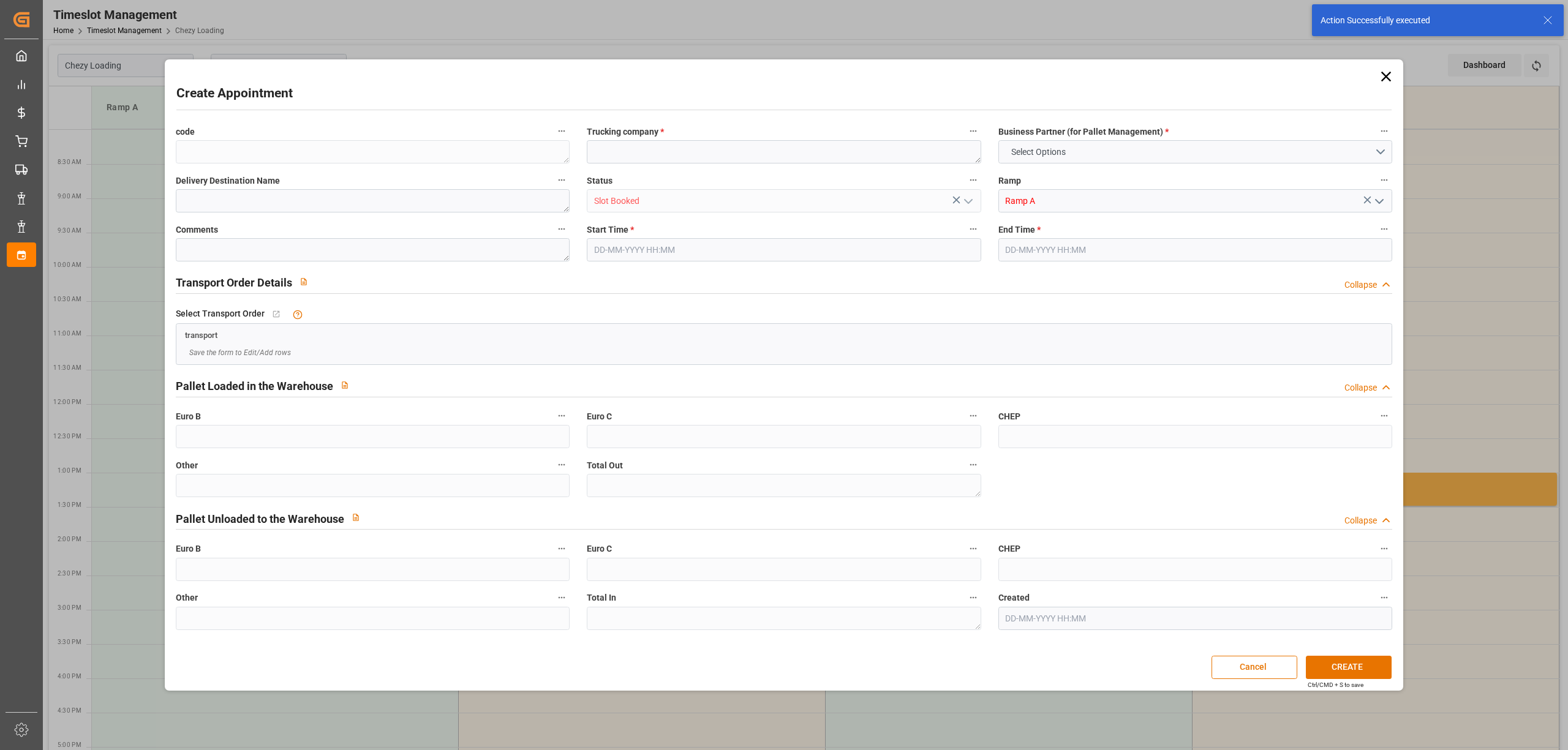
type input "0"
type input "[DATE] 08:30"
type input "[DATE] 09:00"
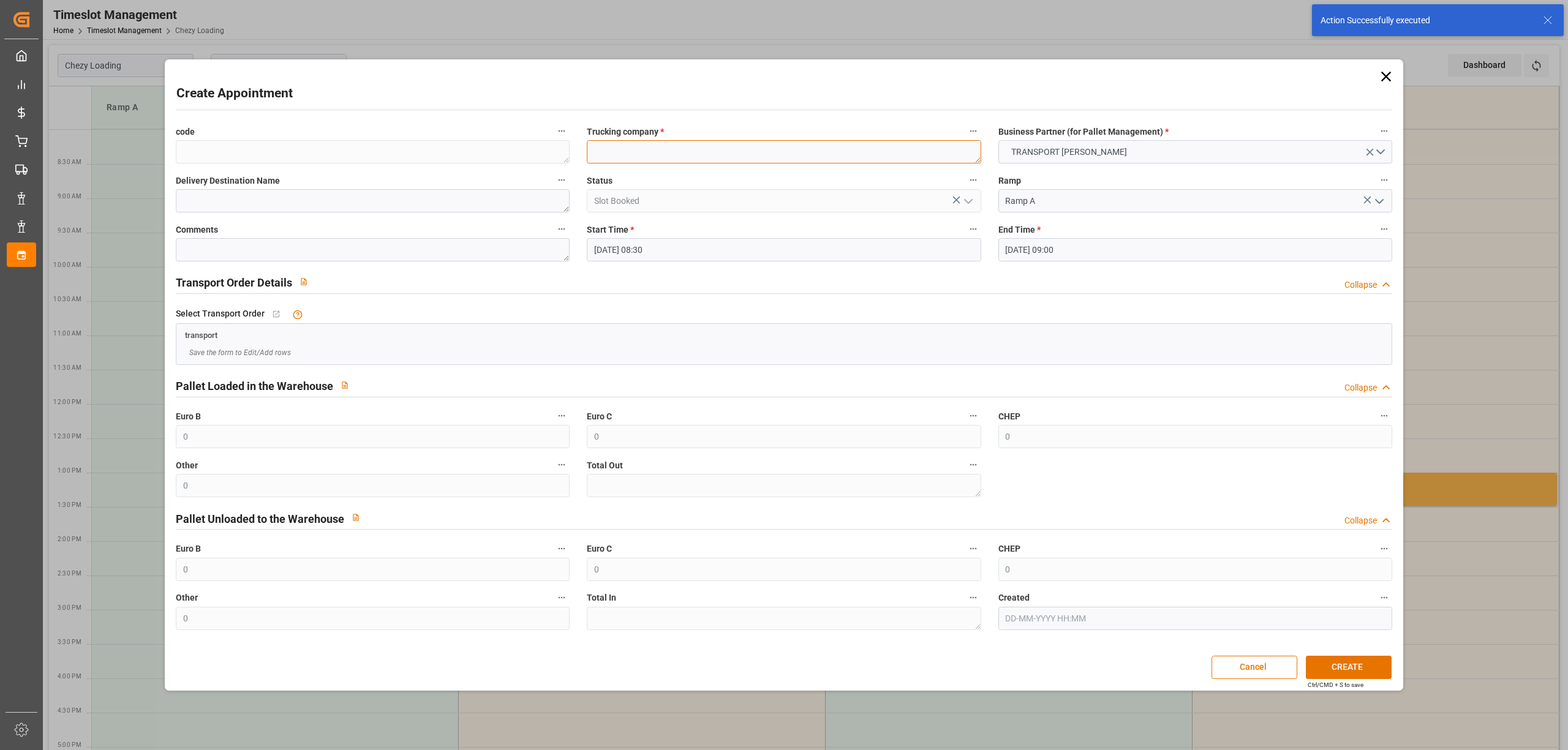
paste textarea "[GEOGRAPHIC_DATA]"
type textarea "[GEOGRAPHIC_DATA]"
click at [1361, 663] on button "CREATE" at bounding box center [1348, 667] width 85 height 23
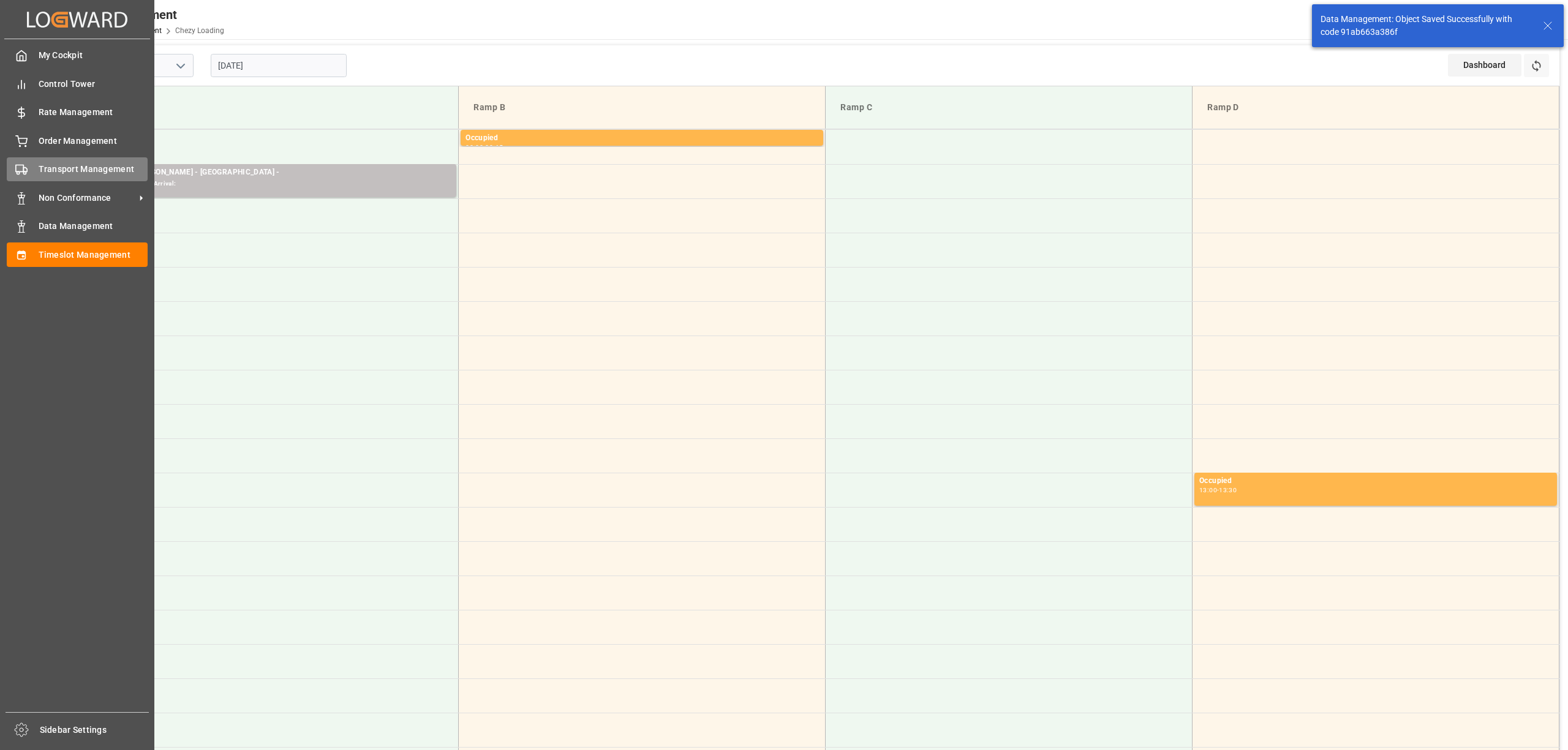
click at [28, 170] on div "Transport Management Transport Management" at bounding box center [77, 169] width 141 height 24
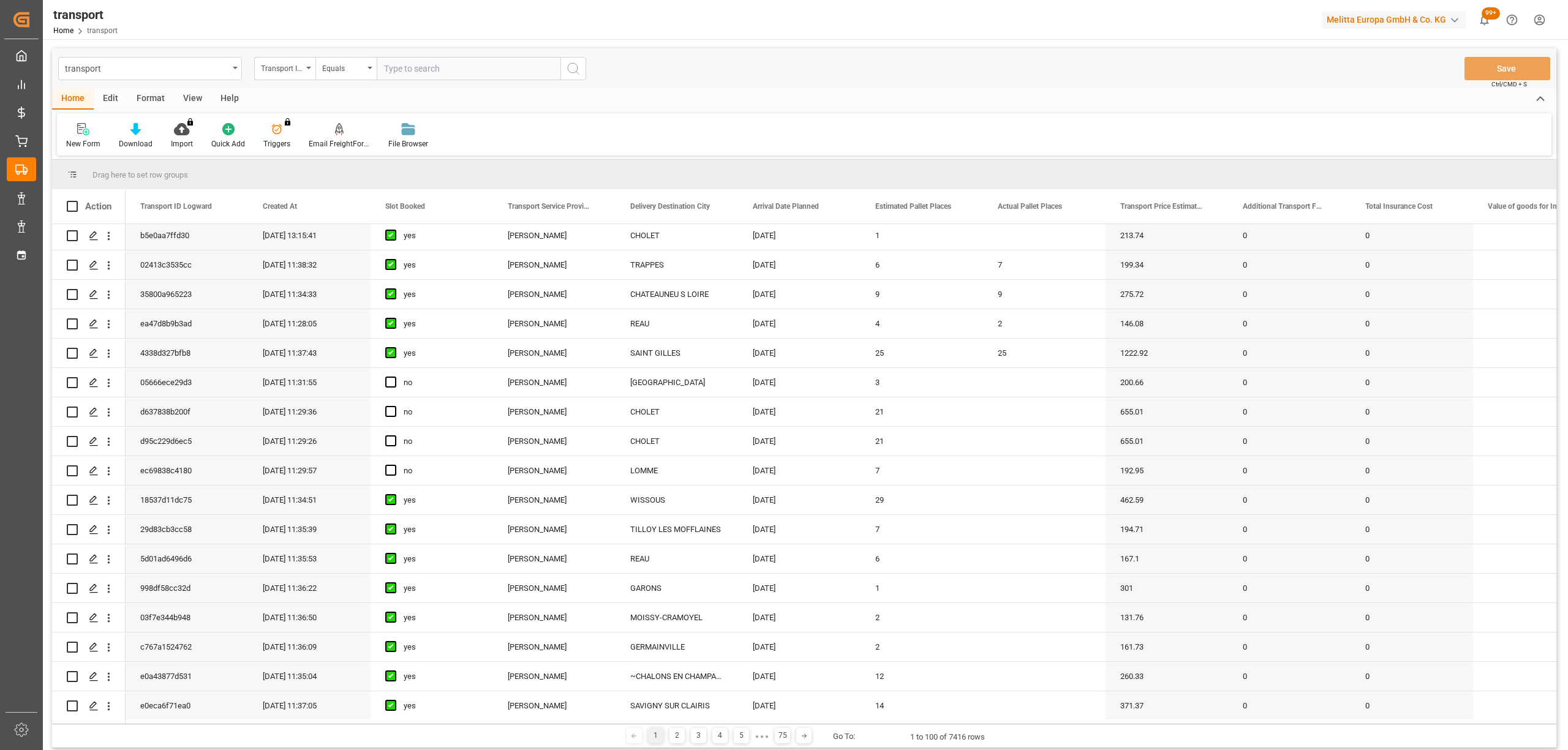
scroll to position [408, 0]
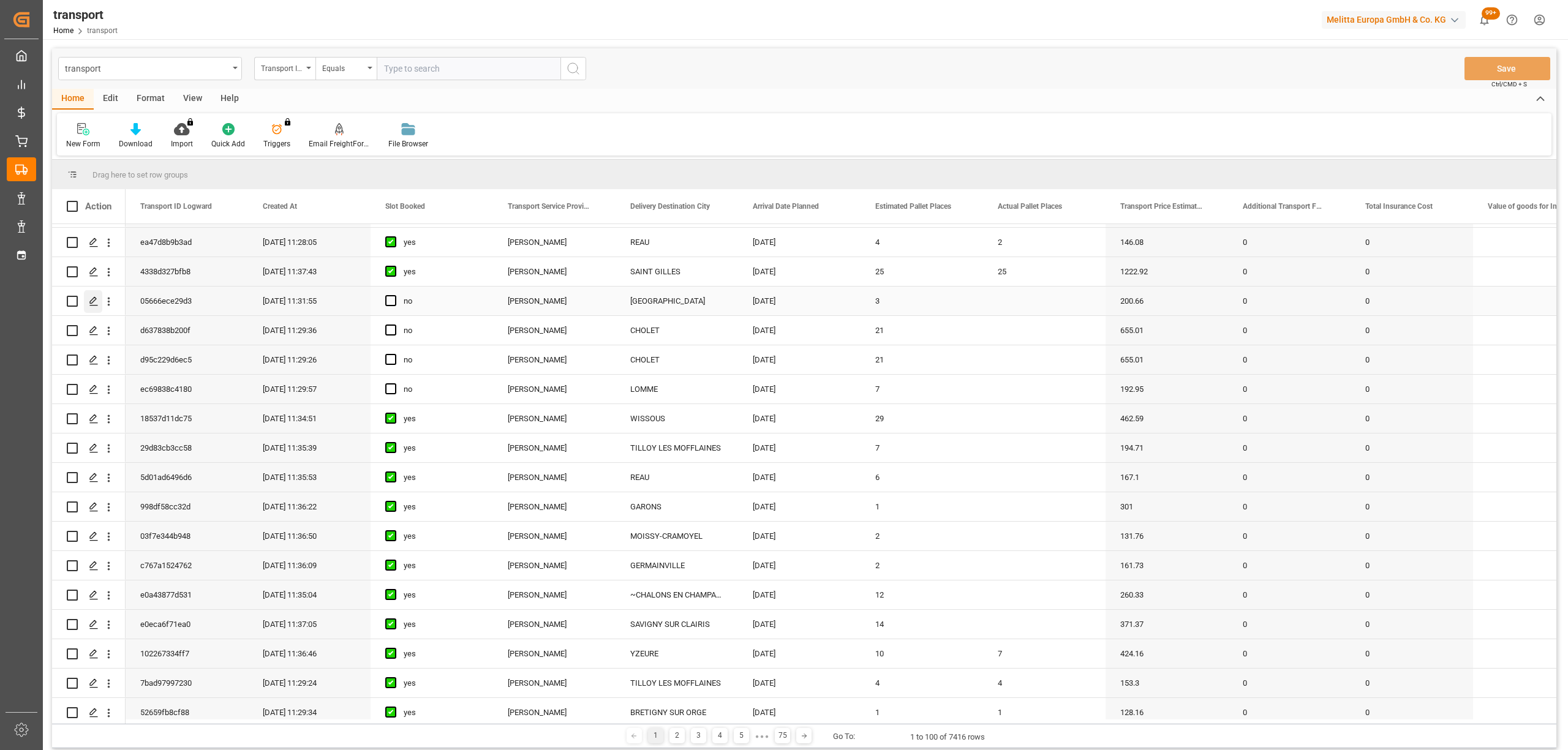
click at [96, 306] on div "Press SPACE to select this row." at bounding box center [93, 301] width 18 height 22
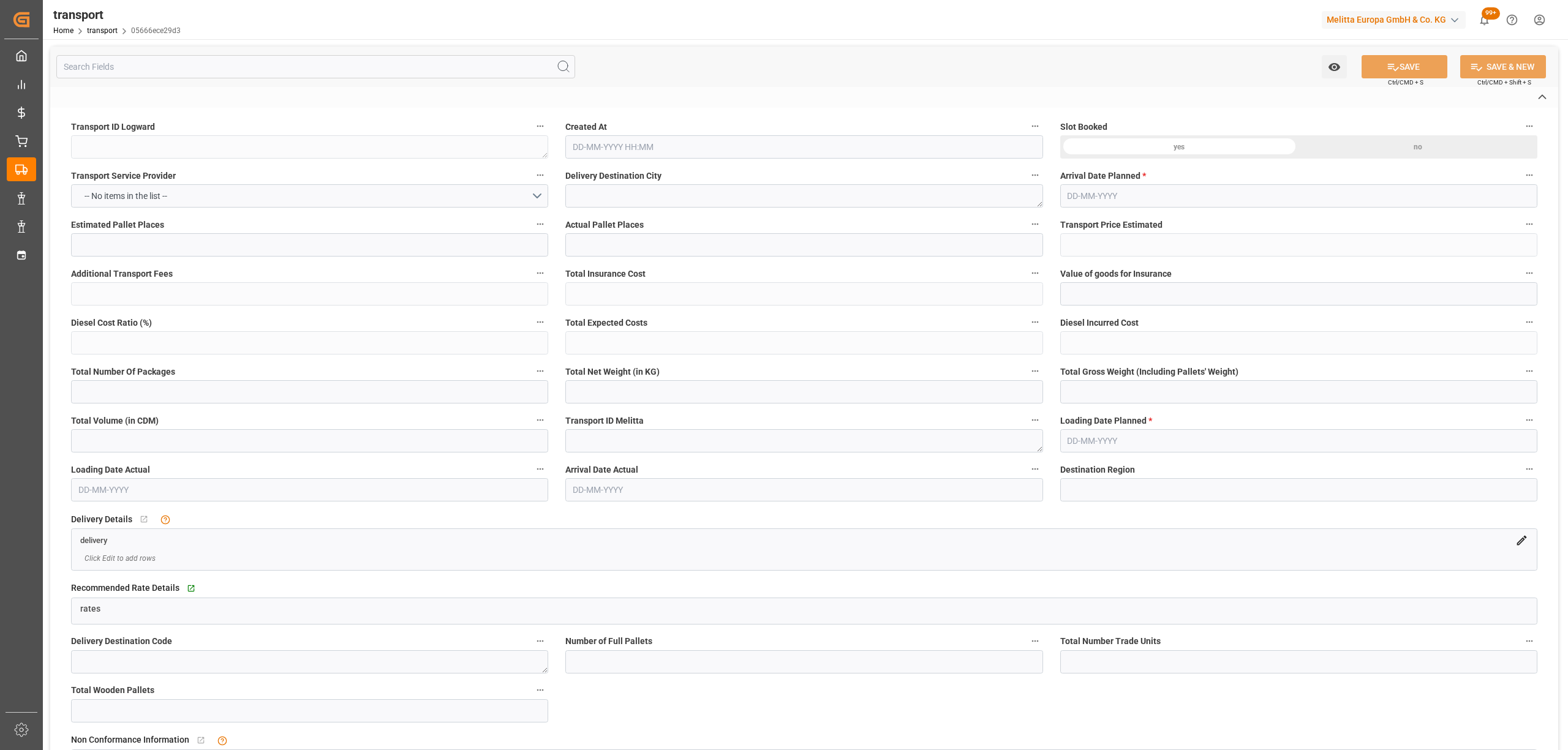
type textarea "05666ece29d3"
type textarea "[GEOGRAPHIC_DATA]"
type textarea "0000722595"
type textarea "FR-02570"
type textarea "FR"
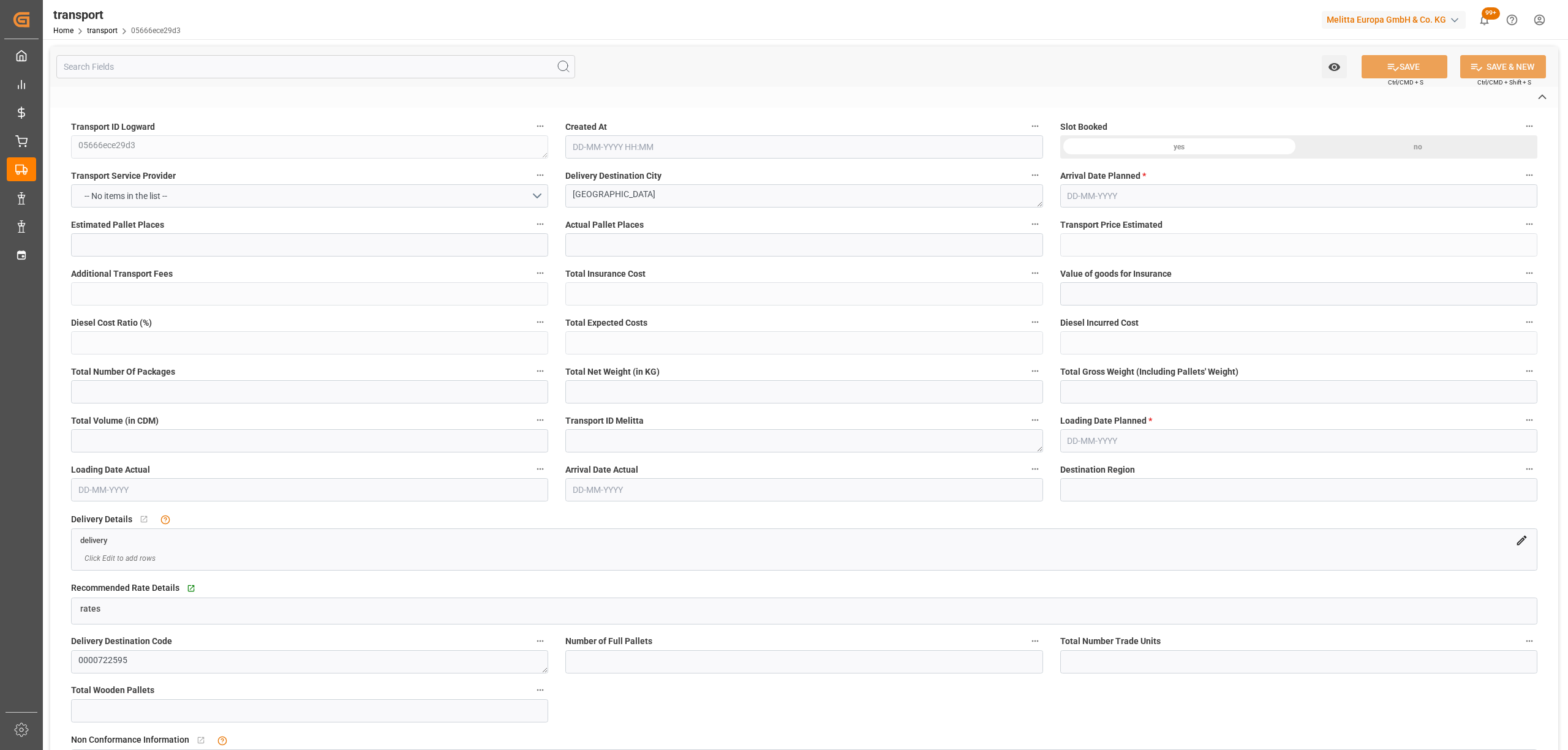
type input "Road"
type input "FR"
type input "02570"
type input "FR"
type input "14120"
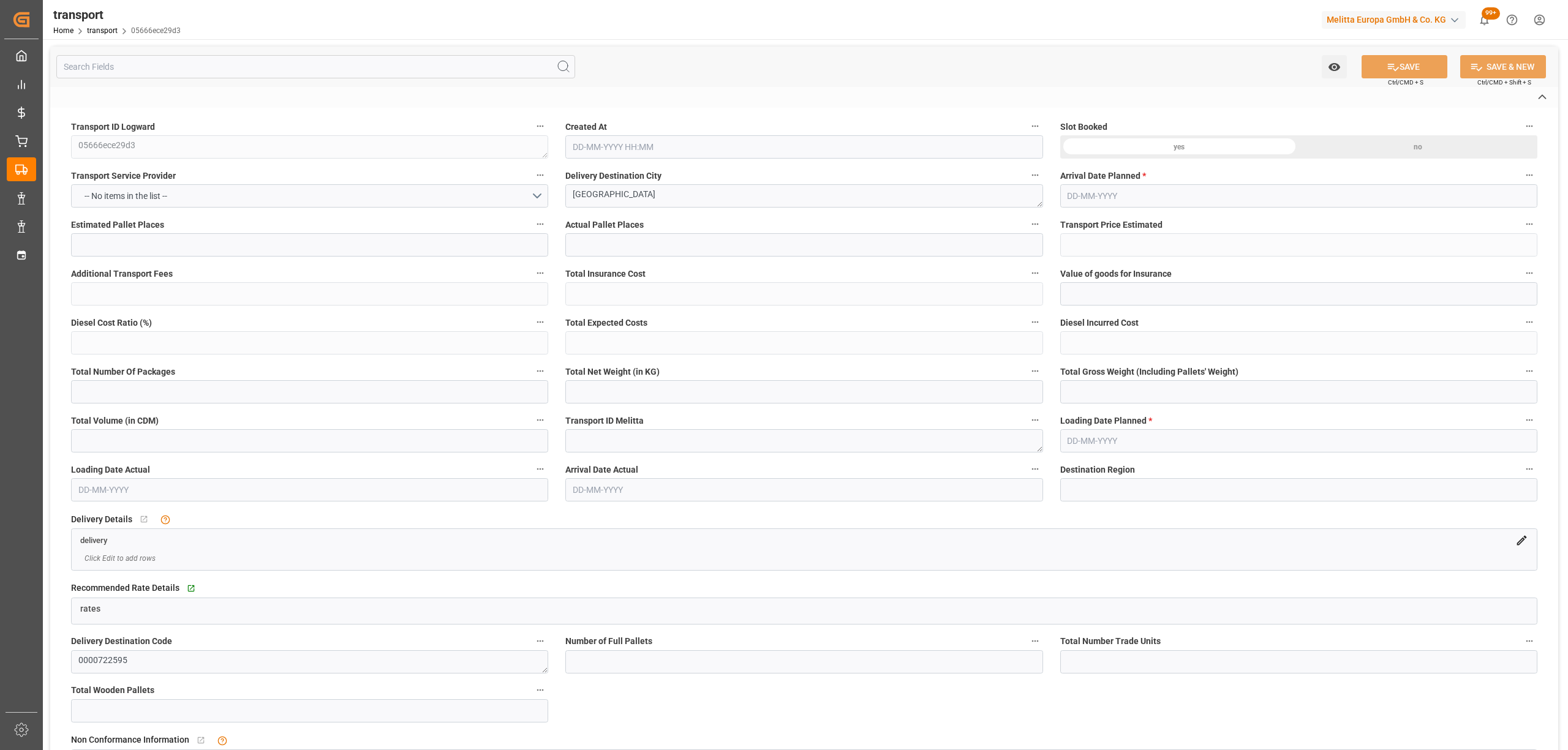
type input "Small Shipment"
type input "3.5-7.5 t"
type input "EURO 6"
type input "Diesel"
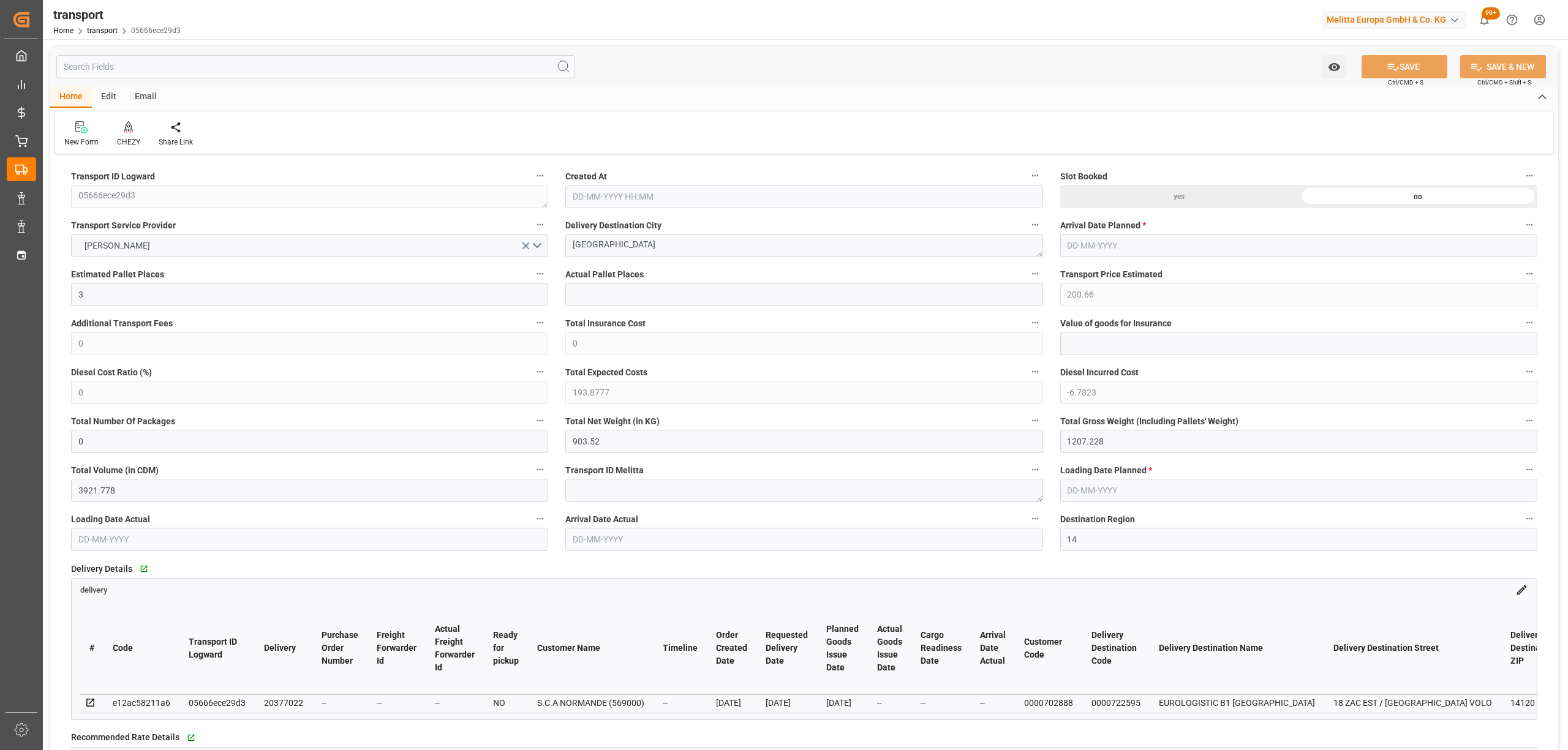
type input "3"
type input "200.66"
type input "0"
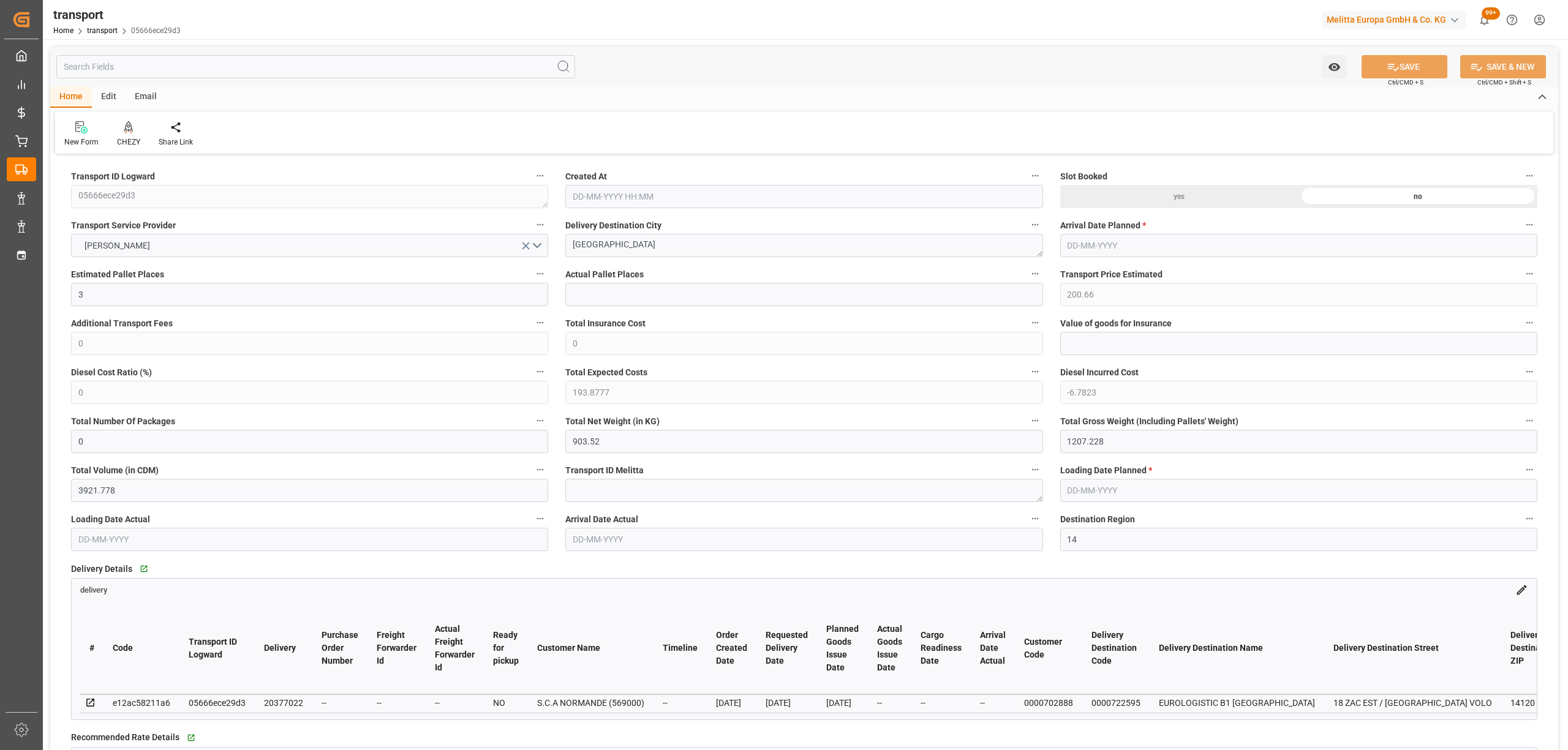
type input "193.8777"
type input "-6.7823"
type input "0"
type input "903.52"
type input "1207.228"
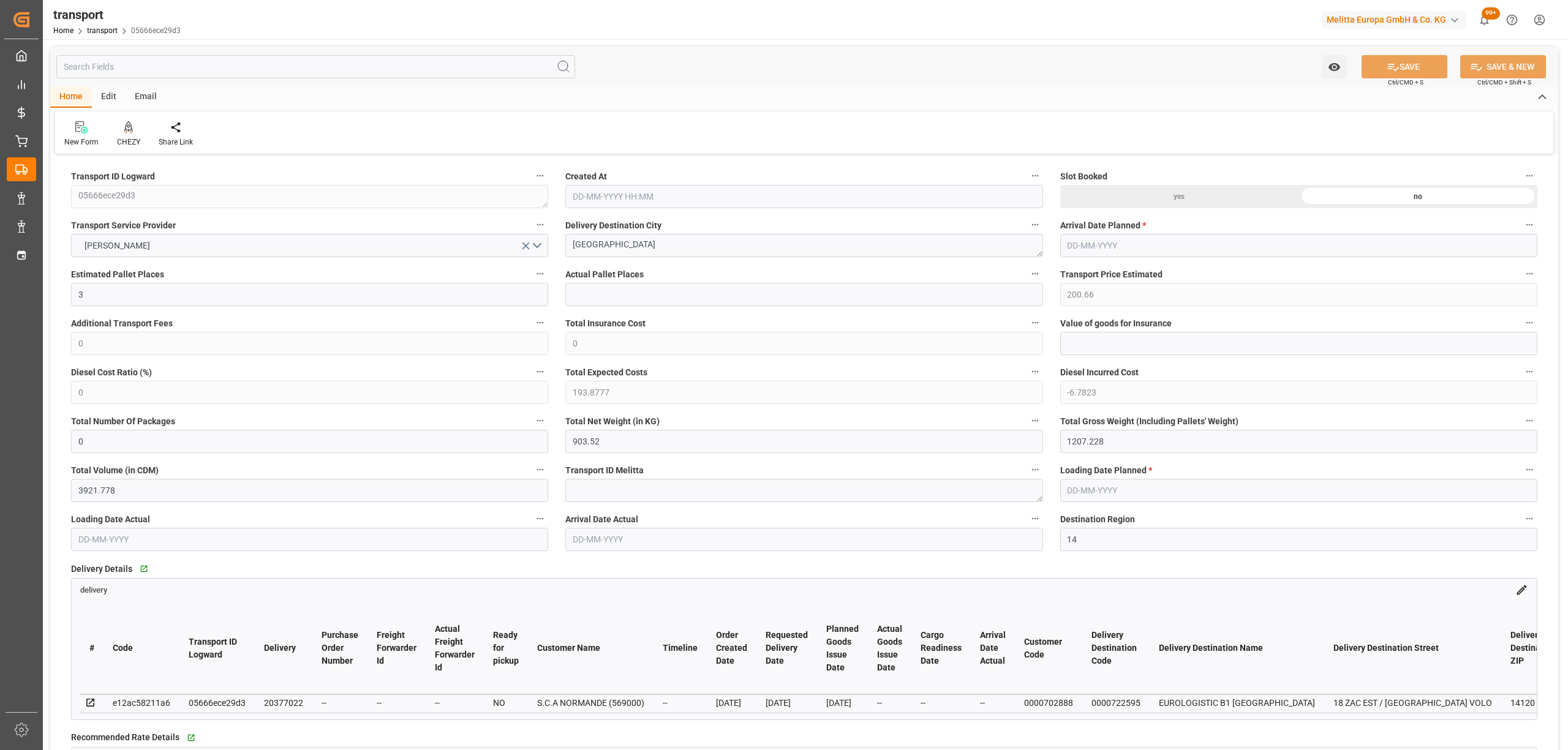
type input "3921.778"
type input "14"
type input "4"
type input "270"
type input "5"
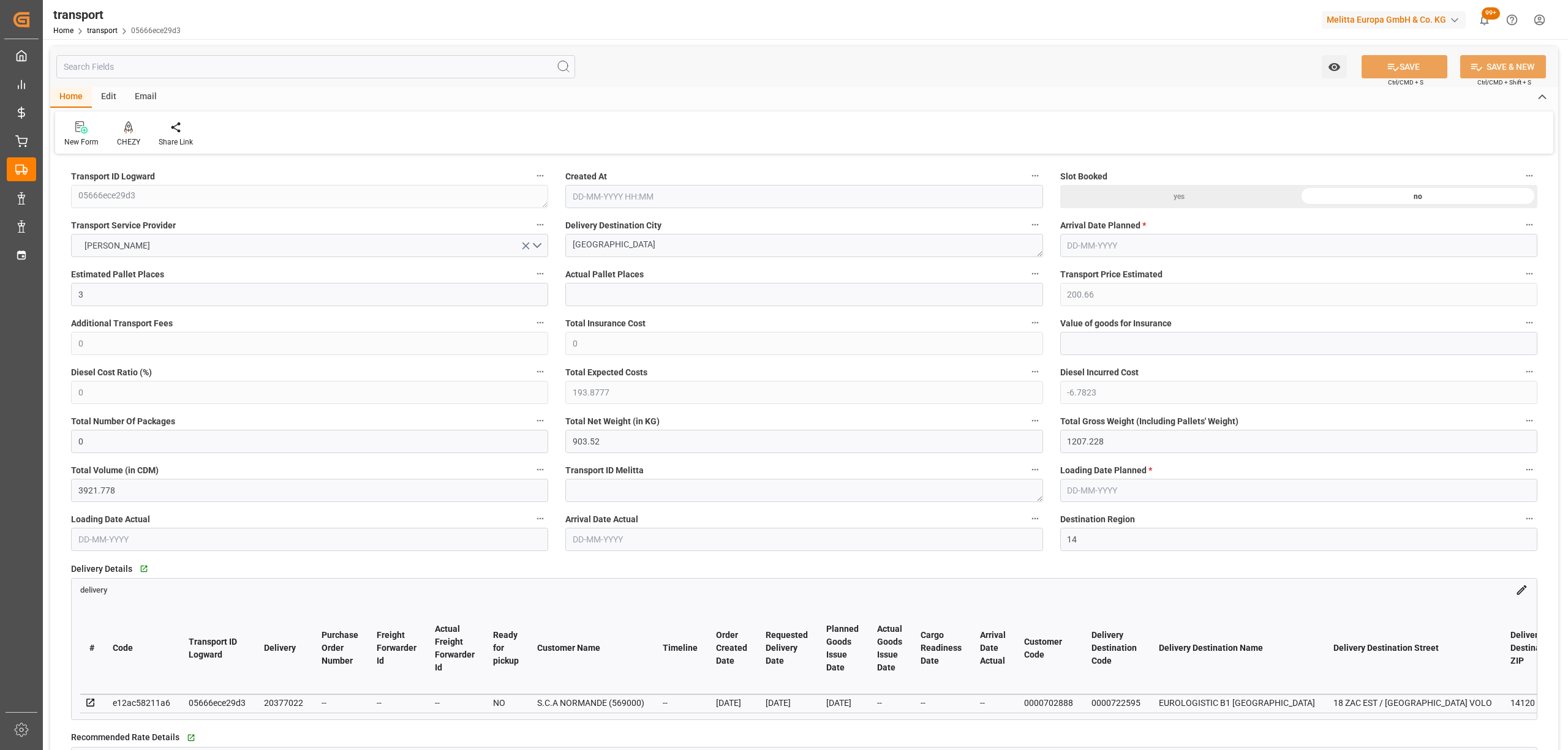
type input "101"
type input "1073.556"
type input "0"
type input "4710.8598"
type input "0"
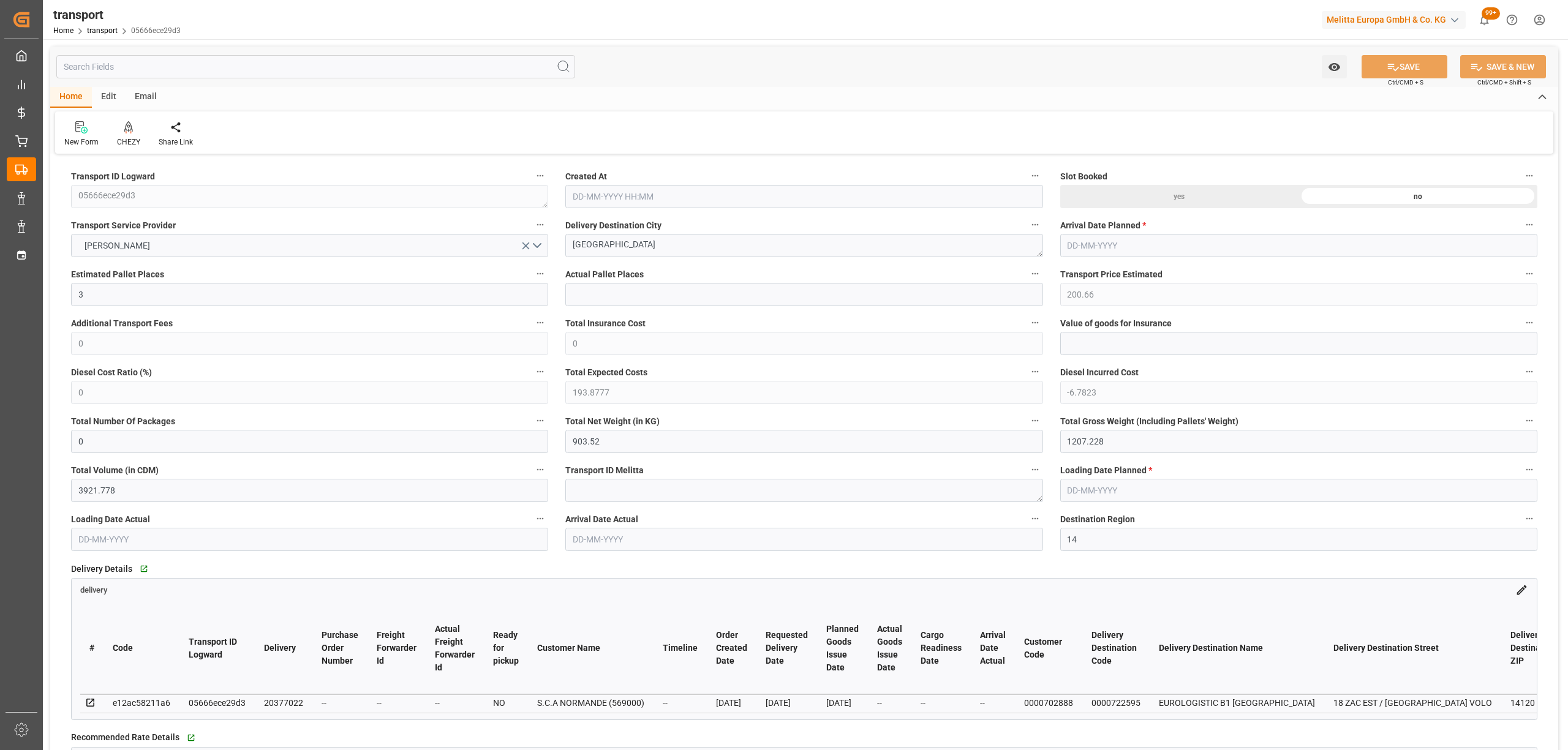
type input "0"
type input "21"
type input "35"
type input "28-08-2025 11:31"
type input "[DATE]"
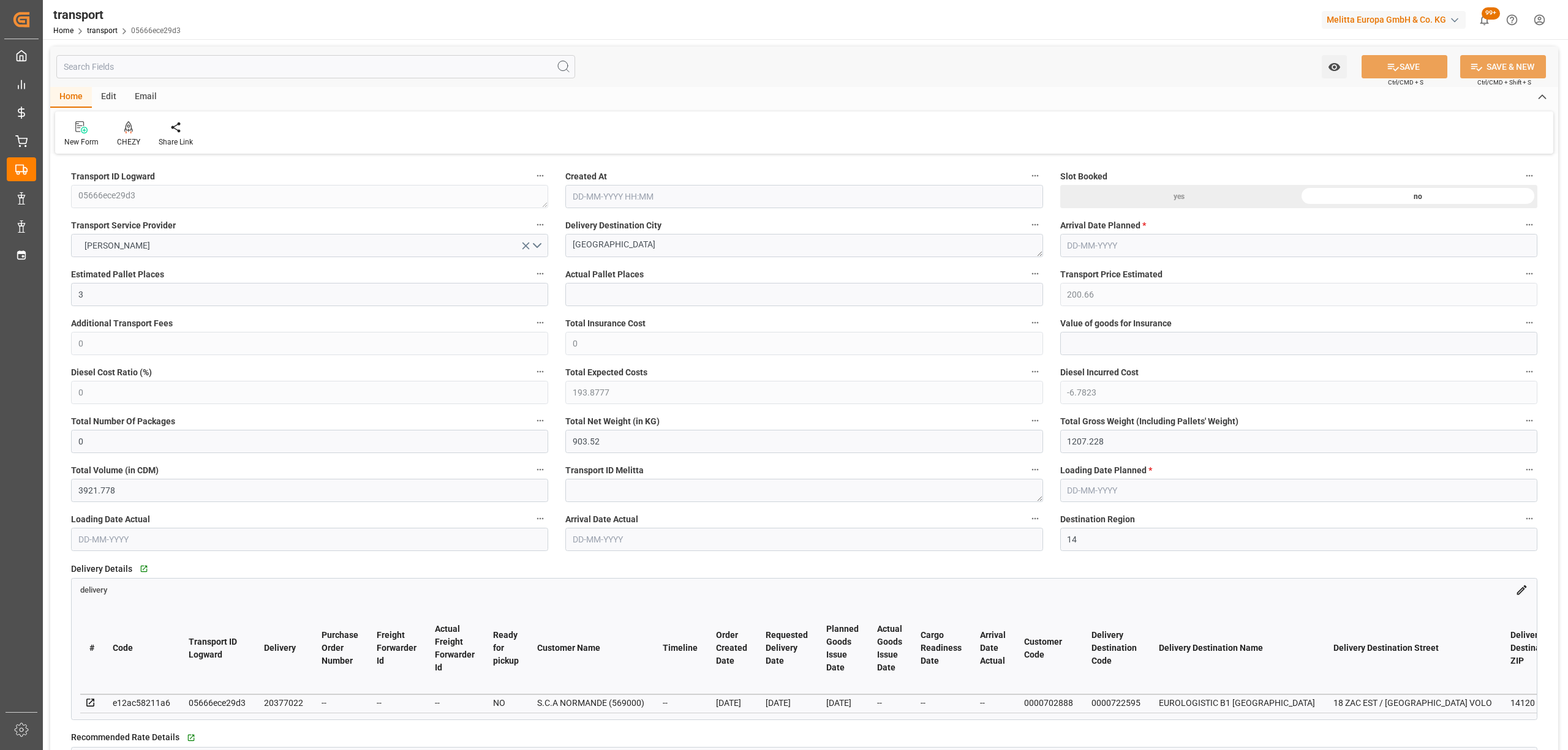
type input "[DATE]"
drag, startPoint x: 642, startPoint y: 249, endPoint x: 502, endPoint y: 243, distance: 140.1
click at [125, 125] on icon at bounding box center [128, 126] width 9 height 10
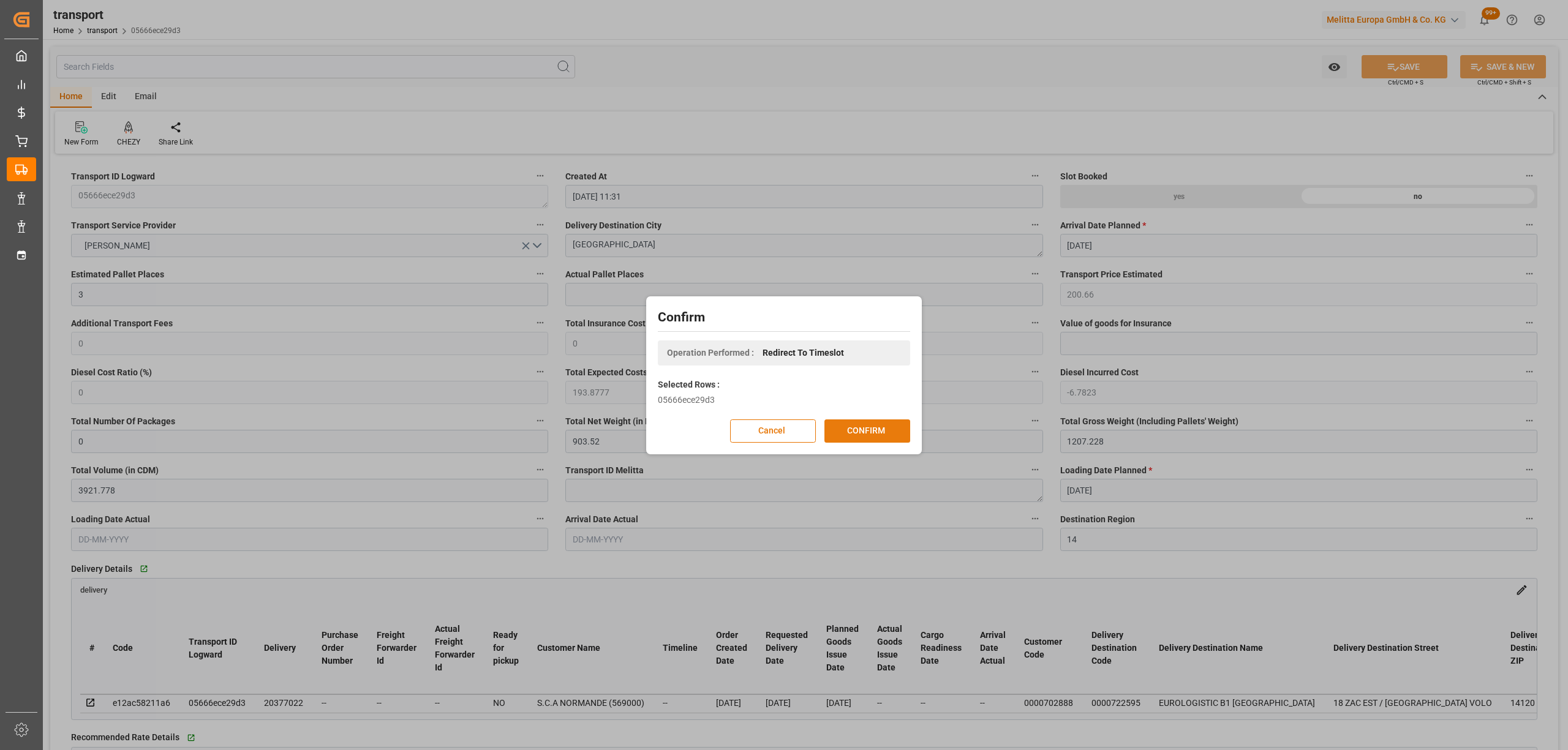
click at [853, 428] on button "CONFIRM" at bounding box center [867, 431] width 85 height 23
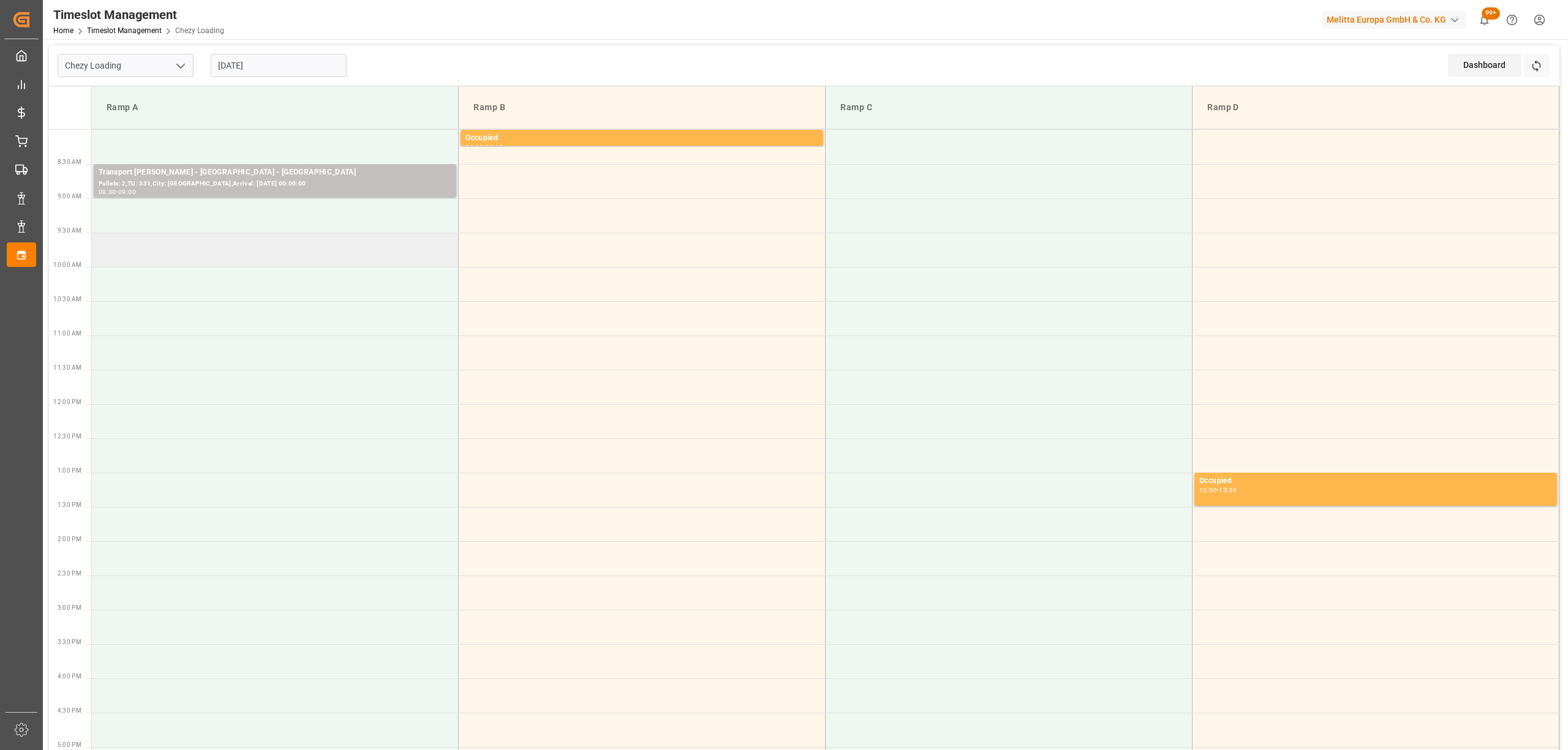
drag, startPoint x: 280, startPoint y: 253, endPoint x: 317, endPoint y: 219, distance: 50.2
click at [281, 253] on td at bounding box center [275, 249] width 367 height 35
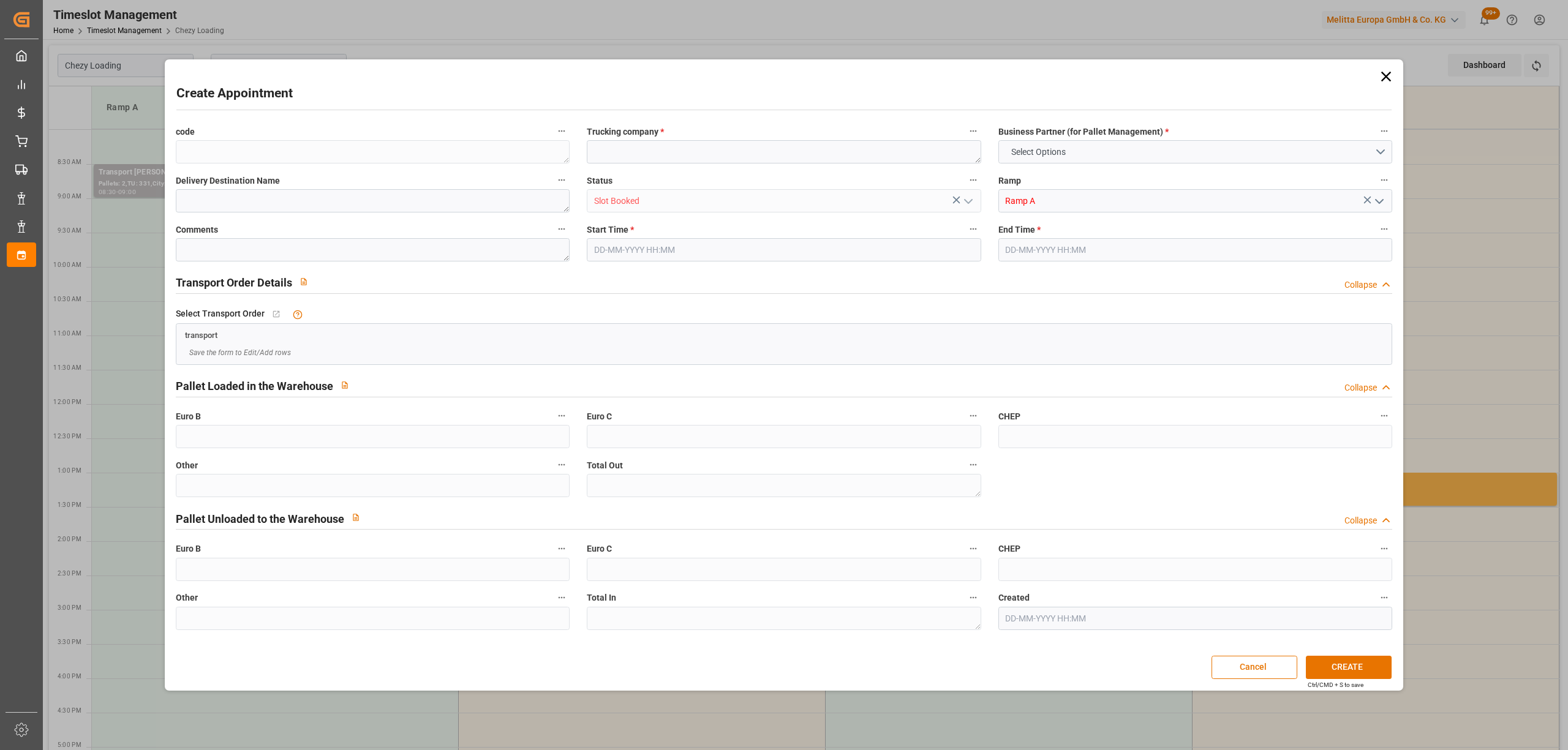
type input "0"
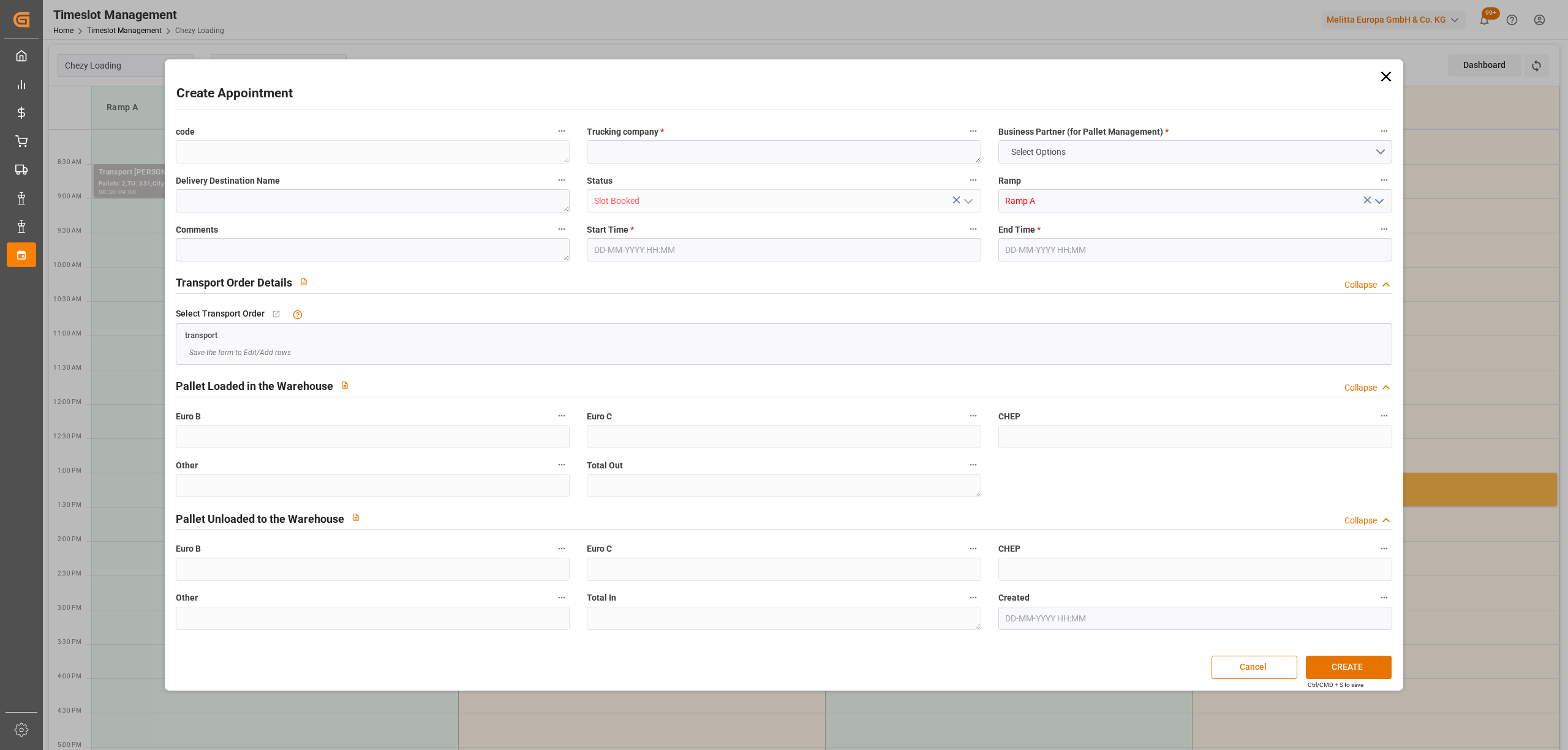
type input "0"
type input "[DATE] 09:30"
type input "[DATE] 09:45"
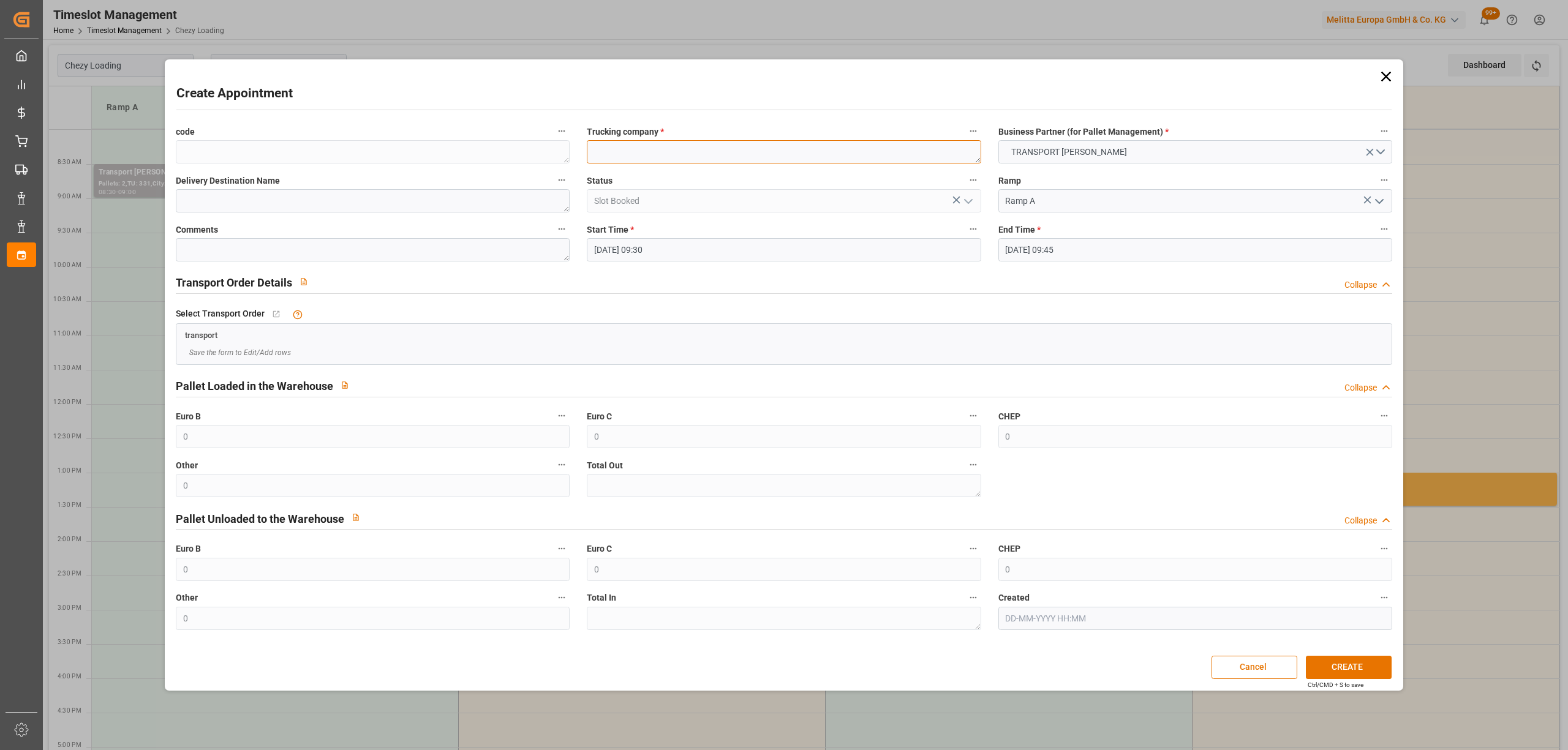
paste textarea "[GEOGRAPHIC_DATA]"
type textarea "[GEOGRAPHIC_DATA]"
click at [1022, 246] on input "[DATE] 09:45" at bounding box center [1195, 249] width 394 height 23
click at [1063, 326] on span "3" at bounding box center [1062, 324] width 4 height 9
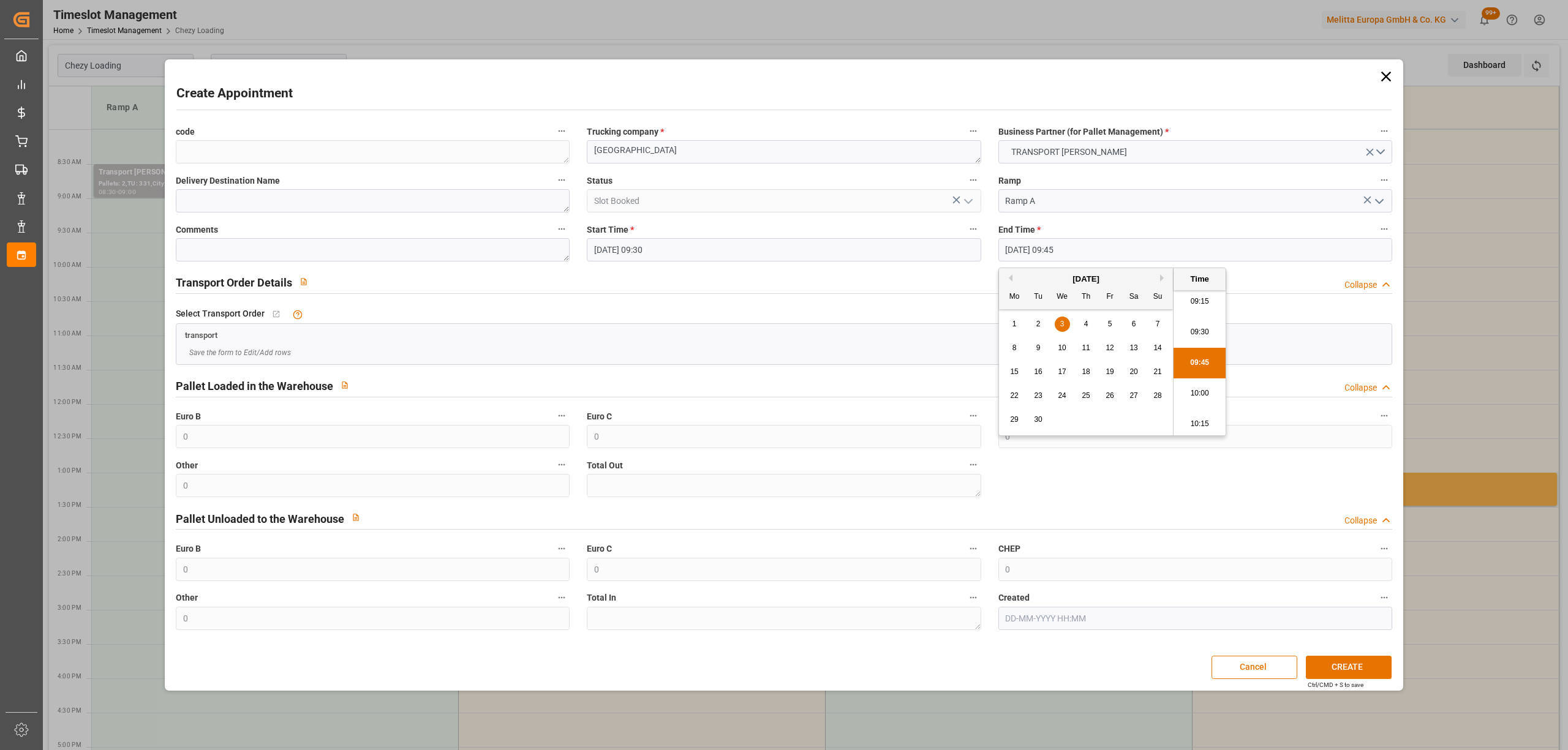
click at [1216, 387] on li "10:00" at bounding box center [1199, 393] width 52 height 30
type input "[DATE] 10:00"
drag, startPoint x: 1350, startPoint y: 667, endPoint x: 1326, endPoint y: 640, distance: 36.1
click at [1350, 667] on button "CREATE" at bounding box center [1348, 667] width 85 height 23
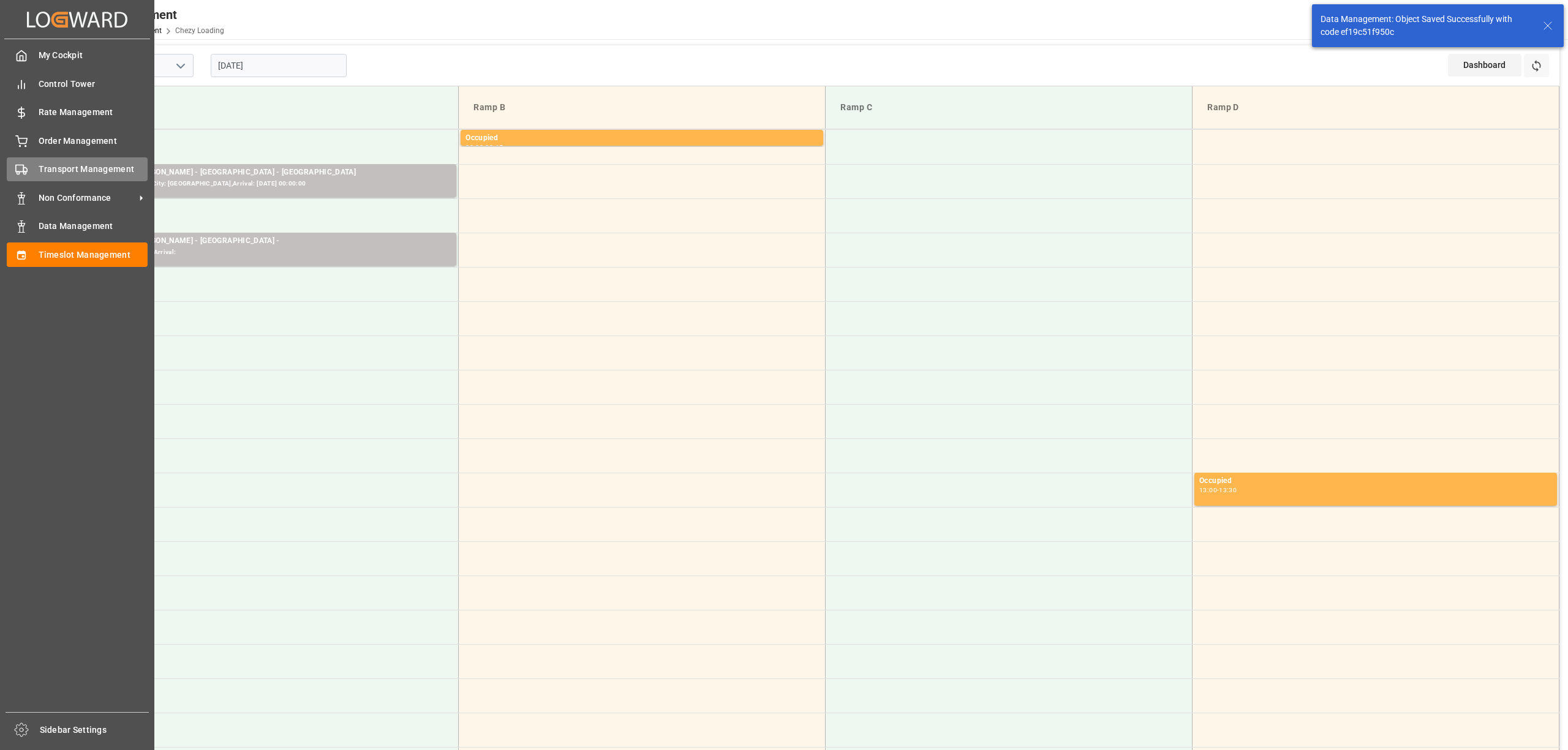
click at [22, 174] on icon at bounding box center [22, 169] width 12 height 12
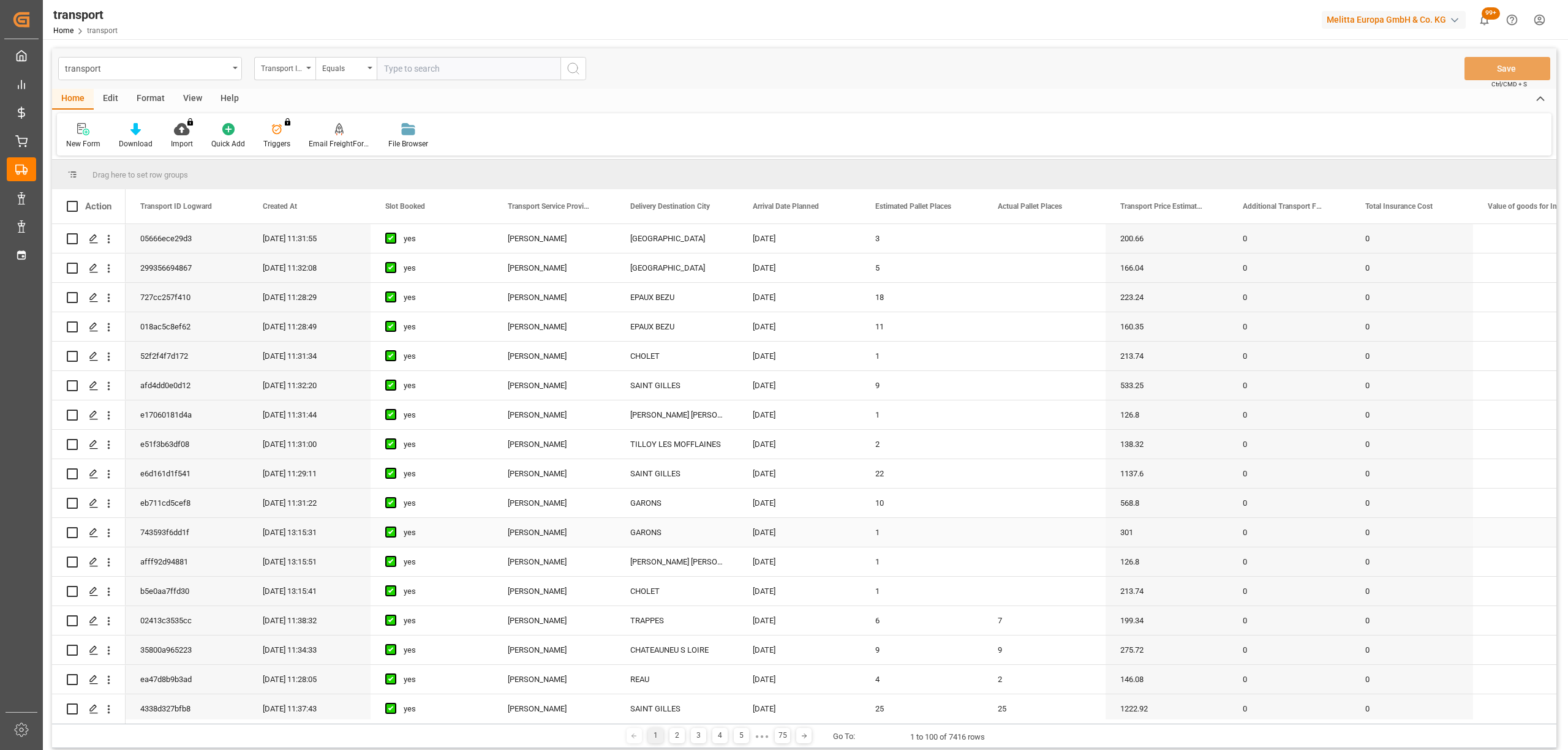
scroll to position [327, 0]
click at [92, 413] on polygon "Press SPACE to select this row." at bounding box center [93, 411] width 6 height 6
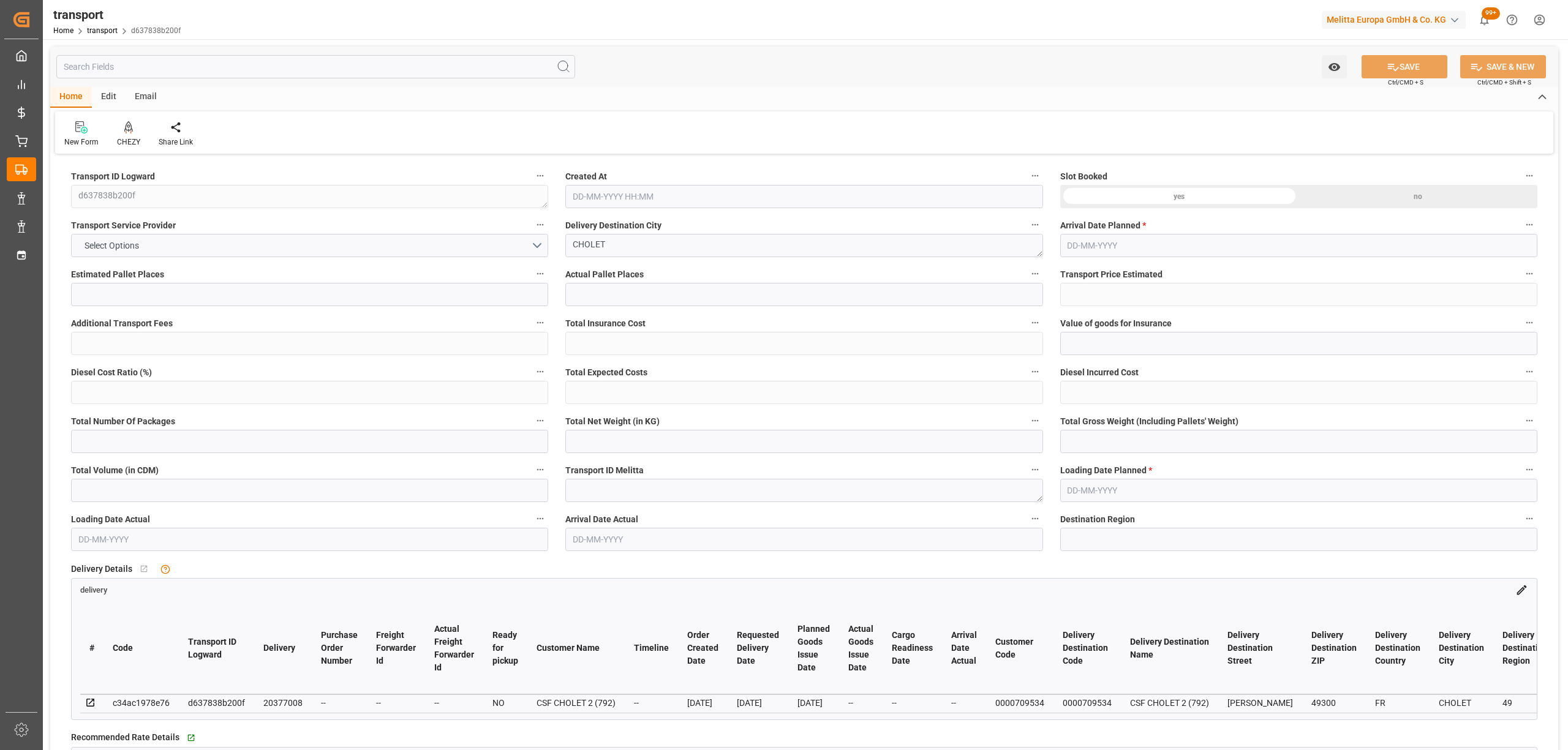
type input "21"
type input "655.01"
type input "0"
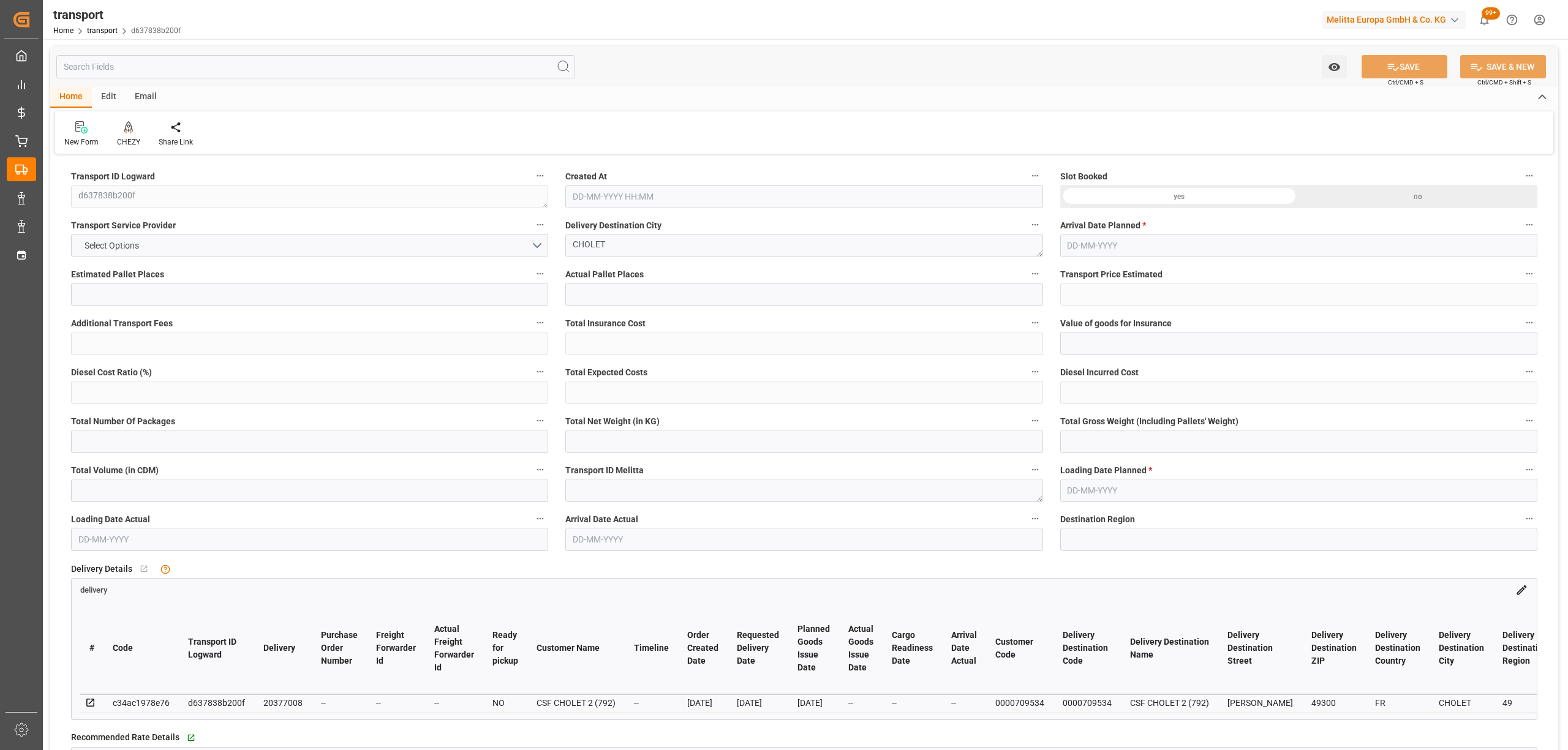
type input "632.8707"
type input "-22.1393"
type input "0"
type input "3308.326"
type input "5602.737"
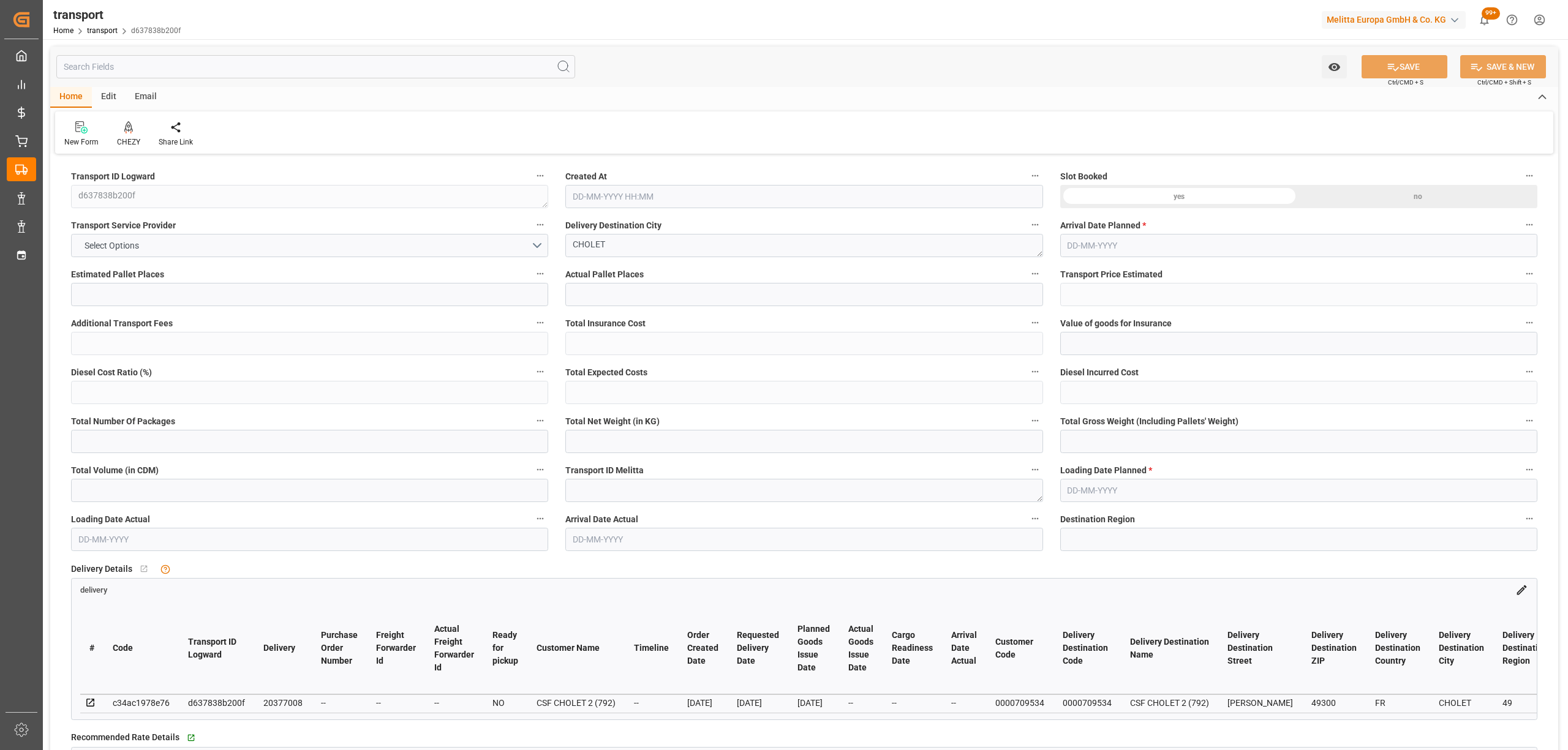
type input "20337.476"
type input "49"
type input "17"
type input "354"
type input "23"
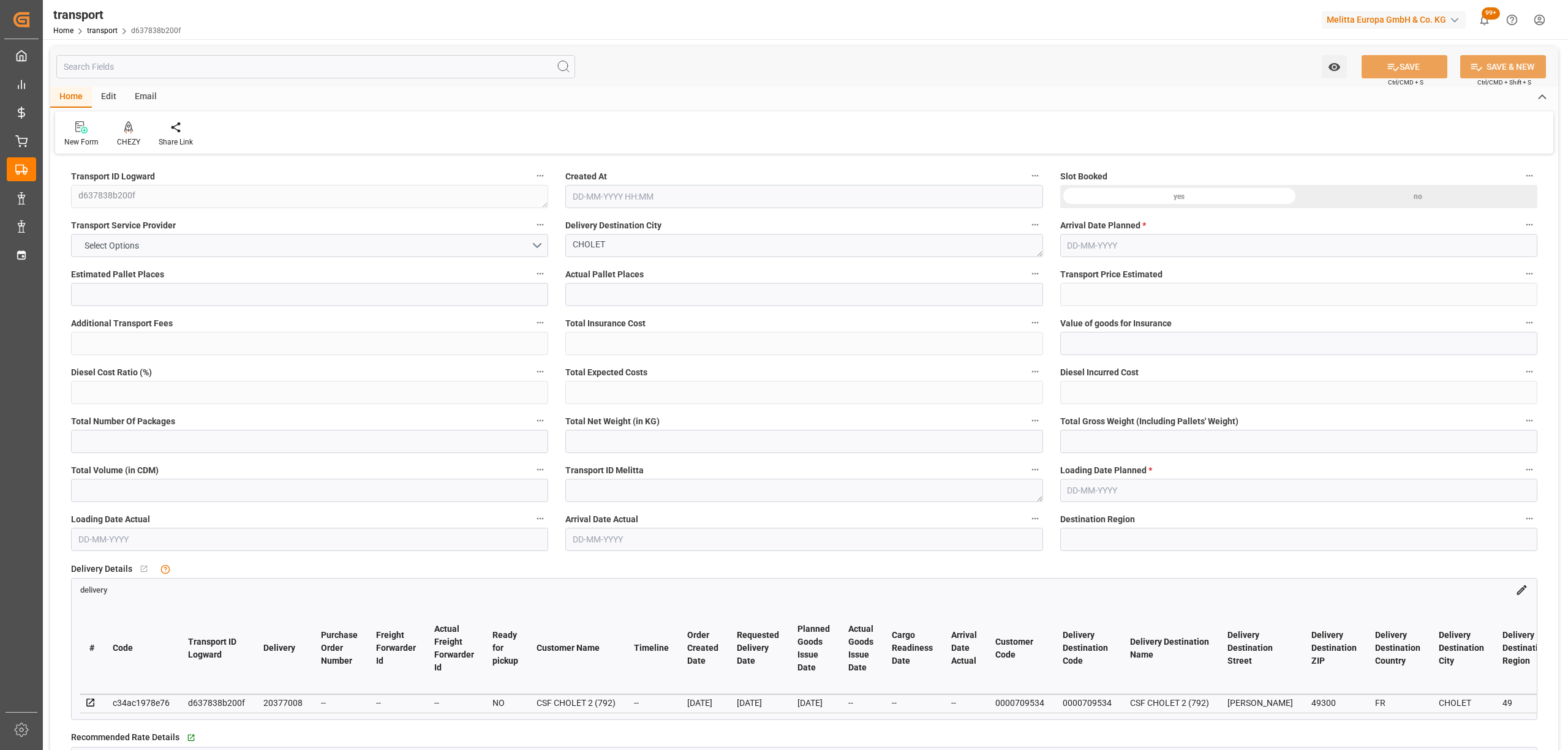
type input "101"
type input "4718.437"
type input "0"
type input "4710.8598"
type input "0"
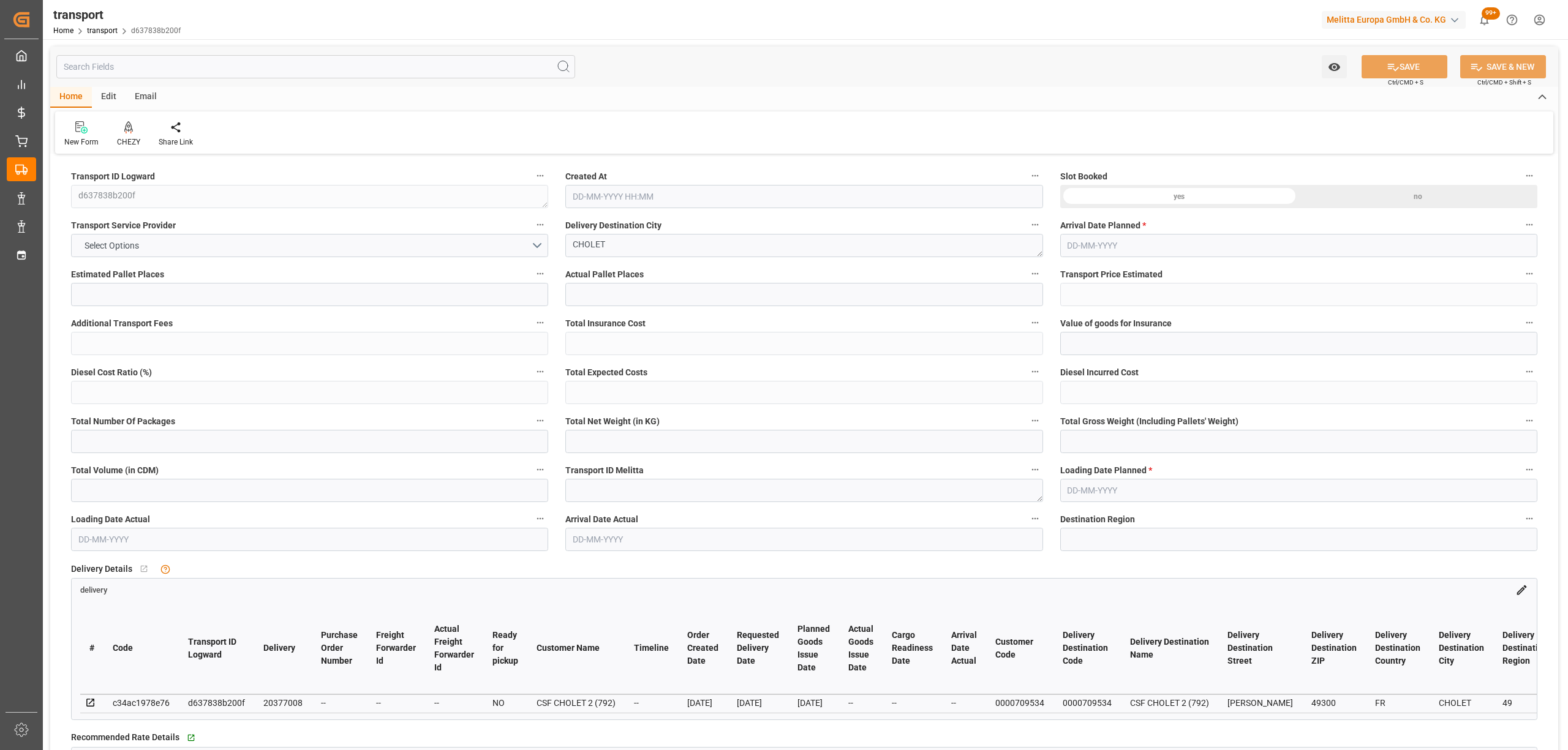
type input "0"
type input "21"
type input "35"
type input "[DATE] 11:29"
type input "[DATE]"
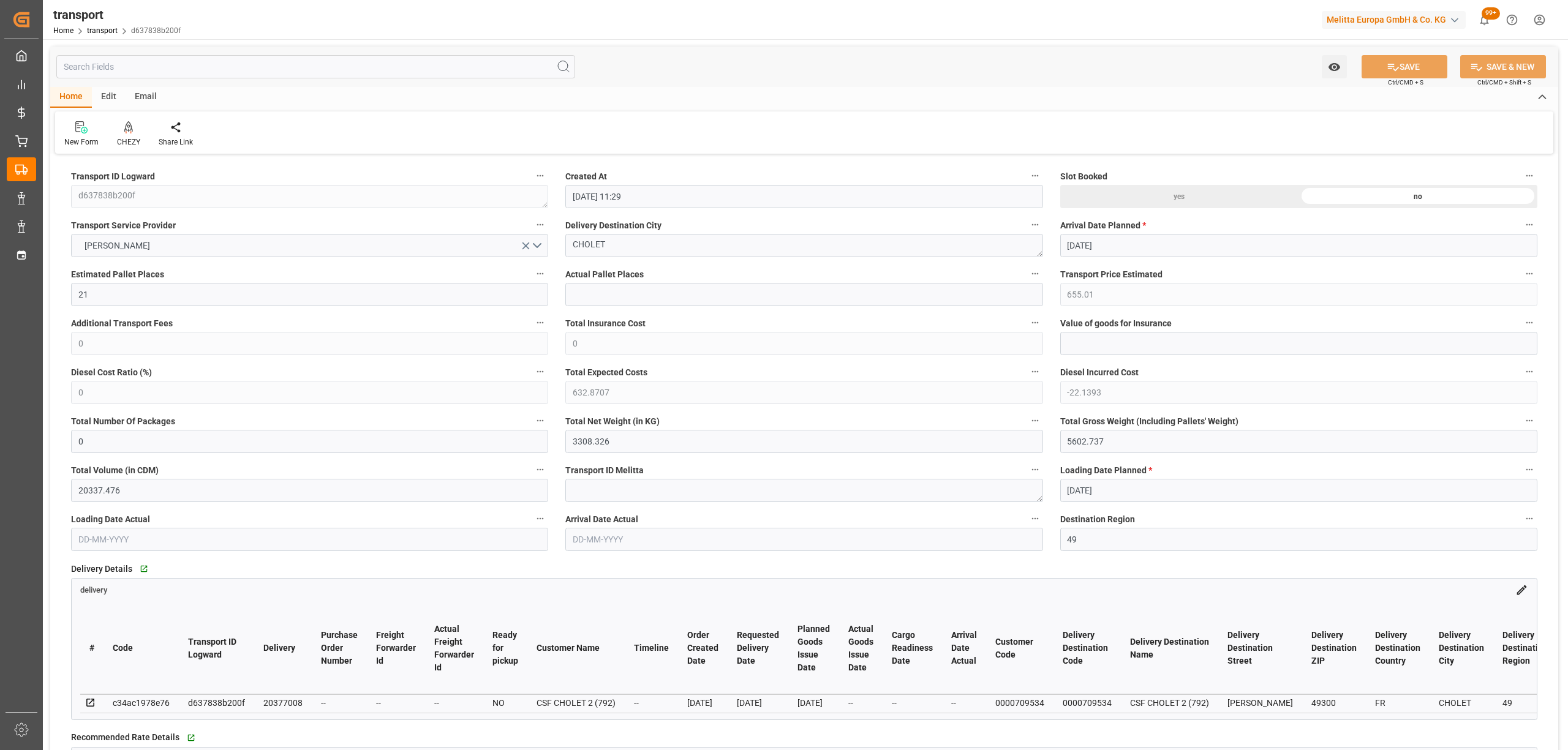
type input "[DATE]"
drag, startPoint x: 504, startPoint y: 249, endPoint x: 466, endPoint y: 243, distance: 38.5
click at [120, 143] on div "CHEZY" at bounding box center [129, 142] width 23 height 11
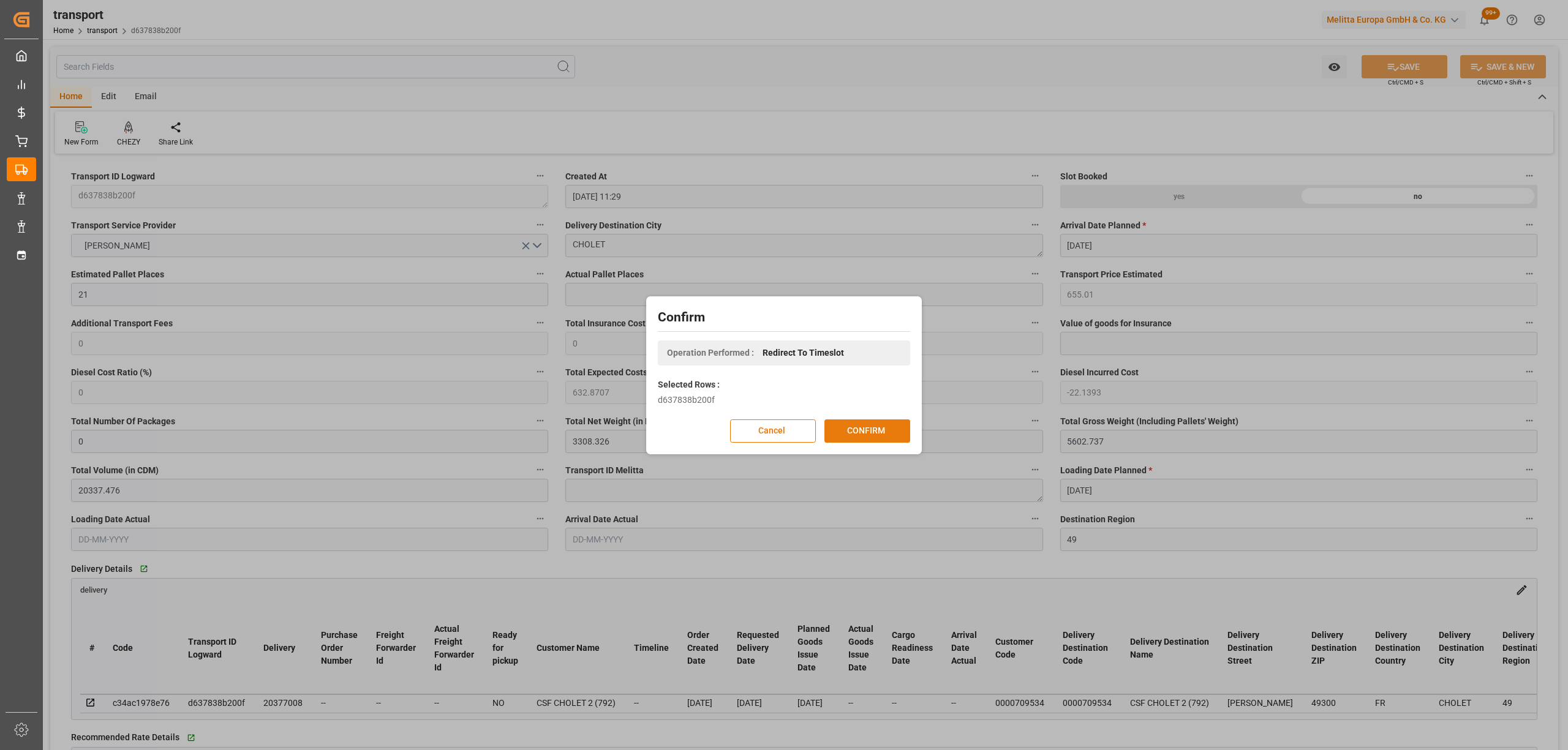
click at [832, 432] on button "CONFIRM" at bounding box center [867, 431] width 85 height 23
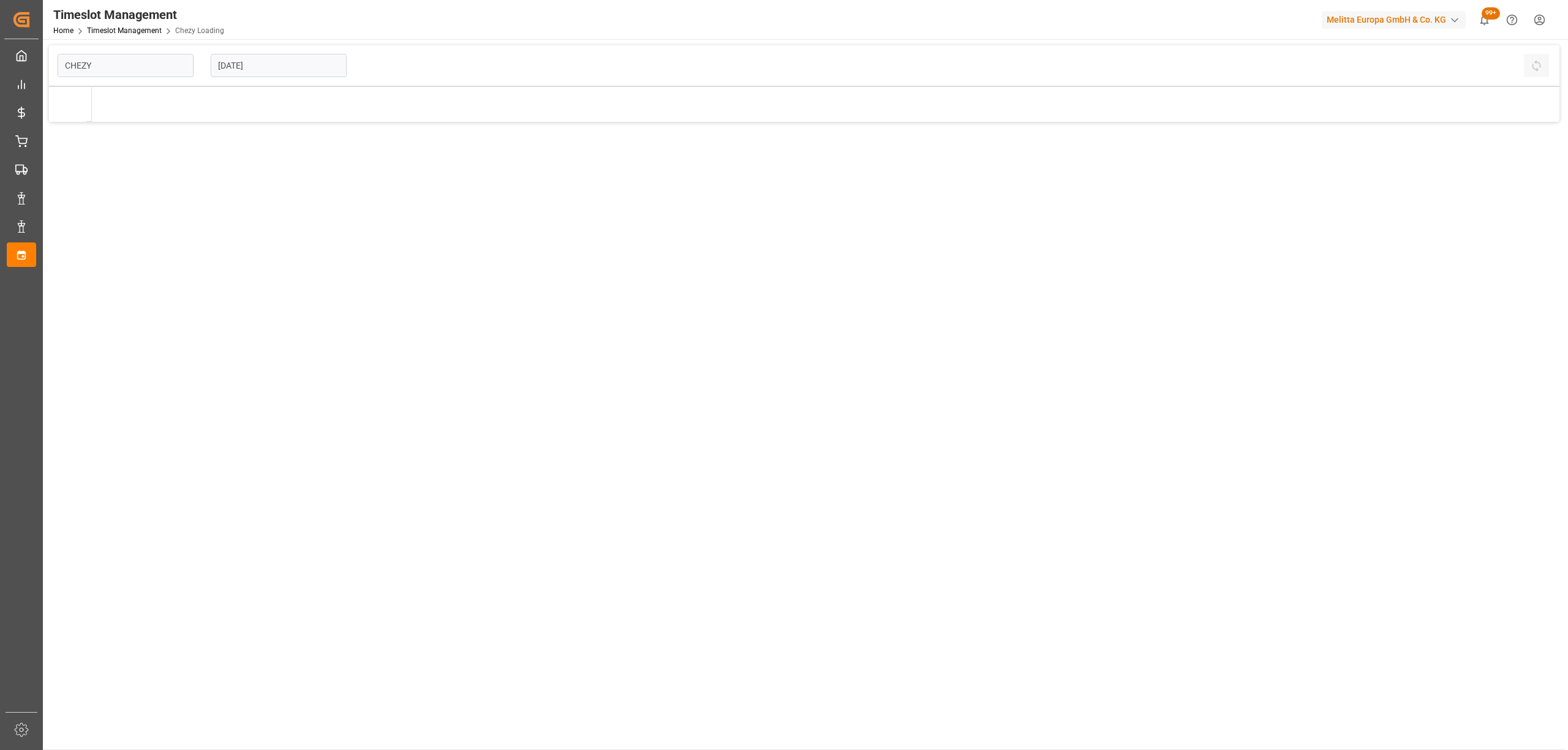
type input "Chezy Loading"
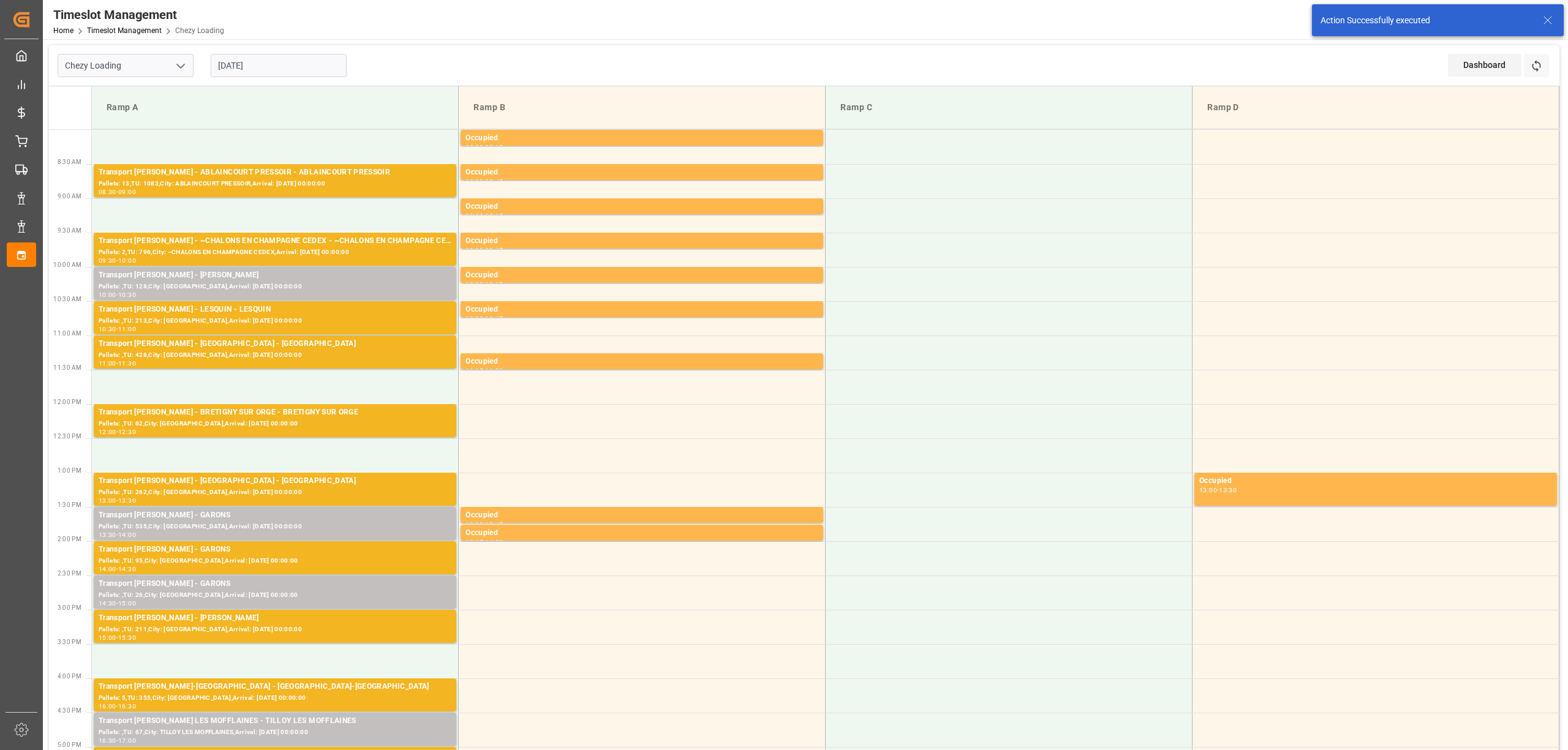
click at [273, 64] on input "[DATE]" at bounding box center [279, 66] width 136 height 23
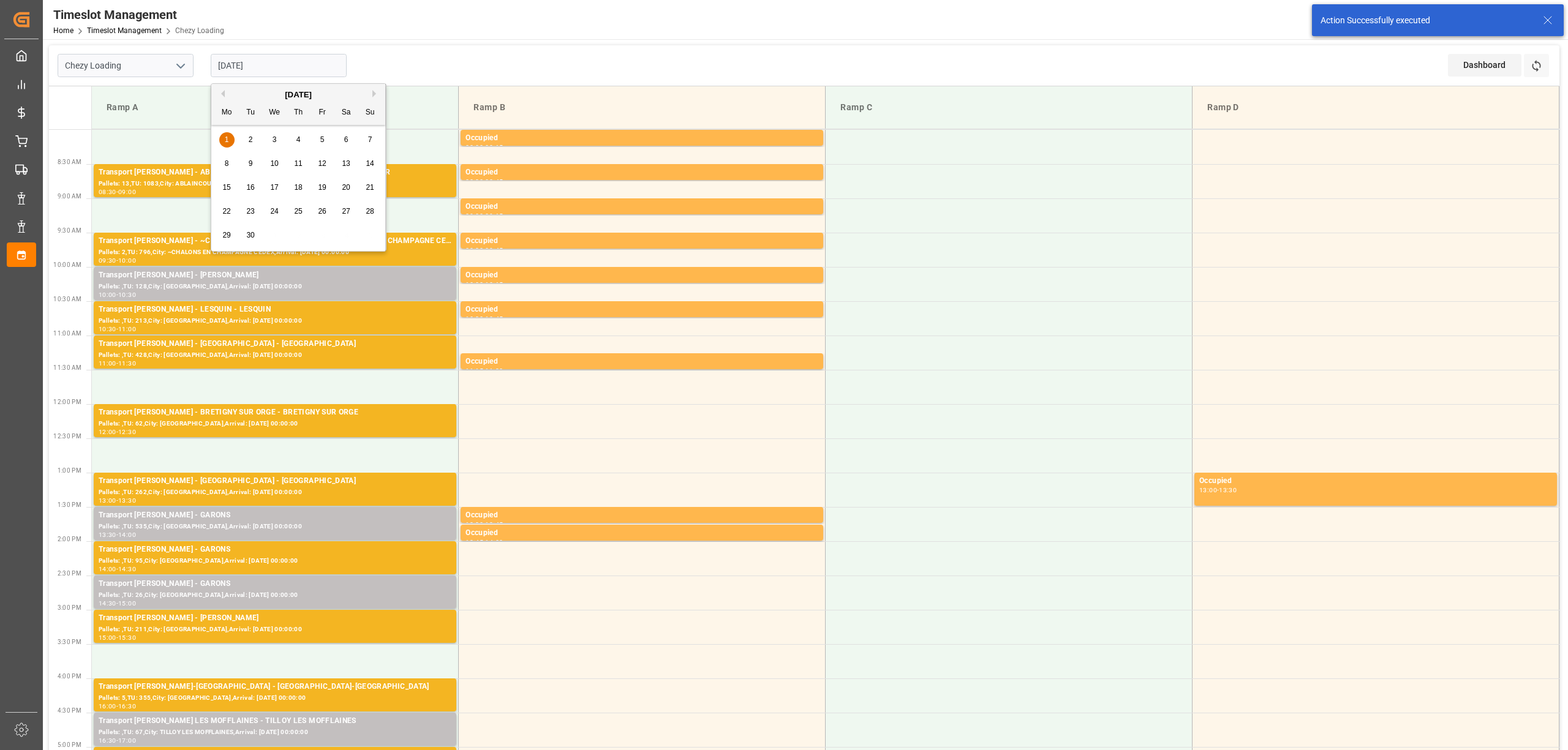
click at [216, 93] on div "[DATE]" at bounding box center [298, 95] width 174 height 12
click at [216, 96] on div "[DATE]" at bounding box center [298, 95] width 174 height 12
click at [218, 96] on button "Previous Month" at bounding box center [221, 93] width 7 height 7
click at [247, 141] on div "28 29 30 31 1 2 3" at bounding box center [298, 140] width 167 height 24
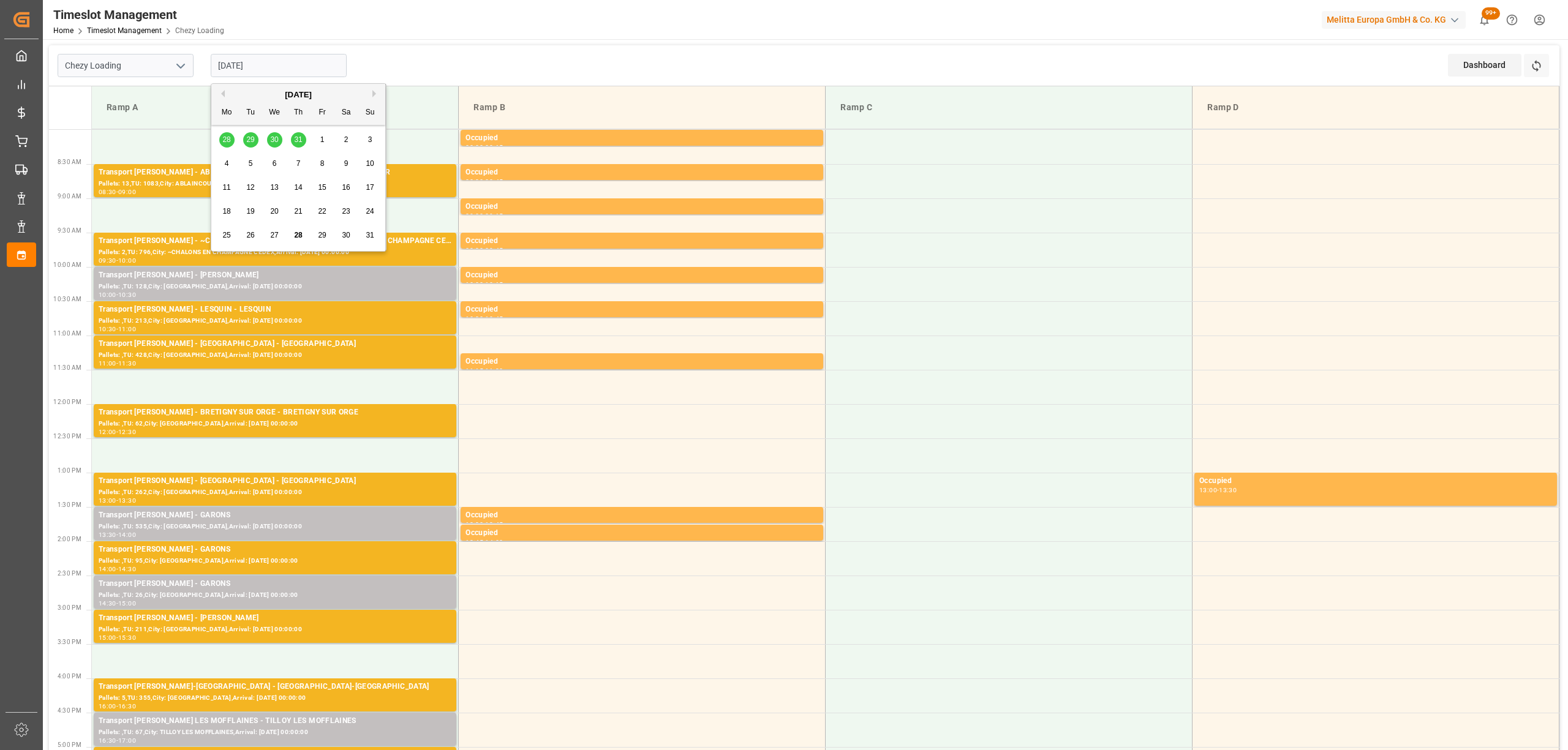
click at [245, 142] on div "28 29 30 31 1 2 3" at bounding box center [298, 140] width 167 height 24
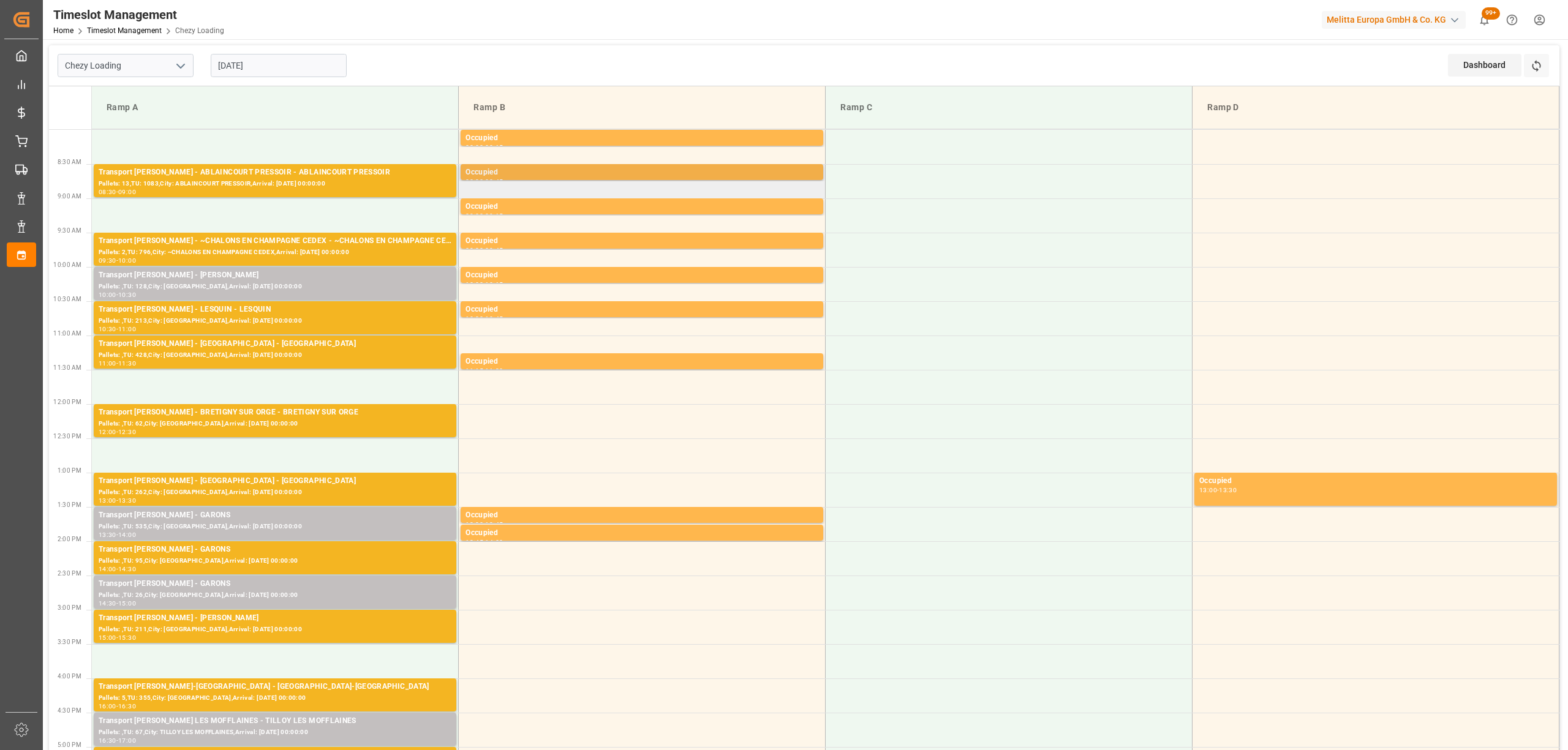
drag, startPoint x: 782, startPoint y: 150, endPoint x: 790, endPoint y: 169, distance: 20.6
click at [784, 159] on td "Occupied 08:00 - 08:15" at bounding box center [642, 147] width 367 height 35
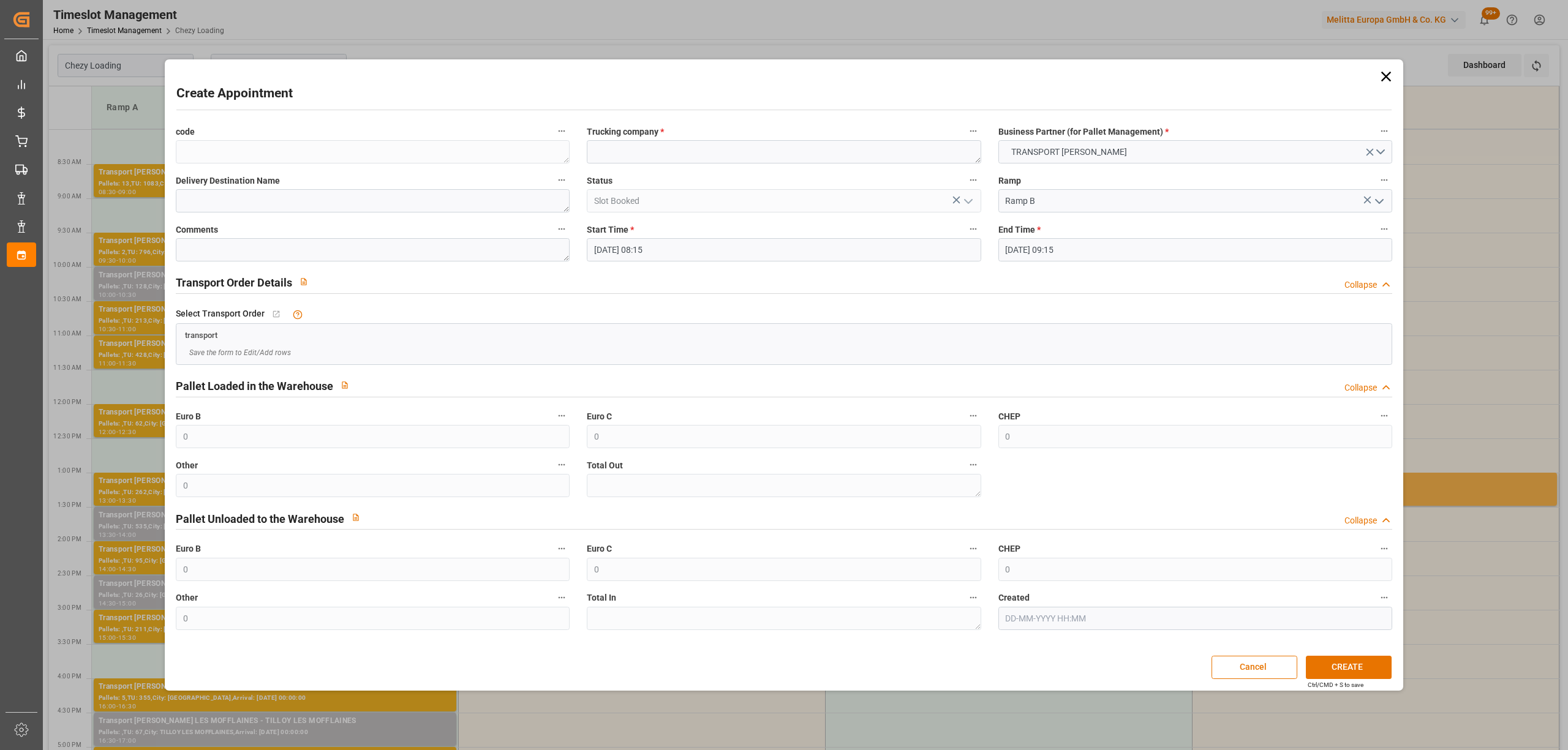
click at [255, 57] on div "Create Appointment code Trucking company * Business Partner (for Pallet Managem…" at bounding box center [784, 375] width 1568 height 750
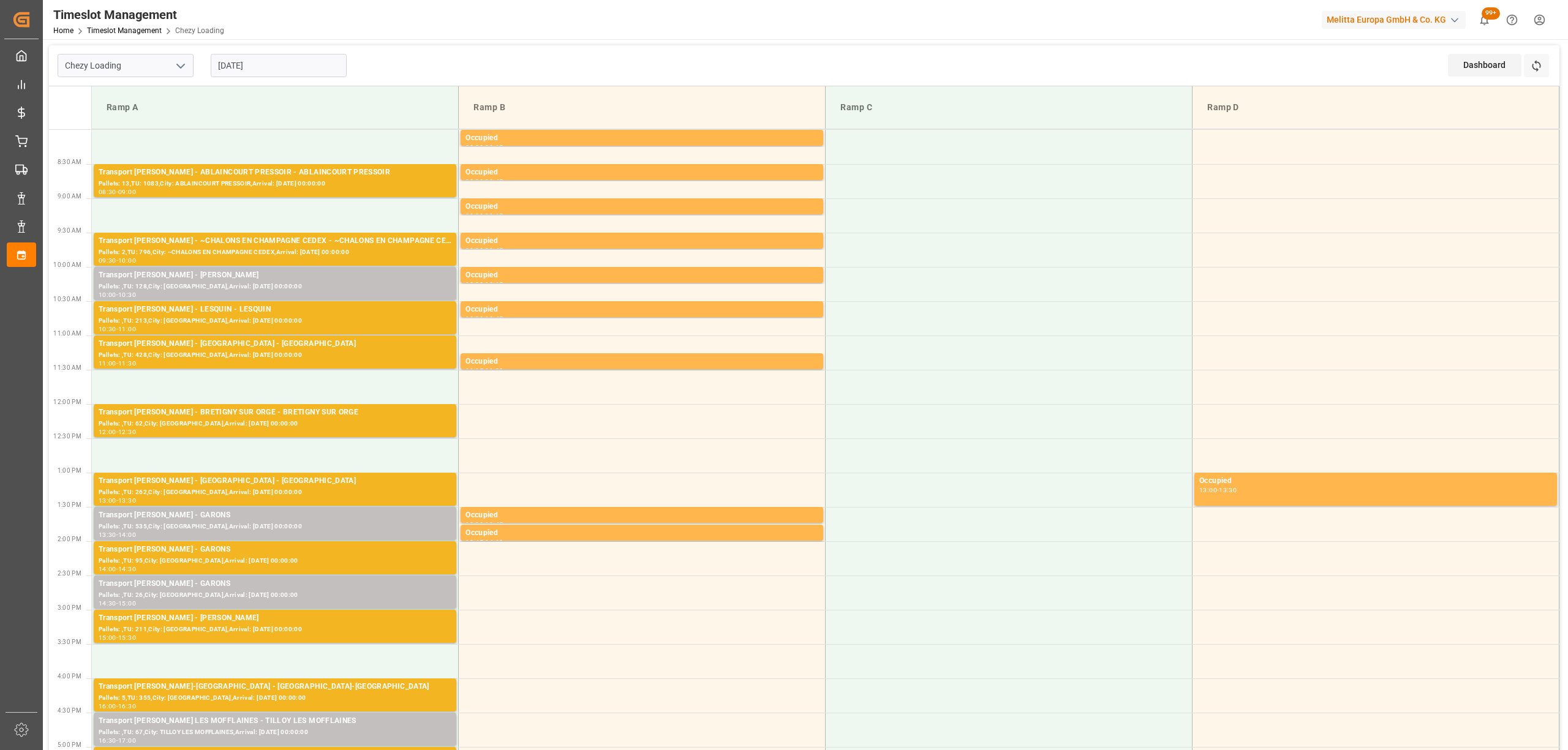
click at [235, 51] on div "[DATE]" at bounding box center [279, 66] width 153 height 41
drag, startPoint x: 238, startPoint y: 57, endPoint x: 243, endPoint y: 62, distance: 7.1
click at [238, 58] on input "[DATE]" at bounding box center [279, 66] width 136 height 23
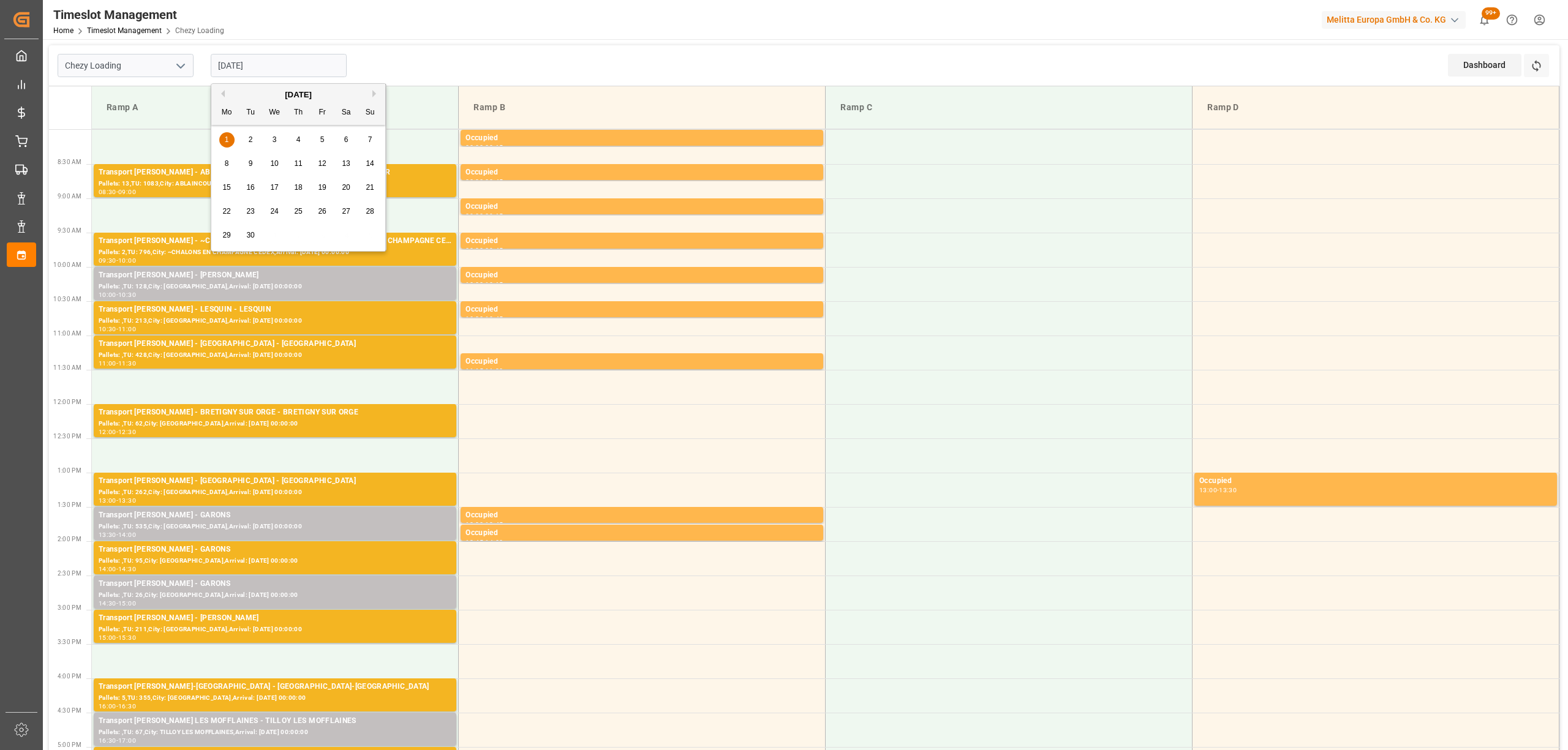
click at [219, 93] on button "Previous Month" at bounding box center [221, 93] width 7 height 7
click at [253, 140] on div "28 29 30 31 1 2 3" at bounding box center [298, 140] width 167 height 24
drag, startPoint x: 248, startPoint y: 136, endPoint x: 220, endPoint y: 142, distance: 28.6
click at [247, 137] on div "28 29 30 31 1 2 3" at bounding box center [298, 140] width 167 height 24
drag, startPoint x: 220, startPoint y: 142, endPoint x: 235, endPoint y: 143, distance: 15.0
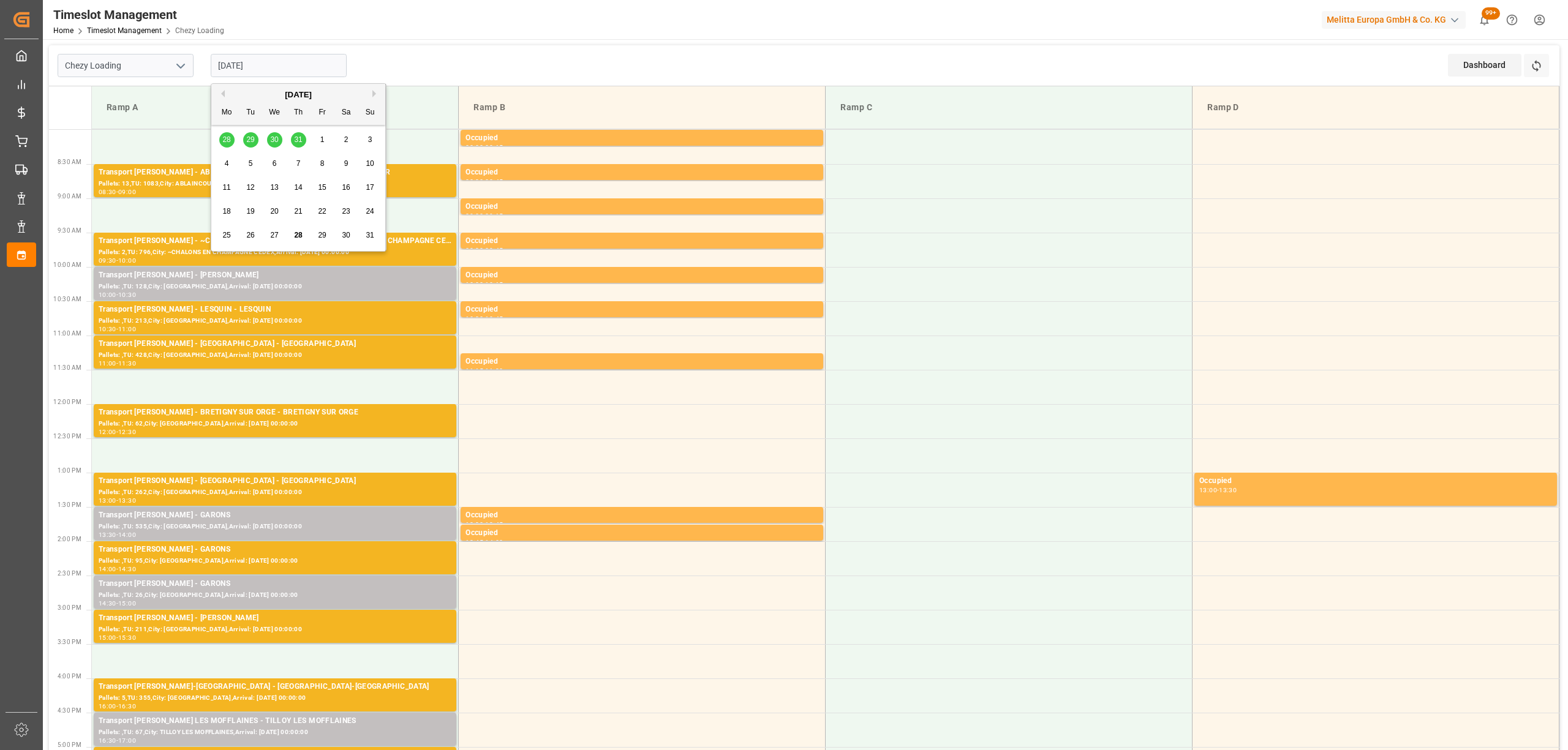
click at [235, 143] on div "28 29 30 31 1 2 3" at bounding box center [298, 140] width 167 height 24
click at [390, 30] on div "Timeslot Management Home Timeslot Management Chezy Loading Melitta Europa GmbH …" at bounding box center [801, 20] width 1533 height 39
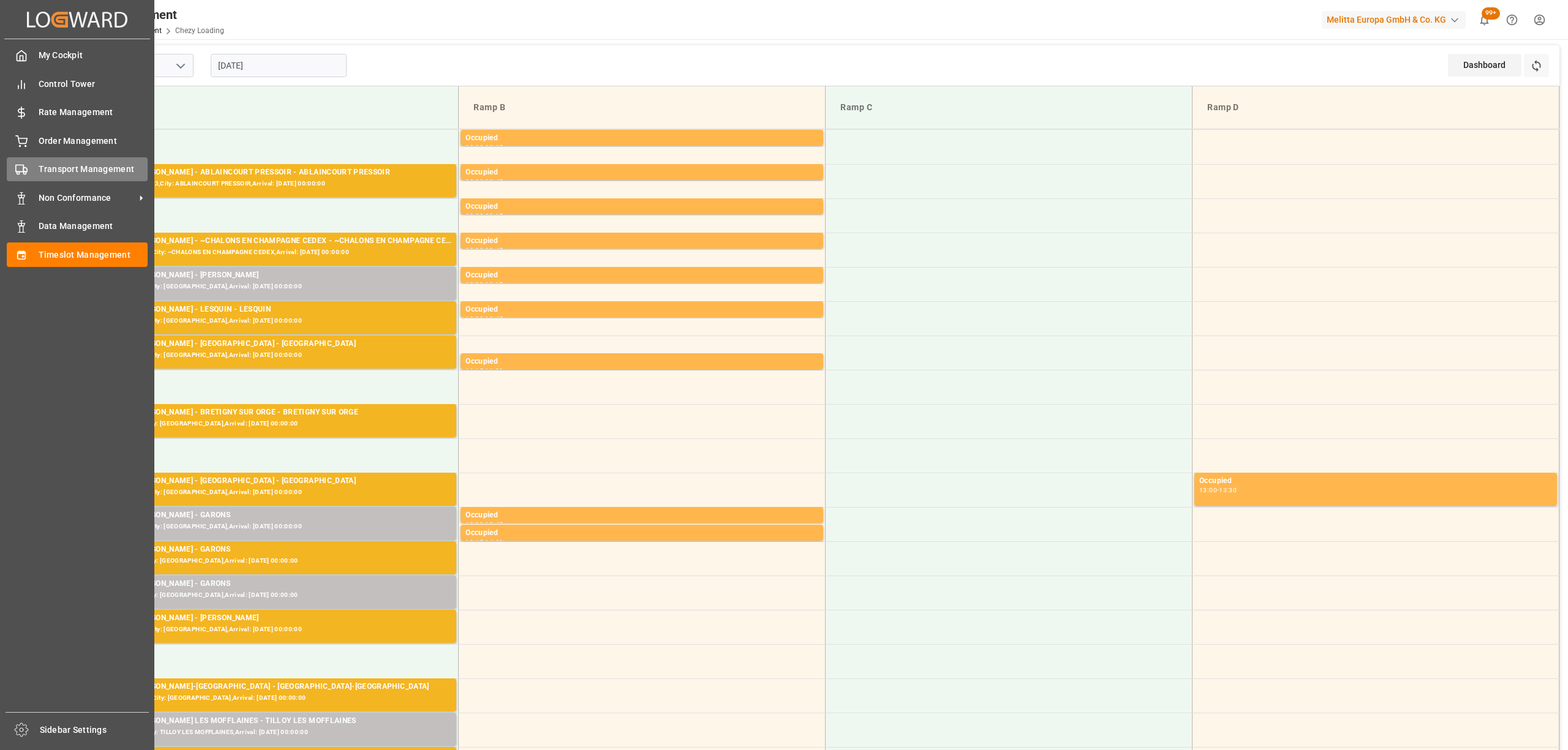
click at [39, 167] on span "Transport Management" at bounding box center [94, 169] width 110 height 13
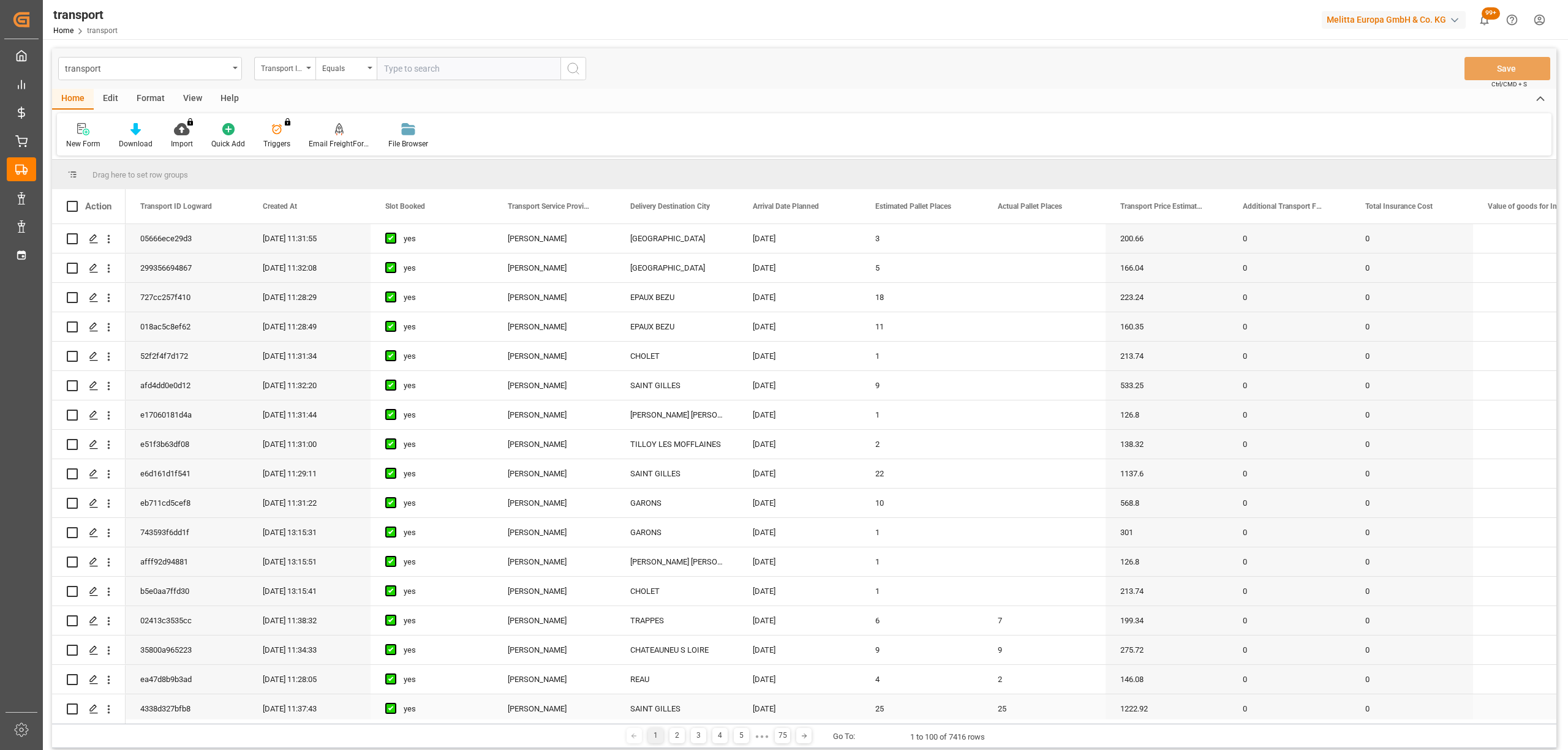
scroll to position [245, 0]
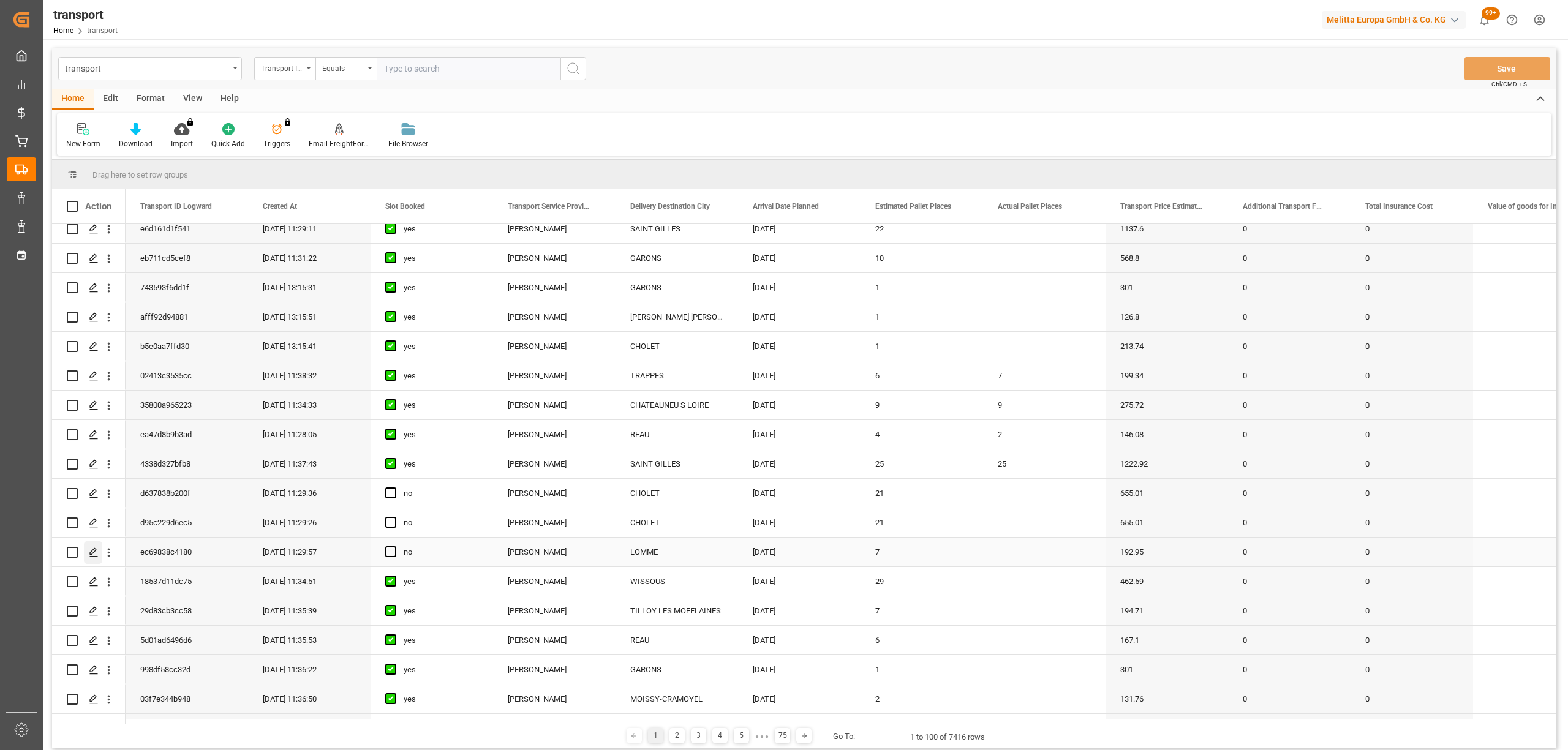
click at [89, 552] on icon "Press SPACE to select this row." at bounding box center [94, 552] width 9 height 9
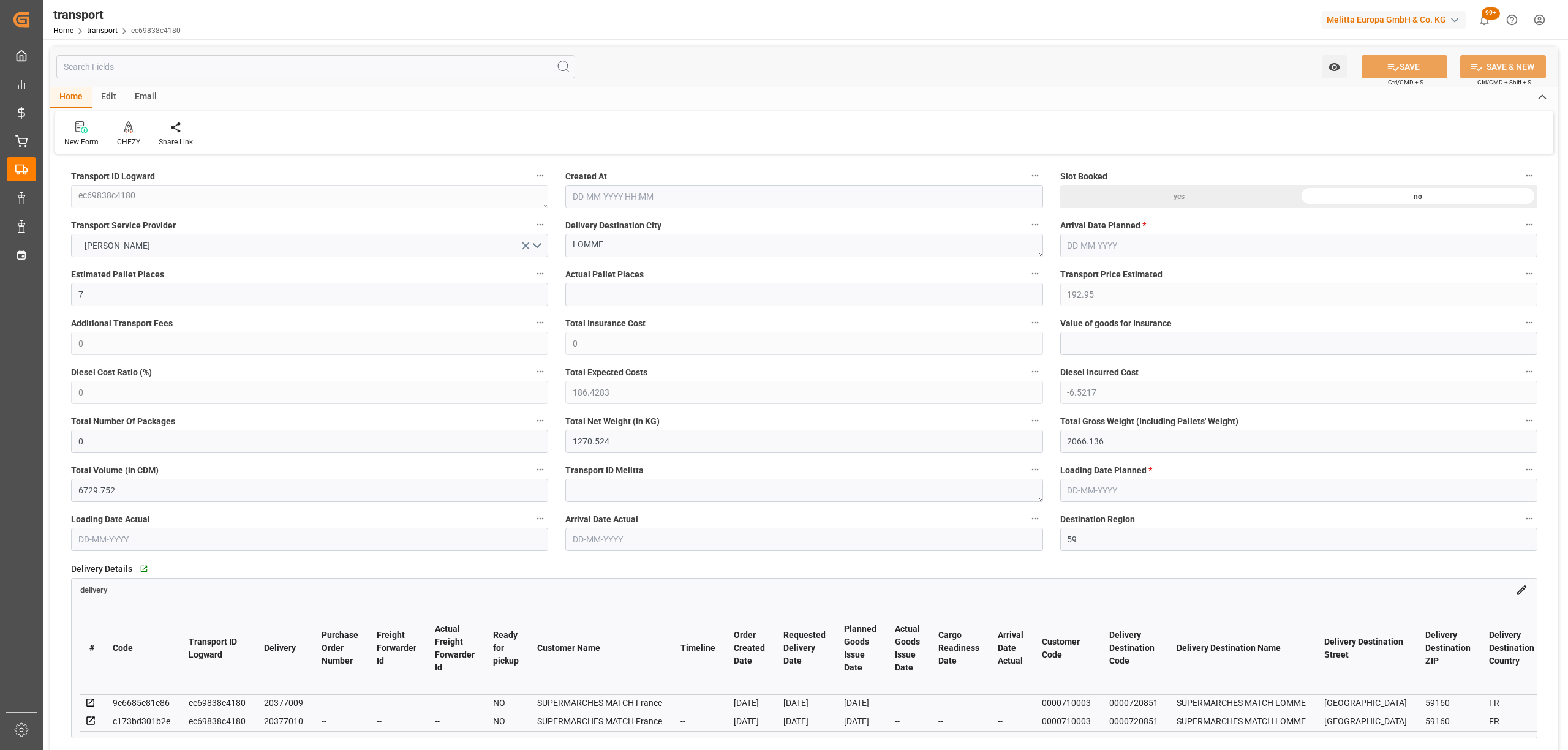
type input "28-08-2025 11:29"
type input "[DATE]"
drag, startPoint x: 620, startPoint y: 245, endPoint x: 473, endPoint y: 249, distance: 147.1
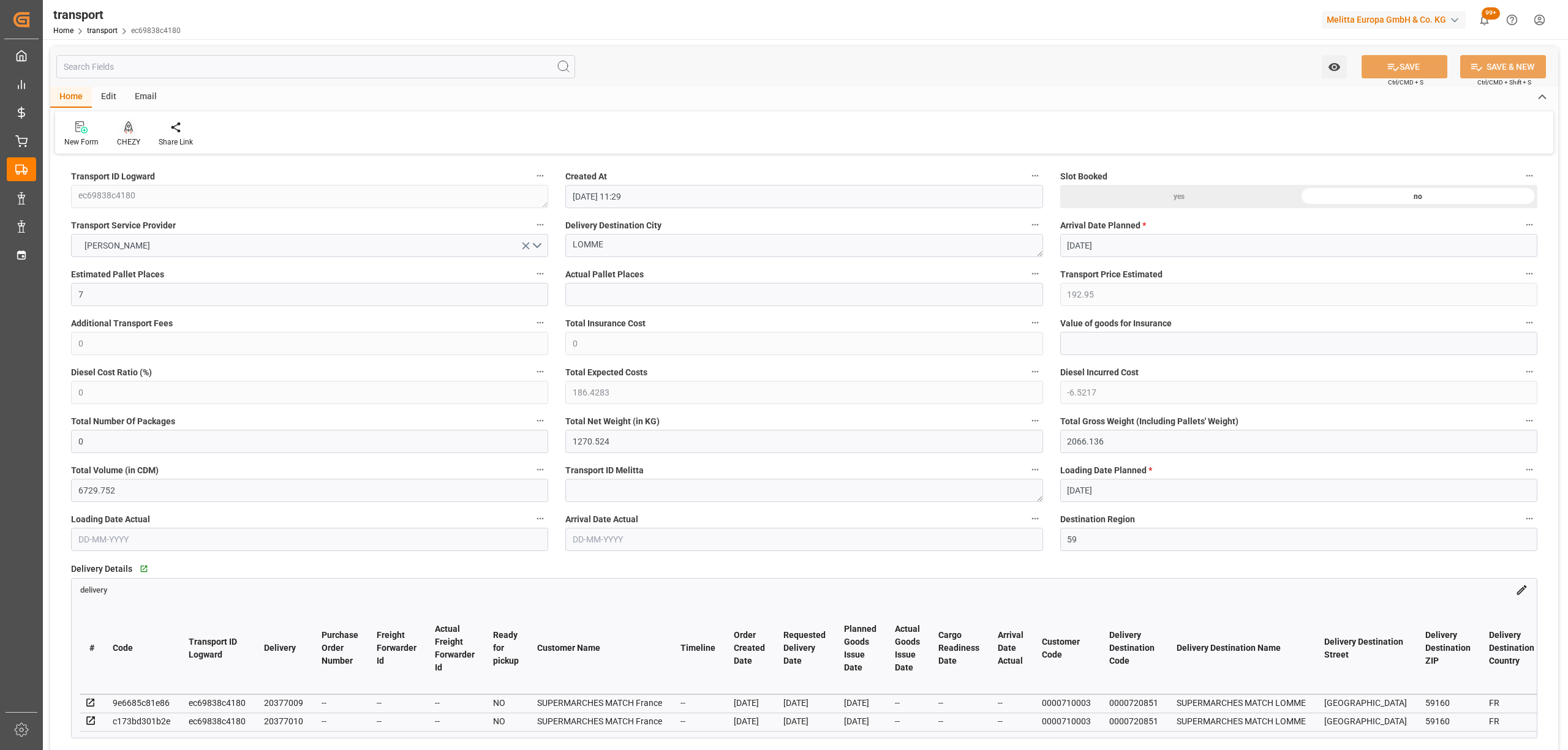
click at [138, 141] on div "CHEZY" at bounding box center [129, 142] width 23 height 11
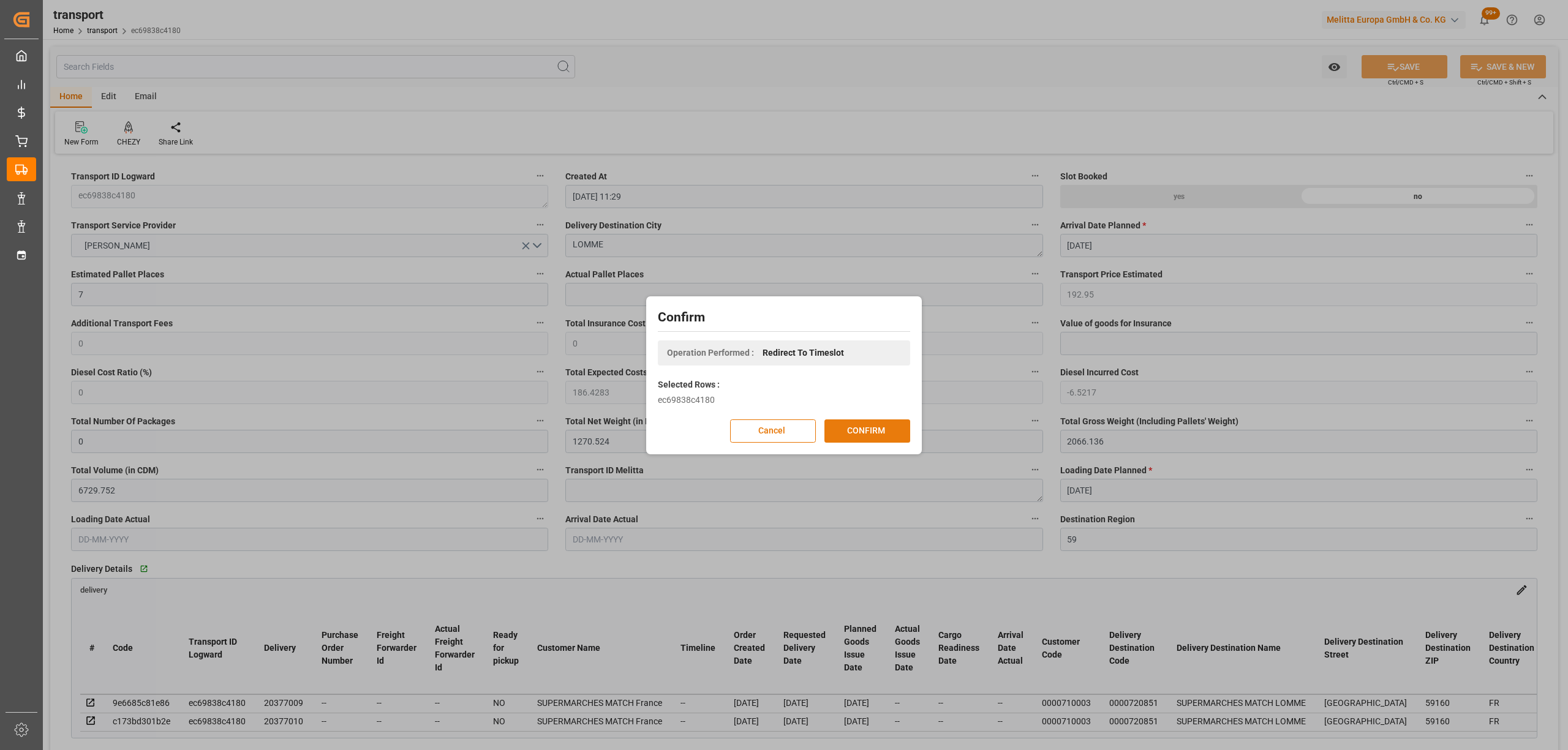
click at [834, 429] on button "CONFIRM" at bounding box center [867, 431] width 85 height 23
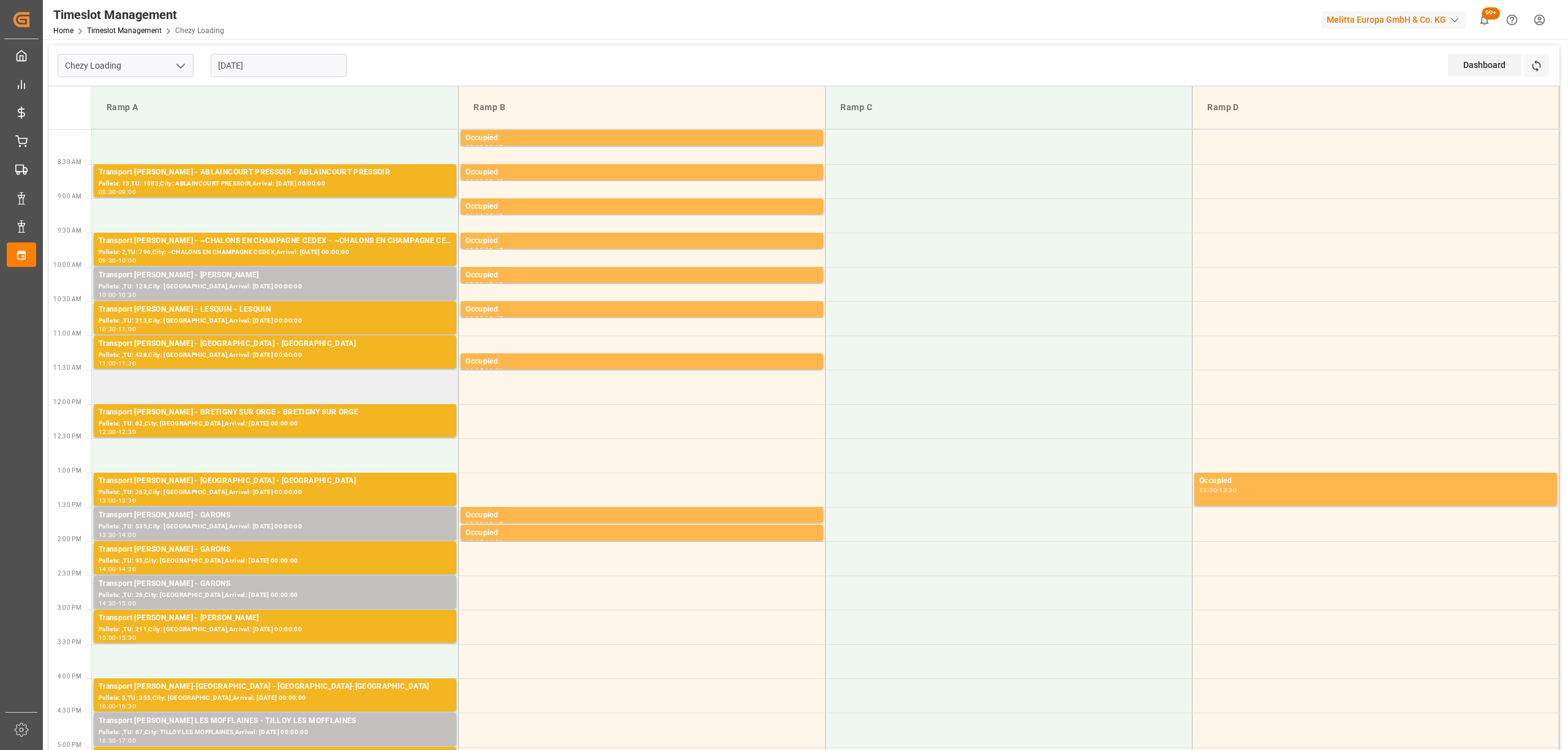
click at [281, 382] on td at bounding box center [275, 387] width 367 height 35
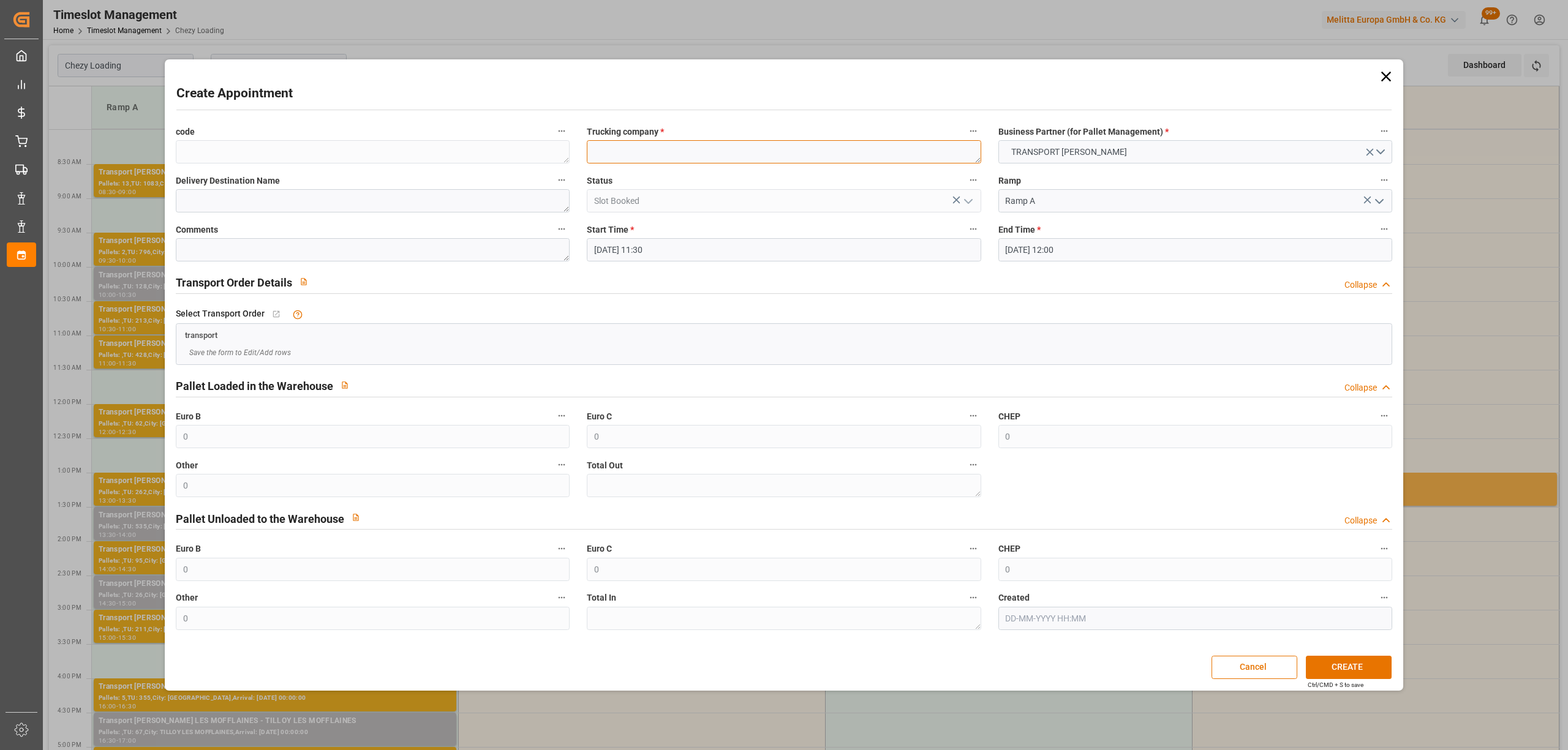
paste textarea "LOMME"
type textarea "LOMME"
click at [1339, 661] on button "CREATE" at bounding box center [1348, 667] width 85 height 23
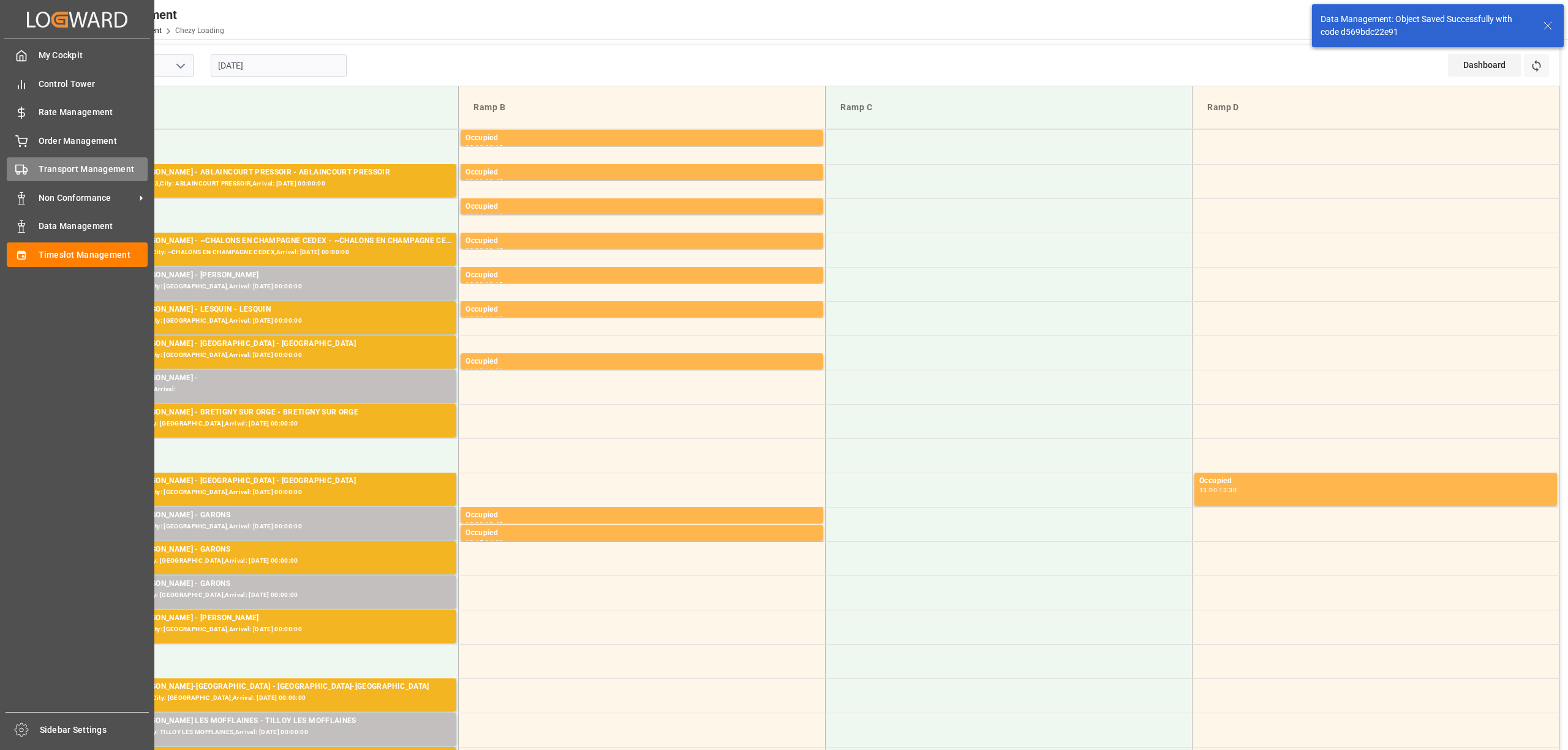
click at [28, 177] on div "Transport Management Transport Management" at bounding box center [77, 169] width 141 height 24
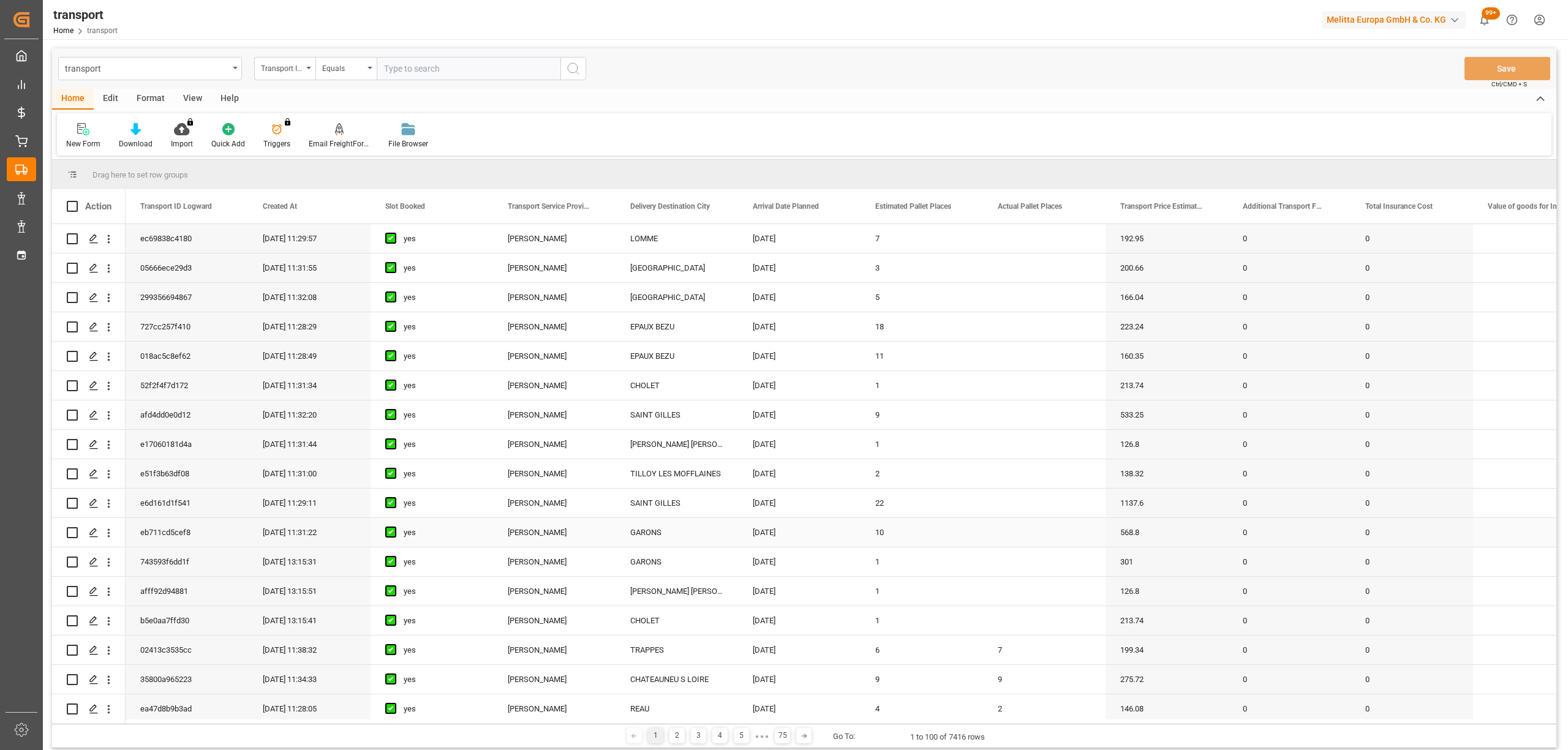
scroll to position [245, 0]
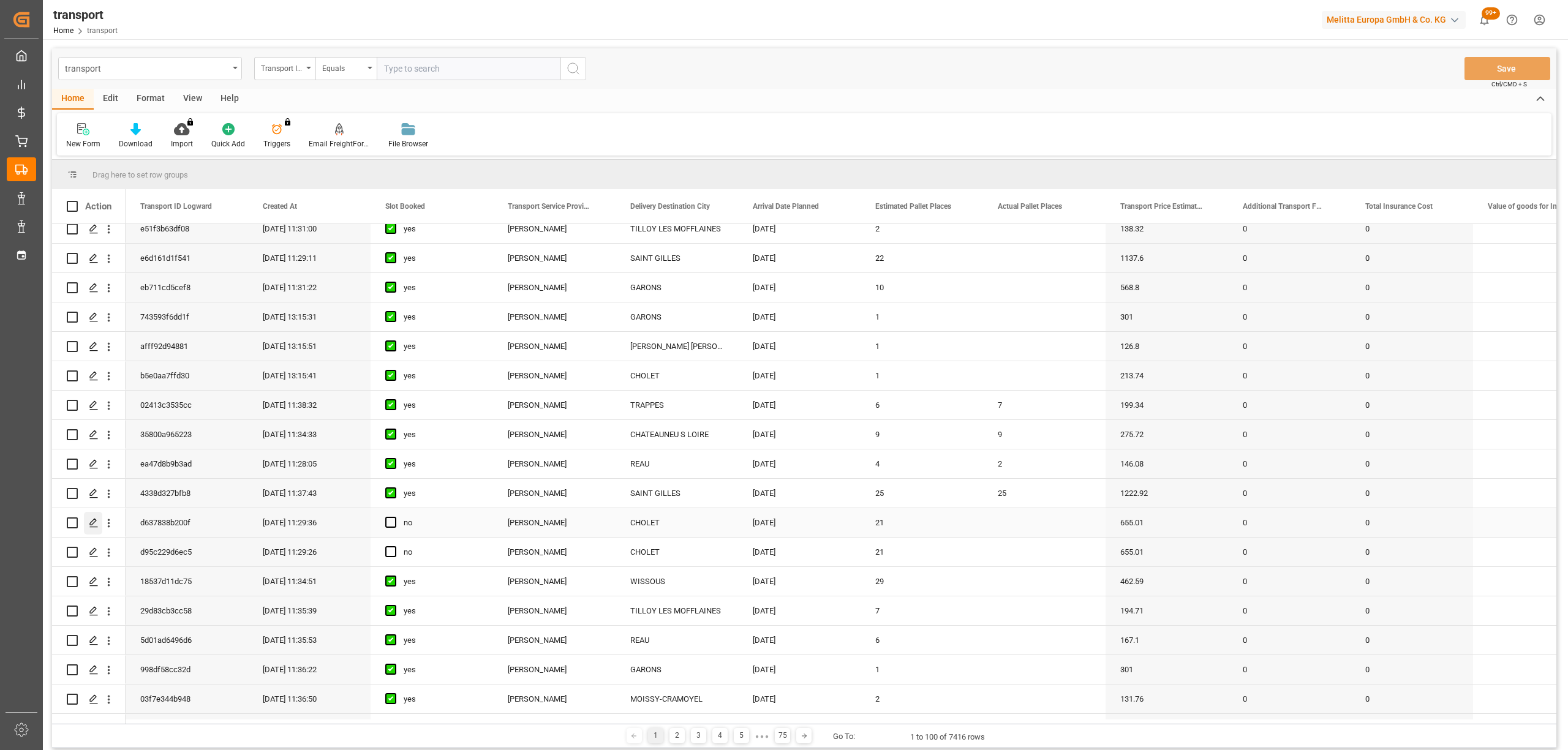
click at [101, 522] on div "Press SPACE to select this row." at bounding box center [93, 522] width 18 height 22
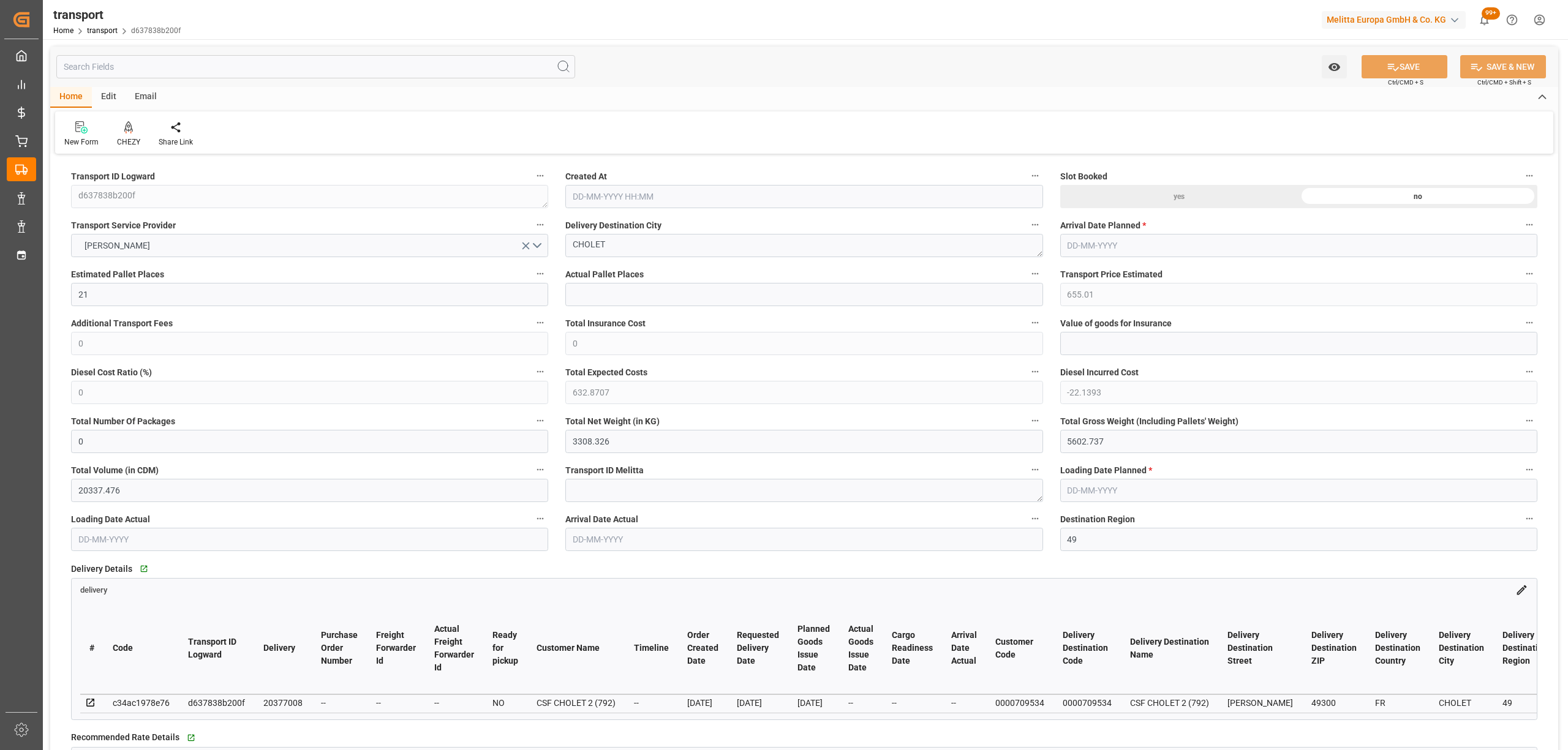
type input "21"
type input "655.01"
type input "0"
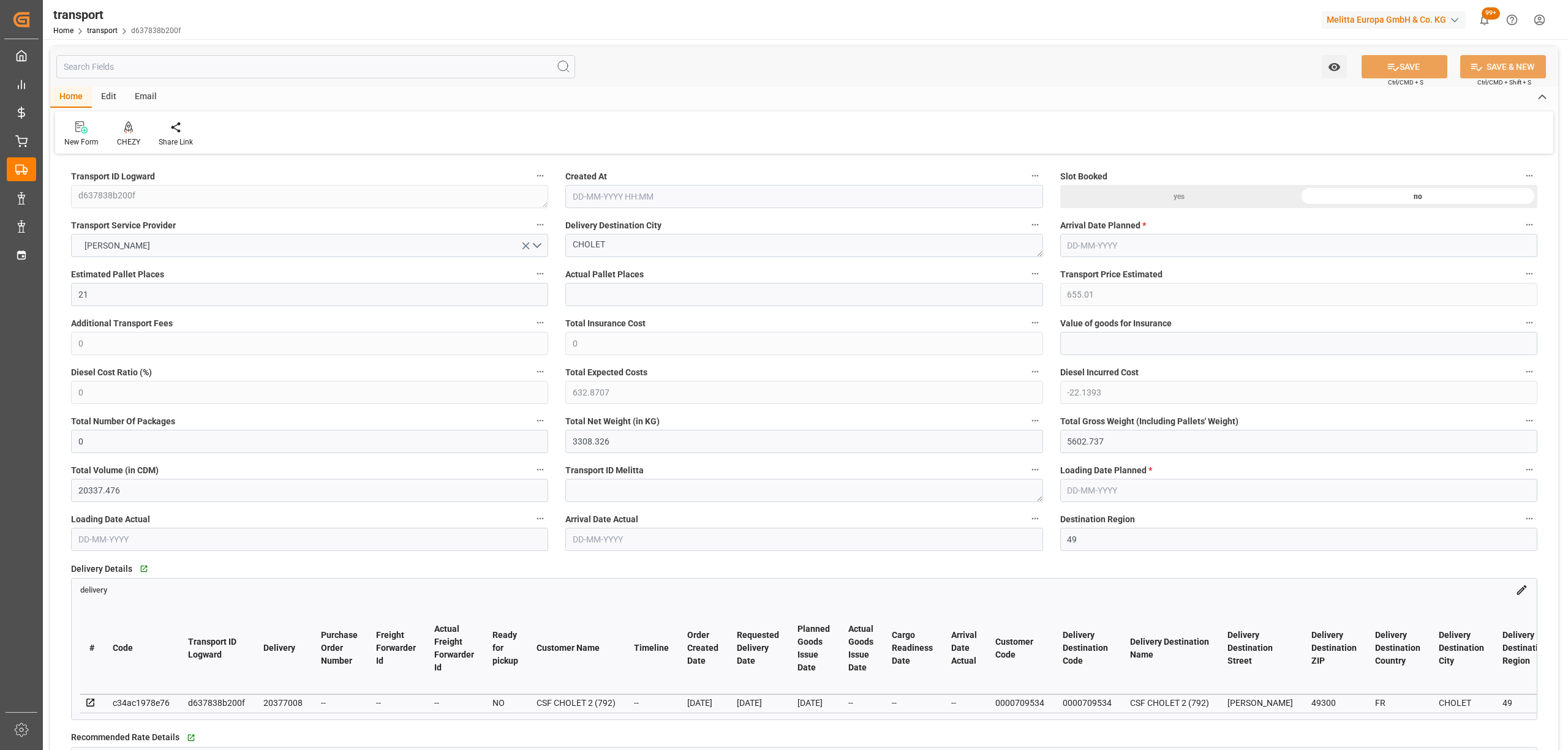
type input "632.8707"
type input "-22.1393"
type input "0"
type input "3308.326"
type input "5602.737"
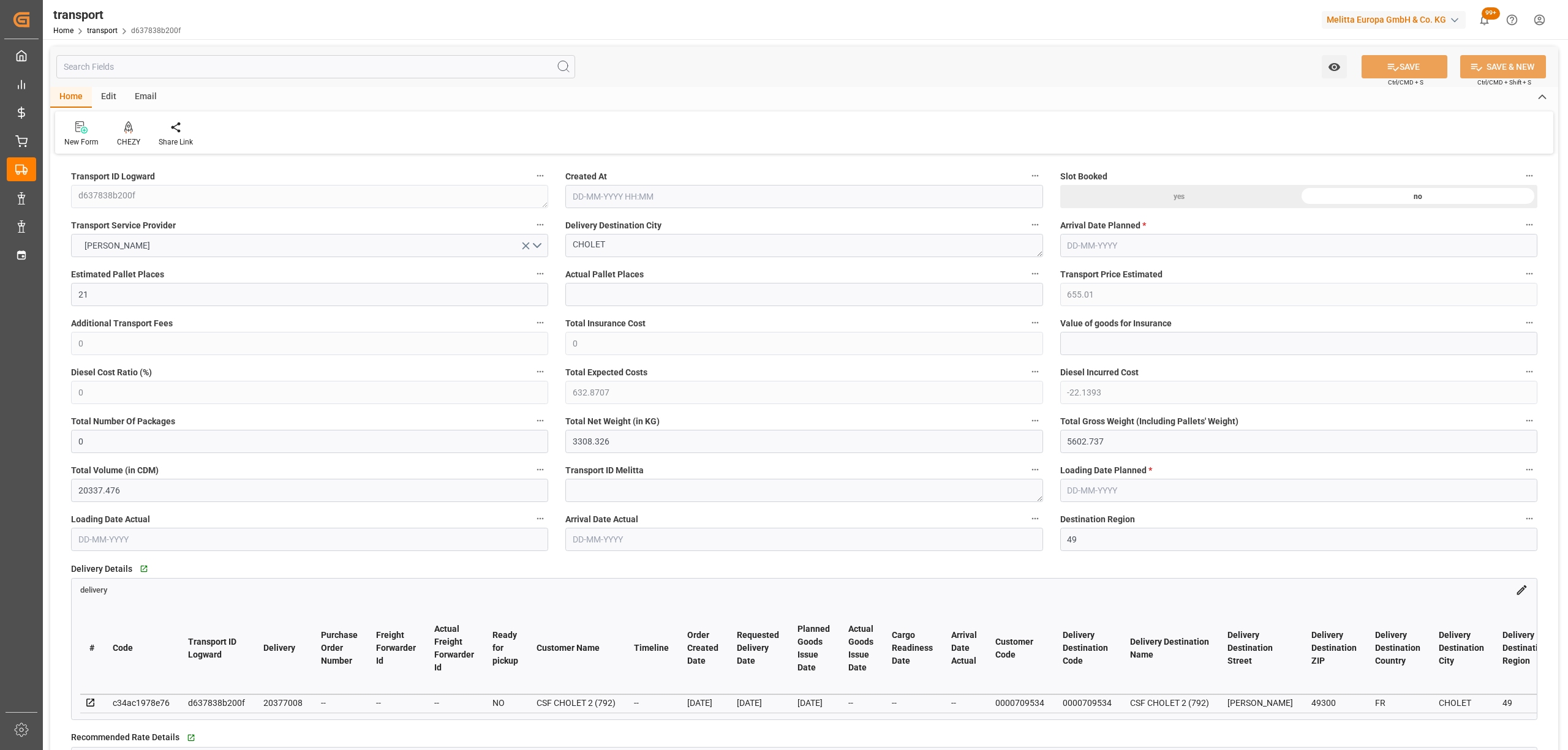
type input "20337.476"
type input "49"
type input "17"
type input "354"
type input "23"
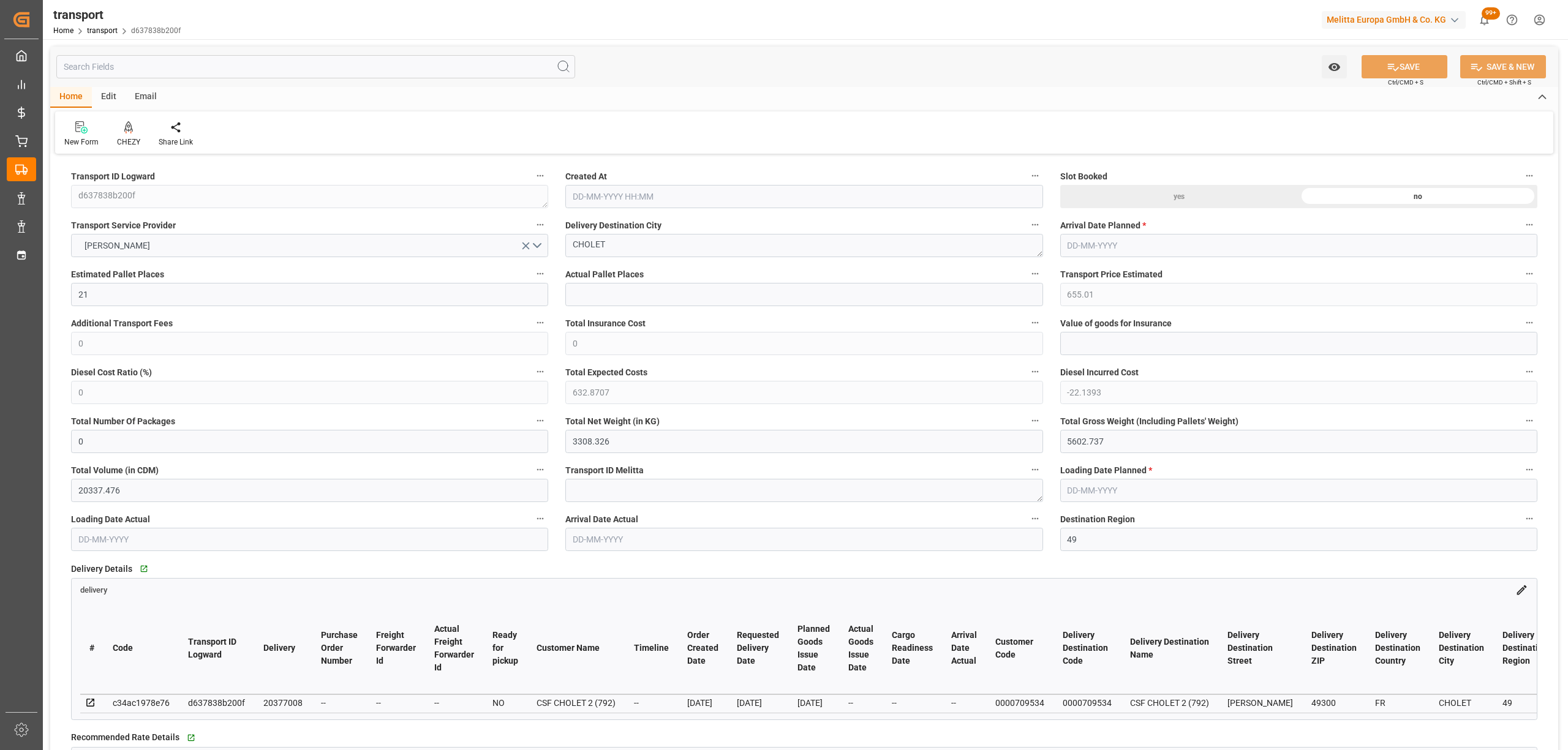
type input "101"
type input "4718.437"
type input "0"
type input "4710.8598"
type input "0"
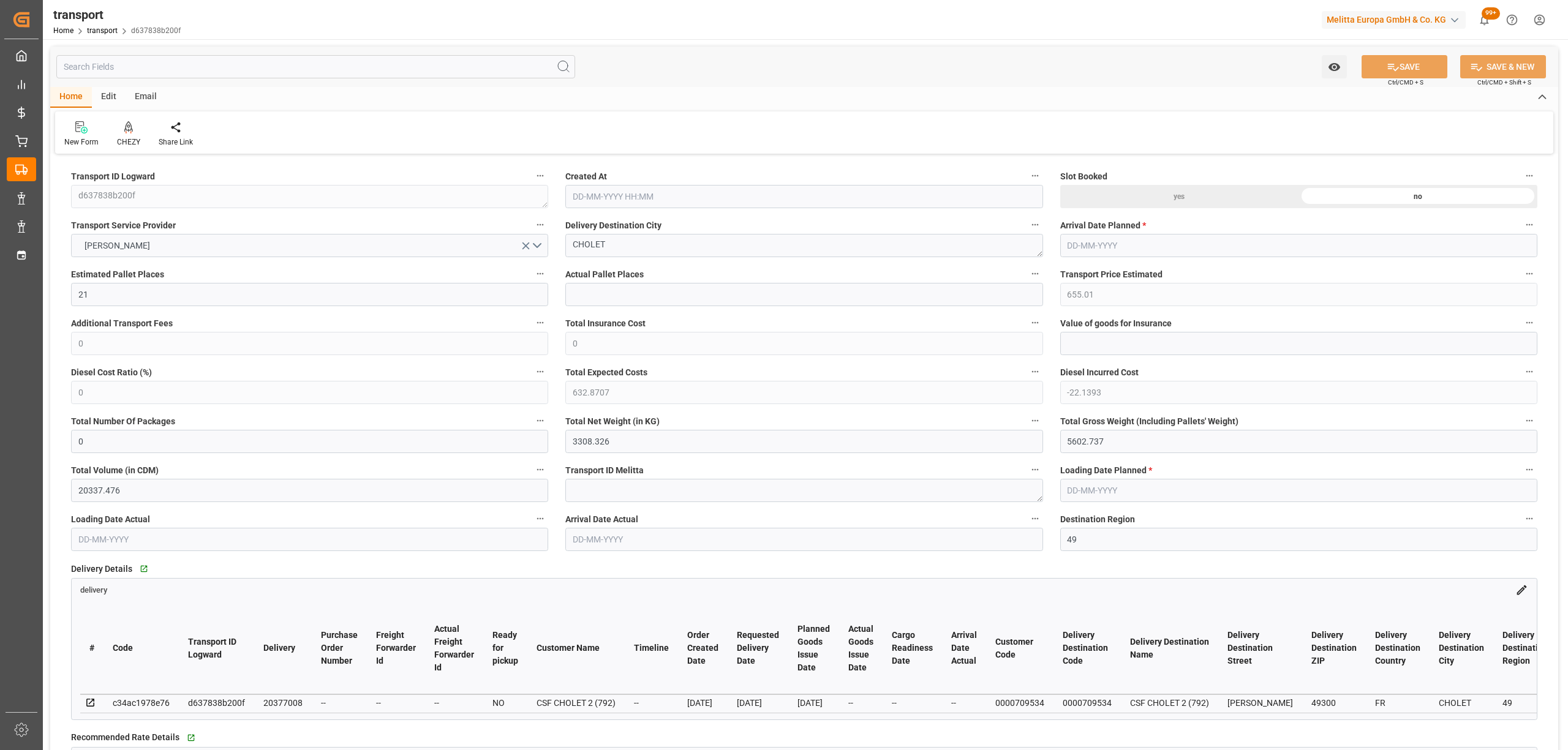
type input "0"
type input "21"
type input "35"
type input "28-08-2025 11:29"
type input "02-09-2025"
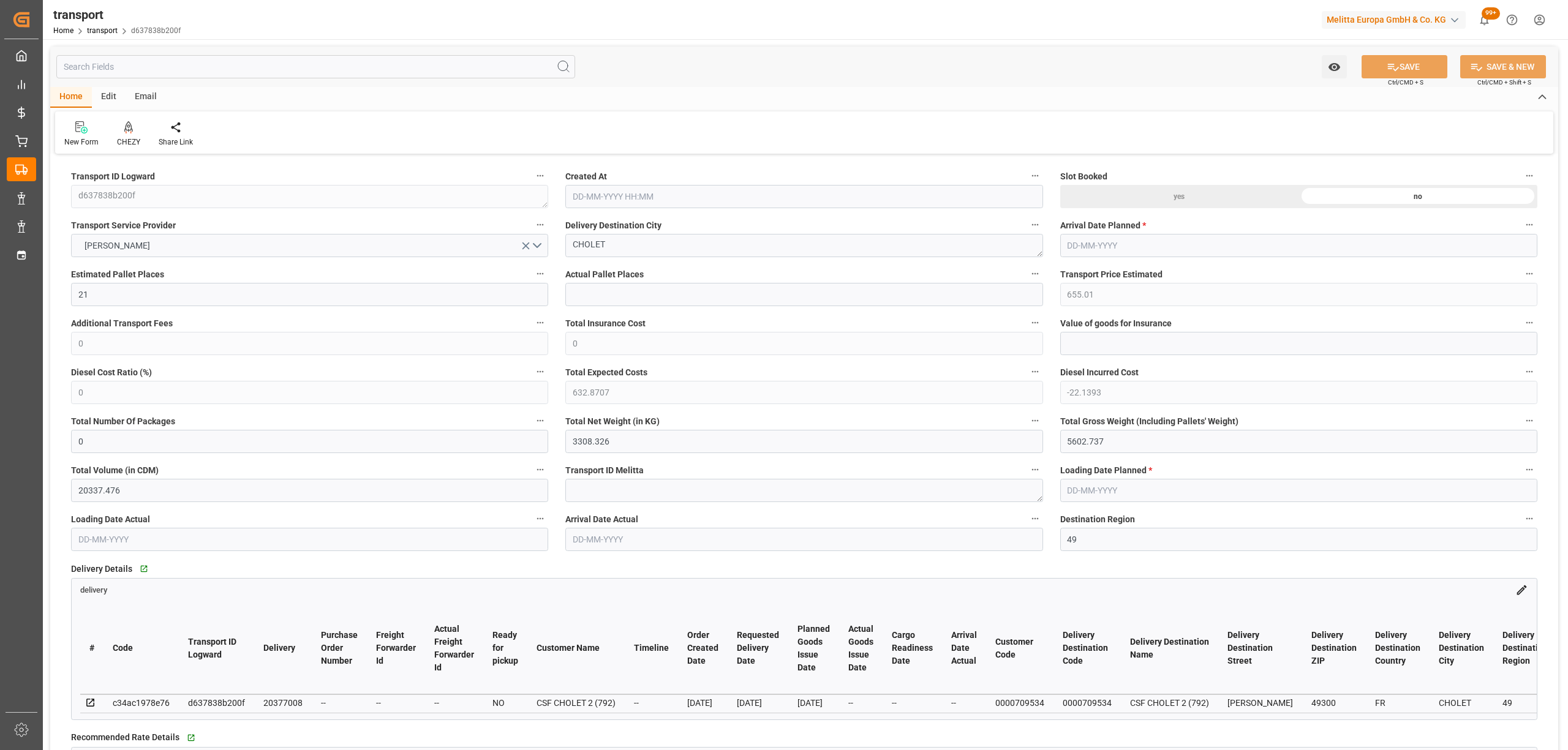
type input "[DATE]"
drag, startPoint x: 540, startPoint y: 234, endPoint x: 474, endPoint y: 209, distance: 70.6
click at [118, 140] on div "CHEZY" at bounding box center [129, 142] width 23 height 11
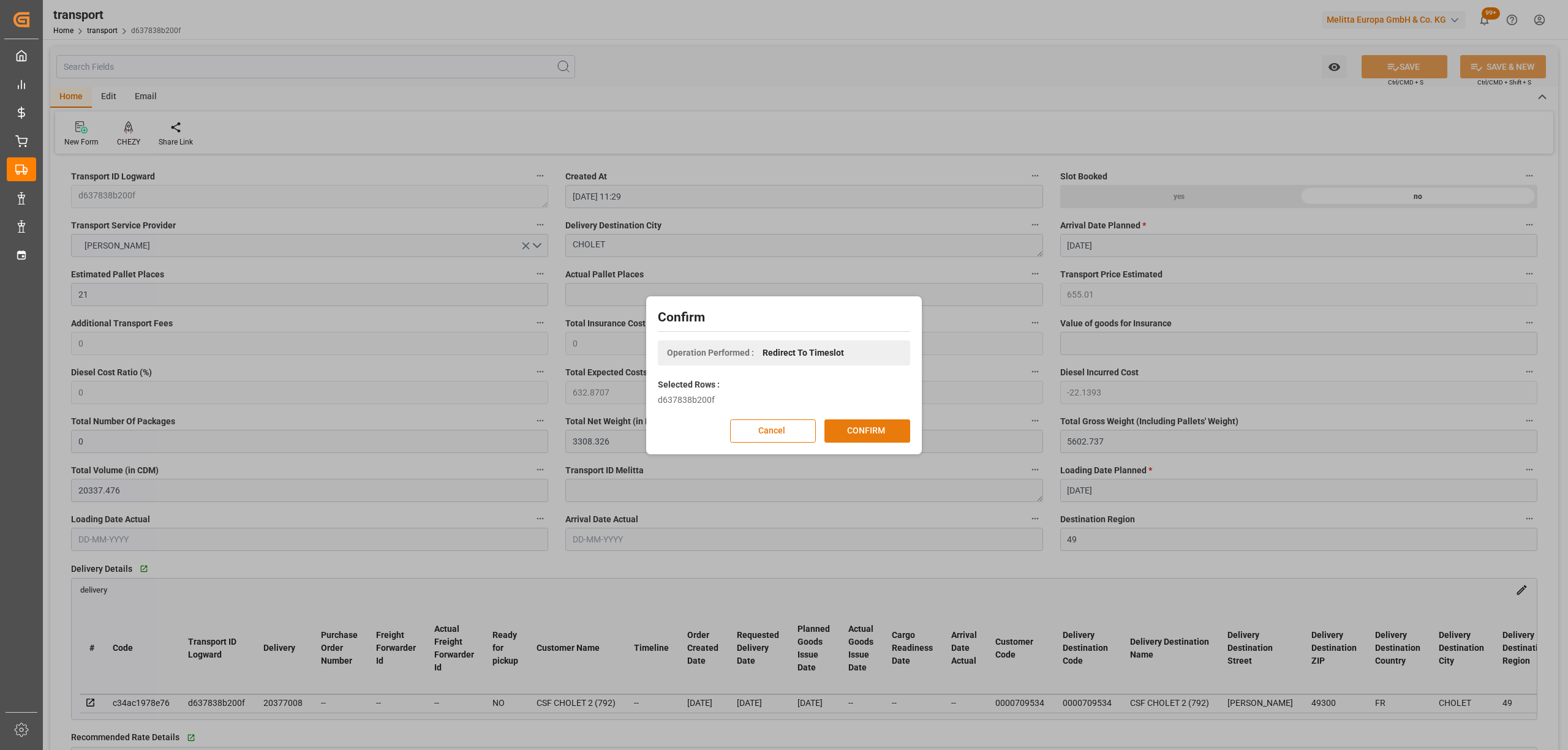
click at [865, 426] on button "CONFIRM" at bounding box center [867, 431] width 85 height 23
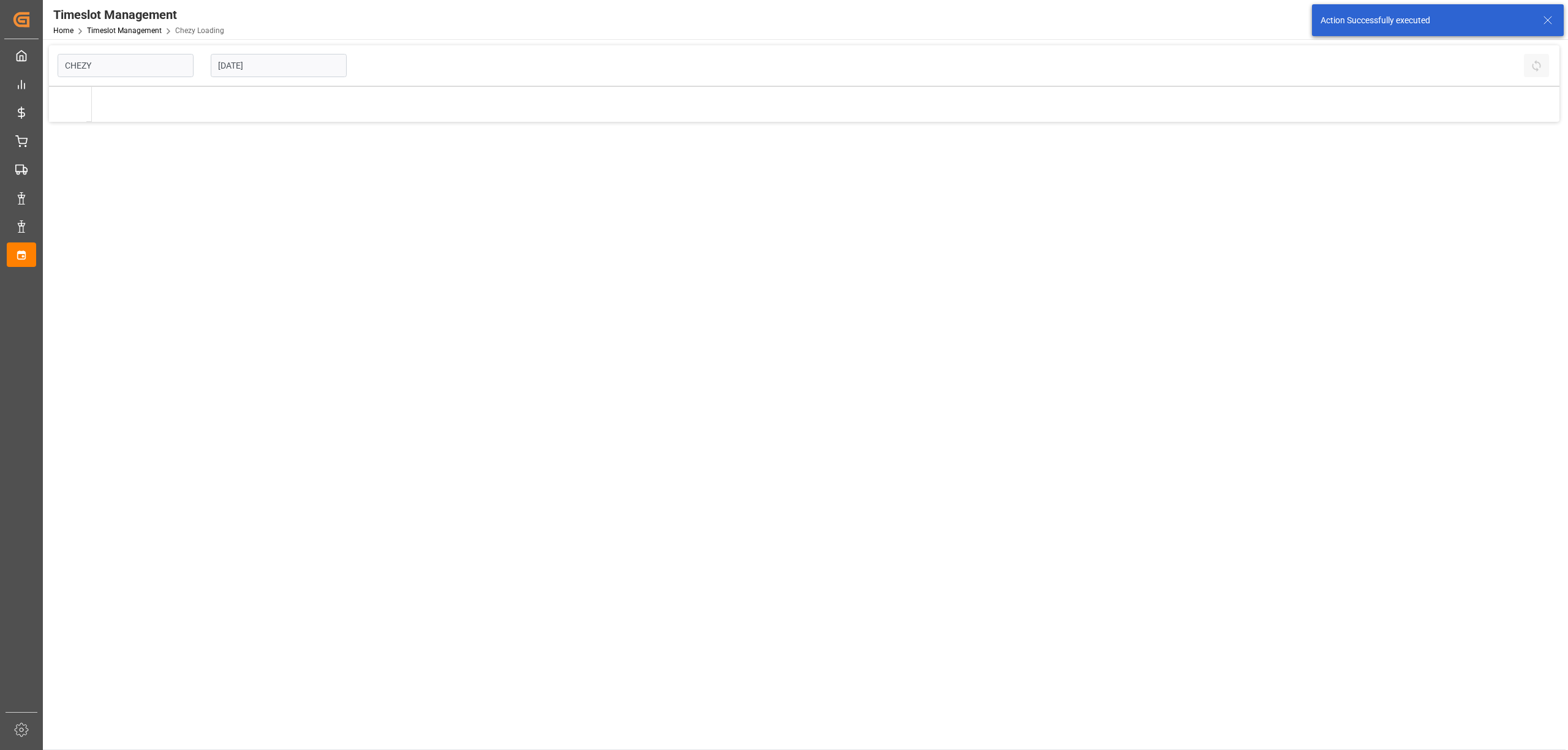
type input "Chezy Loading"
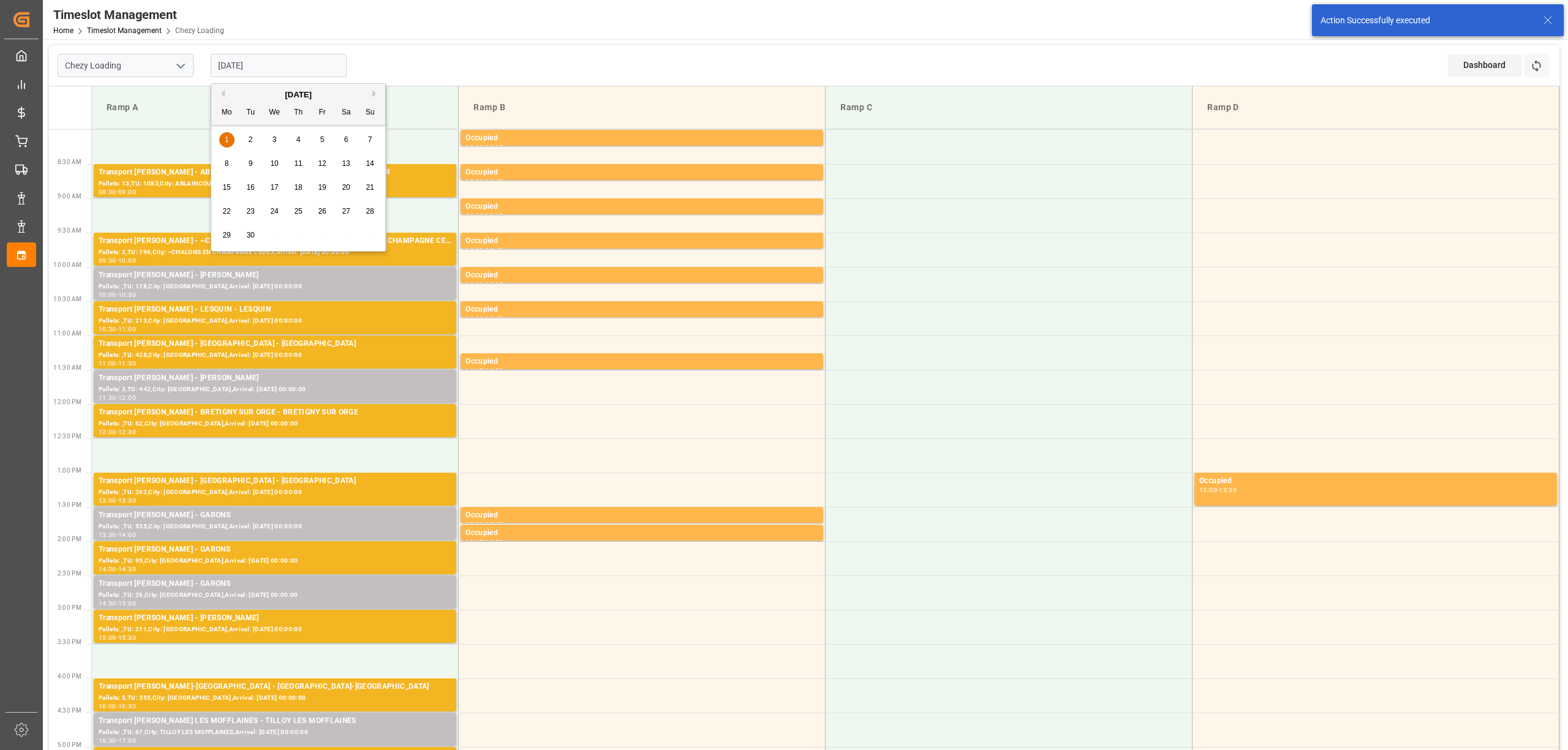
click at [261, 70] on input "[DATE]" at bounding box center [279, 66] width 136 height 23
click at [162, 217] on td at bounding box center [275, 215] width 367 height 35
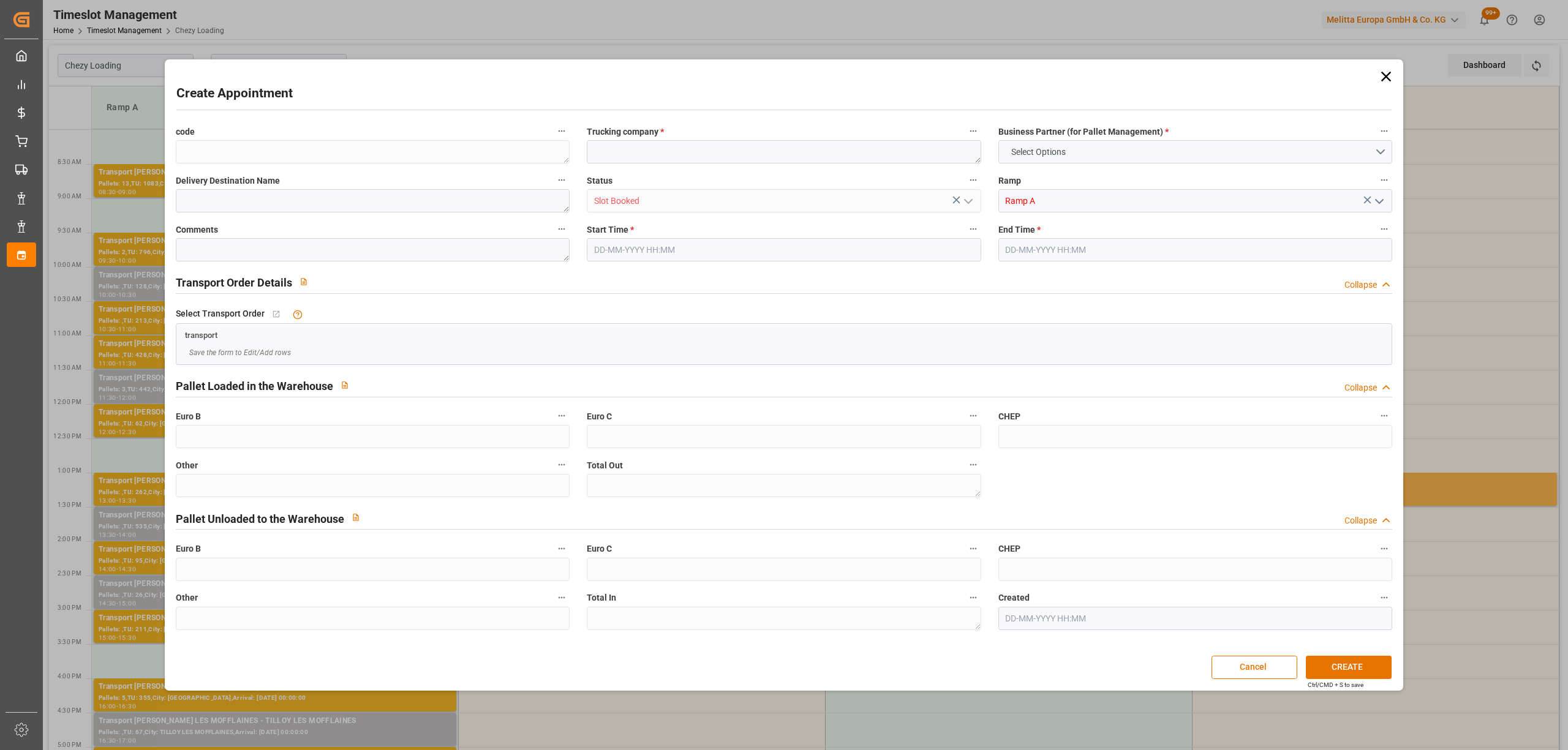
type input "0"
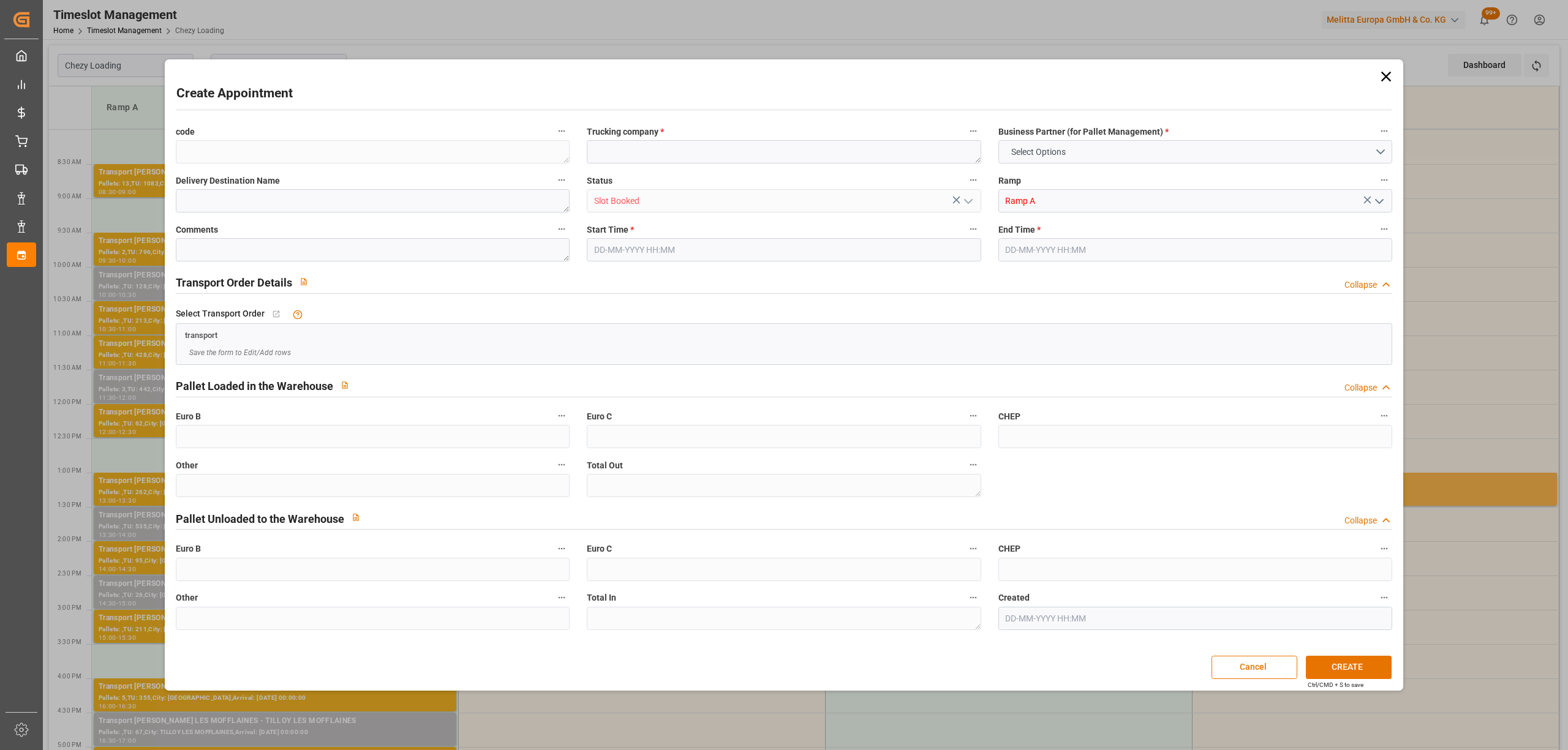
type input "0"
type input "[DATE] 09:00"
type input "[DATE] 10:00"
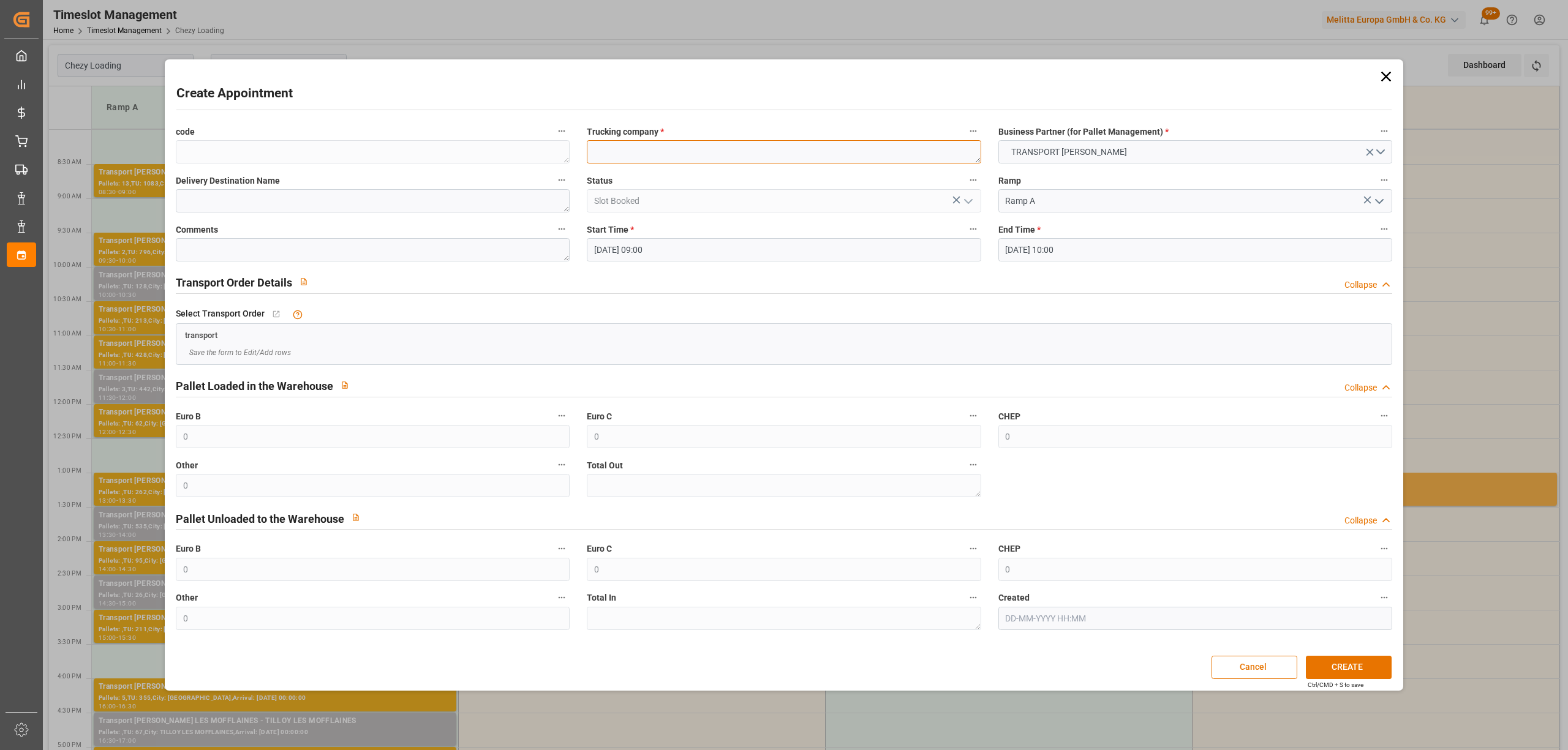
paste textarea "CHOLET"
type textarea "CHOLET"
click at [1346, 663] on button "CREATE" at bounding box center [1348, 667] width 85 height 23
click at [1072, 238] on input "01-09-2025 10:00" at bounding box center [1195, 249] width 394 height 23
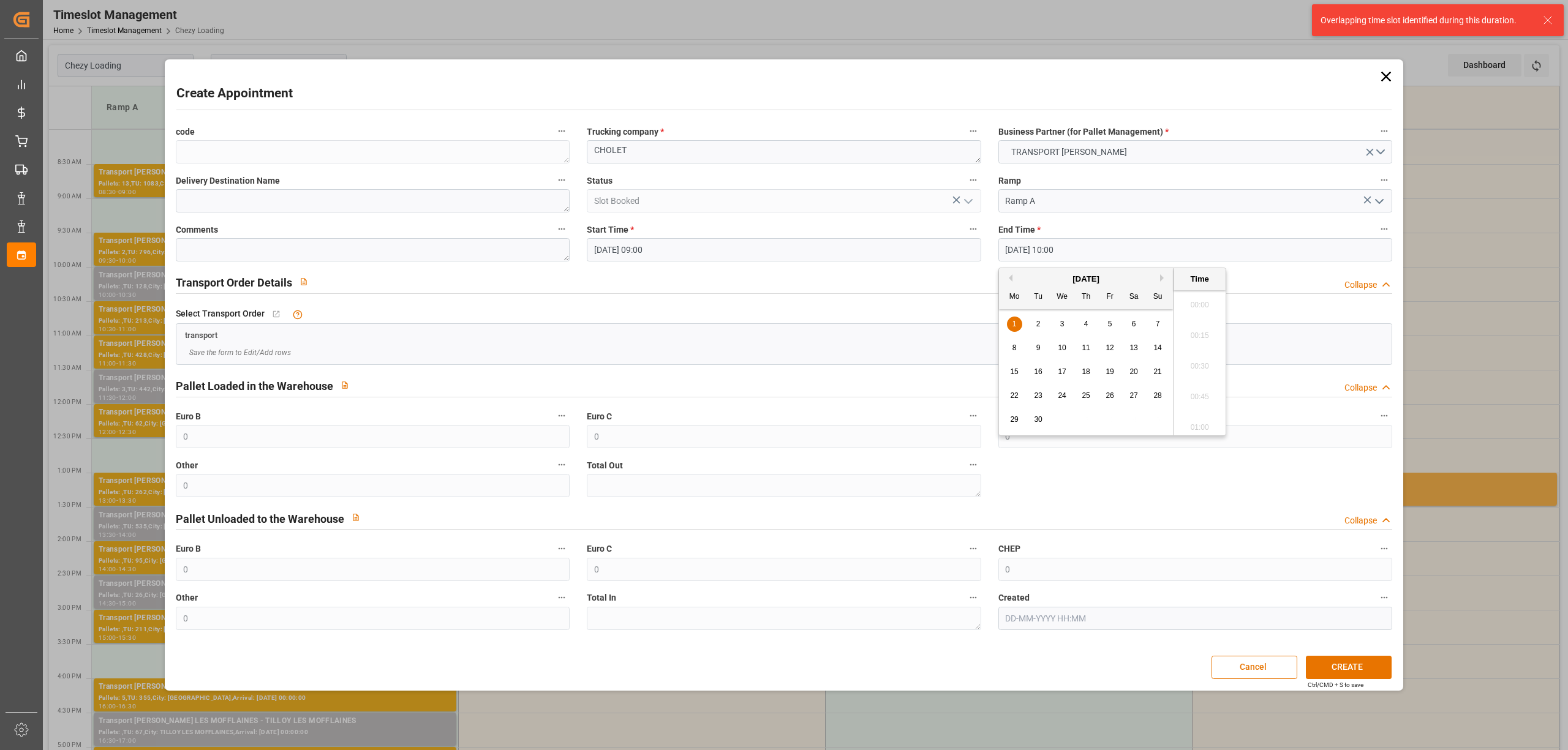
scroll to position [1167, 0]
click at [1016, 321] on span "1" at bounding box center [1014, 324] width 4 height 9
click at [1191, 306] on li "09:30" at bounding box center [1199, 301] width 52 height 30
type input "[DATE] 09:30"
click at [1316, 662] on button "CREATE" at bounding box center [1348, 667] width 85 height 23
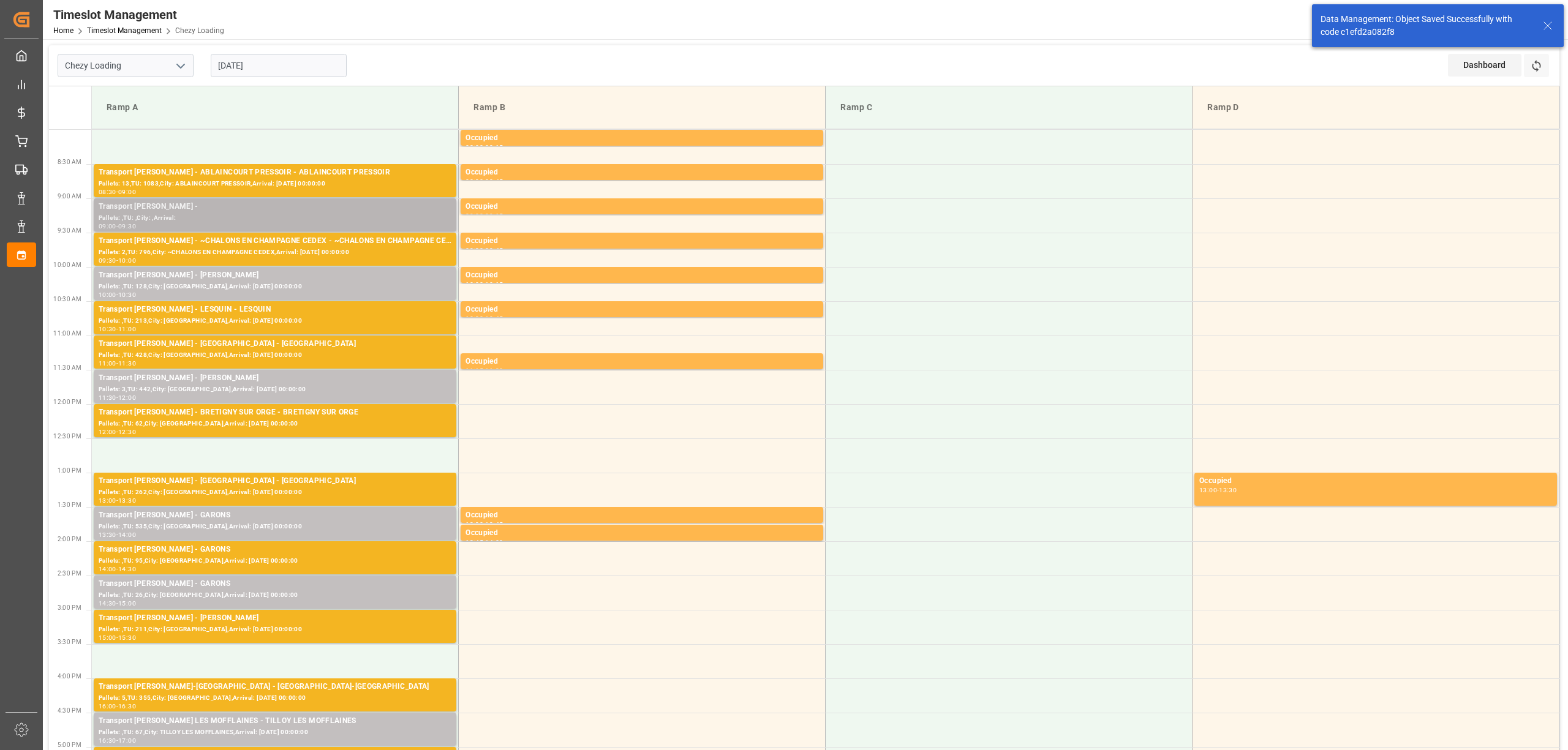
click at [162, 216] on div "Pallets: ,TU: ,City: ,Arrival:" at bounding box center [275, 217] width 353 height 10
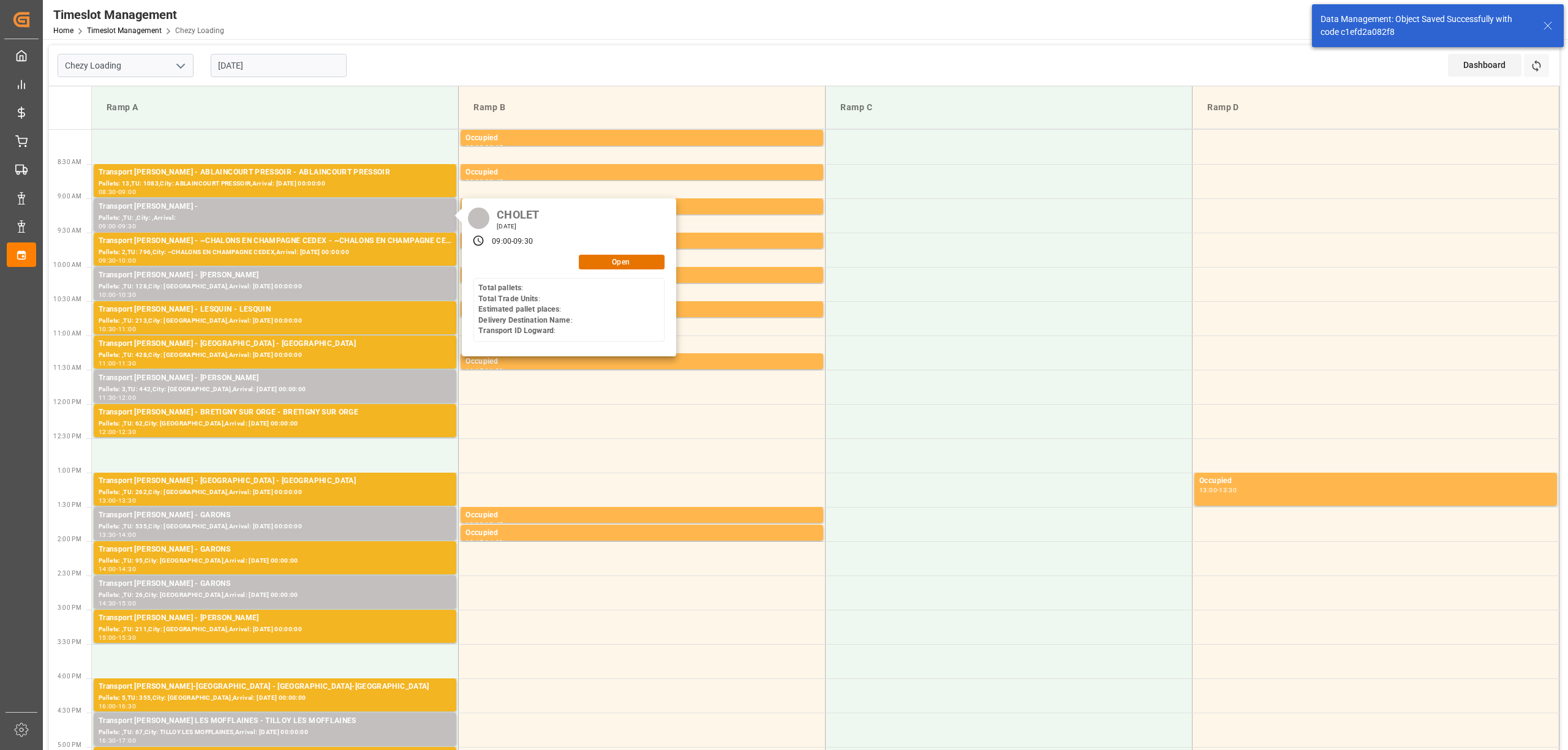
click at [606, 270] on div "CHOLET Monday, September 1, 2025 09:00 - 09:30 Open Total pallets : Total Trade…" at bounding box center [569, 277] width 214 height 158
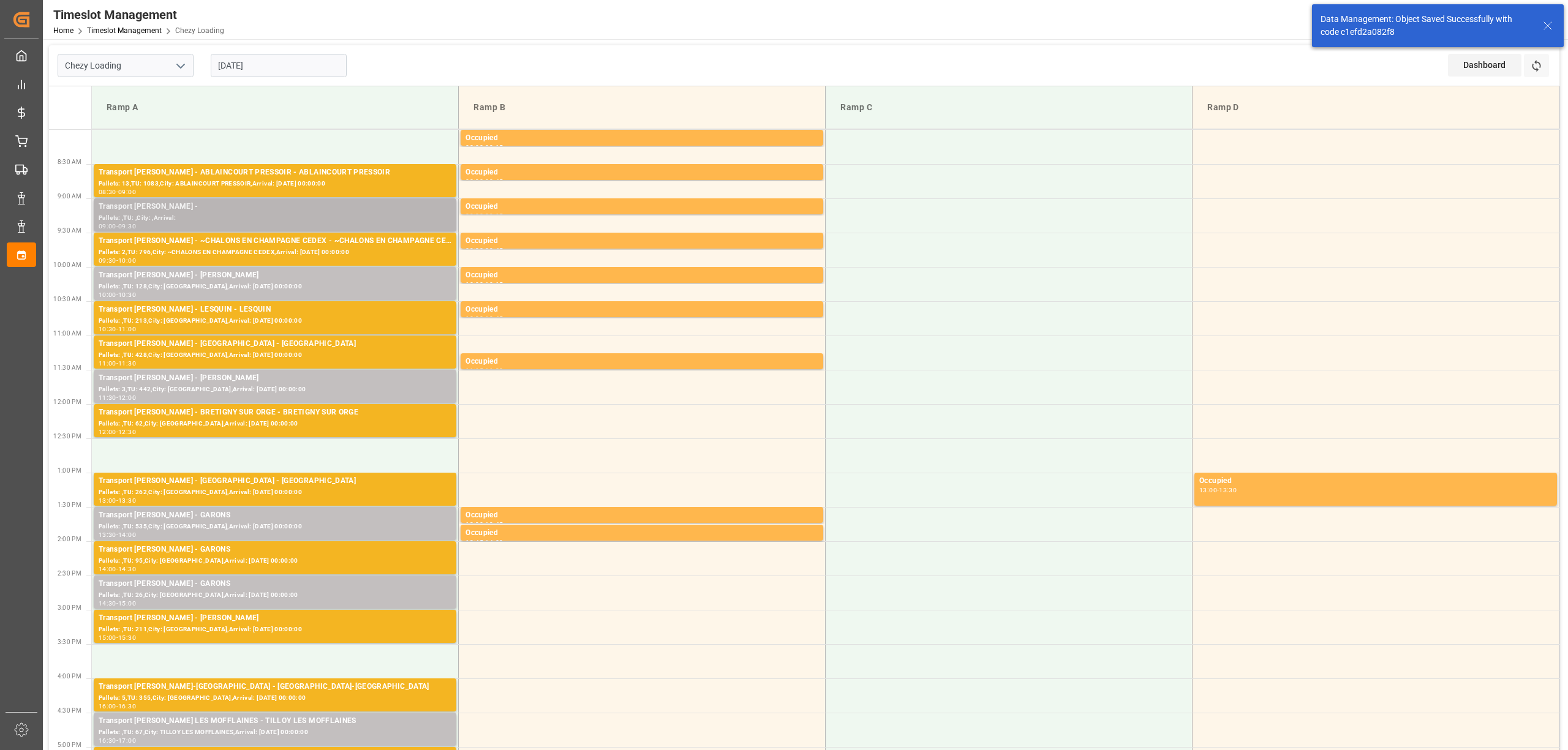
click at [353, 209] on div "Transport [PERSON_NAME] -" at bounding box center [275, 207] width 353 height 12
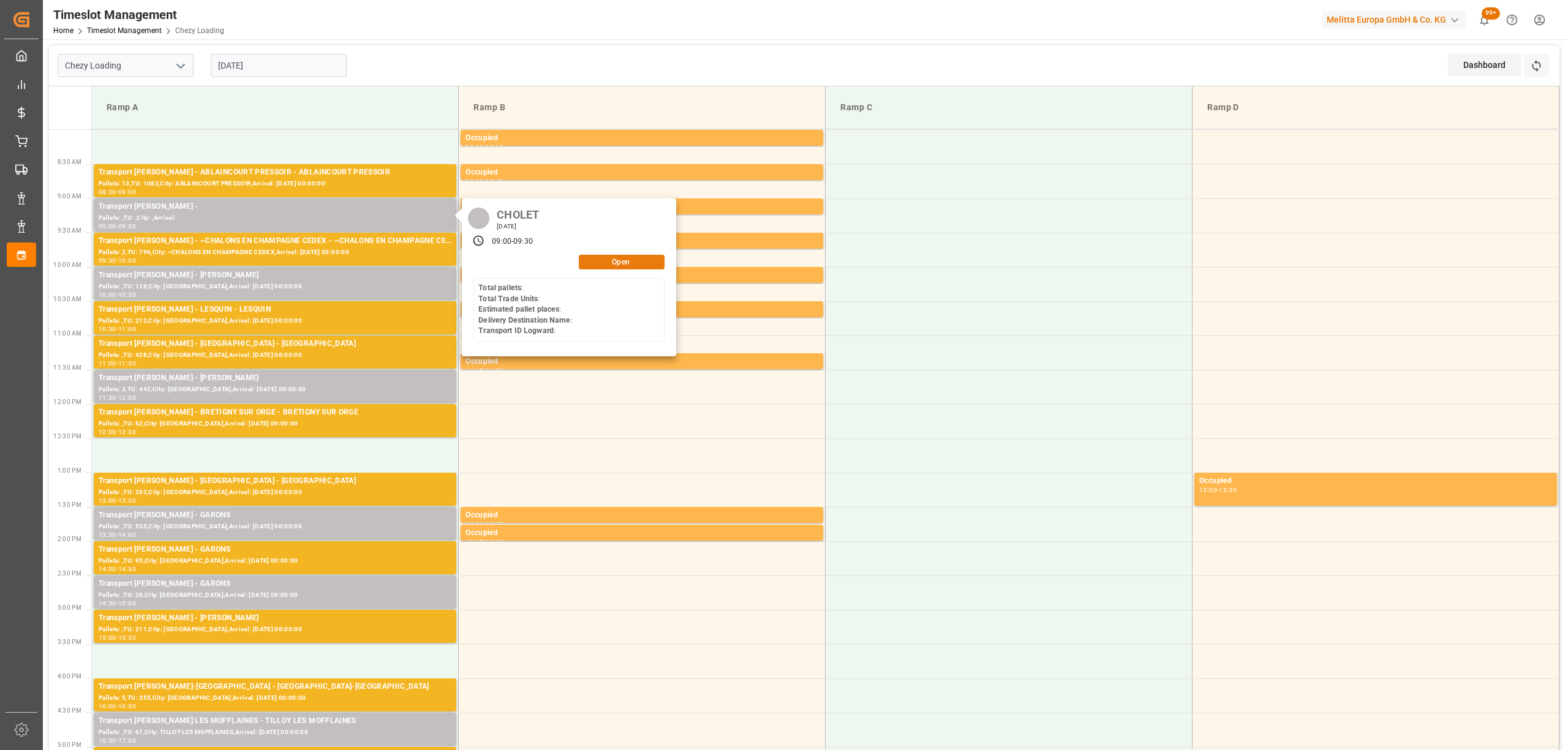
click at [630, 257] on button "Open" at bounding box center [622, 262] width 85 height 15
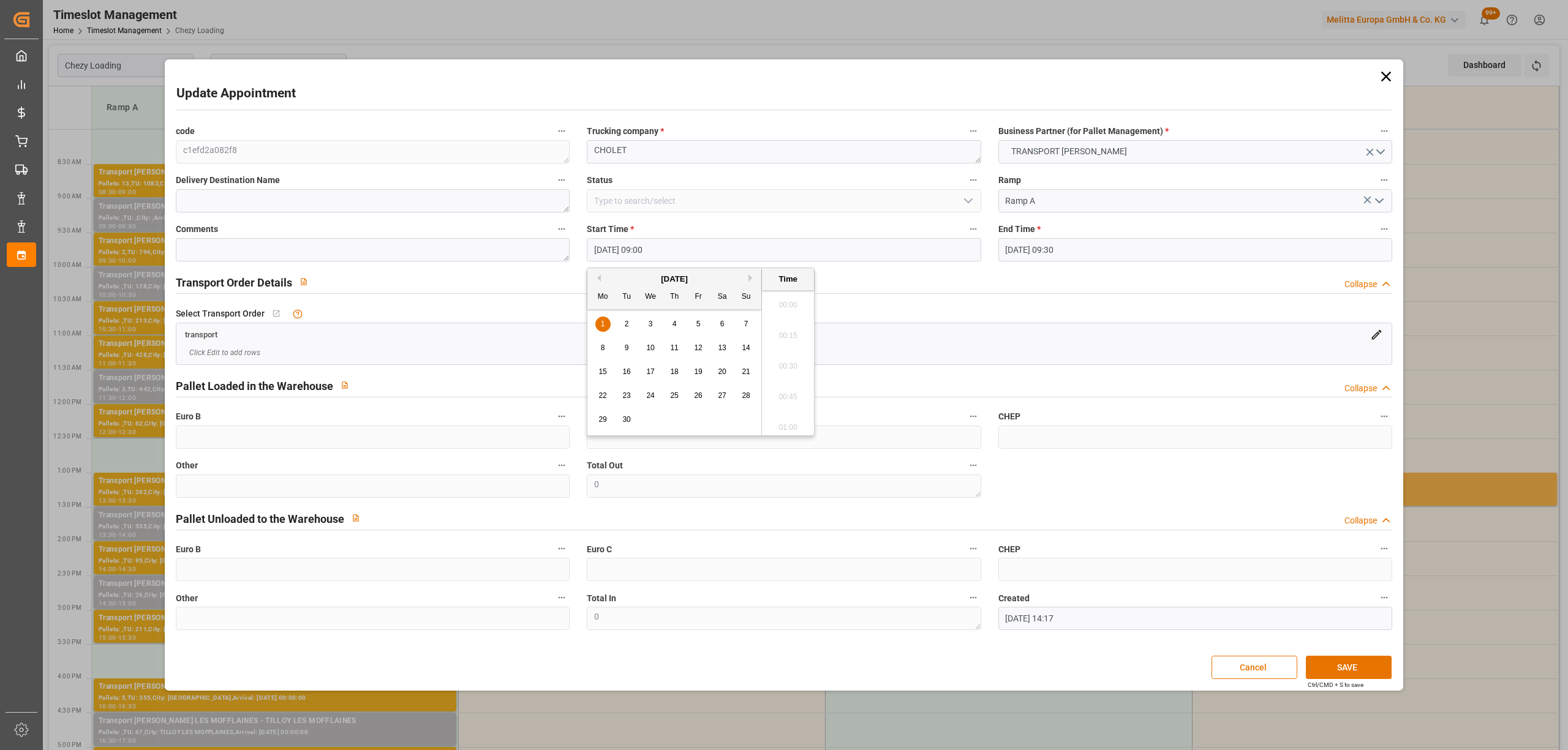
click at [625, 253] on input "[DATE] 09:00" at bounding box center [784, 249] width 394 height 23
click at [599, 276] on button "Previous Month" at bounding box center [597, 278] width 7 height 7
click at [693, 417] on div "29" at bounding box center [698, 420] width 16 height 15
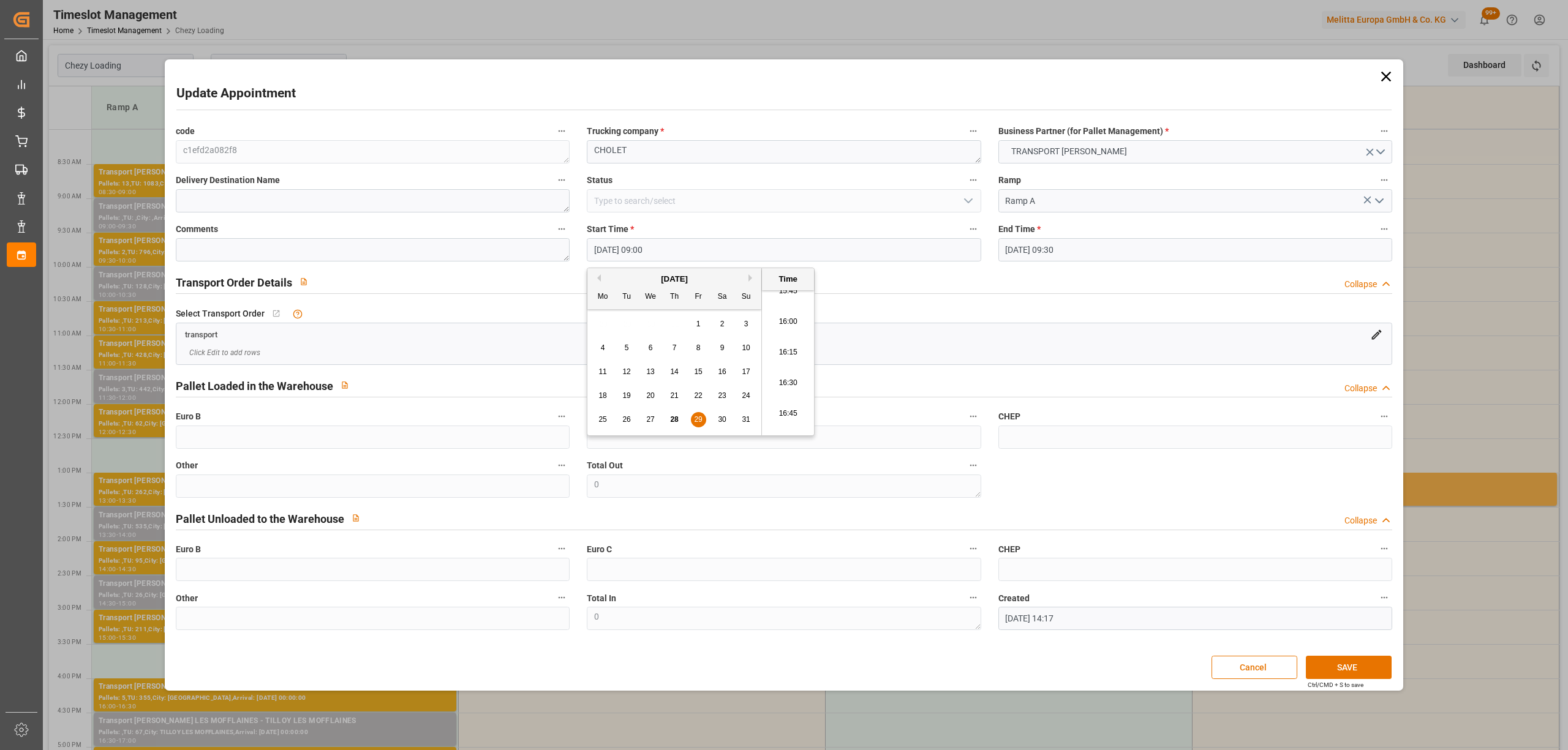
click at [786, 317] on li "16:00" at bounding box center [788, 322] width 52 height 30
type input "29-08-2025 16:00"
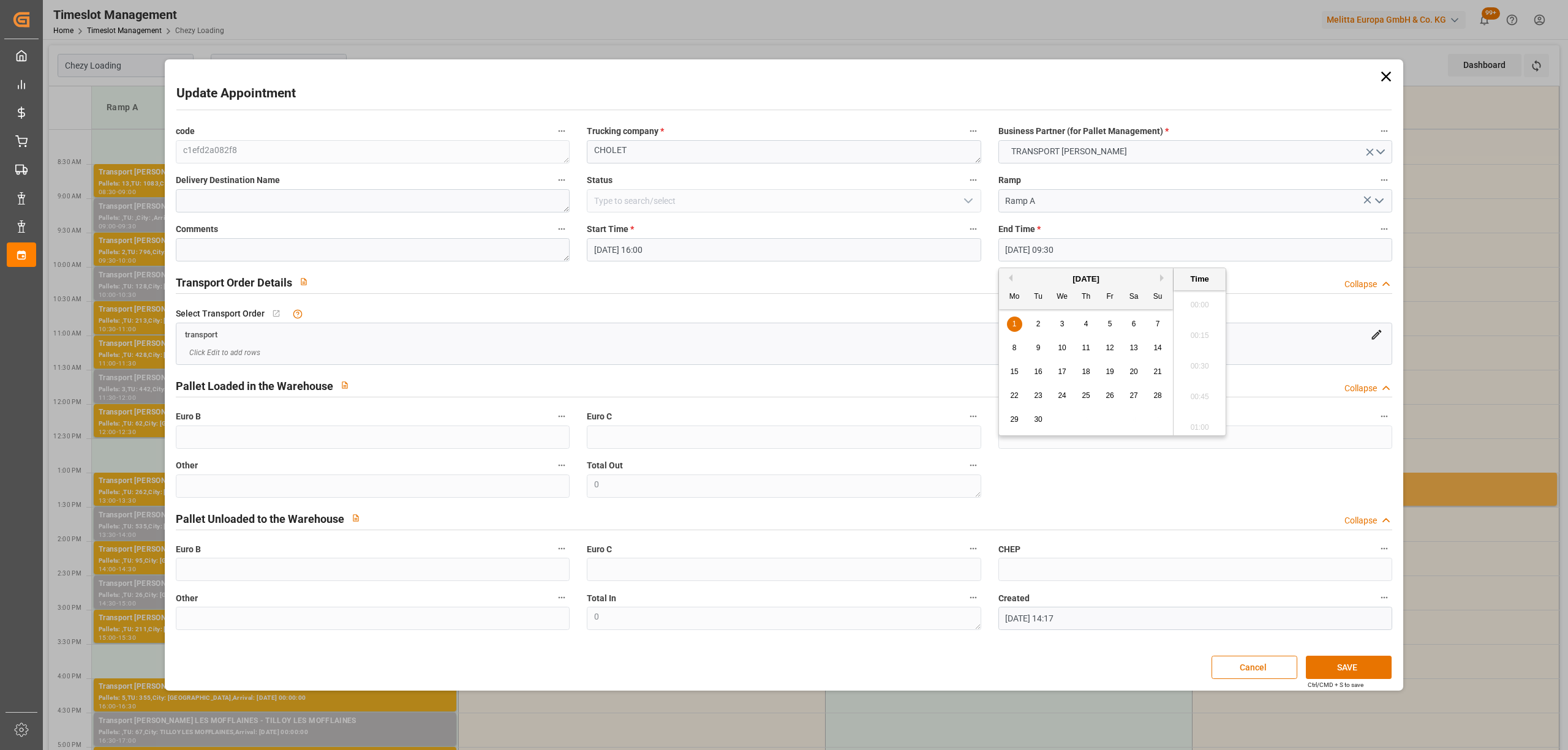
click at [1017, 247] on input "[DATE] 09:30" at bounding box center [1195, 249] width 394 height 23
click at [1007, 415] on div "29" at bounding box center [1014, 420] width 16 height 15
click at [1208, 402] on li "16:30" at bounding box center [1199, 403] width 52 height 30
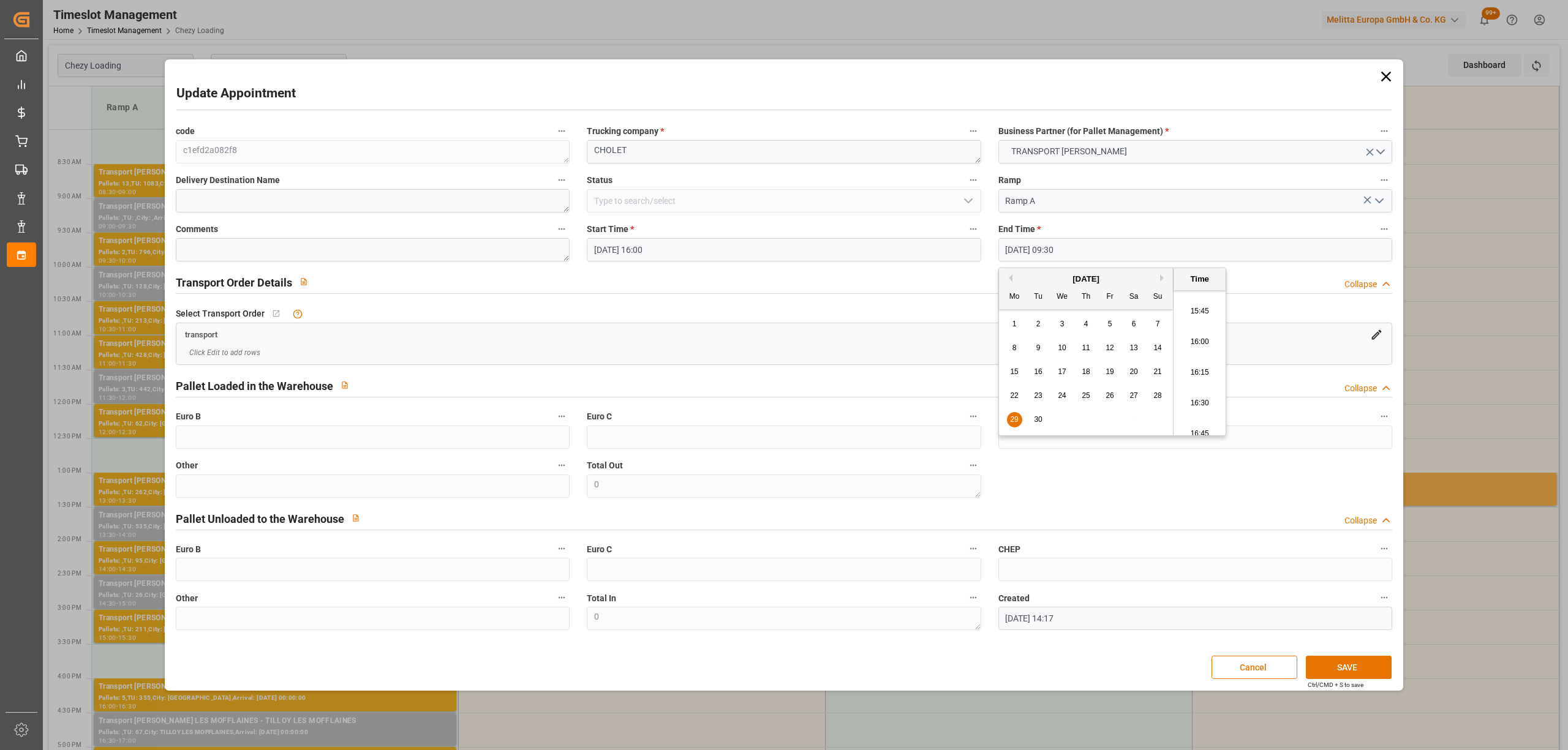
type input "29-09-2025 16:30"
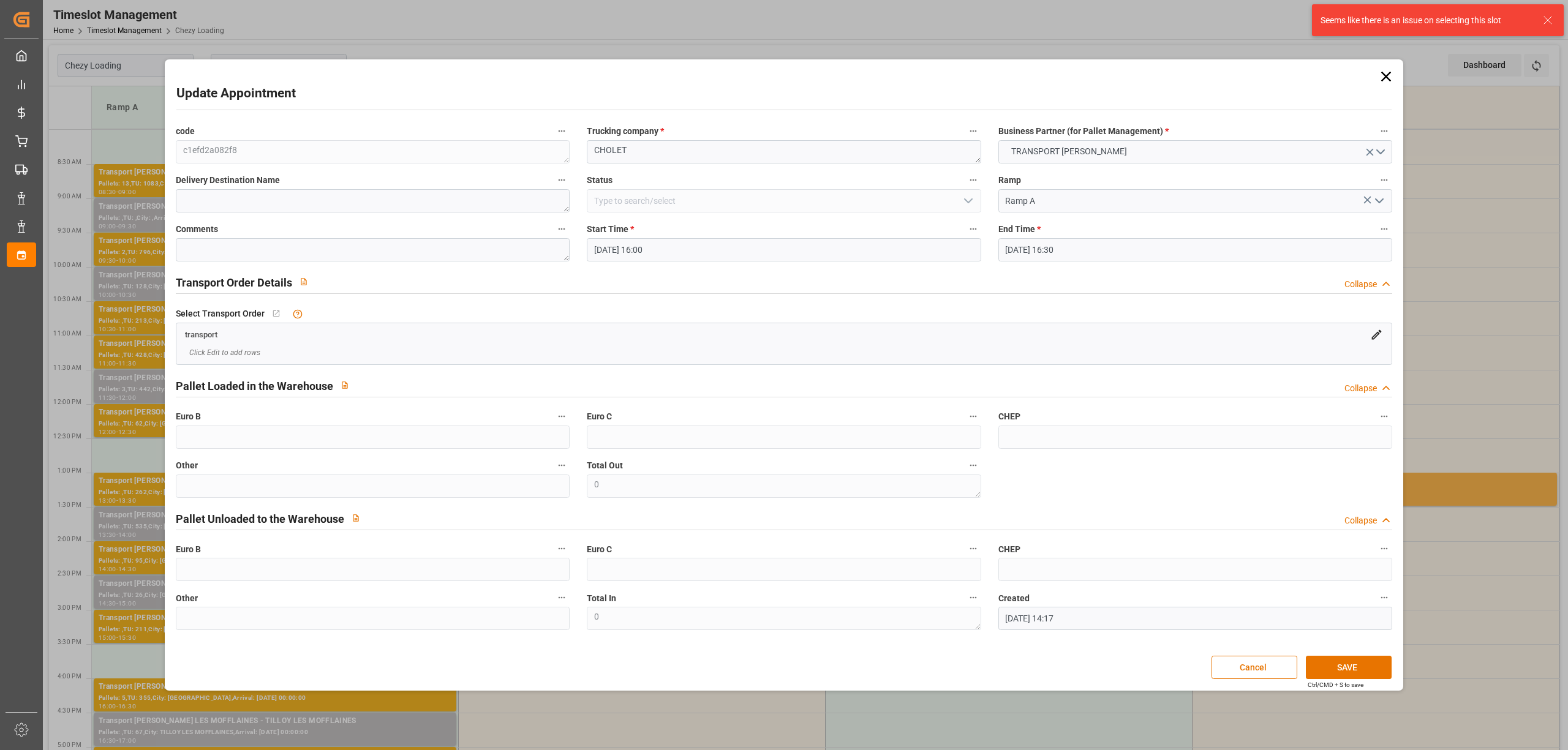
click at [708, 251] on input "29-08-2025 16:00" at bounding box center [784, 249] width 394 height 23
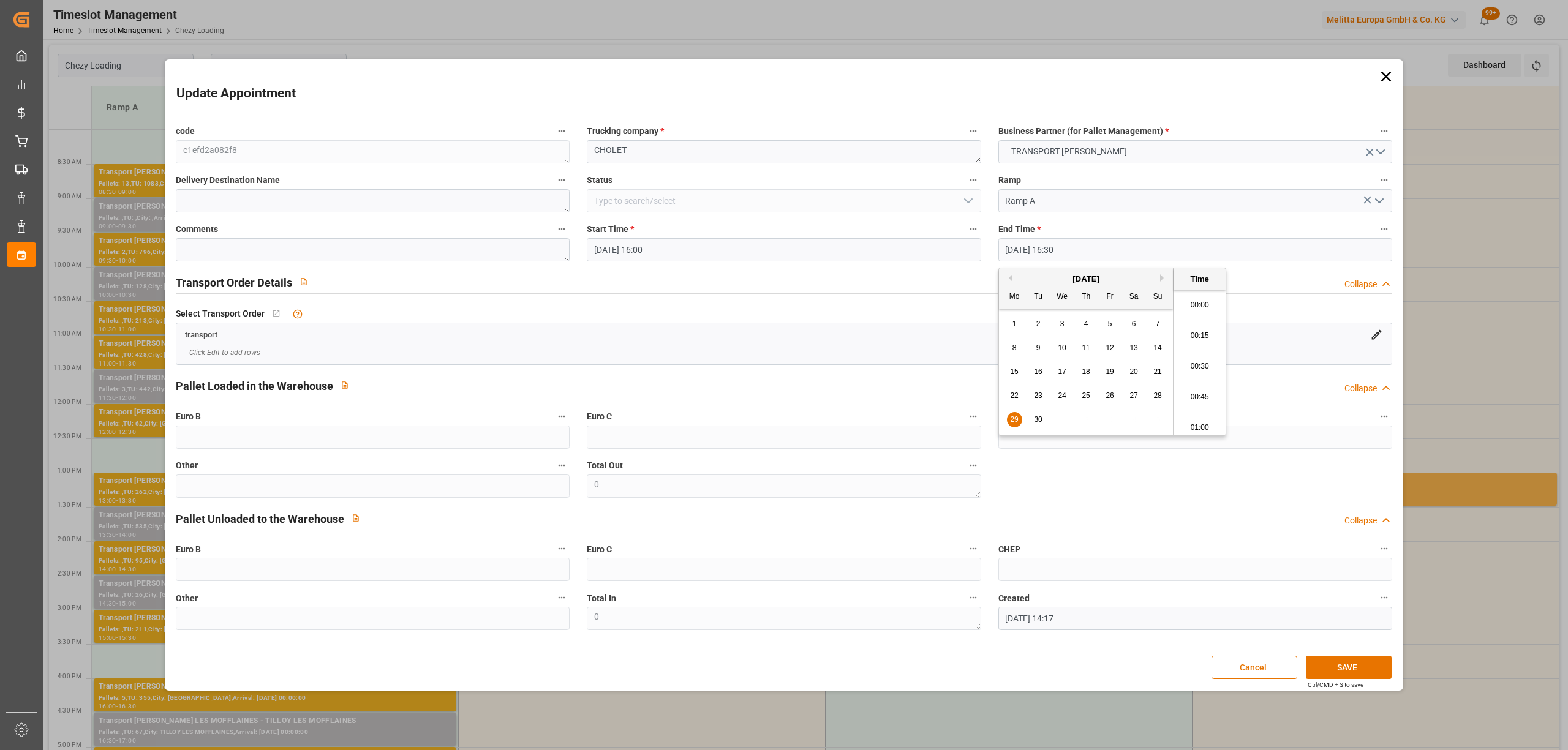
click at [1057, 248] on input "29-09-2025 16:30" at bounding box center [1195, 249] width 394 height 23
click at [1119, 243] on input "29-09-2025 16:30" at bounding box center [1195, 249] width 394 height 23
click at [717, 146] on textarea "CHOLET" at bounding box center [784, 152] width 394 height 23
click at [1367, 663] on button "SAVE" at bounding box center [1348, 667] width 85 height 23
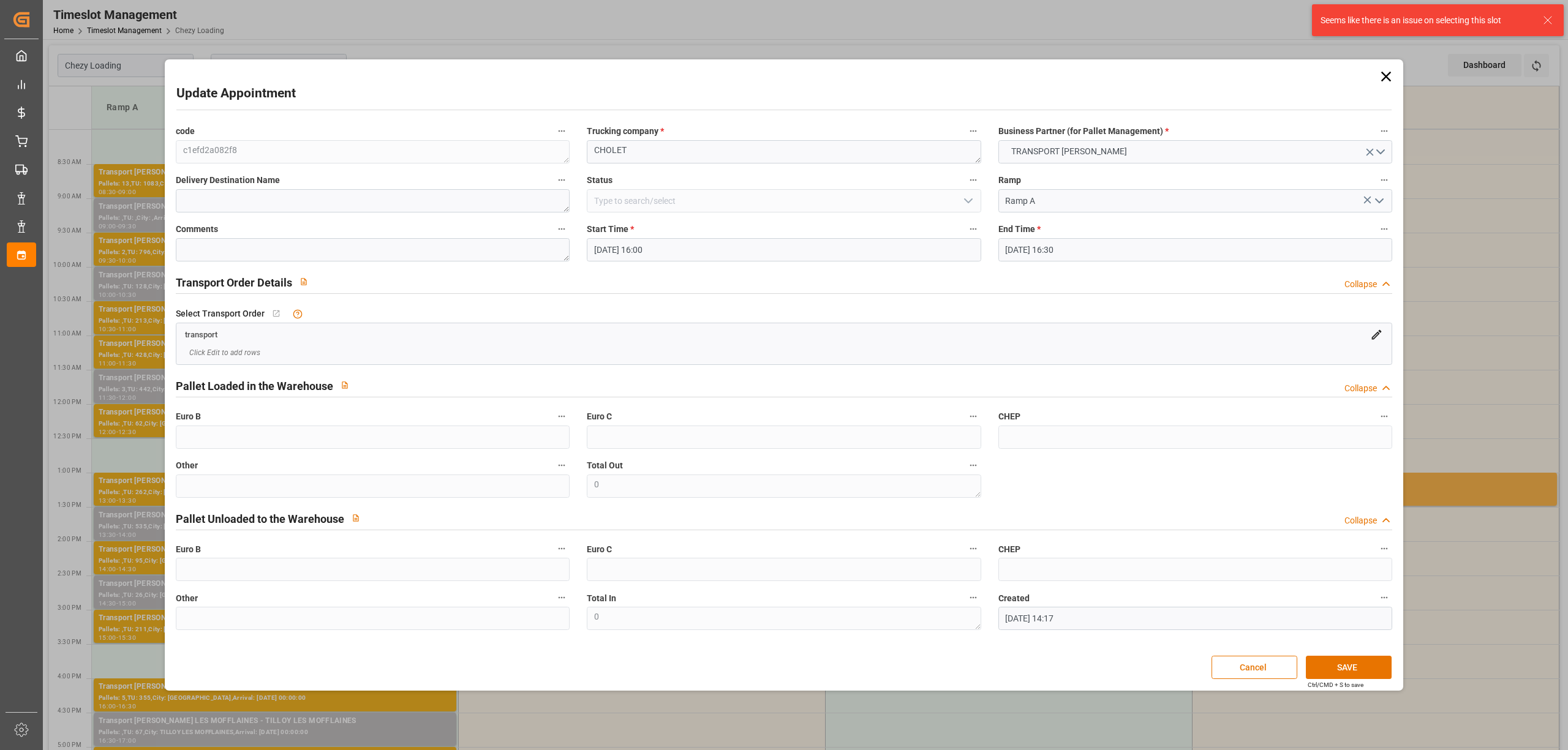
click at [1390, 79] on icon at bounding box center [1386, 76] width 17 height 17
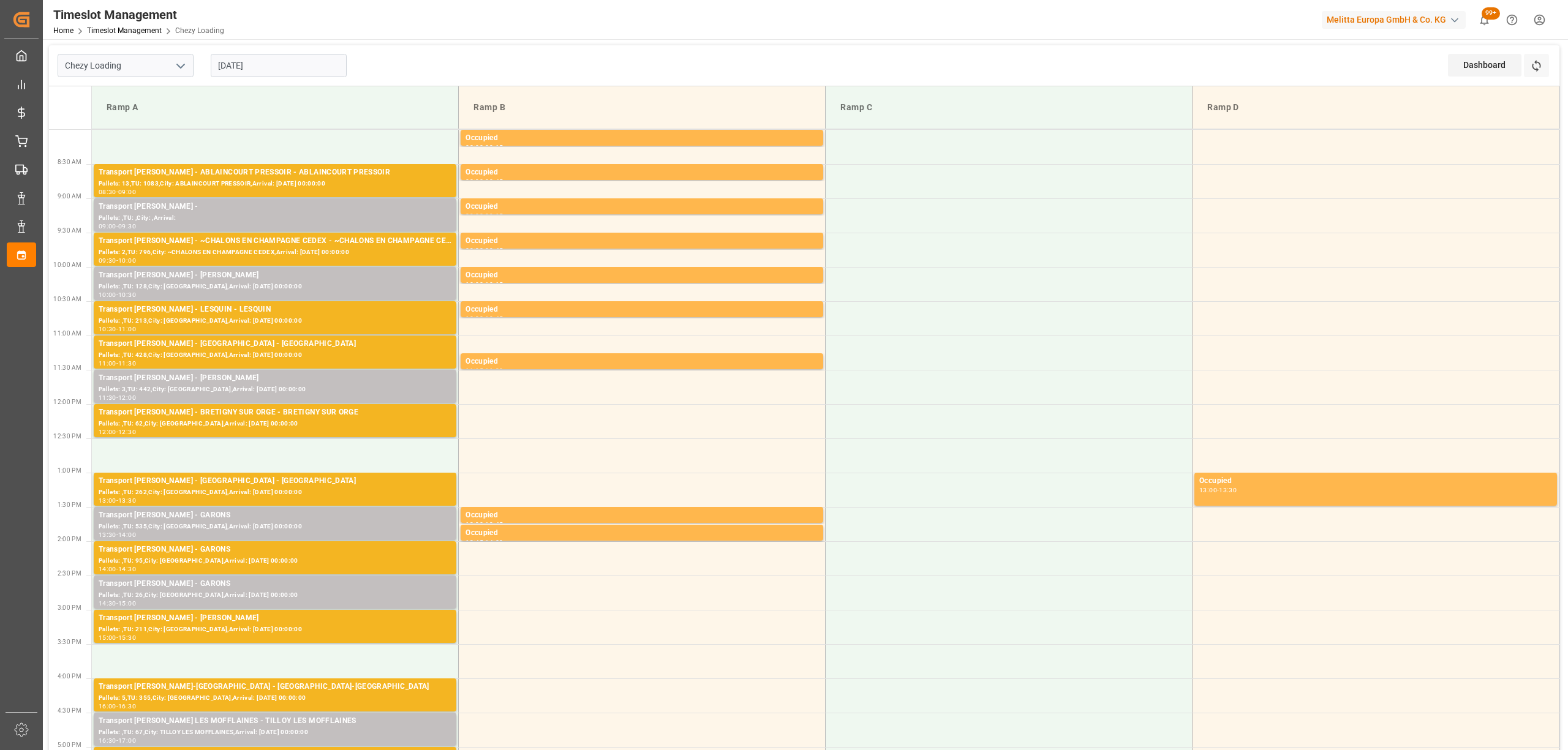
click at [260, 72] on input "[DATE]" at bounding box center [279, 66] width 136 height 23
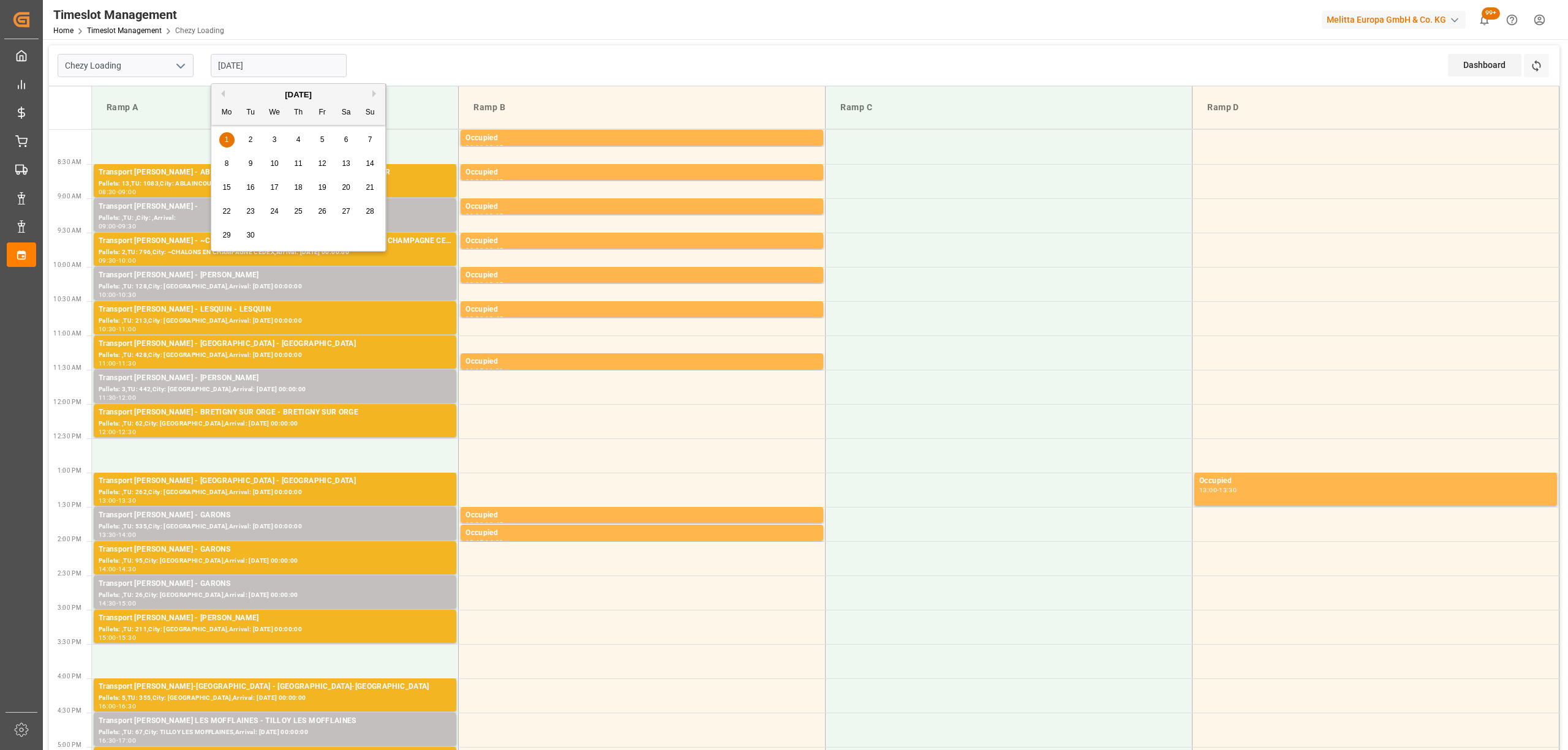
click at [223, 94] on button "Previous Month" at bounding box center [221, 93] width 7 height 7
click at [258, 141] on div "28 29 30 31 1 2 3" at bounding box center [298, 140] width 167 height 24
click at [250, 143] on div "28 29 30 31 1 2 3" at bounding box center [298, 140] width 167 height 24
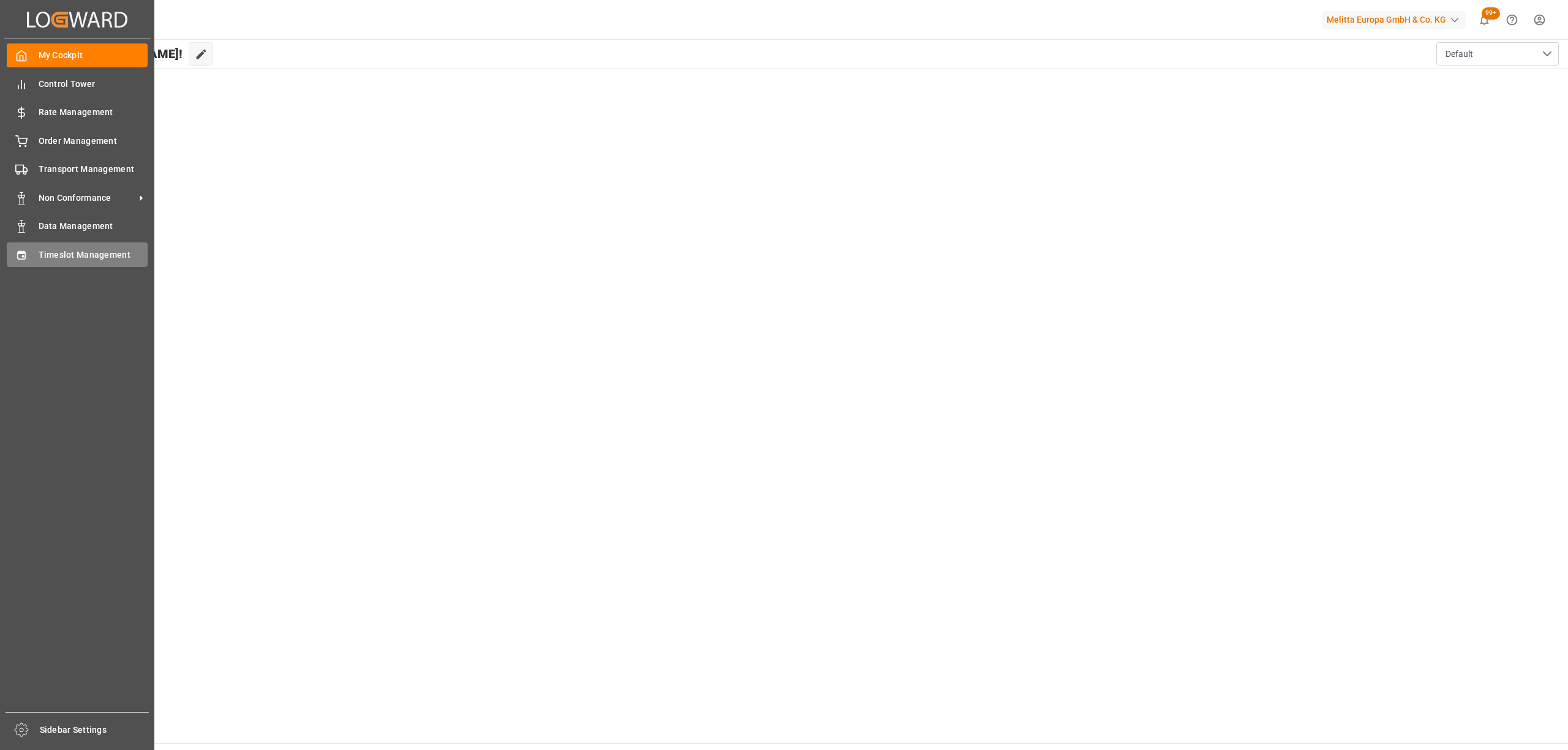
click at [26, 248] on div at bounding box center [17, 254] width 21 height 13
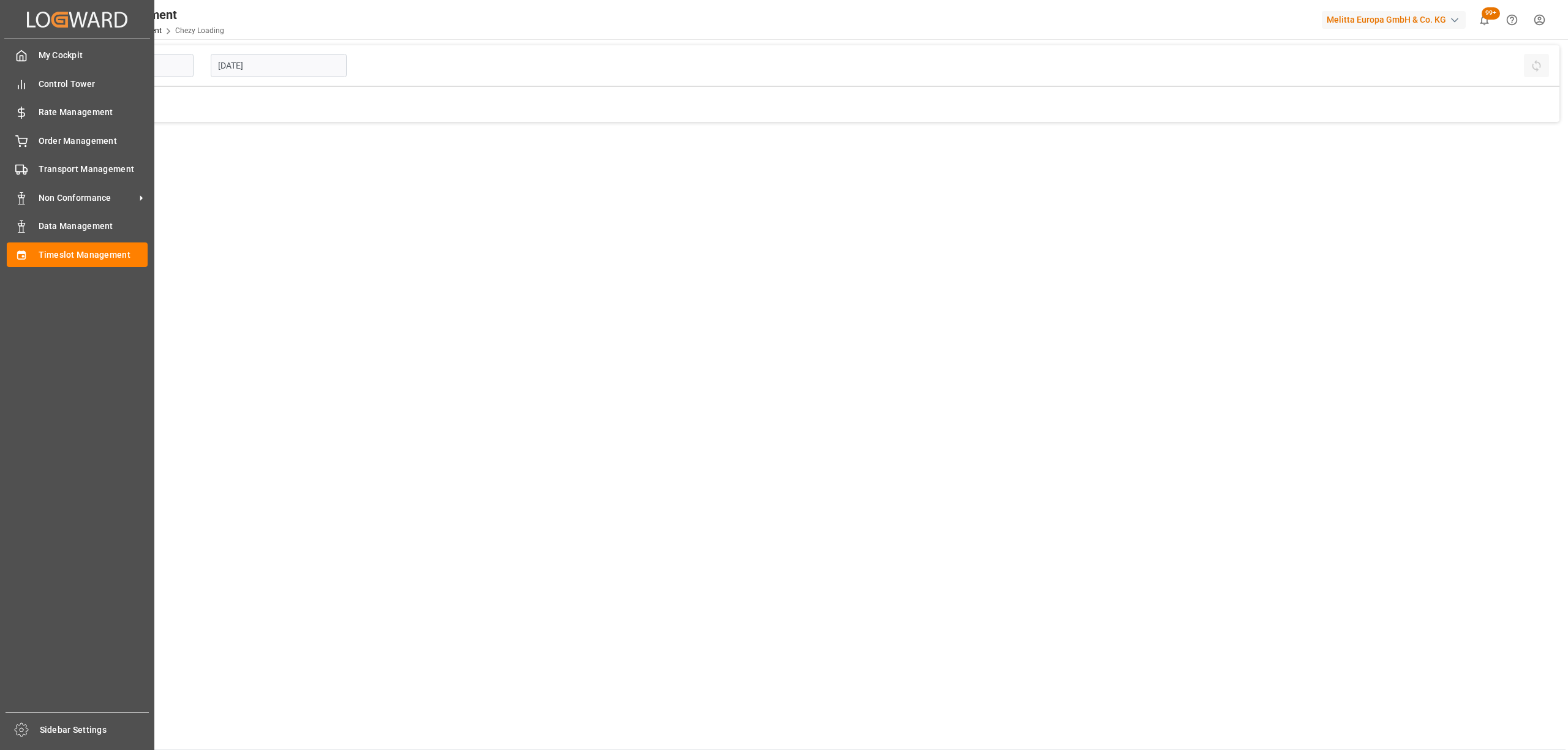
type input "Chezy Loading"
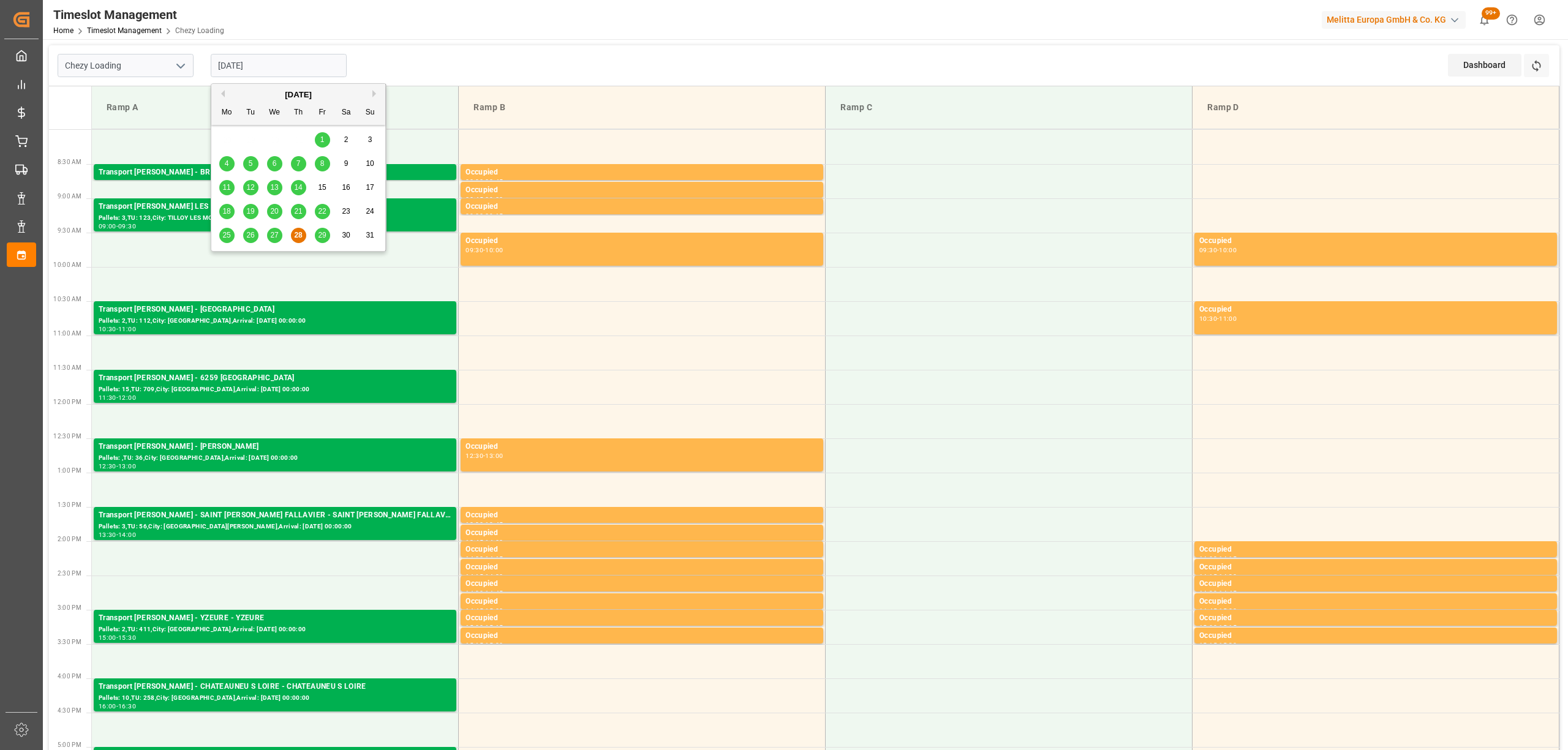
click at [249, 68] on input "[DATE]" at bounding box center [279, 66] width 136 height 23
click at [323, 238] on span "29" at bounding box center [322, 235] width 8 height 9
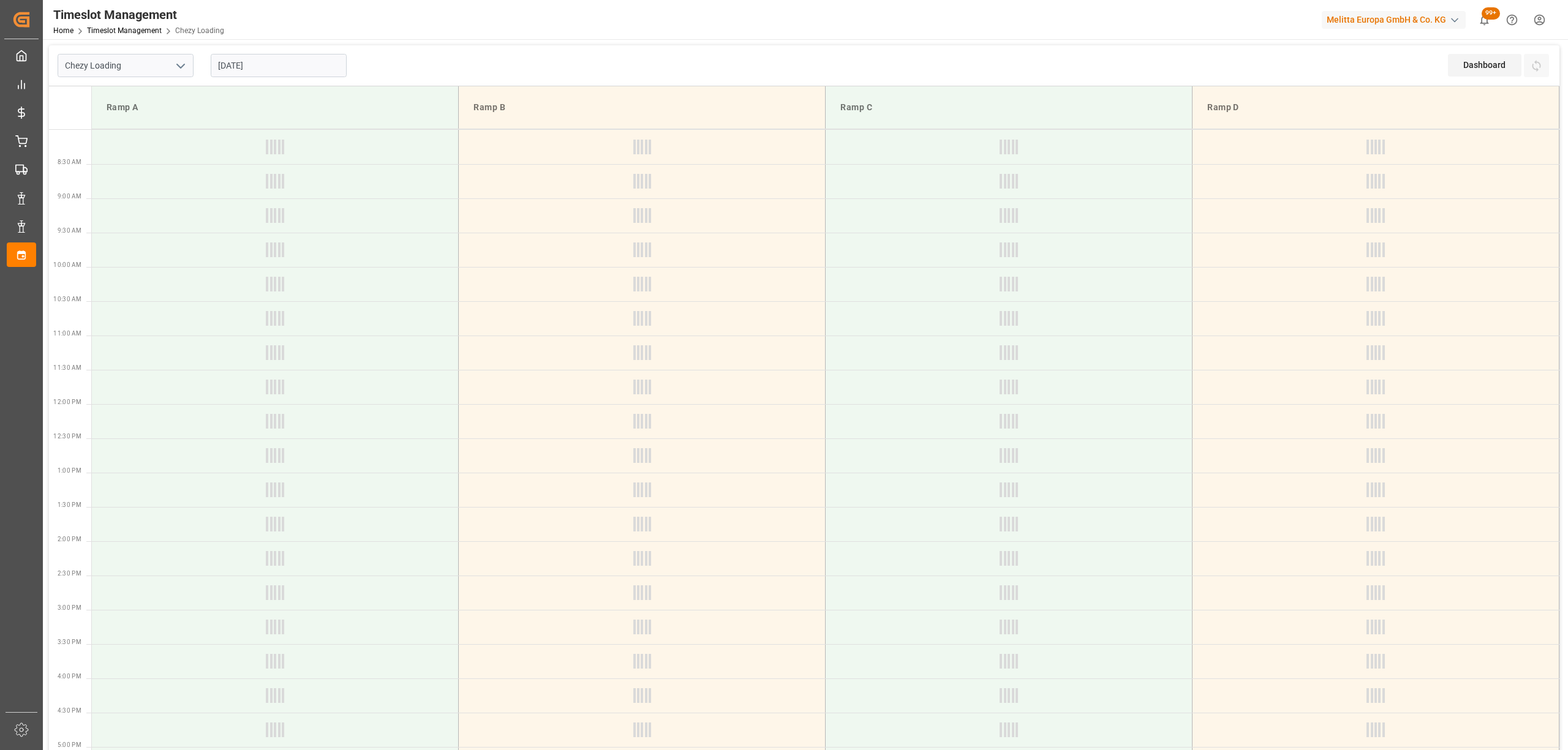
click at [281, 61] on input "[DATE]" at bounding box center [279, 66] width 136 height 23
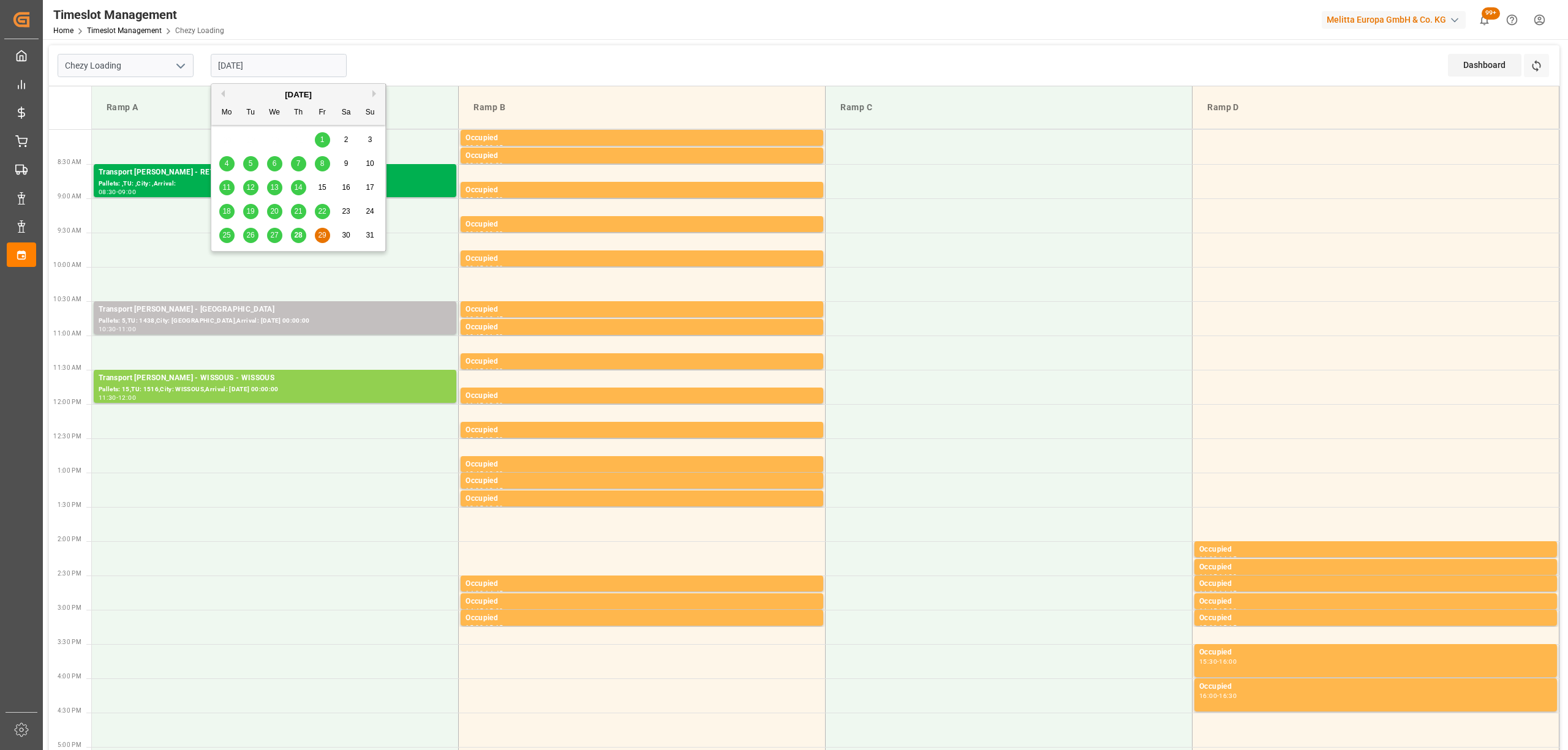
click at [374, 94] on button "Next Month" at bounding box center [376, 93] width 7 height 7
click at [218, 138] on div "1 2 3 4 5 6 7" at bounding box center [298, 140] width 167 height 24
click at [228, 140] on span "1" at bounding box center [227, 140] width 4 height 9
type input "[DATE]"
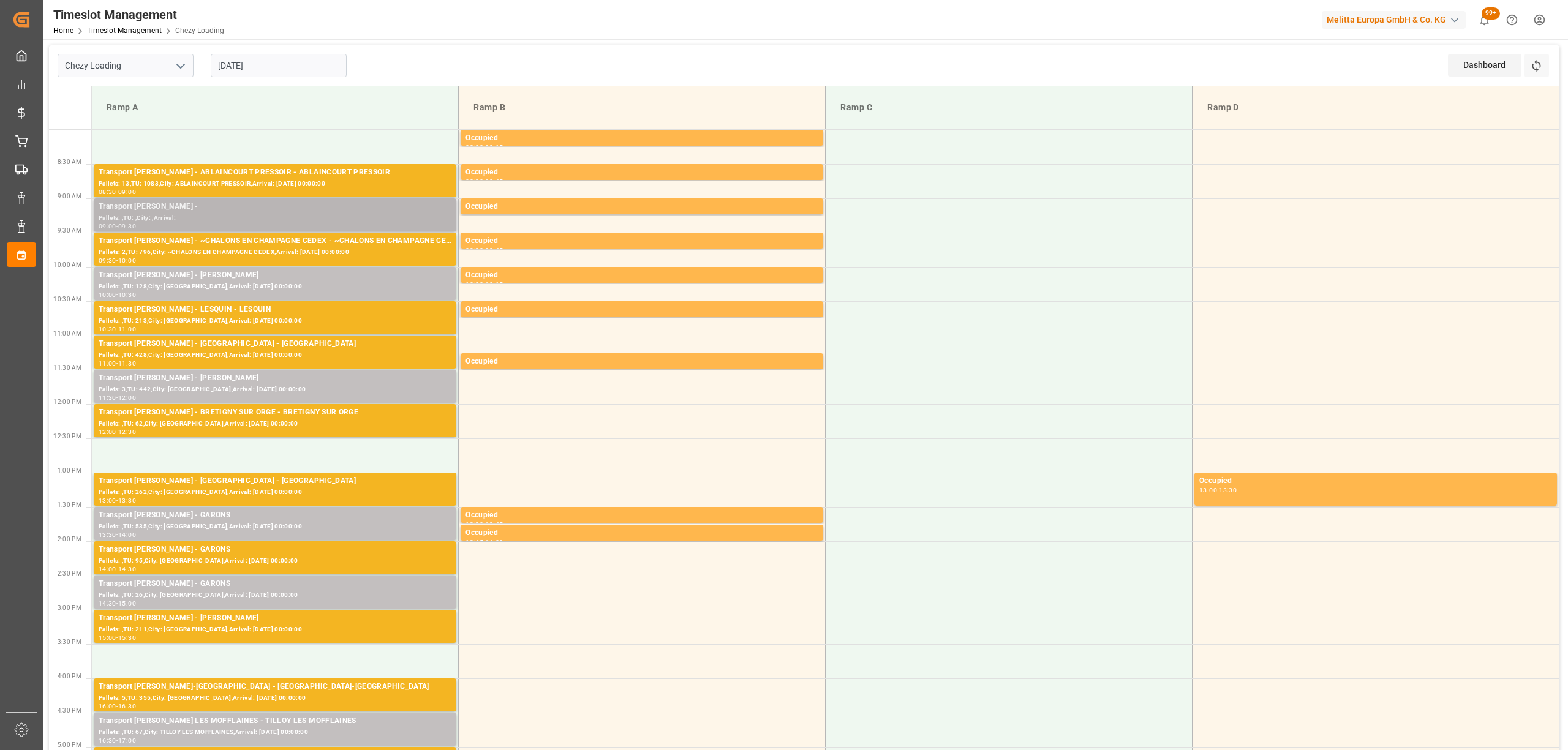
click at [206, 211] on div "Transport [PERSON_NAME] -" at bounding box center [275, 207] width 353 height 12
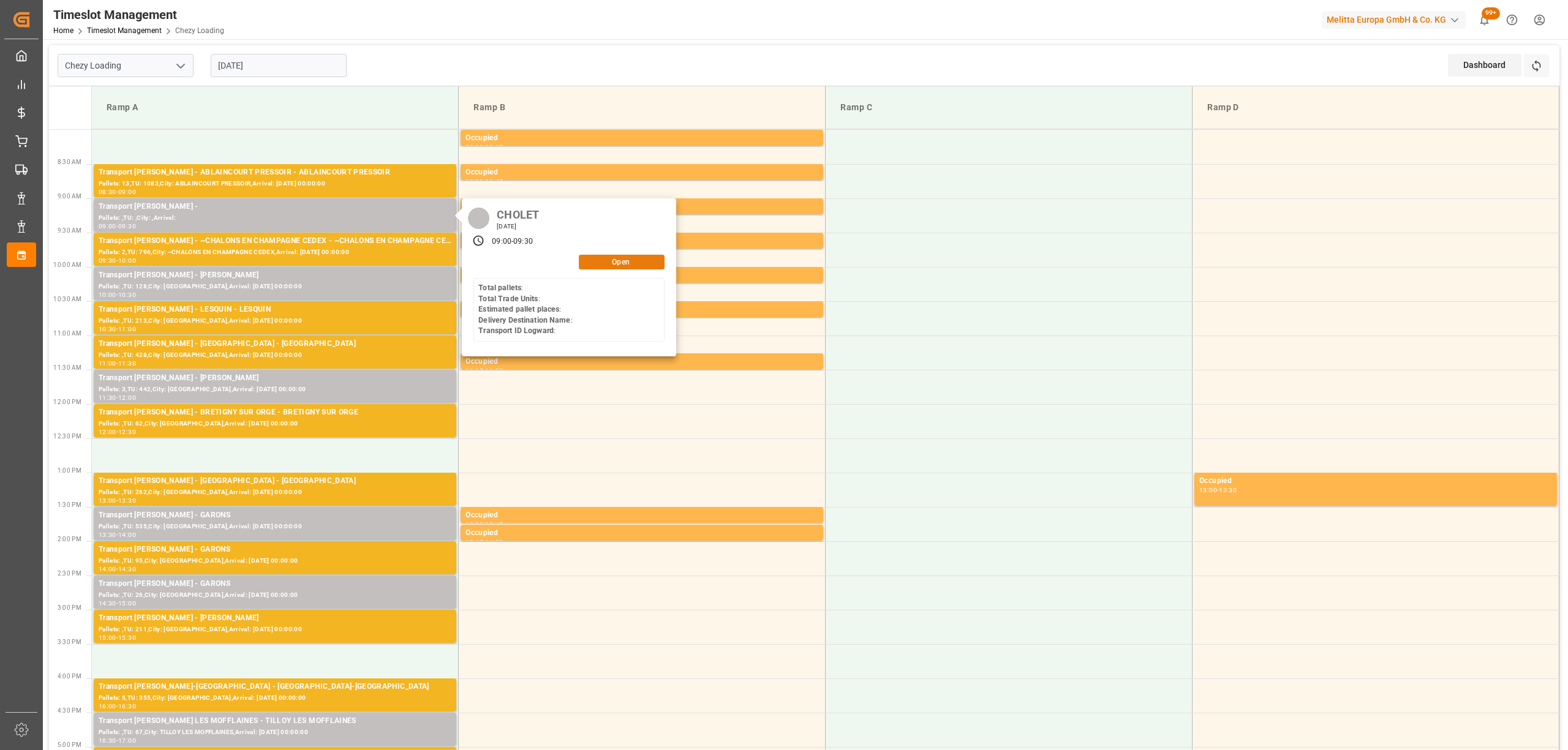
click at [642, 263] on button "Open" at bounding box center [622, 262] width 85 height 15
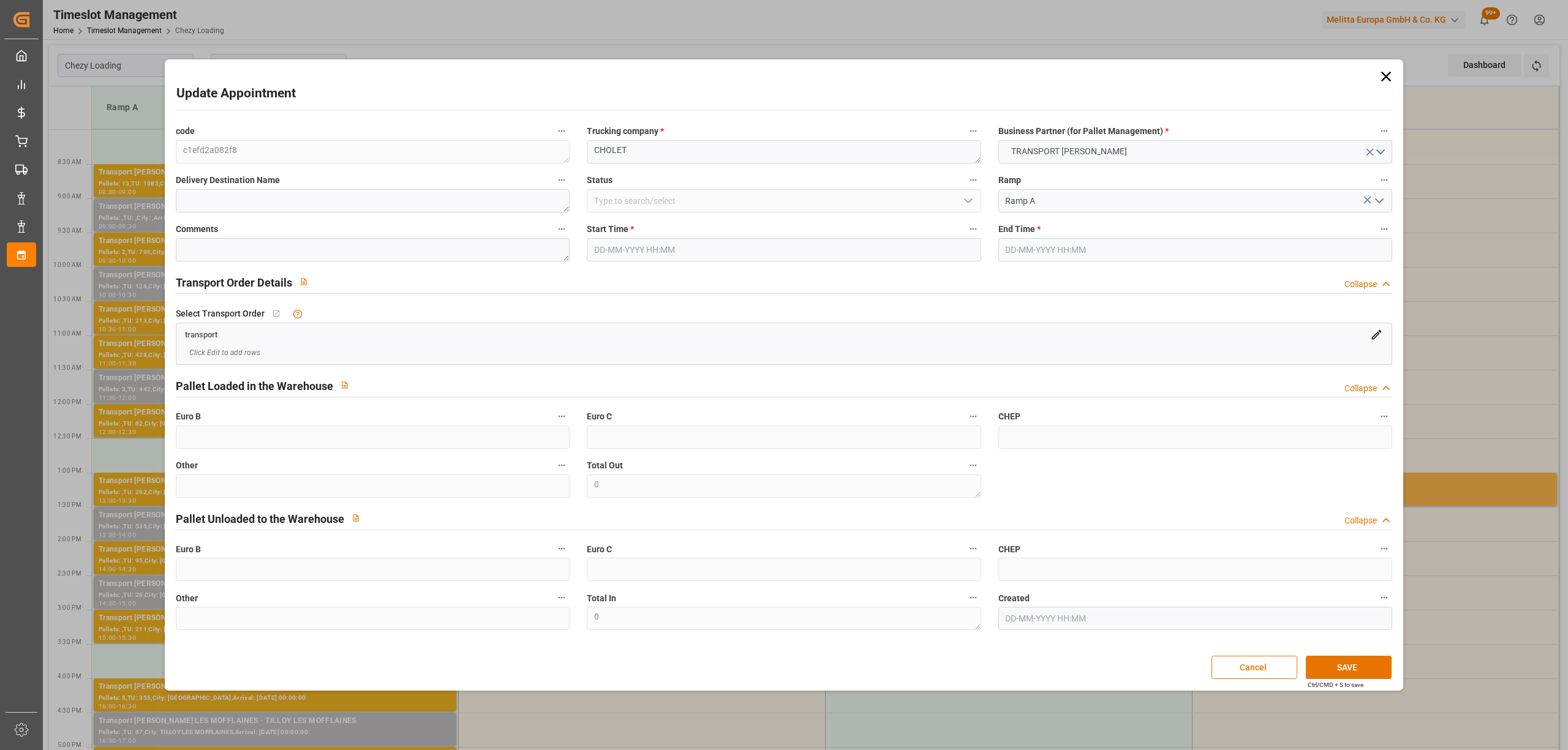
type input "[DATE] 09:00"
type input "[DATE] 09:30"
type input "[DATE] 14:17"
click at [605, 255] on input "[DATE] 09:00" at bounding box center [784, 249] width 394 height 23
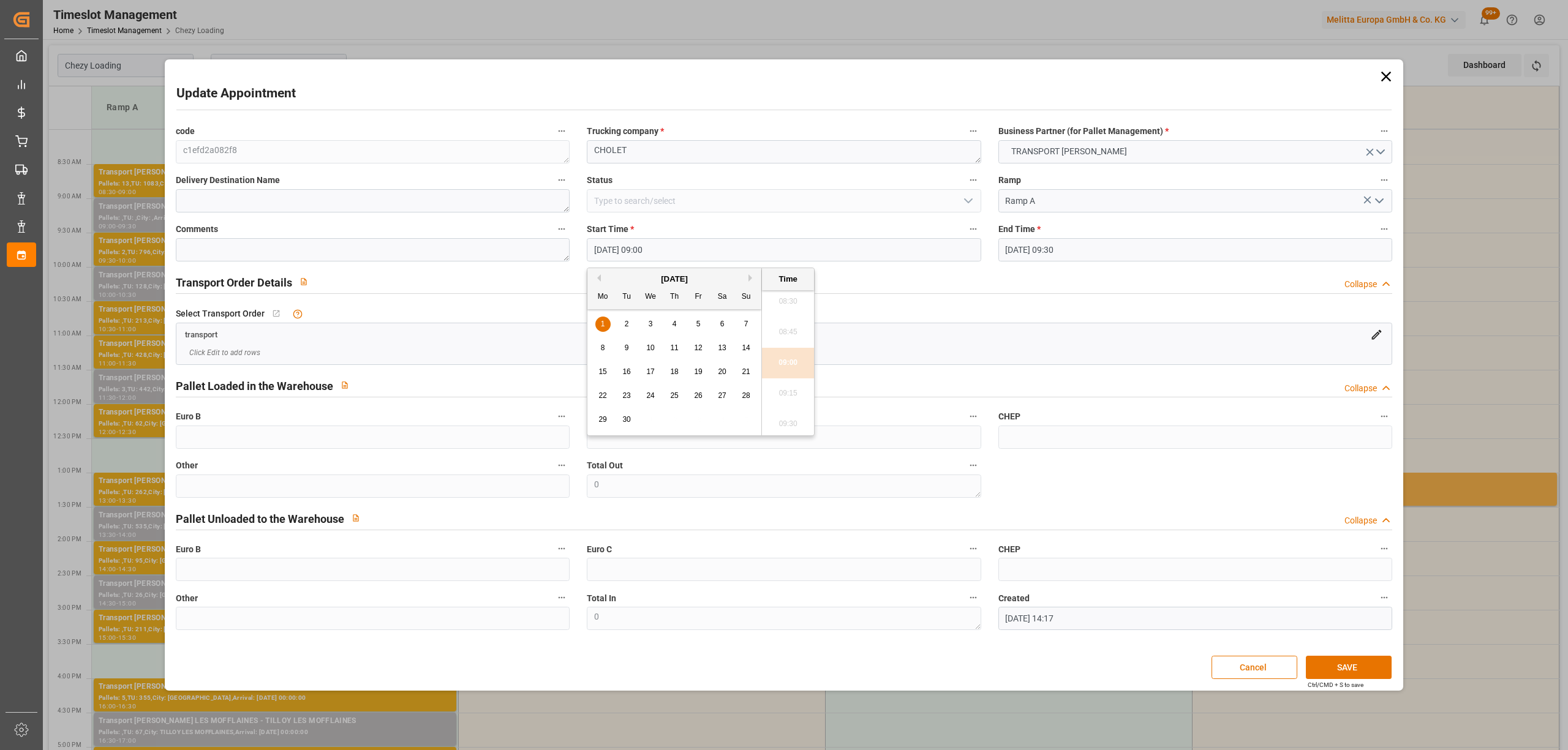
click at [599, 276] on button "Previous Month" at bounding box center [597, 278] width 7 height 7
click at [628, 325] on div "28 29 30 31 1 2 3" at bounding box center [675, 324] width 167 height 24
click at [645, 324] on div "28 29 30 31 1 2 3" at bounding box center [675, 324] width 167 height 24
drag, startPoint x: 650, startPoint y: 324, endPoint x: 724, endPoint y: 316, distance: 74.4
click at [668, 324] on div "28 29 30 31 1 2 3" at bounding box center [675, 324] width 167 height 24
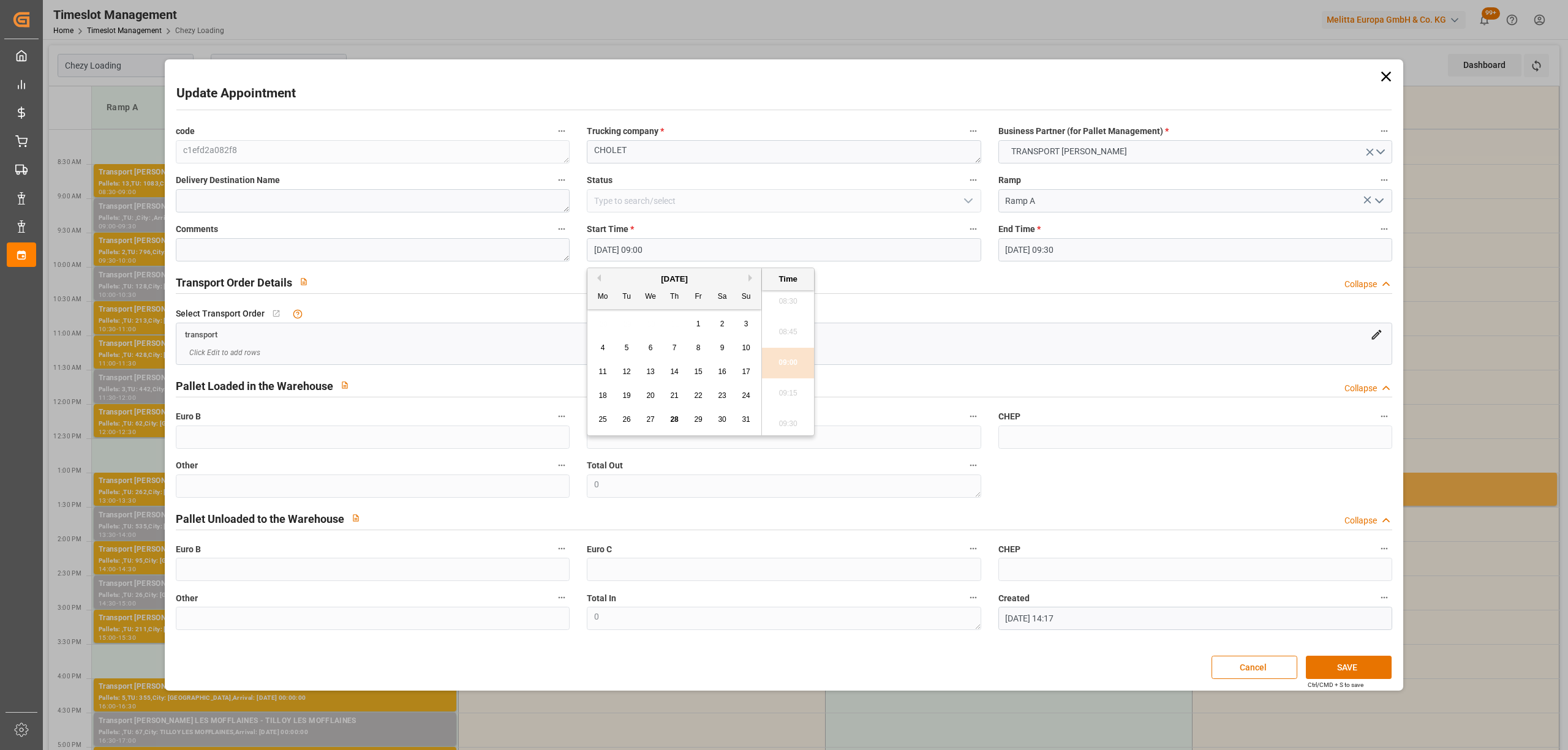
drag, startPoint x: 640, startPoint y: 322, endPoint x: 622, endPoint y: 320, distance: 18.1
click at [638, 322] on div "28 29 30 31 1 2 3" at bounding box center [675, 324] width 167 height 24
click at [622, 320] on div "28 29 30 31 1 2 3" at bounding box center [675, 324] width 167 height 24
click at [748, 280] on div "[DATE]" at bounding box center [674, 279] width 174 height 12
click at [753, 278] on button "Next Month" at bounding box center [752, 278] width 7 height 7
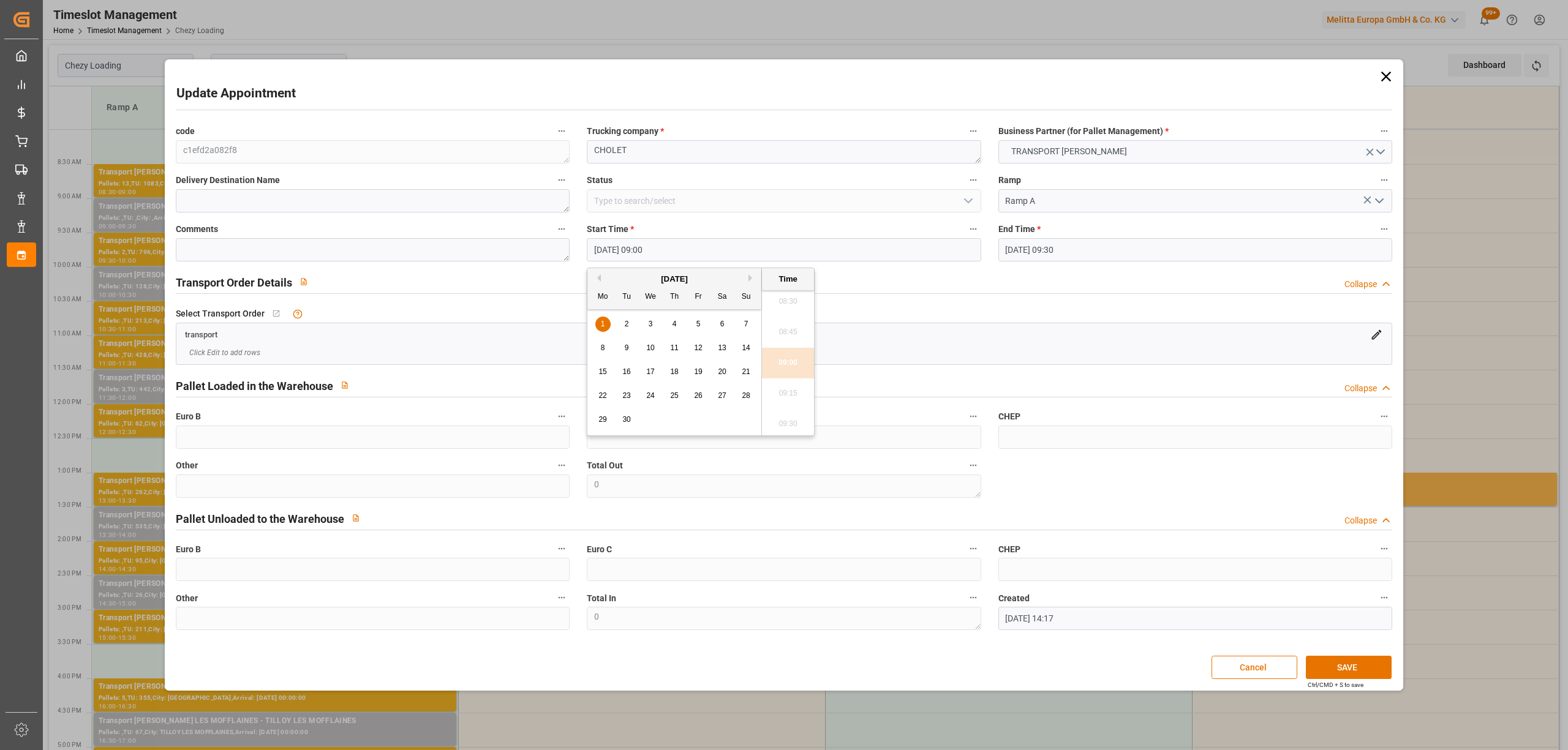
drag, startPoint x: 1110, startPoint y: 308, endPoint x: 1146, endPoint y: 310, distance: 36.1
click at [1120, 308] on div "Select Transport Order   No child Object linked" at bounding box center [783, 313] width 1215 height 18
click at [1378, 77] on icon at bounding box center [1386, 76] width 17 height 17
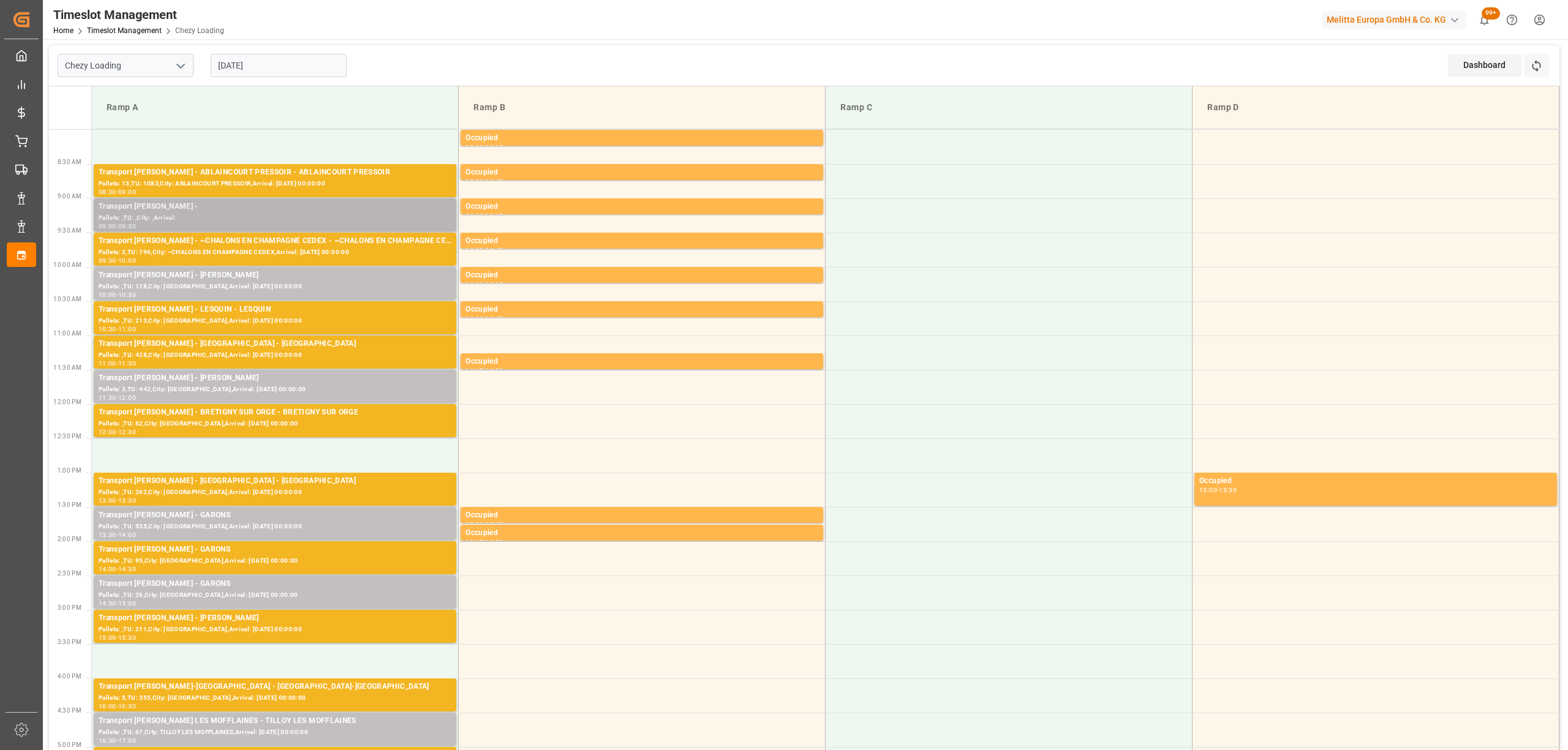
click at [233, 206] on div "Transport [PERSON_NAME] -" at bounding box center [275, 207] width 353 height 12
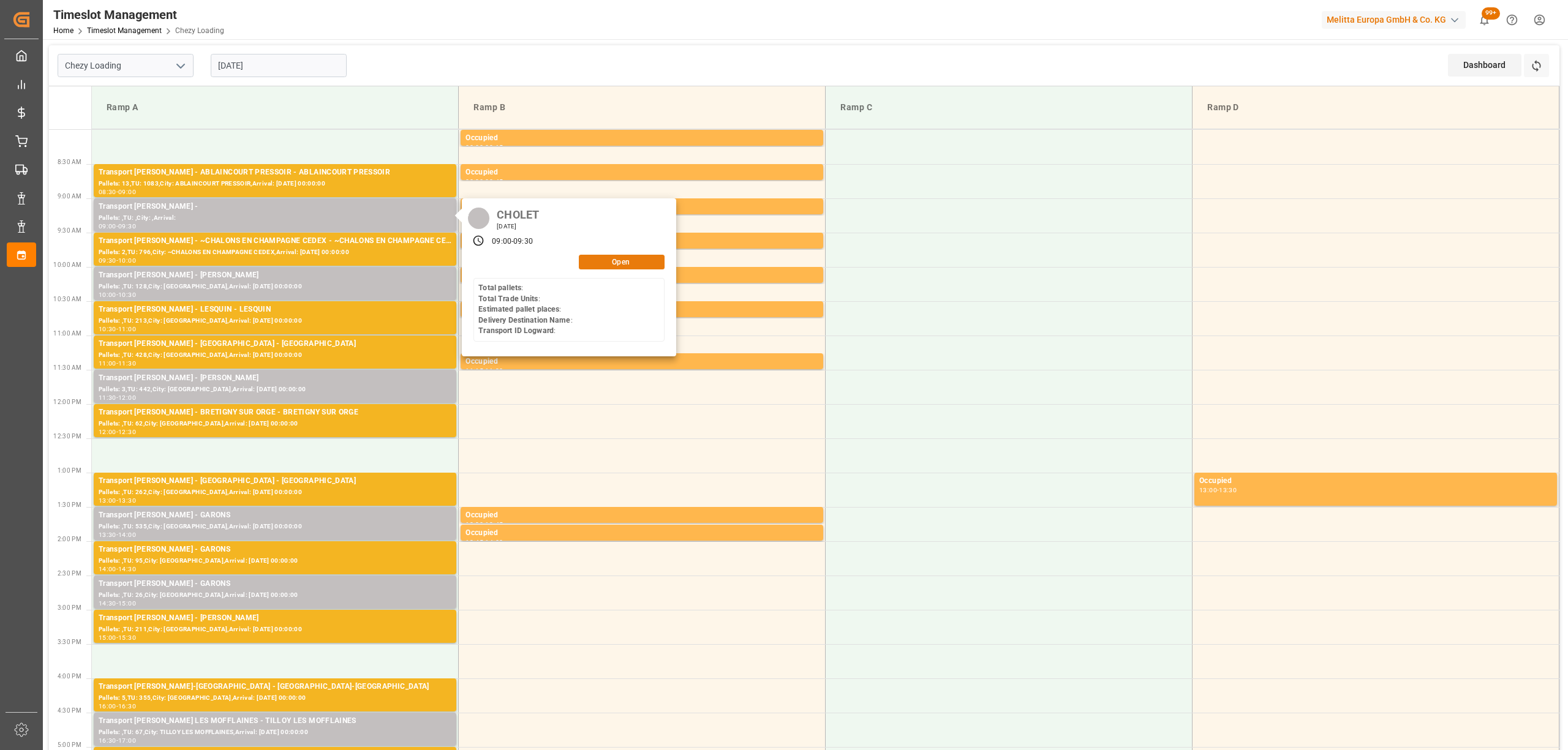
click at [624, 261] on button "Open" at bounding box center [622, 262] width 85 height 15
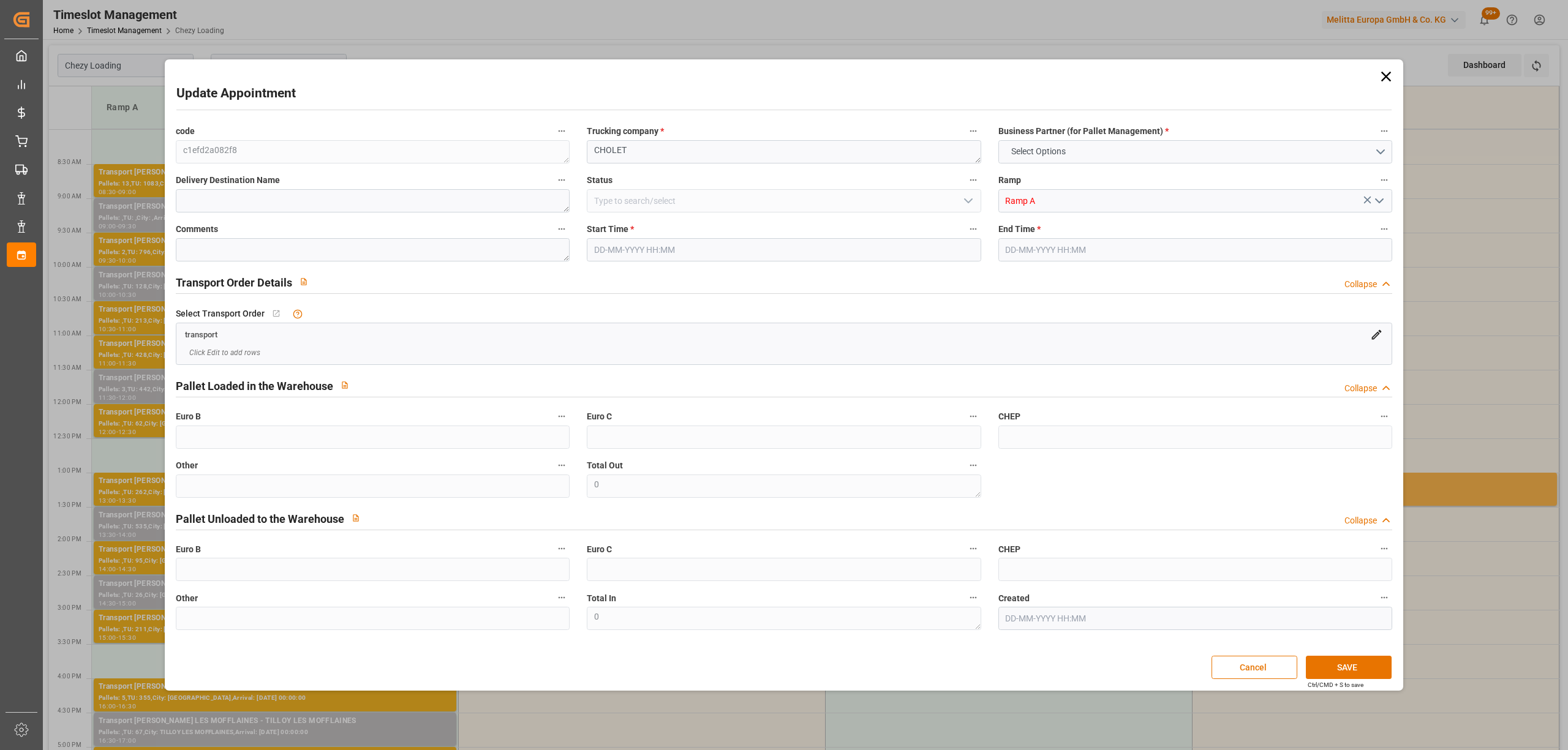
type input "01-09-2025 09:00"
type input "01-09-2025 09:30"
type input "28-08-2025 14:17"
click at [688, 257] on input "01-09-2025 09:00" at bounding box center [784, 249] width 394 height 23
click at [1383, 72] on icon at bounding box center [1386, 76] width 17 height 17
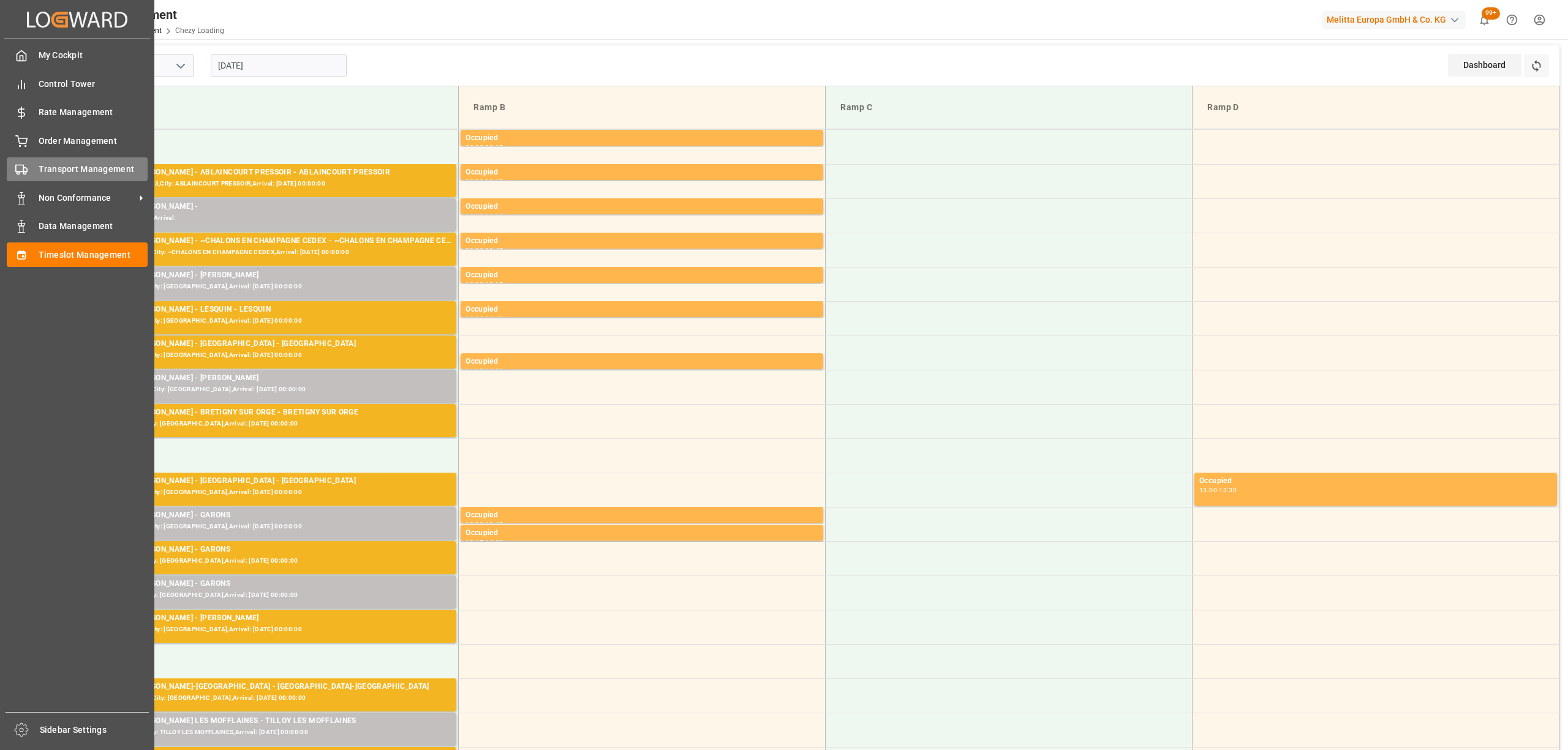
drag, startPoint x: 1, startPoint y: 175, endPoint x: 22, endPoint y: 171, distance: 21.4
click at [9, 175] on div "Created by potrace 1.15, written by Peter Selinger 2001-2017 Created by potrace…" at bounding box center [77, 371] width 155 height 743
click at [22, 171] on rect at bounding box center [19, 169] width 7 height 7
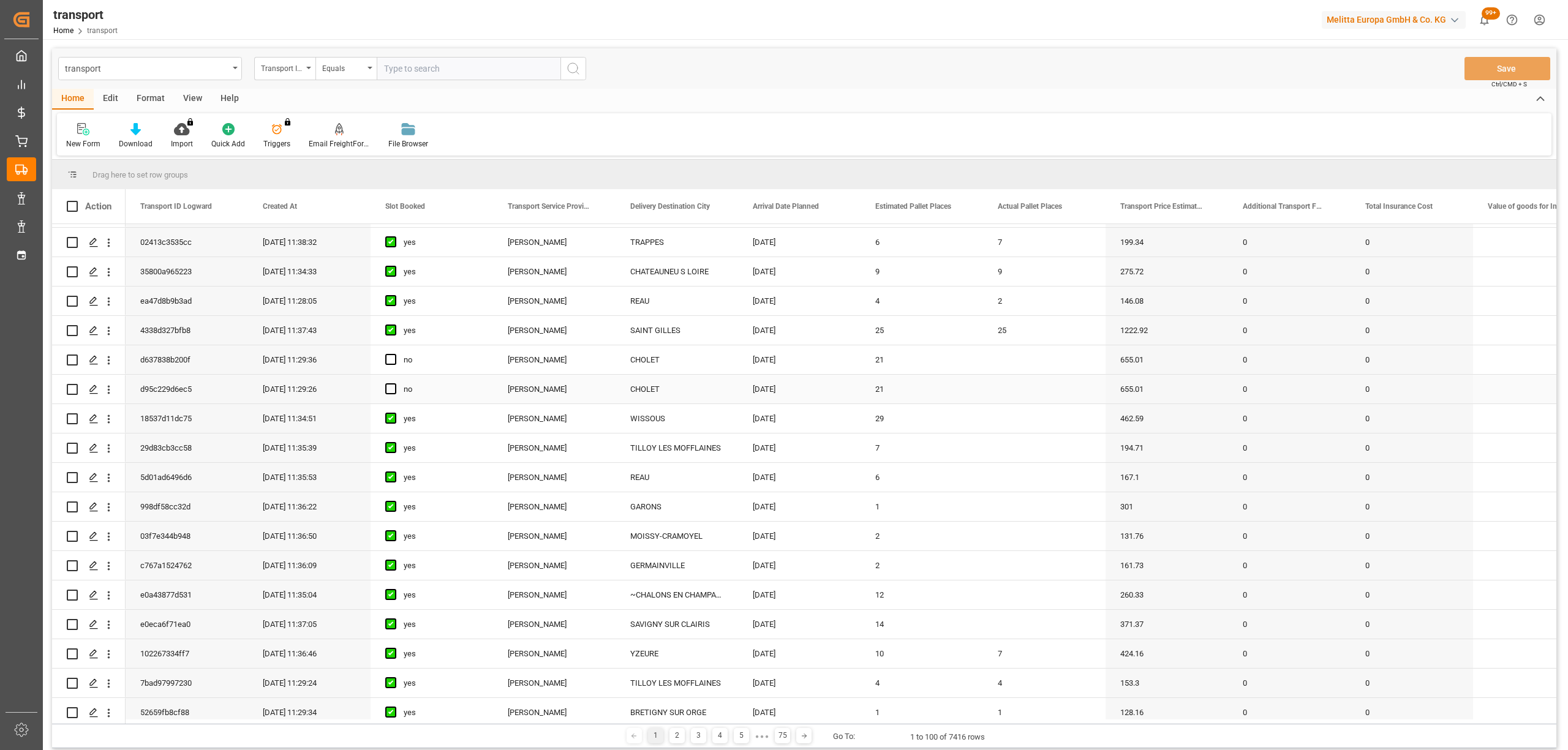
scroll to position [327, 0]
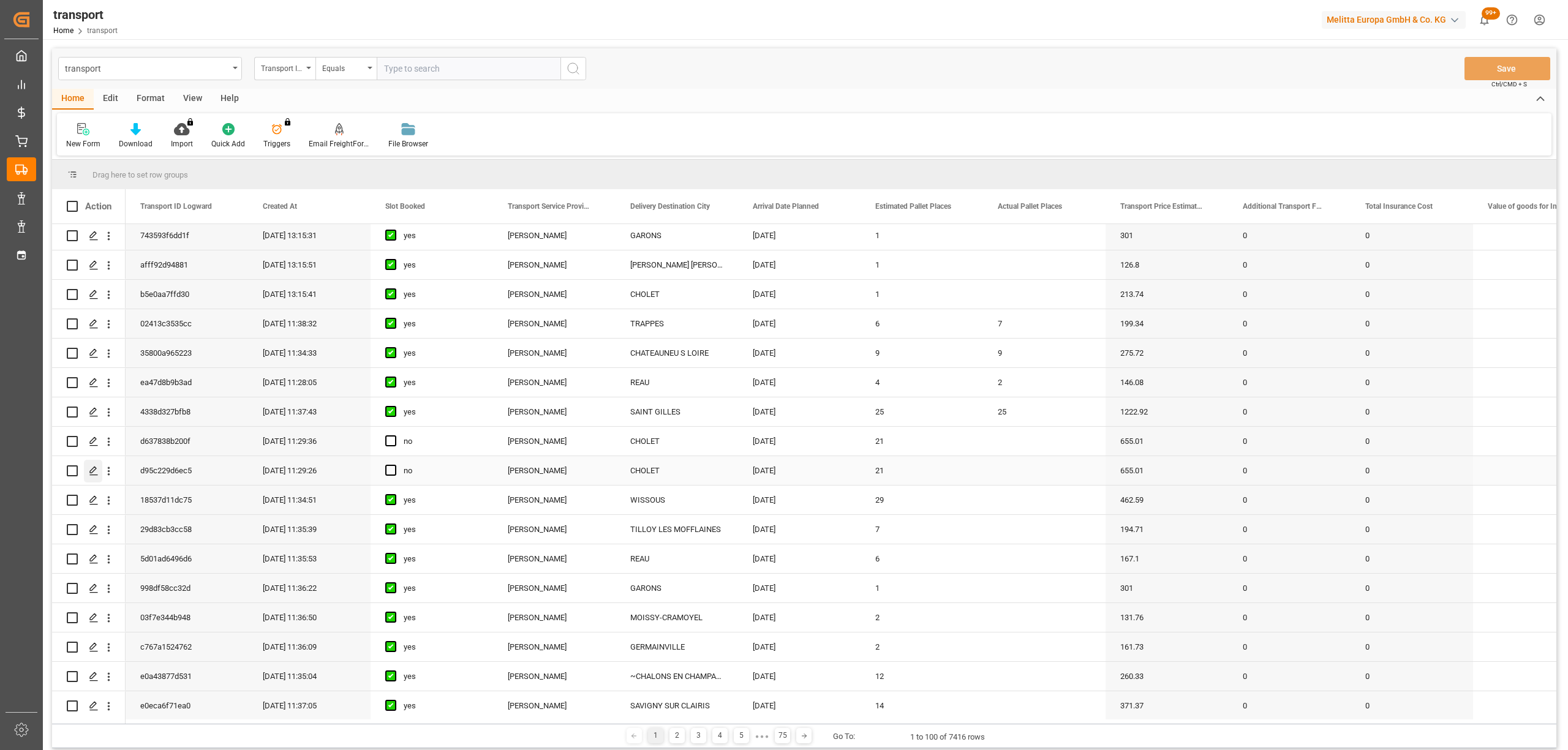
click at [93, 474] on icon "Press SPACE to select this row." at bounding box center [94, 471] width 9 height 9
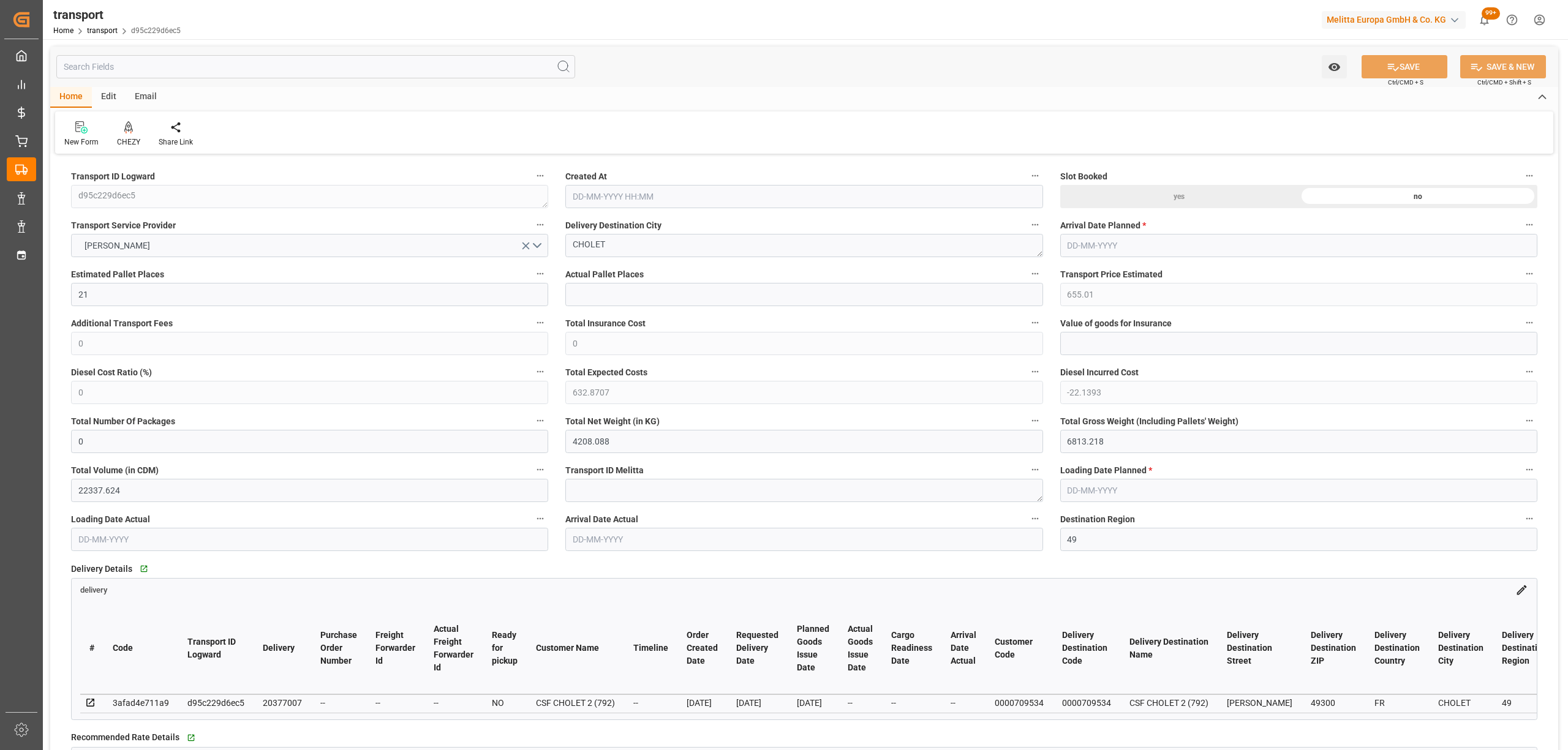
type input "21"
type input "655.01"
type input "0"
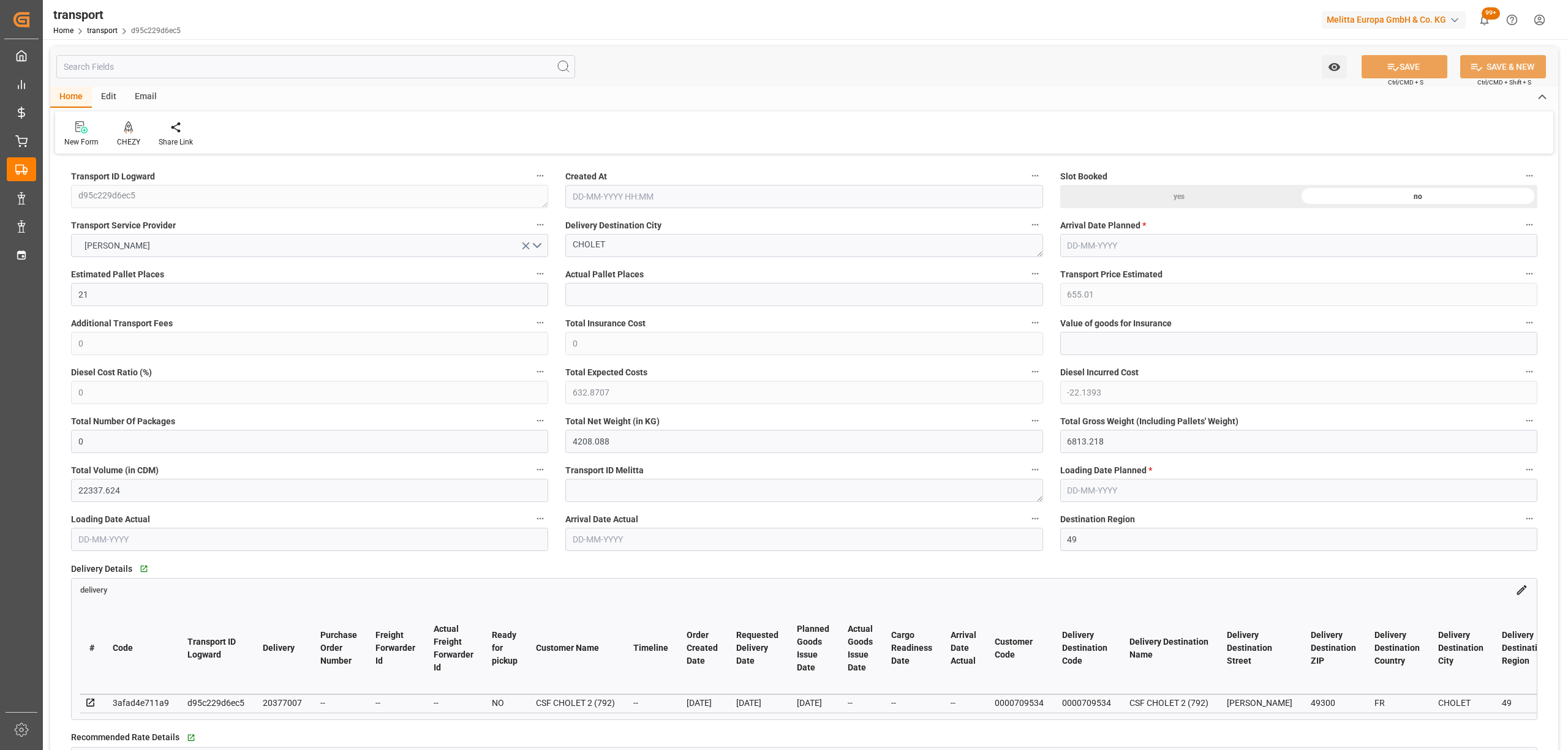
type input "632.8707"
type input "-22.1393"
type input "0"
type input "4208.088"
type input "6813.218"
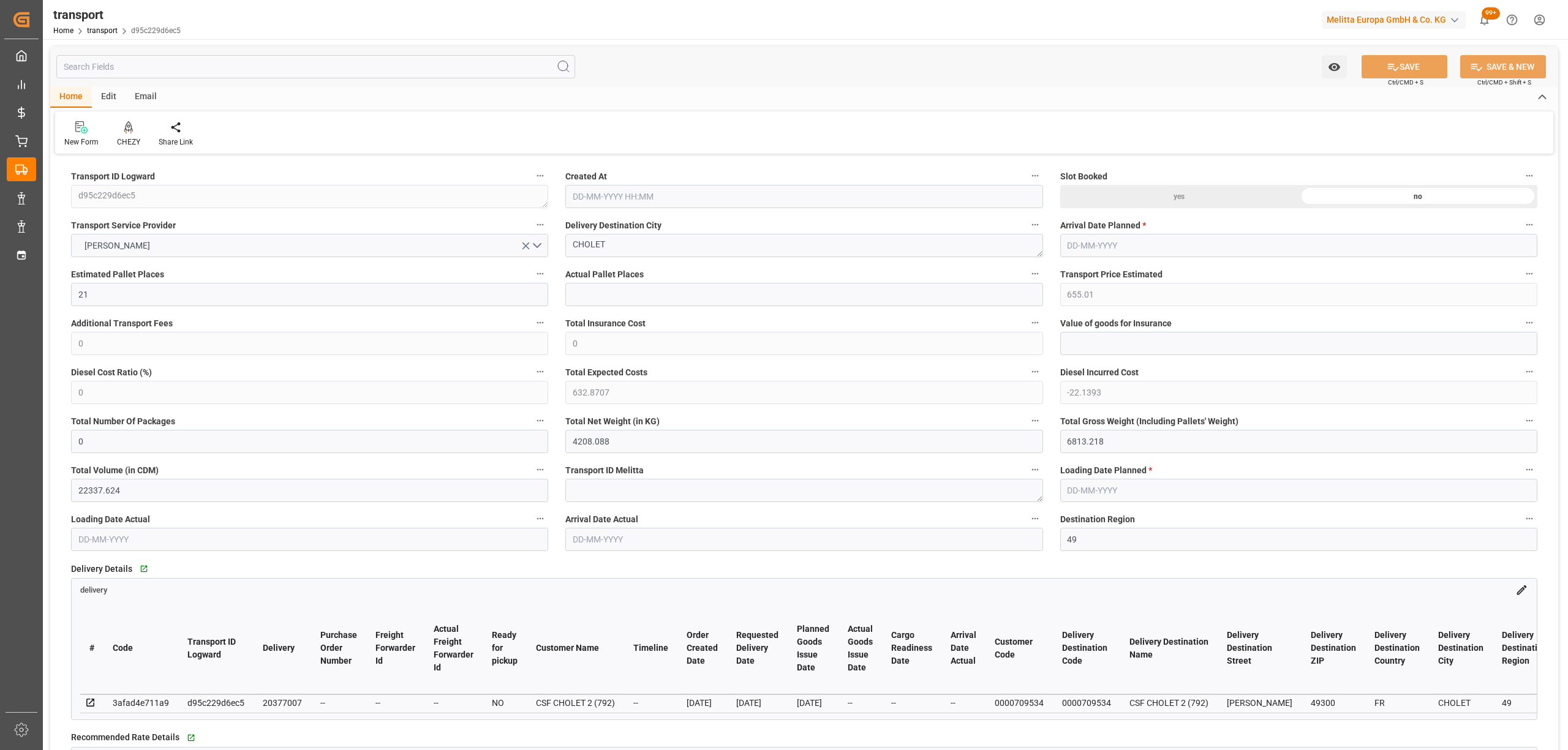
type input "22337.624"
type input "49"
type input "5"
type input "1119"
type input "26"
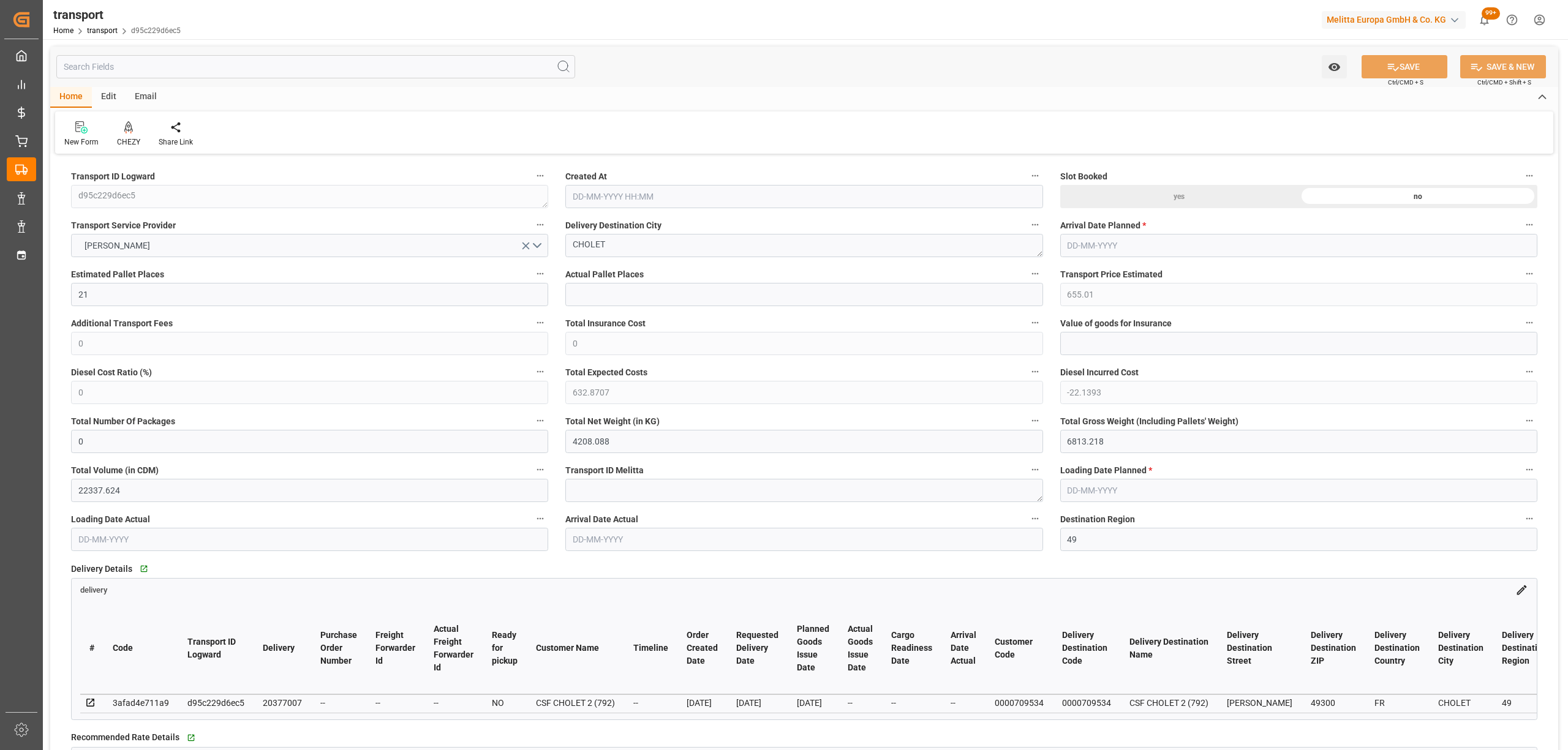
type input "101"
type input "5893.842"
type input "0"
type input "4710.8598"
type input "0"
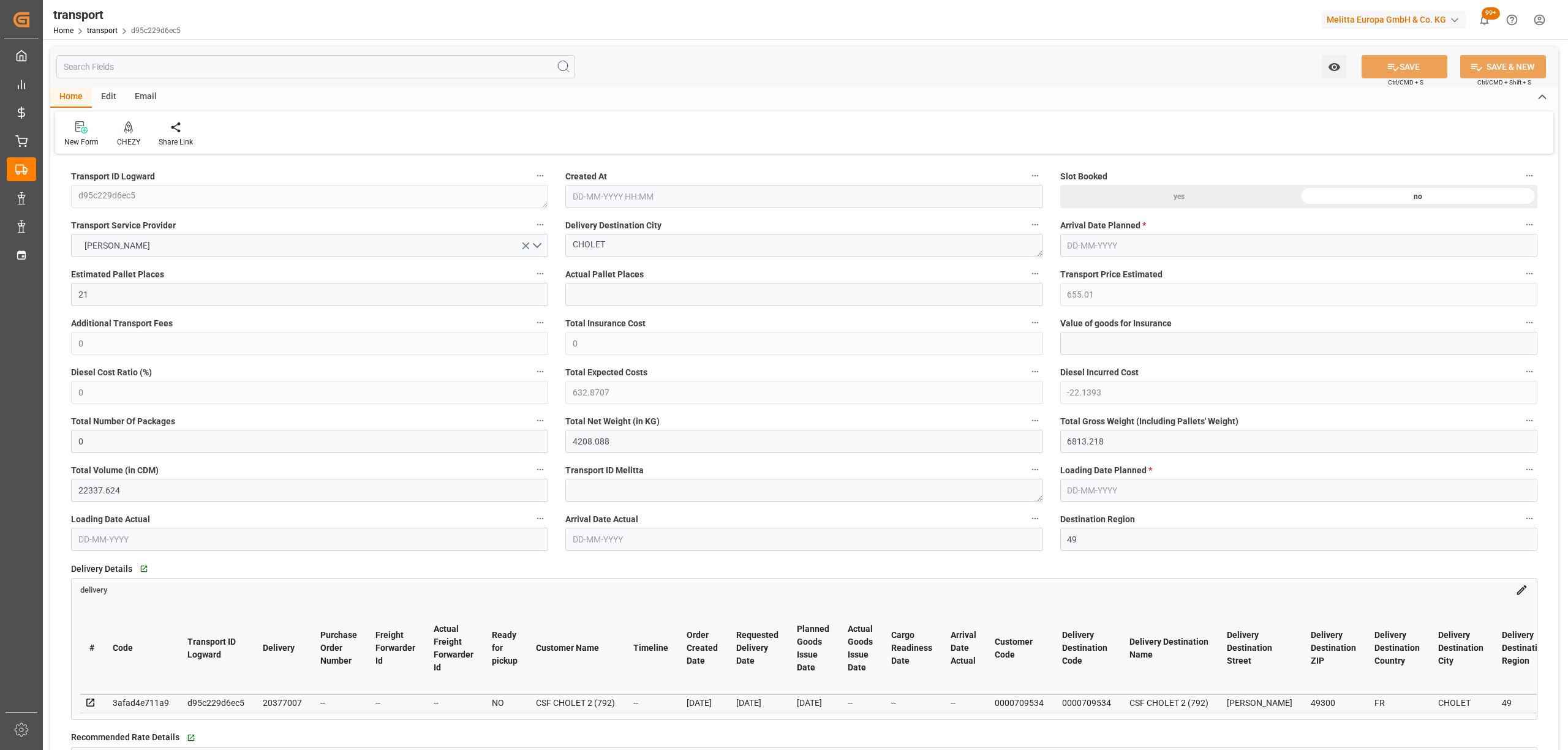
type input "0"
type input "21"
type input "35"
type input "28-08-2025 11:29"
type input "[DATE]"
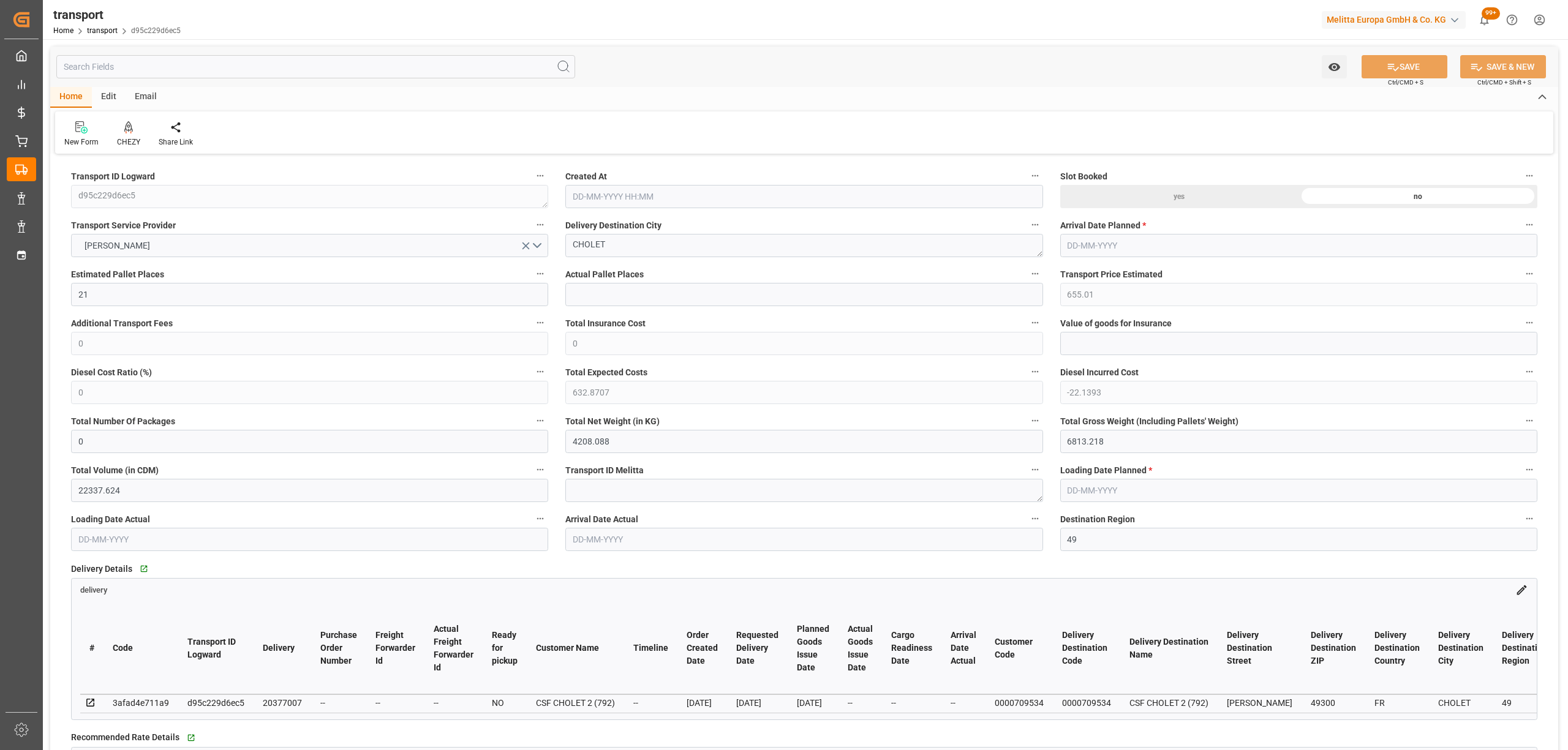
type input "[DATE]"
drag, startPoint x: 612, startPoint y: 246, endPoint x: 510, endPoint y: 245, distance: 102.0
drag, startPoint x: 610, startPoint y: 257, endPoint x: 611, endPoint y: 249, distance: 8.1
drag, startPoint x: 611, startPoint y: 249, endPoint x: 507, endPoint y: 243, distance: 104.2
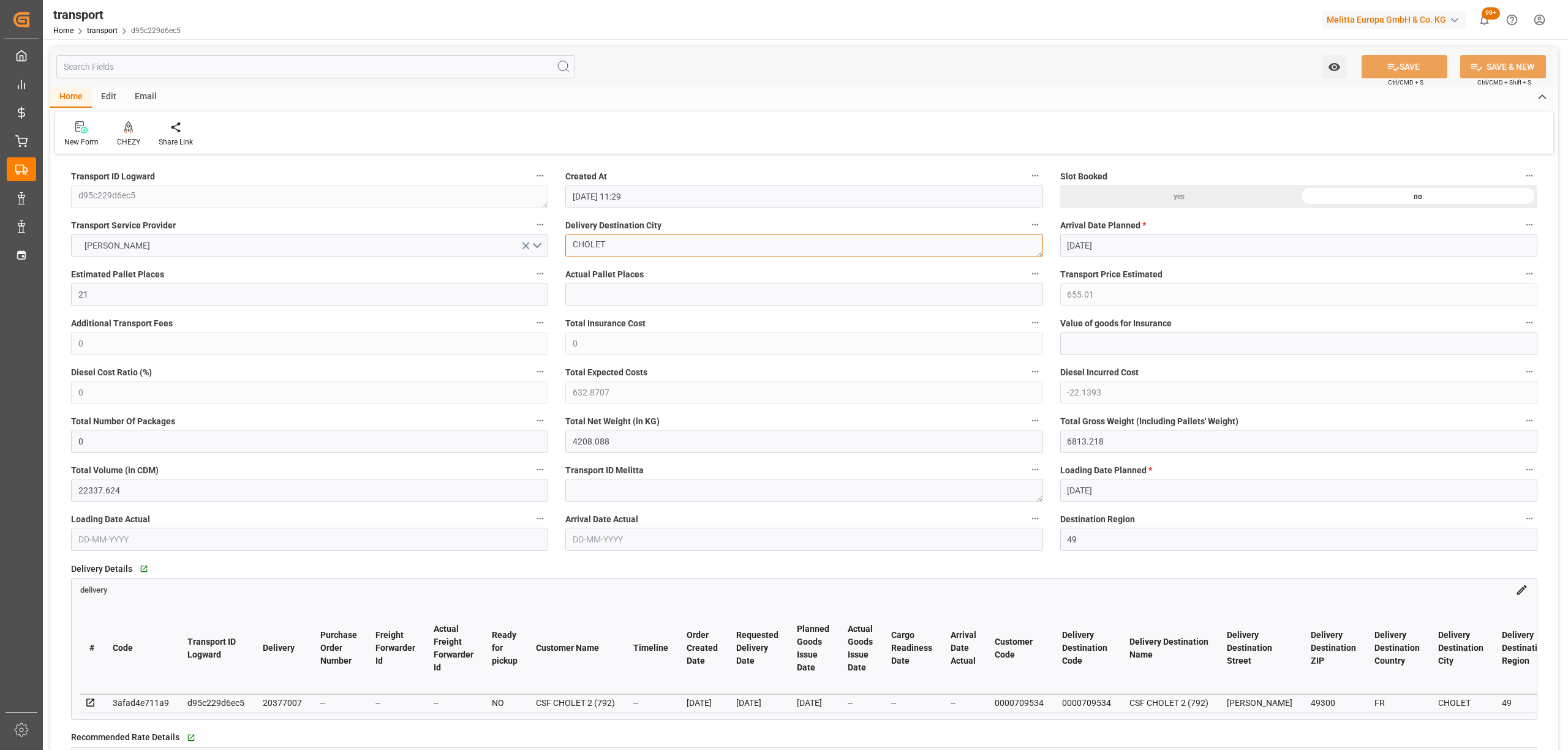
click at [135, 138] on div "CHEZY" at bounding box center [129, 142] width 23 height 11
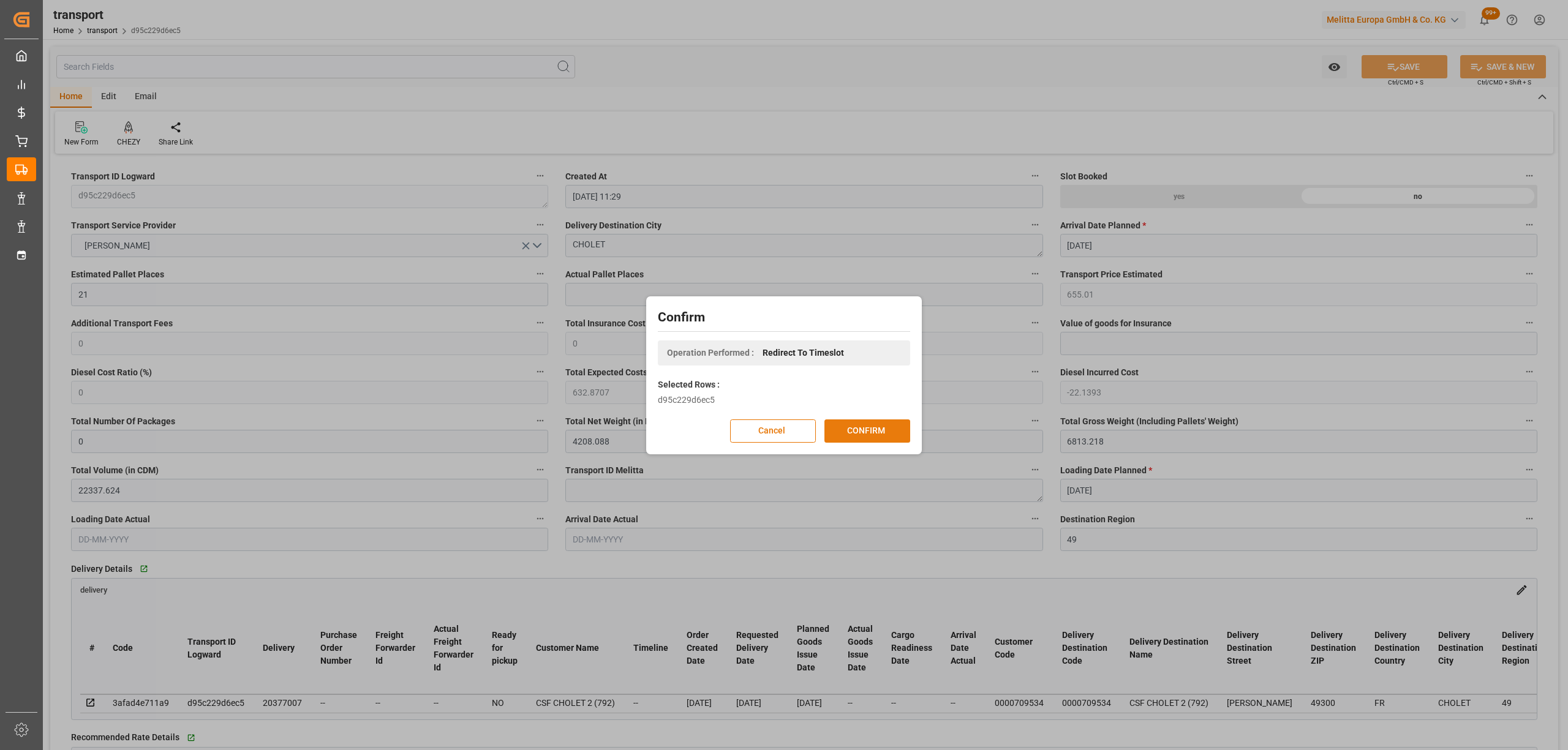
click at [868, 429] on button "CONFIRM" at bounding box center [867, 431] width 85 height 23
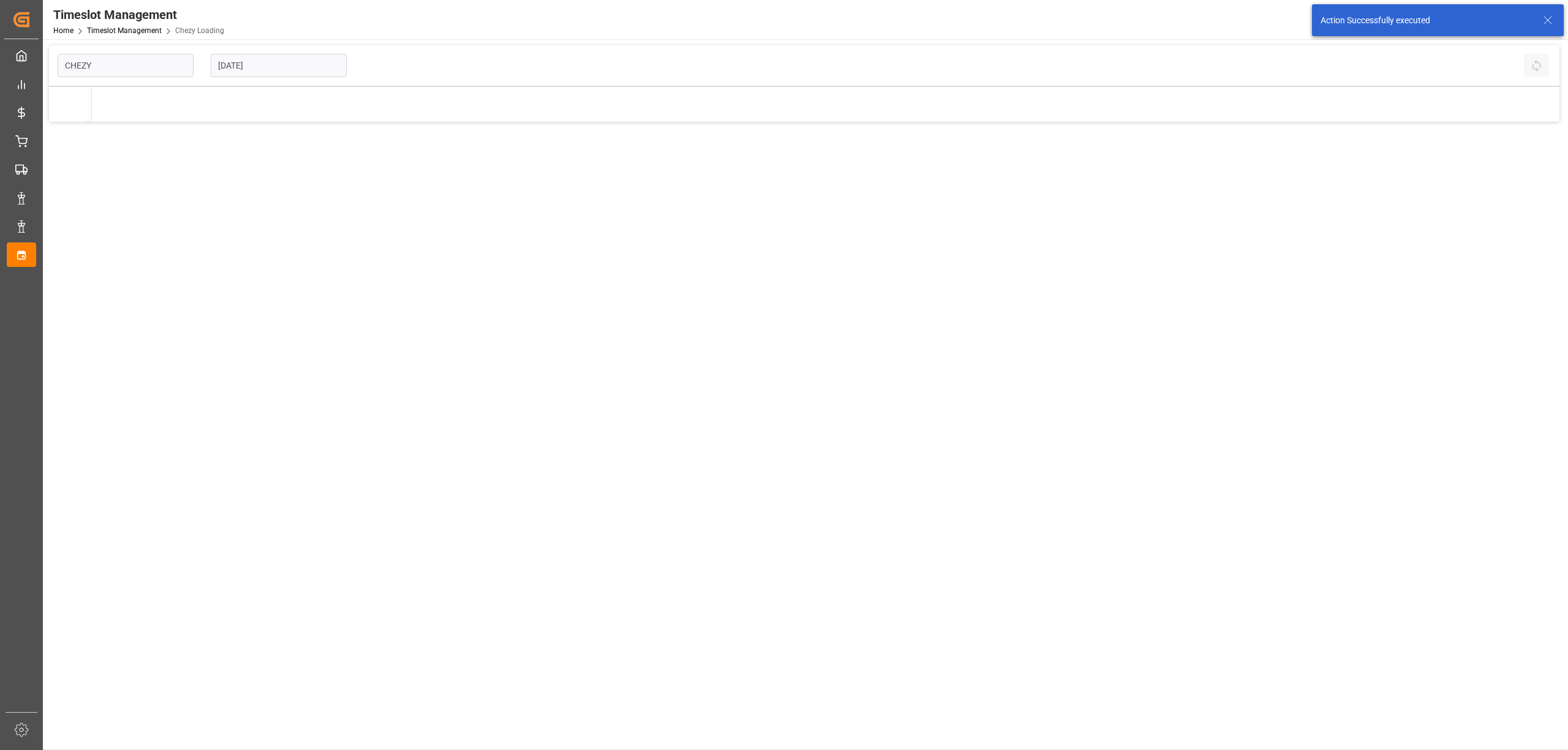
type input "Chezy Loading"
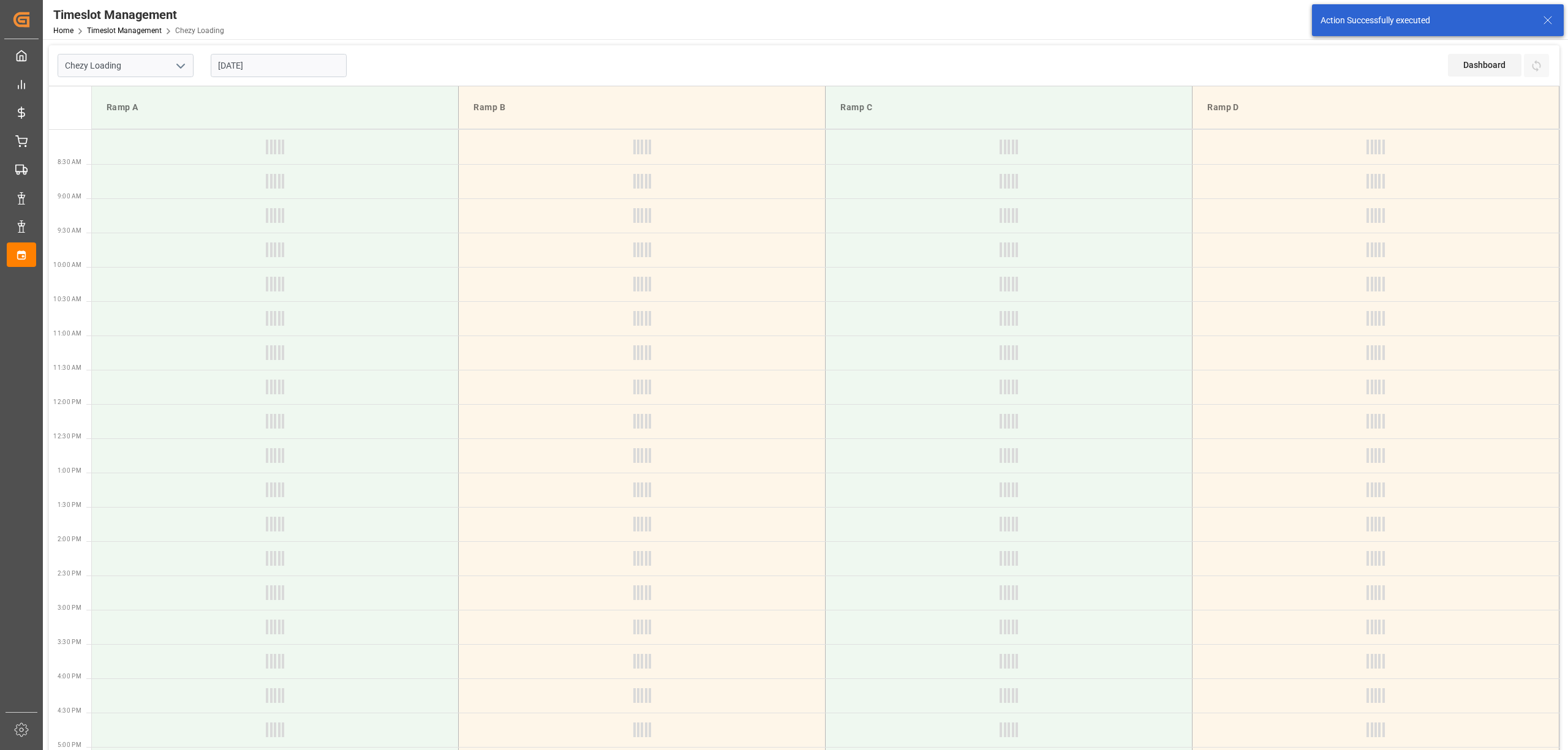
click at [265, 75] on input "[DATE]" at bounding box center [279, 66] width 136 height 23
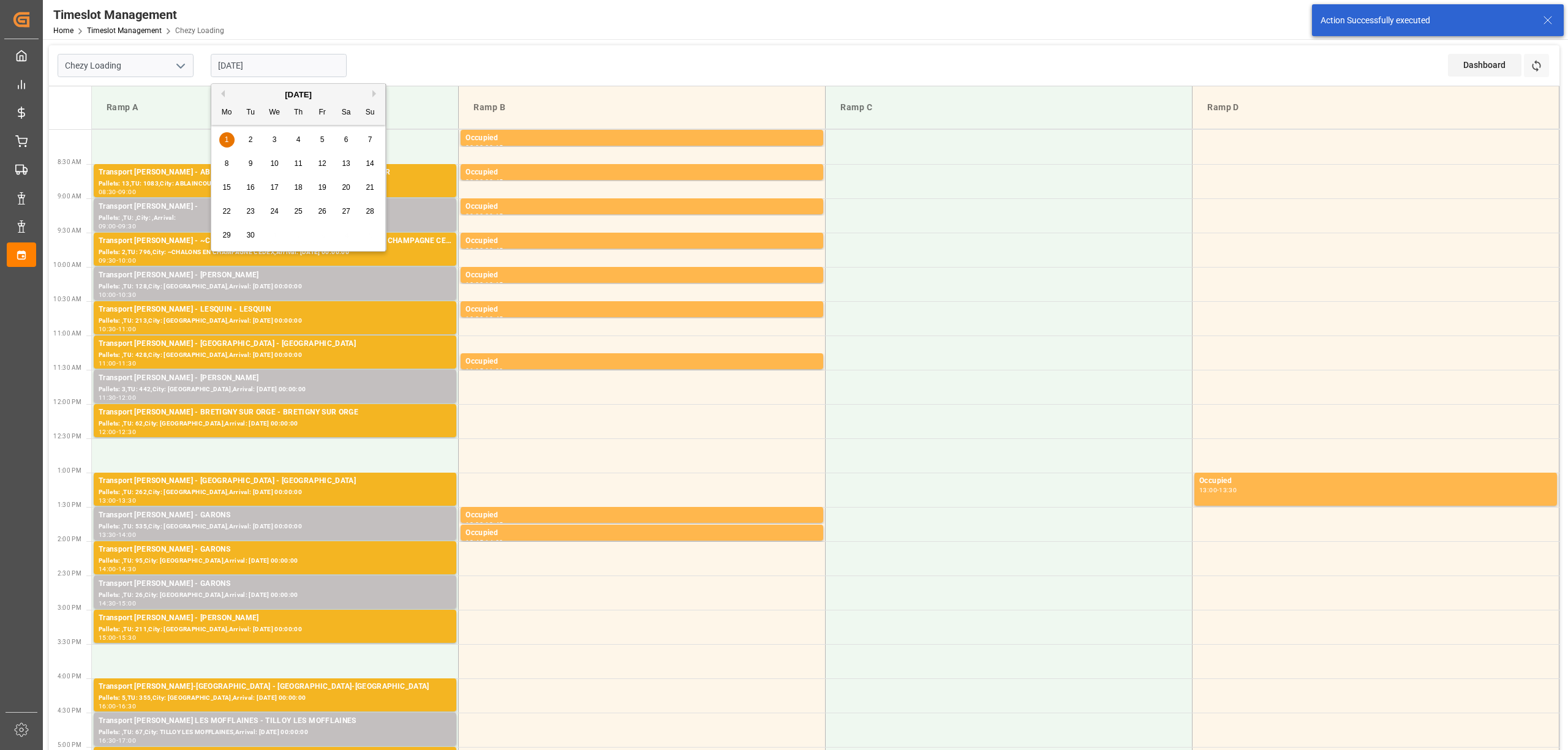
click at [221, 96] on button "Previous Month" at bounding box center [221, 93] width 7 height 7
click at [247, 140] on div "28 29 30 31 1 2 3" at bounding box center [298, 140] width 167 height 24
click at [480, 45] on div "Chezy Loading [DATE] Dashboard View Dashboard Refresh Time Slots" at bounding box center [804, 66] width 1510 height 41
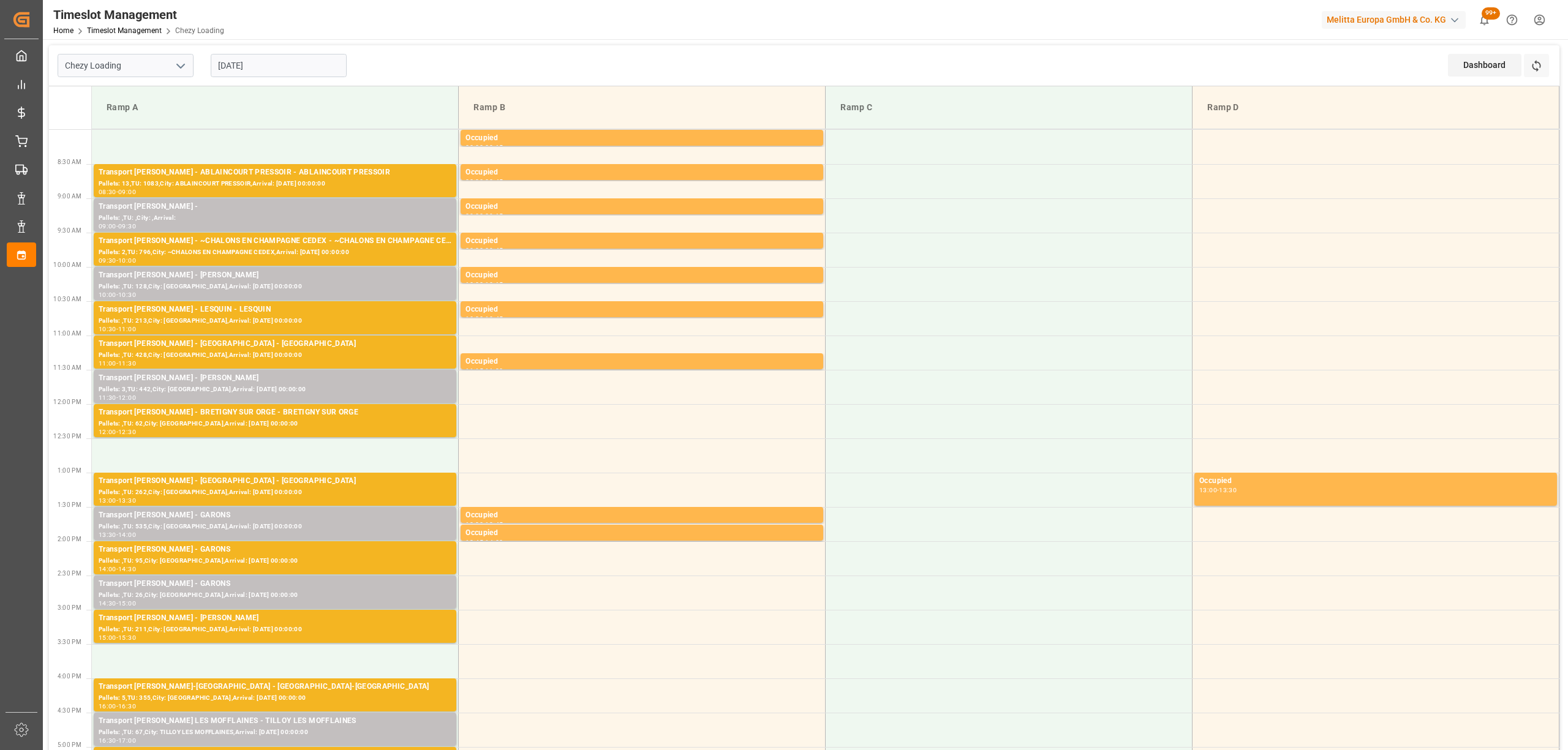
click at [1037, 41] on div "Chezy Loading [DATE] Dashboard View Dashboard Refresh Time Slots Ramp A Ramp B …" at bounding box center [804, 654] width 1523 height 1230
drag, startPoint x: 1034, startPoint y: 42, endPoint x: 1046, endPoint y: 13, distance: 31.4
click at [1042, 28] on div "Timeslot Management Home Timeslot Management Chezy Loading Melitta Europa GmbH …" at bounding box center [804, 375] width 1523 height 750
click at [1022, 79] on div "Chezy Loading [DATE] Dashboard View Dashboard Refresh Time Slots" at bounding box center [804, 66] width 1510 height 41
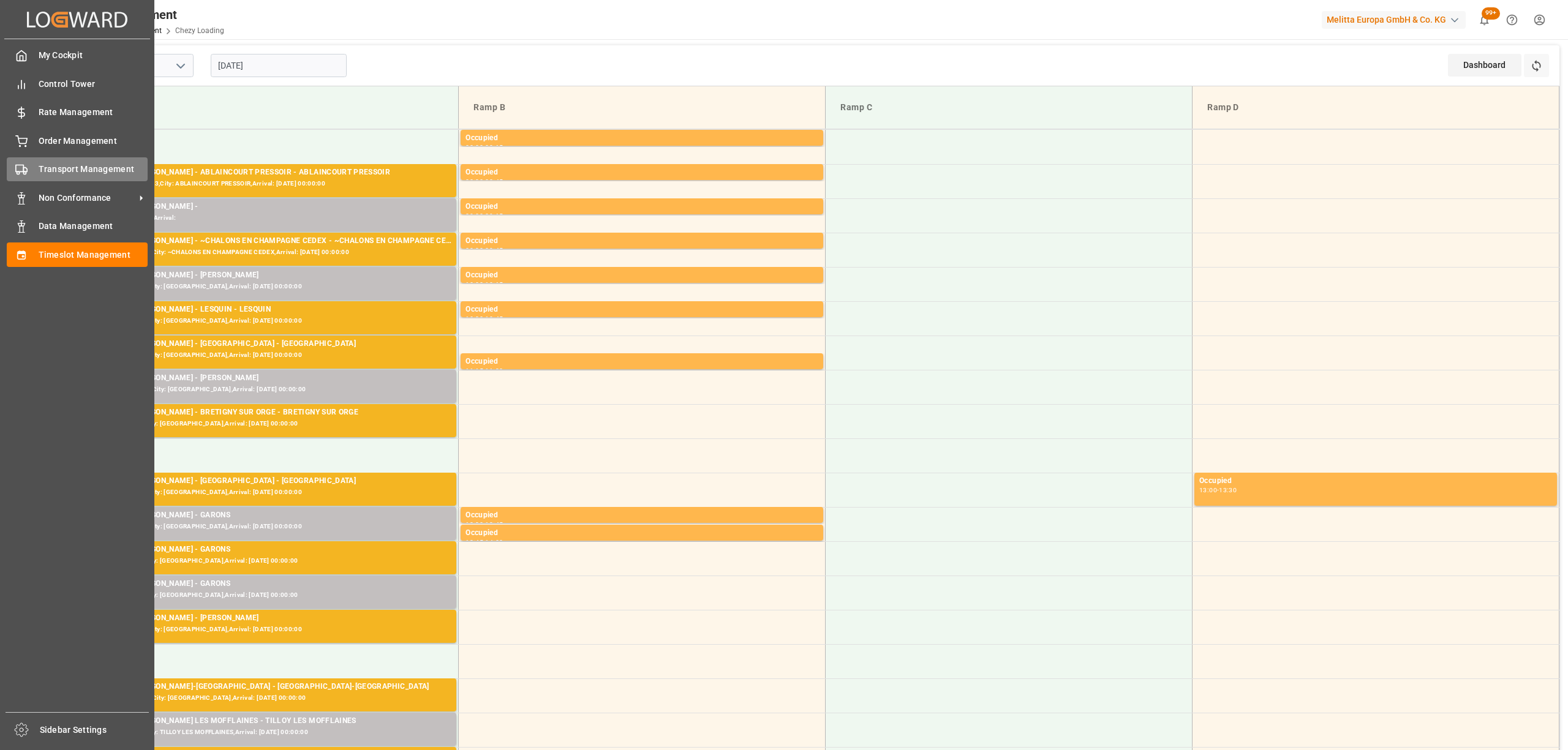
click at [33, 175] on div "Transport Management Transport Management" at bounding box center [77, 169] width 141 height 24
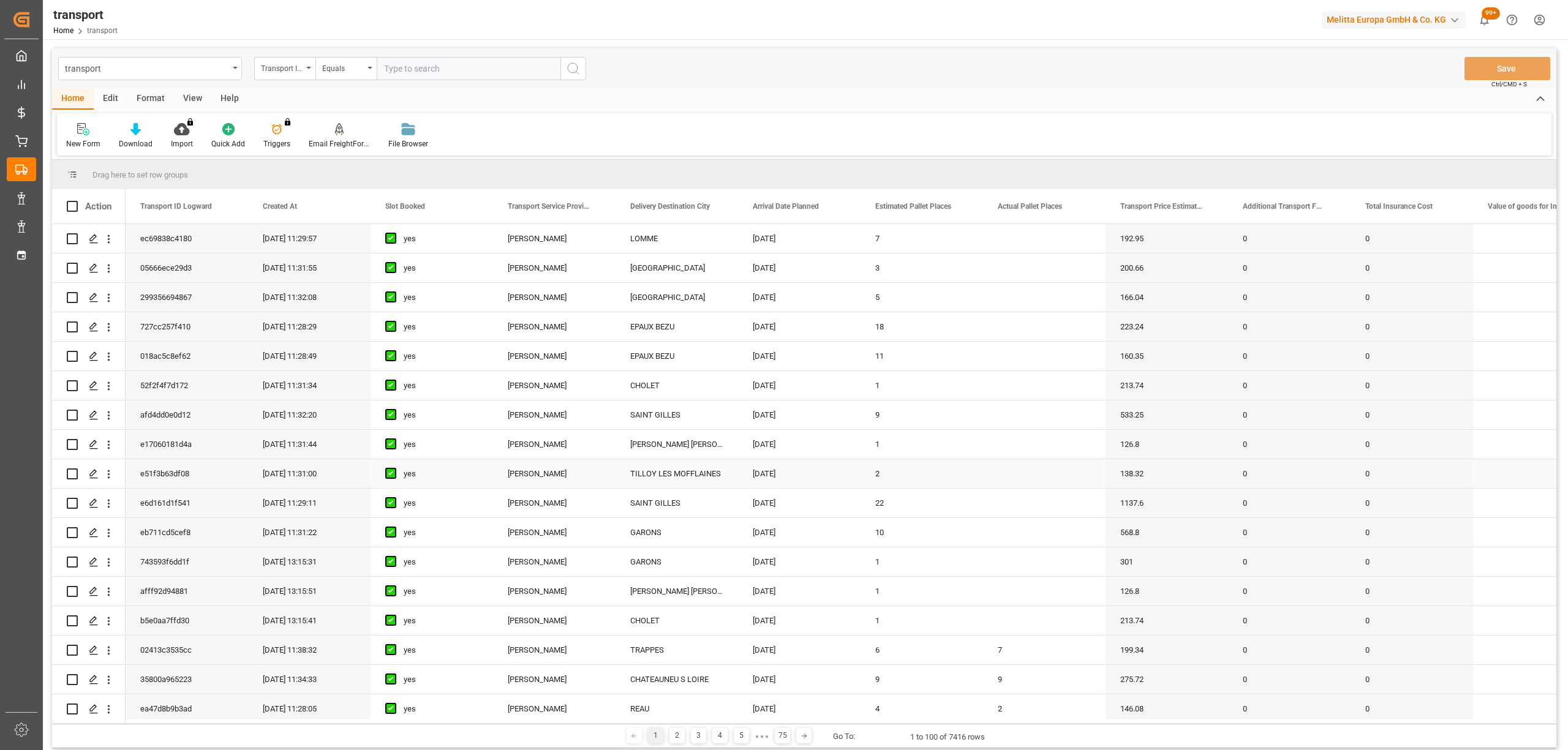
click at [587, 437] on div "[PERSON_NAME]" at bounding box center [554, 444] width 123 height 28
click at [618, 444] on div "CHOLET" at bounding box center [677, 441] width 123 height 28
click at [636, 471] on div "CHOLET" at bounding box center [677, 470] width 123 height 28
click at [728, 442] on div "CHOLET" at bounding box center [677, 441] width 123 height 28
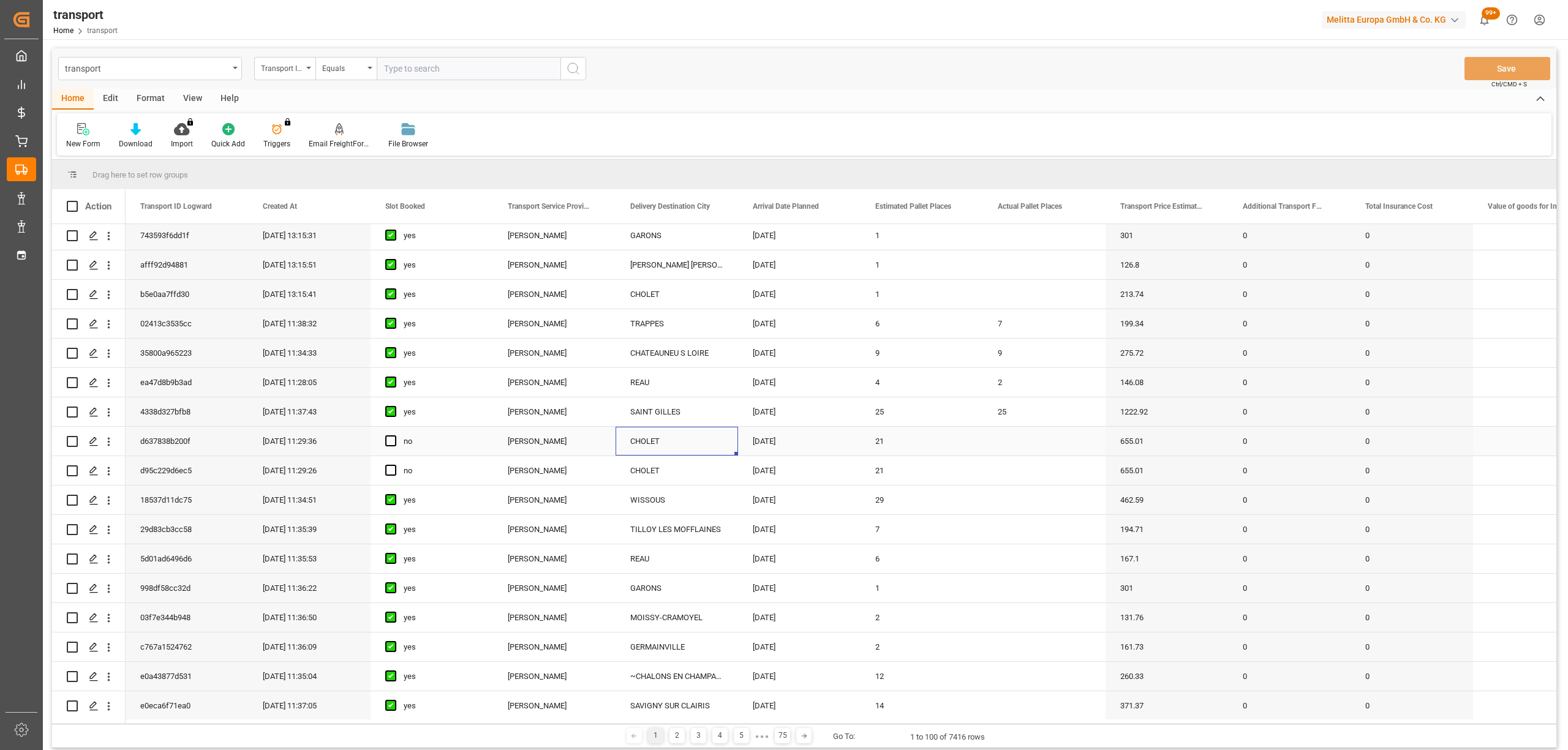
click at [968, 364] on div "9" at bounding box center [921, 353] width 123 height 28
click at [843, 85] on div "transport Transport ID Logward Equals Save Ctrl/CMD + S" at bounding box center [804, 68] width 1504 height 41
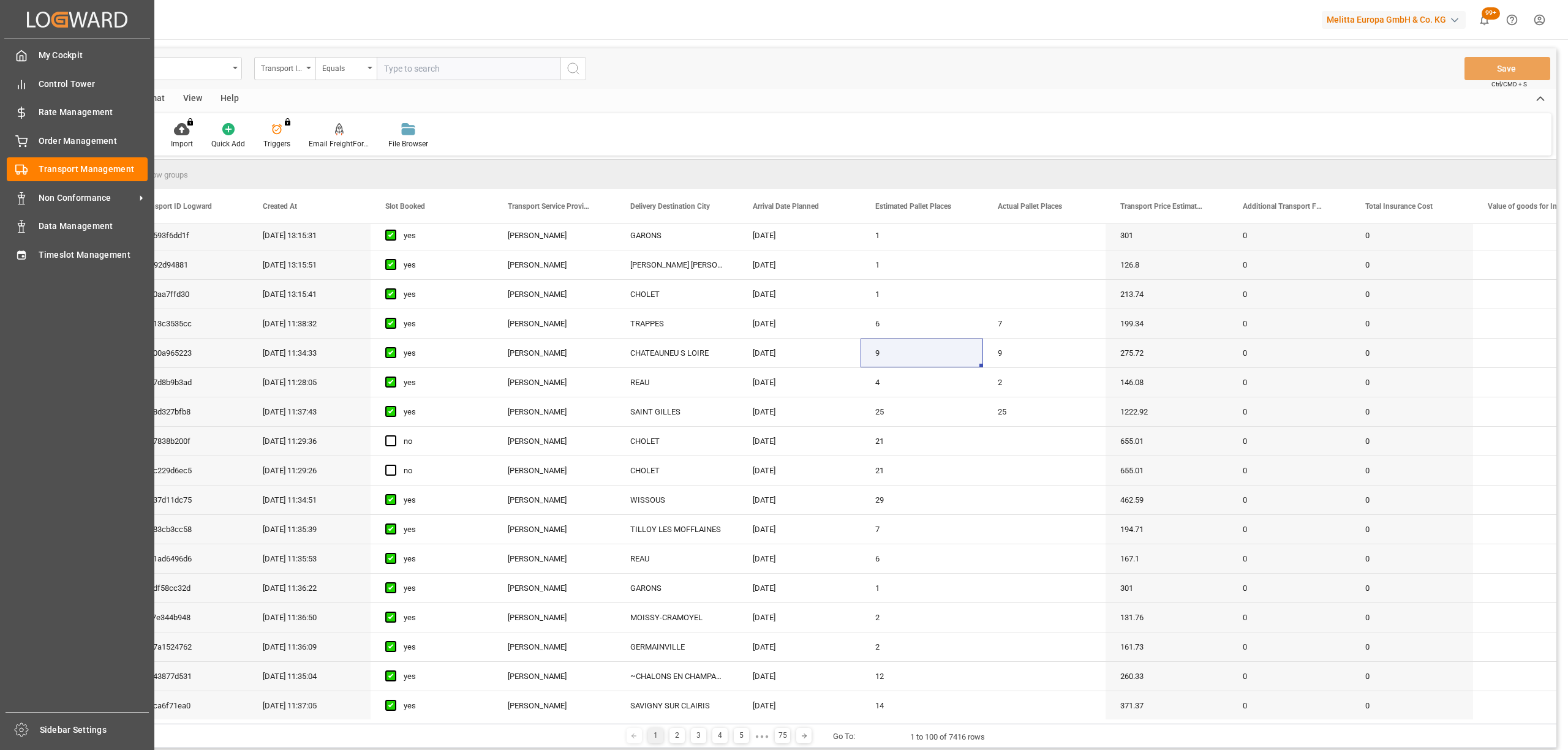
click at [20, 181] on div "My Cockpit My Cockpit Control Tower Control Tower Rate Management Rate Manageme…" at bounding box center [77, 375] width 146 height 673
click at [17, 174] on icon at bounding box center [22, 169] width 12 height 12
click at [24, 245] on div "Timeslot Management Timeslot Management" at bounding box center [77, 254] width 141 height 24
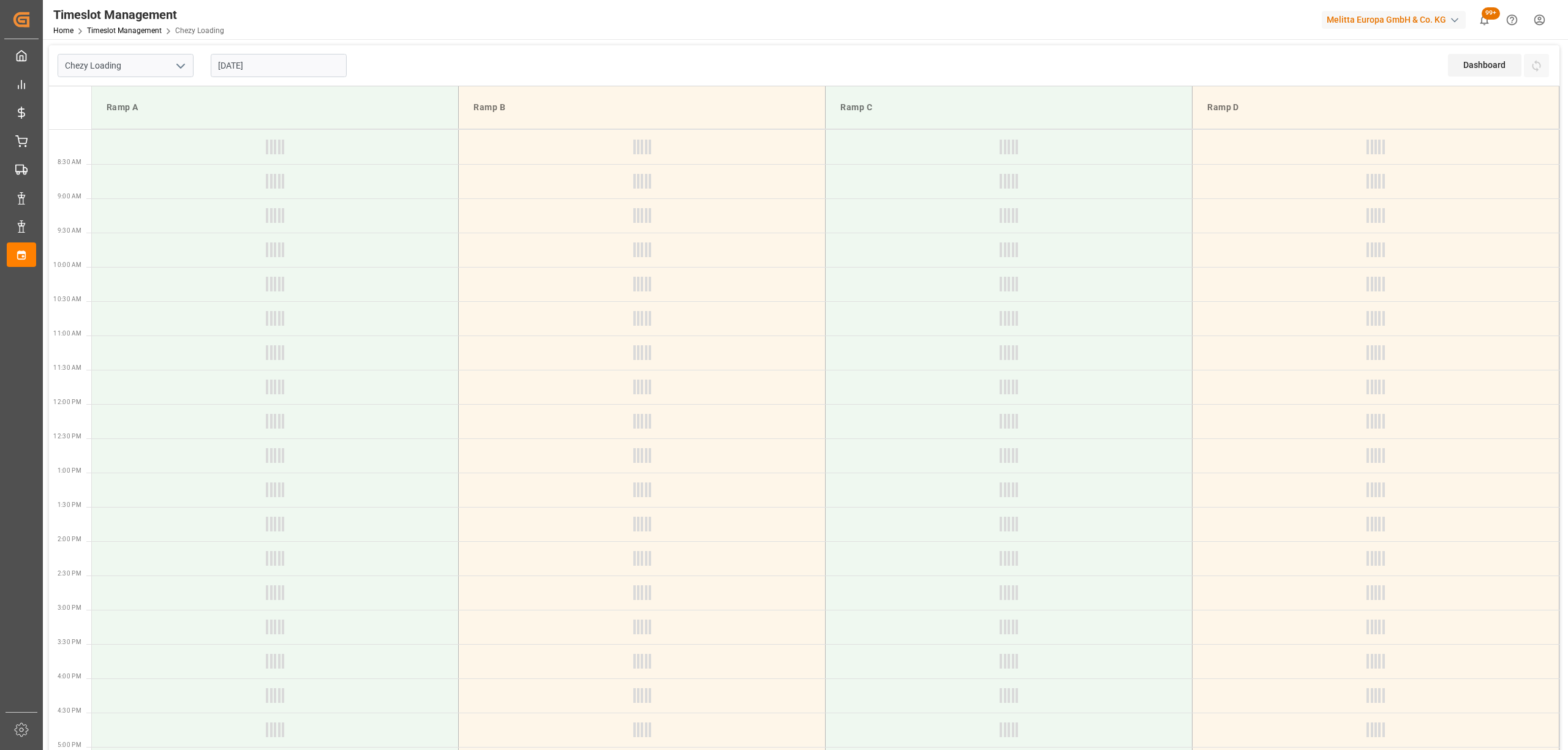
click at [256, 71] on input "[DATE]" at bounding box center [279, 66] width 136 height 23
type input "Chezy Loading"
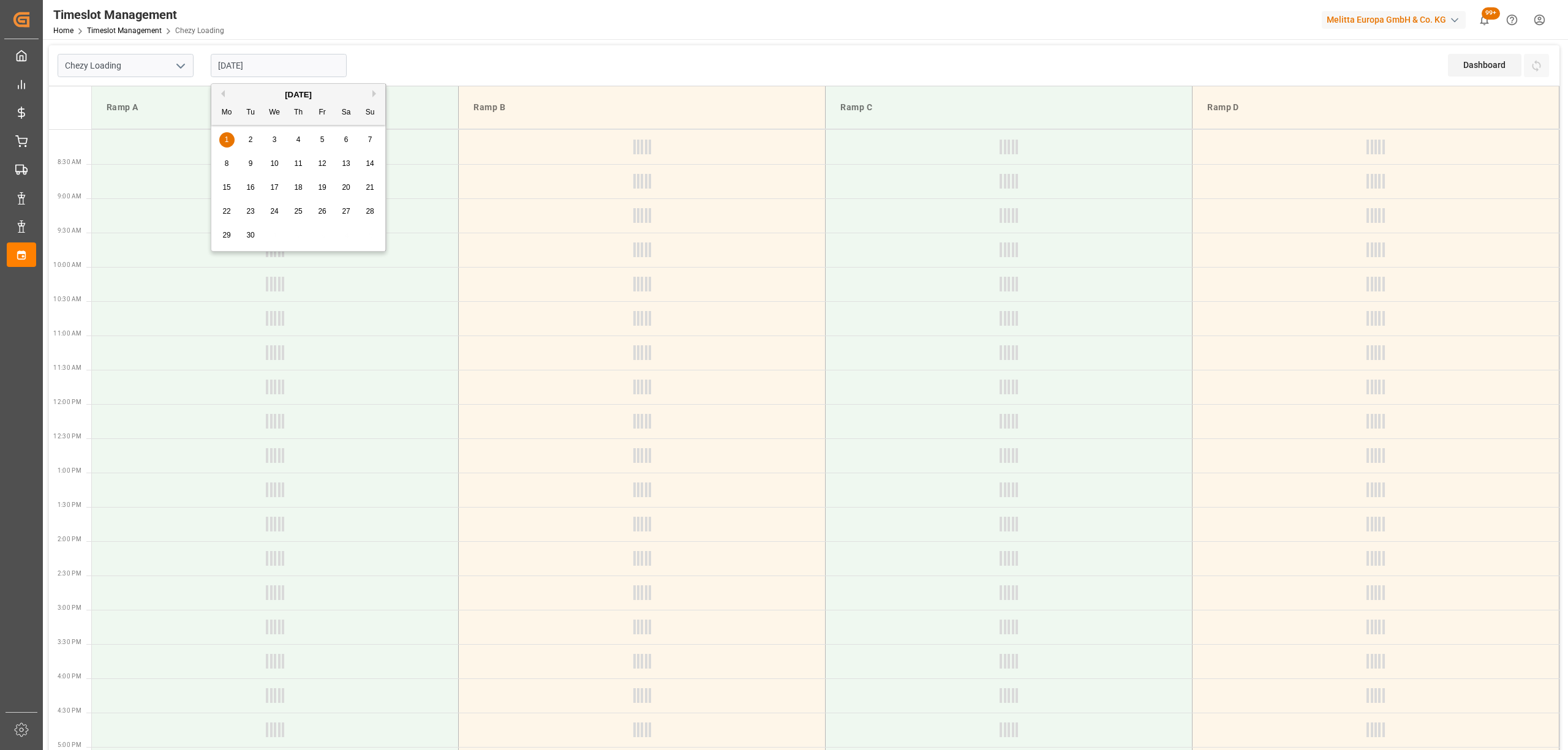
click at [221, 91] on button "Previous Month" at bounding box center [221, 93] width 7 height 7
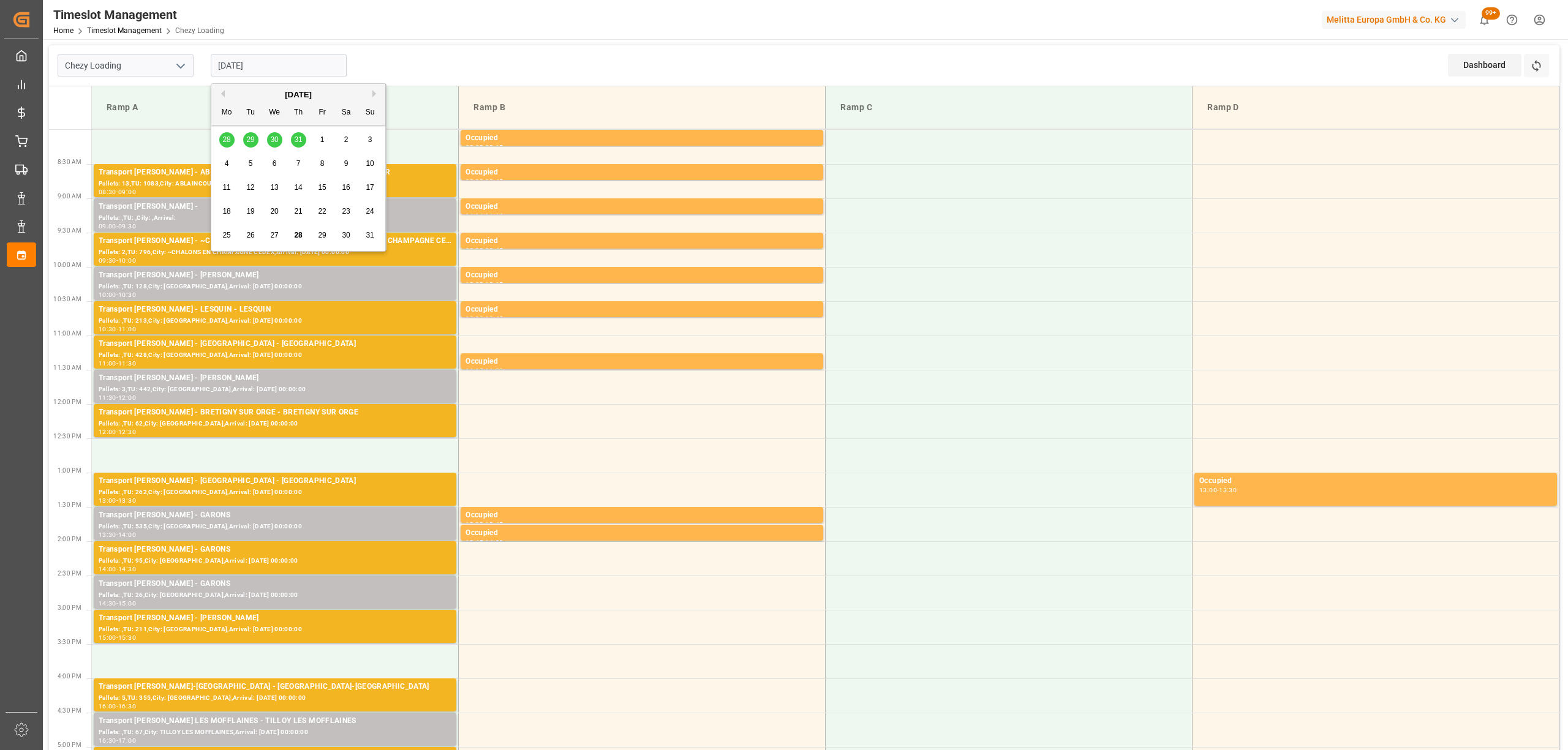
click at [297, 140] on div "28 29 30 31 1 2 3" at bounding box center [298, 140] width 167 height 24
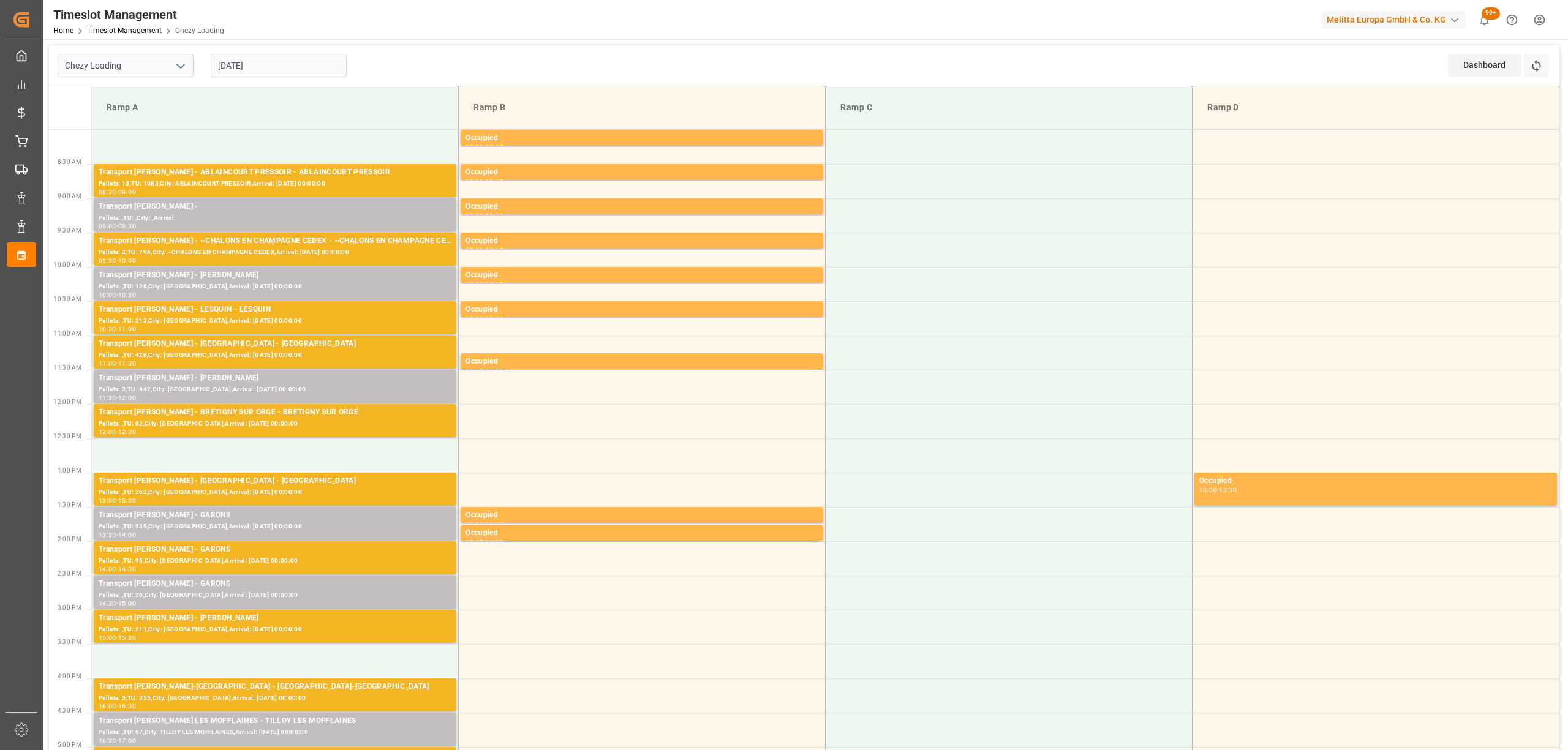
click at [876, 64] on div "Chezy Loading [DATE] Dashboard View Dashboard Refresh Time Slots" at bounding box center [804, 66] width 1510 height 41
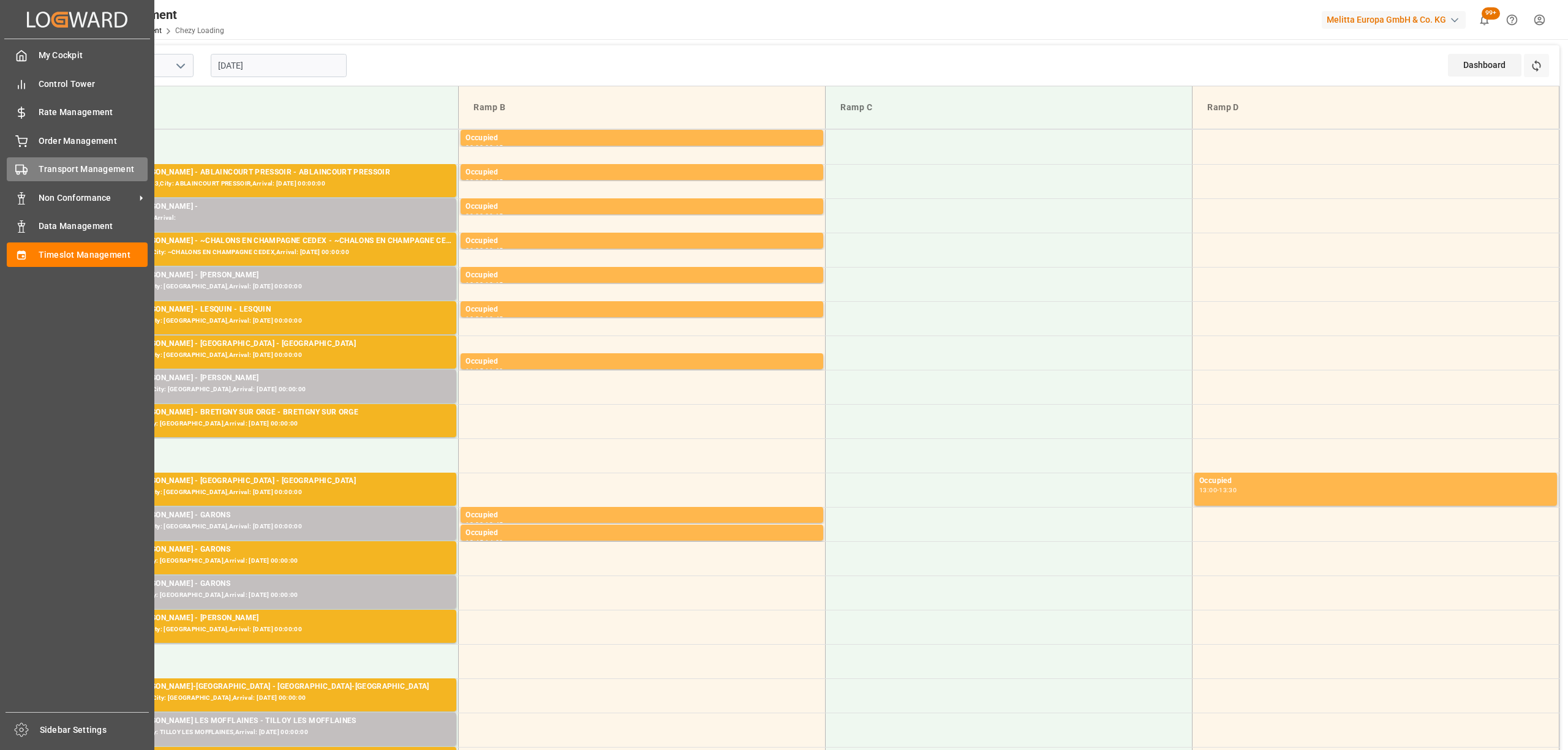
click at [16, 167] on rect at bounding box center [19, 169] width 7 height 7
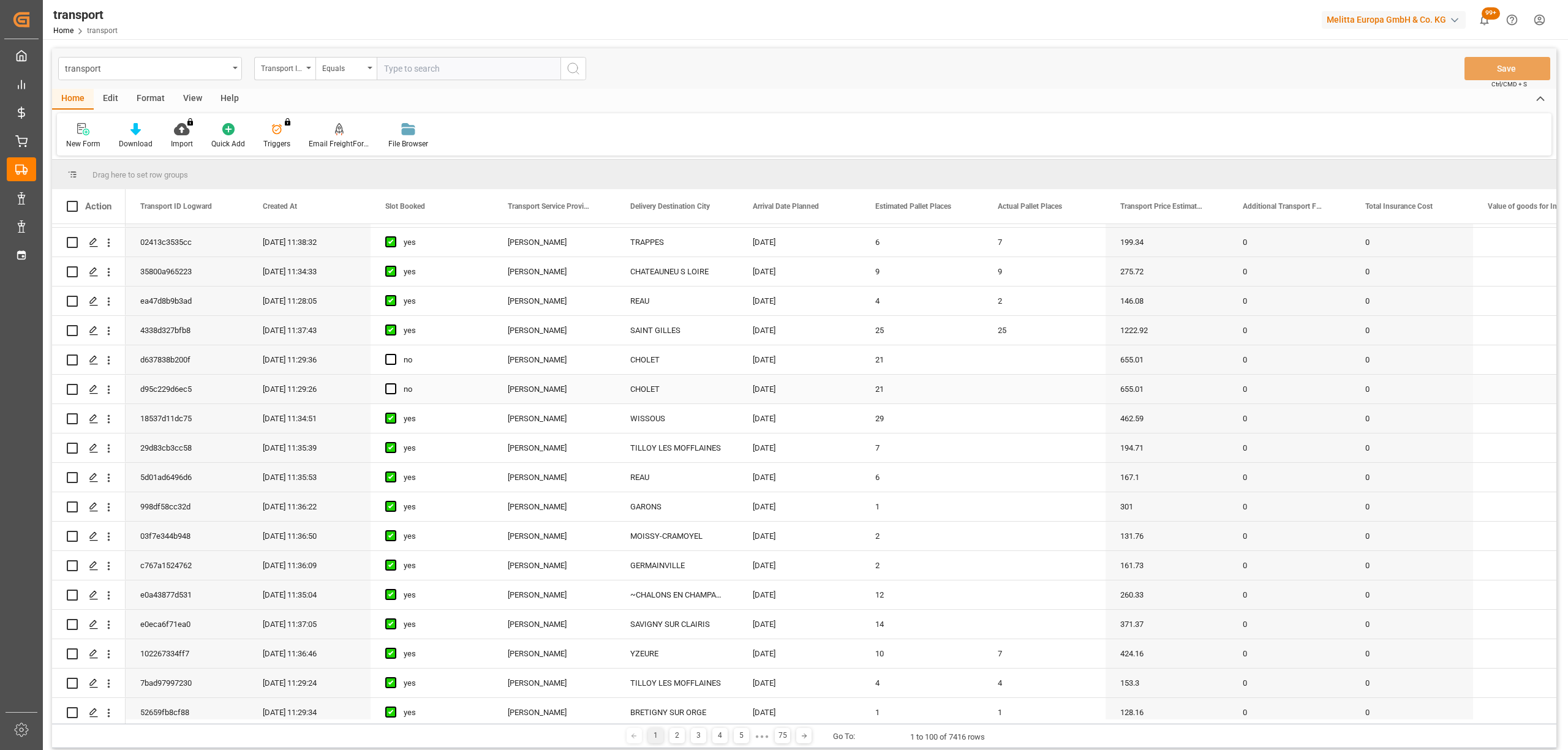
scroll to position [490, 0]
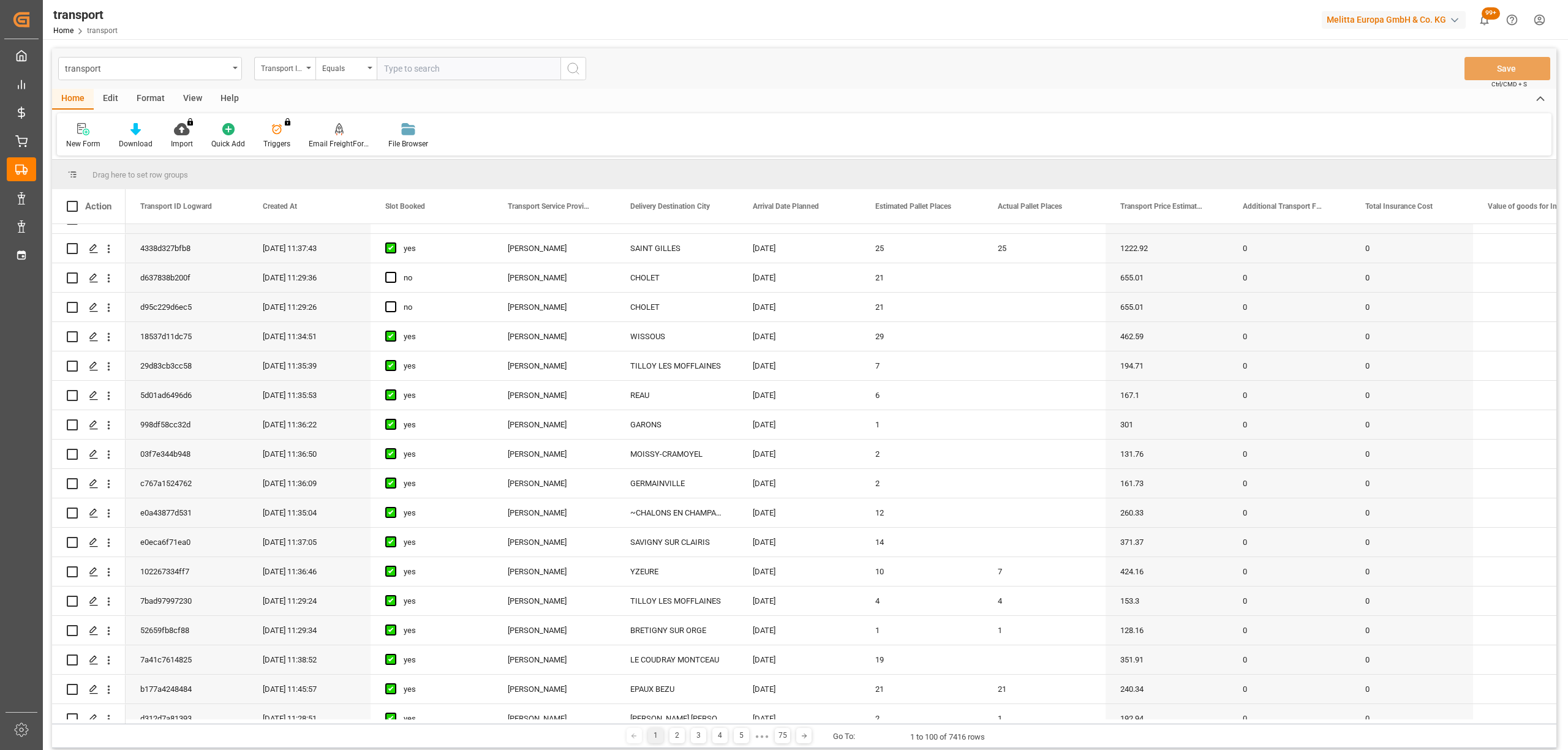
click at [649, 132] on div "New Form Download Import You don't have permission for this feature. Contact ad…" at bounding box center [804, 134] width 1494 height 42
click at [657, 133] on div "New Form Download Import You don't have permission for this feature. Contact ad…" at bounding box center [804, 134] width 1494 height 42
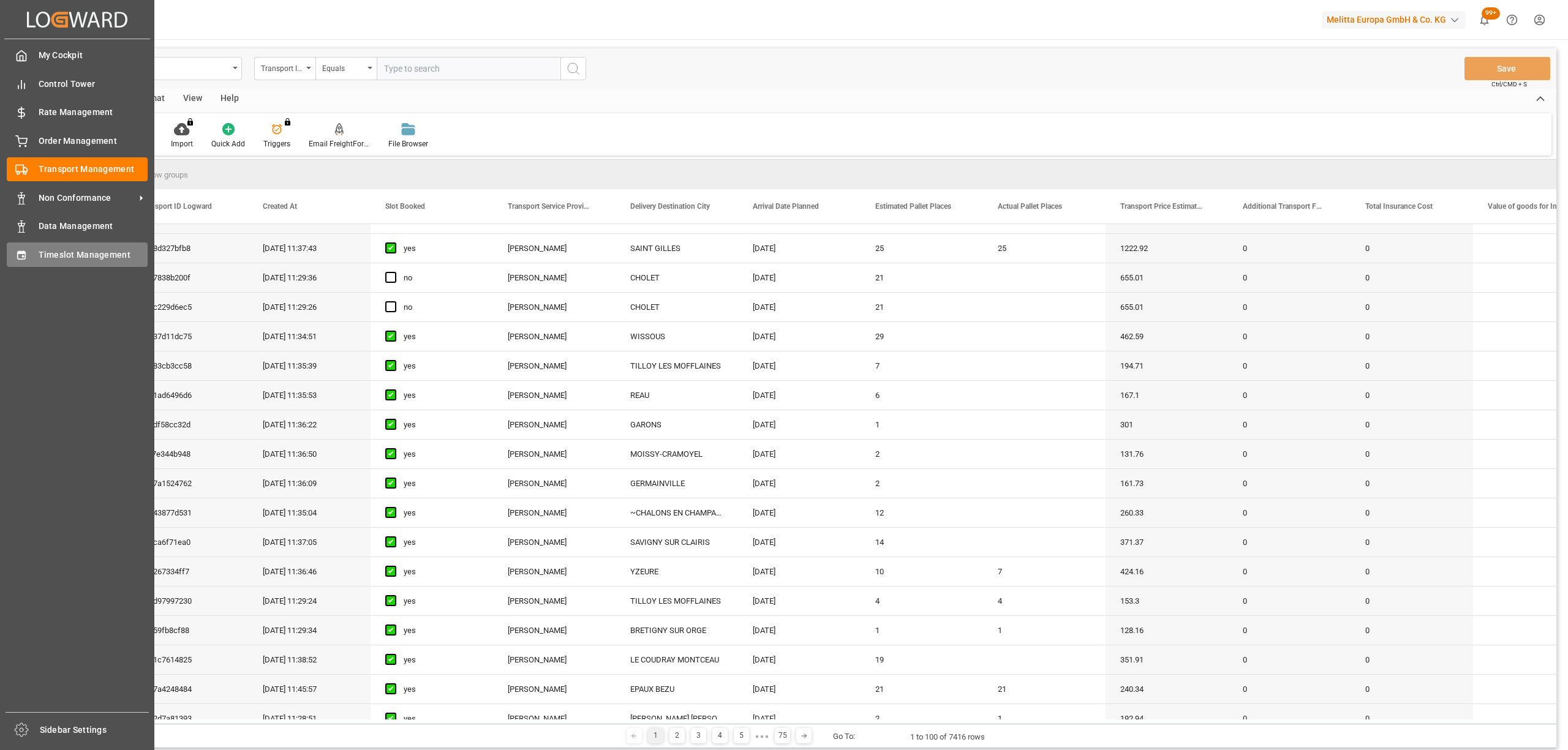
click at [20, 255] on icon at bounding box center [22, 255] width 12 height 12
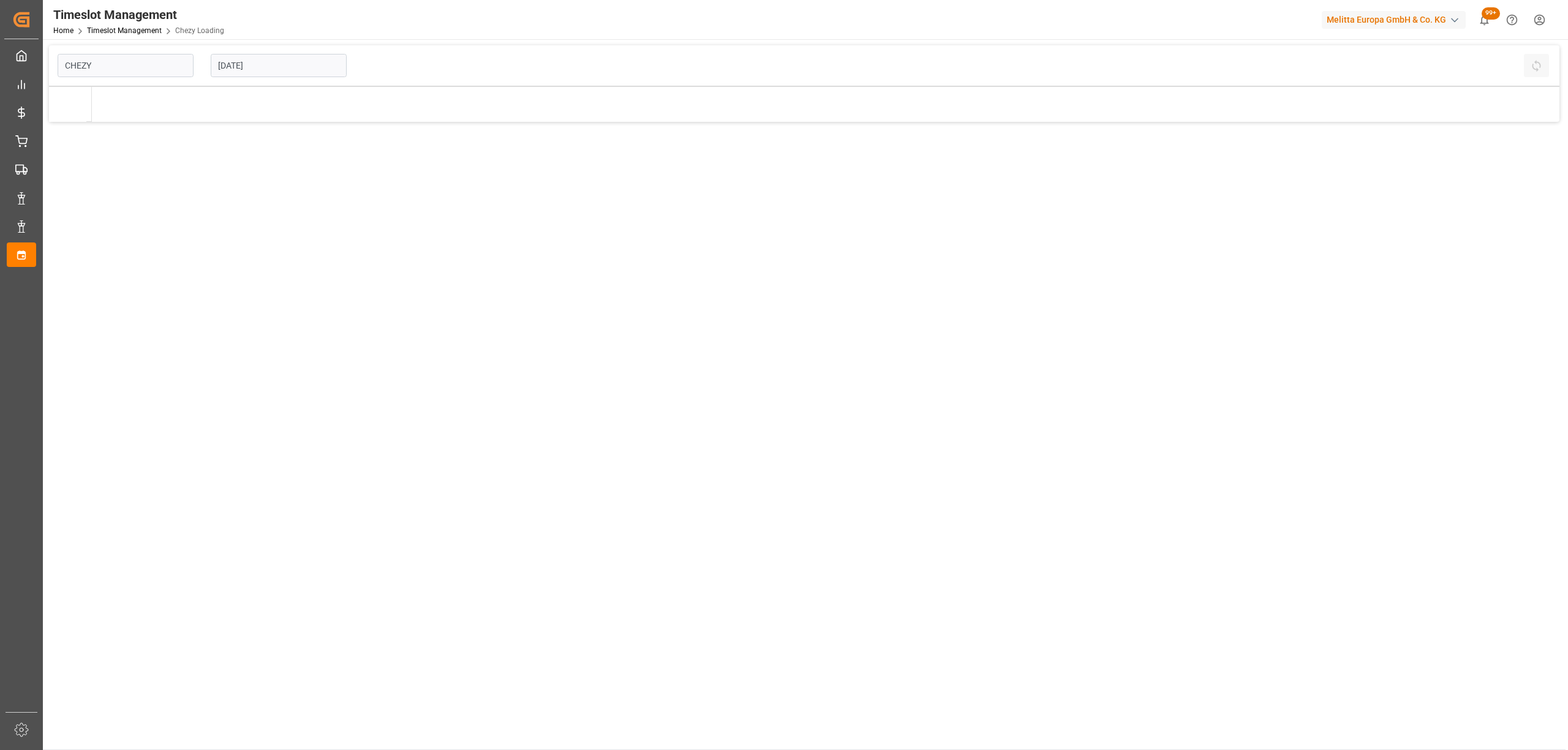
type input "Chezy Loading"
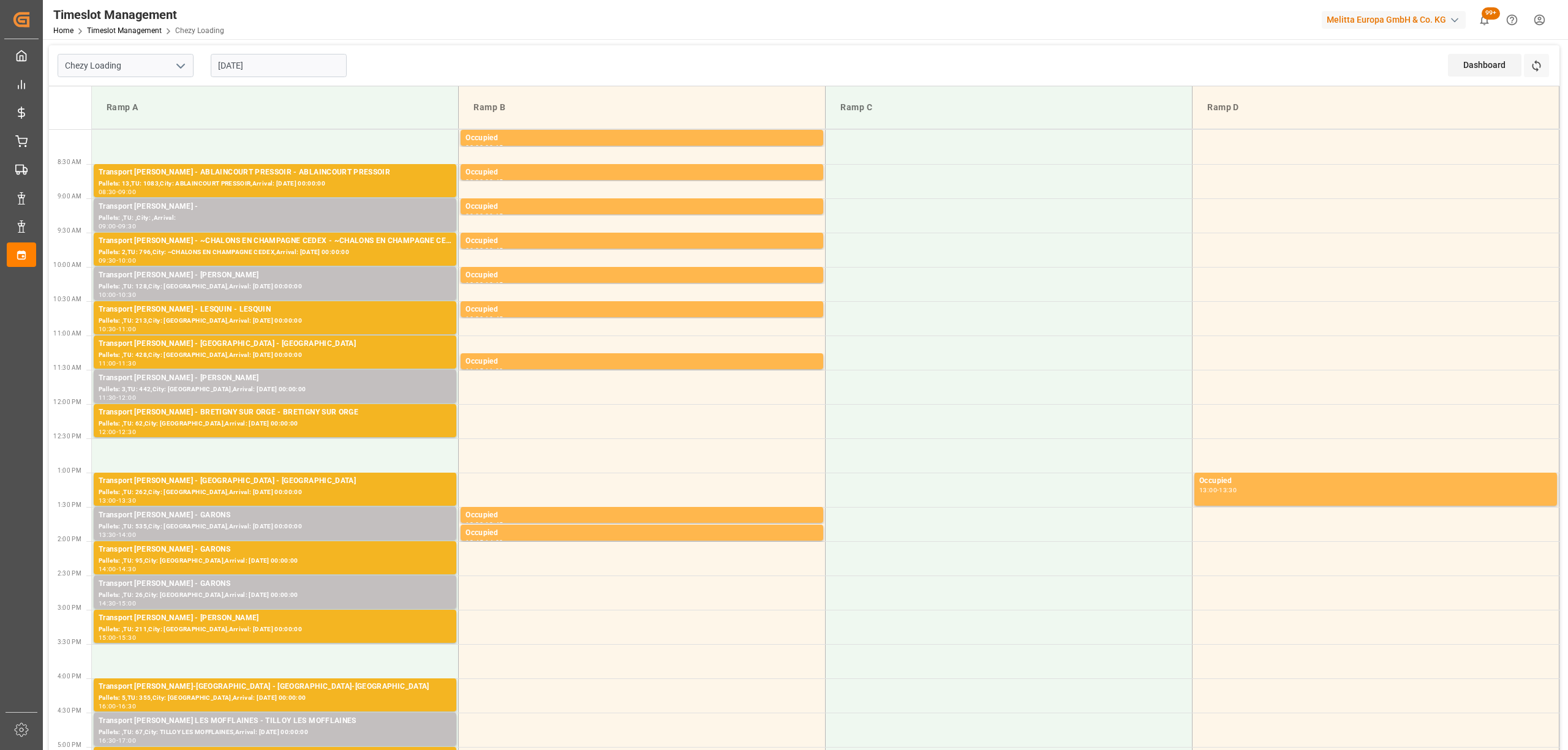
click at [258, 62] on input "[DATE]" at bounding box center [279, 66] width 136 height 23
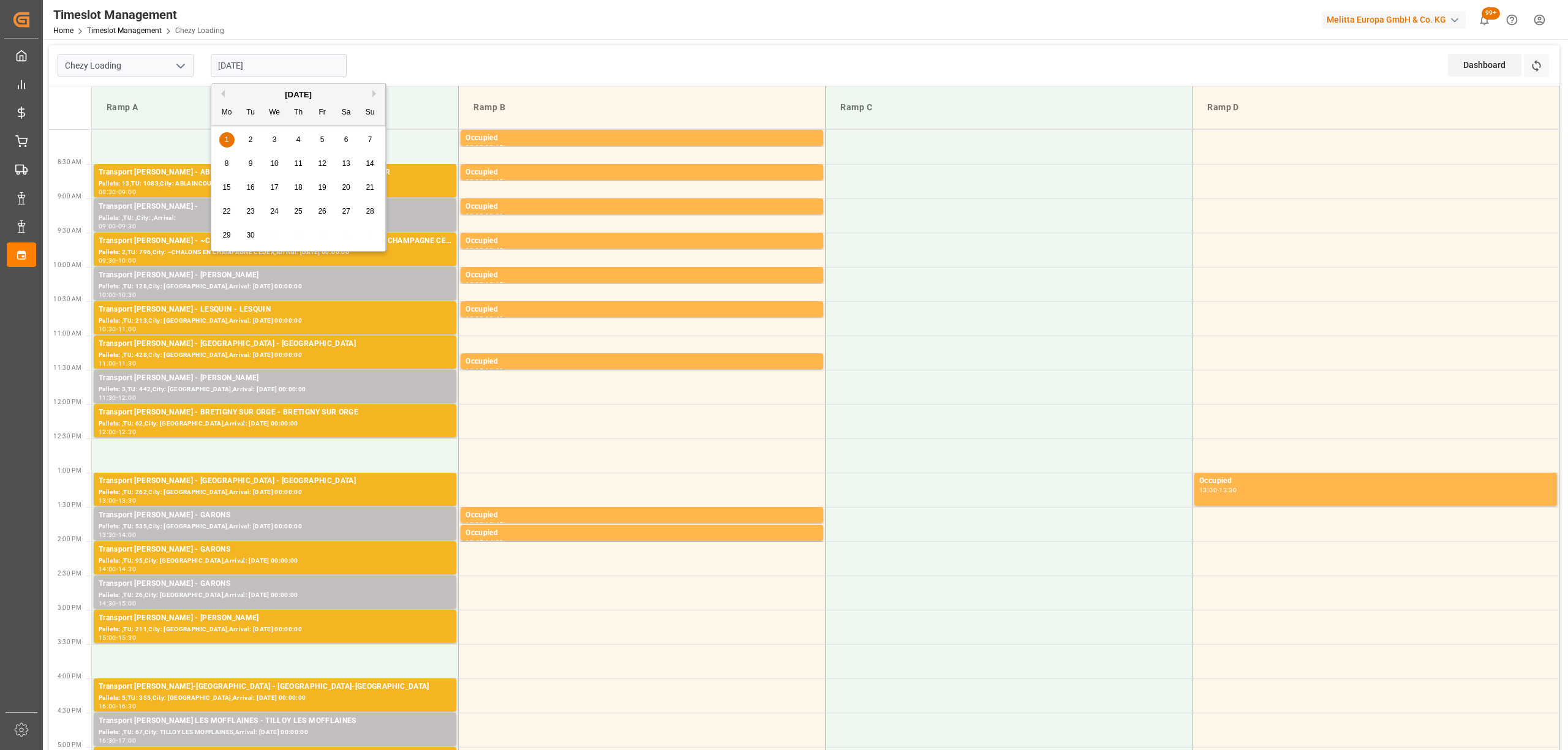
click at [221, 89] on div "[DATE]" at bounding box center [298, 95] width 174 height 12
click at [221, 91] on button "Previous Month" at bounding box center [221, 93] width 7 height 7
click at [251, 138] on div "28 29 30 31 1 2 3" at bounding box center [298, 140] width 167 height 24
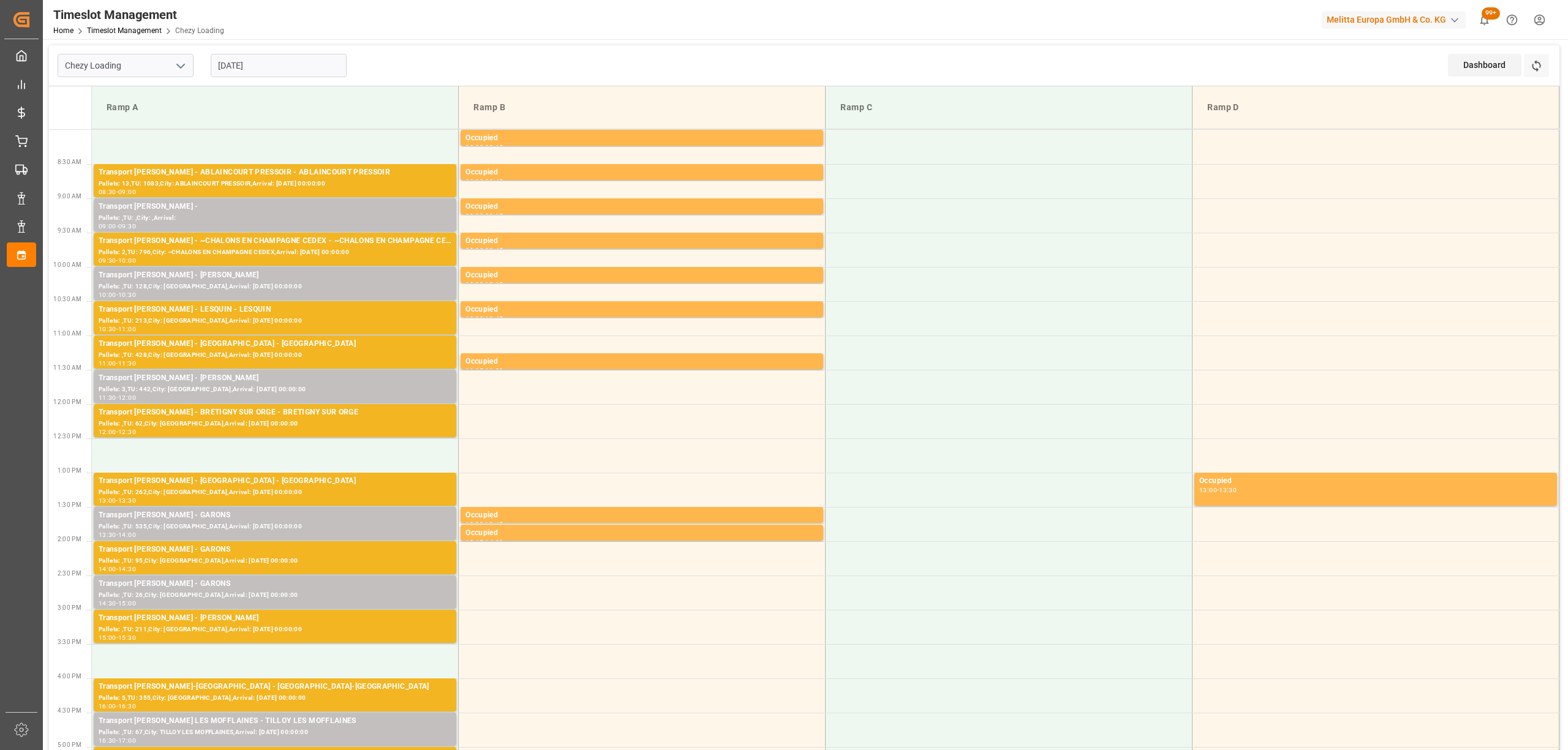
drag, startPoint x: 474, startPoint y: 57, endPoint x: 232, endPoint y: 81, distance: 243.2
click at [447, 59] on div "Chezy Loading [DATE] Dashboard View Dashboard Refresh Time Slots" at bounding box center [804, 66] width 1510 height 41
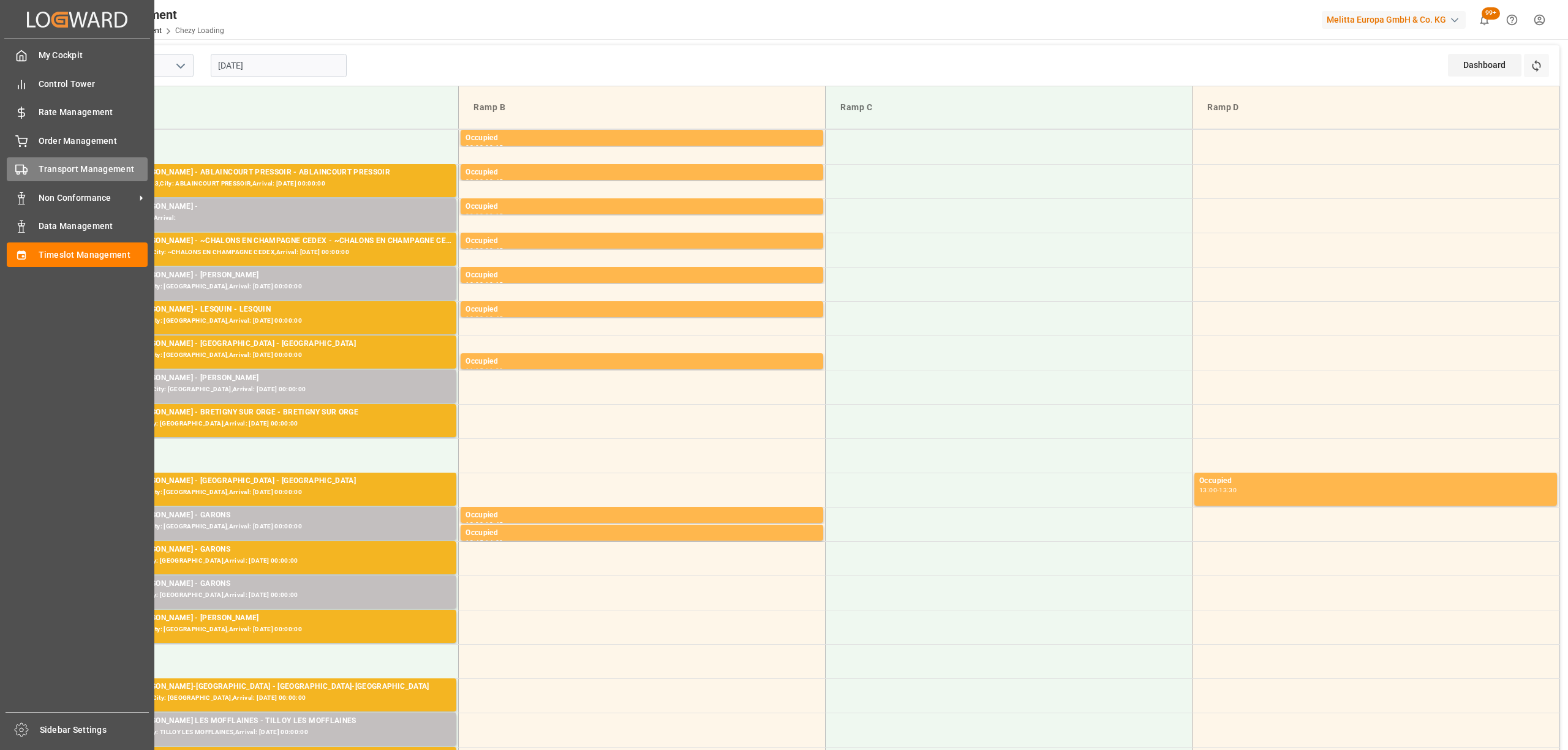
click at [22, 161] on div "Transport Management Transport Management" at bounding box center [77, 169] width 141 height 24
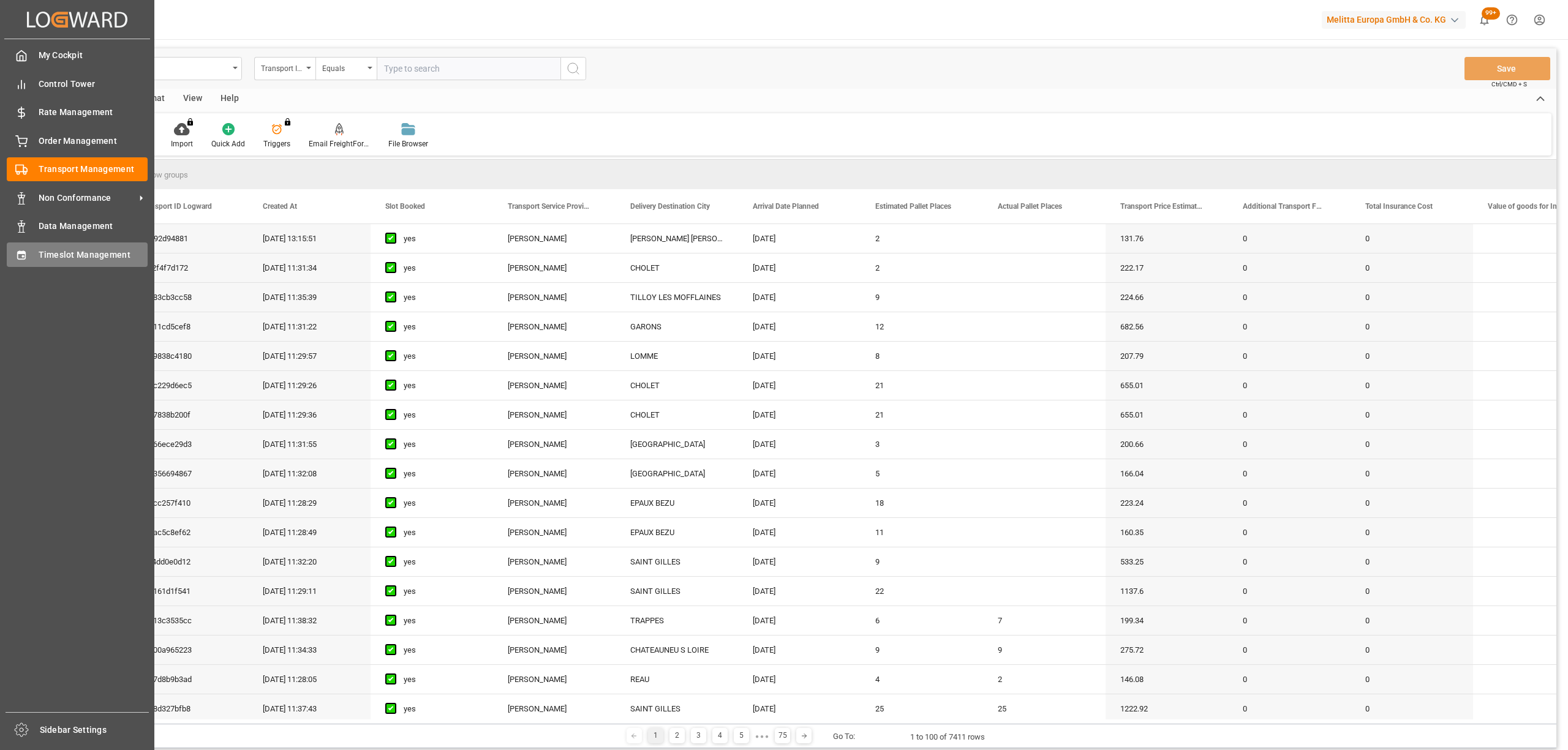
click at [31, 257] on div "Timeslot Management Timeslot Management" at bounding box center [77, 254] width 141 height 24
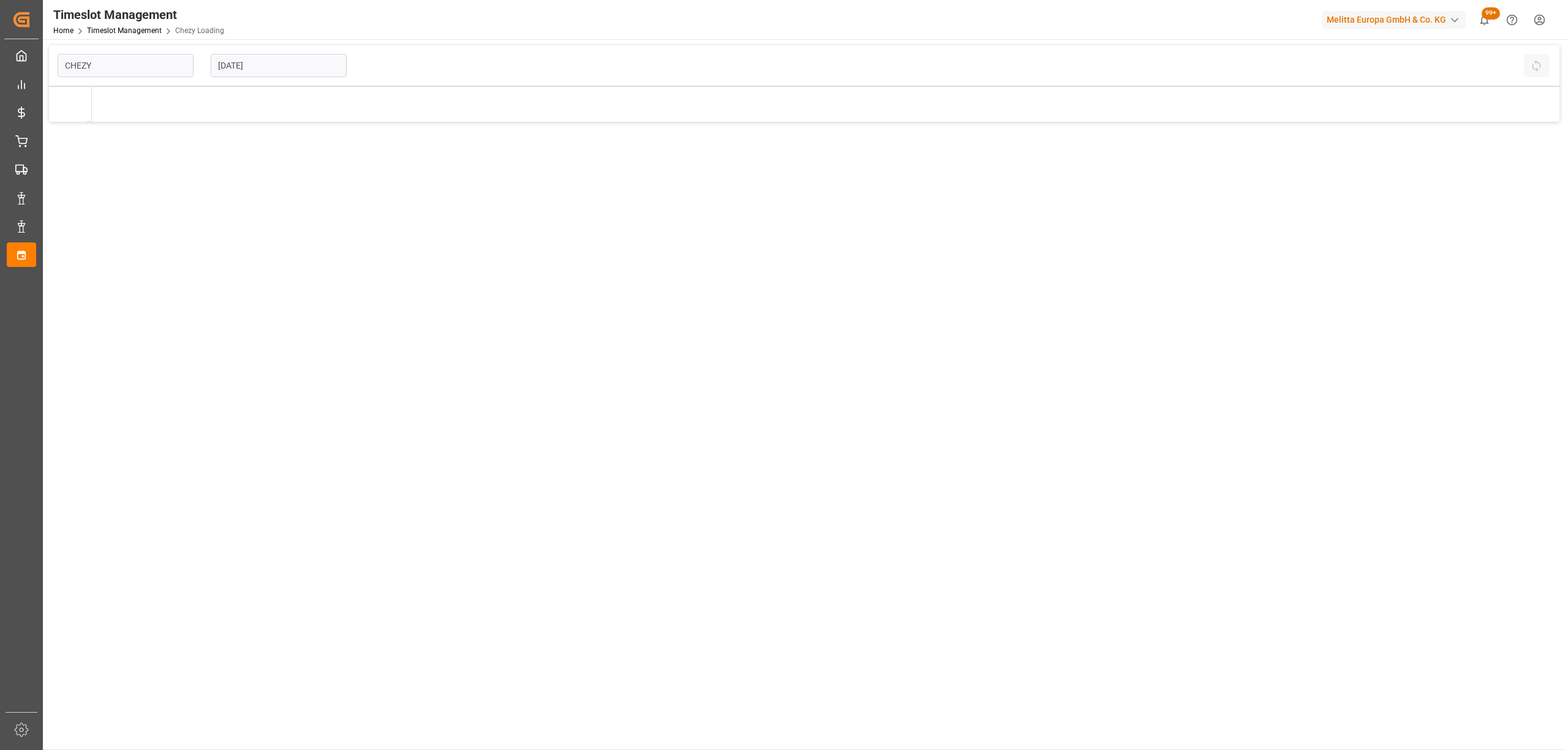
type input "Chezy Loading"
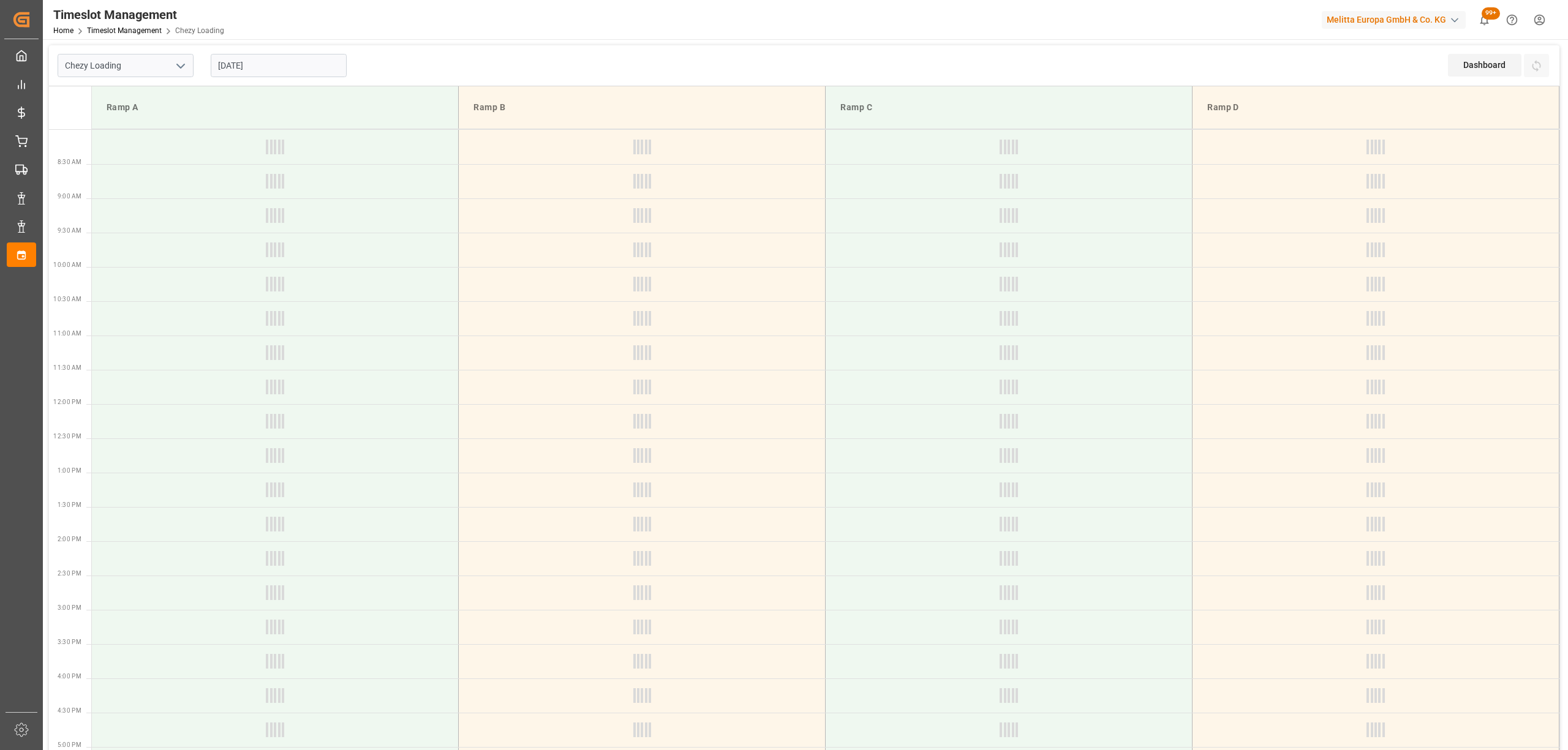
click at [258, 60] on input "[DATE]" at bounding box center [279, 66] width 136 height 23
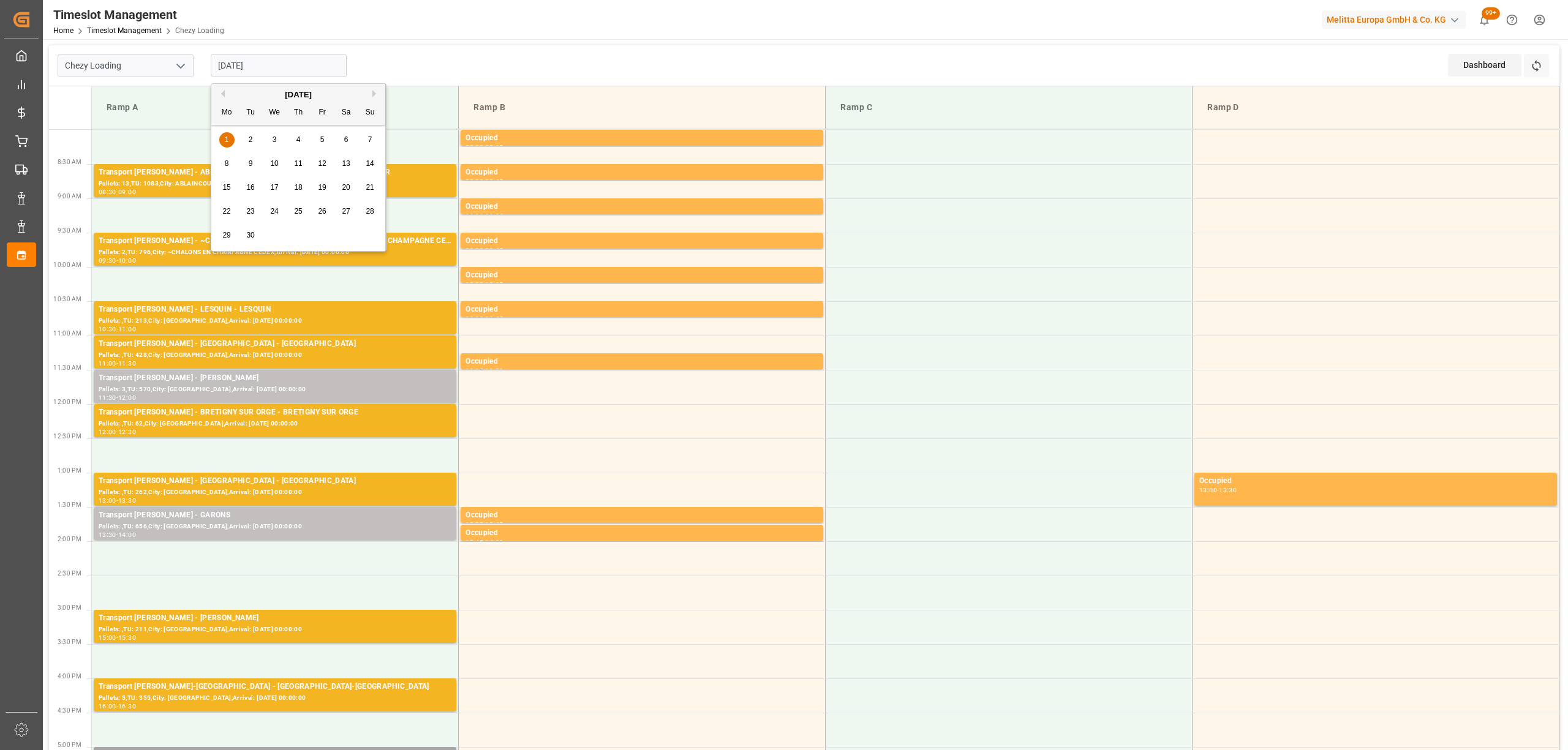
click at [232, 232] on div "29" at bounding box center [226, 236] width 16 height 15
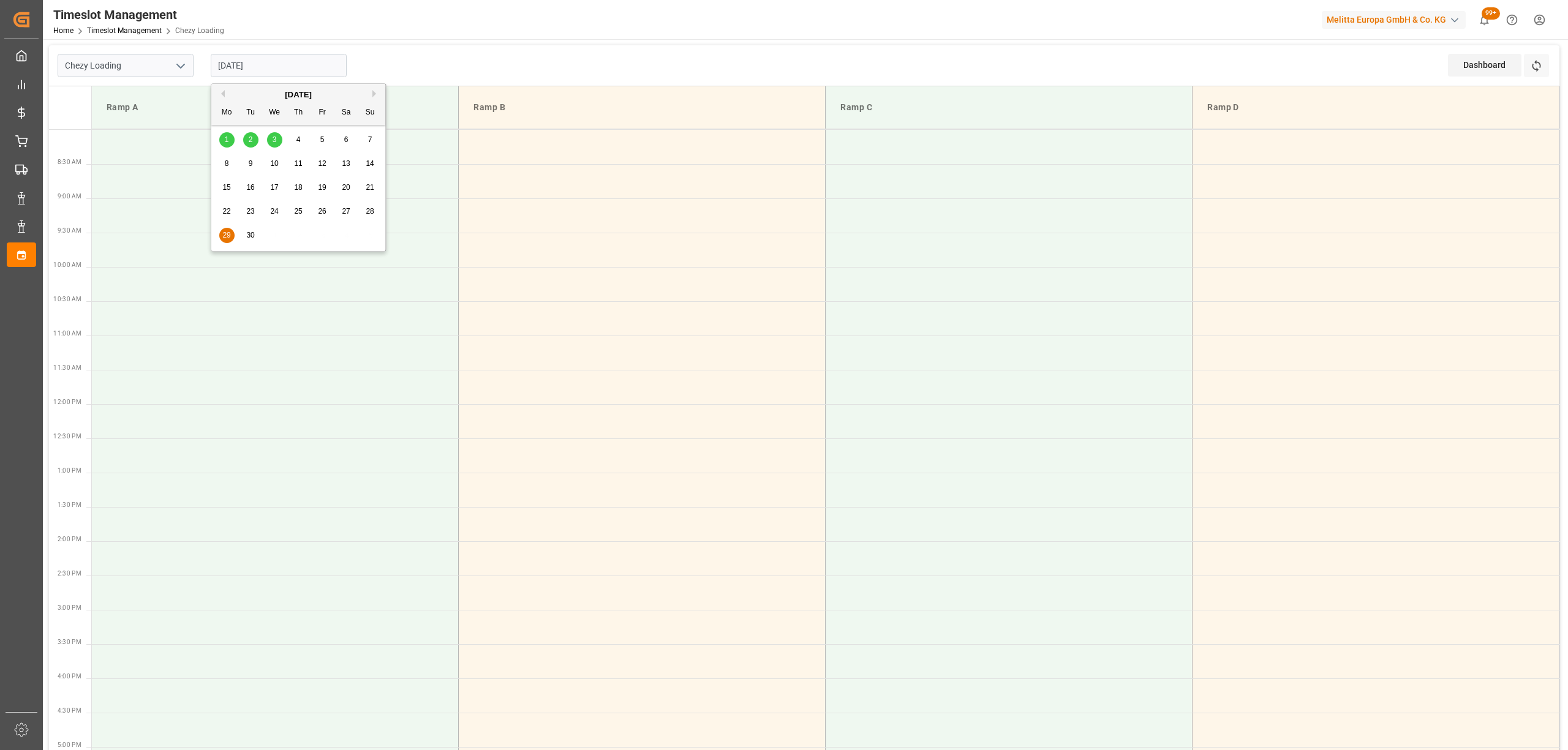
click at [280, 62] on input "[DATE]" at bounding box center [279, 66] width 136 height 23
drag, startPoint x: 237, startPoint y: 65, endPoint x: 385, endPoint y: 97, distance: 151.4
click at [238, 64] on input "[DATE]" at bounding box center [279, 66] width 136 height 23
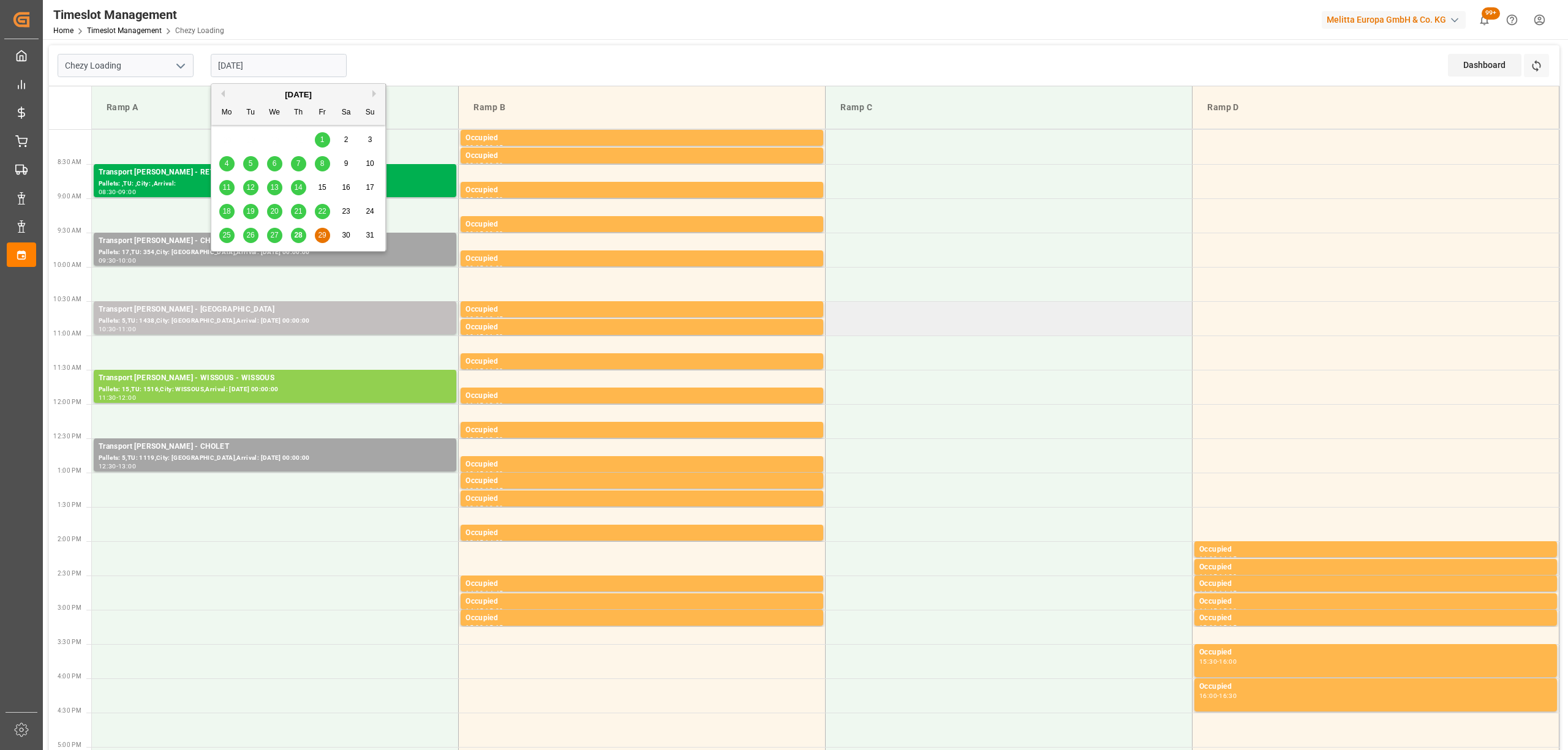
type input "[DATE]"
click at [1119, 308] on td at bounding box center [1009, 318] width 367 height 35
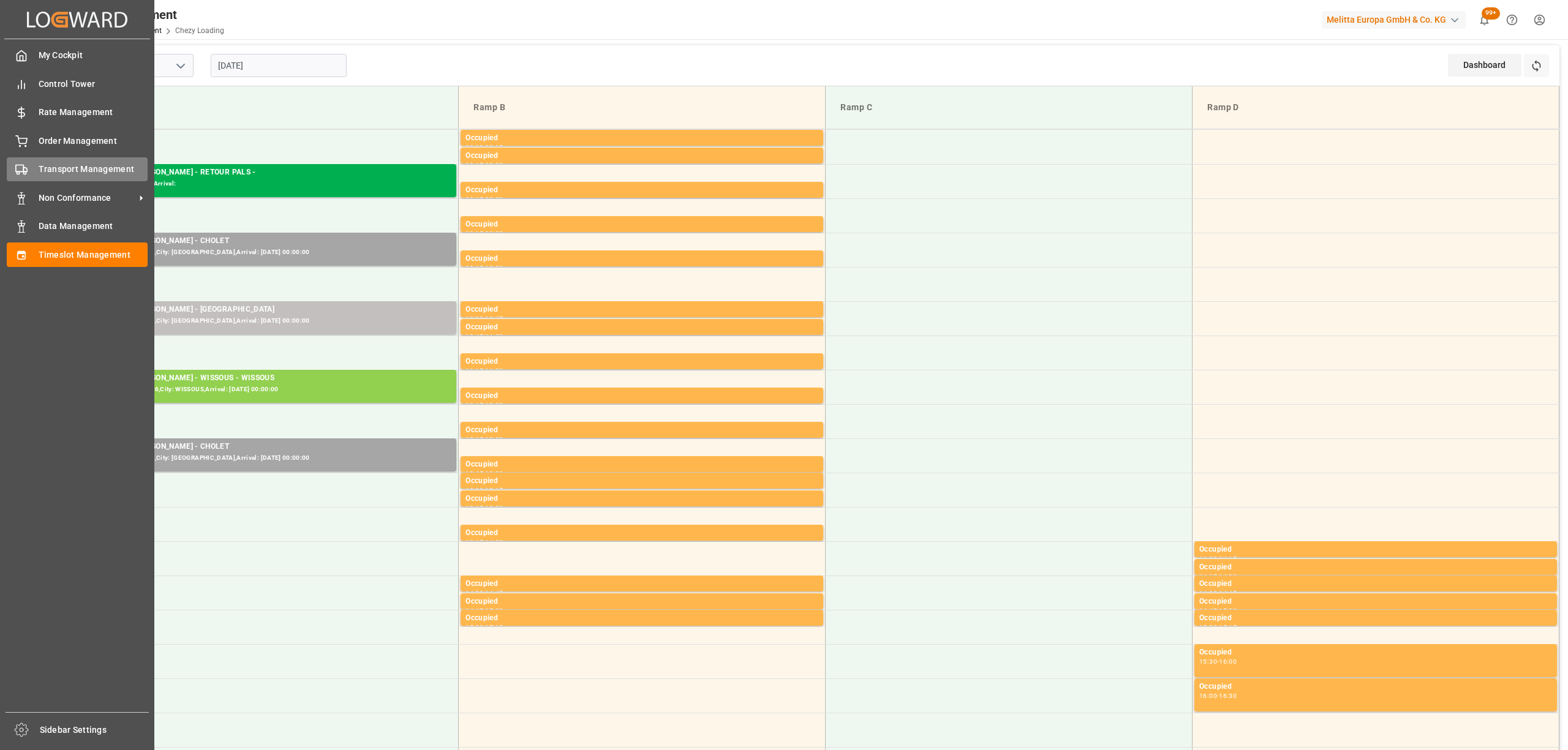
click at [16, 172] on icon at bounding box center [22, 169] width 12 height 12
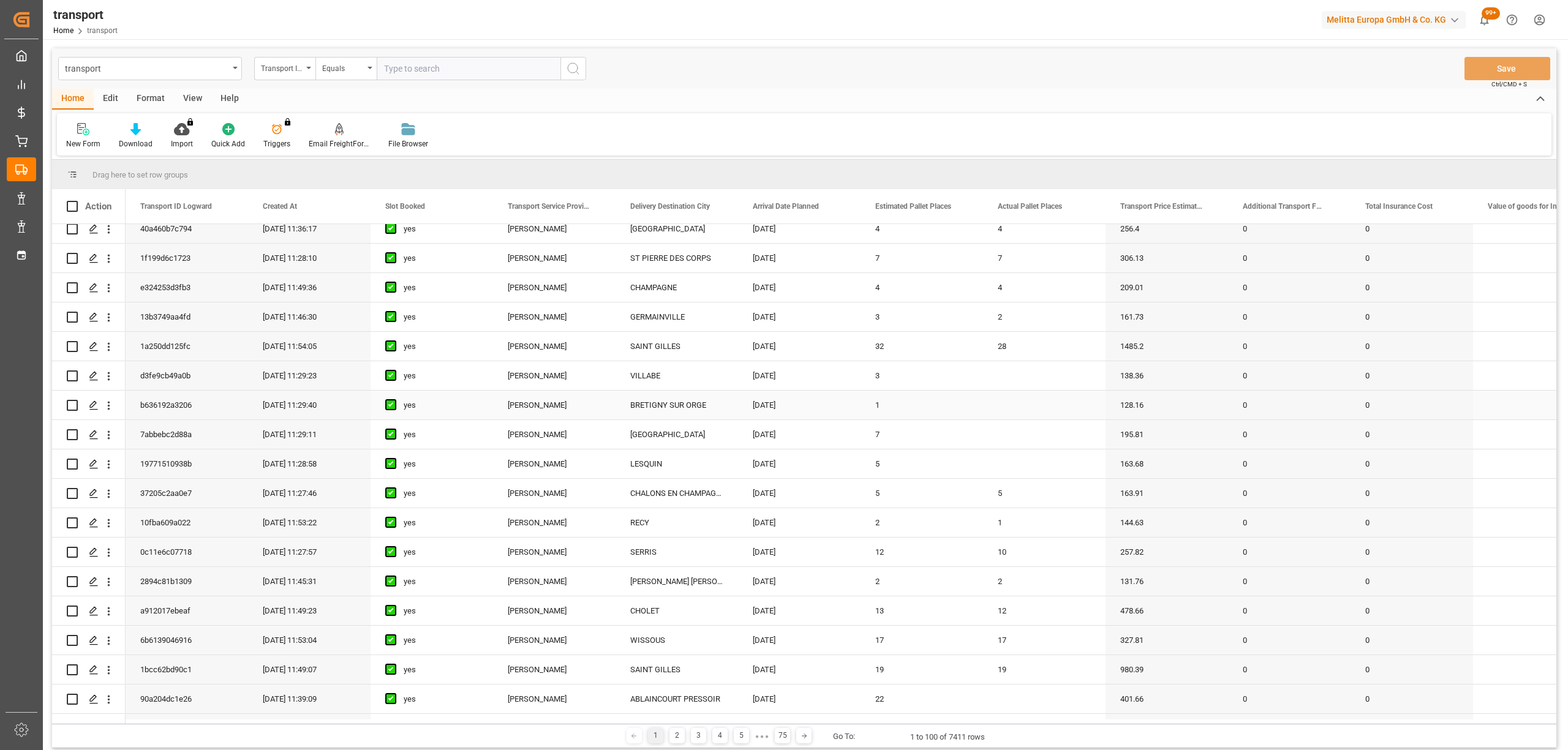
scroll to position [490, 0]
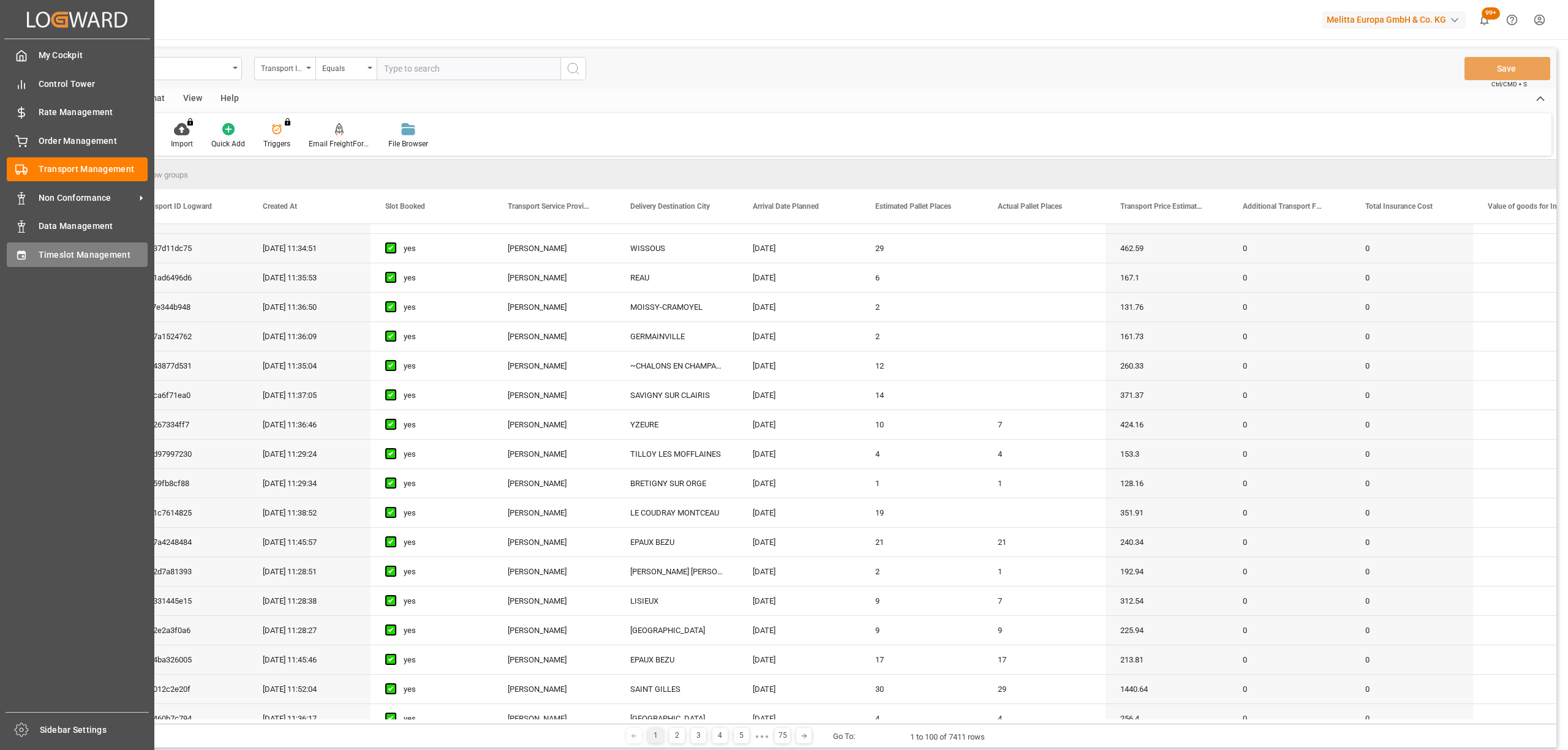
click at [54, 259] on span "Timeslot Management" at bounding box center [94, 255] width 110 height 13
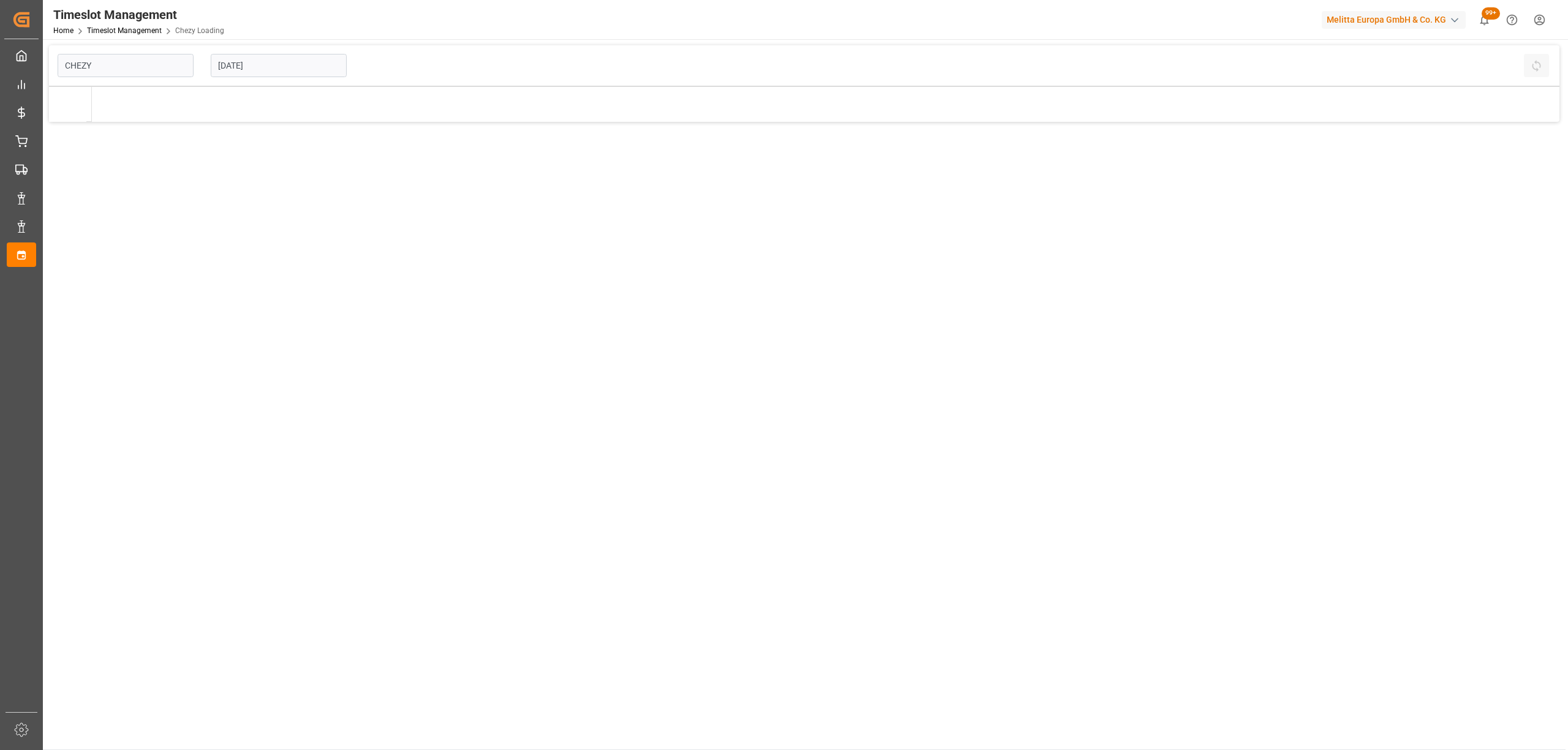
type input "Chezy Loading"
